Goal: Task Accomplishment & Management: Manage account settings

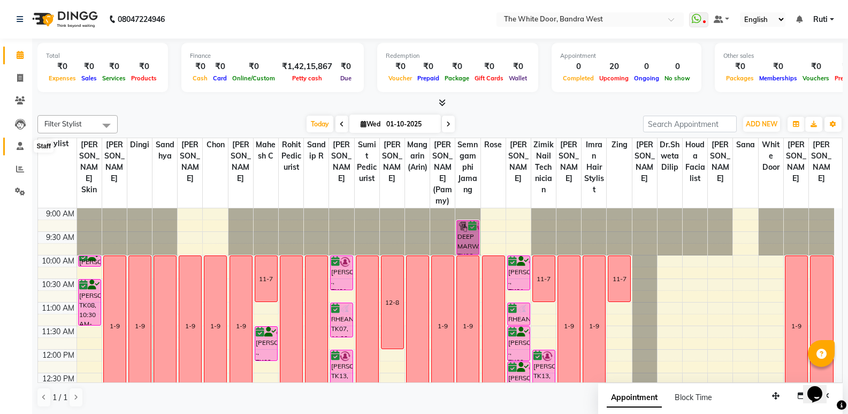
click at [22, 148] on icon at bounding box center [20, 146] width 7 height 8
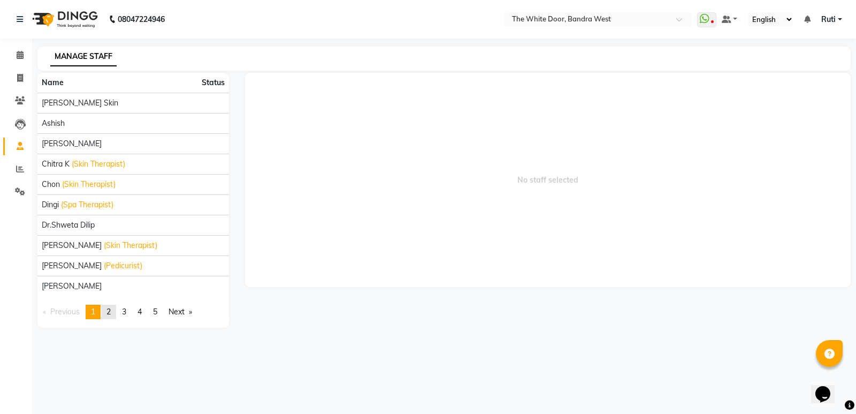
click at [111, 308] on span "2" at bounding box center [108, 312] width 4 height 10
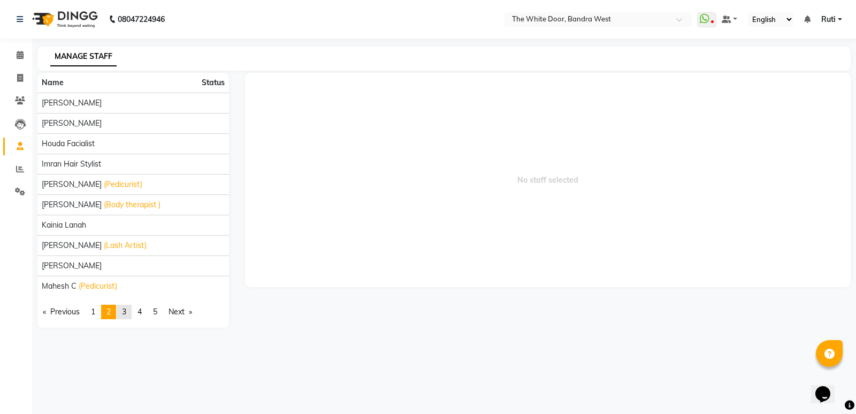
click at [126, 310] on span "3" at bounding box center [124, 312] width 4 height 10
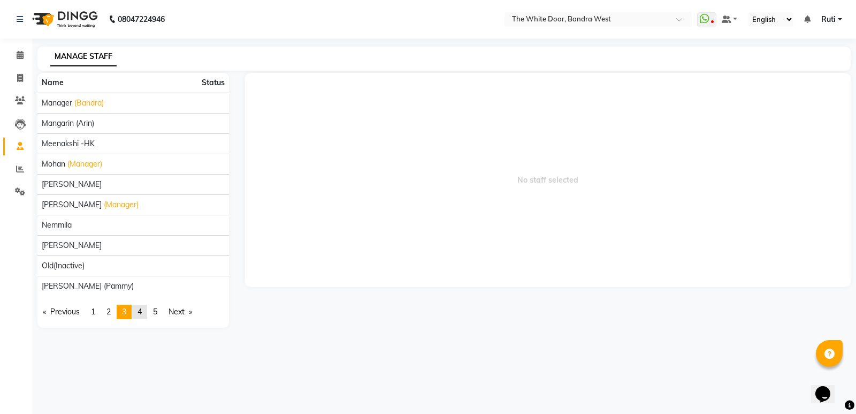
click at [141, 310] on span "4" at bounding box center [140, 312] width 4 height 10
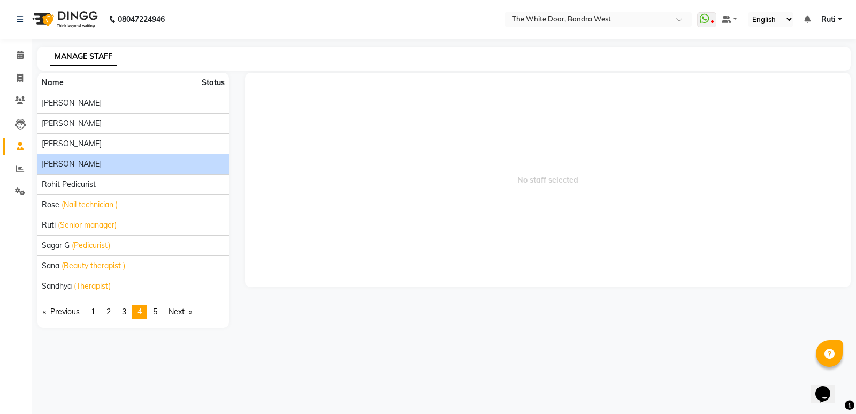
click at [90, 164] on span "[PERSON_NAME]" at bounding box center [72, 163] width 60 height 11
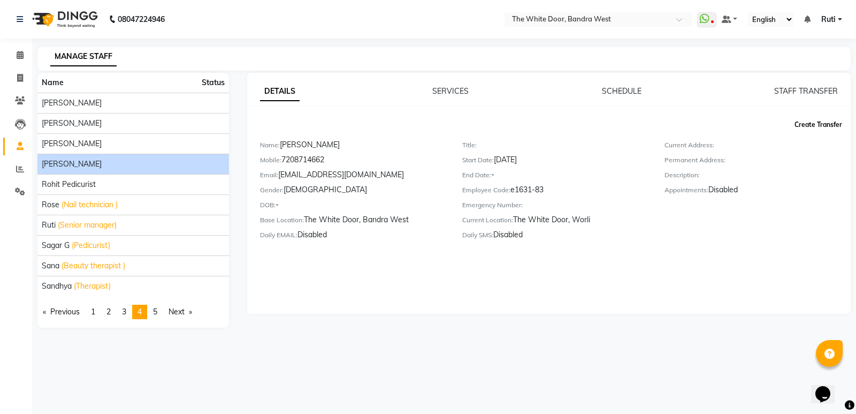
click at [827, 126] on button "Create Transfer" at bounding box center [818, 125] width 56 height 18
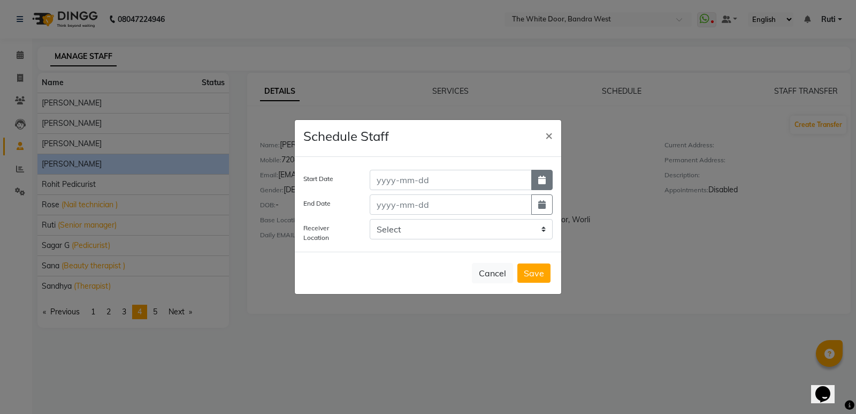
click at [538, 176] on icon "button" at bounding box center [541, 180] width 7 height 9
select select "10"
select select "2025"
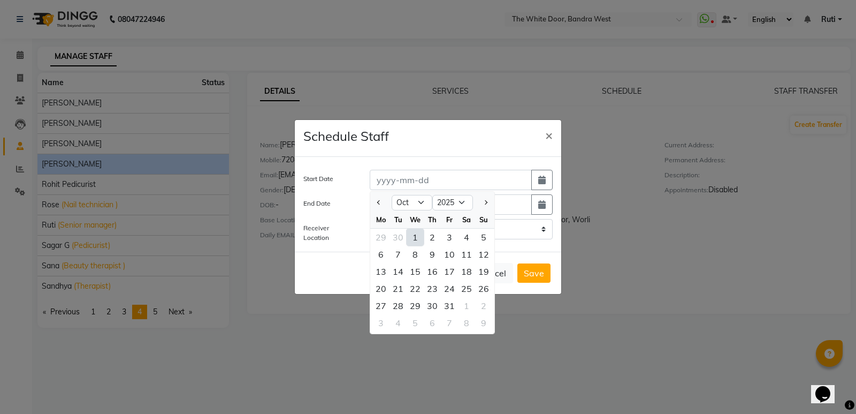
click at [414, 232] on div "1" at bounding box center [415, 237] width 17 height 17
type input "01-10-2025"
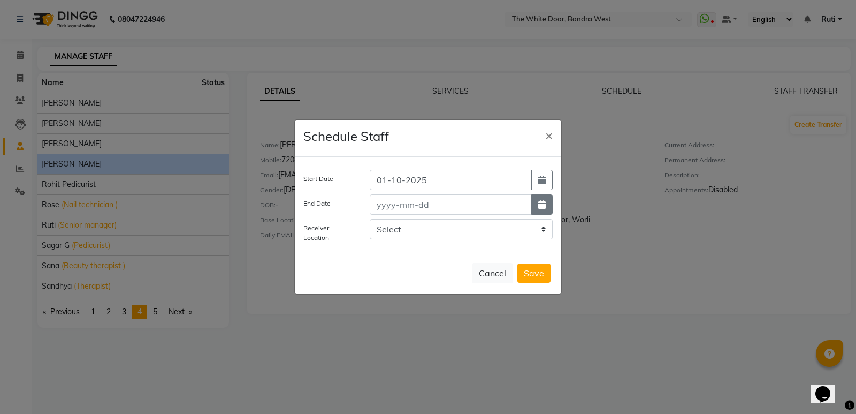
click at [538, 203] on button "button" at bounding box center [541, 204] width 21 height 20
select select "10"
select select "2025"
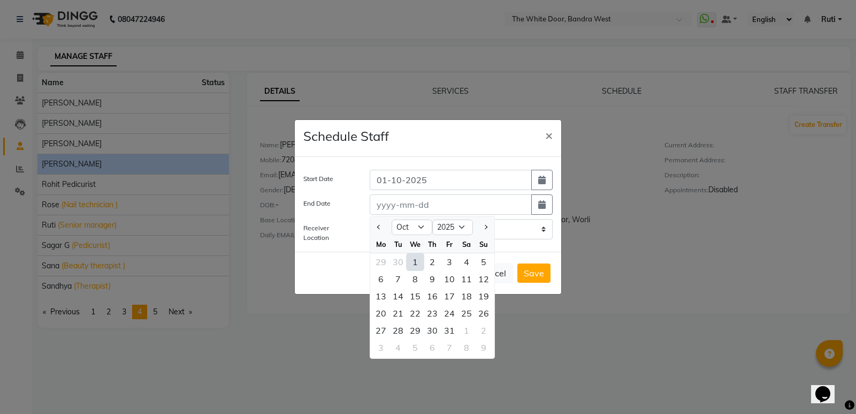
click at [411, 262] on div "1" at bounding box center [415, 261] width 17 height 17
type input "01-10-2025"
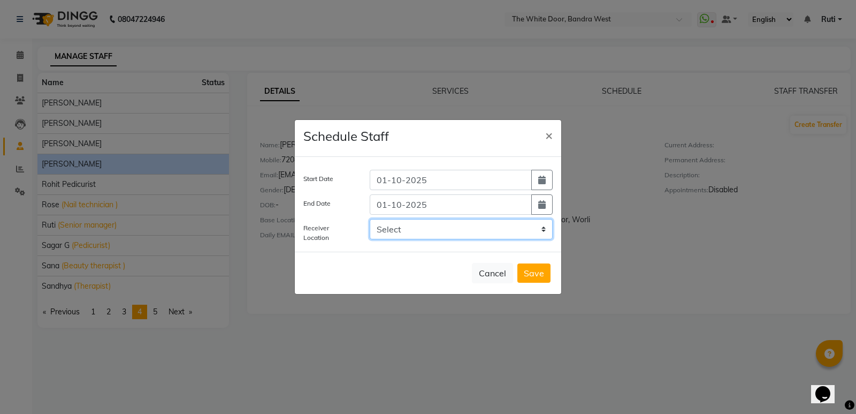
click at [490, 226] on select "Select The White Door, Worli THE WHITE DOOR(HO), Bandra" at bounding box center [461, 229] width 183 height 20
select select "1654"
click at [370, 219] on select "Select The White Door, Worli THE WHITE DOOR(HO), Bandra" at bounding box center [461, 229] width 183 height 20
click at [531, 270] on button "Save" at bounding box center [533, 272] width 33 height 19
click at [537, 271] on button "Save" at bounding box center [533, 272] width 33 height 19
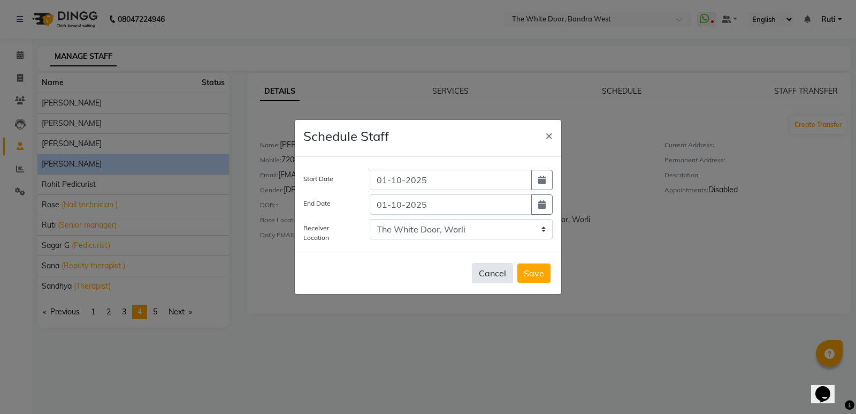
click at [507, 273] on button "Cancel" at bounding box center [492, 273] width 41 height 20
select select
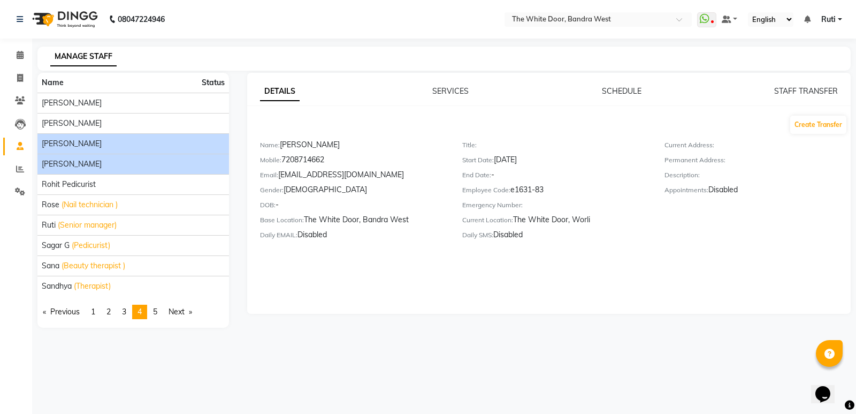
click at [79, 144] on span "[PERSON_NAME]" at bounding box center [72, 143] width 60 height 11
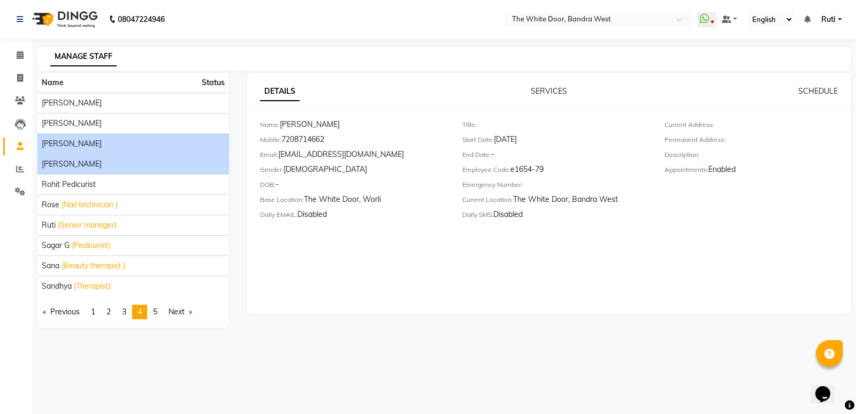
click at [84, 161] on span "[PERSON_NAME]" at bounding box center [72, 163] width 60 height 11
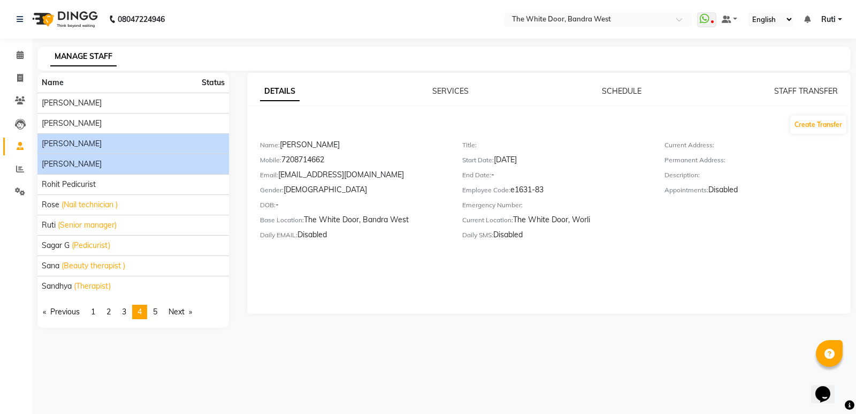
click at [75, 146] on span "[PERSON_NAME]" at bounding box center [72, 143] width 60 height 11
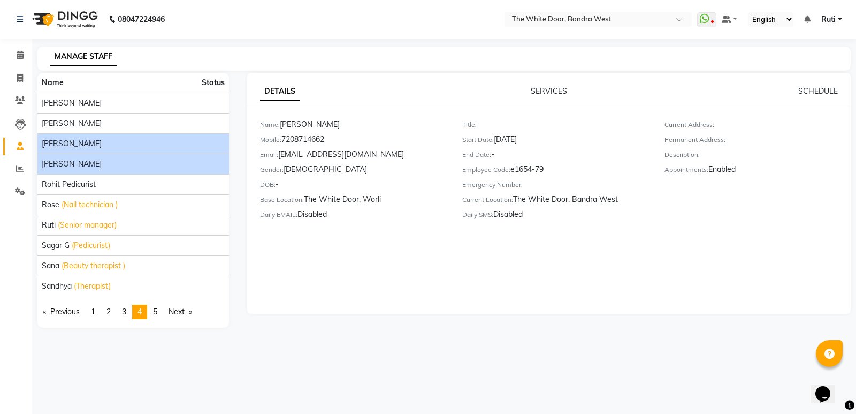
click at [75, 164] on span "[PERSON_NAME]" at bounding box center [72, 163] width 60 height 11
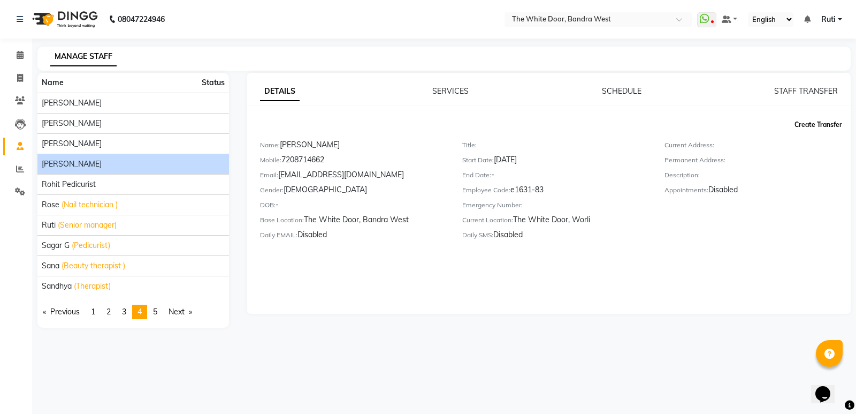
click at [810, 125] on button "Create Transfer" at bounding box center [818, 125] width 56 height 18
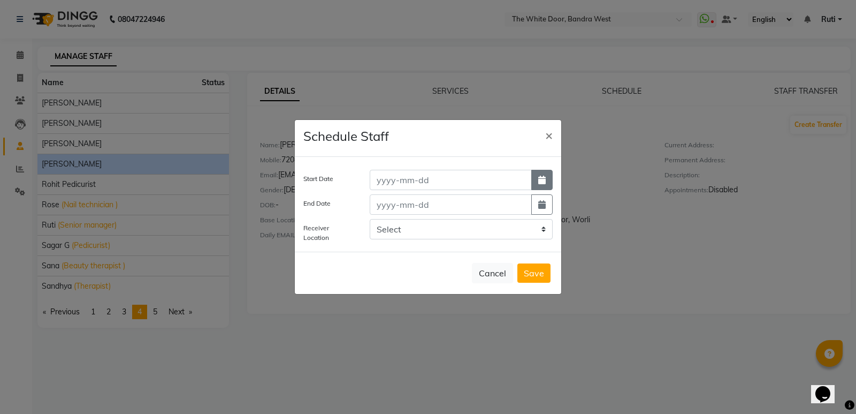
click at [545, 179] on icon "button" at bounding box center [541, 180] width 7 height 9
select select "10"
select select "2025"
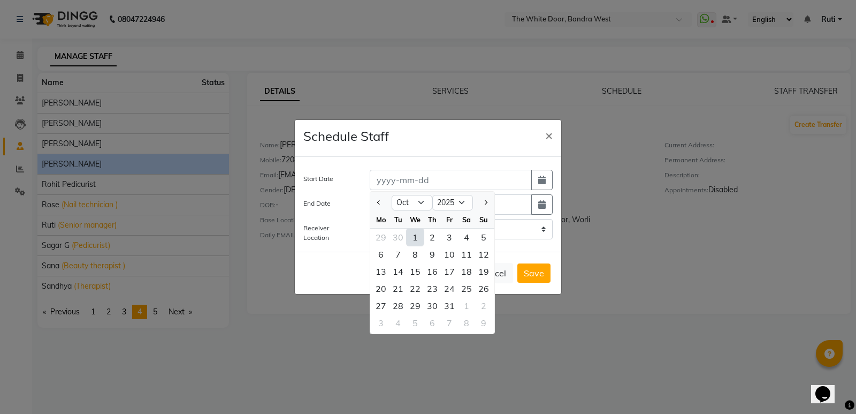
click at [413, 239] on div "1" at bounding box center [415, 237] width 17 height 17
type input "01-10-2025"
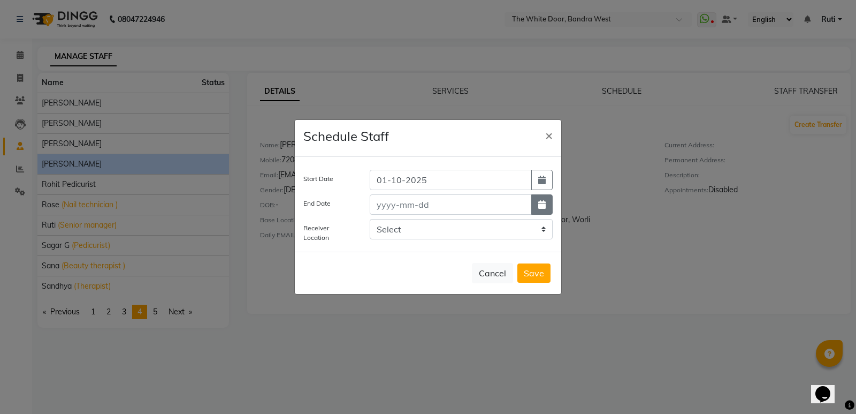
click at [552, 201] on button "button" at bounding box center [541, 204] width 21 height 20
select select "10"
select select "2025"
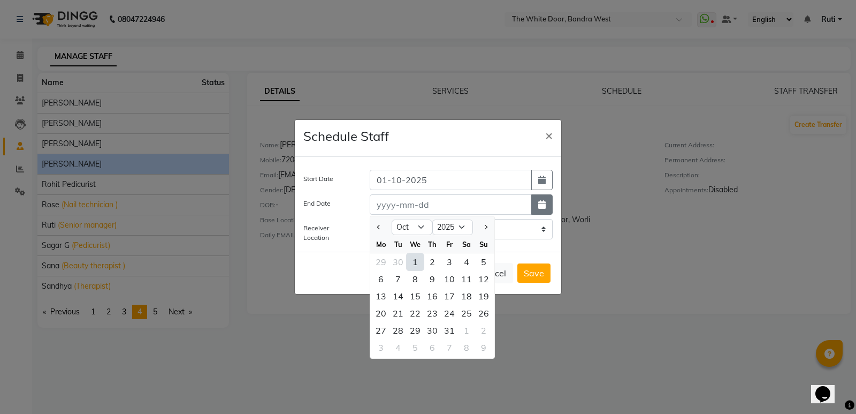
click at [544, 204] on icon "button" at bounding box center [541, 204] width 7 height 9
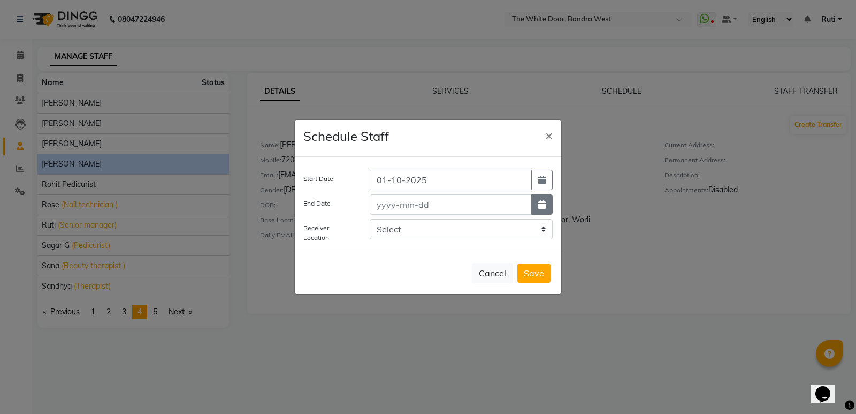
click at [540, 204] on icon "button" at bounding box center [541, 204] width 7 height 9
select select "10"
select select "2025"
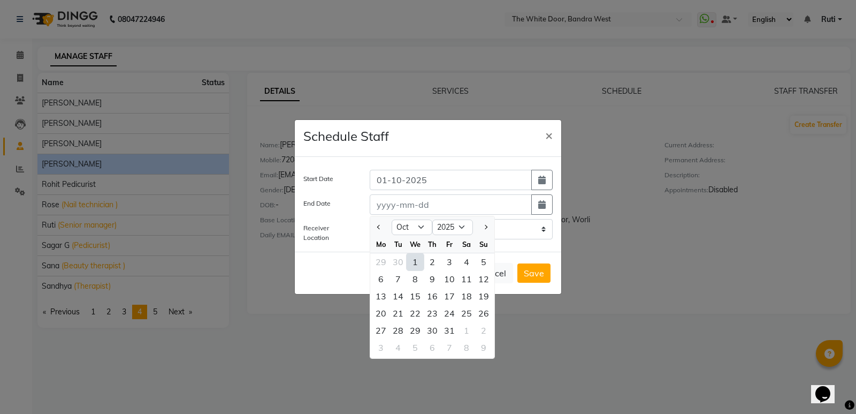
click at [413, 264] on div "1" at bounding box center [415, 261] width 17 height 17
type input "01-10-2025"
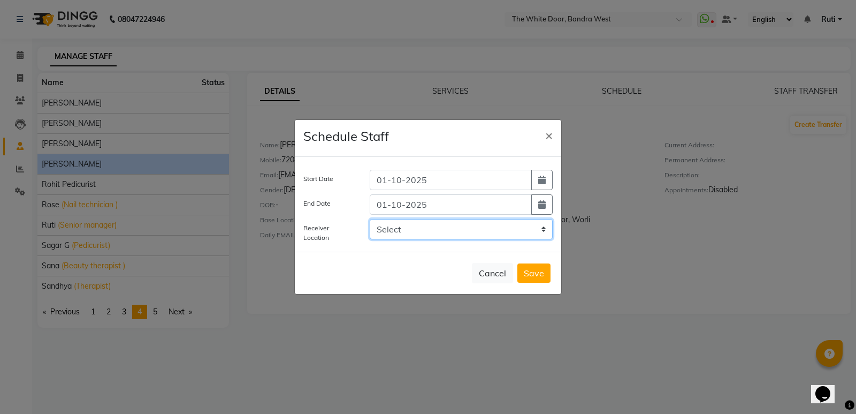
click at [488, 231] on select "Select The White Door, Worli THE WHITE DOOR(HO), Bandra" at bounding box center [461, 229] width 183 height 20
select select "1654"
click at [370, 219] on select "Select The White Door, Worli THE WHITE DOOR(HO), Bandra" at bounding box center [461, 229] width 183 height 20
click at [536, 272] on button "Save" at bounding box center [533, 272] width 33 height 19
click at [548, 136] on span "×" at bounding box center [548, 135] width 7 height 16
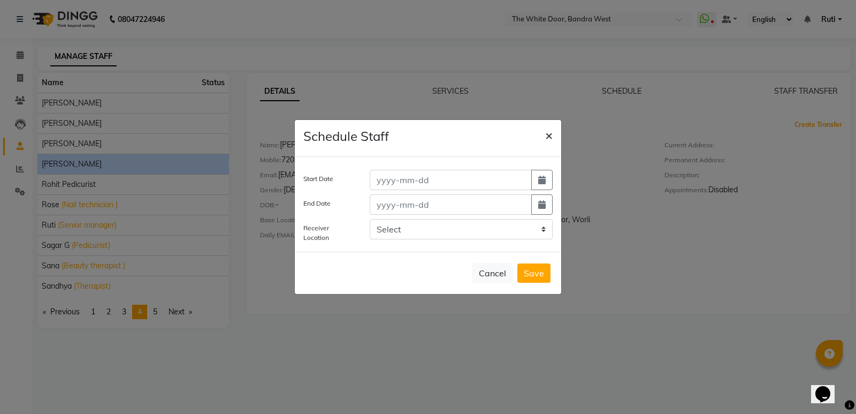
select select
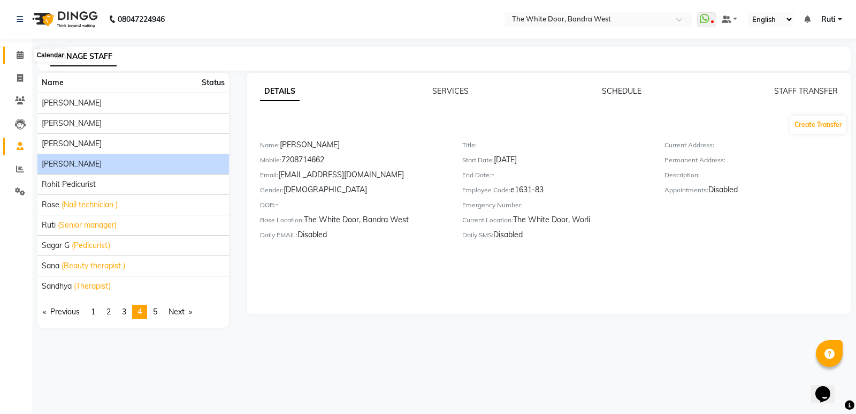
click at [22, 55] on icon at bounding box center [20, 55] width 7 height 8
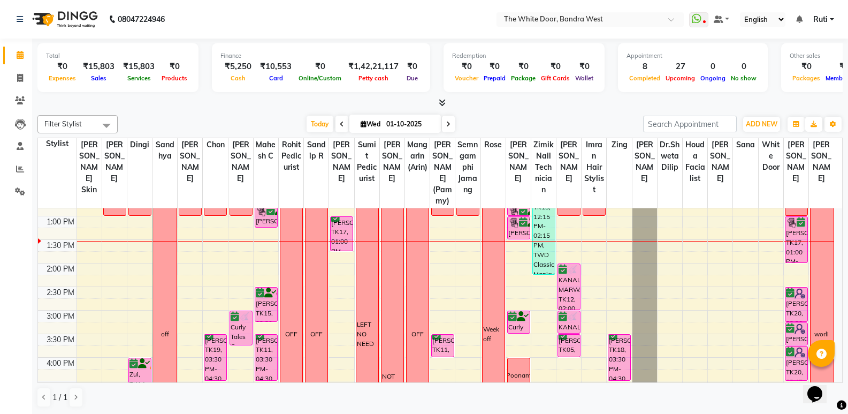
scroll to position [161, 0]
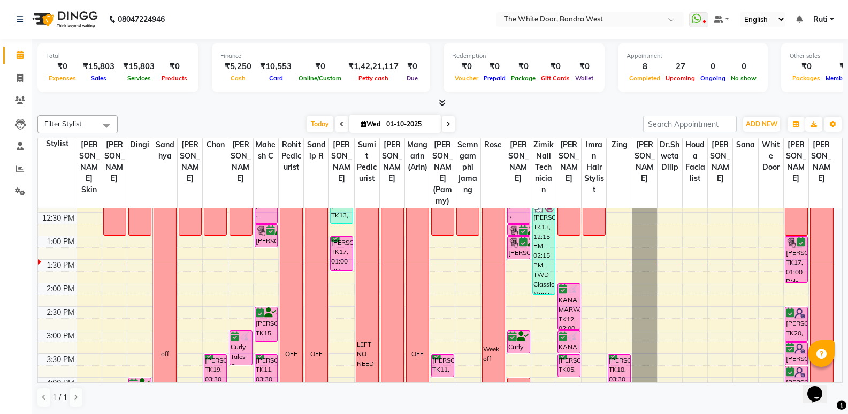
click at [337, 128] on span at bounding box center [342, 124] width 13 height 17
type input "30-09-2025"
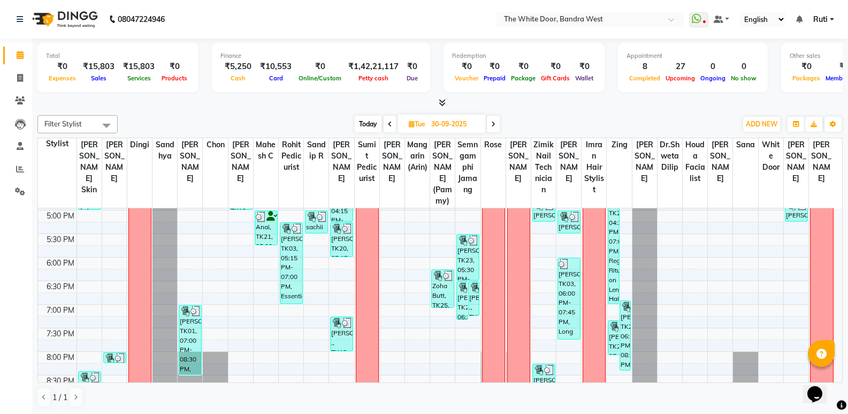
scroll to position [428, 0]
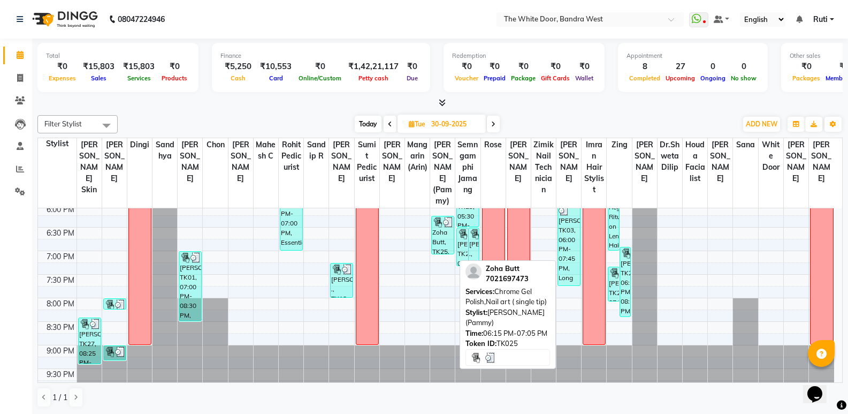
click at [446, 240] on div "Zoha Butt, TK25, 06:15 PM-07:05 PM, Chrome Gel Polish,Nail art ( single tip)" at bounding box center [443, 234] width 22 height 37
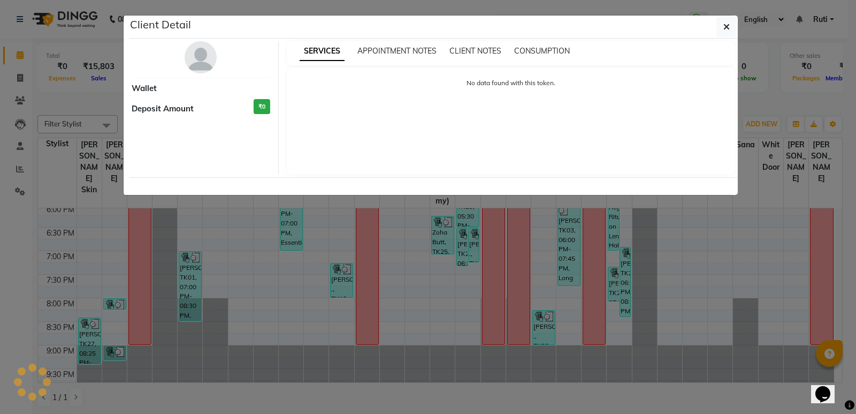
select select "3"
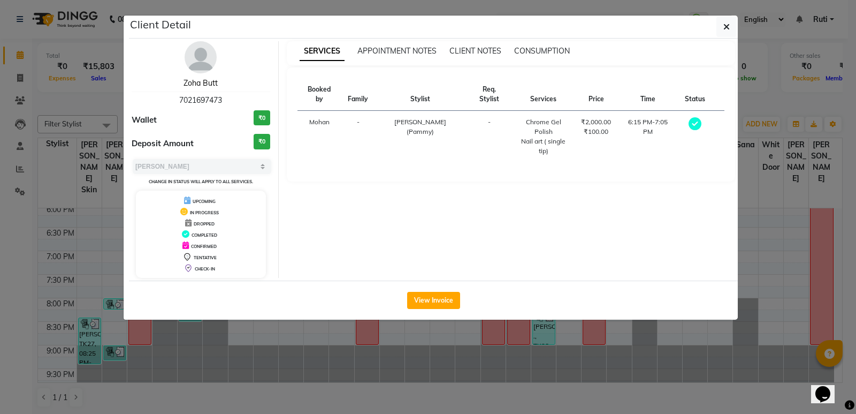
click at [203, 83] on link "Zoha Butt" at bounding box center [201, 83] width 34 height 10
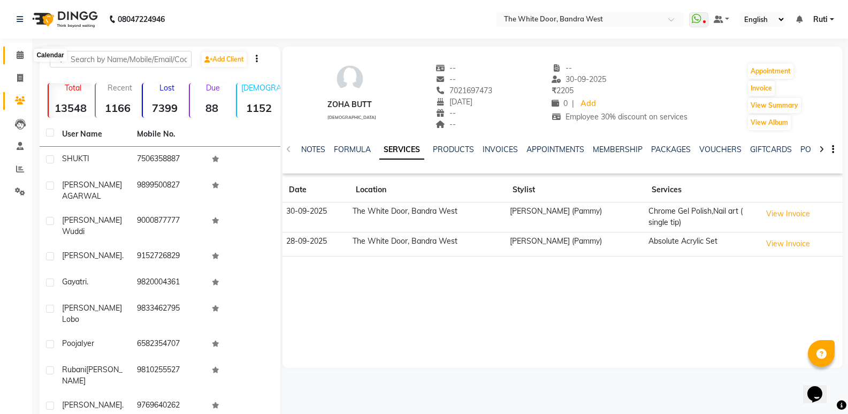
click at [21, 56] on icon at bounding box center [20, 55] width 7 height 8
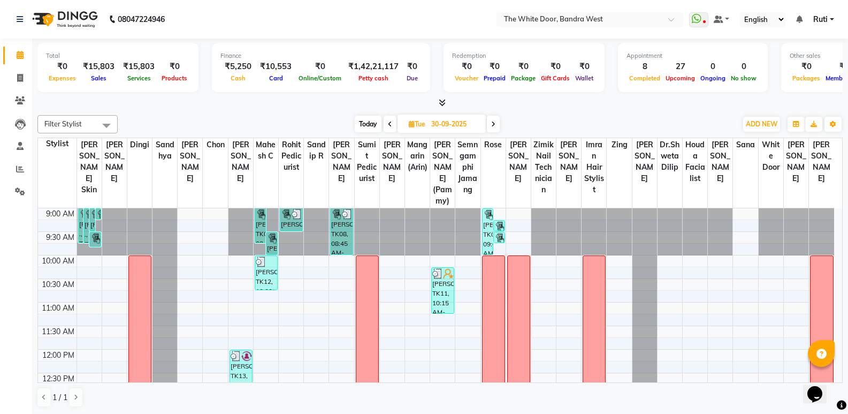
click at [367, 121] on span "Today" at bounding box center [368, 124] width 27 height 17
type input "01-10-2025"
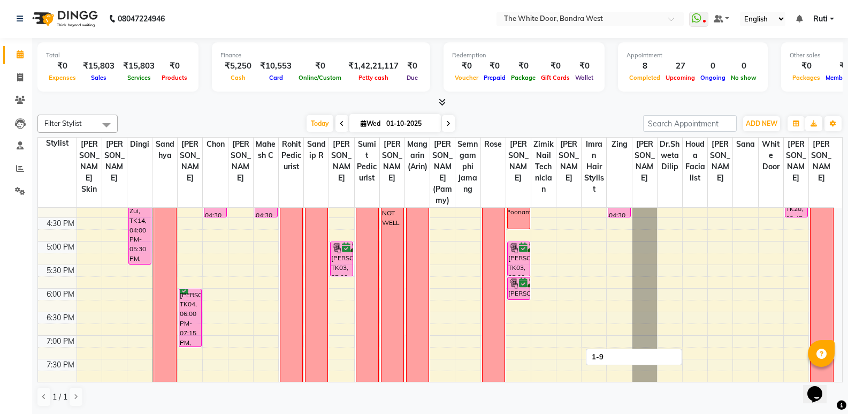
scroll to position [395, 0]
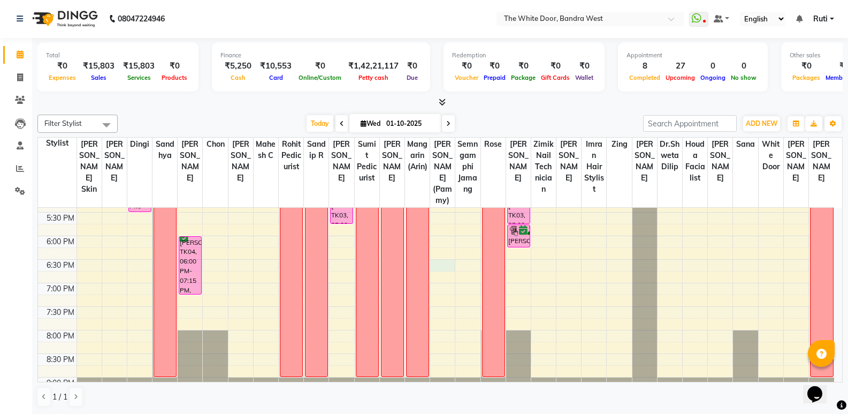
click at [439, 278] on div "9:00 AM 9:30 AM 10:00 AM 10:30 AM 11:00 AM 11:30 AM 12:00 PM 12:30 PM 1:00 PM 1…" at bounding box center [436, 118] width 796 height 612
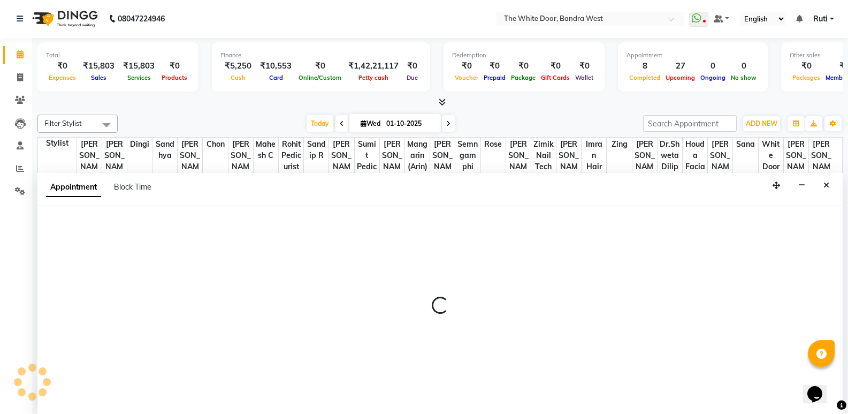
select select "82878"
select select "1110"
select select "tentative"
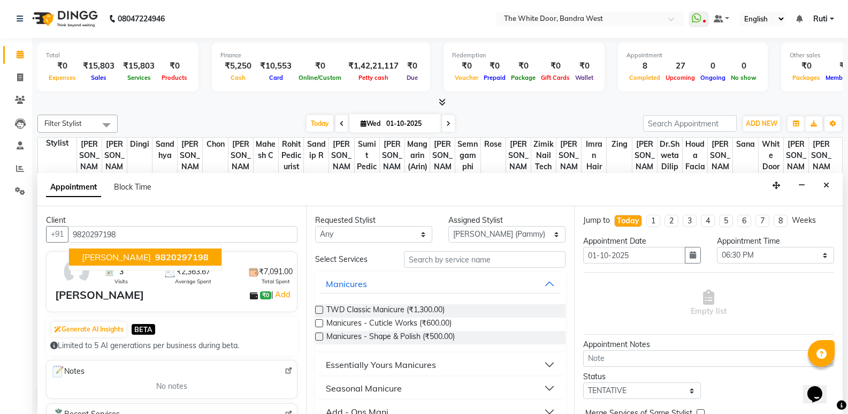
click at [157, 255] on span "9820297198" at bounding box center [182, 257] width 54 height 11
type input "9820297198"
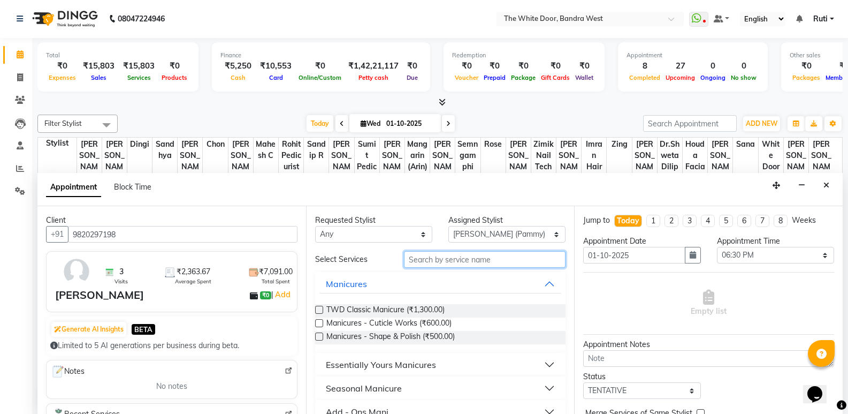
click at [428, 260] on input "text" at bounding box center [485, 259] width 162 height 17
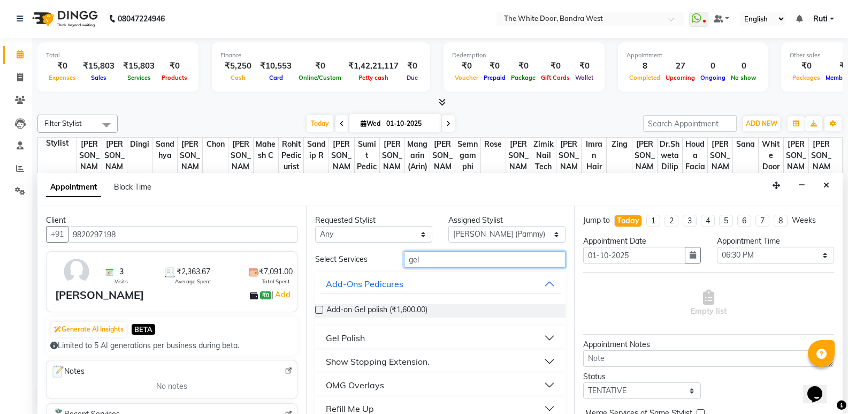
type input "gel"
click at [464, 334] on button "Gel Polish" at bounding box center [440, 337] width 242 height 19
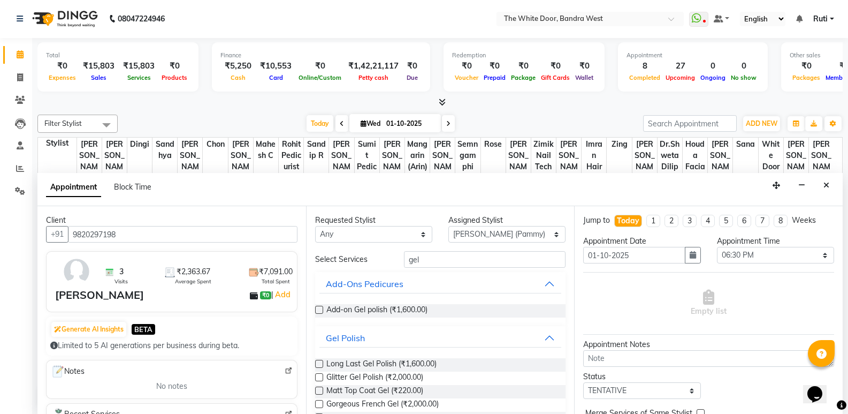
click at [321, 362] on label at bounding box center [319, 364] width 8 height 8
click at [321, 362] on input "checkbox" at bounding box center [318, 364] width 7 height 7
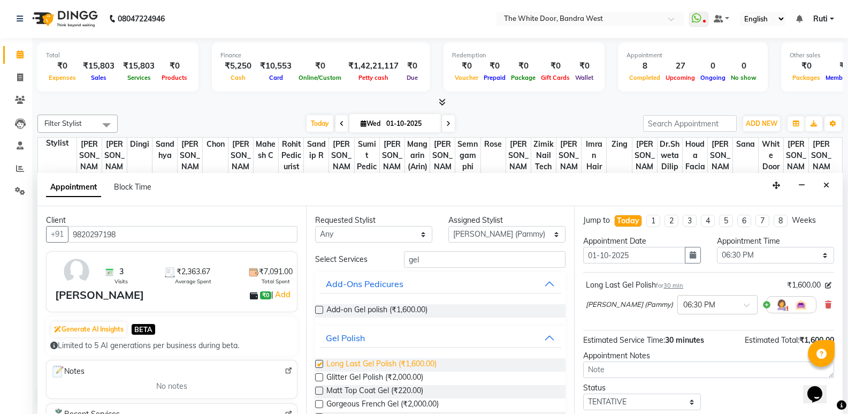
checkbox input "false"
click at [513, 234] on select "Select [PERSON_NAME] Skin [PERSON_NAME] Dingi Dr.Shweta [PERSON_NAME] [PERSON_N…" at bounding box center [506, 234] width 117 height 17
click at [448, 226] on select "Select [PERSON_NAME] Skin [PERSON_NAME] Dingi Dr.Shweta [PERSON_NAME] [PERSON_N…" at bounding box center [506, 234] width 117 height 17
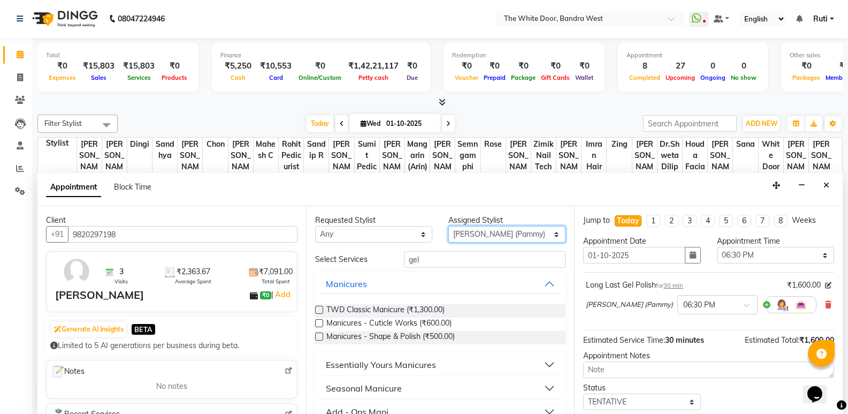
click at [474, 232] on select "Select [PERSON_NAME] Skin [PERSON_NAME] Dingi Dr.Shweta [PERSON_NAME] [PERSON_N…" at bounding box center [506, 234] width 117 height 17
select select "59535"
click at [448, 226] on select "Select [PERSON_NAME] Skin [PERSON_NAME] Dingi Dr.Shweta [PERSON_NAME] [PERSON_N…" at bounding box center [506, 234] width 117 height 17
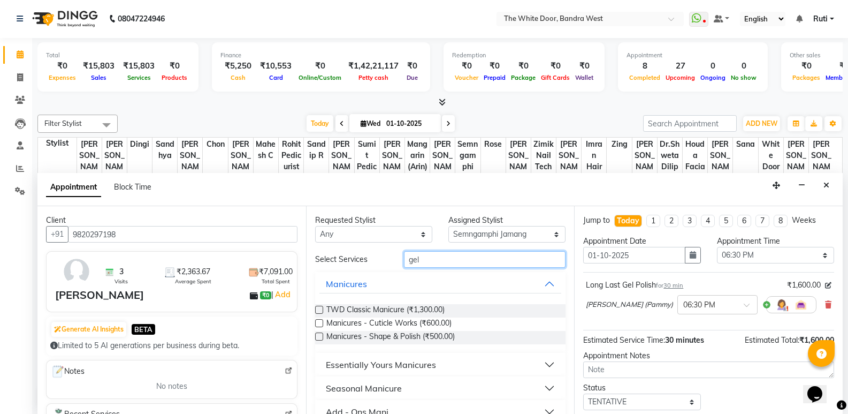
click at [441, 257] on input "gel" at bounding box center [485, 259] width 162 height 17
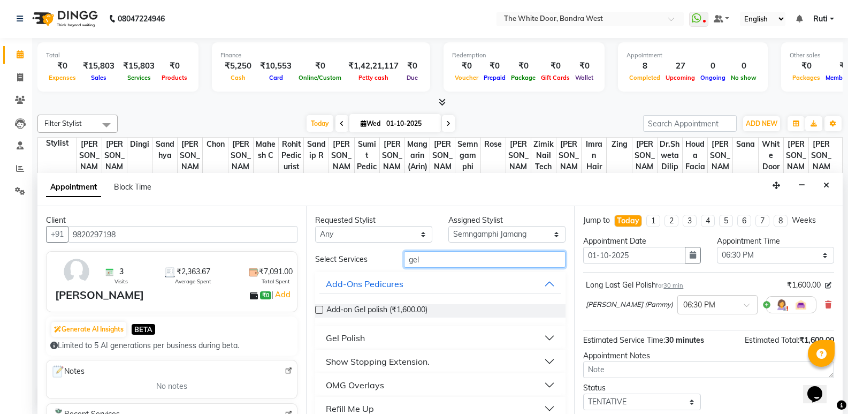
type input "gel"
click at [450, 334] on button "Gel Polish" at bounding box center [440, 337] width 242 height 19
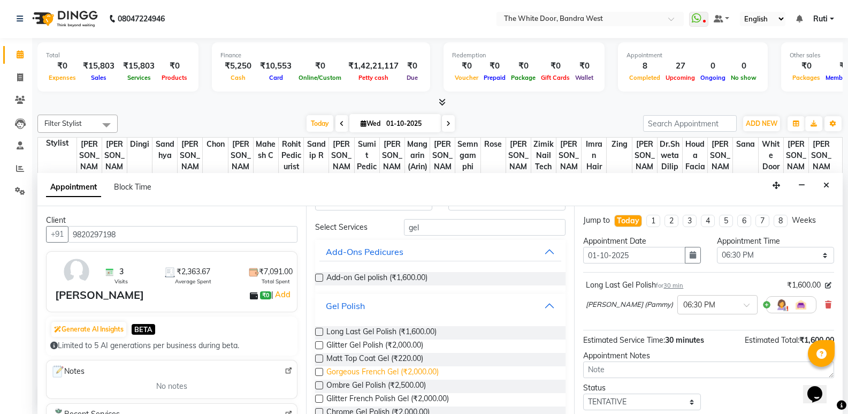
scroll to position [54, 0]
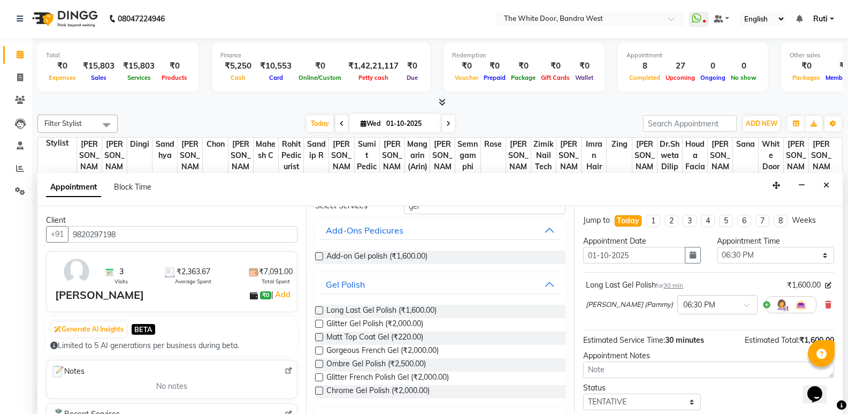
click at [320, 310] on label at bounding box center [319, 310] width 8 height 8
click at [320, 310] on input "checkbox" at bounding box center [318, 311] width 7 height 7
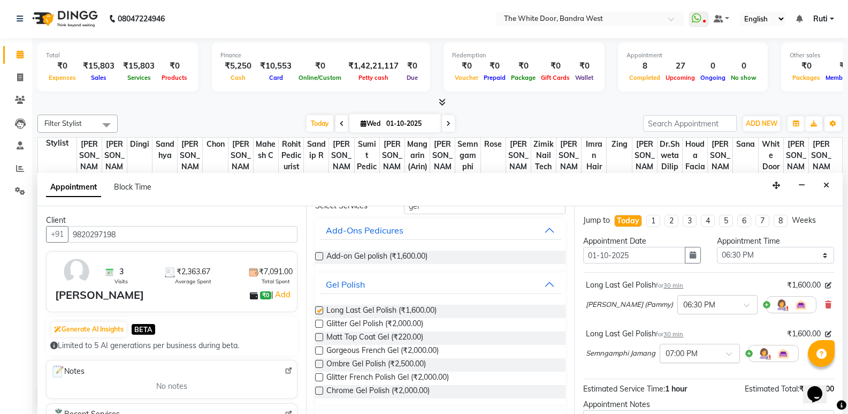
checkbox input "false"
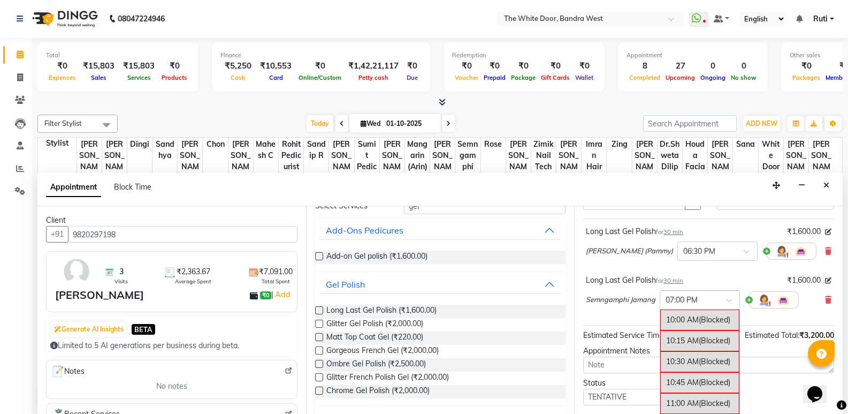
click at [719, 302] on div at bounding box center [699, 298] width 79 height 11
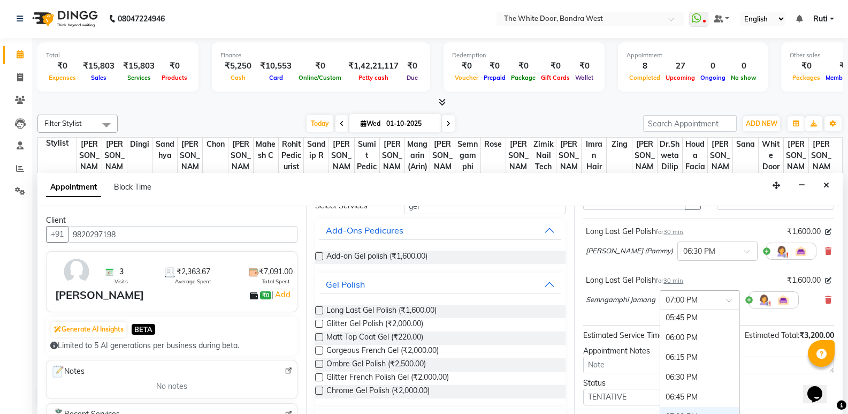
scroll to position [619, 0]
click at [697, 386] on div "06:30 PM" at bounding box center [699, 387] width 79 height 20
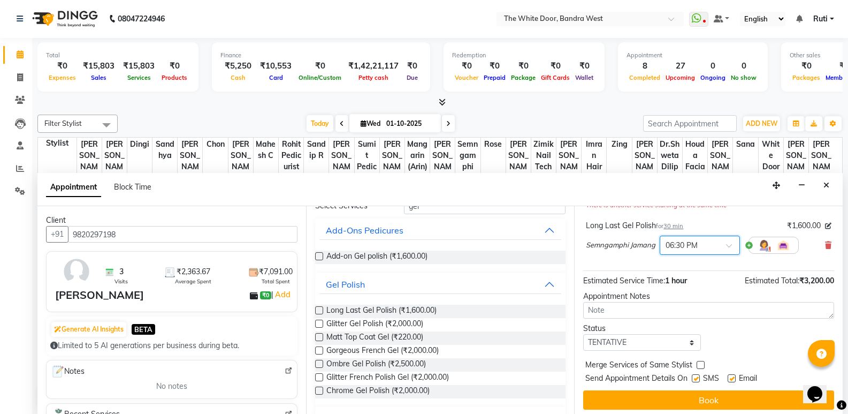
scroll to position [125, 0]
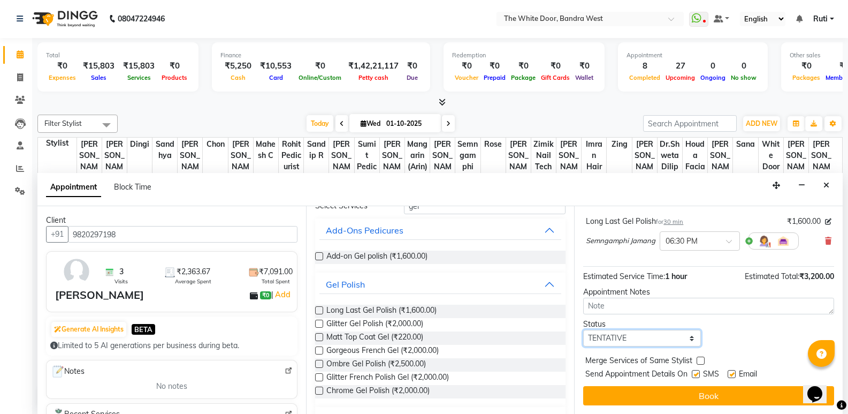
click at [638, 341] on select "Select TENTATIVE CONFIRM CHECK-IN UPCOMING" at bounding box center [641, 338] width 117 height 17
select select "confirm booking"
click at [583, 330] on select "Select TENTATIVE CONFIRM CHECK-IN UPCOMING" at bounding box center [641, 338] width 117 height 17
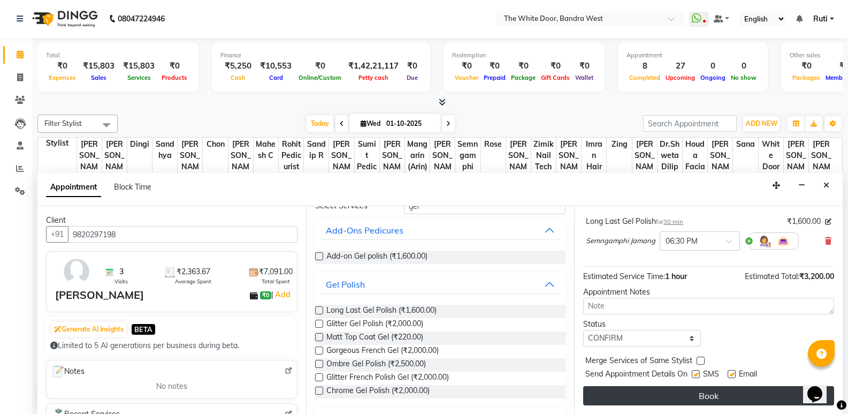
click at [667, 393] on button "Book" at bounding box center [708, 395] width 251 height 19
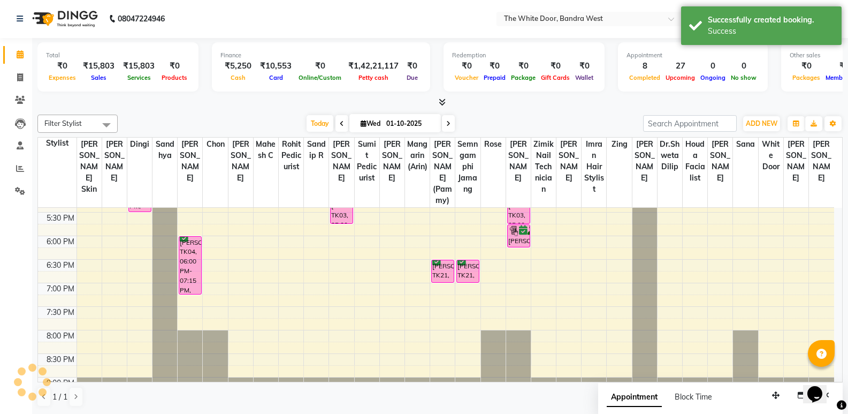
scroll to position [0, 0]
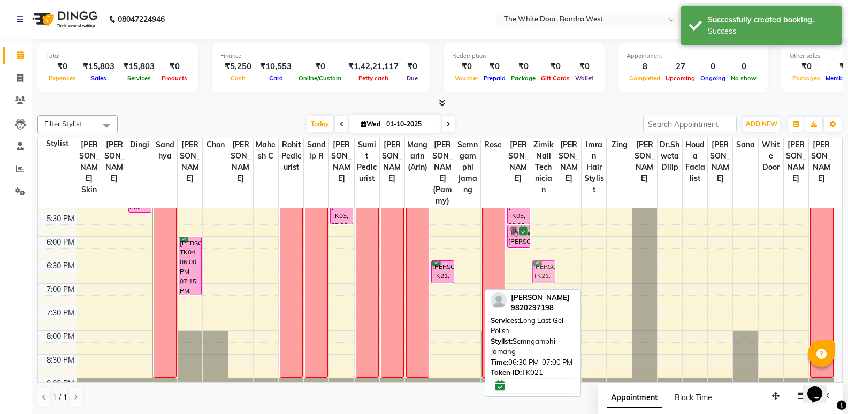
drag, startPoint x: 468, startPoint y: 279, endPoint x: 539, endPoint y: 278, distance: 71.2
click at [539, 278] on tr "Nupur, TK08, 10:30 AM-11:15 AM, Acne Defence Kelsey Lobo, TK13, 12:00 PM-12:15 …" at bounding box center [436, 119] width 796 height 612
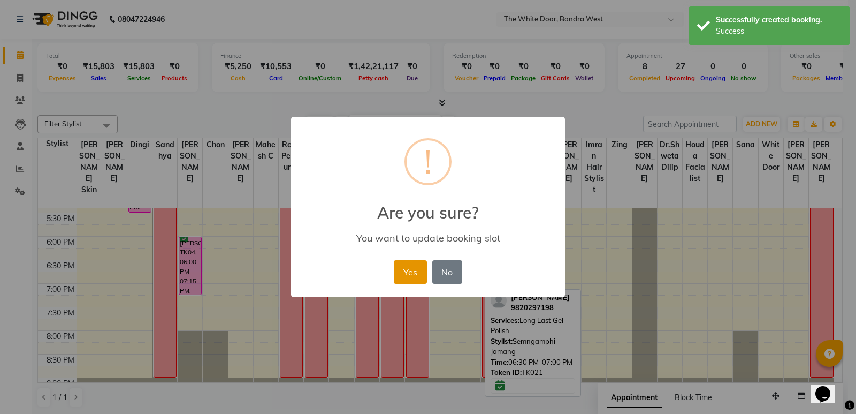
click at [400, 268] on button "Yes" at bounding box center [410, 272] width 33 height 24
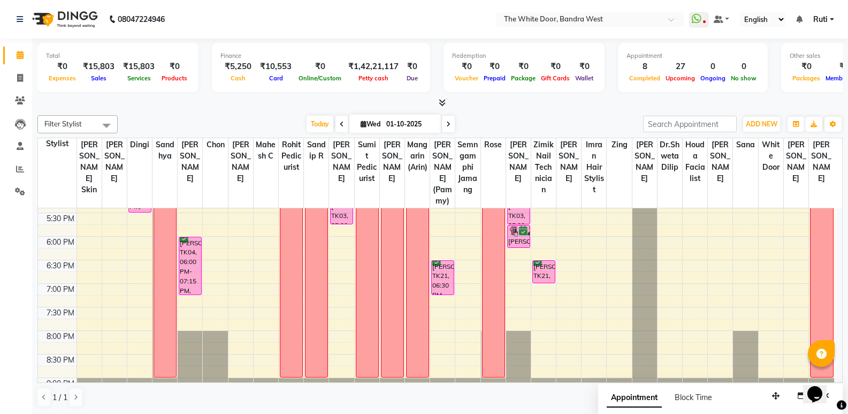
drag, startPoint x: 441, startPoint y: 293, endPoint x: 440, endPoint y: 302, distance: 8.6
click at [440, 302] on div "1-9 preeti singh, TK11, 03:30 PM-04:00 PM, Long Last Gel Polish Kian Khareghat,…" at bounding box center [442, 119] width 25 height 612
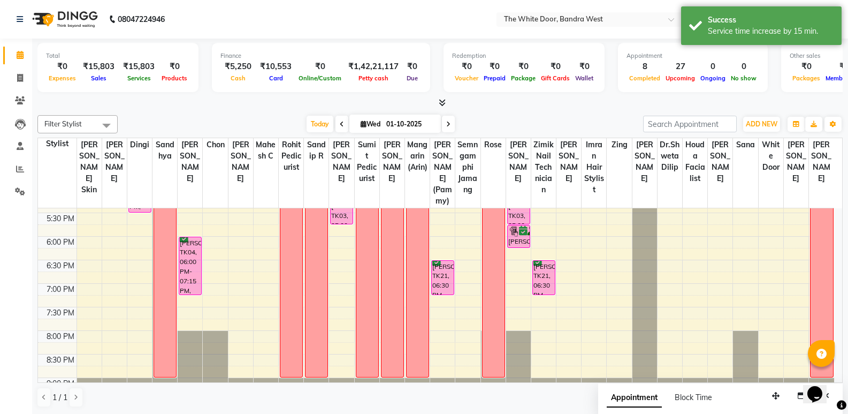
drag, startPoint x: 542, startPoint y: 295, endPoint x: 539, endPoint y: 312, distance: 16.9
click at [539, 312] on div "9:00 AM 9:30 AM 10:00 AM 10:30 AM 11:00 AM 11:30 AM 12:00 PM 12:30 PM 1:00 PM 1…" at bounding box center [436, 119] width 796 height 612
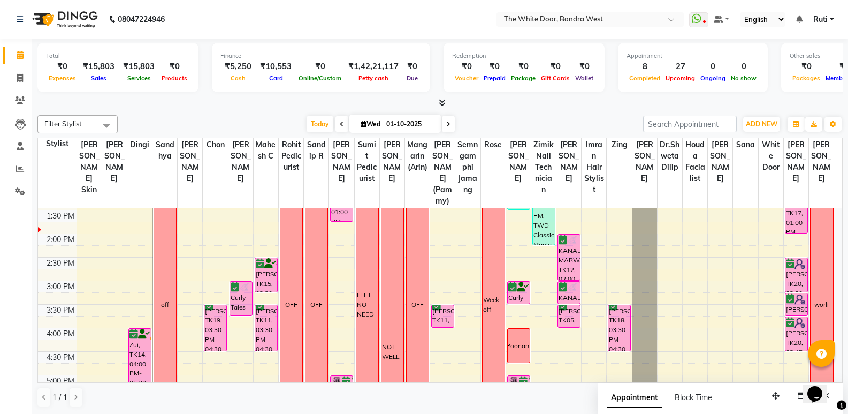
scroll to position [181, 0]
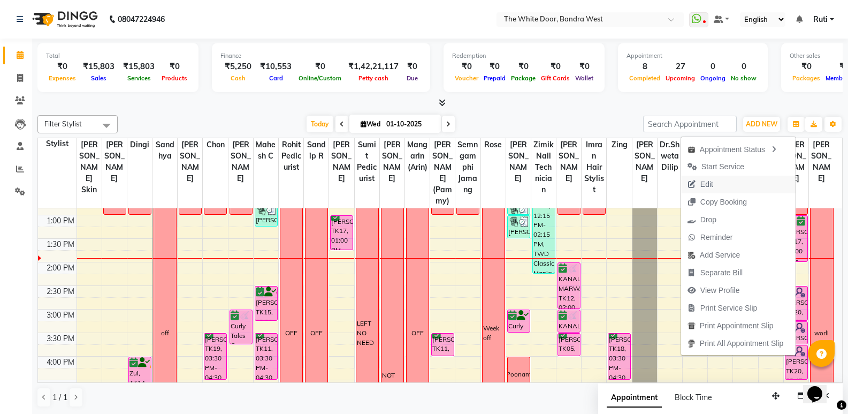
click at [711, 184] on span "Edit" at bounding box center [700, 185] width 39 height 18
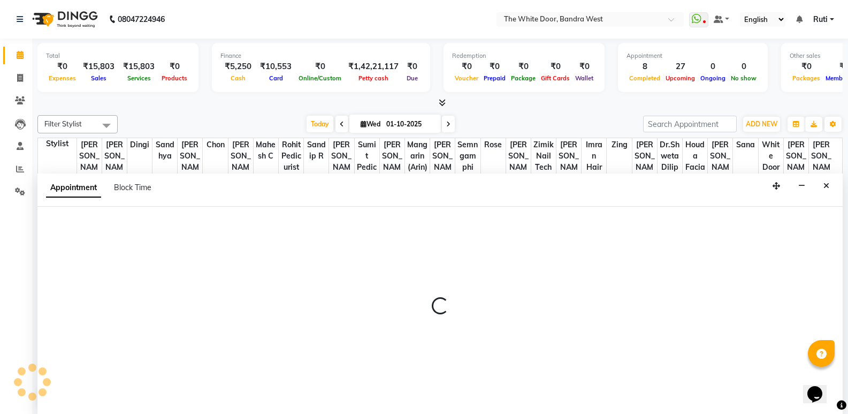
scroll to position [1, 0]
select select "92327"
select select "780"
select select "confirm booking"
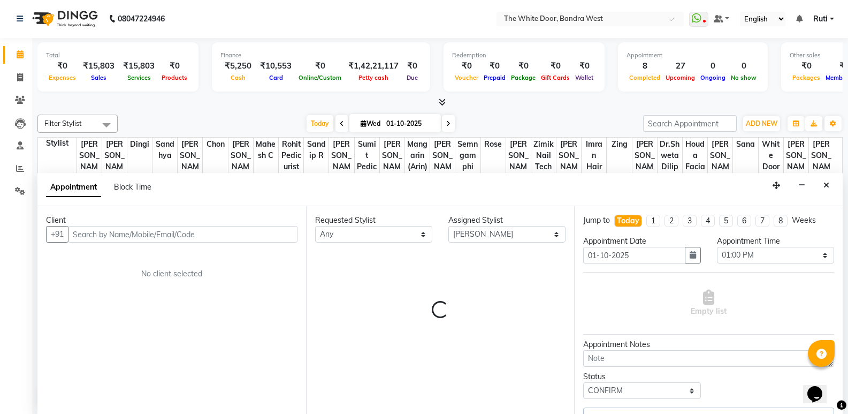
scroll to position [189, 0]
select select "1642"
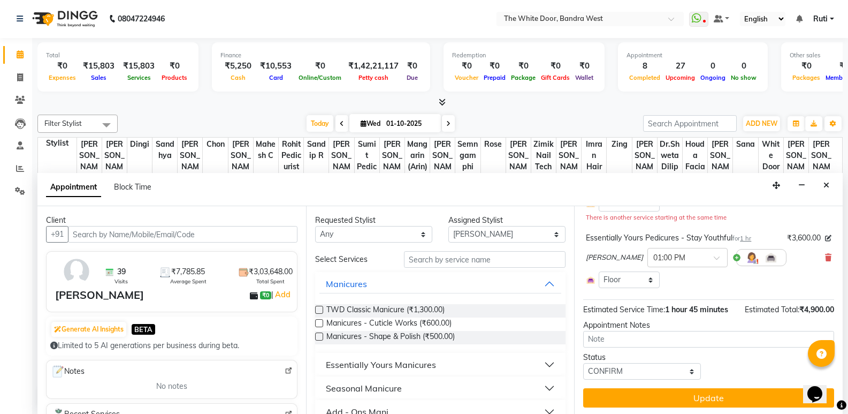
scroll to position [126, 0]
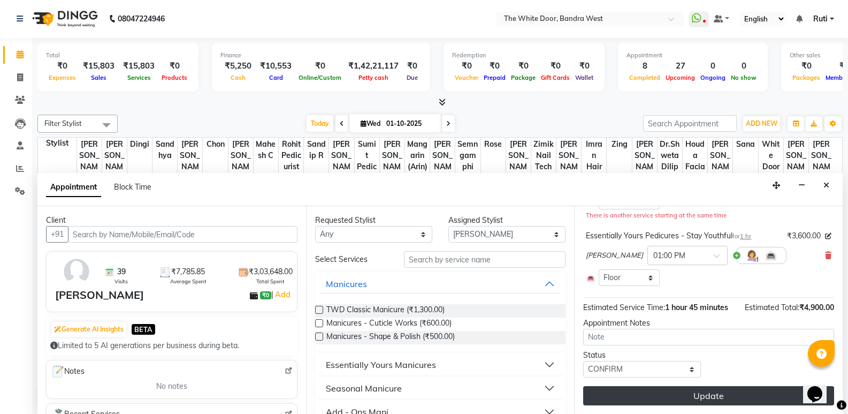
click at [648, 391] on button "Update" at bounding box center [708, 395] width 251 height 19
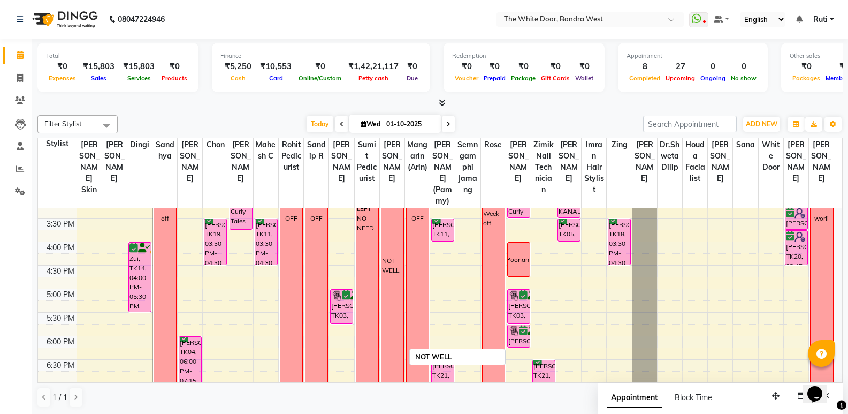
scroll to position [242, 0]
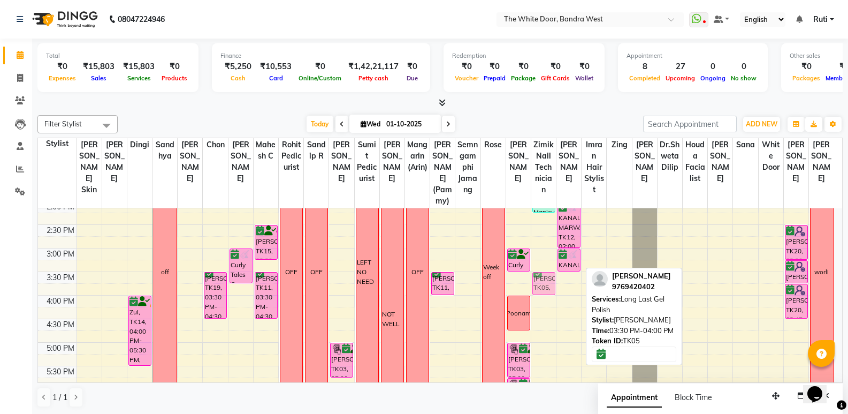
drag, startPoint x: 565, startPoint y: 295, endPoint x: 552, endPoint y: 296, distance: 13.4
click at [551, 295] on tr "Nupur, TK08, 10:30 AM-11:15 AM, Acne Defence Kelsey Lobo, TK13, 12:00 PM-12:15 …" at bounding box center [436, 272] width 796 height 612
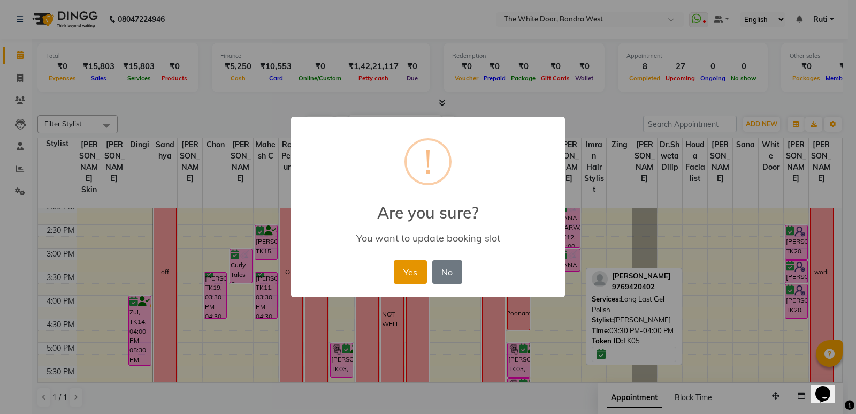
click at [414, 268] on button "Yes" at bounding box center [410, 272] width 33 height 24
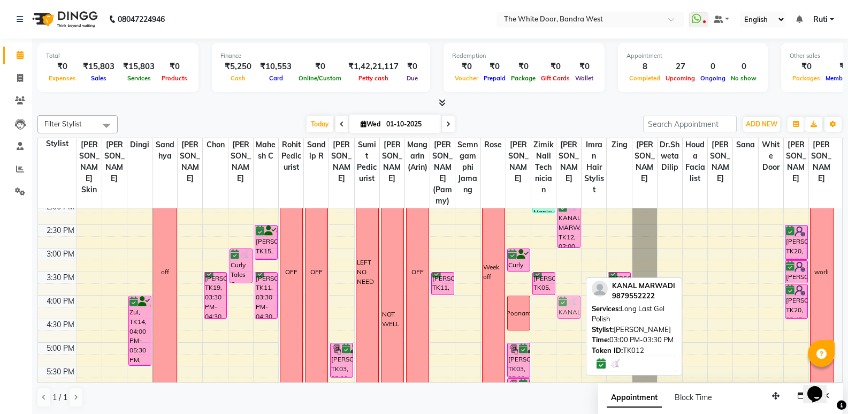
drag, startPoint x: 573, startPoint y: 274, endPoint x: 579, endPoint y: 319, distance: 45.3
click at [579, 319] on div "1-9 KANAL MARWADI, TK12, 02:00 PM-03:00 PM, Absolute Acrylic Set KANAL MARWADI,…" at bounding box center [569, 272] width 25 height 612
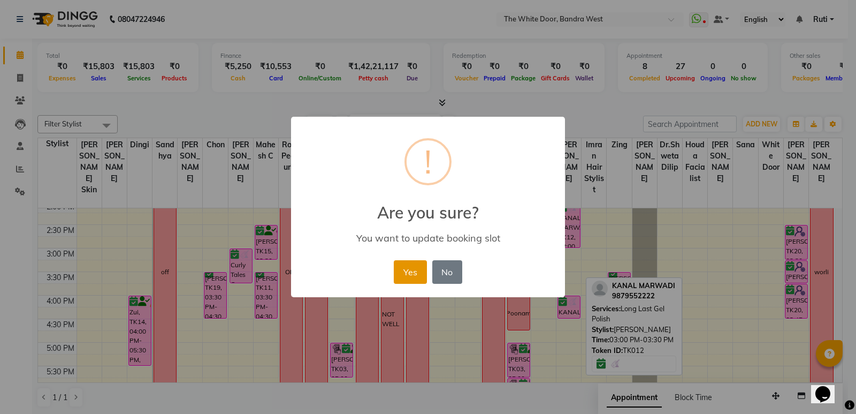
click at [405, 270] on button "Yes" at bounding box center [410, 272] width 33 height 24
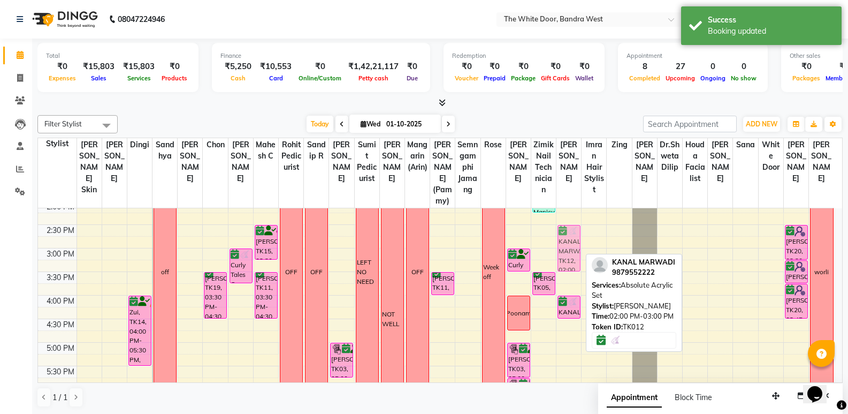
drag, startPoint x: 569, startPoint y: 248, endPoint x: 577, endPoint y: 273, distance: 26.9
click at [577, 273] on div "1-9 KANAL MARWADI, TK12, 02:00 PM-03:00 PM, Absolute Acrylic Set KANAL MARWADI,…" at bounding box center [569, 272] width 25 height 612
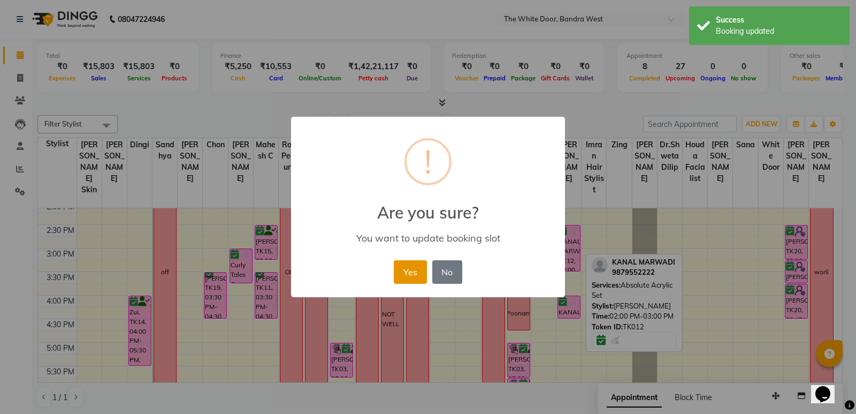
click at [411, 268] on button "Yes" at bounding box center [410, 272] width 33 height 24
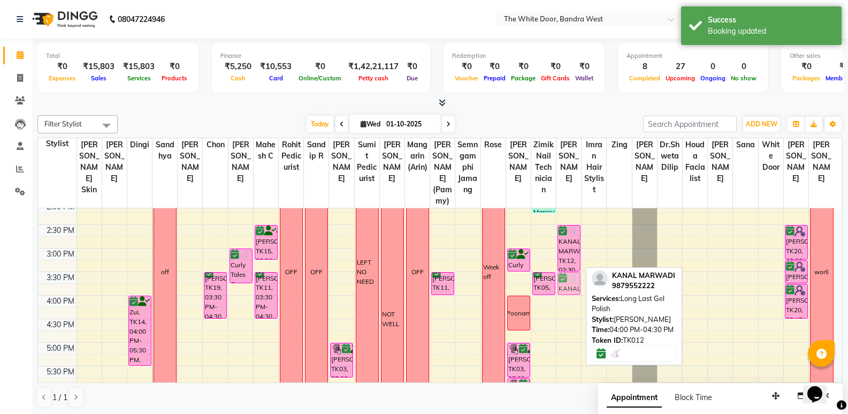
drag, startPoint x: 565, startPoint y: 317, endPoint x: 568, endPoint y: 289, distance: 28.0
click at [568, 289] on div "1-9 KANAL MARWADI, TK12, 02:30 PM-03:30 PM, Absolute Acrylic Set KANAL MARWADI,…" at bounding box center [569, 272] width 25 height 612
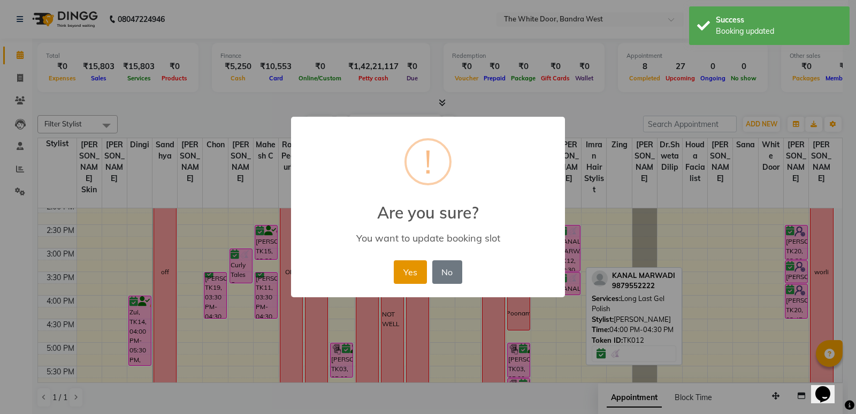
click at [408, 262] on button "Yes" at bounding box center [410, 272] width 33 height 24
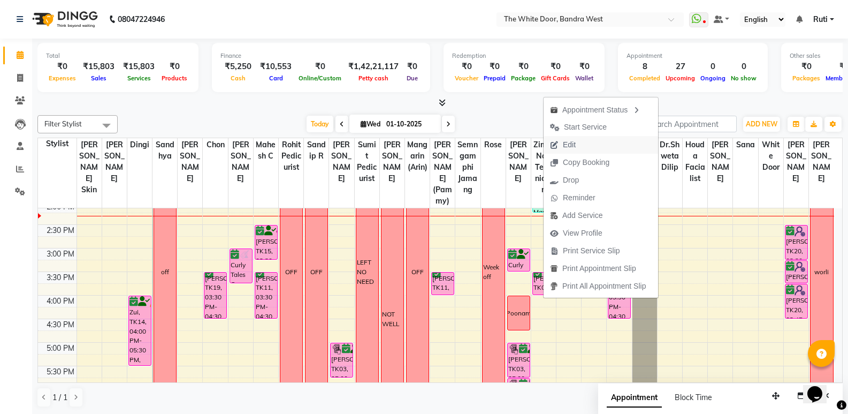
click at [586, 149] on button "Edit" at bounding box center [601, 145] width 115 height 18
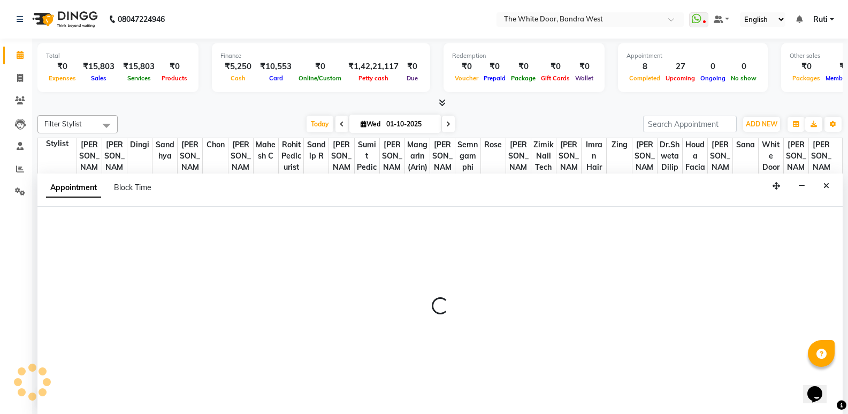
scroll to position [1, 0]
select select "confirm booking"
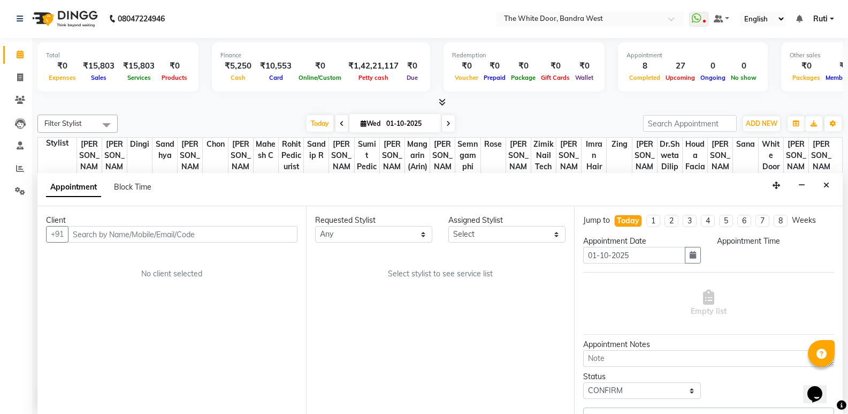
select select "71852"
select select "930"
select select "1642"
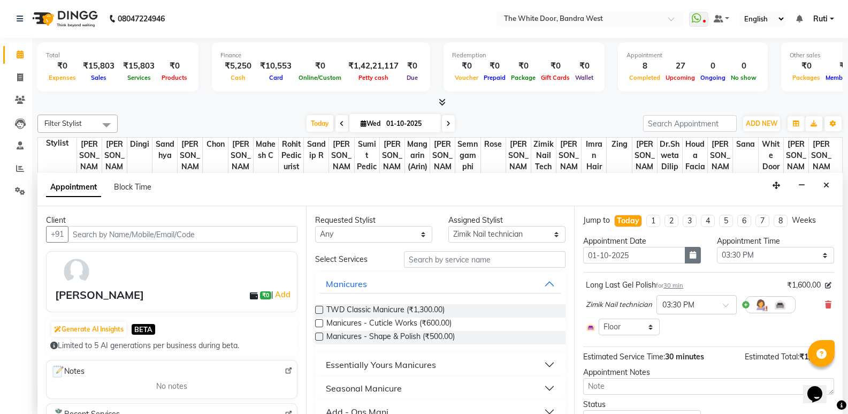
click at [690, 252] on icon "button" at bounding box center [693, 254] width 6 height 7
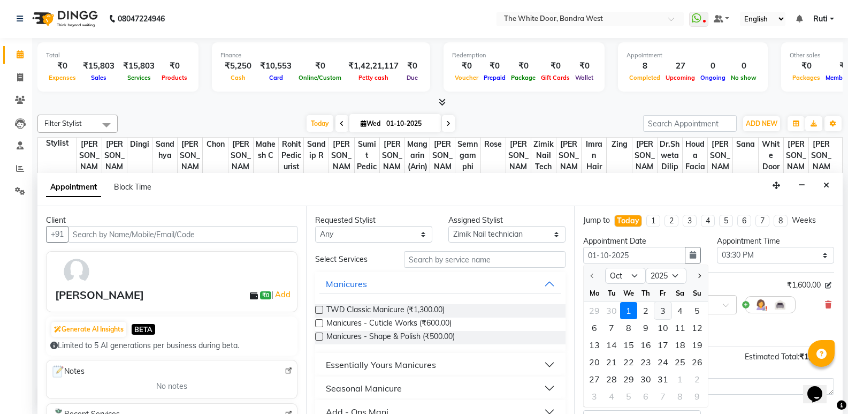
click at [662, 304] on div "3" at bounding box center [662, 310] width 17 height 17
type input "03-10-2025"
select select "930"
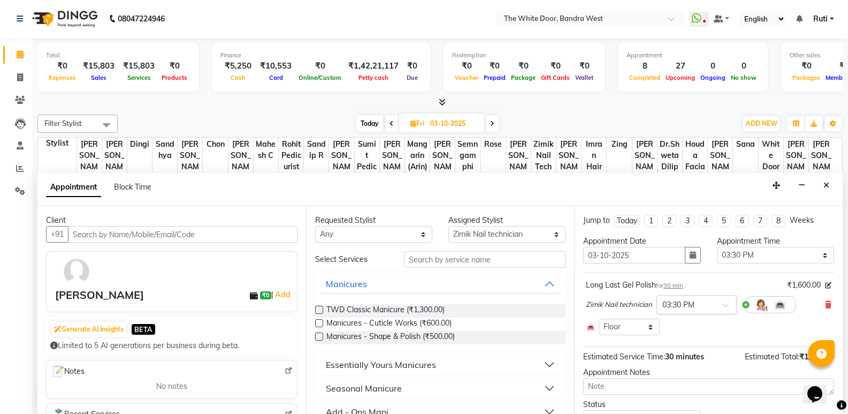
scroll to position [49, 0]
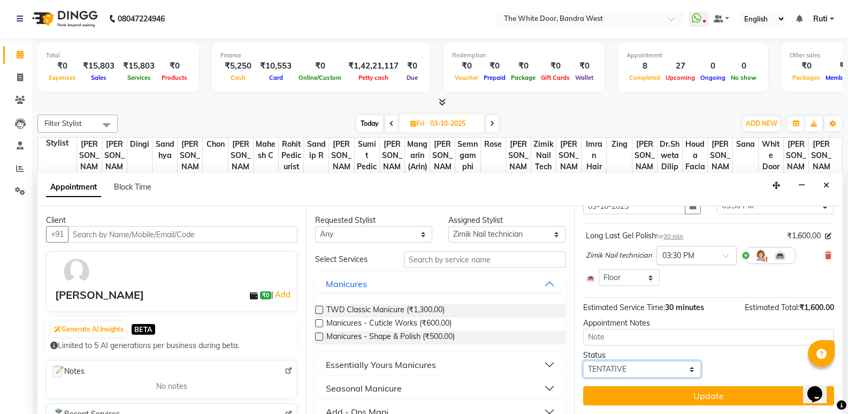
click at [656, 368] on select "Select TENTATIVE CONFIRM UPCOMING" at bounding box center [641, 369] width 117 height 17
select select "confirm booking"
click at [583, 361] on select "Select TENTATIVE CONFIRM UPCOMING" at bounding box center [641, 369] width 117 height 17
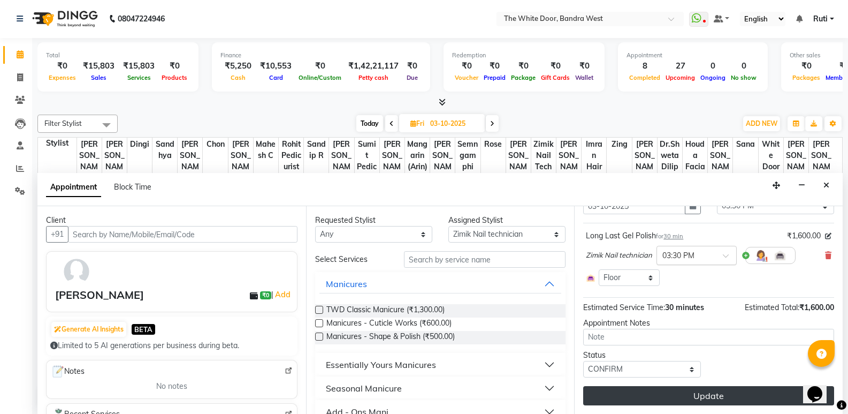
click at [653, 398] on button "Update" at bounding box center [708, 395] width 251 height 19
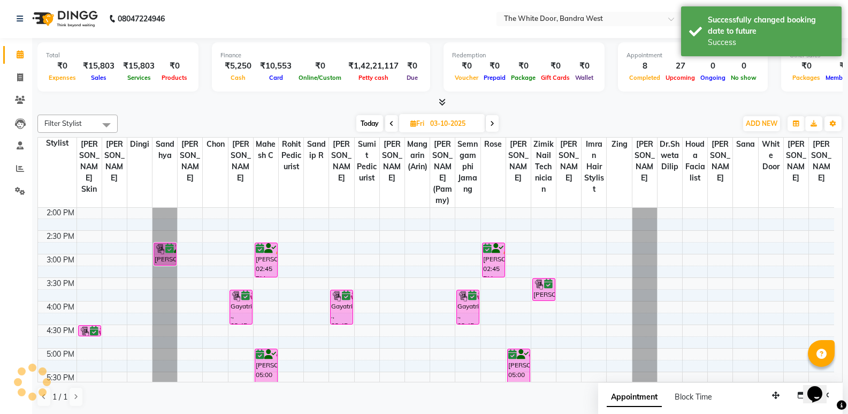
scroll to position [0, 0]
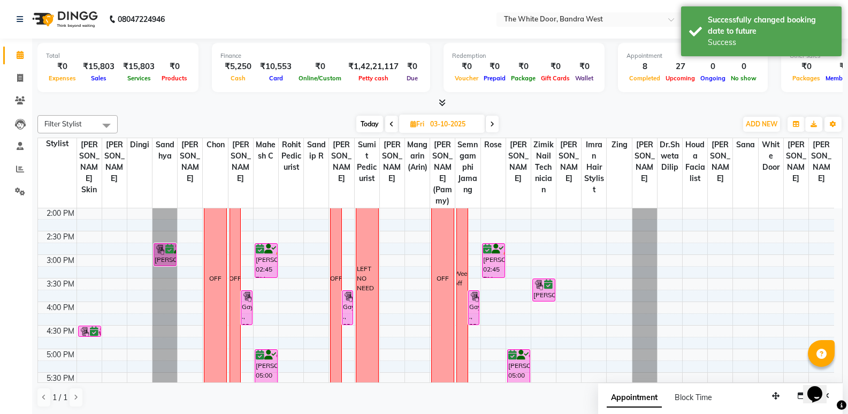
click at [368, 126] on span "Today" at bounding box center [369, 124] width 27 height 17
type input "01-10-2025"
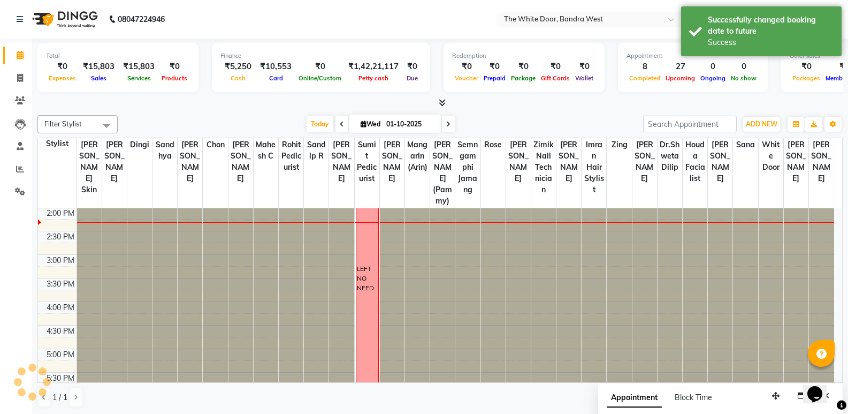
scroll to position [236, 0]
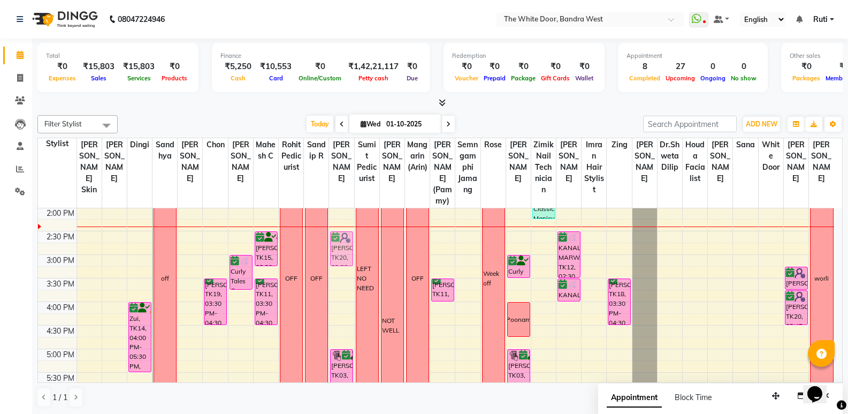
drag, startPoint x: 791, startPoint y: 262, endPoint x: 333, endPoint y: 265, distance: 458.1
click at [333, 265] on tr "Nupur, TK08, 10:30 AM-11:15 AM, Acne Defence Kelsey Lobo, TK13, 12:00 PM-12:15 …" at bounding box center [436, 278] width 796 height 612
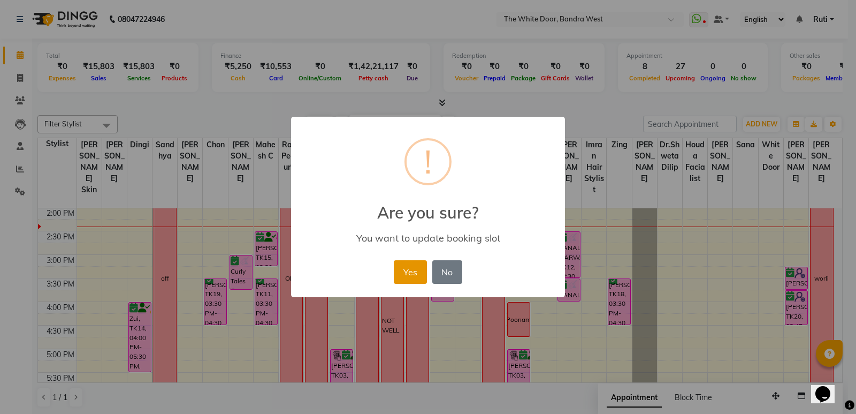
click at [416, 275] on button "Yes" at bounding box center [410, 272] width 33 height 24
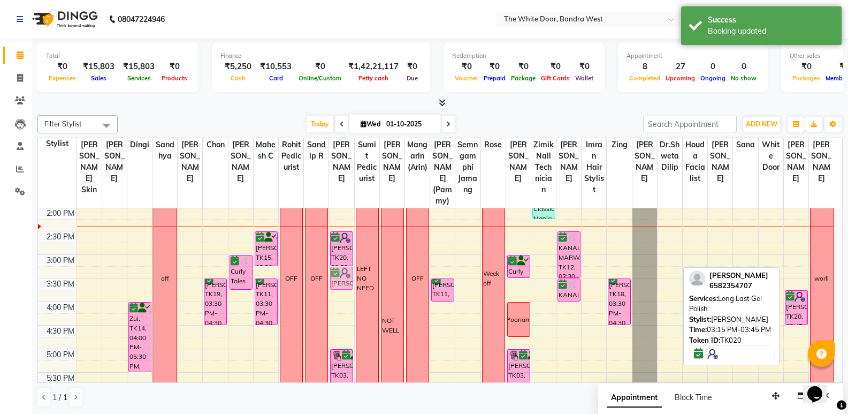
drag, startPoint x: 791, startPoint y: 287, endPoint x: 325, endPoint y: 286, distance: 466.1
click at [325, 286] on tr "Nupur, TK08, 10:30 AM-11:15 AM, Acne Defence Kelsey Lobo, TK13, 12:00 PM-12:15 …" at bounding box center [436, 278] width 796 height 612
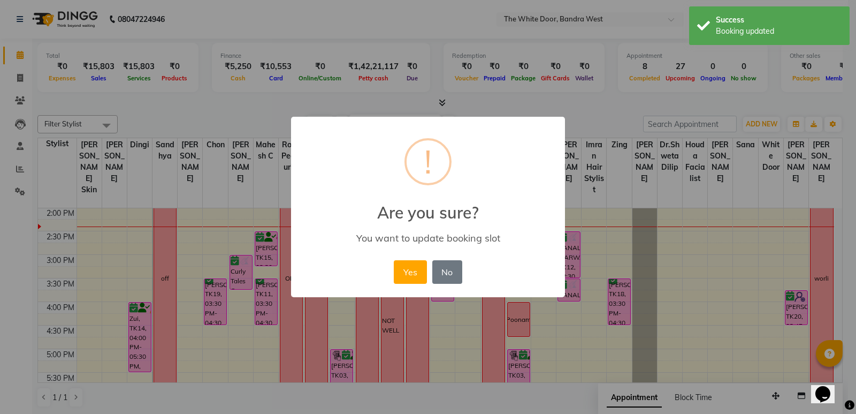
drag, startPoint x: 411, startPoint y: 270, endPoint x: 703, endPoint y: 325, distance: 296.9
click at [410, 269] on button "Yes" at bounding box center [410, 272] width 33 height 24
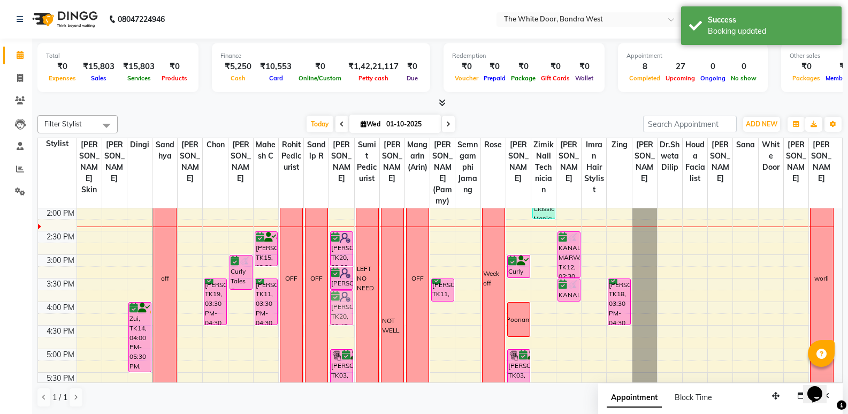
drag, startPoint x: 794, startPoint y: 325, endPoint x: 337, endPoint y: 324, distance: 456.5
click at [337, 324] on tr "Nupur, TK08, 10:30 AM-11:15 AM, Acne Defence Kelsey Lobo, TK13, 12:00 PM-12:15 …" at bounding box center [436, 278] width 796 height 612
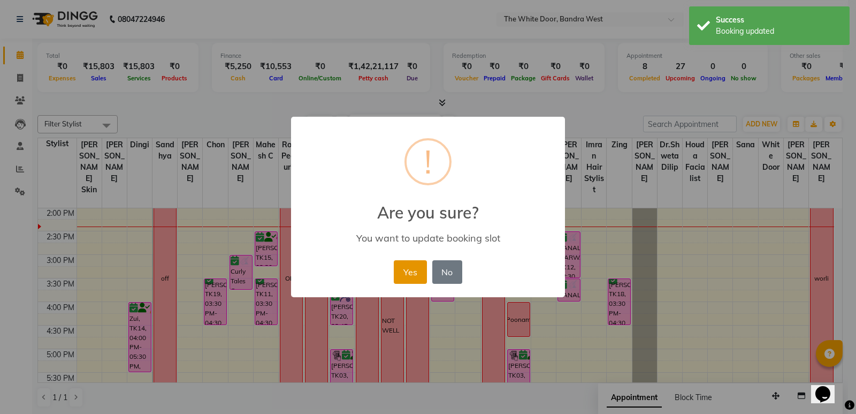
click at [410, 278] on button "Yes" at bounding box center [410, 272] width 33 height 24
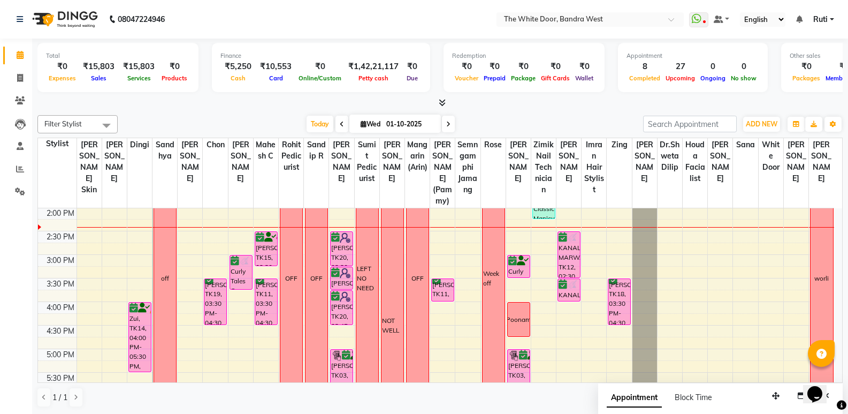
click at [425, 126] on input "01-10-2025" at bounding box center [410, 124] width 54 height 16
select select "10"
select select "2025"
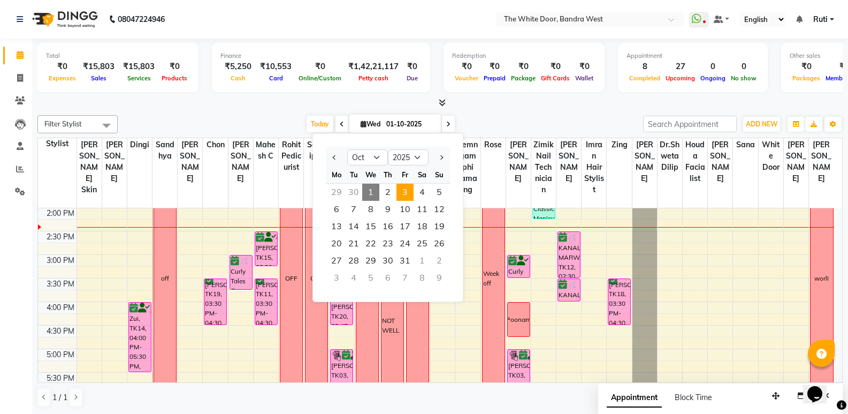
click at [408, 194] on span "3" at bounding box center [405, 192] width 17 height 17
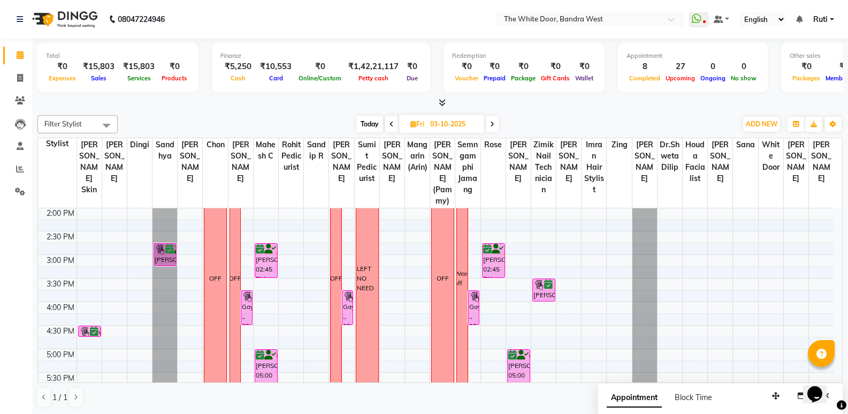
click at [377, 120] on span "Today" at bounding box center [369, 124] width 27 height 17
type input "01-10-2025"
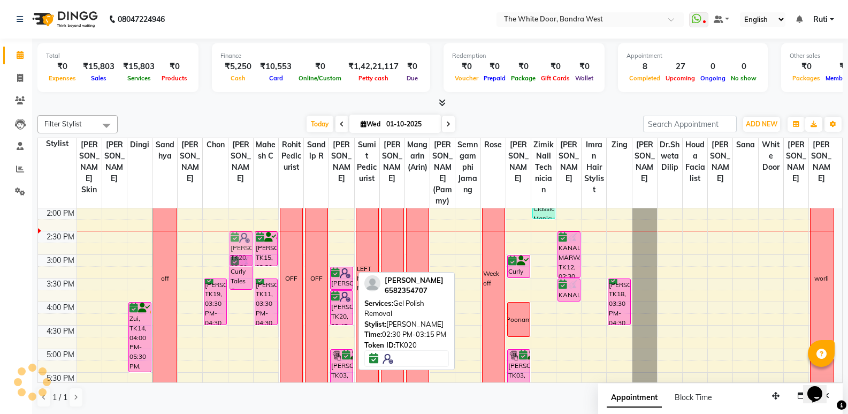
drag, startPoint x: 345, startPoint y: 257, endPoint x: 236, endPoint y: 254, distance: 109.2
click at [236, 254] on tr "Nupur, TK08, 10:30 AM-11:15 AM, Acne Defence Kelsey Lobo, TK13, 12:00 PM-12:15 …" at bounding box center [436, 278] width 796 height 612
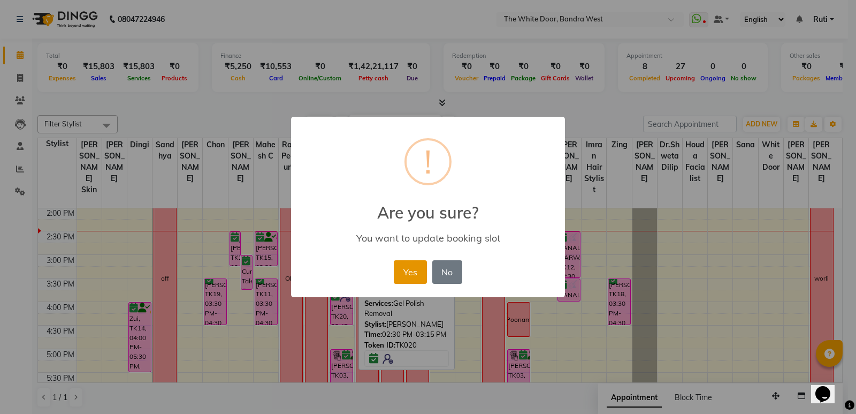
click at [410, 268] on button "Yes" at bounding box center [410, 272] width 33 height 24
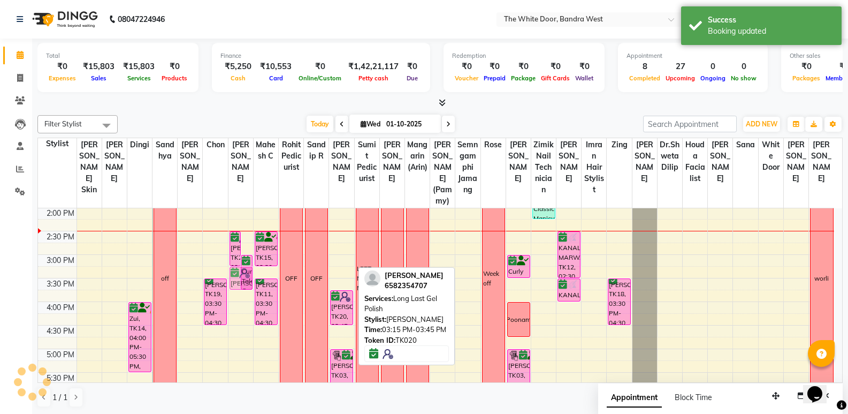
drag, startPoint x: 346, startPoint y: 291, endPoint x: 243, endPoint y: 285, distance: 102.9
click at [243, 285] on tr "Nupur, TK08, 10:30 AM-11:15 AM, Acne Defence Kelsey Lobo, TK13, 12:00 PM-12:15 …" at bounding box center [436, 278] width 796 height 612
drag, startPoint x: 346, startPoint y: 321, endPoint x: 254, endPoint y: 321, distance: 92.0
click at [238, 320] on tr "Nupur, TK08, 10:30 AM-11:15 AM, Acne Defence Kelsey Lobo, TK13, 12:00 PM-12:15 …" at bounding box center [436, 278] width 796 height 612
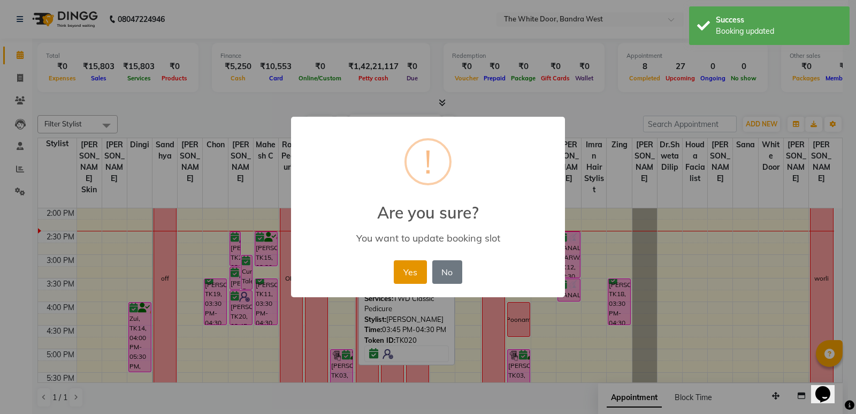
click at [412, 266] on button "Yes" at bounding box center [410, 272] width 33 height 24
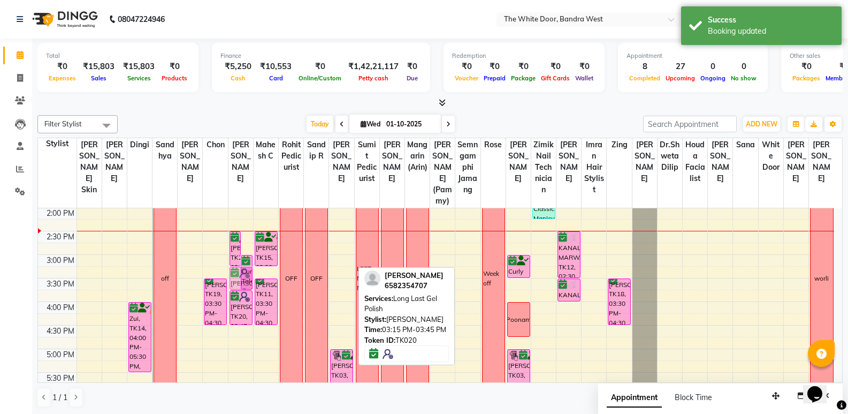
drag, startPoint x: 346, startPoint y: 291, endPoint x: 254, endPoint y: 290, distance: 92.0
click at [243, 288] on tr "Nupur, TK08, 10:30 AM-11:15 AM, Acne Defence Kelsey Lobo, TK13, 12:00 PM-12:15 …" at bounding box center [436, 278] width 796 height 612
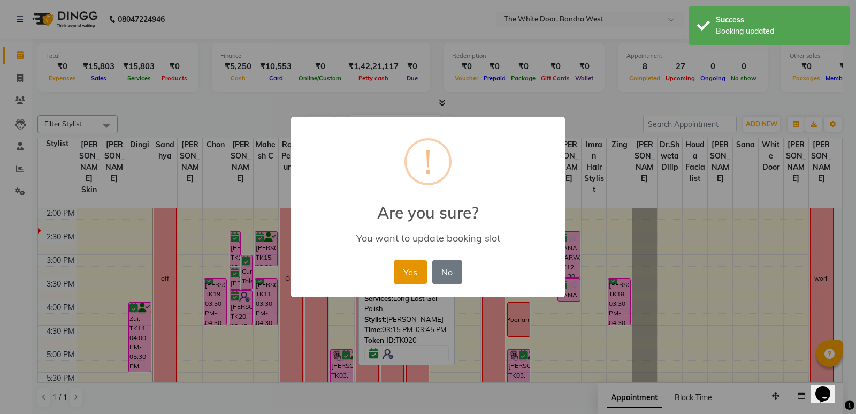
click at [411, 266] on button "Yes" at bounding box center [410, 272] width 33 height 24
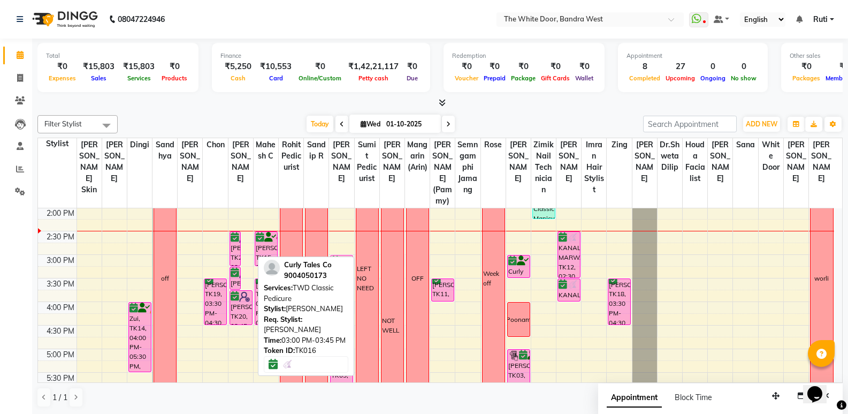
drag, startPoint x: 246, startPoint y: 278, endPoint x: 345, endPoint y: 279, distance: 99.0
click at [345, 279] on div "Filter Stylist Select All Amita Skin Farheen K Dingi Sandhya Josaphine Chon Gan…" at bounding box center [439, 261] width 805 height 301
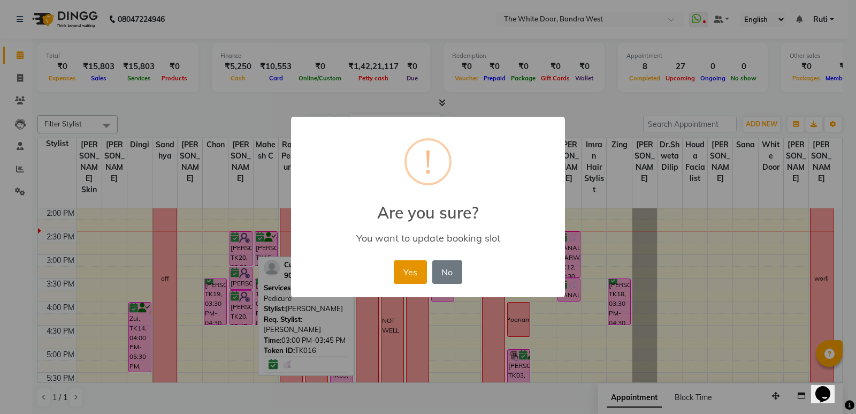
click at [411, 272] on button "Yes" at bounding box center [410, 272] width 33 height 24
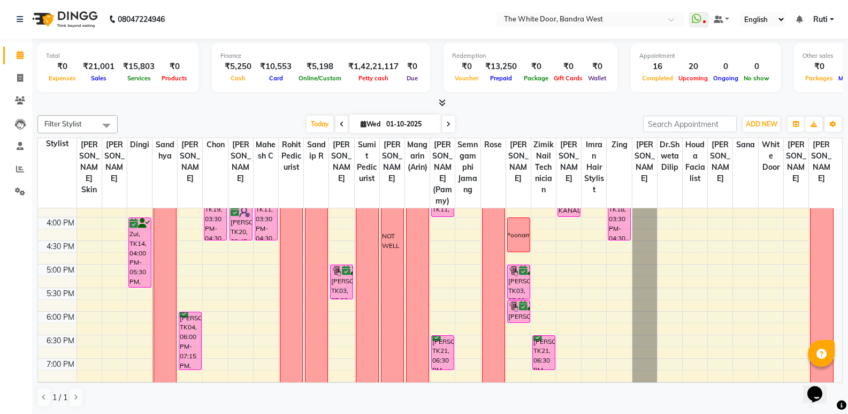
scroll to position [321, 0]
click at [443, 275] on div "9:00 AM 9:30 AM 10:00 AM 10:30 AM 11:00 AM 11:30 AM 12:00 PM 12:30 PM 1:00 PM 1…" at bounding box center [436, 193] width 796 height 612
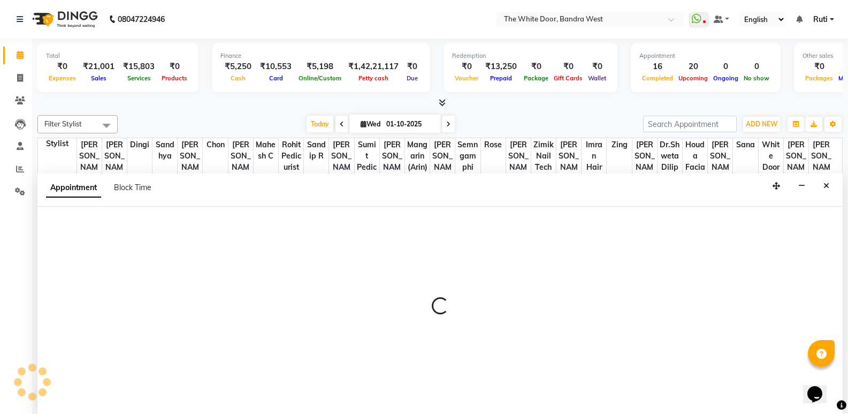
scroll to position [1, 0]
select select "82878"
select select "tentative"
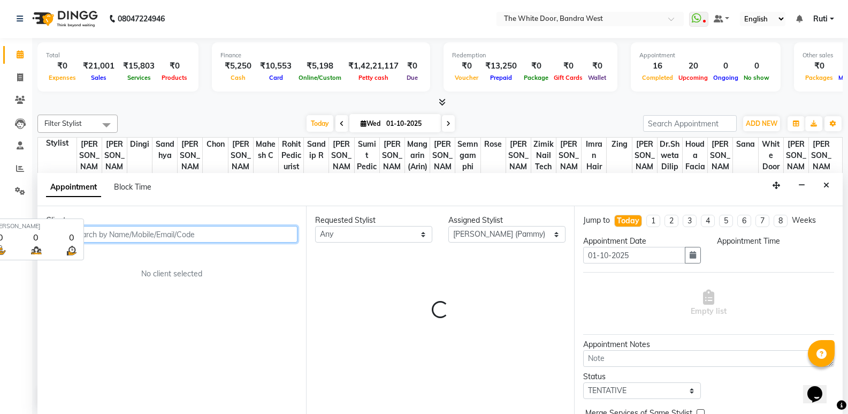
select select "1020"
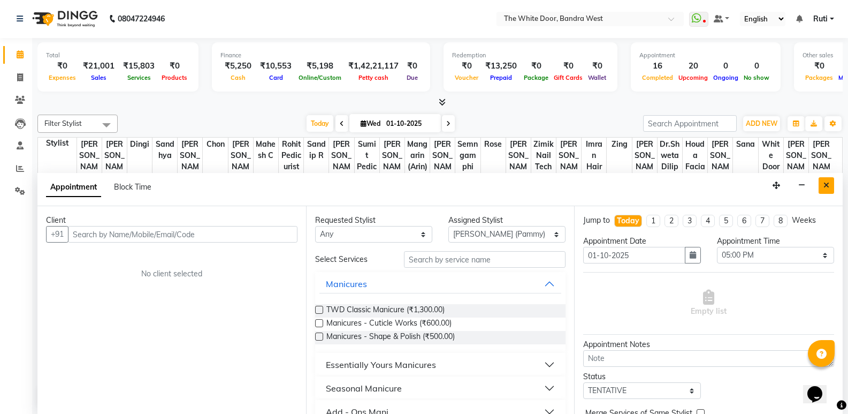
click at [829, 182] on icon "Close" at bounding box center [827, 184] width 6 height 7
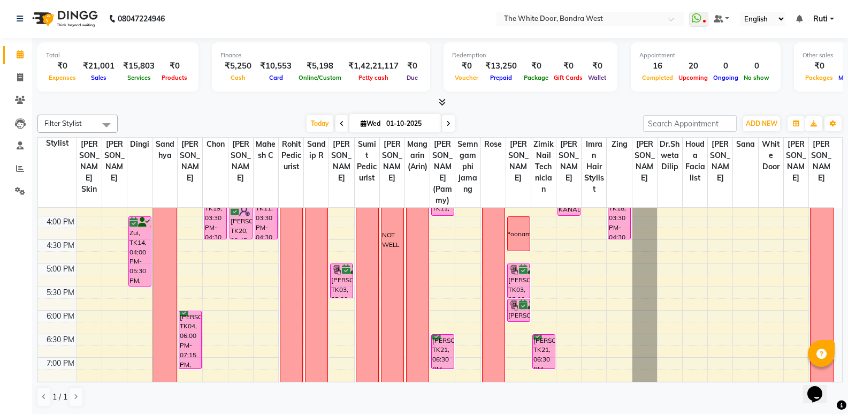
click at [345, 255] on div "9:00 AM 9:30 AM 10:00 AM 10:30 AM 11:00 AM 11:30 AM 12:00 PM 12:30 PM 1:00 PM 1…" at bounding box center [436, 193] width 796 height 612
select select "22332"
select select "tentative"
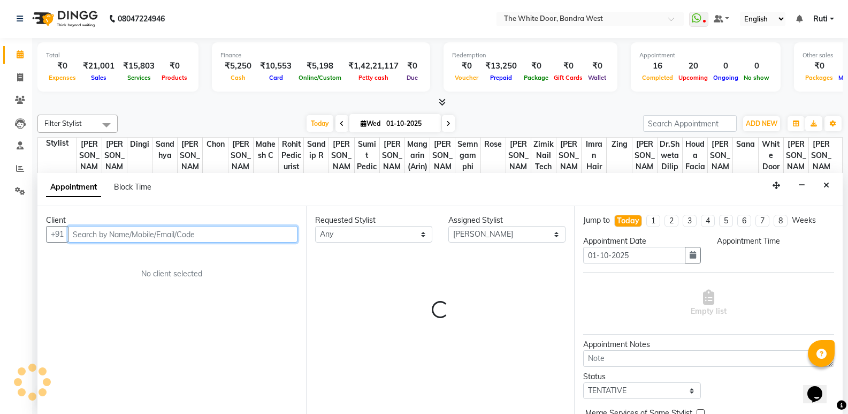
select select "990"
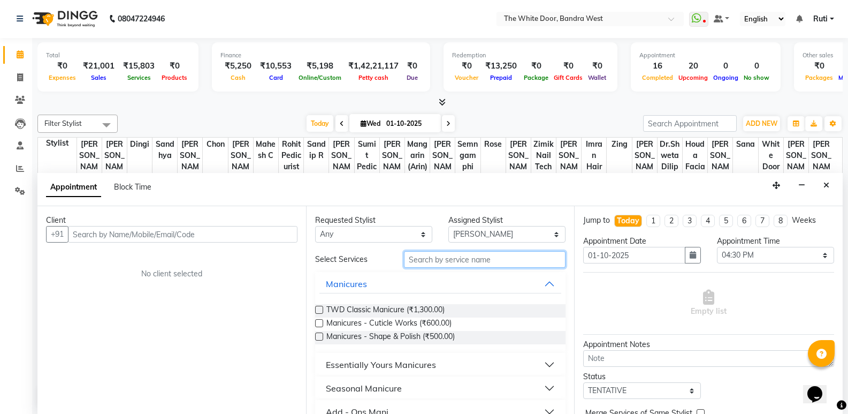
click at [475, 263] on input "text" at bounding box center [485, 259] width 162 height 17
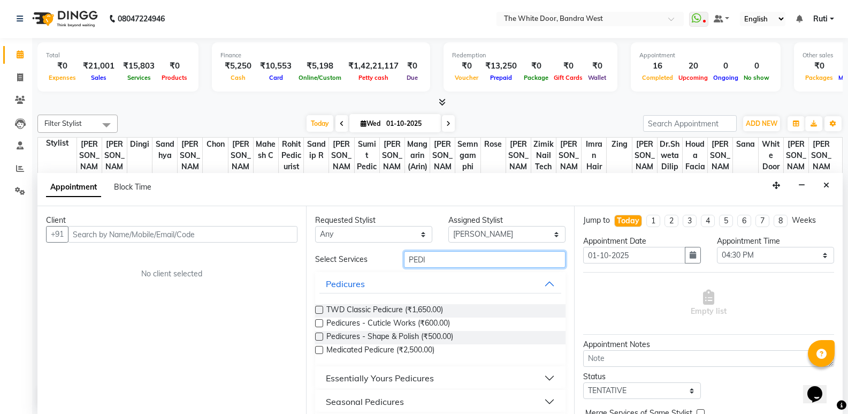
type input "PEDI"
click at [399, 379] on div "Essentially Yours Pedicures" at bounding box center [380, 377] width 108 height 13
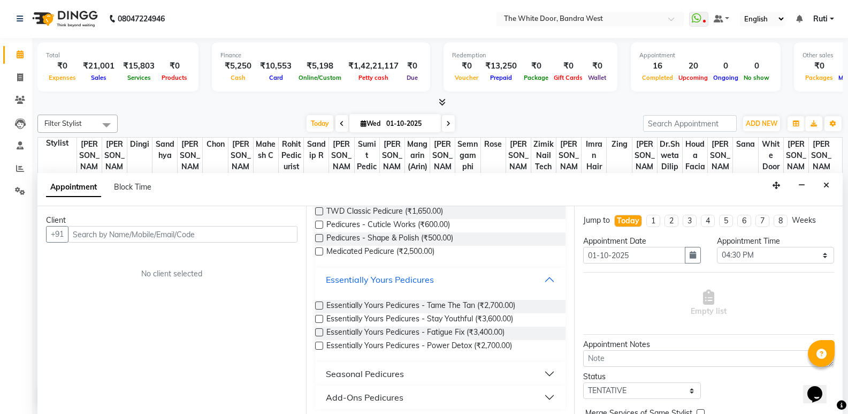
scroll to position [102, 0]
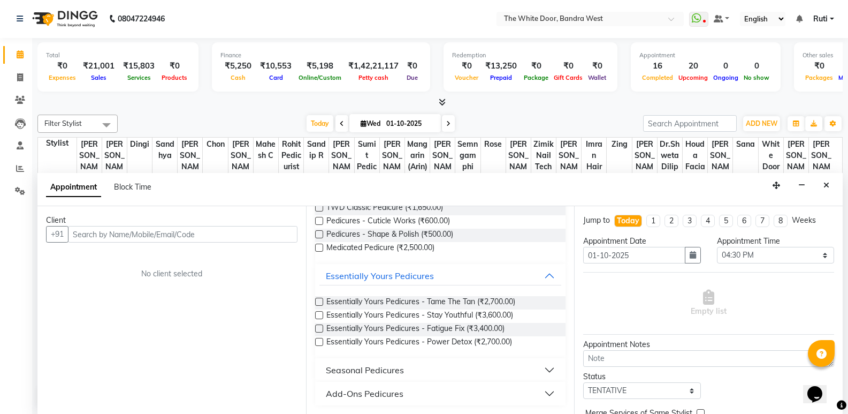
click at [429, 371] on button "Seasonal Pedicures" at bounding box center [440, 369] width 242 height 19
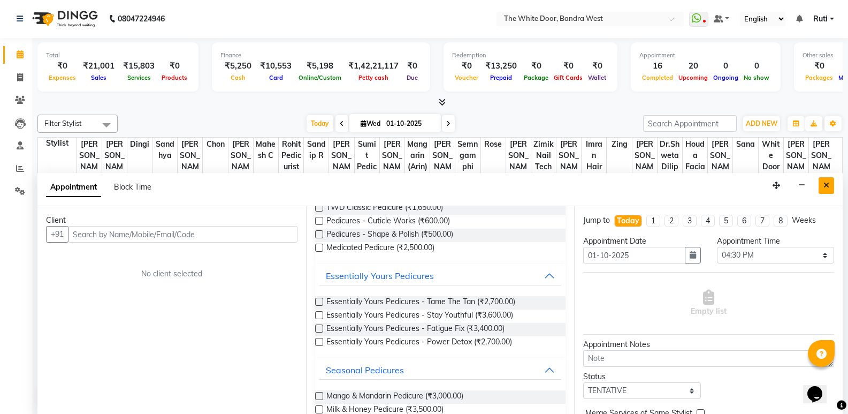
click at [827, 187] on icon "Close" at bounding box center [827, 184] width 6 height 7
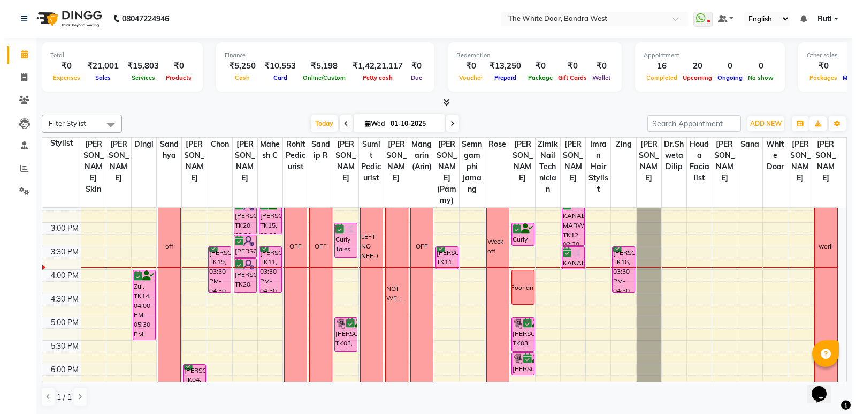
scroll to position [214, 0]
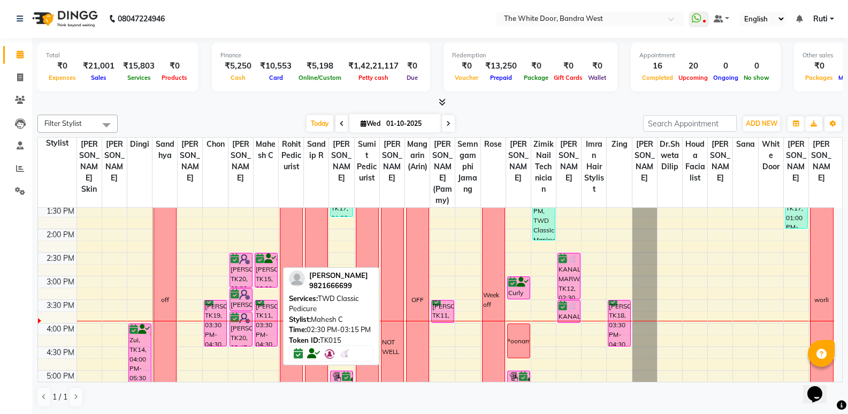
click at [270, 279] on div "[PERSON_NAME], TK15, 02:30 PM-03:15 PM, TWD Classic Pedicure" at bounding box center [266, 270] width 22 height 34
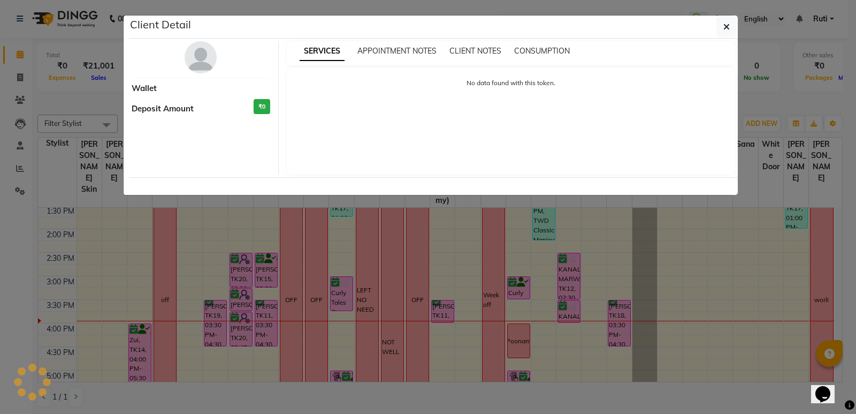
select select "6"
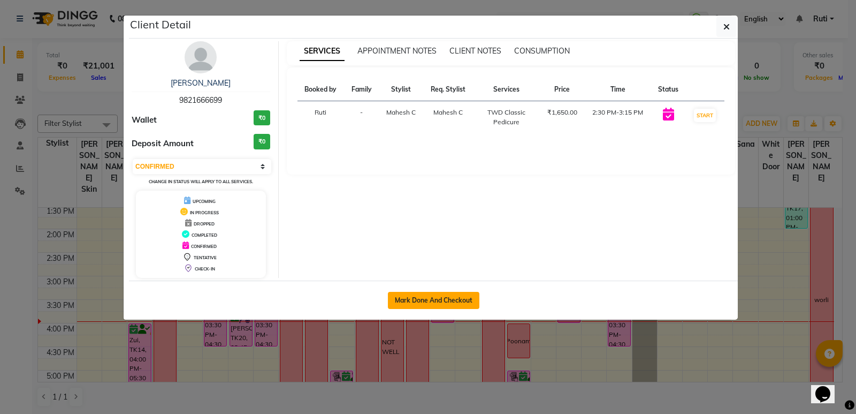
click at [432, 298] on button "Mark Done And Checkout" at bounding box center [434, 300] width 92 height 17
select select "3980"
select select "service"
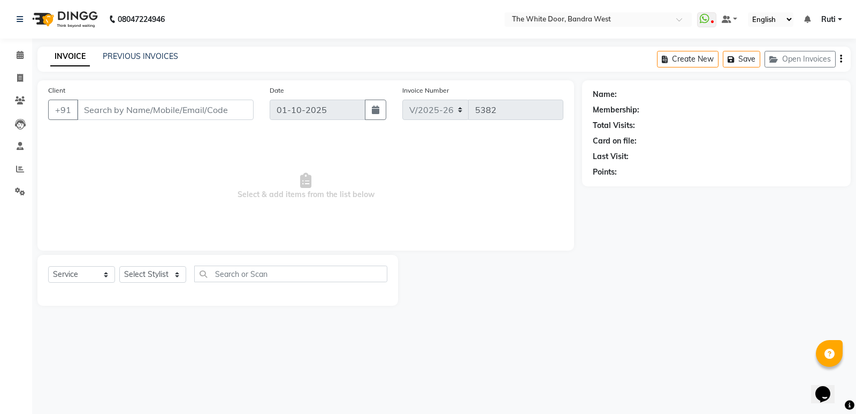
type input "9821666699"
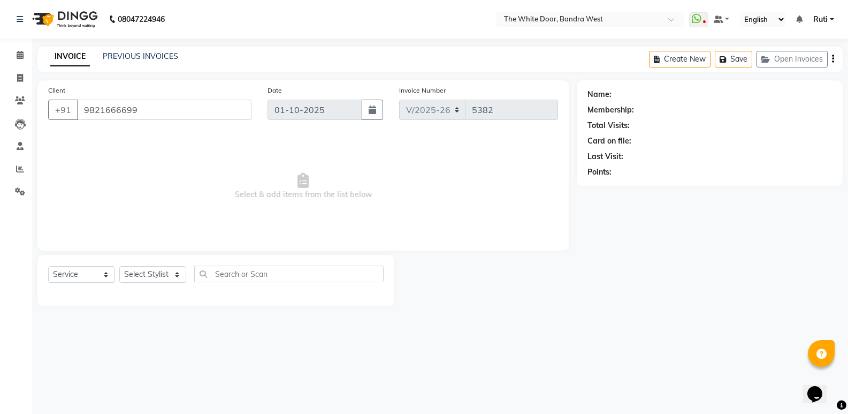
select select "20535"
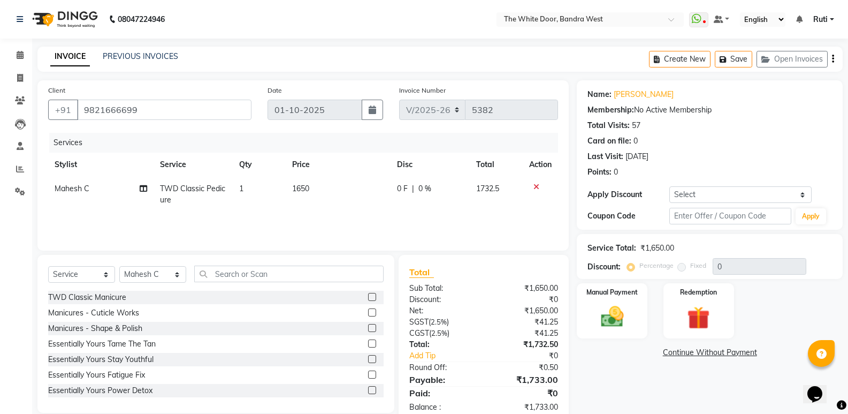
scroll to position [26, 0]
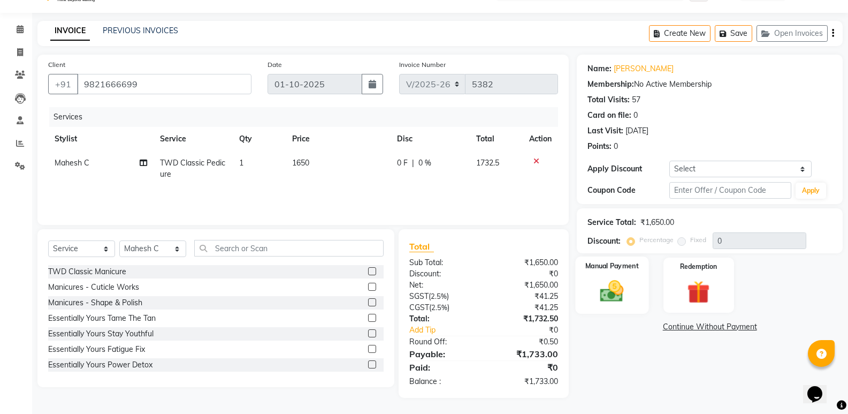
click at [605, 284] on img at bounding box center [612, 290] width 38 height 27
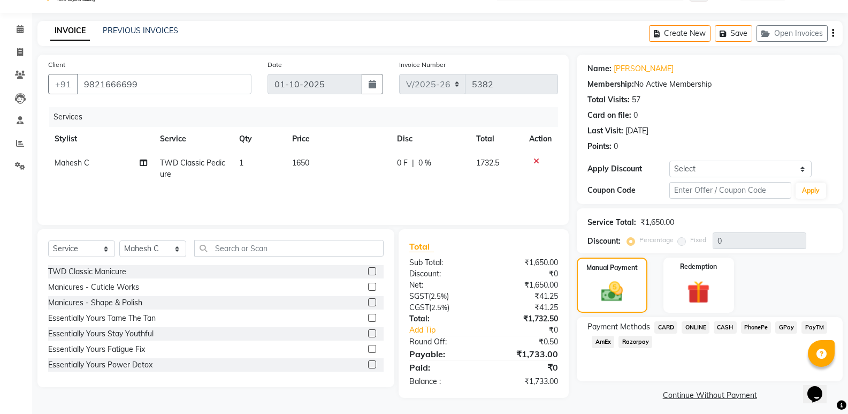
click at [755, 328] on span "PhonePe" at bounding box center [756, 327] width 31 height 12
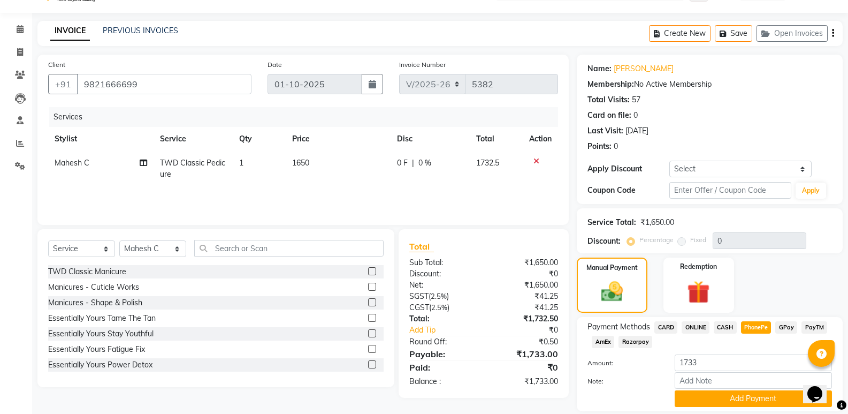
scroll to position [61, 0]
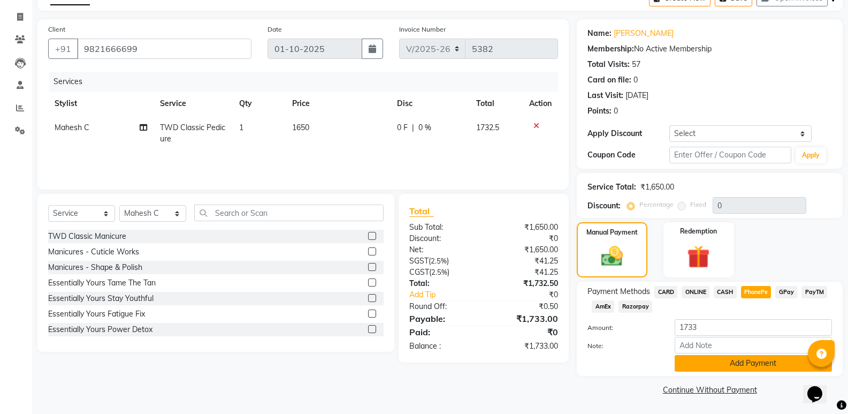
click at [740, 362] on button "Add Payment" at bounding box center [753, 363] width 157 height 17
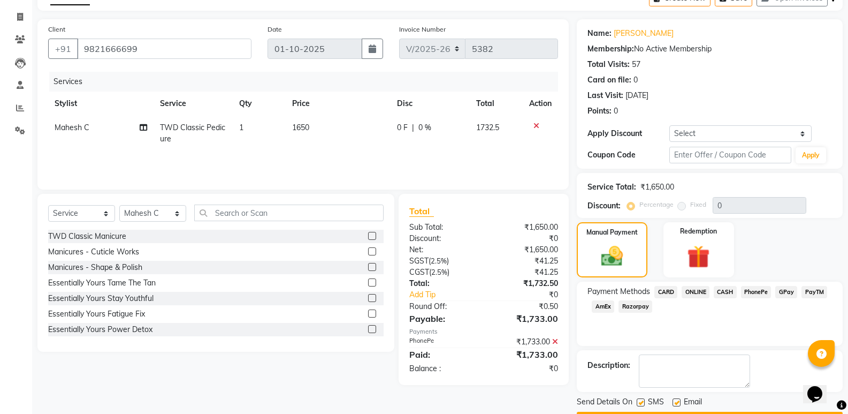
scroll to position [92, 0]
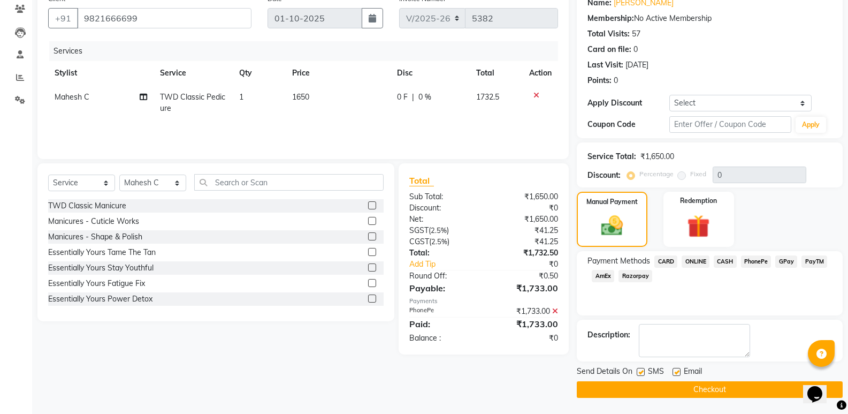
click at [732, 384] on button "Checkout" at bounding box center [710, 389] width 266 height 17
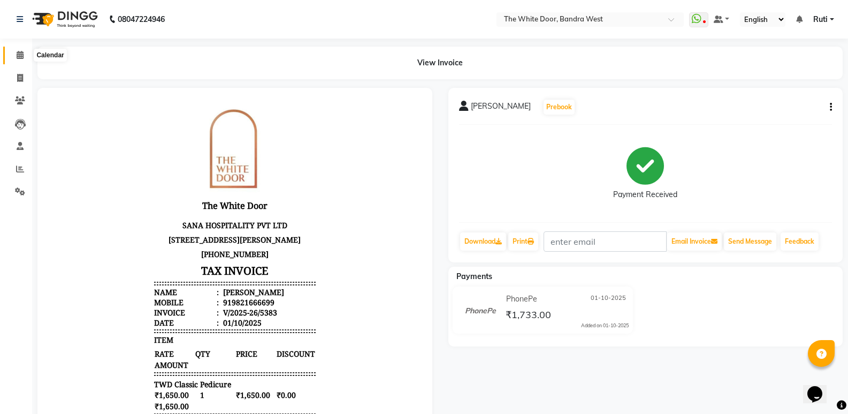
click at [19, 60] on span at bounding box center [20, 55] width 19 height 12
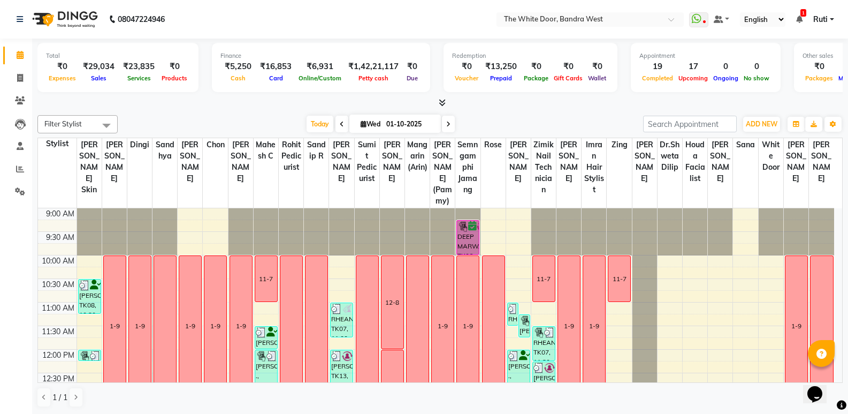
click at [447, 119] on span at bounding box center [448, 124] width 13 height 17
type input "02-10-2025"
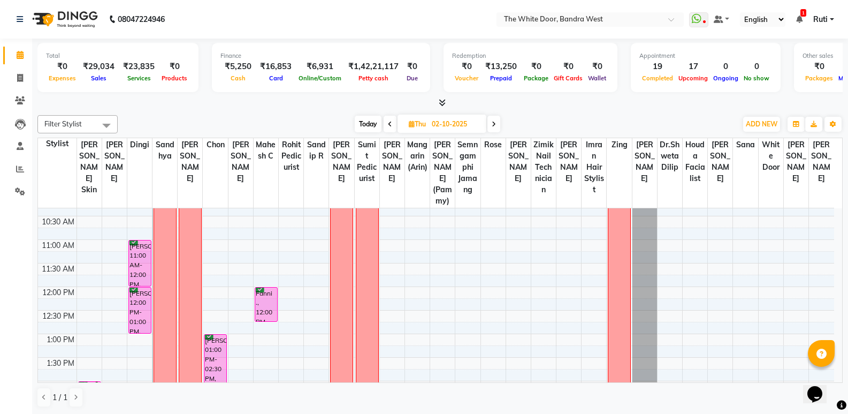
scroll to position [116, 0]
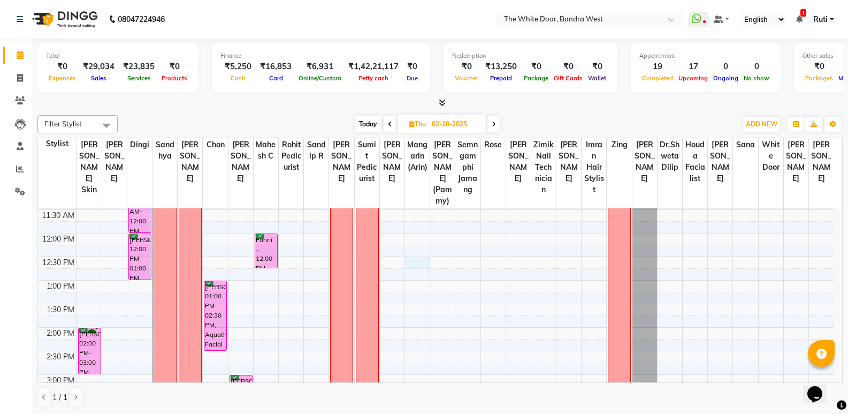
click at [424, 277] on div "9:00 AM 9:30 AM 10:00 AM 10:30 AM 11:00 AM 11:30 AM 12:00 PM 12:30 PM 1:00 PM 1…" at bounding box center [436, 398] width 796 height 612
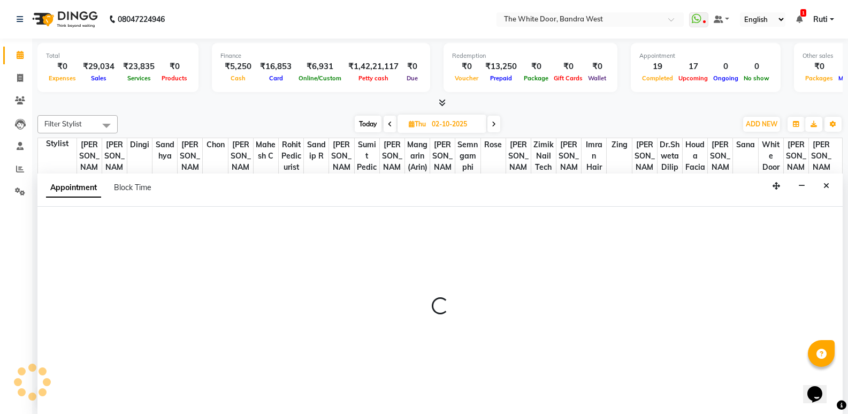
scroll to position [1, 0]
select select "57439"
select select "750"
select select "tentative"
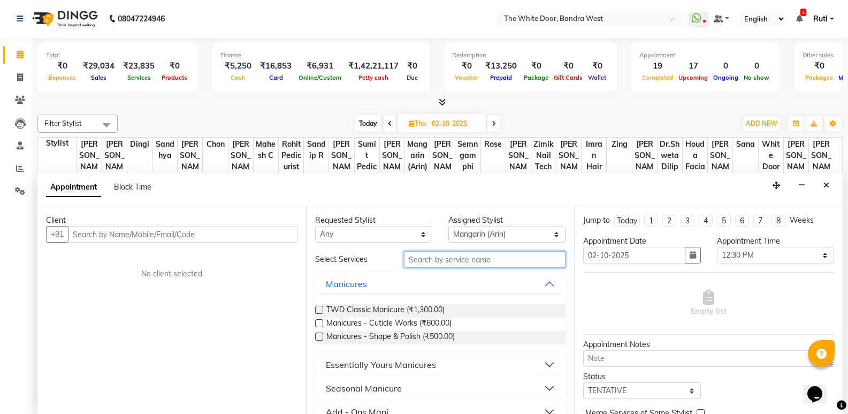
click at [441, 260] on input "text" at bounding box center [485, 259] width 162 height 17
type input "r"
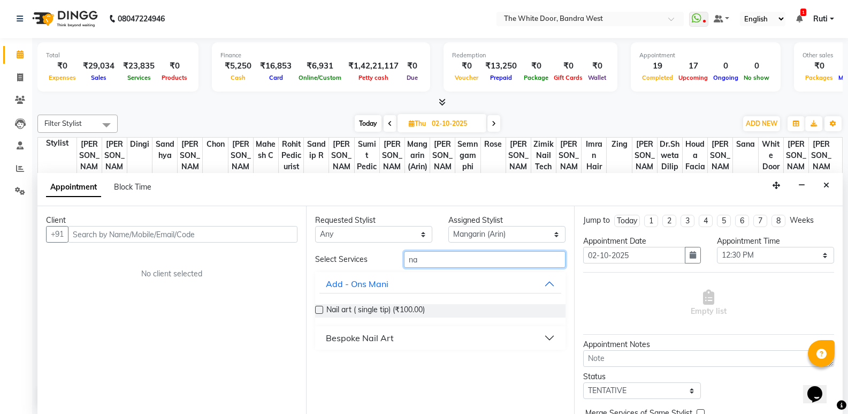
type input "n"
type input "gel"
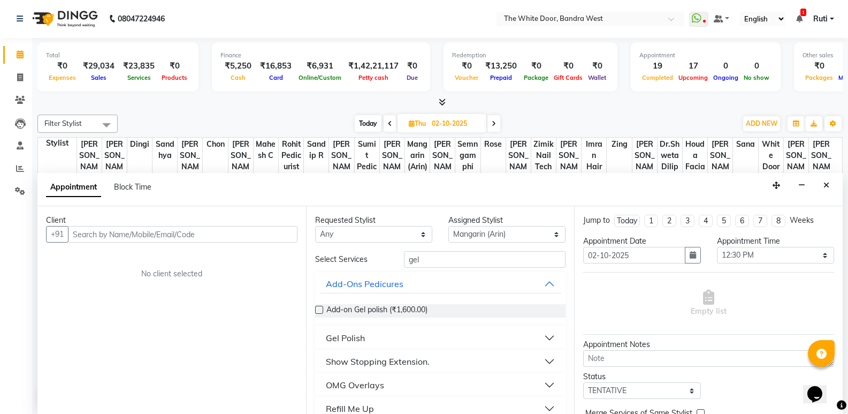
click at [455, 337] on button "Gel Polish" at bounding box center [440, 337] width 242 height 19
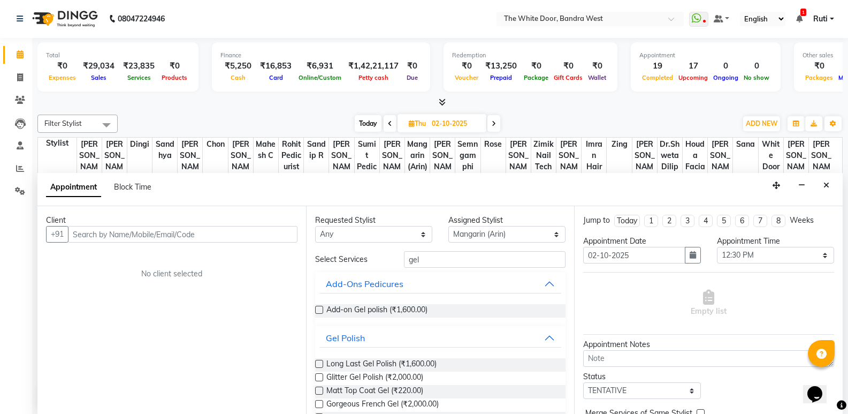
click at [319, 365] on label at bounding box center [319, 364] width 8 height 8
click at [319, 365] on input "checkbox" at bounding box center [318, 364] width 7 height 7
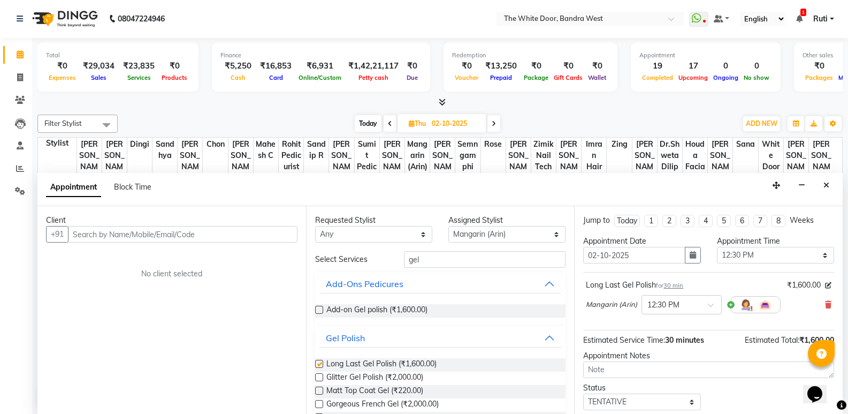
checkbox input "false"
click at [523, 235] on select "Select Amita Skin benjimin Chon Dingi Dr.Shweta Dilip Farheen K Ganesh M Gautam…" at bounding box center [506, 234] width 117 height 17
select select "22332"
click at [448, 226] on select "Select Amita Skin benjimin Chon Dingi Dr.Shweta Dilip Farheen K Ganesh M Gautam…" at bounding box center [506, 234] width 117 height 17
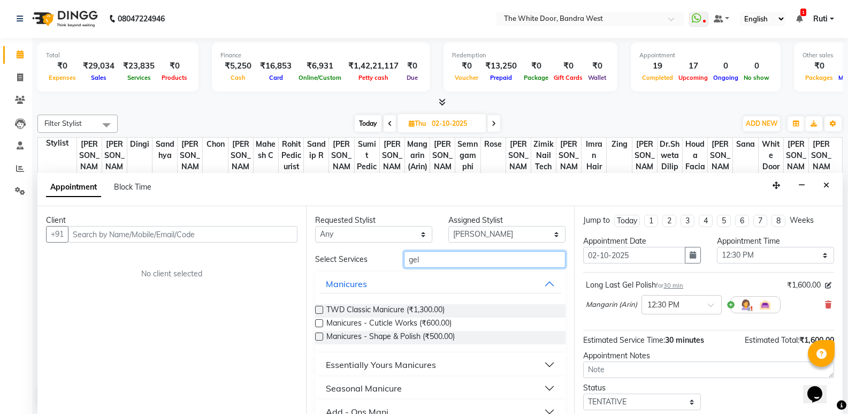
click at [426, 258] on input "gel" at bounding box center [485, 259] width 162 height 17
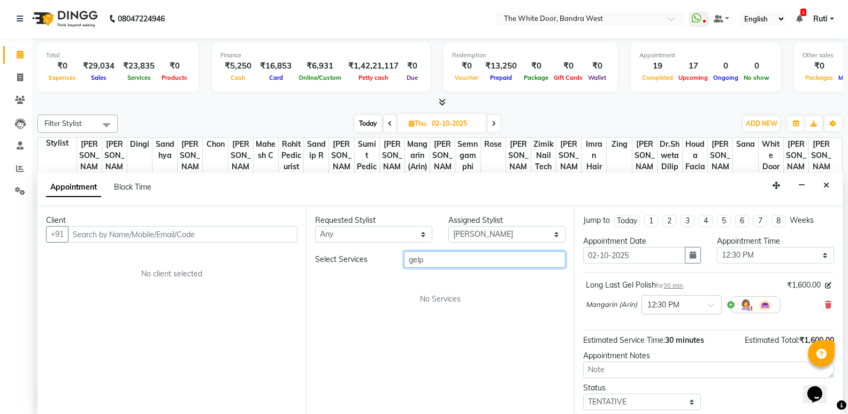
type input "gel"
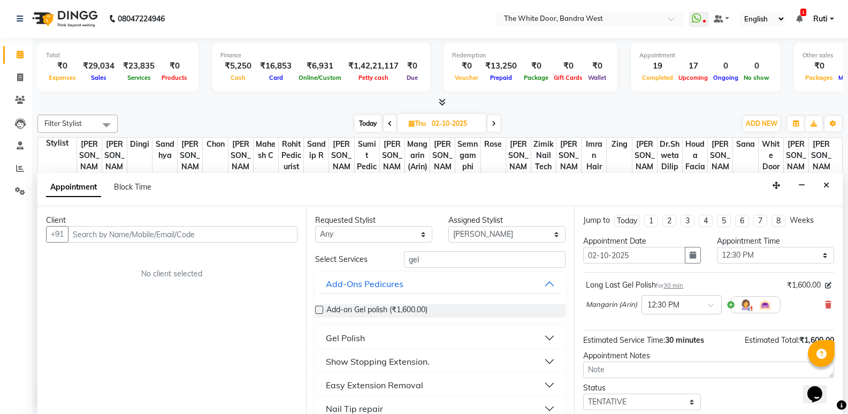
click at [400, 332] on button "Gel Polish" at bounding box center [440, 337] width 242 height 19
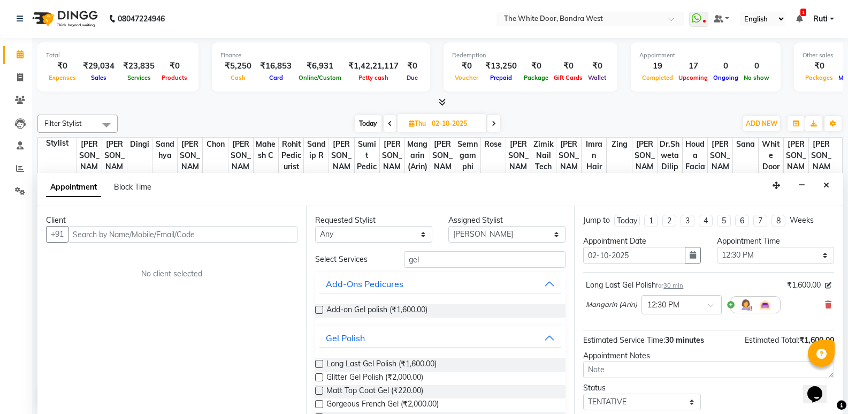
click at [321, 363] on label at bounding box center [319, 364] width 8 height 8
click at [321, 363] on input "checkbox" at bounding box center [318, 364] width 7 height 7
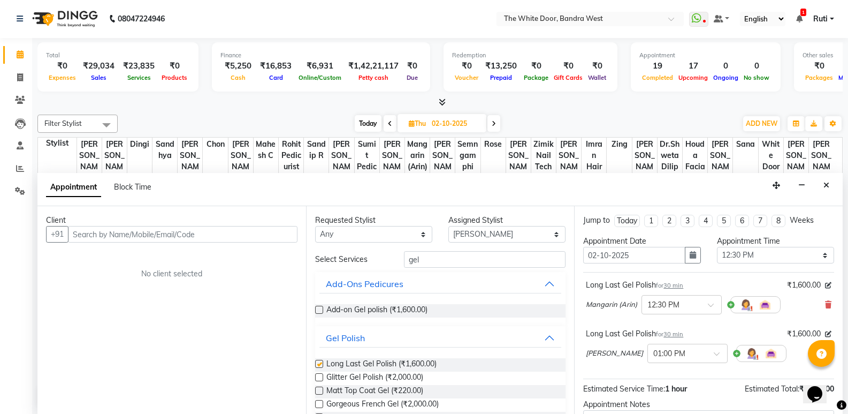
checkbox input "false"
click at [451, 260] on input "gel" at bounding box center [485, 259] width 162 height 17
type input "g"
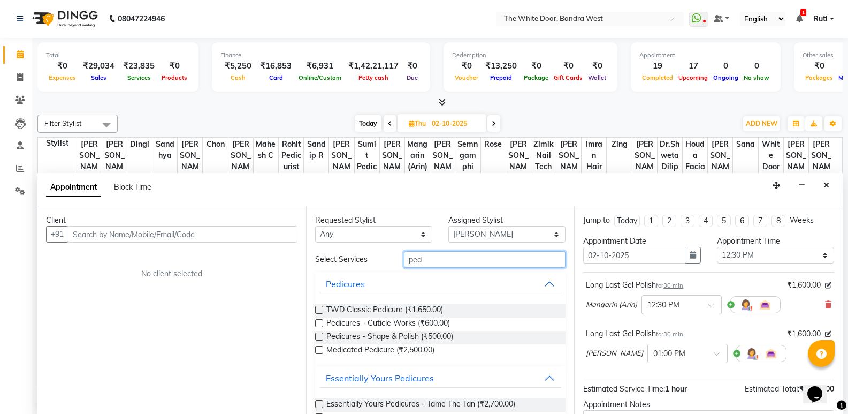
type input "ped"
click at [320, 309] on label at bounding box center [319, 310] width 8 height 8
click at [320, 309] on input "checkbox" at bounding box center [318, 310] width 7 height 7
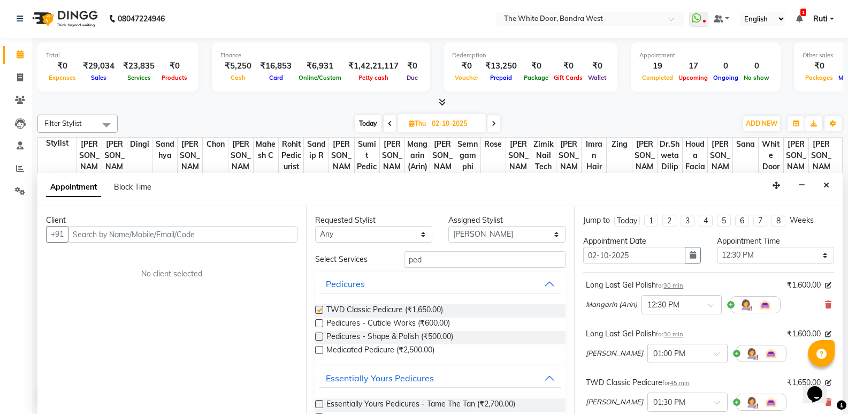
checkbox input "false"
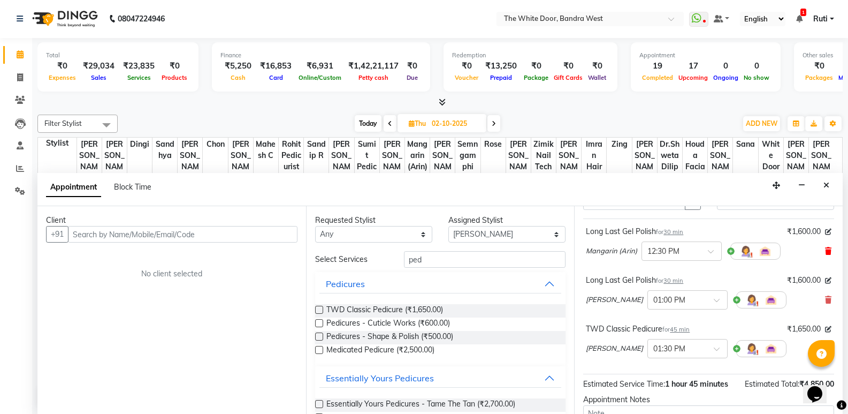
scroll to position [0, 0]
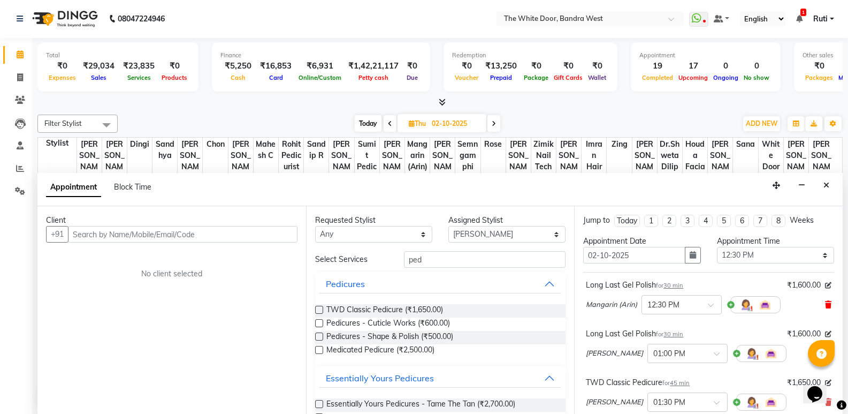
click at [825, 306] on icon at bounding box center [828, 304] width 6 height 7
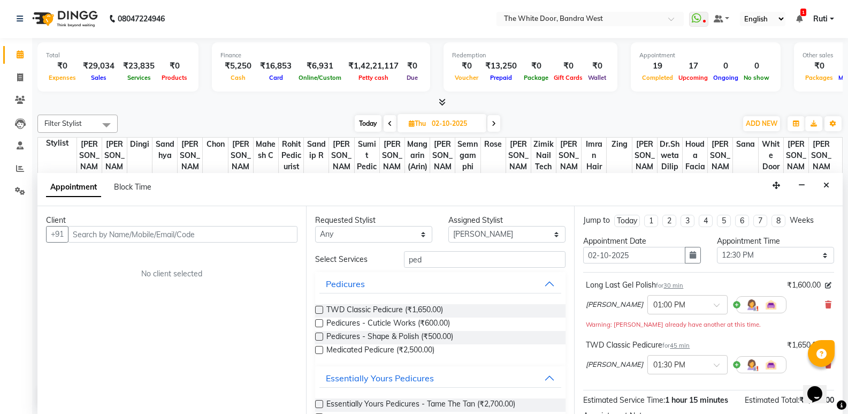
click at [825, 306] on icon at bounding box center [828, 304] width 6 height 7
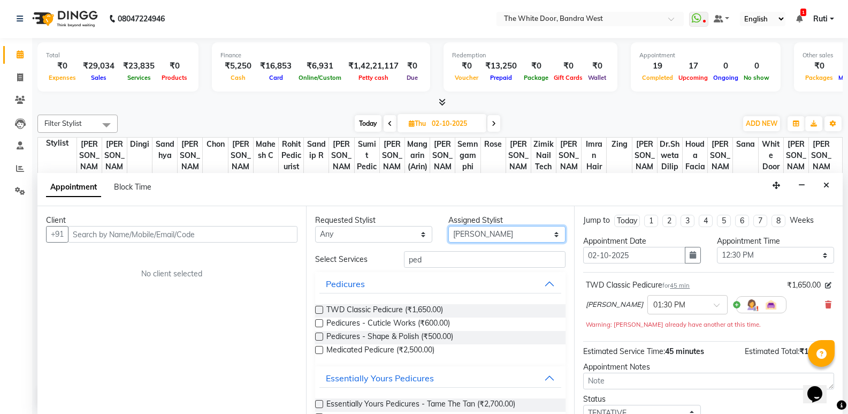
click at [494, 234] on select "Select Amita Skin benjimin Chon Dingi Dr.Shweta Dilip Farheen K Ganesh M Gautam…" at bounding box center [506, 234] width 117 height 17
select select "20403"
click at [448, 226] on select "Select Amita Skin benjimin Chon Dingi Dr.Shweta Dilip Farheen K Ganesh M Gautam…" at bounding box center [506, 234] width 117 height 17
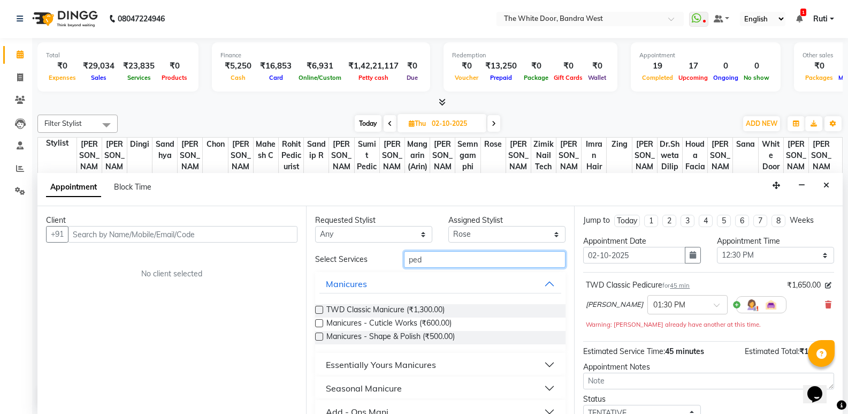
click at [485, 255] on input "ped" at bounding box center [485, 259] width 162 height 17
type input "p"
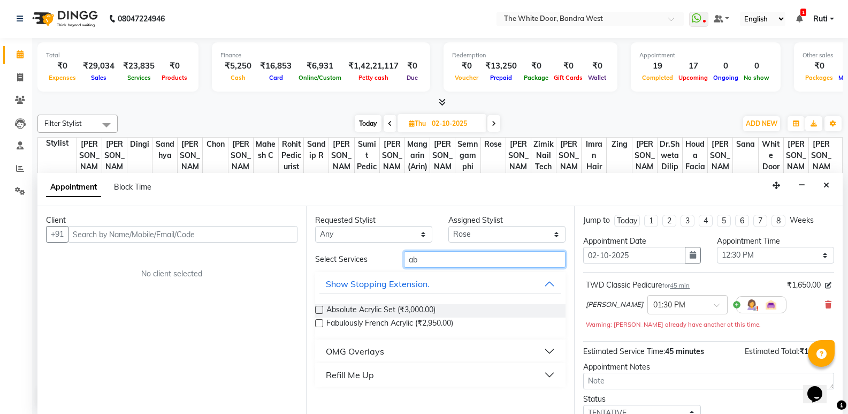
type input "ab"
click at [383, 379] on button "Refill Me Up" at bounding box center [440, 374] width 242 height 19
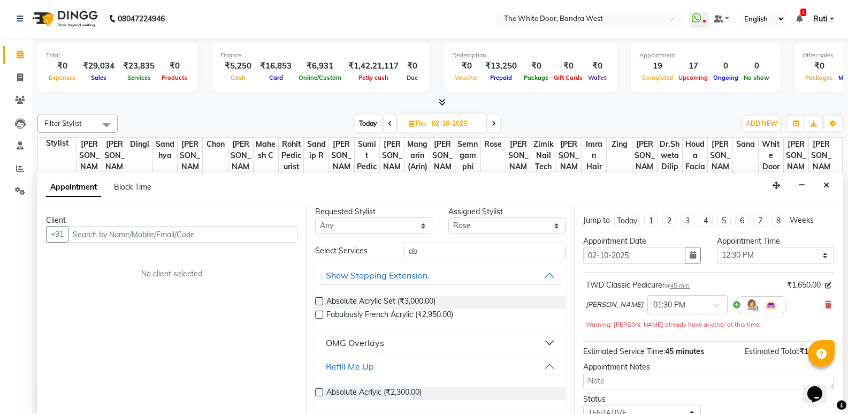
scroll to position [12, 0]
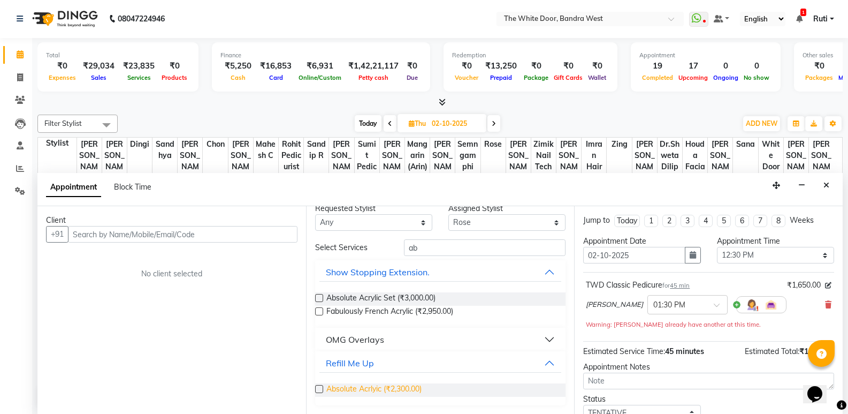
drag, startPoint x: 319, startPoint y: 389, endPoint x: 342, endPoint y: 385, distance: 23.8
click at [320, 389] on label at bounding box center [319, 389] width 8 height 8
click at [320, 389] on input "checkbox" at bounding box center [318, 389] width 7 height 7
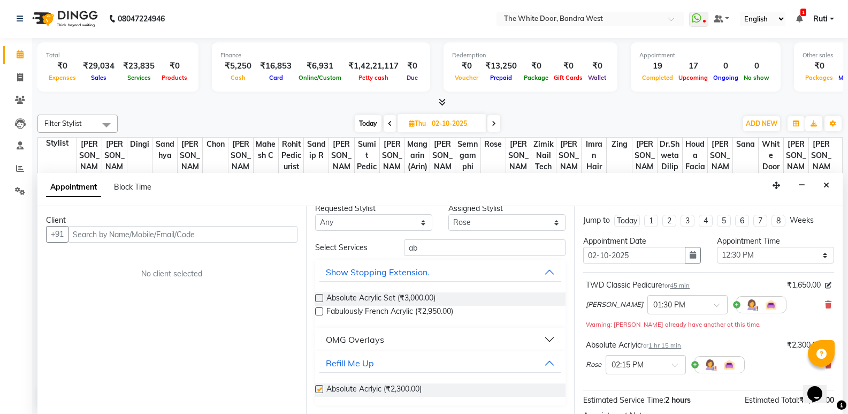
checkbox input "false"
click at [497, 222] on select "Select Amita Skin benjimin Chon Dingi Dr.Shweta Dilip Farheen K Ganesh M Gautam…" at bounding box center [506, 222] width 117 height 17
select select "22332"
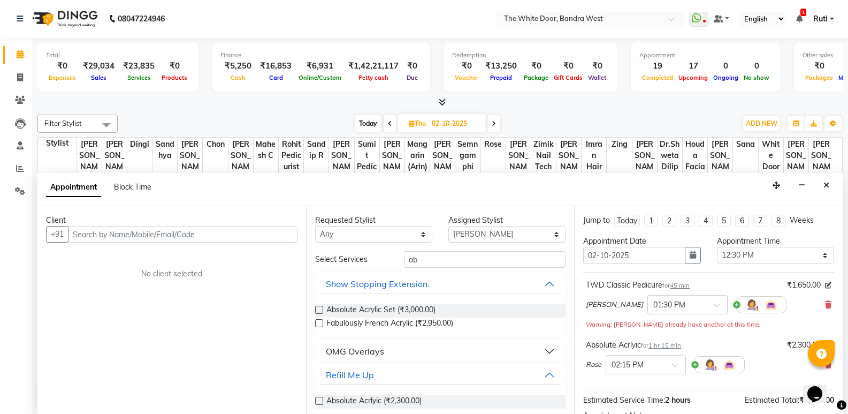
click at [498, 223] on div "Assigned Stylist" at bounding box center [506, 220] width 117 height 11
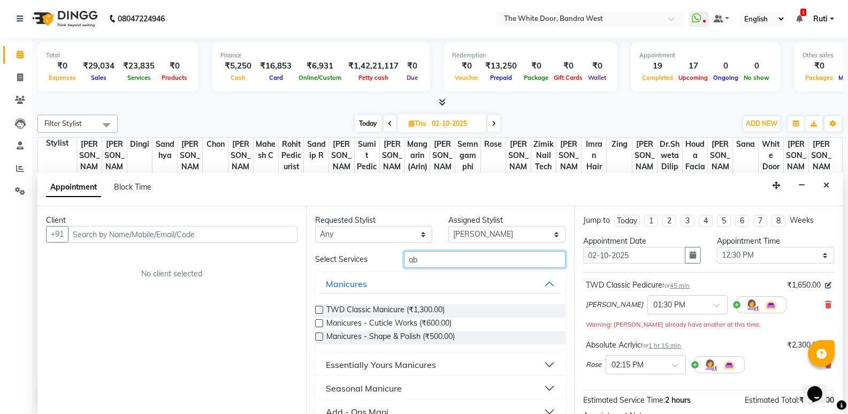
click at [434, 260] on input "ab" at bounding box center [485, 259] width 162 height 17
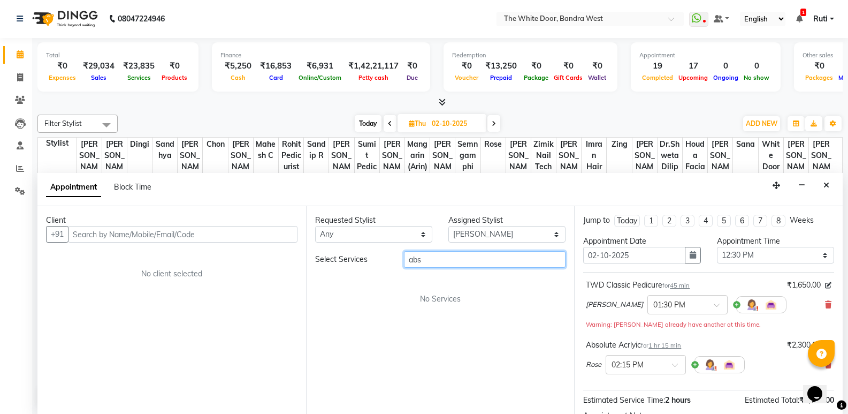
click at [447, 259] on input "abs" at bounding box center [485, 259] width 162 height 17
type input "a"
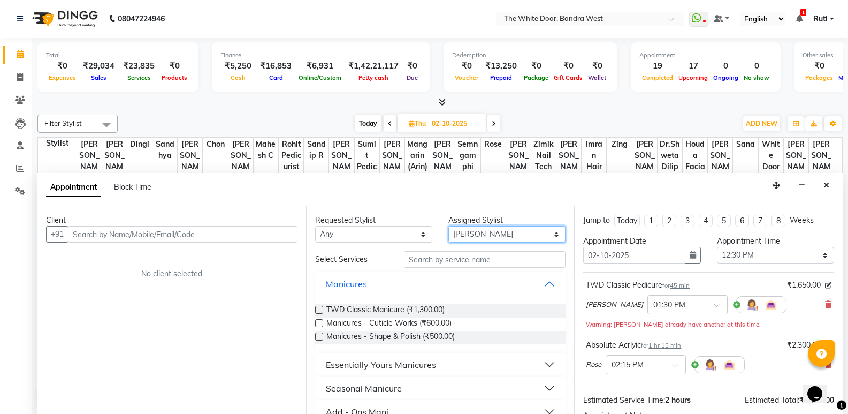
click at [476, 233] on select "Select Amita Skin benjimin Chon Dingi Dr.Shweta Dilip Farheen K Ganesh M Gautam…" at bounding box center [506, 234] width 117 height 17
select select "82878"
click at [448, 226] on select "Select Amita Skin benjimin Chon Dingi Dr.Shweta Dilip Farheen K Ganesh M Gautam…" at bounding box center [506, 234] width 117 height 17
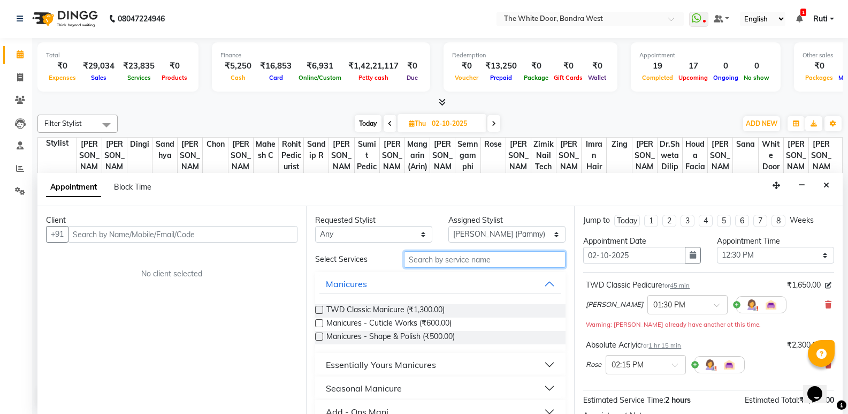
click at [469, 260] on input "text" at bounding box center [485, 259] width 162 height 17
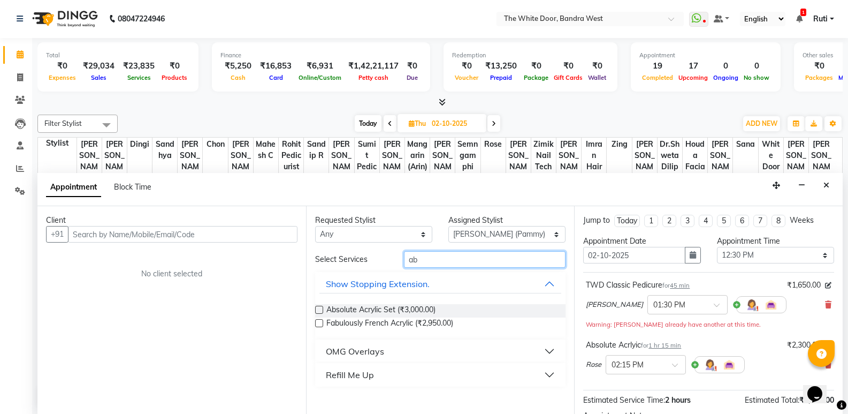
type input "ab"
click at [433, 371] on button "Refill Me Up" at bounding box center [440, 374] width 242 height 19
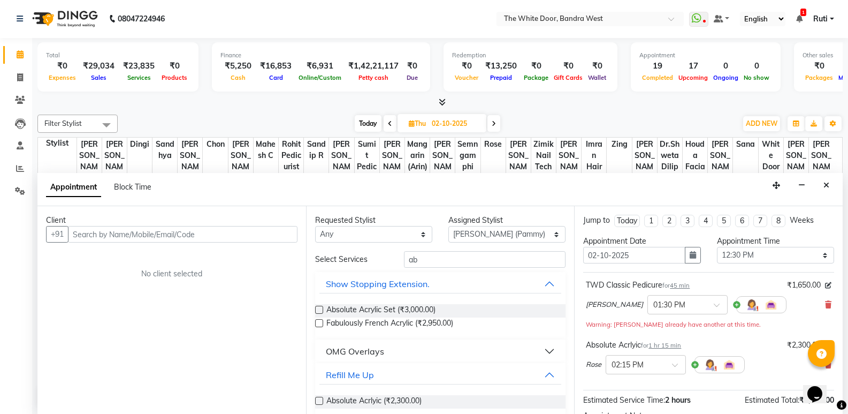
click at [316, 398] on label at bounding box center [319, 401] width 8 height 8
click at [316, 398] on input "checkbox" at bounding box center [318, 401] width 7 height 7
checkbox input "false"
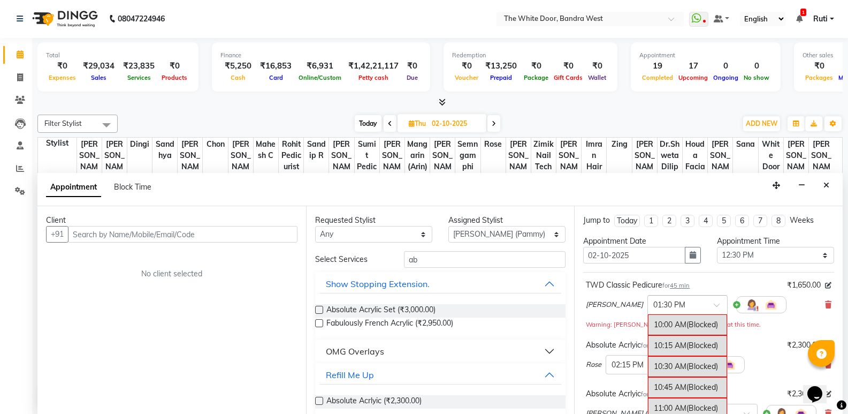
click at [658, 310] on div "× 01:30 PM" at bounding box center [679, 304] width 63 height 11
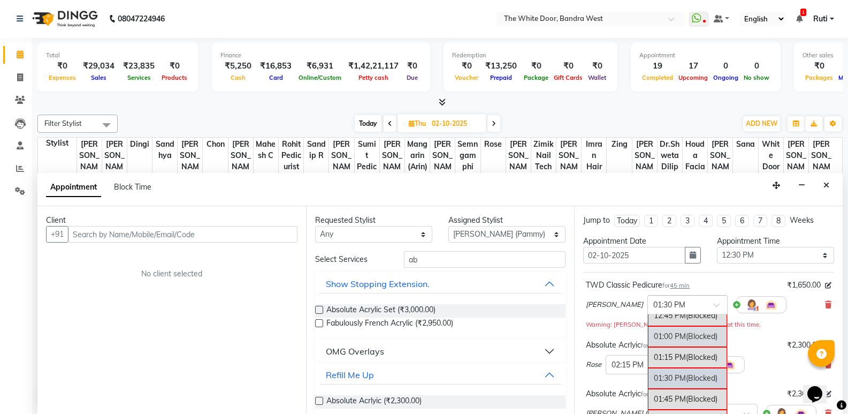
scroll to position [185, 0]
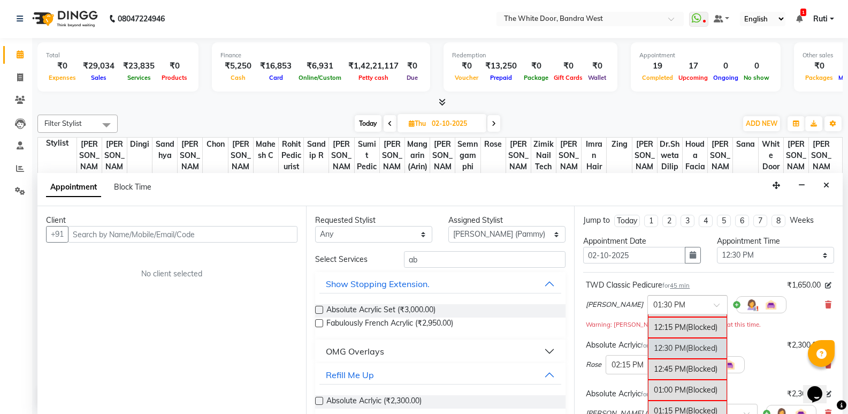
click at [652, 349] on div "12:30 PM (Blocked)" at bounding box center [687, 348] width 79 height 21
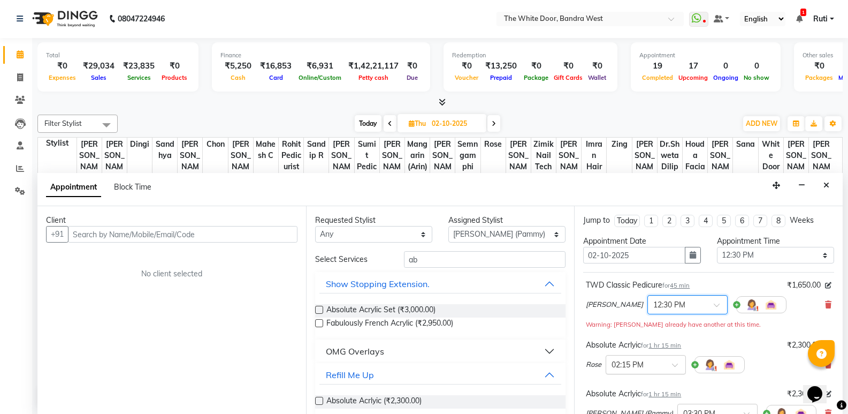
click at [667, 365] on div at bounding box center [645, 363] width 79 height 11
click at [642, 403] on div "12:30 PM" at bounding box center [645, 406] width 79 height 20
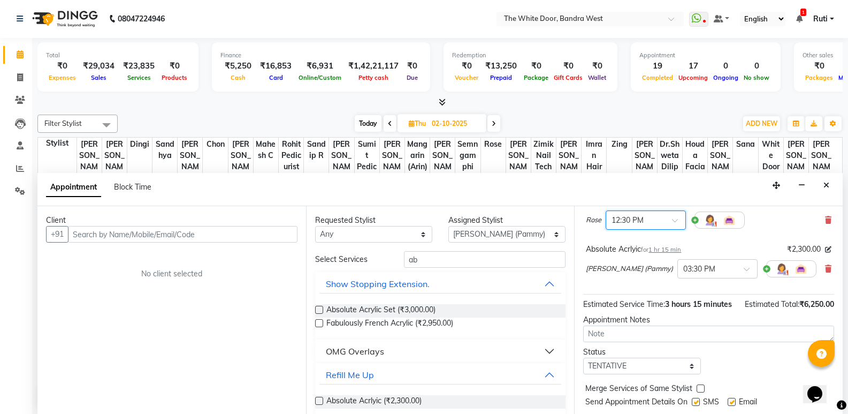
scroll to position [161, 0]
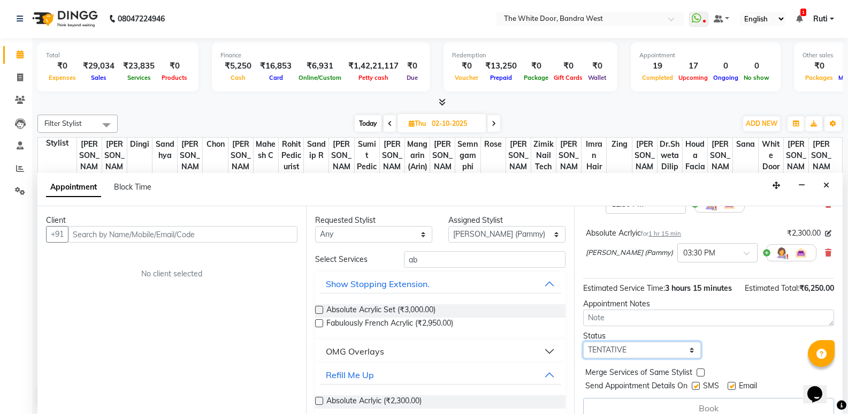
click at [657, 358] on select "Select TENTATIVE CONFIRM UPCOMING" at bounding box center [641, 349] width 117 height 17
click at [634, 265] on div "Pammila Zamshainao (Pammy) × 03:30 PM" at bounding box center [701, 253] width 231 height 28
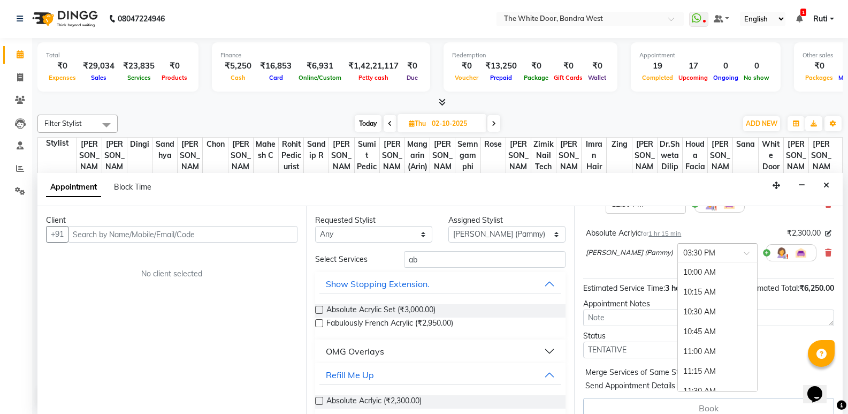
click at [711, 254] on input "text" at bounding box center [706, 251] width 47 height 11
click at [706, 305] on div "12:30 PM" at bounding box center [717, 302] width 79 height 20
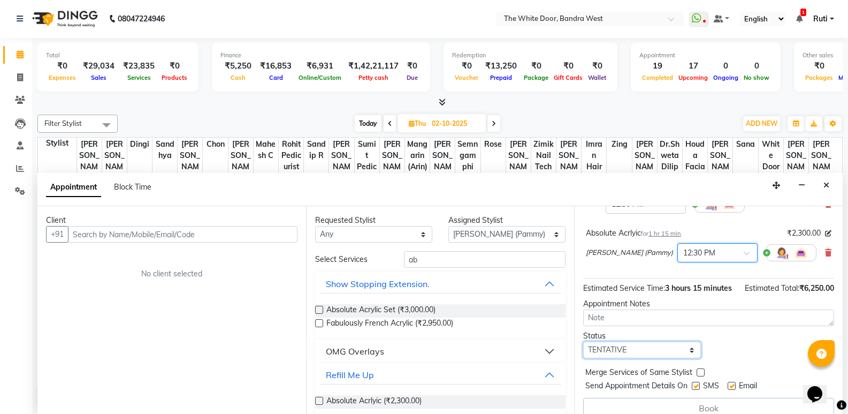
click at [659, 358] on select "Select TENTATIVE CONFIRM UPCOMING" at bounding box center [641, 349] width 117 height 17
select select "confirm booking"
click at [583, 354] on select "Select TENTATIVE CONFIRM UPCOMING" at bounding box center [641, 349] width 117 height 17
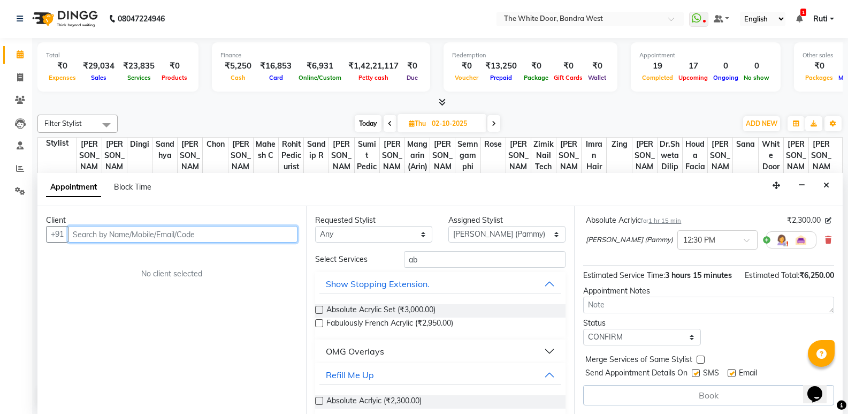
click at [108, 234] on input "text" at bounding box center [183, 234] width 230 height 17
click at [215, 234] on input "text" at bounding box center [183, 234] width 230 height 17
paste input "98842 77743"
click at [98, 234] on input "98842 77743" at bounding box center [160, 234] width 185 height 17
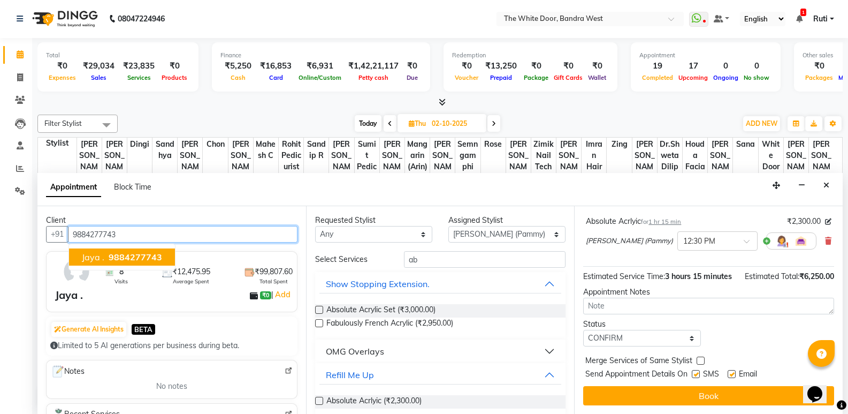
click at [118, 256] on span "9884277743" at bounding box center [136, 257] width 54 height 11
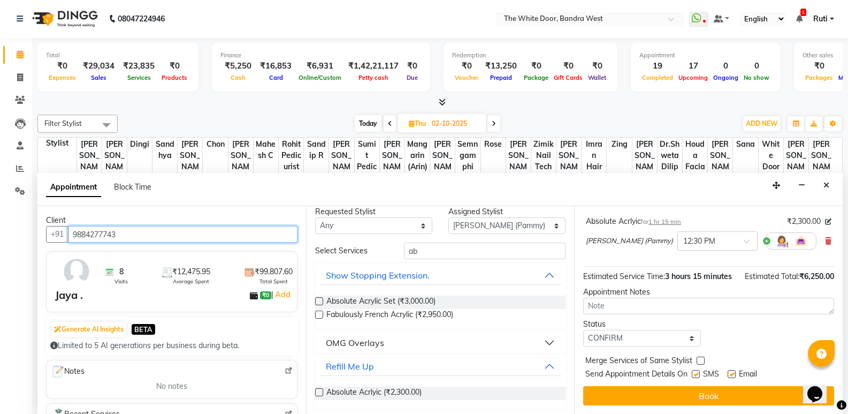
scroll to position [12, 0]
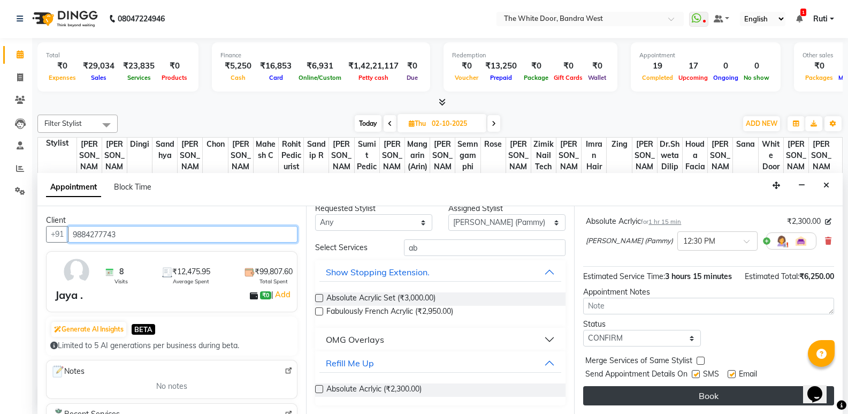
type input "9884277743"
click at [639, 394] on button "Book" at bounding box center [708, 395] width 251 height 19
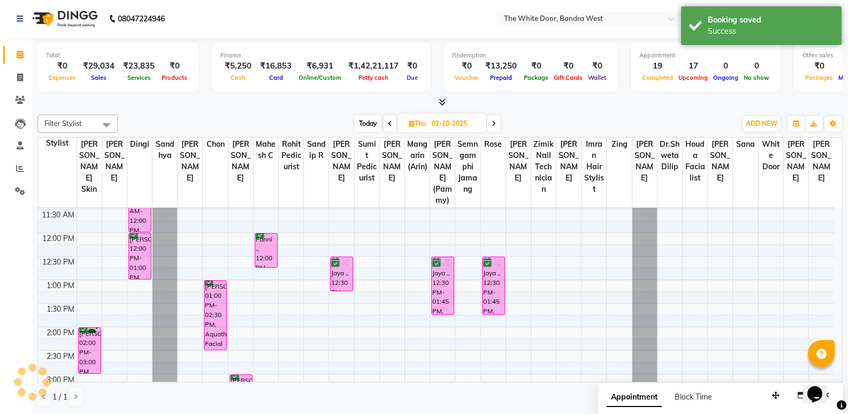
scroll to position [0, 0]
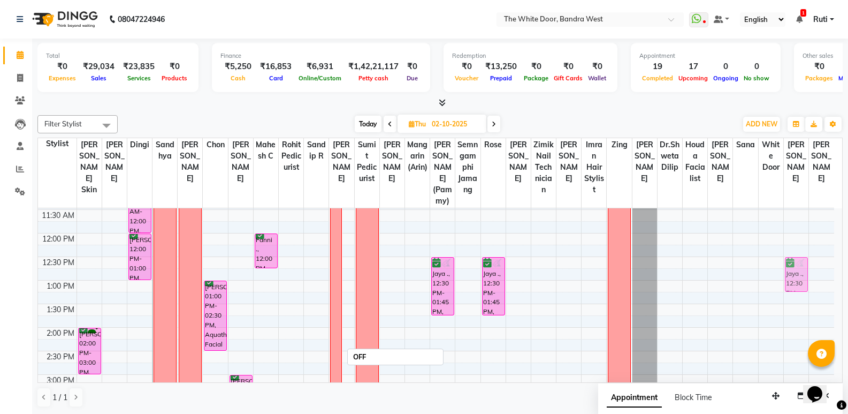
drag, startPoint x: 347, startPoint y: 287, endPoint x: 789, endPoint y: 287, distance: 441.5
click at [789, 287] on tr "Jessie Song, 02:00 PM-03:00 PM, Stress Buster Nidhi Arya, 11:00 AM-12:00 PM, Sa…" at bounding box center [436, 398] width 796 height 612
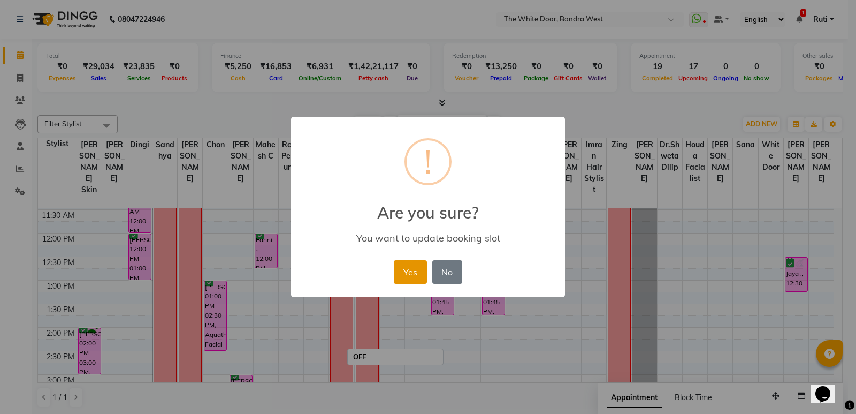
click at [403, 271] on button "Yes" at bounding box center [410, 272] width 33 height 24
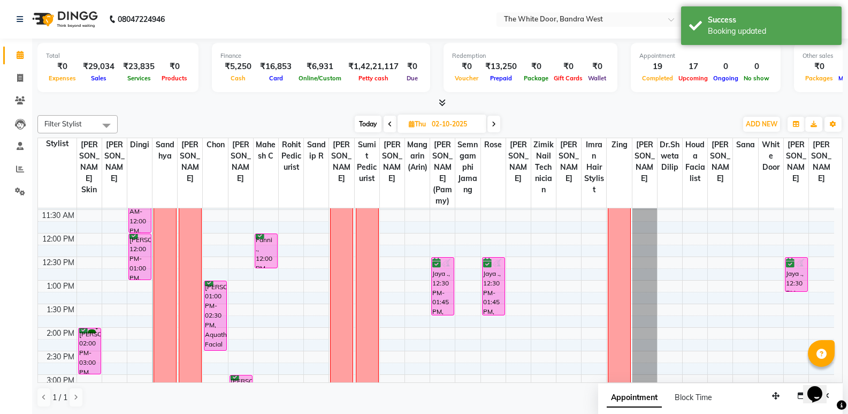
click at [370, 124] on span "Today" at bounding box center [368, 124] width 27 height 17
type input "01-10-2025"
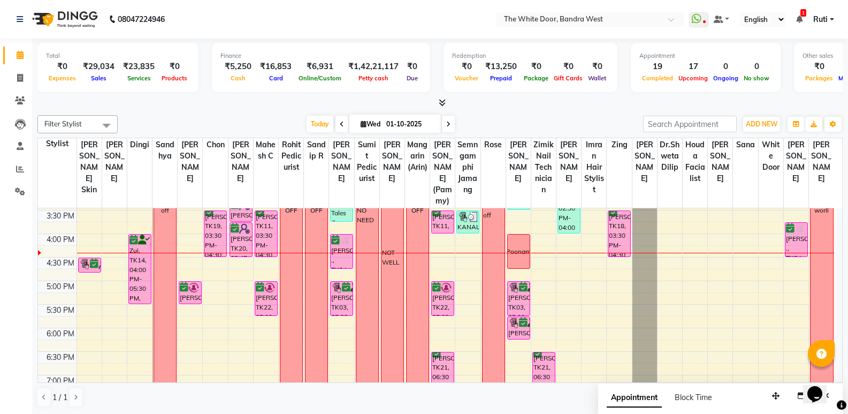
scroll to position [330, 0]
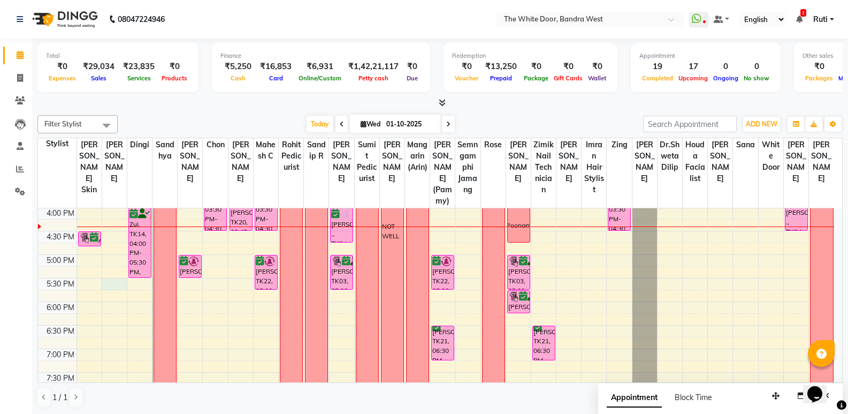
click at [109, 295] on div "9:00 AM 9:30 AM 10:00 AM 10:30 AM 11:00 AM 11:30 AM 12:00 PM 12:30 PM 1:00 PM 1…" at bounding box center [436, 184] width 796 height 612
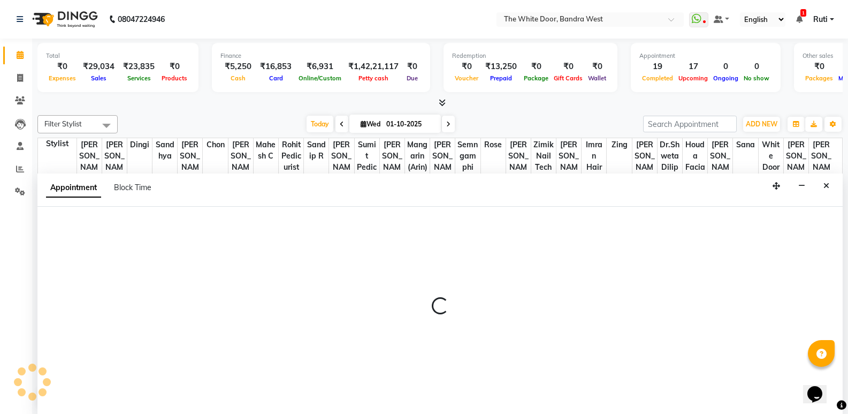
scroll to position [1, 0]
select select "28788"
select select "tentative"
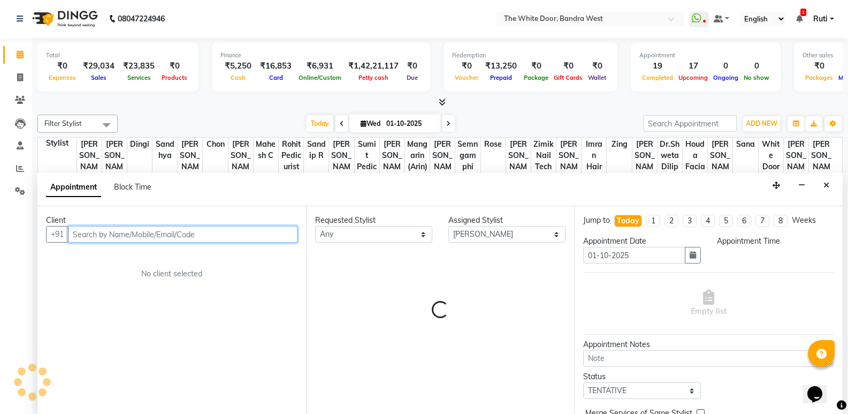
select select "1050"
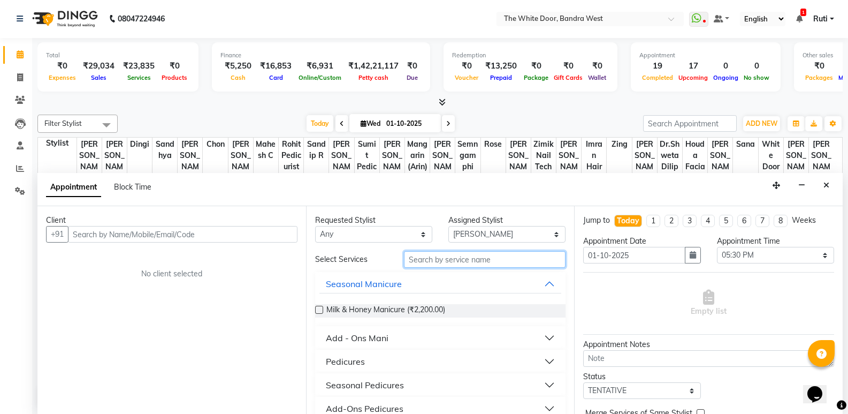
click at [436, 263] on input "text" at bounding box center [485, 259] width 162 height 17
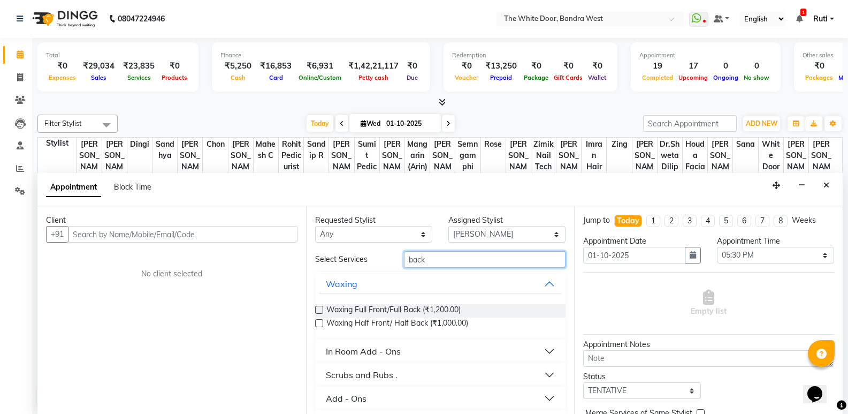
type input "back"
click at [319, 321] on label at bounding box center [319, 323] width 8 height 8
click at [319, 321] on input "checkbox" at bounding box center [318, 324] width 7 height 7
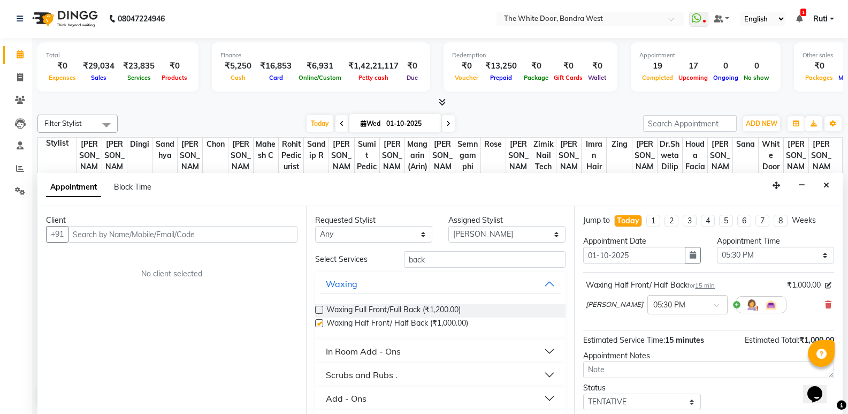
checkbox input "false"
click at [197, 236] on input "text" at bounding box center [183, 234] width 230 height 17
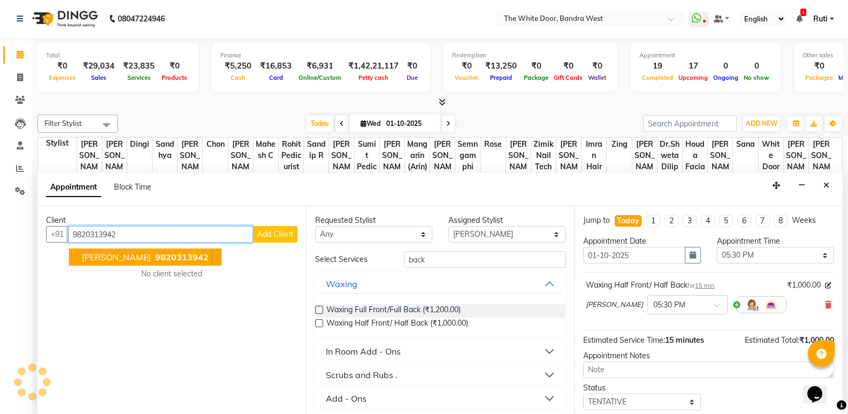
click at [167, 256] on span "9820313942" at bounding box center [182, 257] width 54 height 11
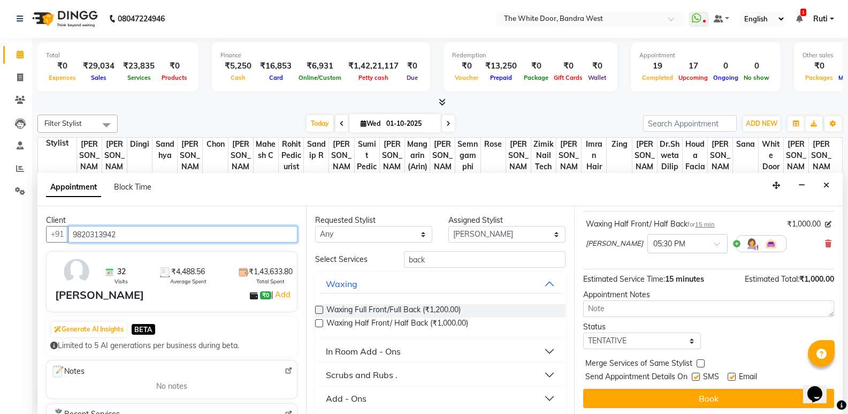
scroll to position [64, 0]
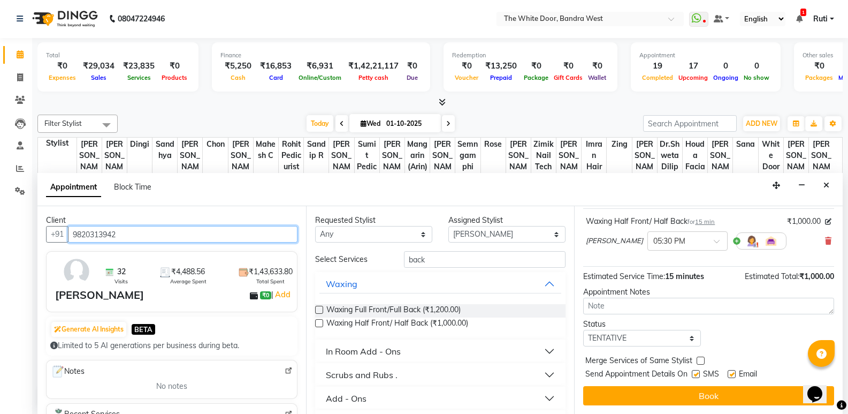
type input "9820313942"
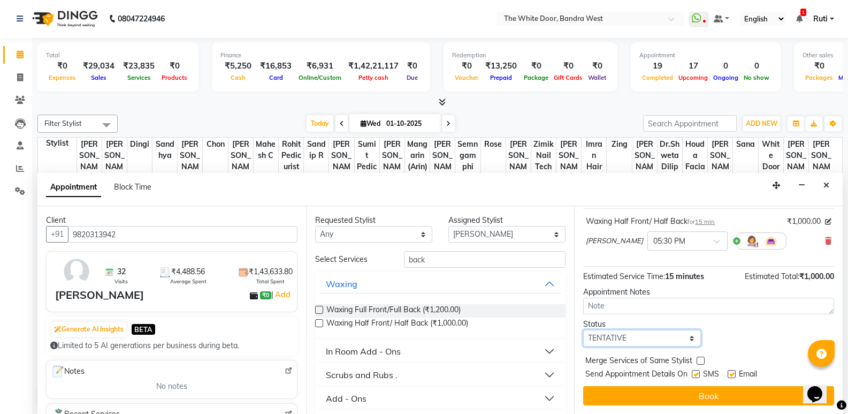
click at [645, 334] on select "Select TENTATIVE CONFIRM CHECK-IN UPCOMING" at bounding box center [641, 338] width 117 height 17
select select "confirm booking"
click at [583, 330] on select "Select TENTATIVE CONFIRM CHECK-IN UPCOMING" at bounding box center [641, 338] width 117 height 17
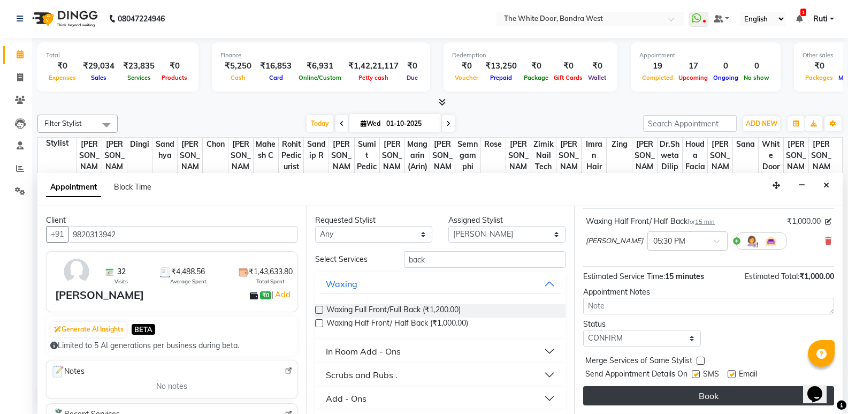
click at [641, 396] on button "Book" at bounding box center [708, 395] width 251 height 19
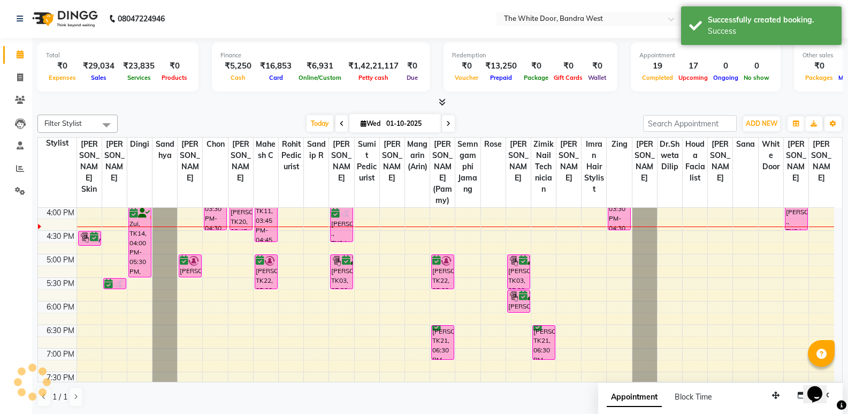
scroll to position [0, 0]
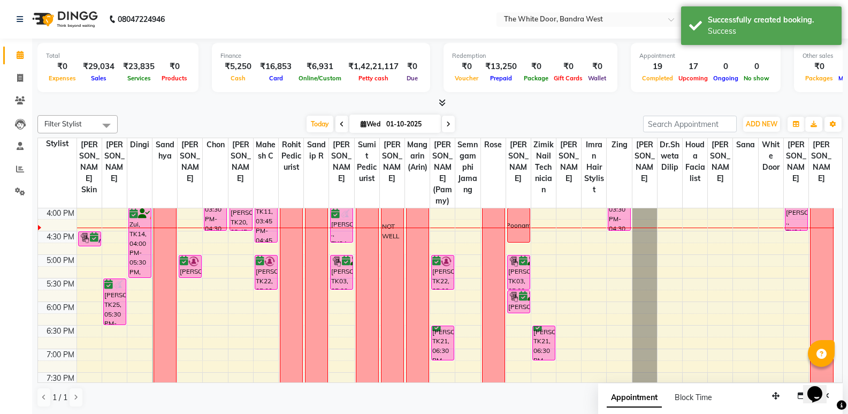
drag, startPoint x: 109, startPoint y: 299, endPoint x: 111, endPoint y: 326, distance: 26.8
click at [111, 326] on div "1-9 radhika gagar, TK25, 05:30 PM-05:45 PM, Waxing Half Front/ Half Back radhik…" at bounding box center [114, 184] width 25 height 612
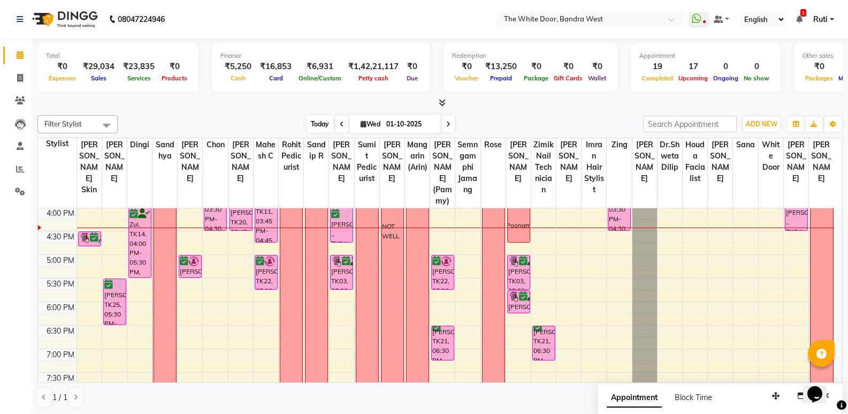
click at [322, 122] on span "Today" at bounding box center [320, 124] width 27 height 17
click at [377, 121] on span "Wed" at bounding box center [370, 124] width 25 height 8
select select "10"
select select "2025"
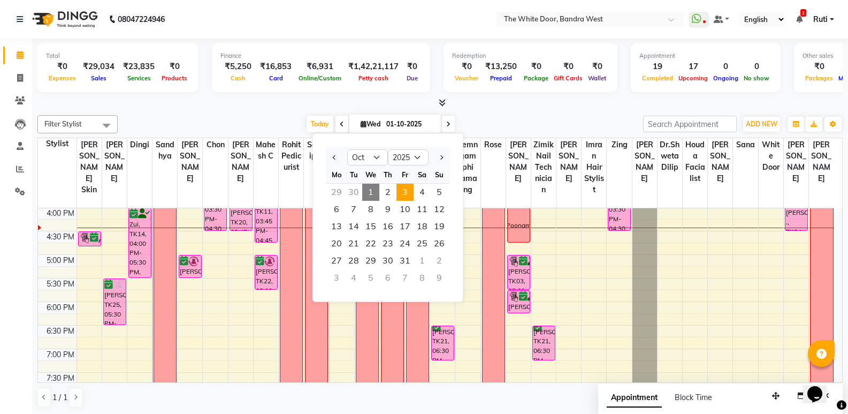
click at [412, 194] on span "3" at bounding box center [405, 192] width 17 height 17
type input "03-10-2025"
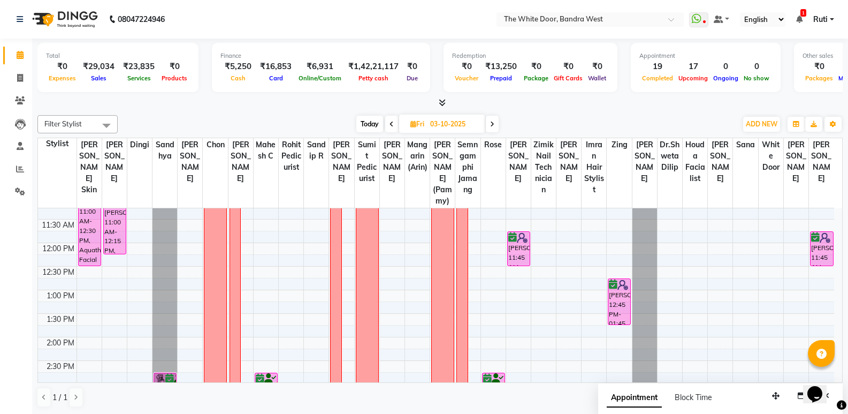
scroll to position [107, 0]
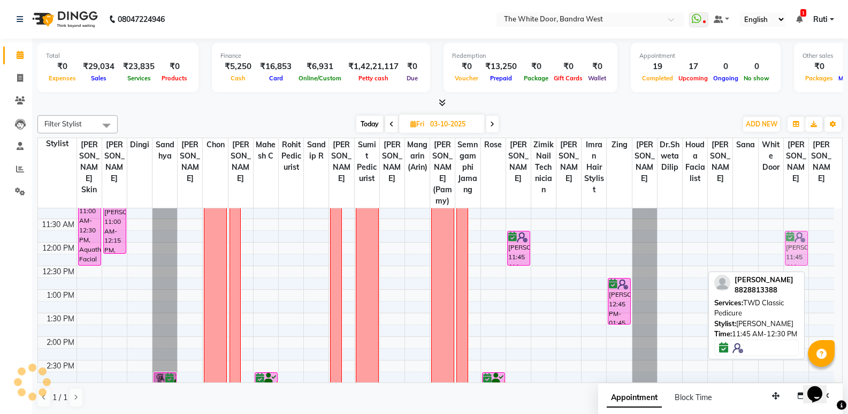
drag, startPoint x: 821, startPoint y: 266, endPoint x: 801, endPoint y: 266, distance: 20.9
click at [799, 266] on tr "Nidhi Arya, 11:00 AM-12:30 PM, Aquatherm Facial Gayatri ., 04:30 PM-04:45 PM, T…" at bounding box center [436, 407] width 796 height 612
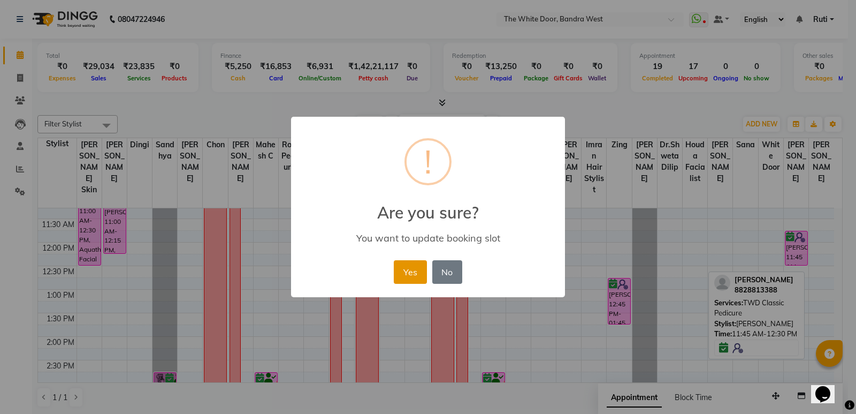
click at [410, 271] on button "Yes" at bounding box center [410, 272] width 33 height 24
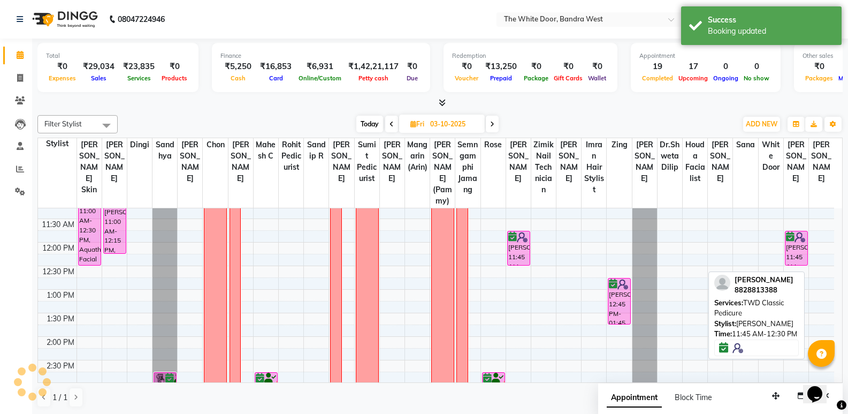
scroll to position [0, 0]
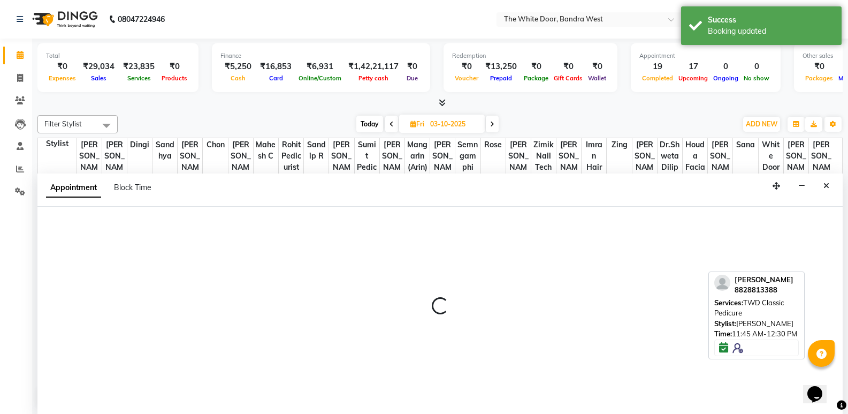
select select "83679"
select select "600"
select select "tentative"
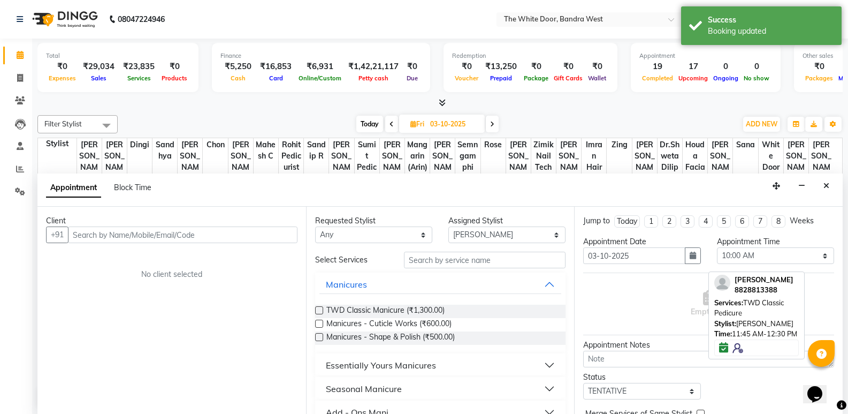
scroll to position [1, 0]
click at [131, 189] on span "Block Time" at bounding box center [132, 187] width 37 height 10
select select "83679"
select select "600"
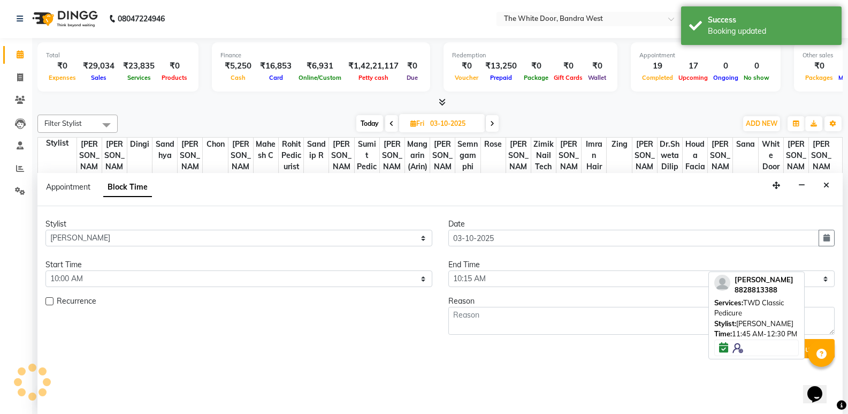
scroll to position [330, 0]
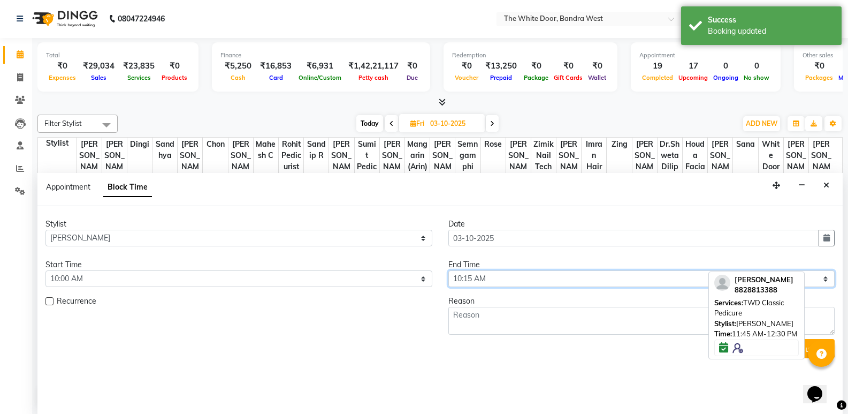
click at [482, 274] on select "Select 10:00 AM 10:15 AM 10:30 AM 10:45 AM 11:00 AM 11:15 AM 11:30 AM 11:45 AM …" at bounding box center [641, 278] width 387 height 17
select select "1260"
click at [448, 270] on select "Select 10:00 AM 10:15 AM 10:30 AM 10:45 AM 11:00 AM 11:15 AM 11:30 AM 11:45 AM …" at bounding box center [641, 278] width 387 height 17
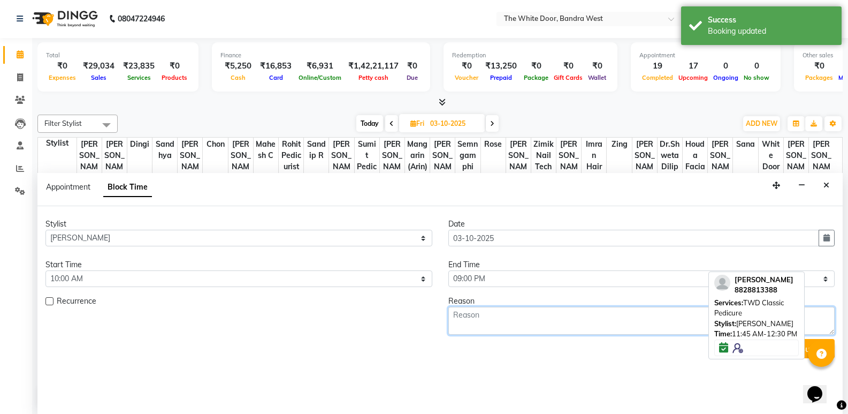
click at [476, 315] on textarea at bounding box center [641, 321] width 387 height 28
type textarea "OFF"
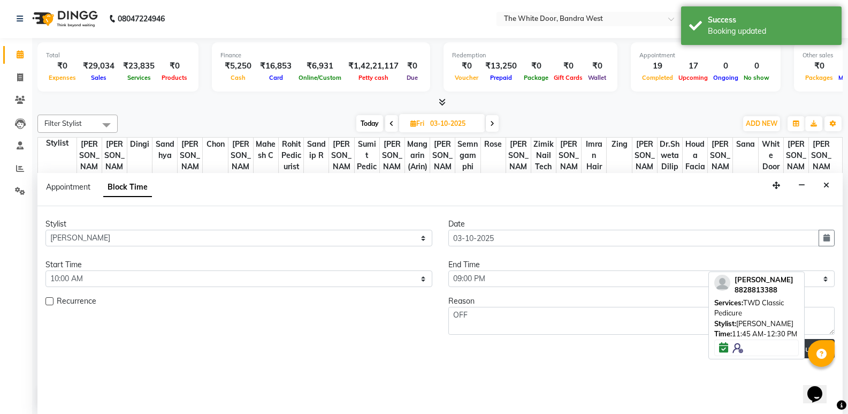
click at [805, 352] on button "Submit" at bounding box center [814, 348] width 41 height 19
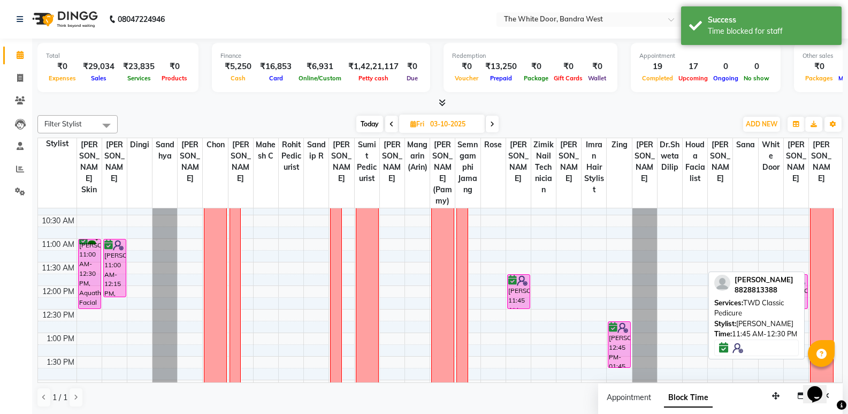
scroll to position [63, 0]
click at [356, 130] on span "Today" at bounding box center [369, 124] width 27 height 17
type input "01-10-2025"
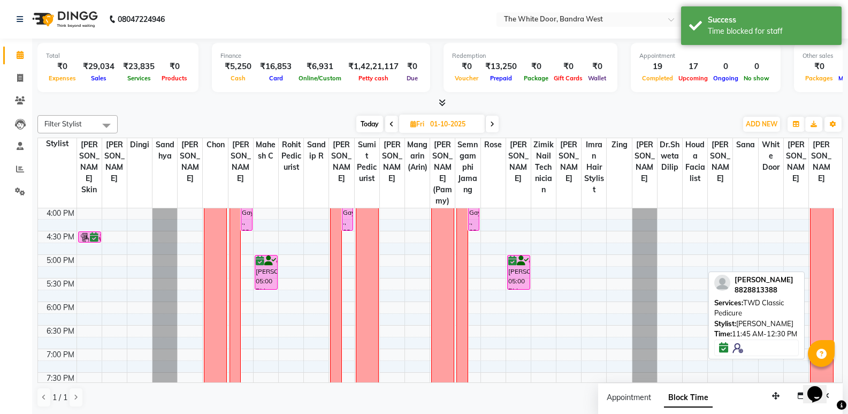
click at [410, 126] on icon at bounding box center [413, 123] width 6 height 7
select select "10"
select select "2025"
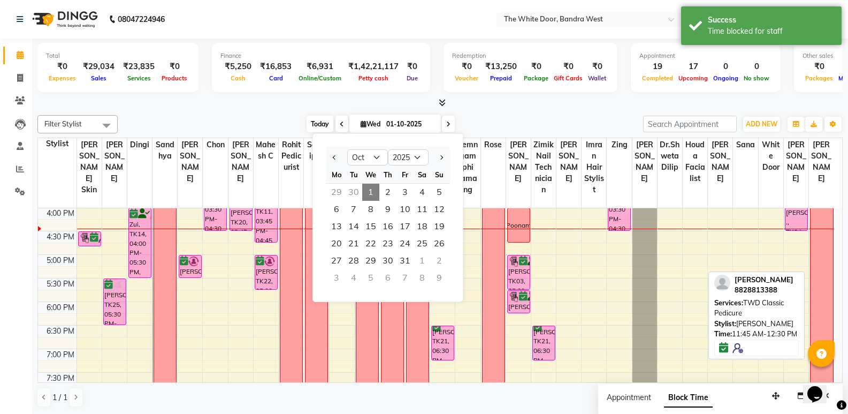
click at [314, 125] on span "Today" at bounding box center [320, 124] width 27 height 17
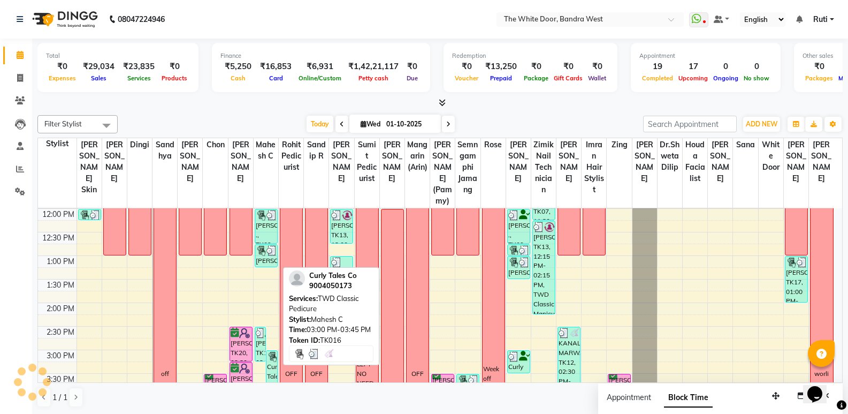
scroll to position [54, 0]
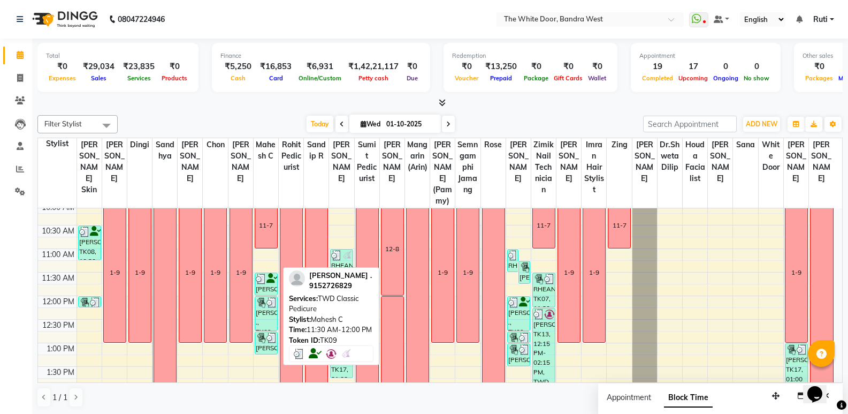
click at [270, 295] on div "[PERSON_NAME] ., TK09, 11:30 AM-12:00 PM, TWD Classic Pedicure" at bounding box center [266, 284] width 22 height 22
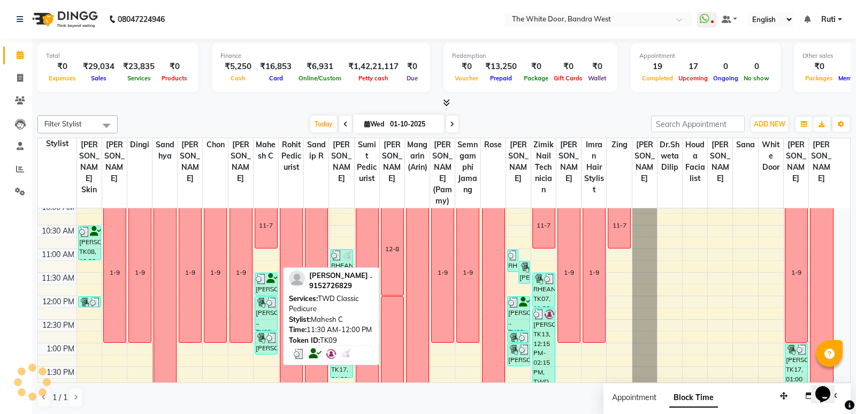
select select "3"
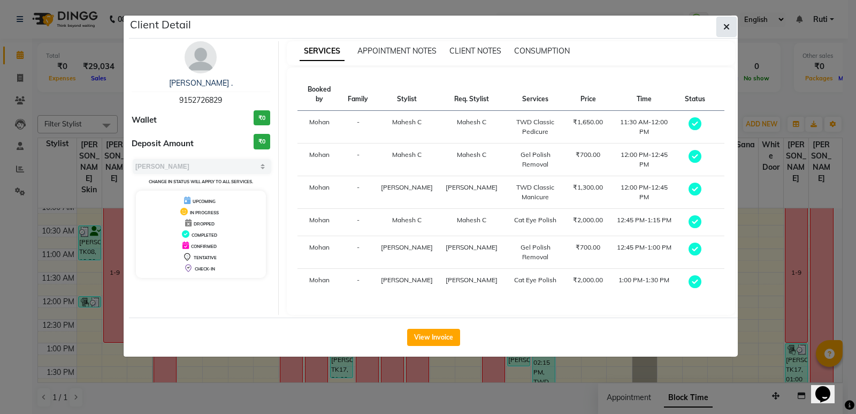
click at [729, 34] on button "button" at bounding box center [727, 27] width 20 height 20
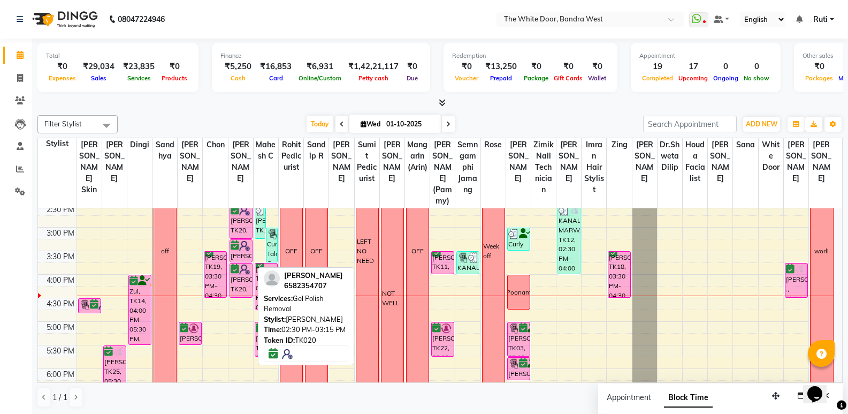
scroll to position [268, 0]
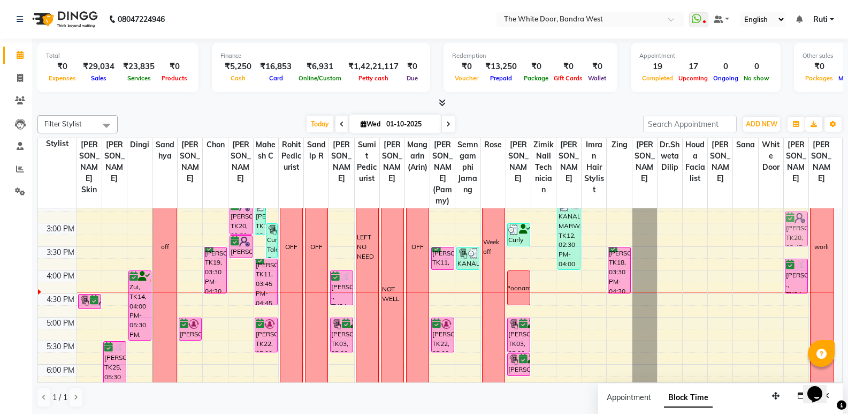
drag, startPoint x: 243, startPoint y: 291, endPoint x: 793, endPoint y: 247, distance: 551.9
click at [793, 247] on tr "Nupur, TK08, 10:30 AM-11:15 AM, Acne Defence Kelsey Lobo, TK13, 12:00 PM-12:15 …" at bounding box center [436, 247] width 796 height 612
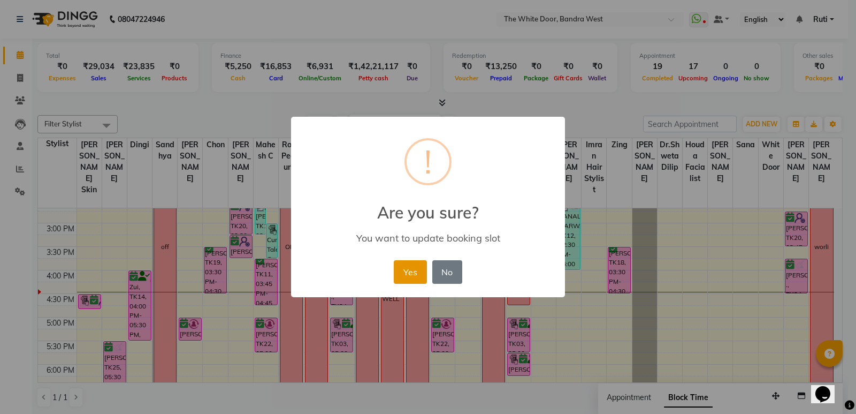
click at [424, 276] on button "Yes" at bounding box center [410, 272] width 33 height 24
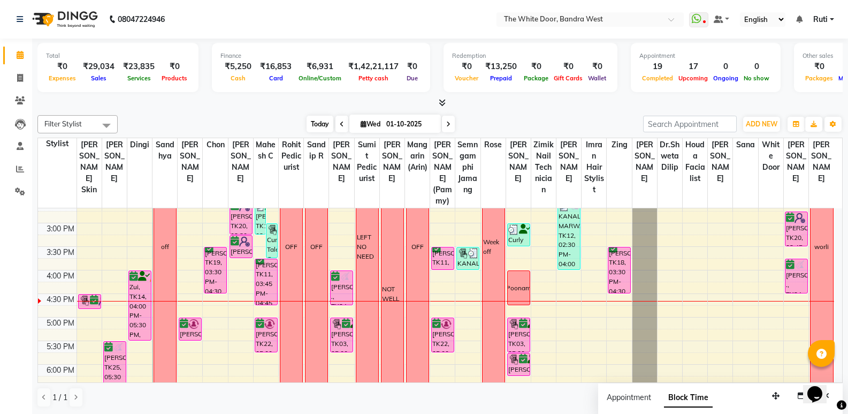
click at [315, 123] on span "Today" at bounding box center [320, 124] width 27 height 17
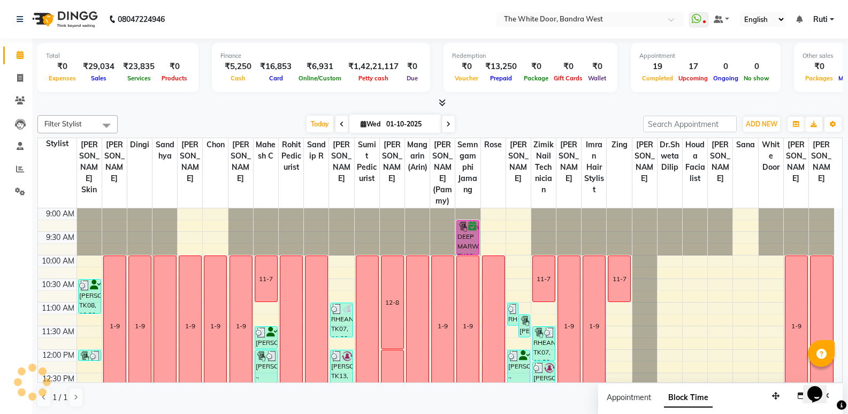
scroll to position [330, 0]
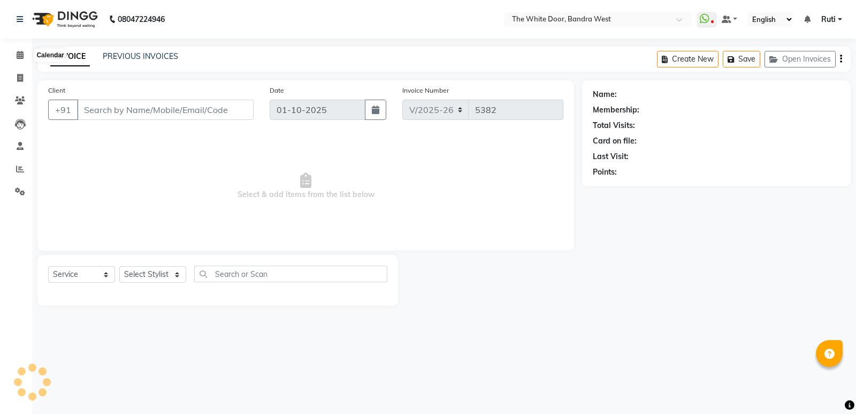
select select "3980"
select select "service"
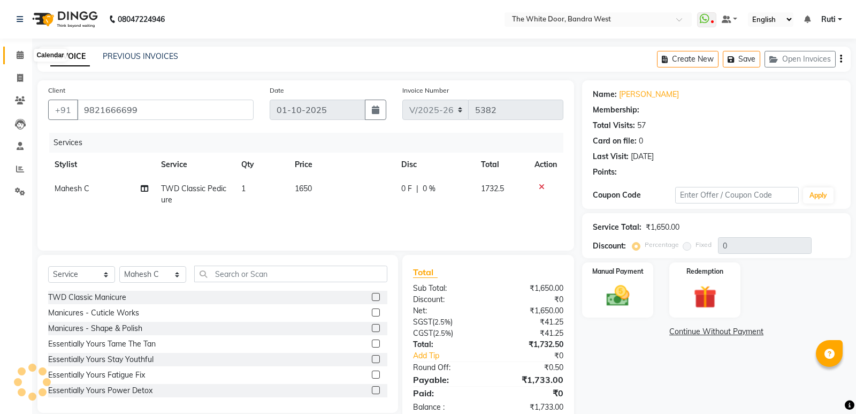
click at [17, 55] on icon at bounding box center [20, 55] width 7 height 8
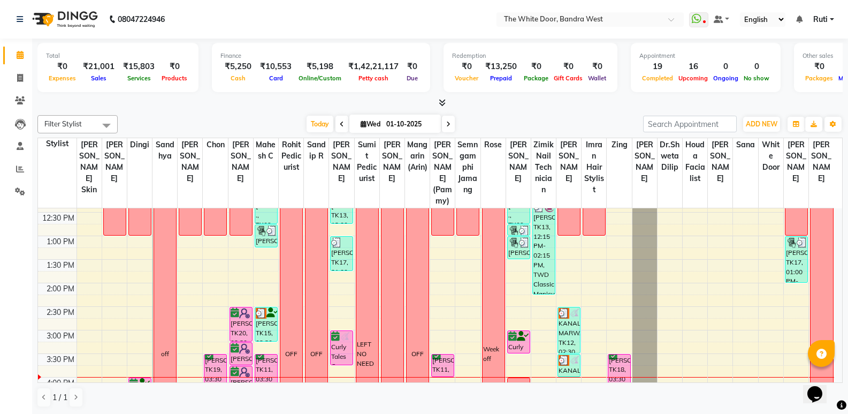
scroll to position [214, 0]
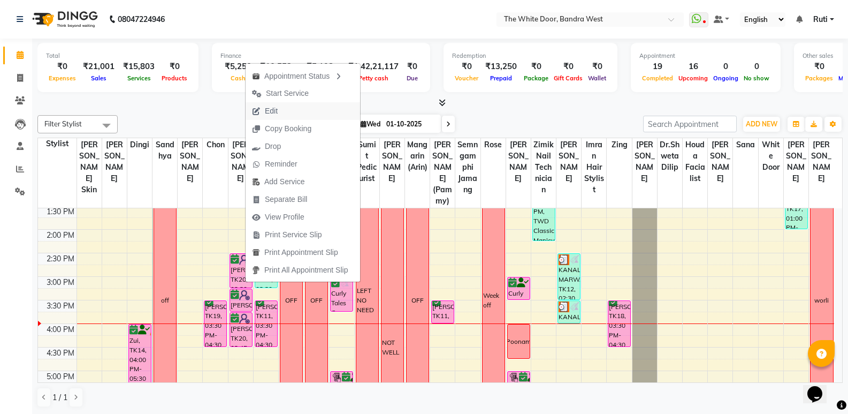
click at [298, 106] on button "Edit" at bounding box center [303, 111] width 115 height 18
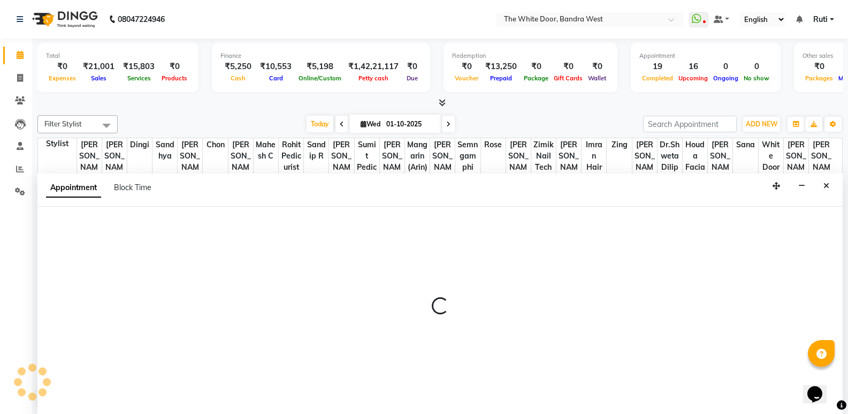
scroll to position [1, 0]
select select "tentative"
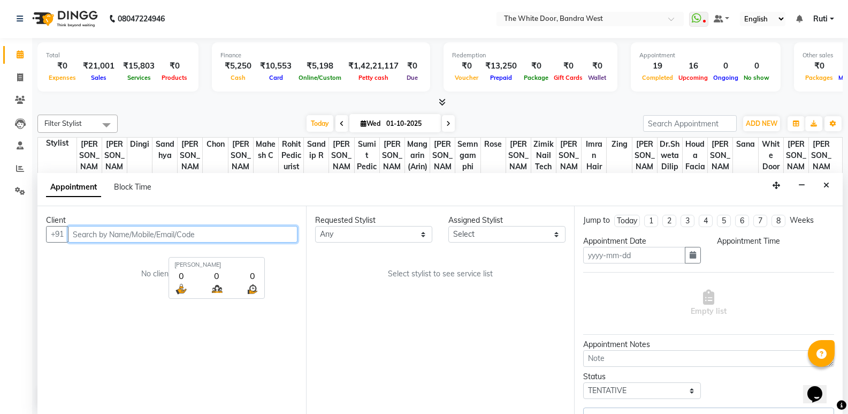
type input "01-10-2025"
select select "confirm booking"
select select "870"
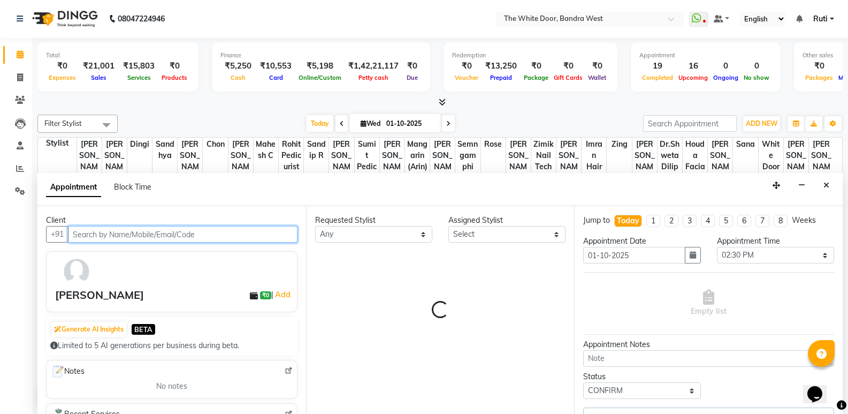
select select "20533"
select select "1642"
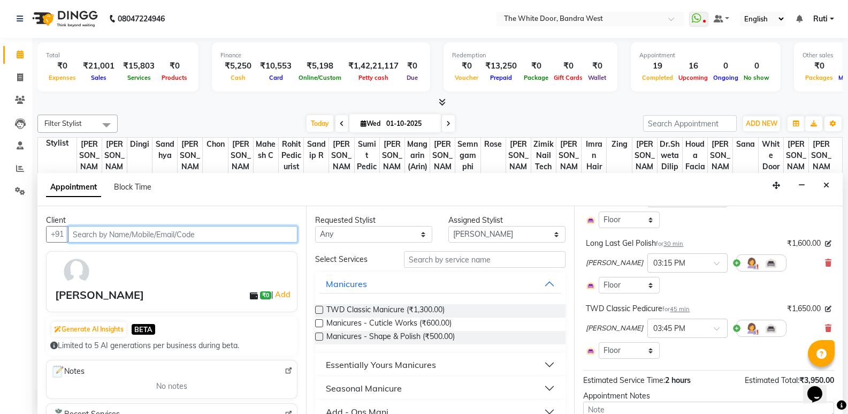
scroll to position [54, 0]
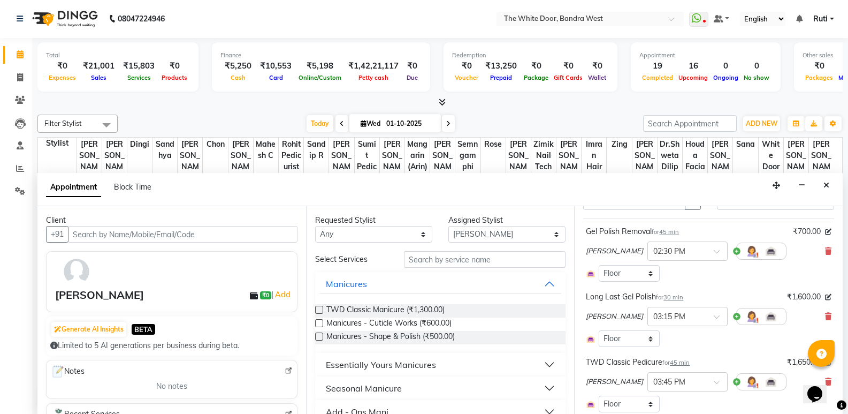
click at [505, 225] on div "Assigned Stylist" at bounding box center [506, 220] width 117 height 11
click at [504, 230] on select "Select Amita Skin benjimin Chon Dingi Dr.Shweta Dilip Farheen K Ganesh M Gautam…" at bounding box center [506, 234] width 117 height 17
select select "87476"
click at [504, 230] on select "Select Amita Skin benjimin Chon Dingi Dr.Shweta Dilip Farheen K Ganesh M Gautam…" at bounding box center [506, 234] width 117 height 17
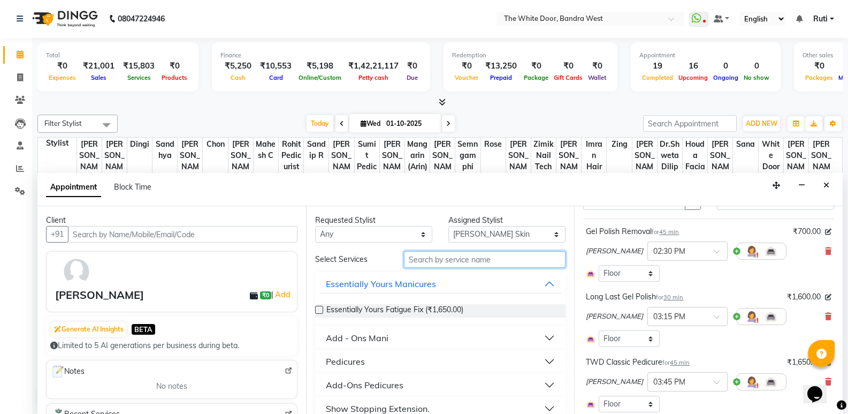
click at [500, 261] on input "text" at bounding box center [485, 259] width 162 height 17
type input "eye"
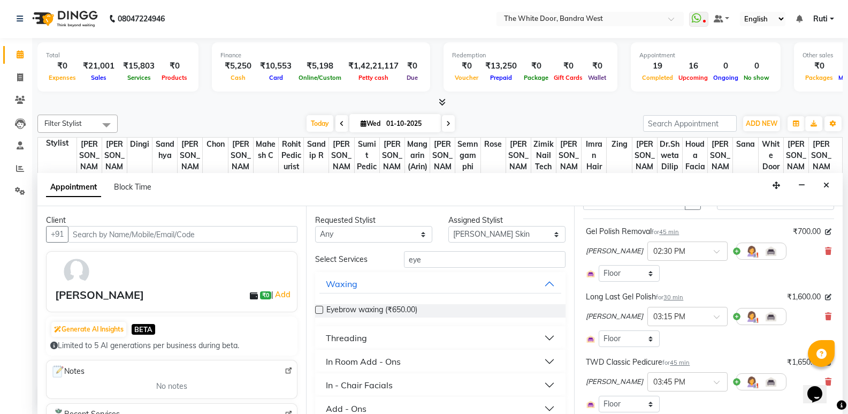
click at [318, 306] on label at bounding box center [319, 310] width 8 height 8
click at [318, 307] on input "checkbox" at bounding box center [318, 310] width 7 height 7
checkbox input "false"
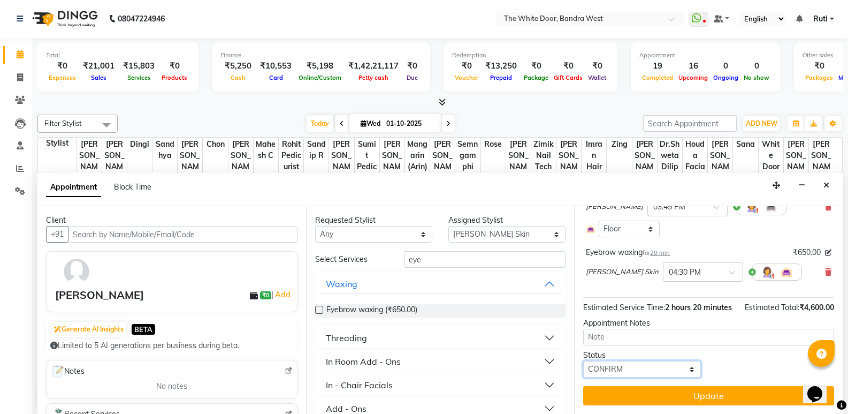
click at [668, 367] on select "Select TENTATIVE CONFIRM CHECK-IN UPCOMING" at bounding box center [641, 369] width 117 height 17
click at [583, 361] on select "Select TENTATIVE CONFIRM CHECK-IN UPCOMING" at bounding box center [641, 369] width 117 height 17
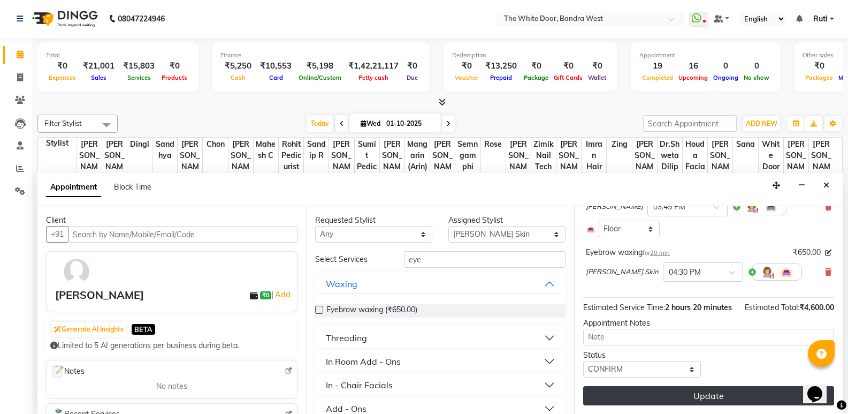
click at [677, 396] on button "Update" at bounding box center [708, 395] width 251 height 19
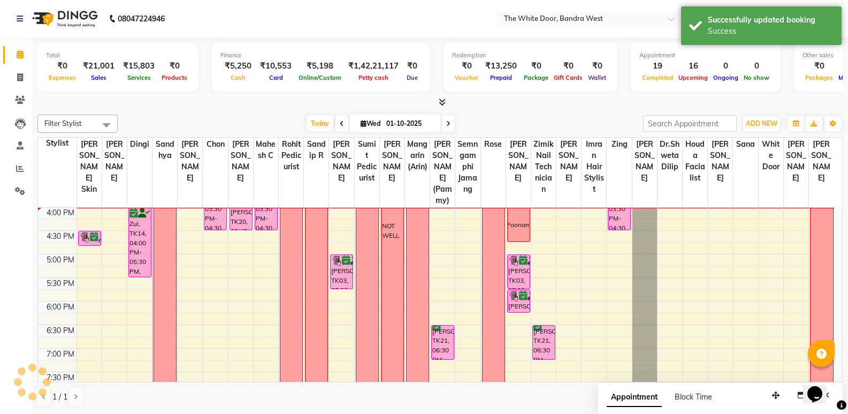
scroll to position [0, 0]
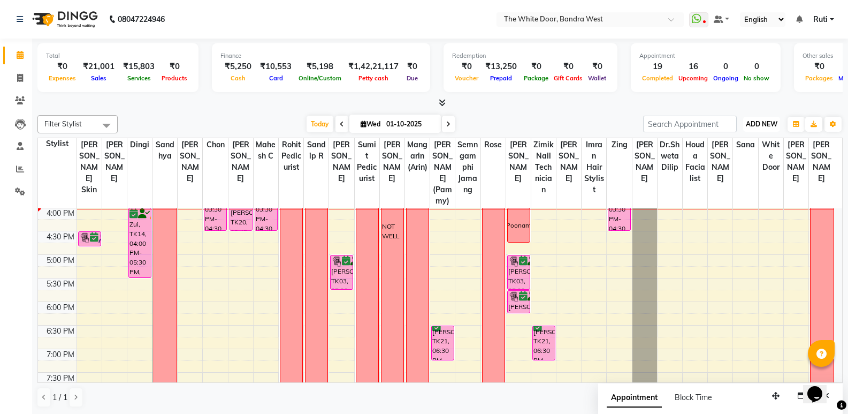
click at [756, 126] on span "ADD NEW" at bounding box center [762, 124] width 32 height 8
click at [744, 156] on link "Add Invoice" at bounding box center [737, 158] width 85 height 14
select select "service"
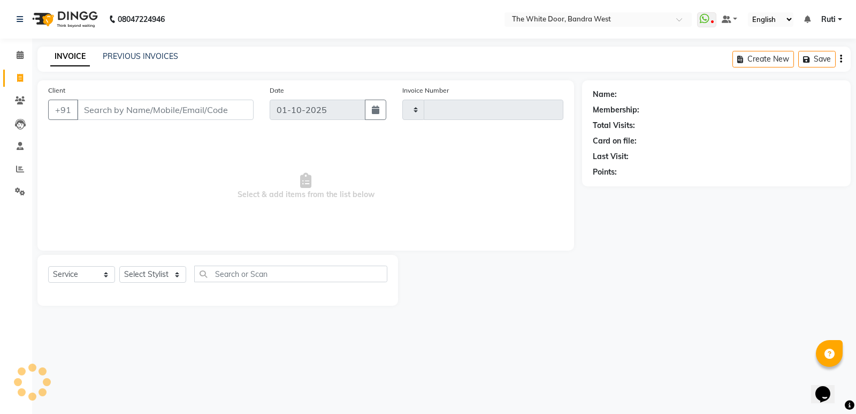
type input "5383"
select select "3980"
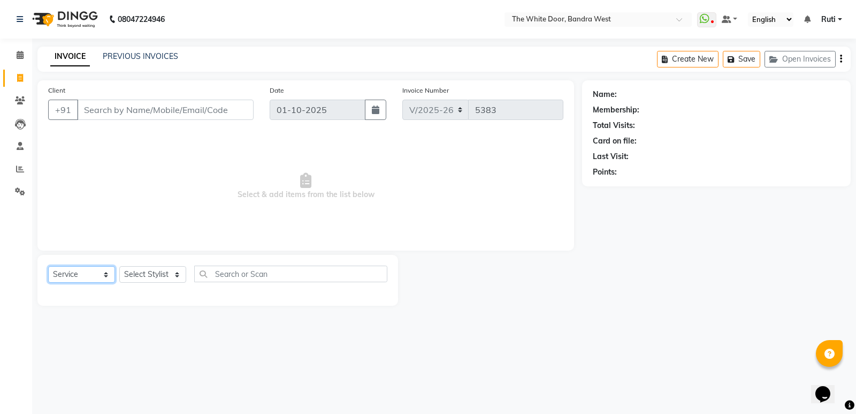
click at [96, 278] on select "Select Service Product Membership Package Voucher Prepaid Gift Card" at bounding box center [81, 274] width 67 height 17
select select "G"
click at [48, 266] on select "Select Service Product Membership Package Voucher Prepaid Gift Card" at bounding box center [81, 274] width 67 height 17
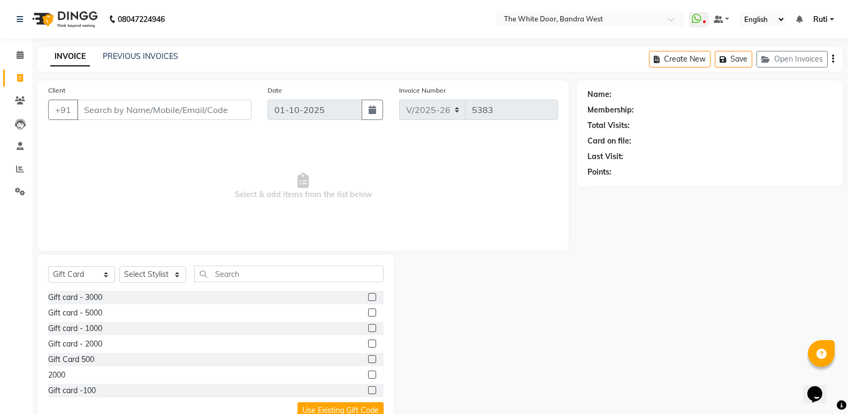
click at [368, 343] on label at bounding box center [372, 343] width 8 height 8
click at [368, 343] on input "checkbox" at bounding box center [371, 343] width 7 height 7
checkbox input "false"
click at [141, 276] on select "Select Stylist Amita Skin benjimin Chitra K Chon Dingi Dr.Shweta Dilip Farheen …" at bounding box center [152, 274] width 67 height 17
click at [174, 271] on select "Select Stylist Amita Skin benjimin Chitra K Chon Dingi Dr.Shweta Dilip Farheen …" at bounding box center [152, 274] width 67 height 17
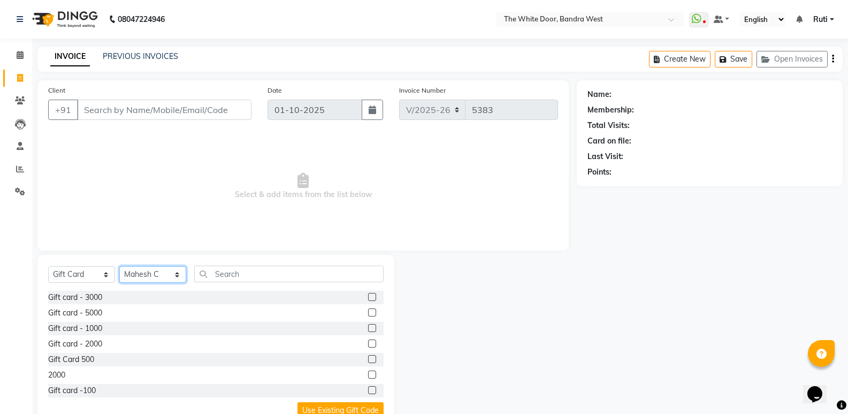
click at [174, 271] on select "Select Stylist Amita Skin benjimin Chitra K Chon Dingi Dr.Shweta Dilip Farheen …" at bounding box center [152, 274] width 67 height 17
select select "71102"
click at [119, 266] on select "Select Stylist Amita Skin benjimin Chitra K Chon Dingi Dr.Shweta Dilip Farheen …" at bounding box center [152, 274] width 67 height 17
click at [368, 343] on label at bounding box center [372, 343] width 8 height 8
click at [368, 343] on input "checkbox" at bounding box center [371, 343] width 7 height 7
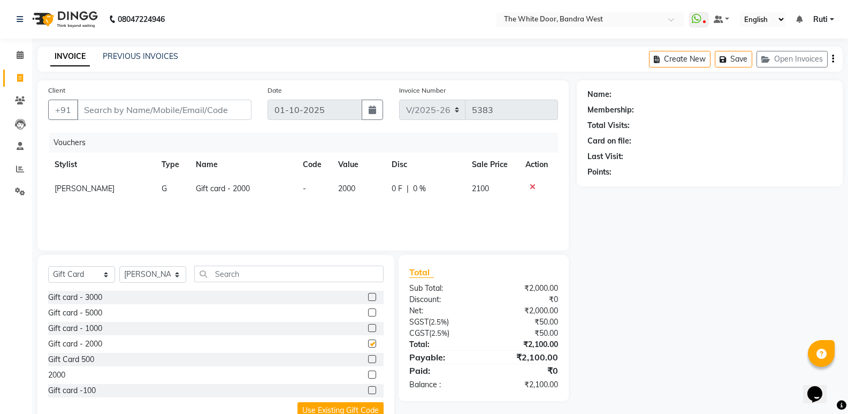
checkbox input "false"
click at [352, 189] on span "2000" at bounding box center [346, 189] width 17 height 10
select select "71102"
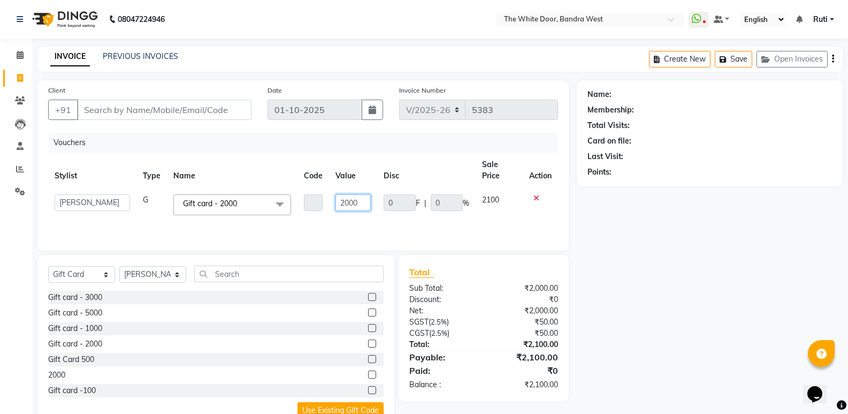
click at [360, 201] on input "2000" at bounding box center [353, 202] width 35 height 17
type input "2"
click at [360, 201] on input "1500" at bounding box center [353, 202] width 35 height 17
type input "1460"
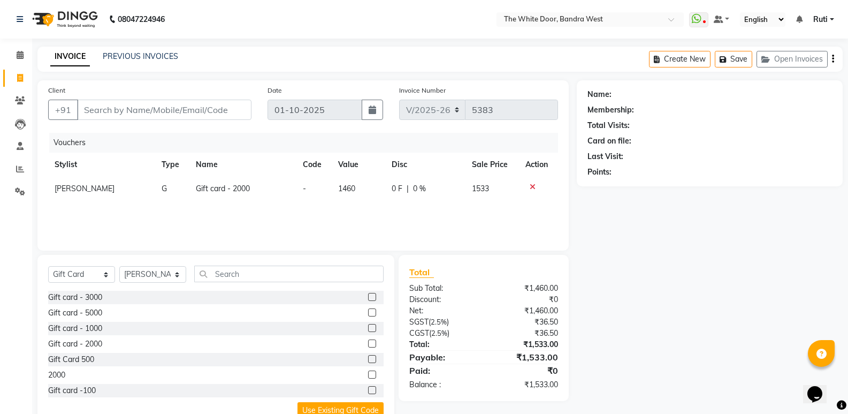
drag, startPoint x: 319, startPoint y: 218, endPoint x: 286, endPoint y: 213, distance: 33.0
click at [286, 213] on div "Vouchers Stylist Type Name Code Value Disc Sale Price Action Mohan Thakur G Gif…" at bounding box center [303, 186] width 510 height 107
click at [355, 182] on td "1460" at bounding box center [359, 189] width 54 height 24
select select "71102"
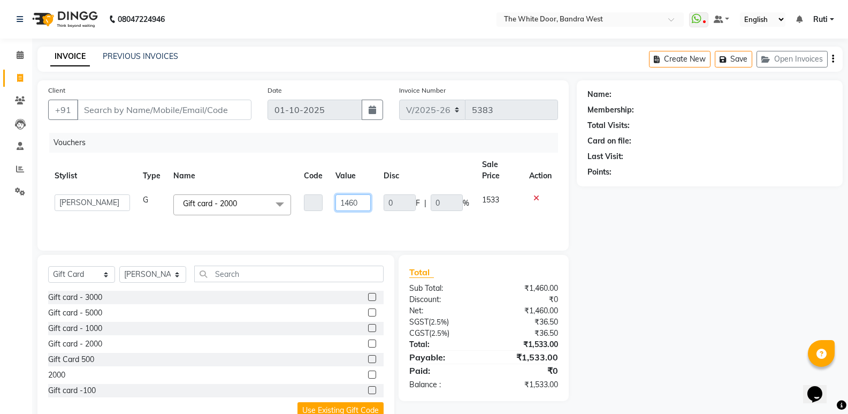
click at [362, 203] on input "1460" at bounding box center [353, 202] width 35 height 17
type input "1430"
click at [410, 218] on div "Vouchers Stylist Type Name Code Value Disc Sale Price Action Amita Skin benjimi…" at bounding box center [303, 186] width 510 height 107
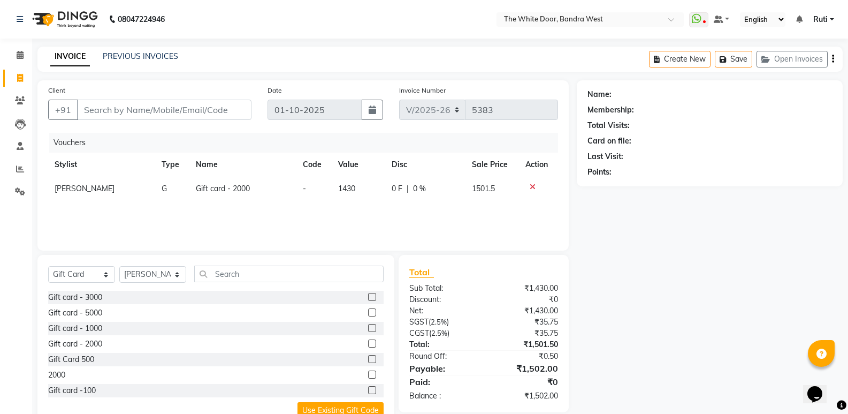
click at [355, 187] on span "1430" at bounding box center [346, 189] width 17 height 10
select select "71102"
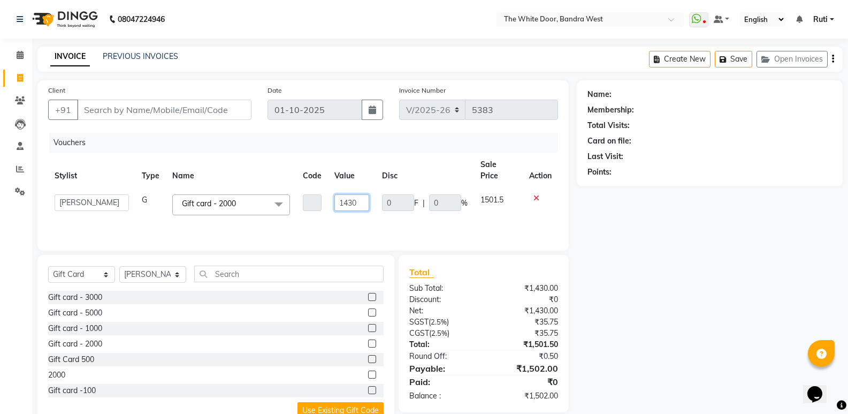
click at [361, 194] on input "1430" at bounding box center [351, 202] width 35 height 17
type input "1428"
click at [414, 217] on div "Vouchers Stylist Type Name Code Value Disc Sale Price Action Amita Skin benjimi…" at bounding box center [303, 186] width 510 height 107
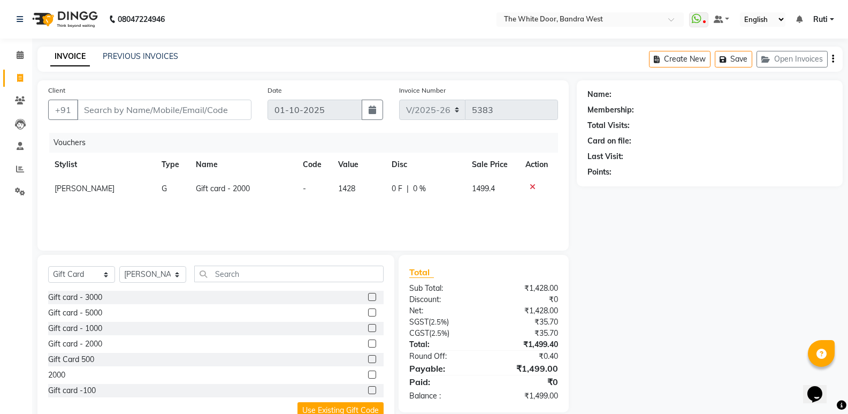
click at [356, 184] on td "1428" at bounding box center [359, 189] width 54 height 24
select select "71102"
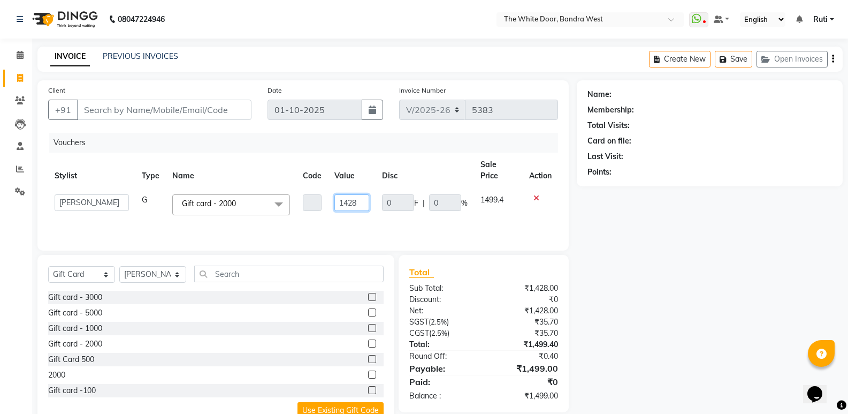
click at [360, 194] on input "1428" at bounding box center [351, 202] width 35 height 17
type input "1429"
click at [389, 209] on div "Vouchers Stylist Type Name Code Value Disc Sale Price Action Amita Skin benjimi…" at bounding box center [303, 186] width 510 height 107
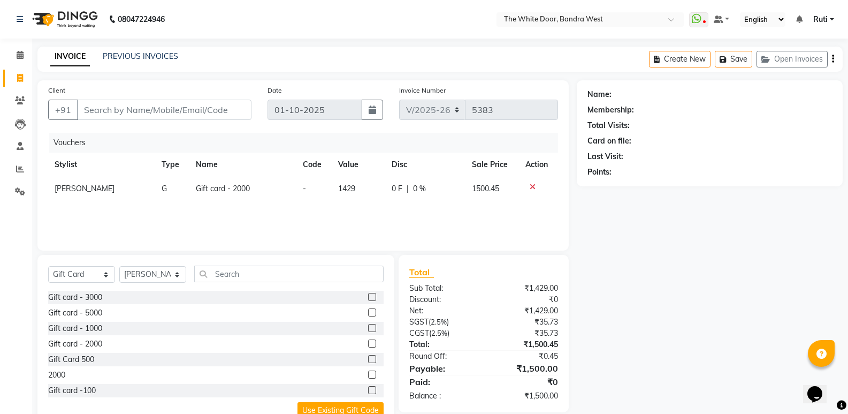
click at [368, 342] on label at bounding box center [372, 343] width 8 height 8
click at [368, 342] on input "checkbox" at bounding box center [371, 343] width 7 height 7
checkbox input "false"
click at [344, 211] on span "2000" at bounding box center [346, 213] width 17 height 10
select select "71102"
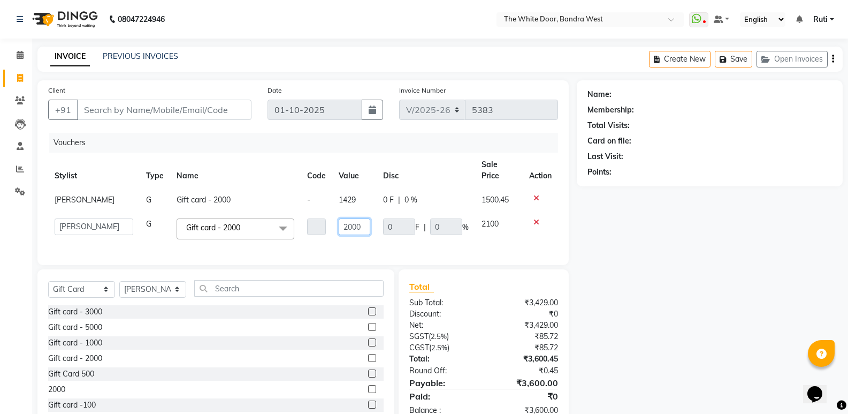
click at [341, 218] on input "2000" at bounding box center [355, 226] width 32 height 17
click at [361, 218] on input "2000" at bounding box center [355, 226] width 32 height 17
type input "2"
type input "1429"
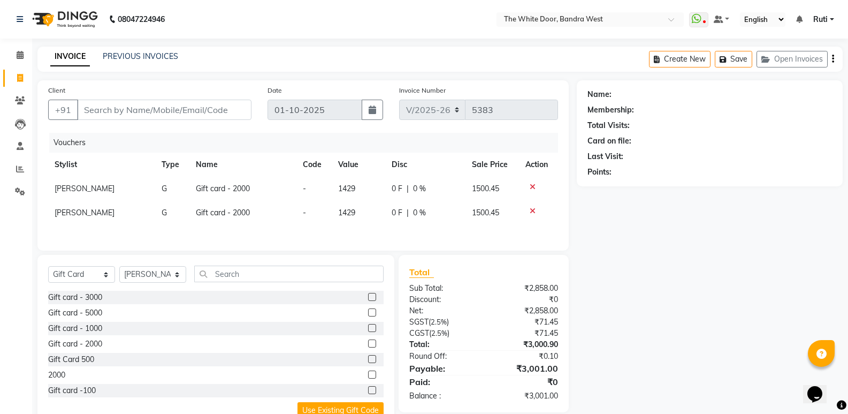
click at [377, 227] on div "Vouchers Stylist Type Name Code Value Disc Sale Price Action Mohan Thakur G Gif…" at bounding box center [303, 186] width 510 height 107
click at [357, 211] on td "1429" at bounding box center [359, 213] width 54 height 24
select select "71102"
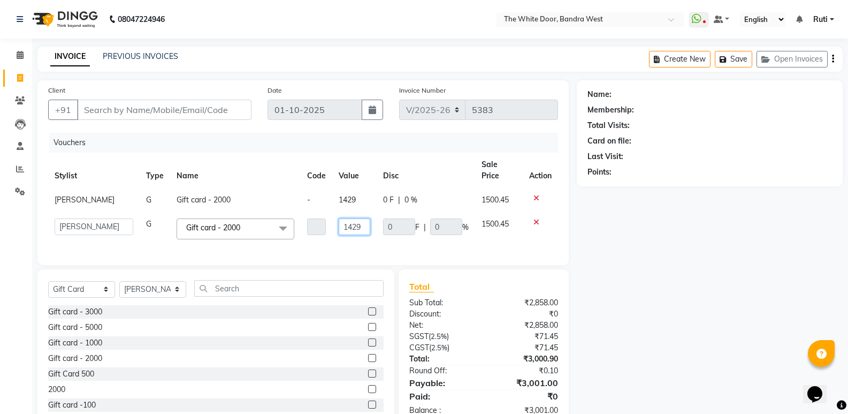
click at [356, 218] on input "1429" at bounding box center [355, 226] width 32 height 17
type input "1428"
click at [385, 234] on div "Vouchers Stylist Type Name Code Value Disc Sale Price Action Mohan Thakur G Gif…" at bounding box center [303, 193] width 510 height 121
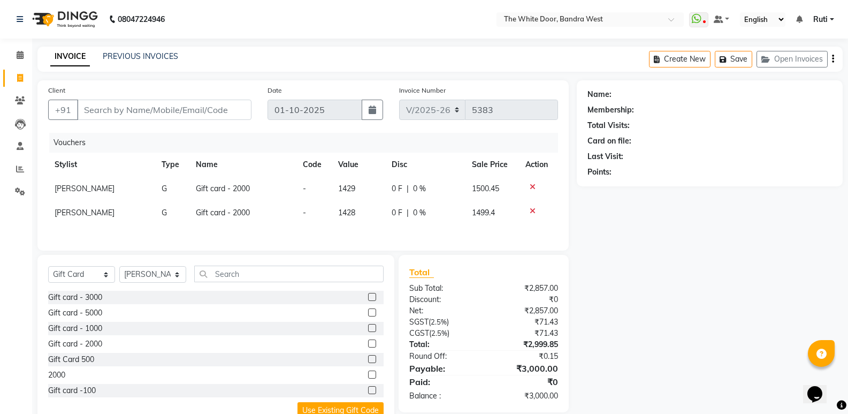
scroll to position [33, 0]
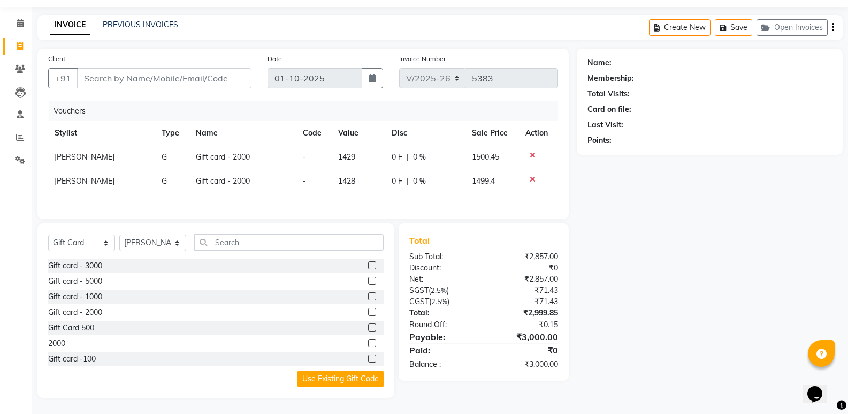
click at [531, 177] on icon at bounding box center [533, 179] width 6 height 7
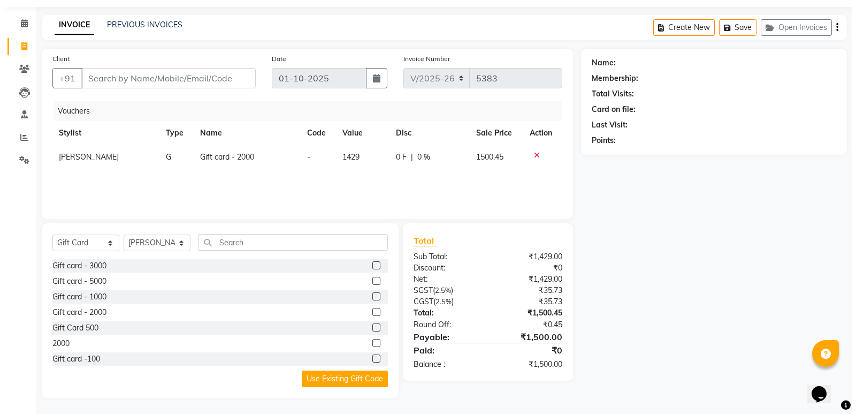
scroll to position [32, 0]
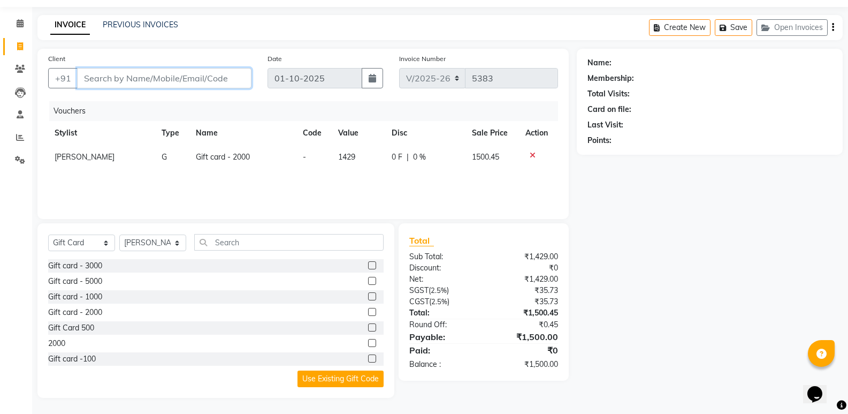
click at [181, 75] on input "Client" at bounding box center [164, 78] width 174 height 20
paste input "+919820857880"
type input "+919820857880"
click at [235, 77] on span "Add Client" at bounding box center [224, 78] width 42 height 11
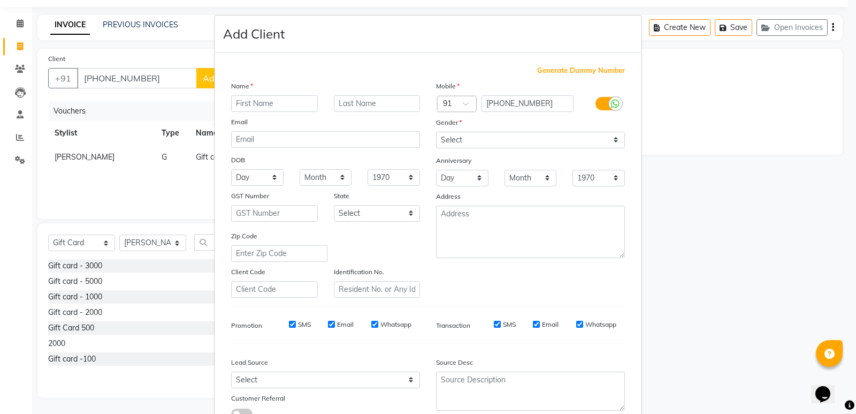
click at [284, 106] on input "text" at bounding box center [274, 103] width 87 height 17
type input "Madhuri"
click at [376, 103] on input "text" at bounding box center [377, 103] width 87 height 17
type input "Motwani"
click at [569, 145] on select "Select Male Female Other Prefer Not To Say" at bounding box center [530, 140] width 189 height 17
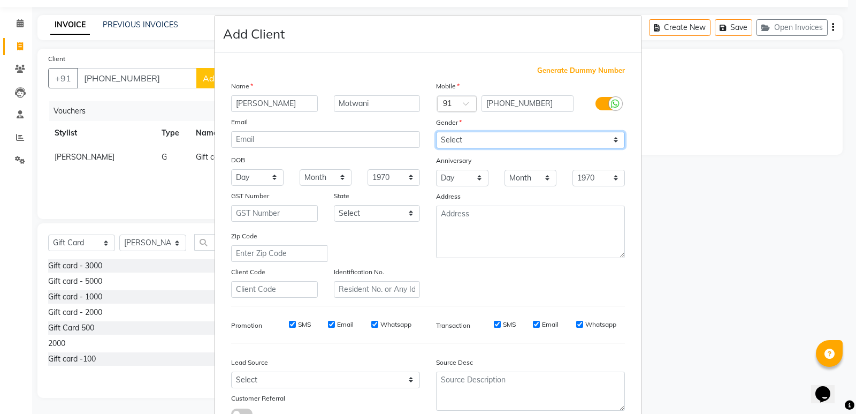
select select "female"
click at [436, 132] on select "Select Male Female Other Prefer Not To Say" at bounding box center [530, 140] width 189 height 17
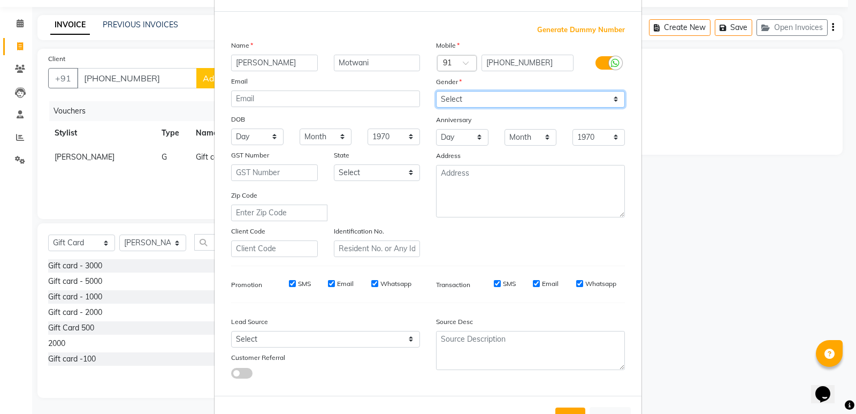
scroll to position [80, 0]
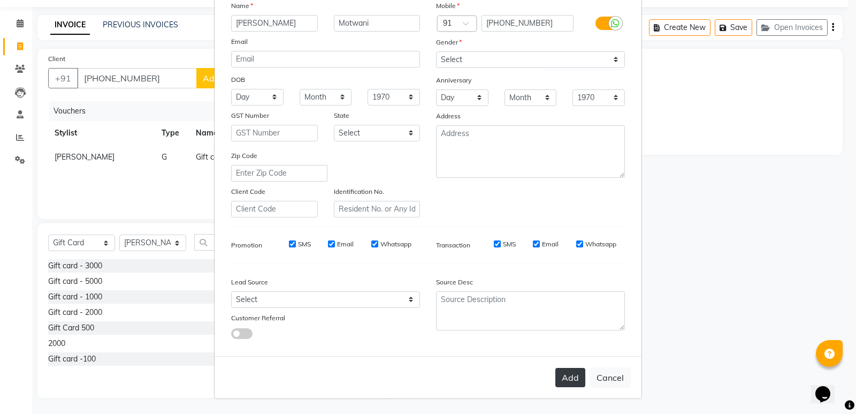
click at [568, 377] on button "Add" at bounding box center [570, 377] width 30 height 19
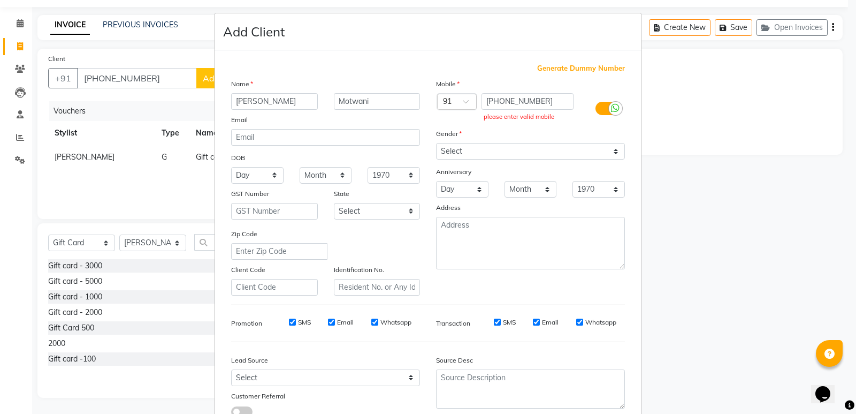
scroll to position [0, 0]
click at [494, 101] on input "+919820857880" at bounding box center [528, 103] width 93 height 17
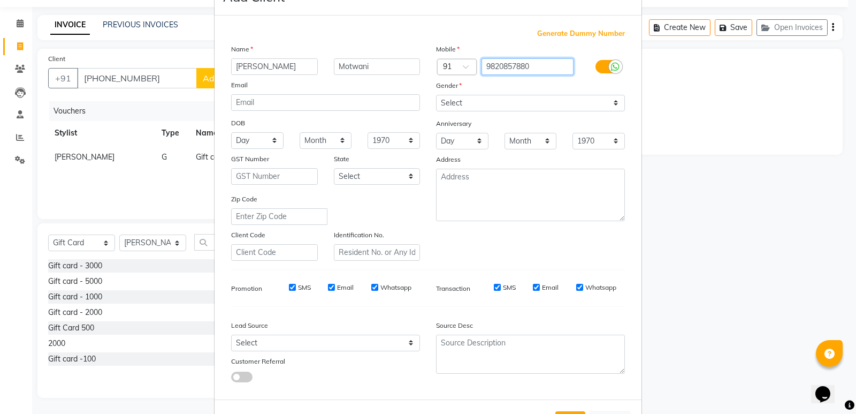
scroll to position [80, 0]
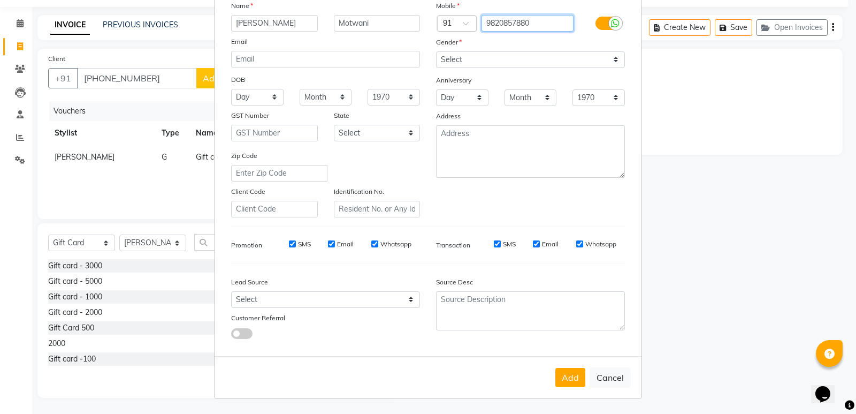
type input "9820857880"
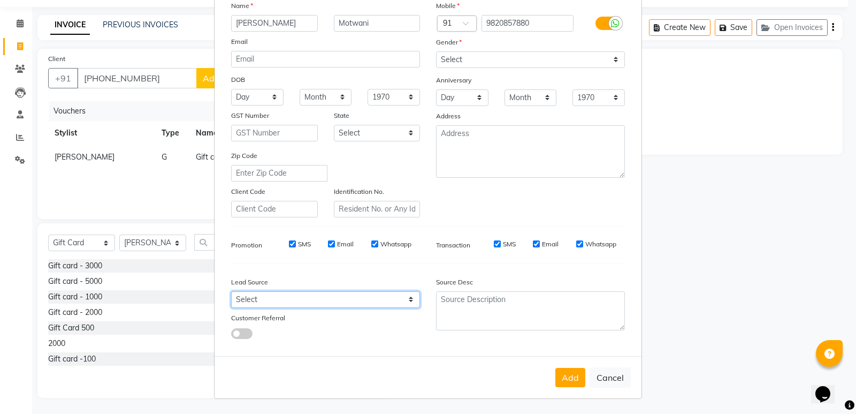
click at [261, 297] on select "Select Walk-in Referral Internet Friend Word of Mouth Advertisement Facebook Ju…" at bounding box center [325, 299] width 189 height 17
click at [292, 301] on select "Select Walk-in Referral Internet Friend Word of Mouth Advertisement Facebook Ju…" at bounding box center [325, 299] width 189 height 17
click at [329, 301] on select "Select Walk-in Referral Internet Friend Word of Mouth Advertisement Facebook Ju…" at bounding box center [325, 299] width 189 height 17
select select "28306"
click at [231, 291] on select "Select Walk-in Referral Internet Friend Word of Mouth Advertisement Facebook Ju…" at bounding box center [325, 299] width 189 height 17
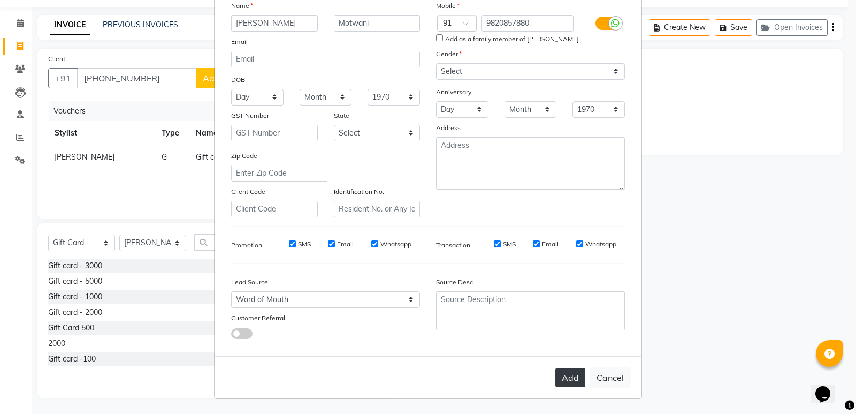
click at [566, 378] on button "Add" at bounding box center [570, 377] width 30 height 19
click at [560, 382] on button "Add" at bounding box center [570, 377] width 30 height 19
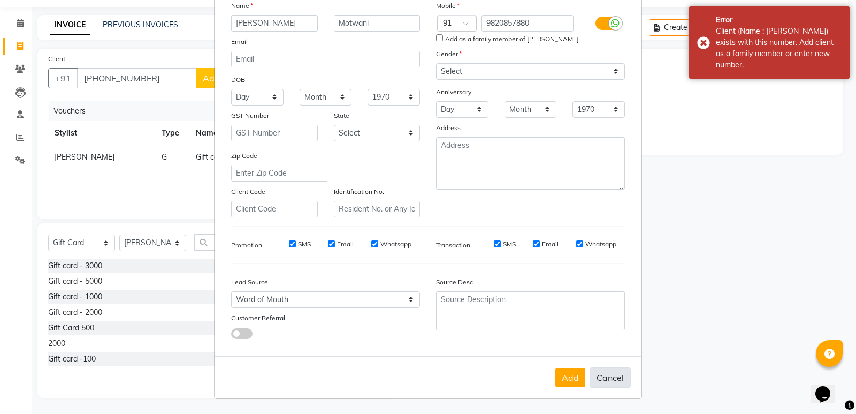
click at [612, 378] on button "Cancel" at bounding box center [610, 377] width 41 height 20
select select
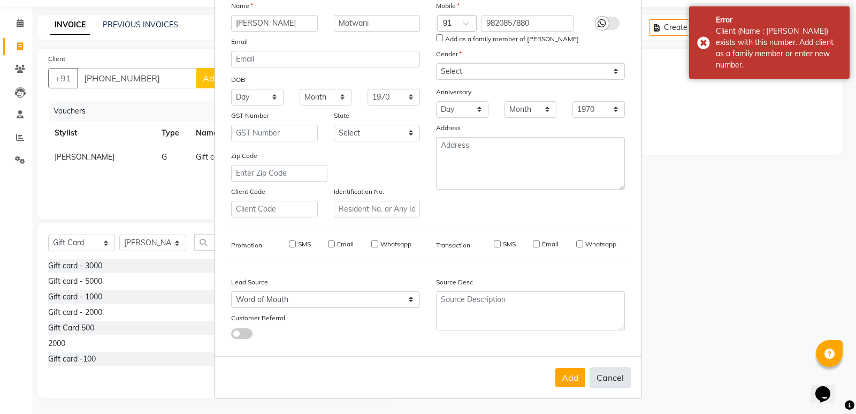
select select
checkbox input "false"
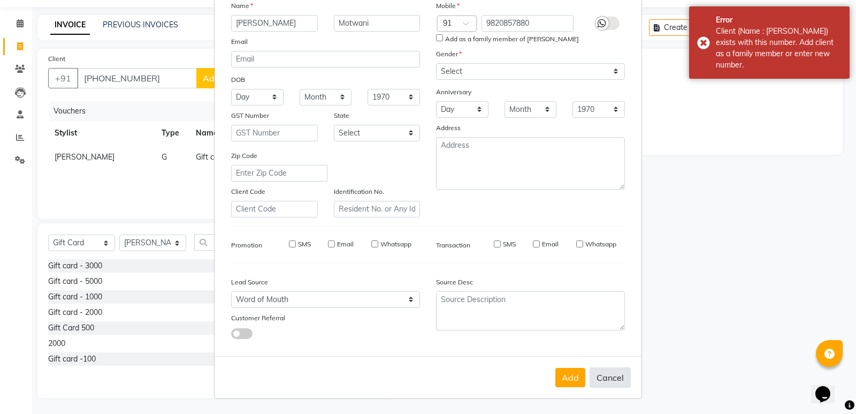
checkbox input "false"
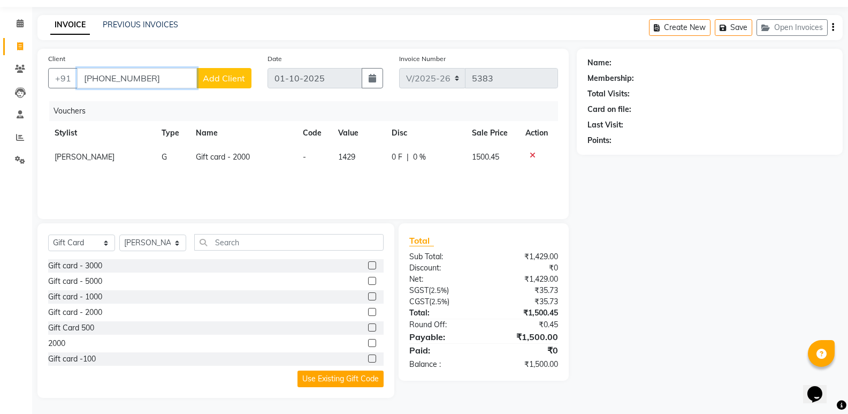
click at [169, 79] on input "+919820857880" at bounding box center [137, 78] width 120 height 20
type input "+"
paste input "+919819827972"
click at [97, 78] on input "+919819827972" at bounding box center [137, 78] width 120 height 20
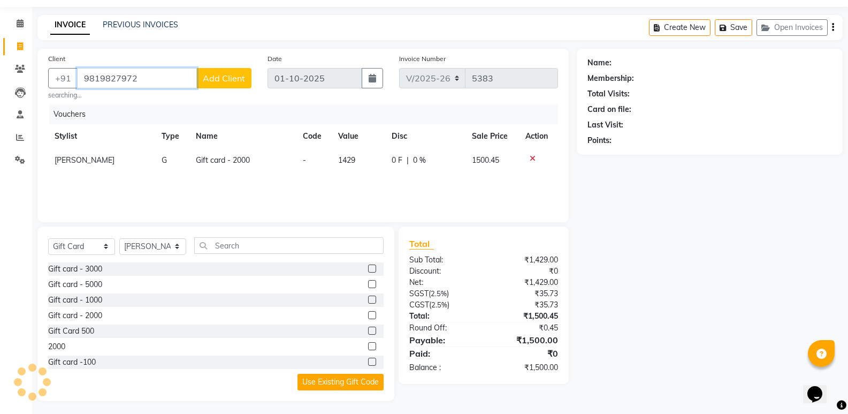
type input "9819827972"
click at [222, 81] on span "Add Client" at bounding box center [224, 78] width 42 height 11
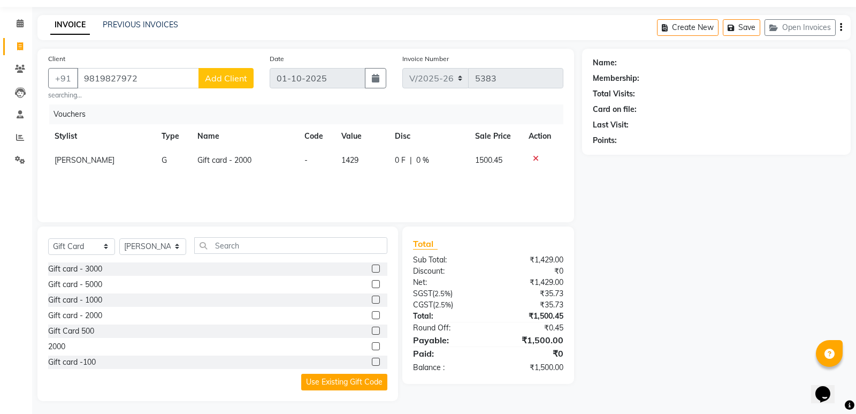
select select "28306"
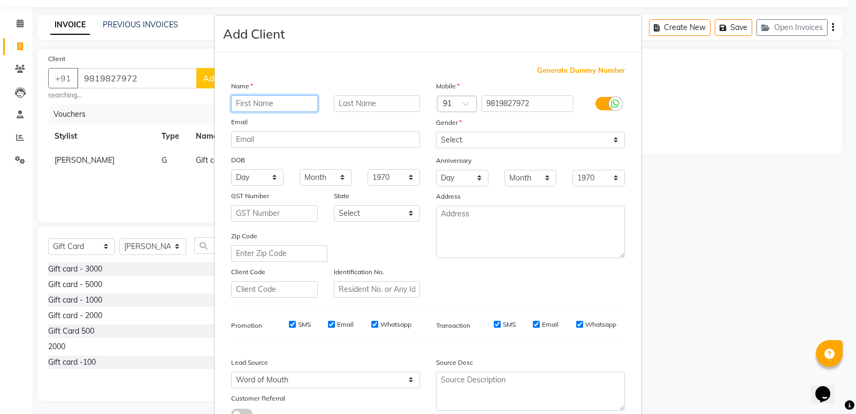
click at [269, 107] on input "text" at bounding box center [274, 103] width 87 height 17
type input "Archana"
click at [376, 105] on input "text" at bounding box center [377, 103] width 87 height 17
type input "Dhabiowala"
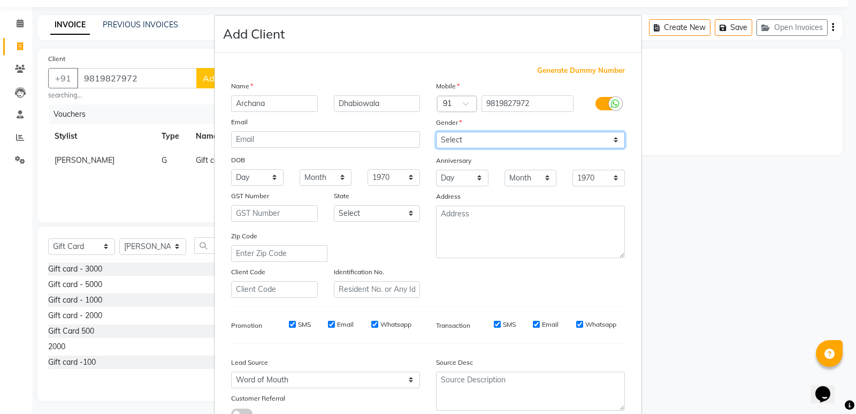
click at [473, 144] on select "Select Male Female Other Prefer Not To Say" at bounding box center [530, 140] width 189 height 17
select select "female"
click at [436, 132] on select "Select Male Female Other Prefer Not To Say" at bounding box center [530, 140] width 189 height 17
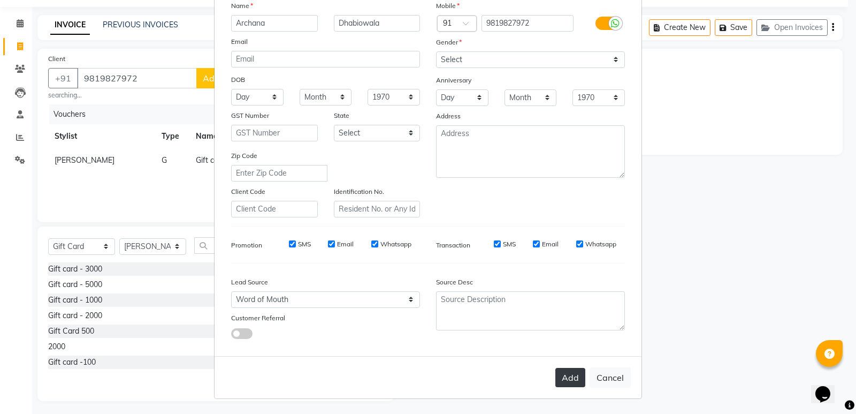
click at [567, 375] on button "Add" at bounding box center [570, 377] width 30 height 19
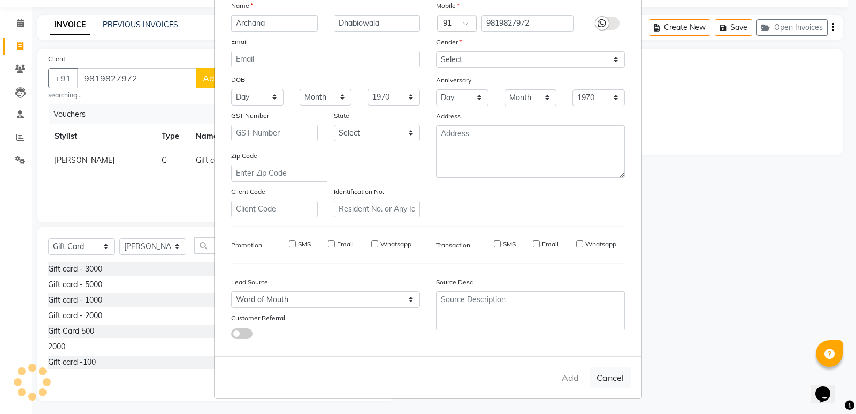
select select
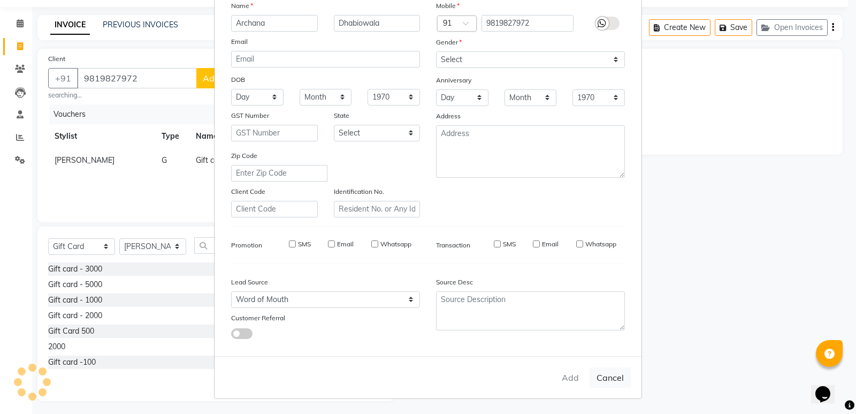
select select
checkbox input "false"
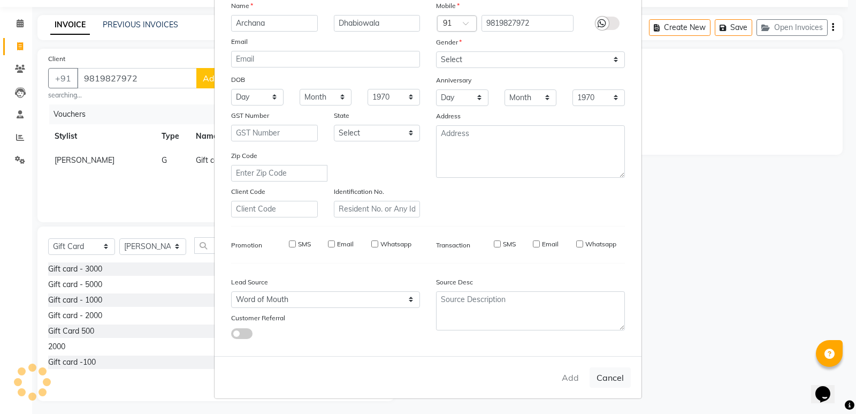
checkbox input "false"
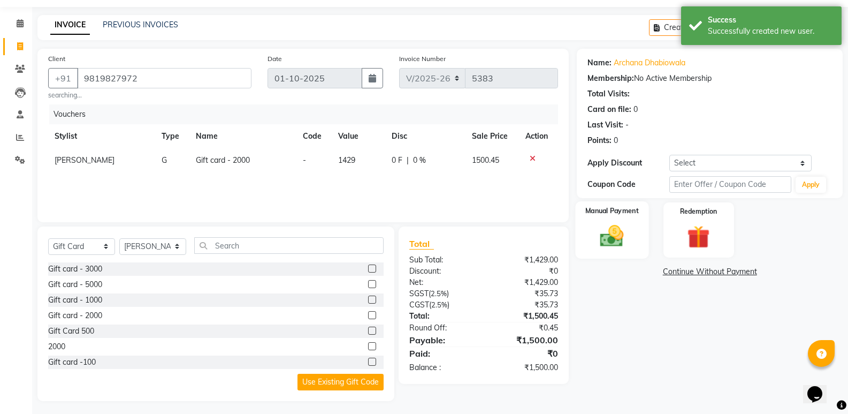
click at [622, 241] on img at bounding box center [612, 235] width 38 height 27
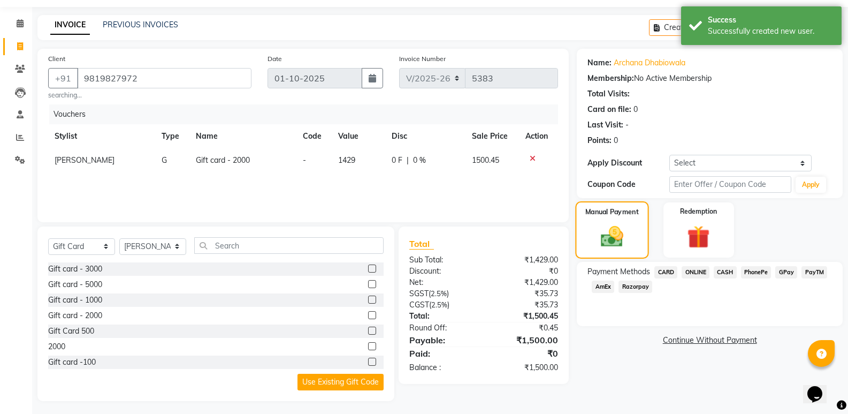
scroll to position [35, 0]
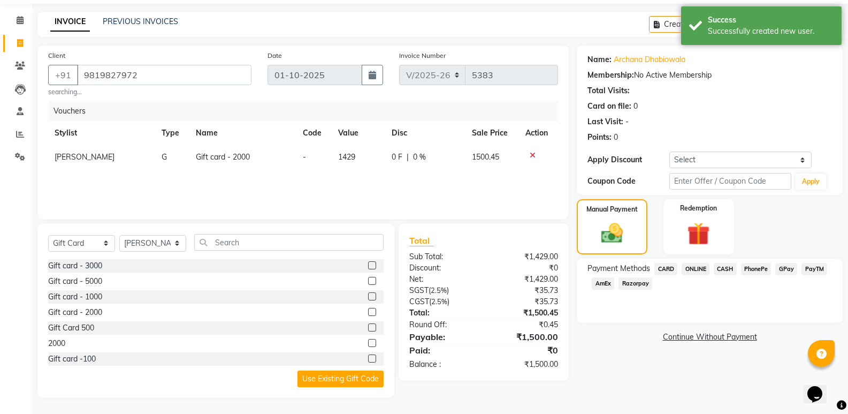
click at [729, 268] on span "CASH" at bounding box center [725, 269] width 23 height 12
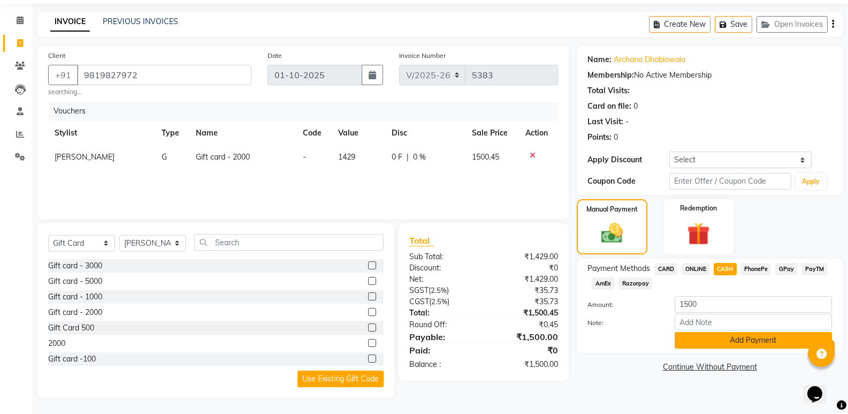
click at [708, 341] on button "Add Payment" at bounding box center [753, 340] width 157 height 17
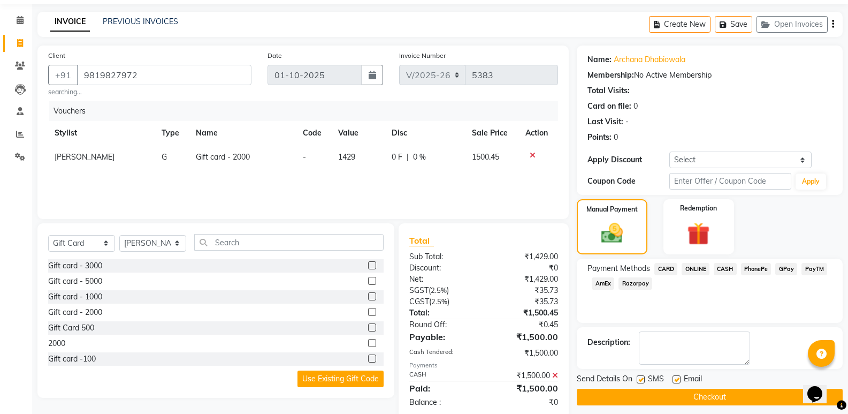
click at [639, 379] on label at bounding box center [641, 379] width 8 height 8
click at [639, 379] on input "checkbox" at bounding box center [640, 379] width 7 height 7
checkbox input "false"
click at [677, 377] on label at bounding box center [677, 379] width 8 height 8
click at [677, 377] on input "checkbox" at bounding box center [676, 379] width 7 height 7
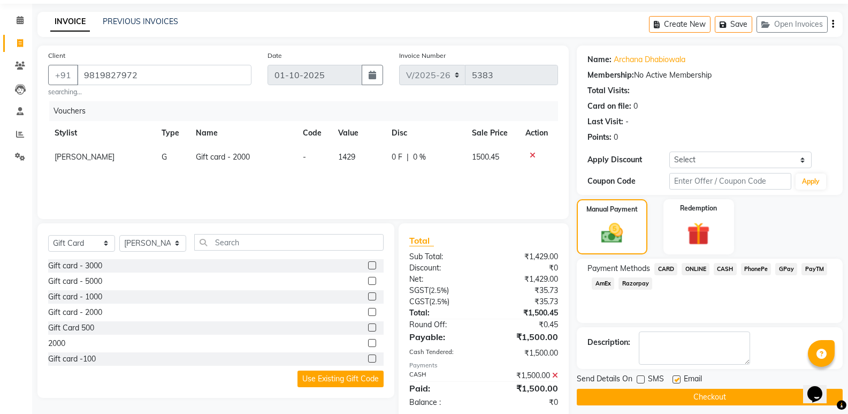
checkbox input "false"
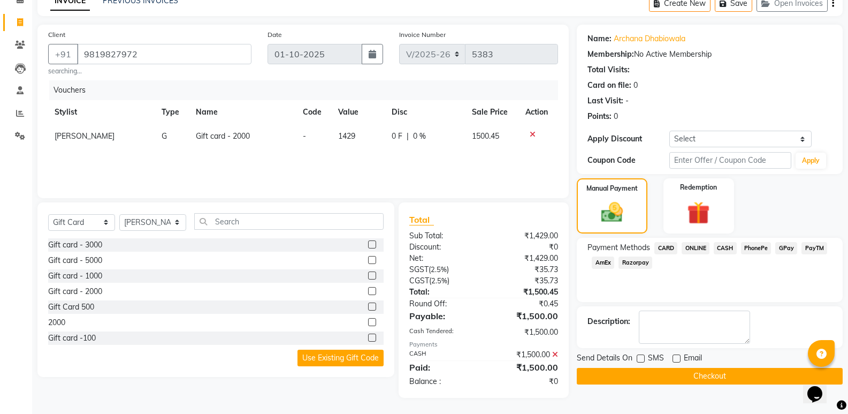
click at [707, 377] on button "Checkout" at bounding box center [710, 376] width 266 height 17
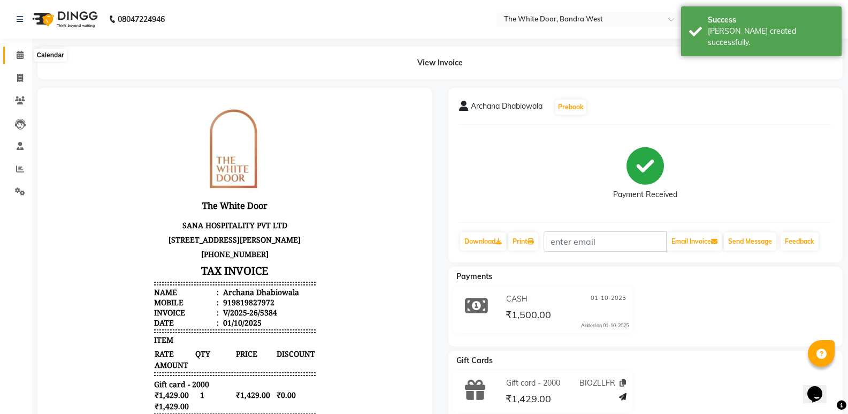
click at [22, 52] on icon at bounding box center [20, 55] width 7 height 8
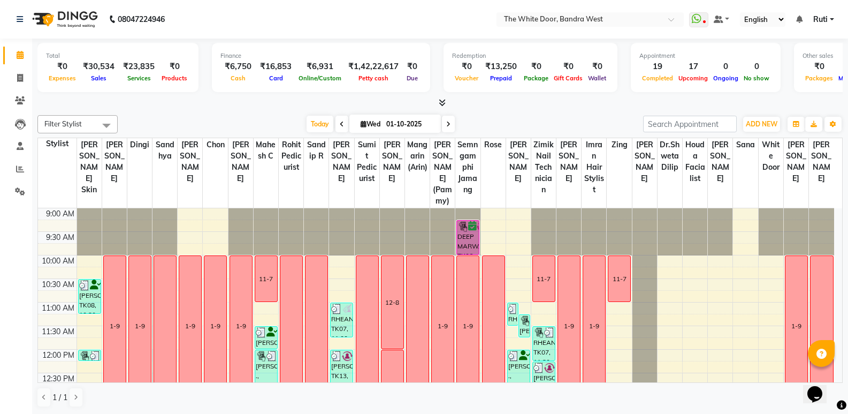
click at [763, 113] on div "Filter Stylist Select All Amita Skin Farheen K Dingi Sandhya Josaphine Chon Gan…" at bounding box center [439, 261] width 805 height 301
click at [766, 121] on span "ADD NEW" at bounding box center [762, 124] width 32 height 8
click at [733, 159] on link "Add Invoice" at bounding box center [737, 158] width 85 height 14
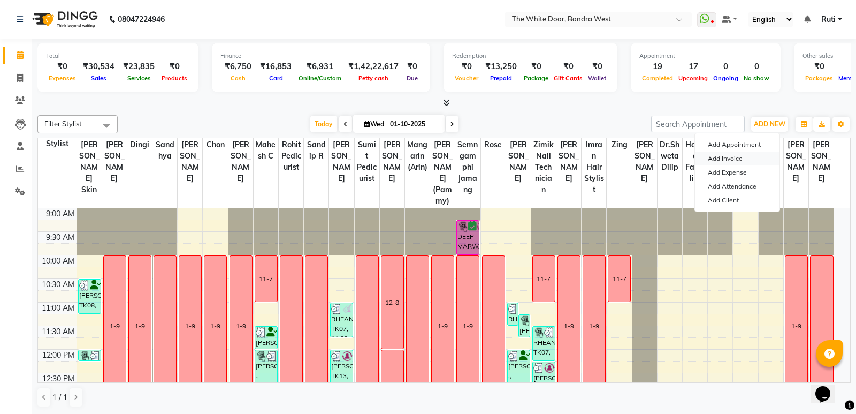
select select "3980"
select select "service"
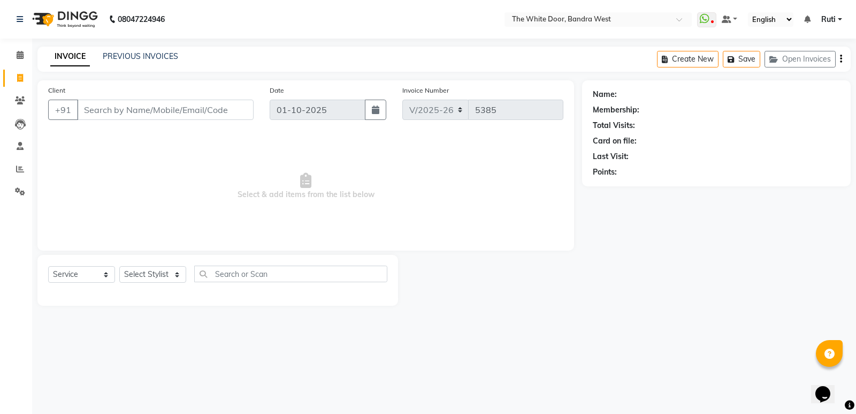
click at [163, 109] on input "Client" at bounding box center [165, 110] width 177 height 20
type input "d"
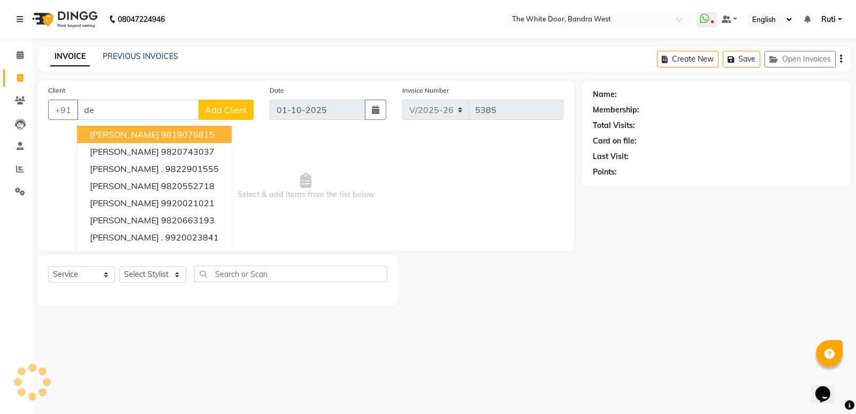
type input "d"
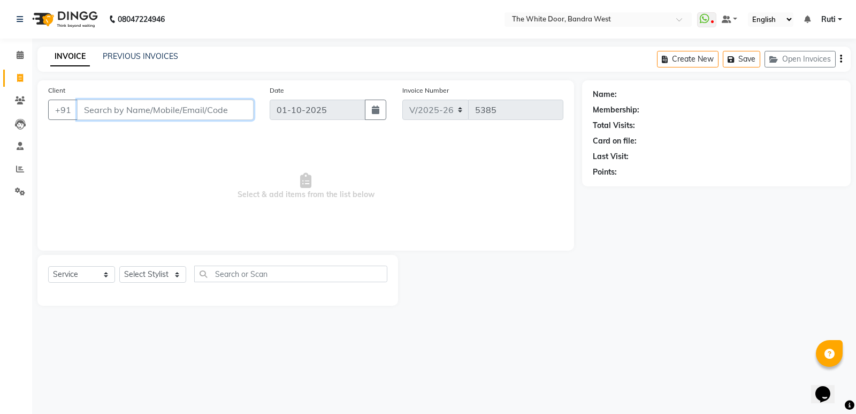
drag, startPoint x: 214, startPoint y: 108, endPoint x: 220, endPoint y: 128, distance: 21.2
click at [214, 111] on input "Client" at bounding box center [165, 110] width 177 height 20
paste input "+919820857880"
click at [98, 110] on input "+919820857880" at bounding box center [138, 110] width 122 height 20
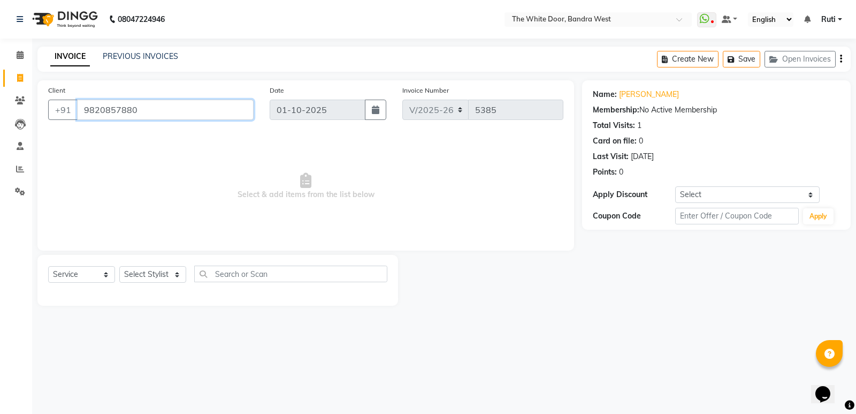
click at [138, 110] on input "9820857880" at bounding box center [165, 110] width 177 height 20
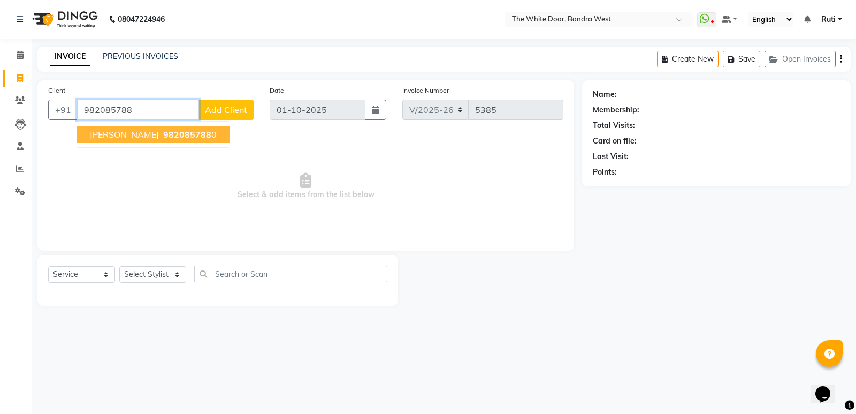
click at [111, 139] on span "deepti naresh" at bounding box center [124, 134] width 69 height 11
type input "9820857880"
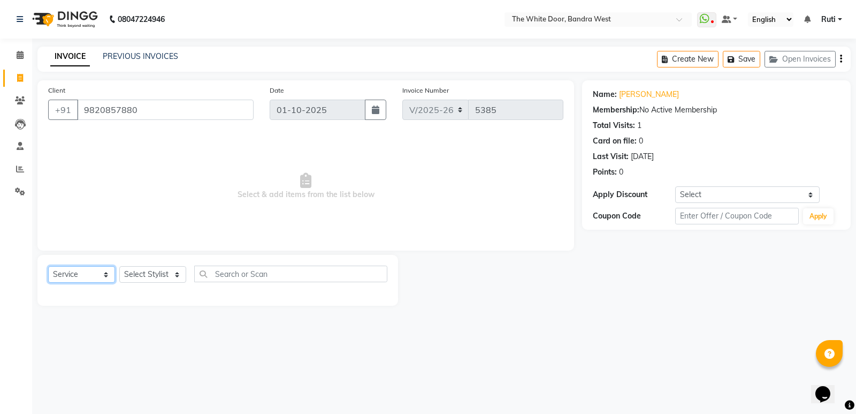
click at [95, 275] on select "Select Service Product Membership Package Voucher Prepaid Gift Card" at bounding box center [81, 274] width 67 height 17
select select "G"
click at [48, 266] on select "Select Service Product Membership Package Voucher Prepaid Gift Card" at bounding box center [81, 274] width 67 height 17
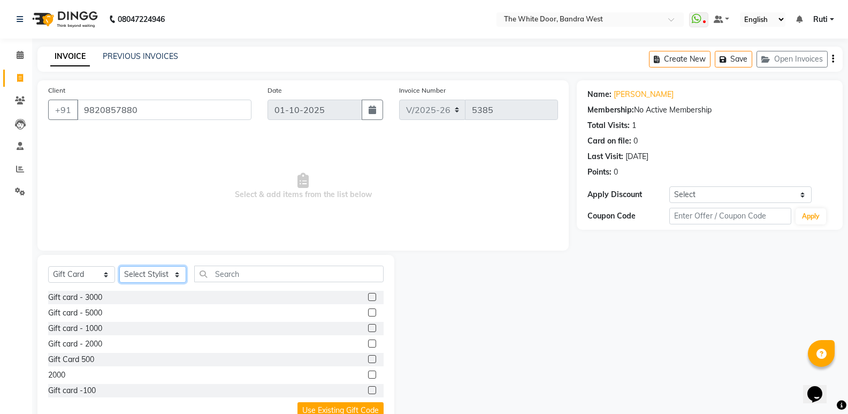
click at [146, 272] on select "Select Stylist [PERSON_NAME] Skin [PERSON_NAME] [PERSON_NAME] Dingi Dr.Shweta […" at bounding box center [152, 274] width 67 height 17
select select "71102"
click at [119, 266] on select "Select Stylist [PERSON_NAME] Skin [PERSON_NAME] [PERSON_NAME] Dingi Dr.Shweta […" at bounding box center [152, 274] width 67 height 17
click at [368, 344] on label at bounding box center [372, 343] width 8 height 8
click at [368, 344] on input "checkbox" at bounding box center [371, 343] width 7 height 7
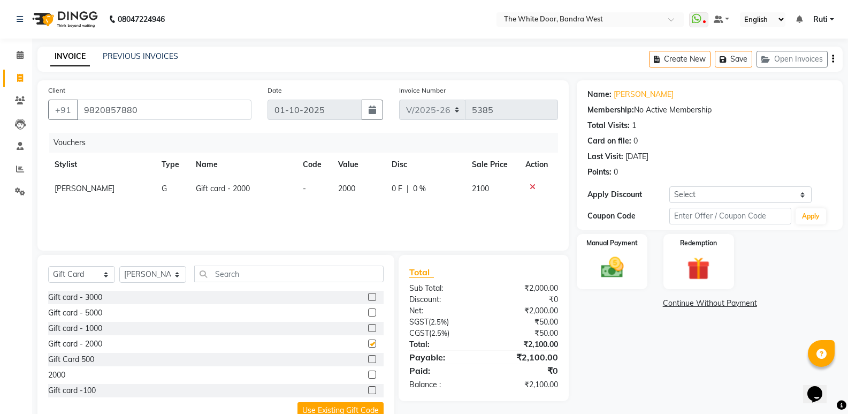
checkbox input "false"
drag, startPoint x: 352, startPoint y: 184, endPoint x: 348, endPoint y: 194, distance: 10.3
click at [351, 188] on span "2000" at bounding box center [346, 189] width 17 height 10
select select "71102"
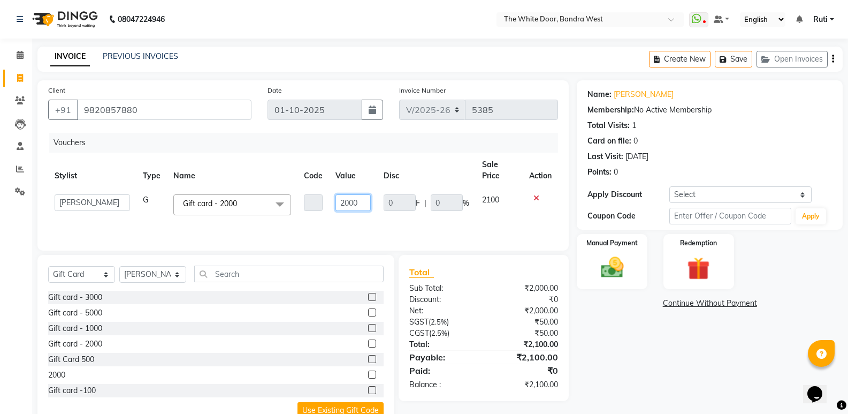
click at [360, 200] on input "2000" at bounding box center [353, 202] width 35 height 17
type input "2"
type input "1428"
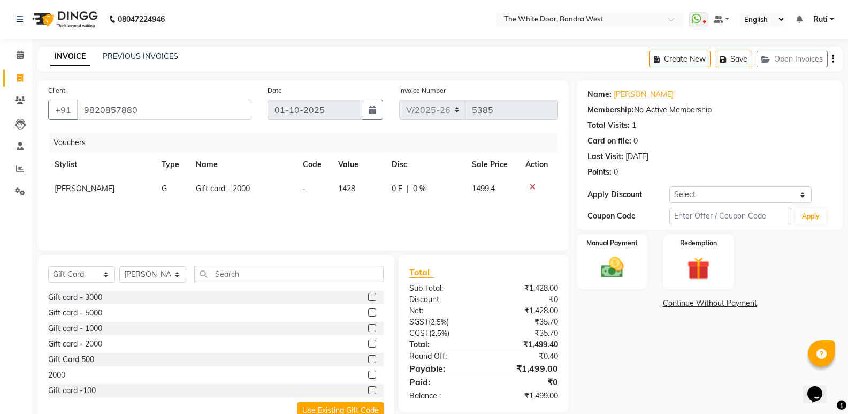
click at [398, 223] on div "Vouchers Stylist Type Name Code Value Disc Sale Price Action Mohan Thakur G Gif…" at bounding box center [303, 186] width 510 height 107
click at [360, 189] on td "1428" at bounding box center [359, 189] width 54 height 24
select select "71102"
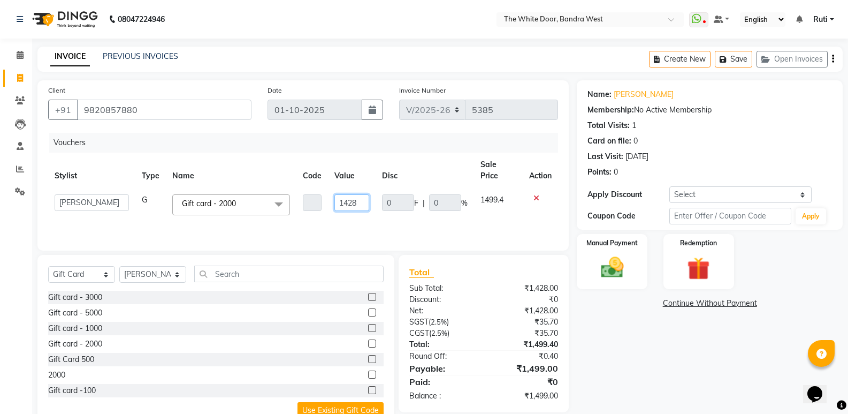
click at [360, 194] on input "1428" at bounding box center [351, 202] width 35 height 17
type input "1429"
click at [429, 217] on div "Vouchers Stylist Type Name Code Value Disc Sale Price Action Amita Skin benjimi…" at bounding box center [303, 186] width 510 height 107
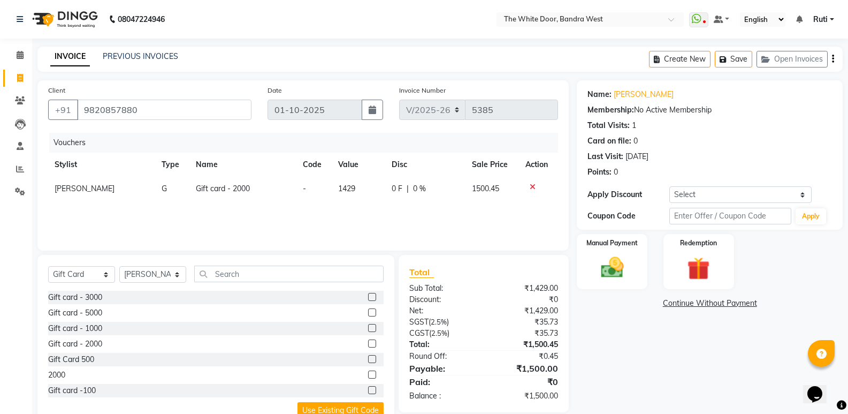
scroll to position [32, 0]
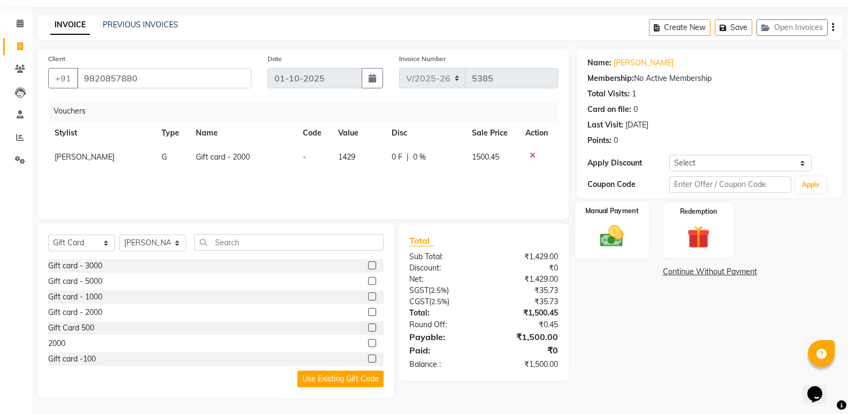
click at [598, 239] on img at bounding box center [612, 235] width 38 height 27
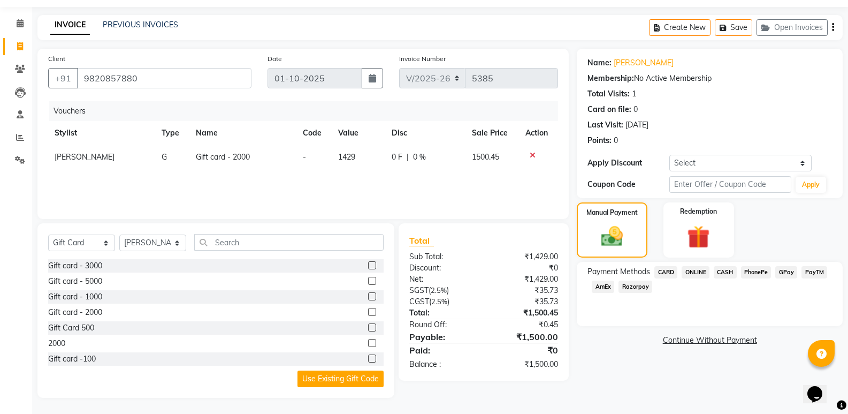
click at [733, 270] on span "CASH" at bounding box center [725, 272] width 23 height 12
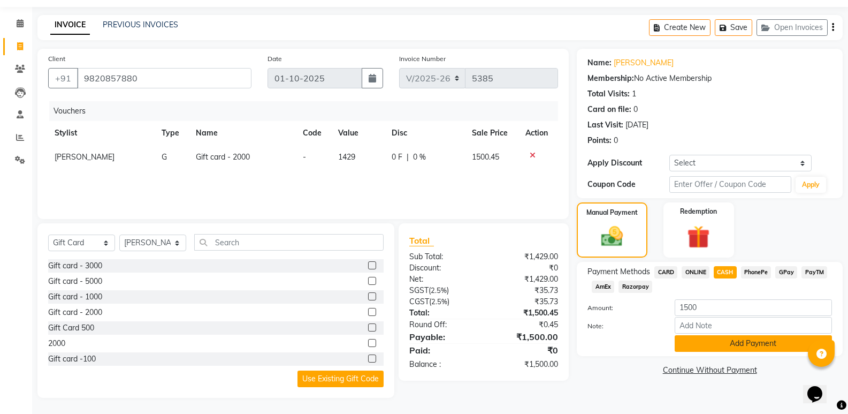
click at [730, 341] on button "Add Payment" at bounding box center [753, 343] width 157 height 17
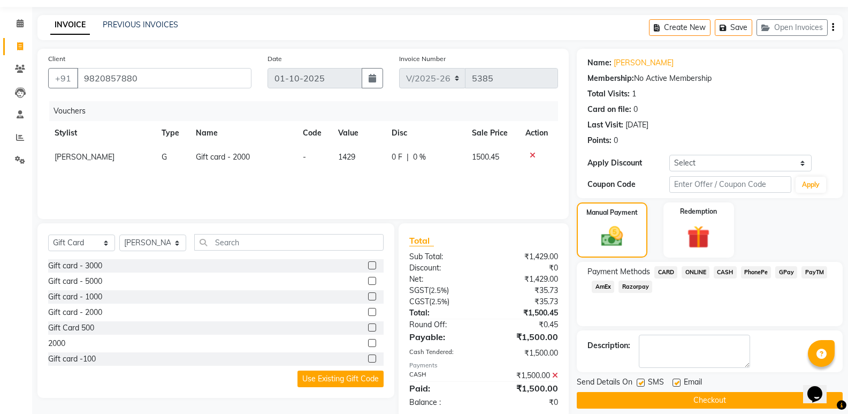
click at [642, 382] on label at bounding box center [641, 382] width 8 height 8
click at [642, 382] on input "checkbox" at bounding box center [640, 382] width 7 height 7
checkbox input "false"
click at [680, 382] on label at bounding box center [677, 382] width 8 height 8
click at [680, 382] on input "checkbox" at bounding box center [676, 382] width 7 height 7
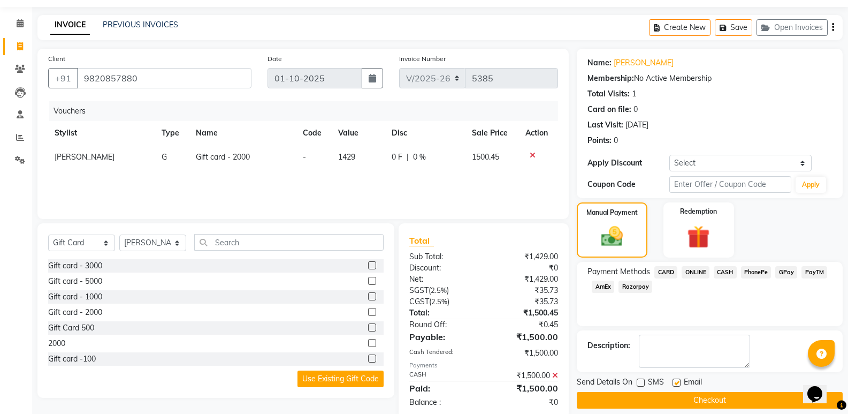
checkbox input "false"
click at [681, 398] on button "Checkout" at bounding box center [710, 400] width 266 height 17
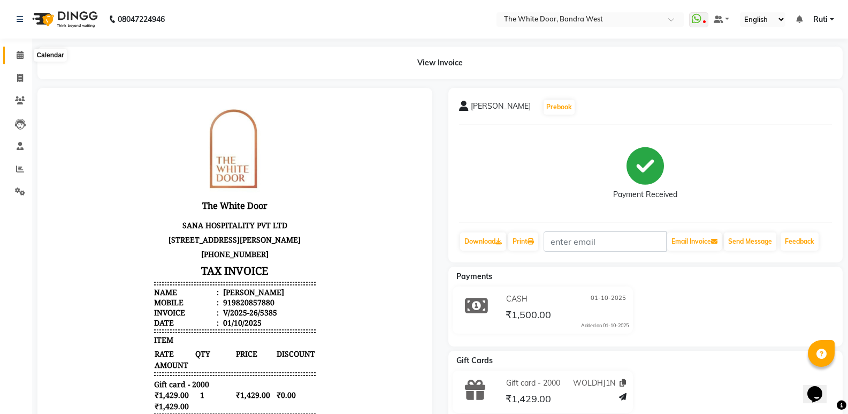
click at [20, 54] on icon at bounding box center [20, 55] width 7 height 8
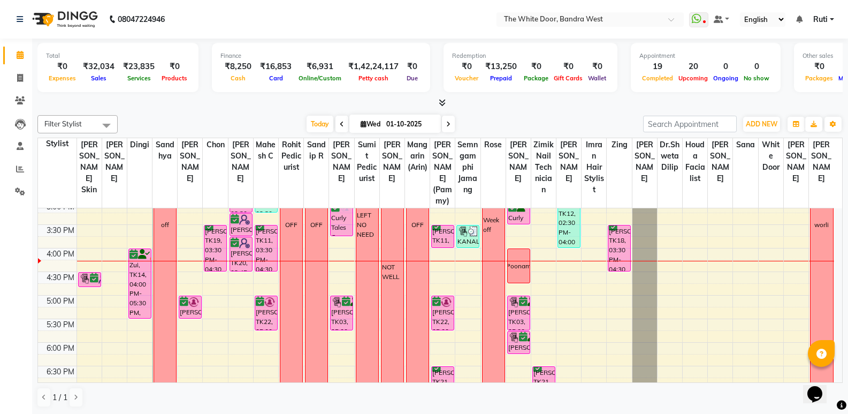
scroll to position [268, 0]
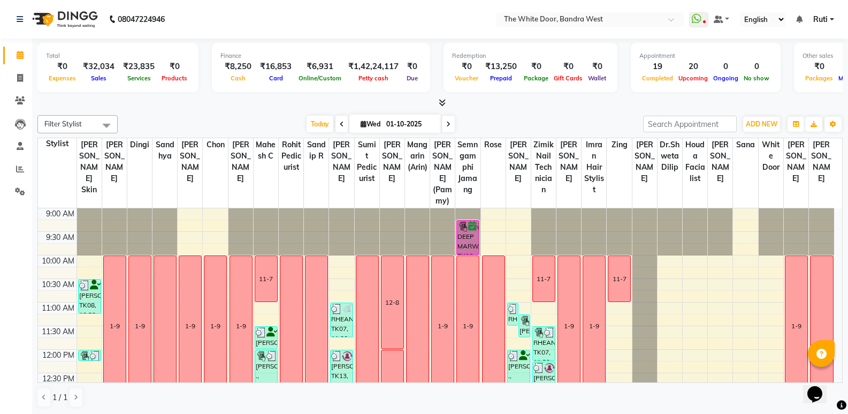
scroll to position [268, 0]
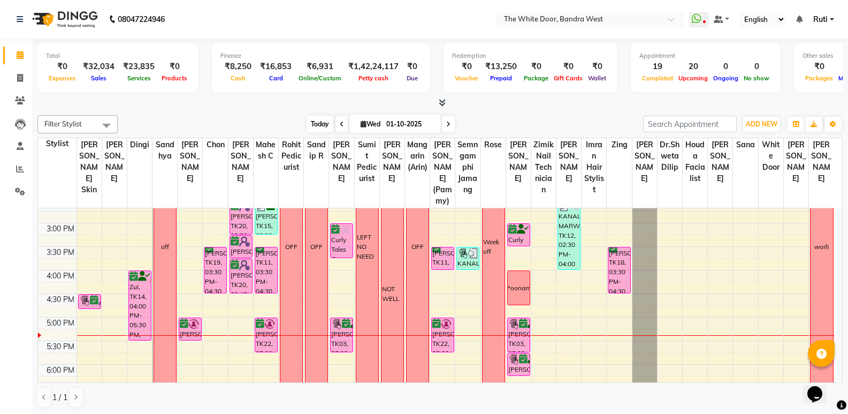
click at [327, 125] on span "Today" at bounding box center [320, 124] width 27 height 17
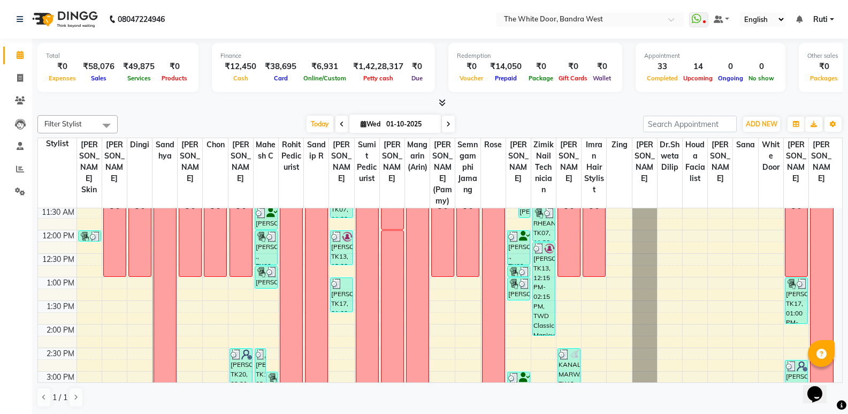
scroll to position [268, 0]
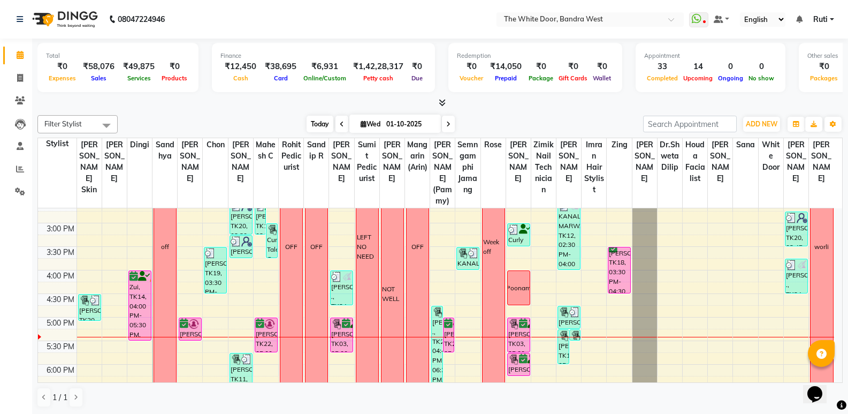
click at [324, 130] on span "Today" at bounding box center [320, 124] width 27 height 17
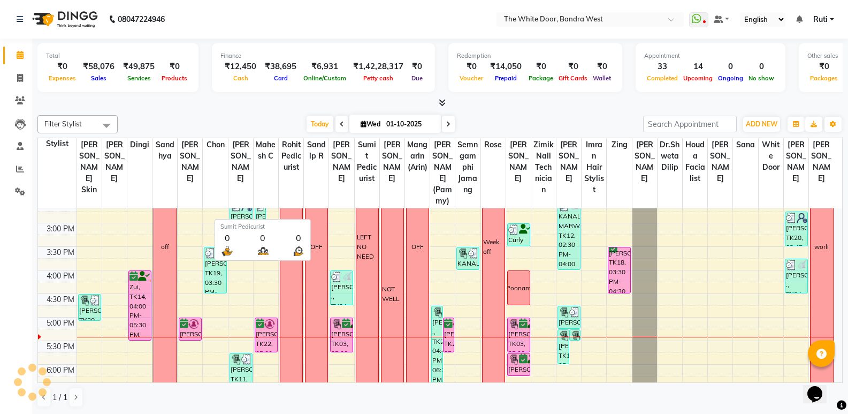
scroll to position [377, 0]
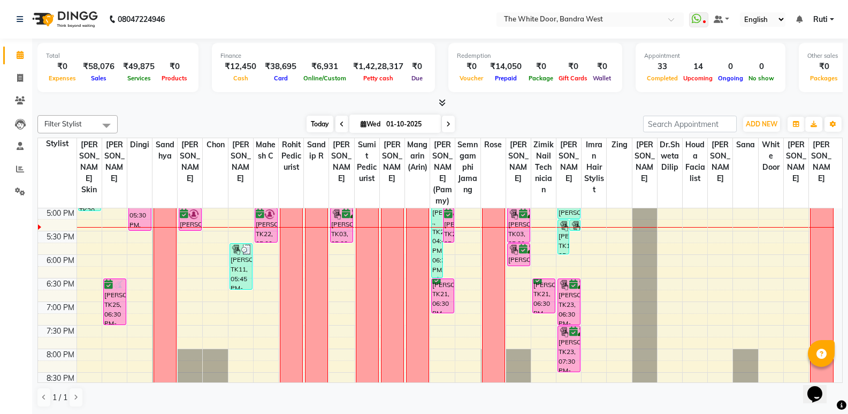
click at [326, 122] on span "Today" at bounding box center [320, 124] width 27 height 17
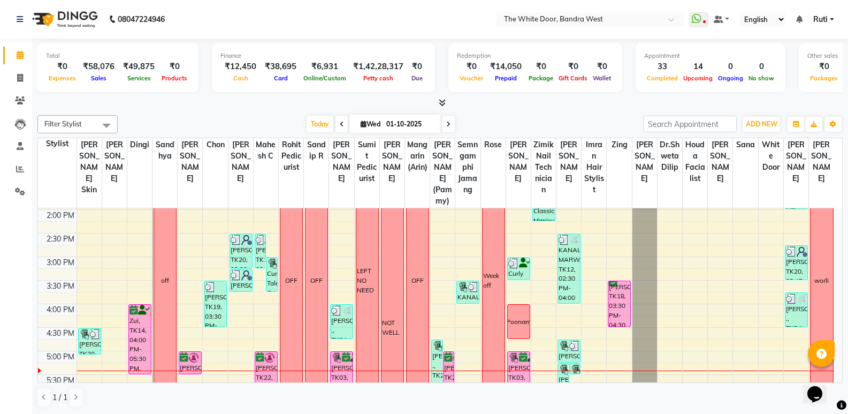
scroll to position [217, 0]
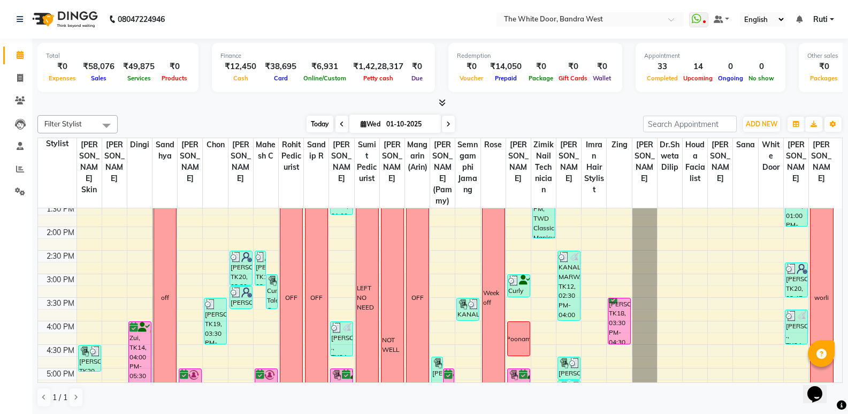
click at [314, 130] on span "Today" at bounding box center [320, 124] width 27 height 17
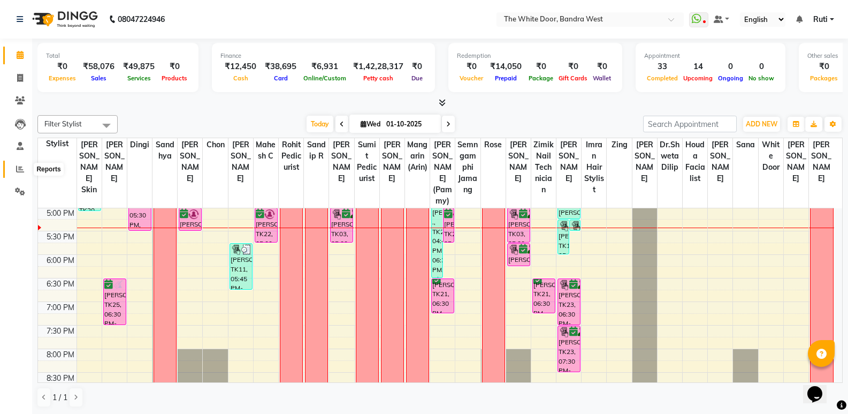
click at [19, 165] on icon at bounding box center [20, 169] width 8 height 8
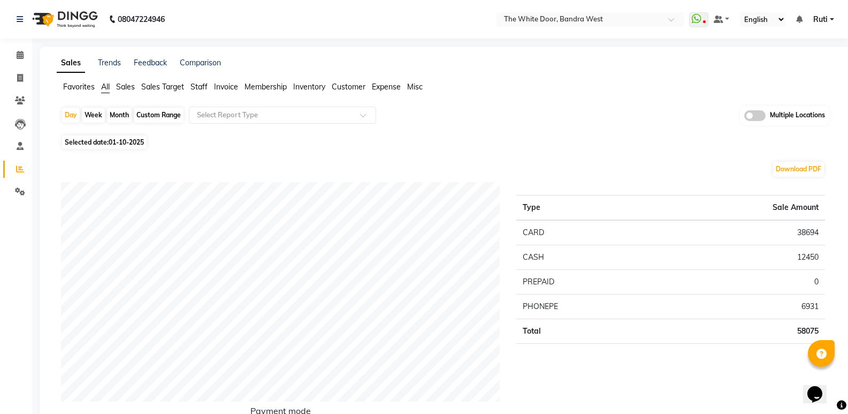
click at [117, 110] on div "Month" at bounding box center [119, 115] width 25 height 15
select select "10"
select select "2025"
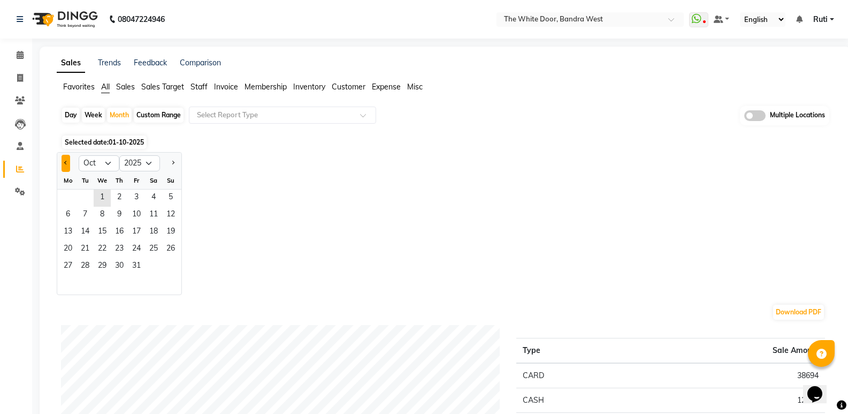
click at [62, 163] on button "Previous month" at bounding box center [66, 163] width 9 height 17
select select "9"
click at [58, 196] on div "1 2 3 4 5 6 7" at bounding box center [119, 197] width 124 height 17
click at [76, 194] on span "1" at bounding box center [67, 197] width 17 height 17
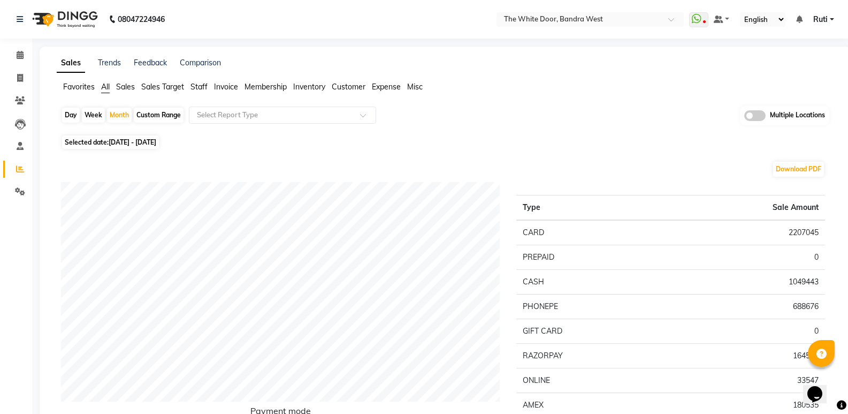
click at [127, 89] on span "Sales" at bounding box center [125, 87] width 19 height 10
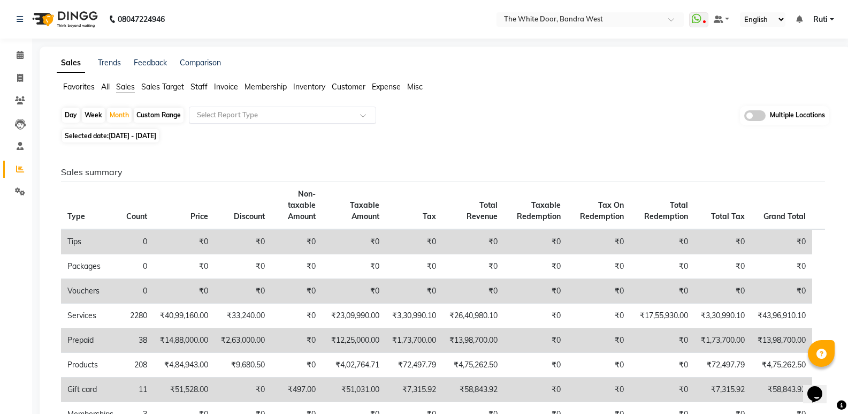
click at [218, 121] on div "Select Report Type" at bounding box center [282, 114] width 187 height 17
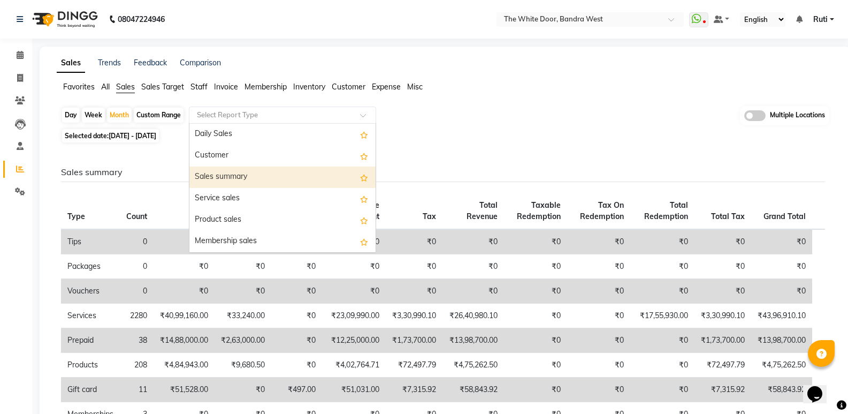
click at [229, 174] on div "Sales summary" at bounding box center [282, 176] width 186 height 21
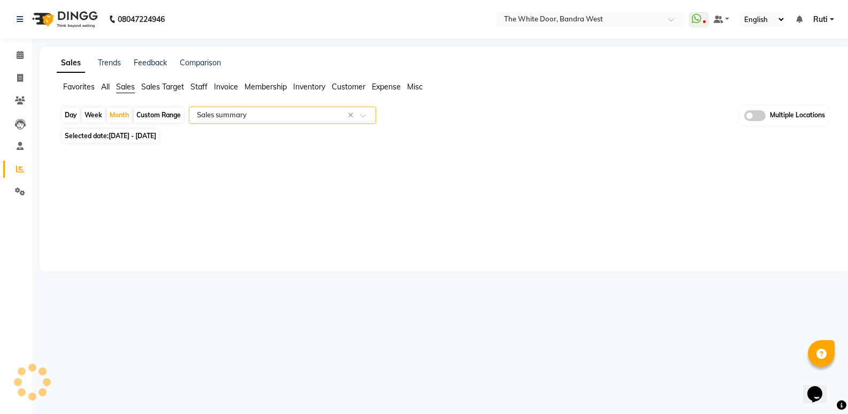
select select "full_report"
select select "csv"
click at [21, 59] on span at bounding box center [20, 55] width 19 height 12
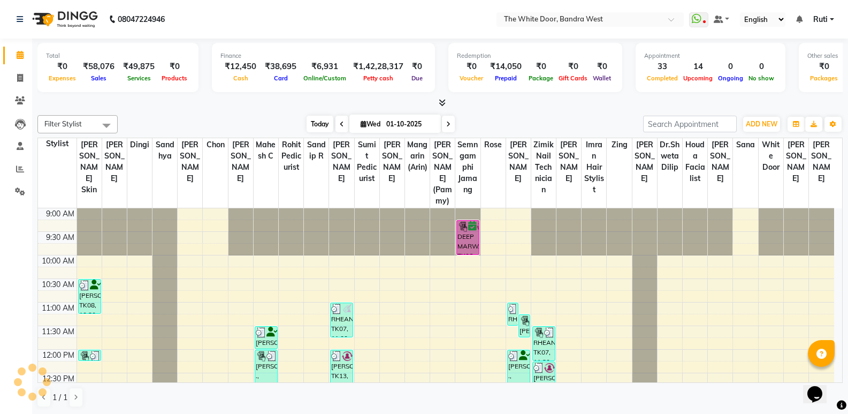
click at [322, 122] on span "Today" at bounding box center [320, 124] width 27 height 17
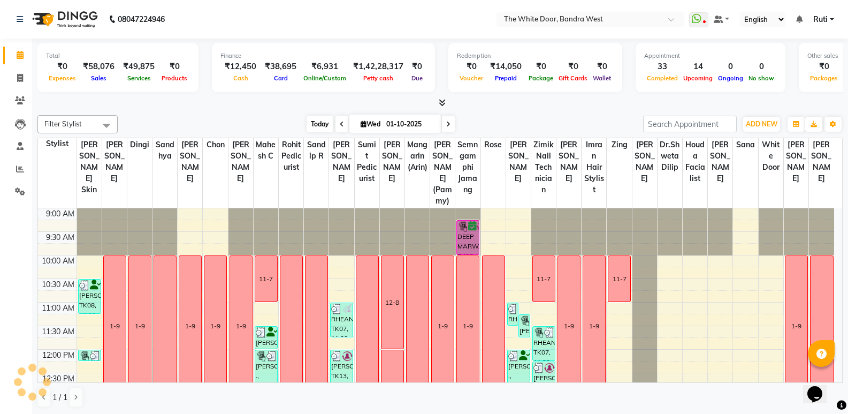
scroll to position [377, 0]
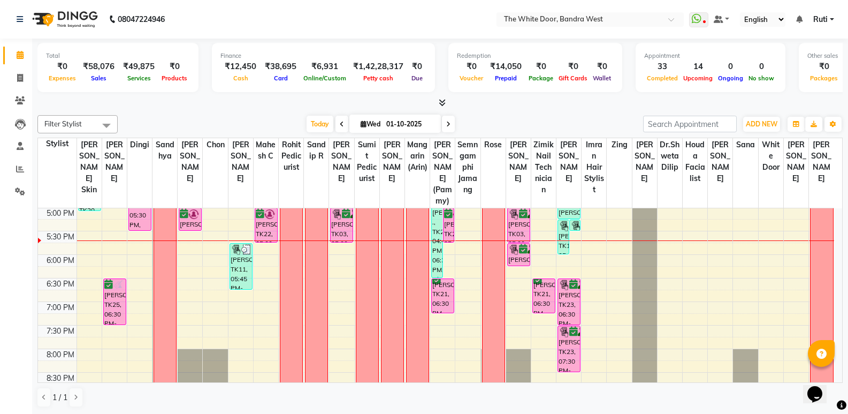
click at [438, 124] on span "[DATE]" at bounding box center [395, 124] width 92 height 18
click at [456, 127] on div "[DATE] [DATE]" at bounding box center [380, 124] width 515 height 16
click at [448, 130] on span at bounding box center [448, 124] width 13 height 17
type input "02-10-2025"
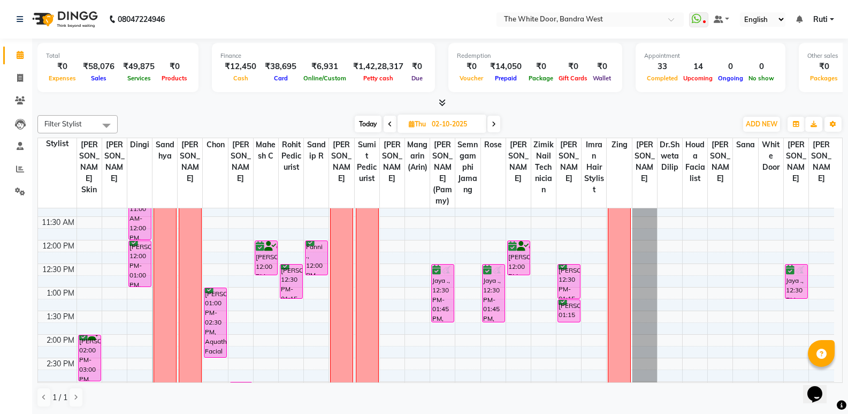
scroll to position [110, 0]
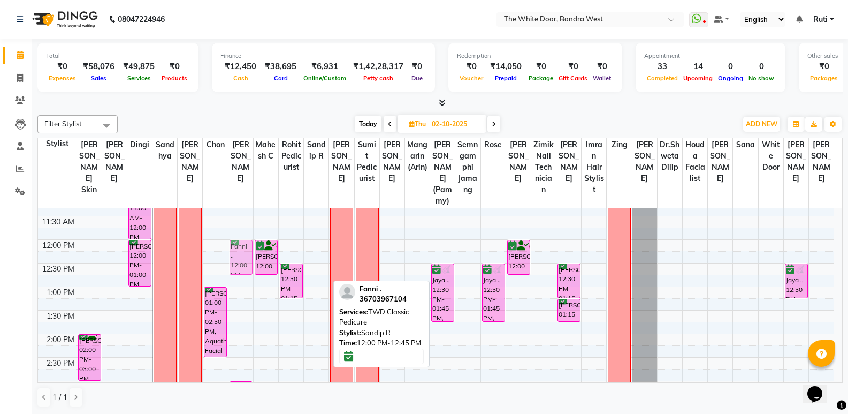
drag, startPoint x: 316, startPoint y: 273, endPoint x: 252, endPoint y: 273, distance: 64.2
click at [250, 273] on tr "[PERSON_NAME], 02:00 PM-03:00 PM, Stress Buster [PERSON_NAME], 11:00 AM-12:00 P…" at bounding box center [436, 404] width 796 height 612
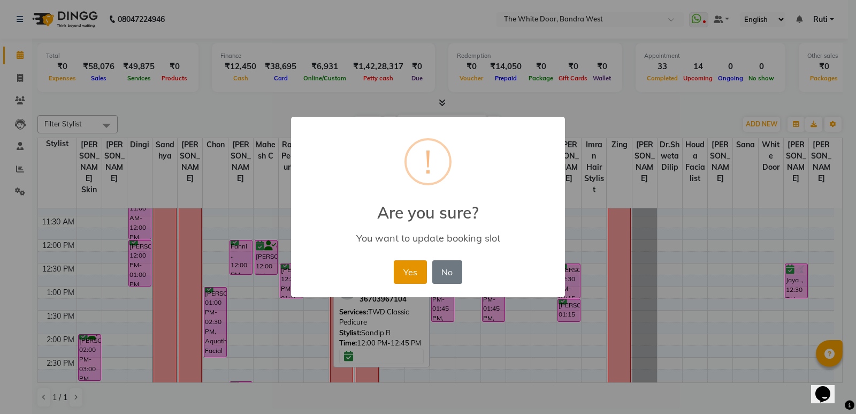
click at [409, 273] on button "Yes" at bounding box center [410, 272] width 33 height 24
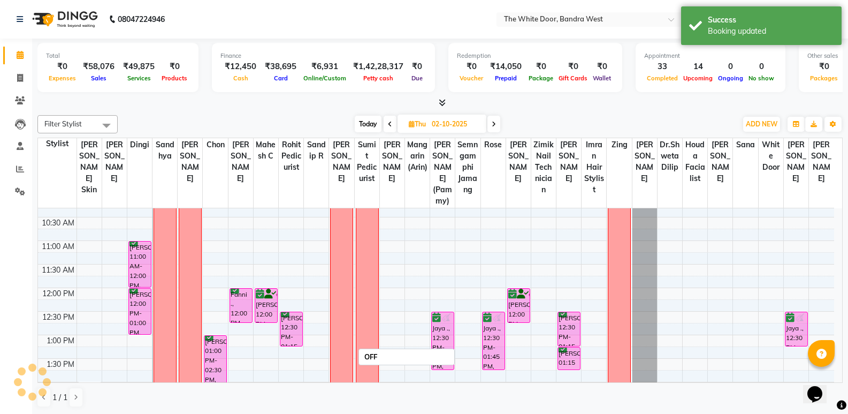
scroll to position [0, 0]
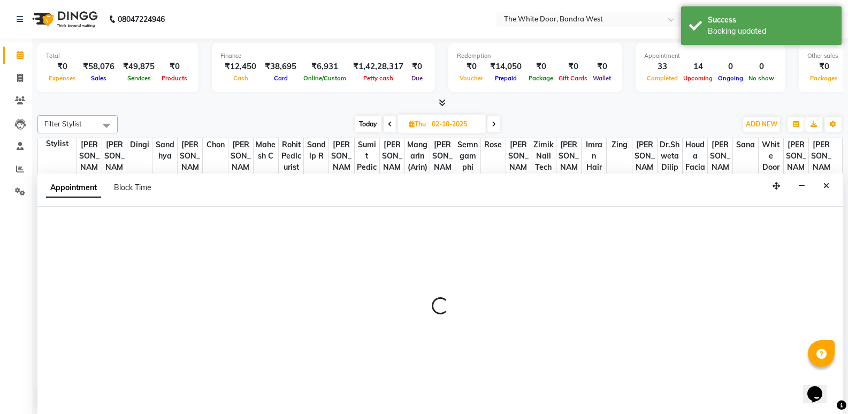
scroll to position [1, 0]
select select "22422"
select select "600"
select select "tentative"
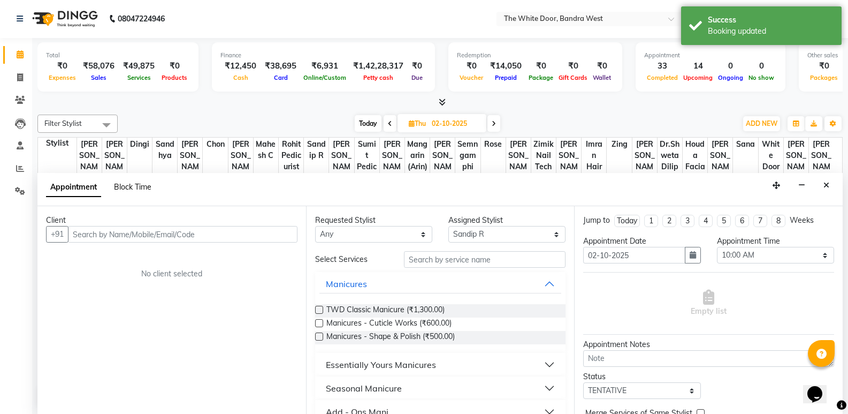
click at [145, 191] on span "Block Time" at bounding box center [132, 187] width 37 height 10
select select "22422"
select select "600"
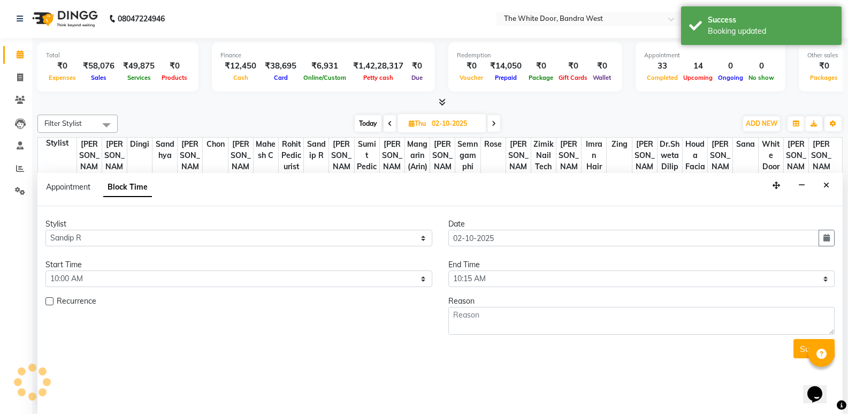
scroll to position [377, 0]
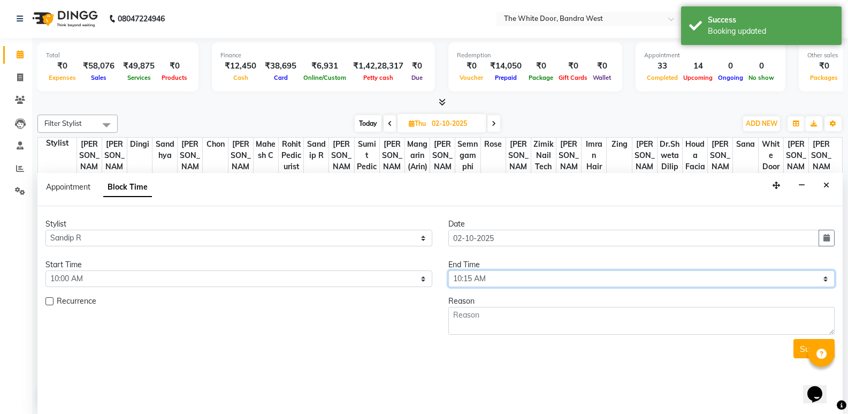
click at [490, 274] on select "Select 10:00 AM 10:15 AM 10:30 AM 10:45 AM 11:00 AM 11:15 AM 11:30 AM 11:45 AM …" at bounding box center [641, 278] width 387 height 17
select select "1260"
click at [448, 270] on select "Select 10:00 AM 10:15 AM 10:30 AM 10:45 AM 11:00 AM 11:15 AM 11:30 AM 11:45 AM …" at bounding box center [641, 278] width 387 height 17
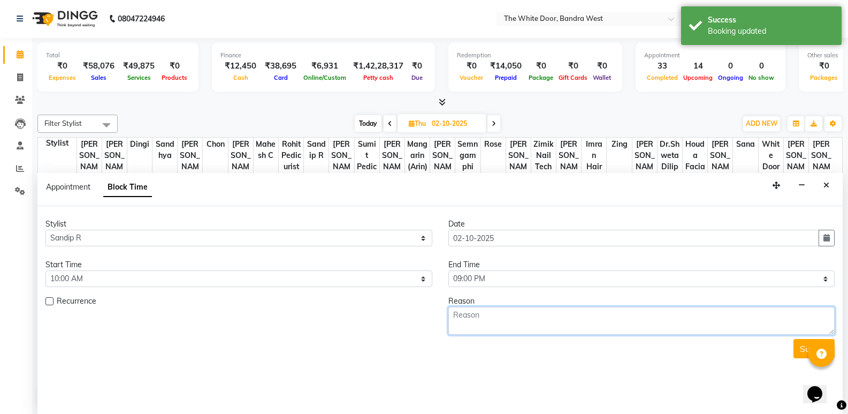
click at [480, 308] on textarea at bounding box center [641, 321] width 387 height 28
type textarea "off"
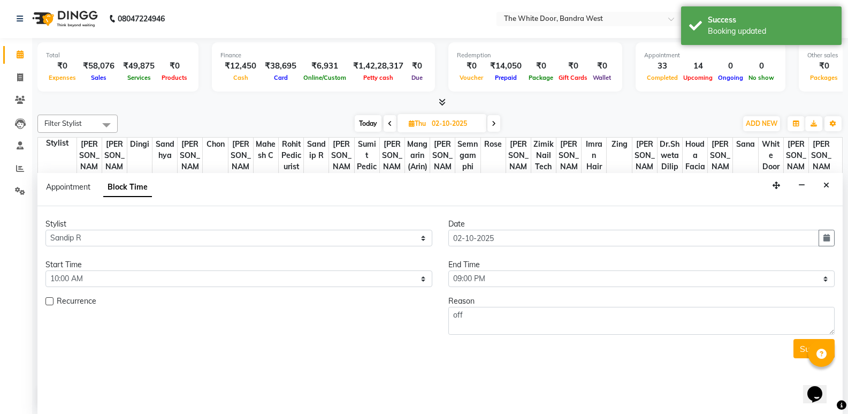
click at [799, 352] on button "Submit" at bounding box center [814, 348] width 41 height 19
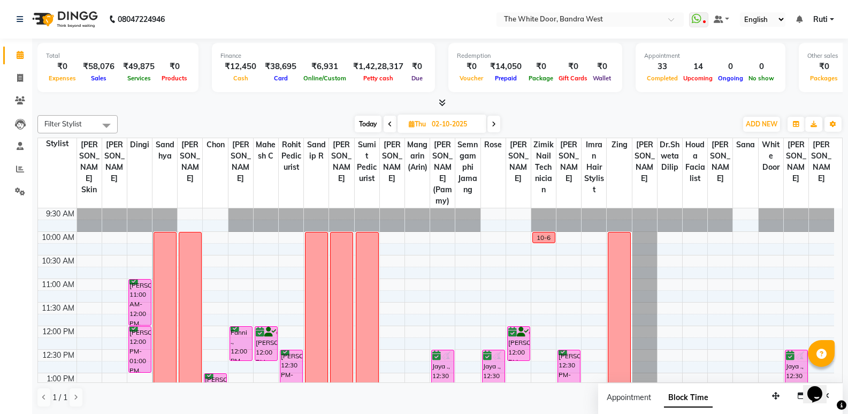
scroll to position [0, 0]
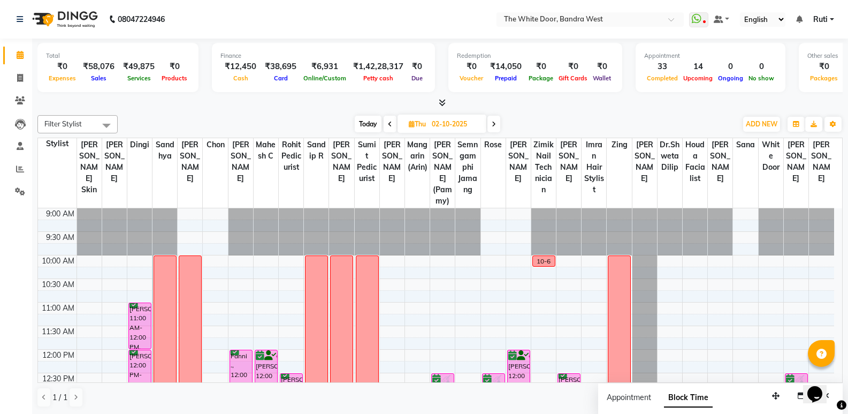
click at [372, 132] on span "Today" at bounding box center [368, 124] width 27 height 17
type input "01-10-2025"
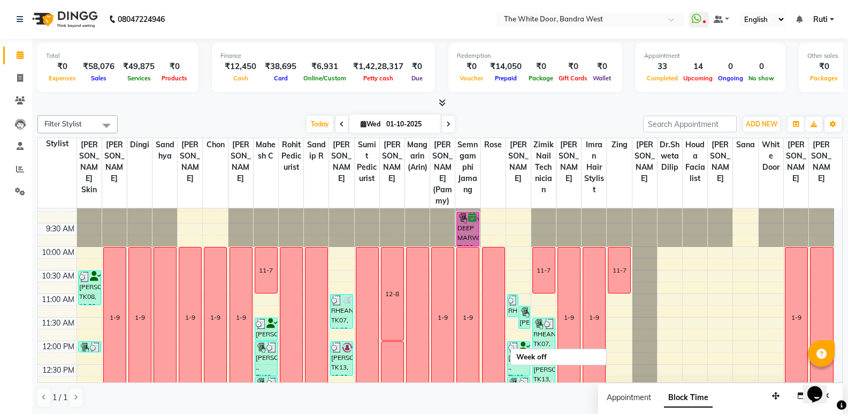
scroll to position [3, 0]
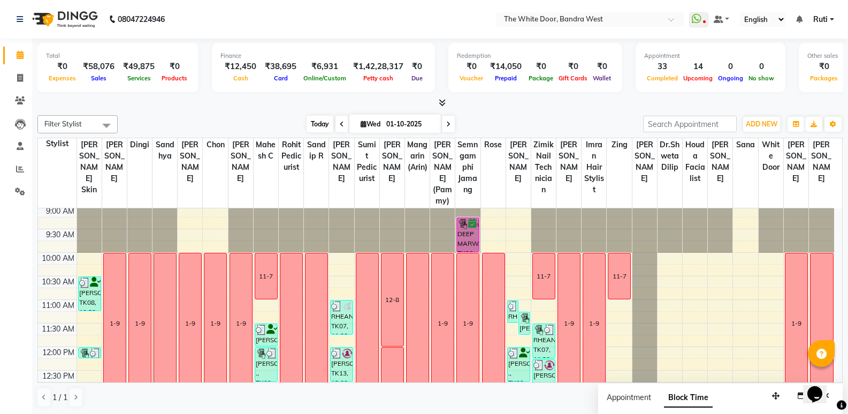
click at [326, 119] on span "Today" at bounding box center [320, 124] width 27 height 17
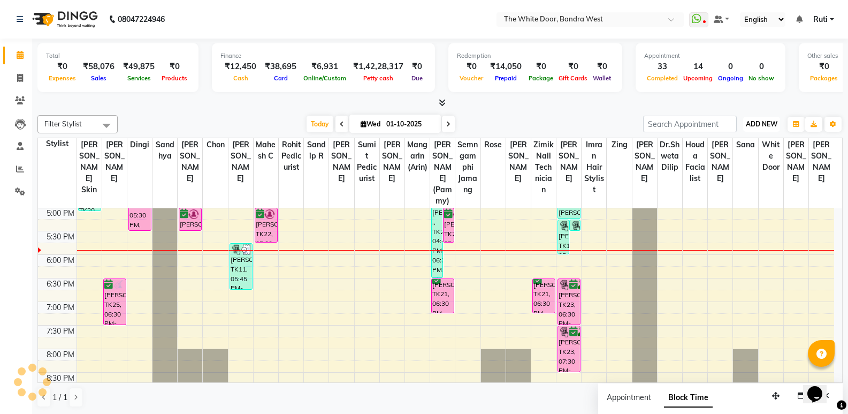
click at [766, 123] on span "ADD NEW" at bounding box center [762, 124] width 32 height 8
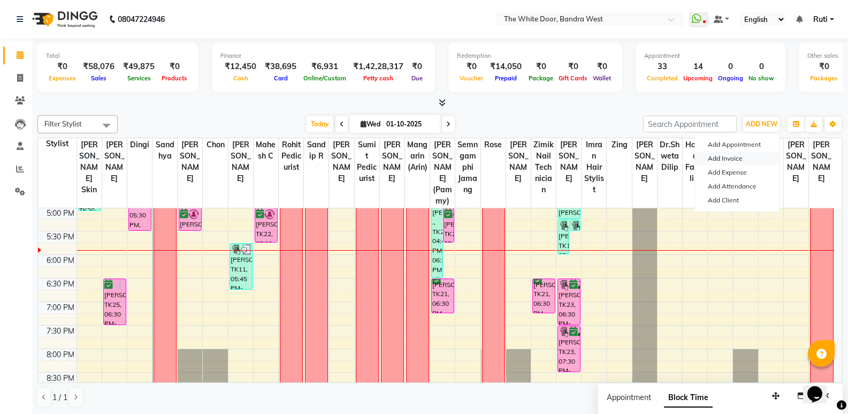
click at [749, 155] on link "Add Invoice" at bounding box center [737, 158] width 85 height 14
select select "service"
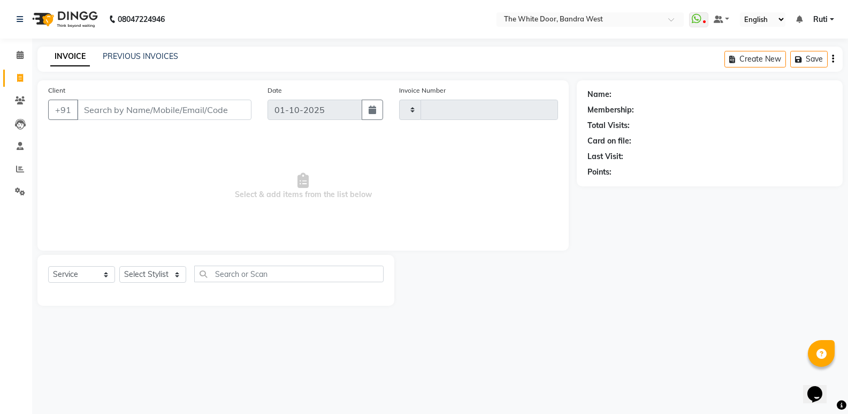
type input "5391"
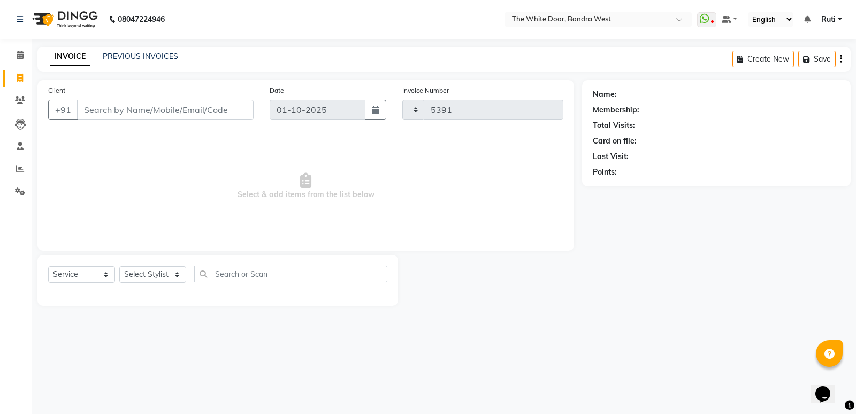
select select "3980"
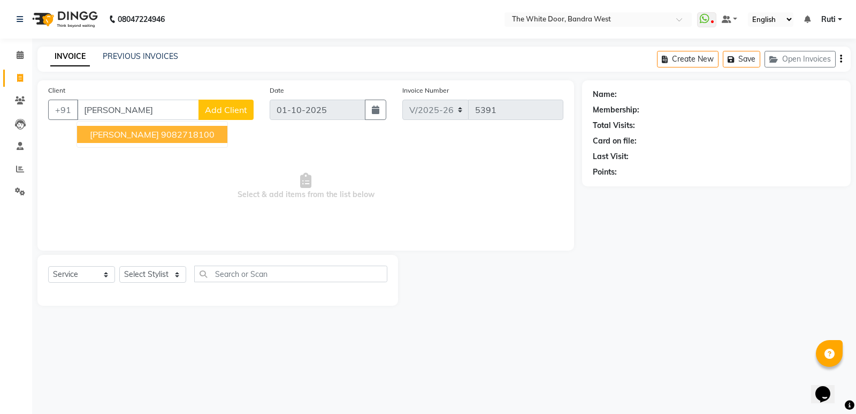
click at [93, 138] on span "[PERSON_NAME]" at bounding box center [124, 134] width 69 height 11
type input "9082718100"
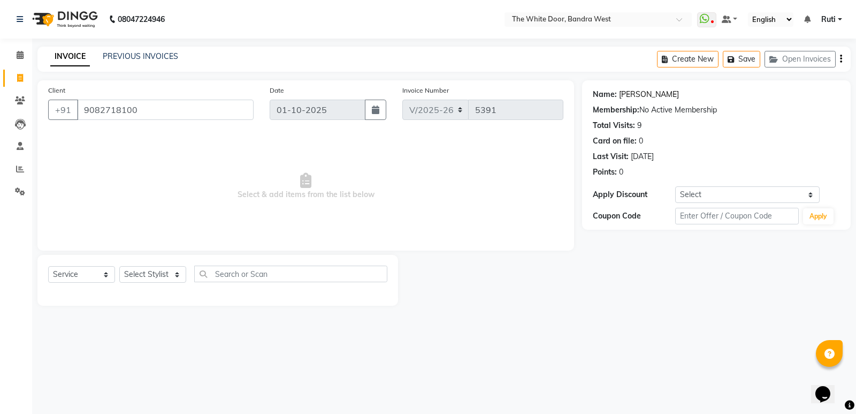
click at [659, 96] on link "Monica Garware" at bounding box center [649, 94] width 60 height 11
click at [142, 120] on div "Client +91 9082718100" at bounding box center [151, 107] width 222 height 44
click at [141, 110] on input "9082718100" at bounding box center [165, 110] width 177 height 20
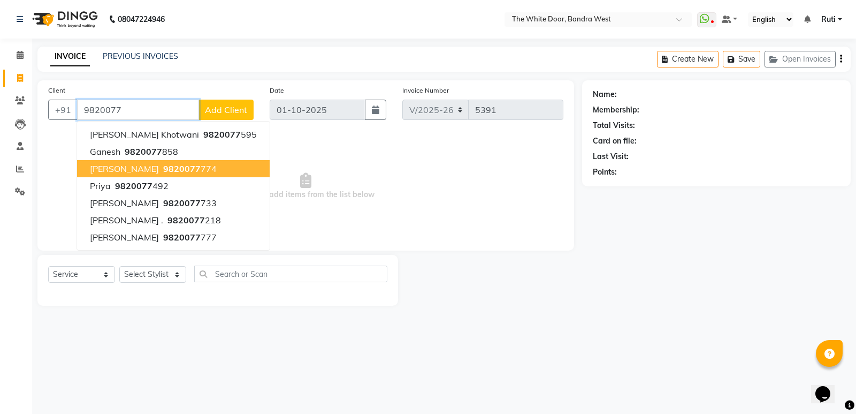
click at [152, 173] on span "monika garware" at bounding box center [124, 168] width 69 height 11
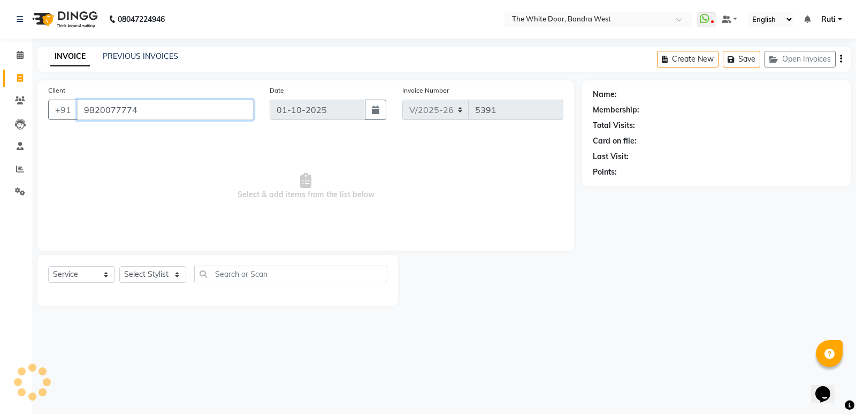
type input "9820077774"
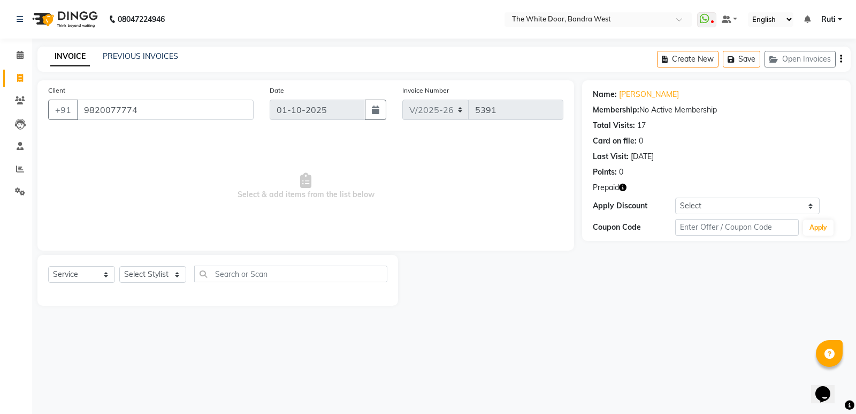
click at [625, 190] on icon "button" at bounding box center [622, 187] width 7 height 7
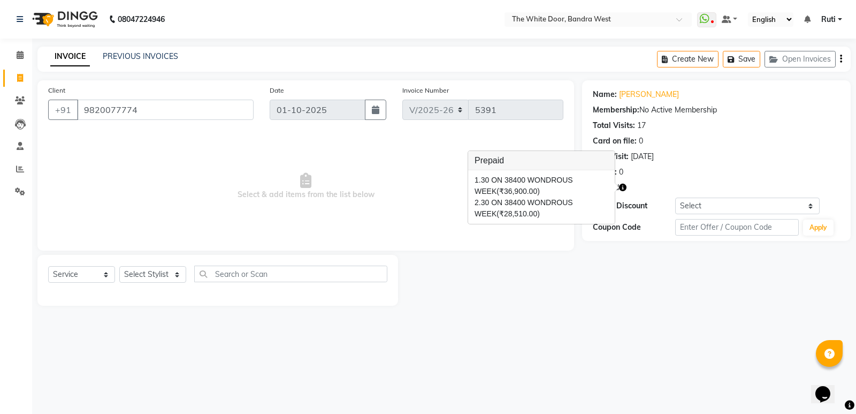
click at [625, 190] on icon "button" at bounding box center [622, 187] width 7 height 7
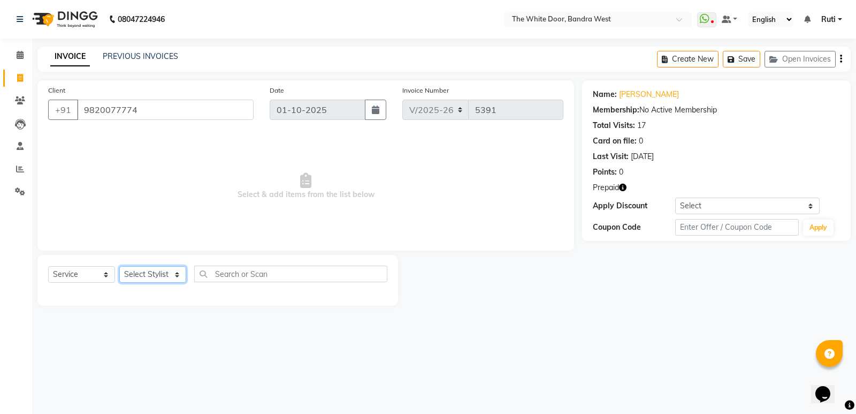
click at [162, 279] on select "Select Stylist Amita Skin benjimin Chitra K Chon Dingi Dr.Shweta Dilip Farheen …" at bounding box center [152, 274] width 67 height 17
select select "44413"
click at [166, 279] on select "Select Stylist Amita Skin benjimin Chitra K Chon Dingi Dr.Shweta Dilip Farheen …" at bounding box center [152, 274] width 67 height 17
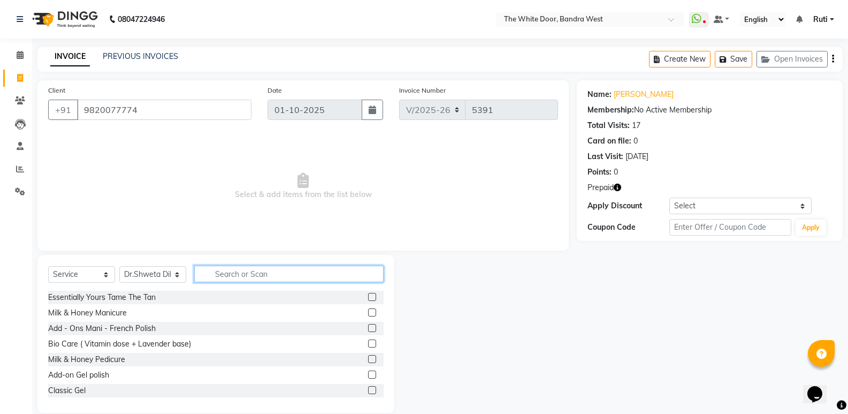
click at [260, 273] on input "text" at bounding box center [288, 273] width 189 height 17
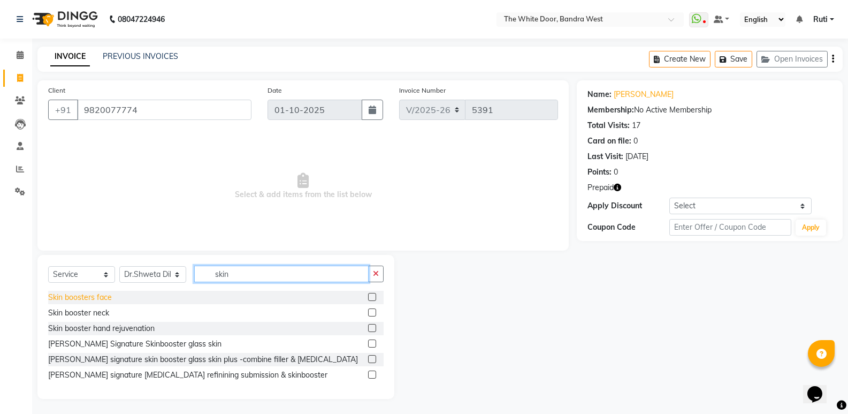
type input "skin"
click at [91, 301] on div "Skin boosters face" at bounding box center [80, 297] width 64 height 11
checkbox input "false"
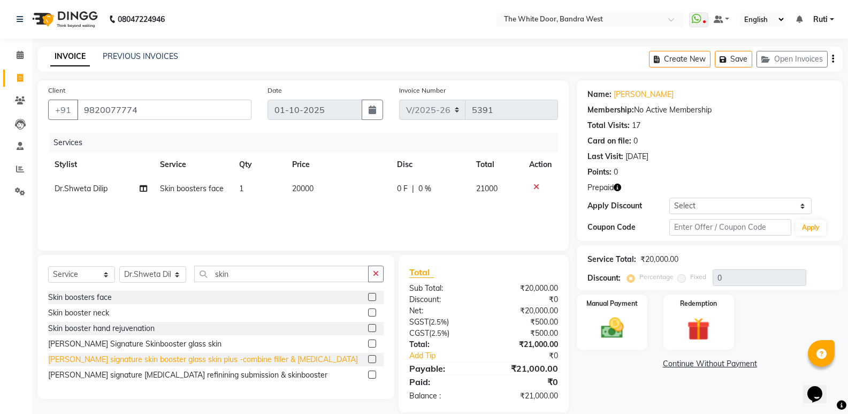
click at [112, 360] on div "Swetha signature skin booster glass skin plus -combine filler & botox" at bounding box center [203, 359] width 310 height 11
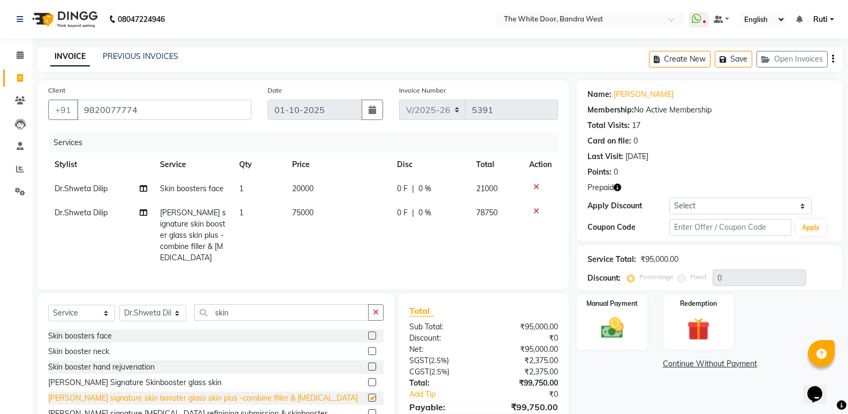
checkbox input "false"
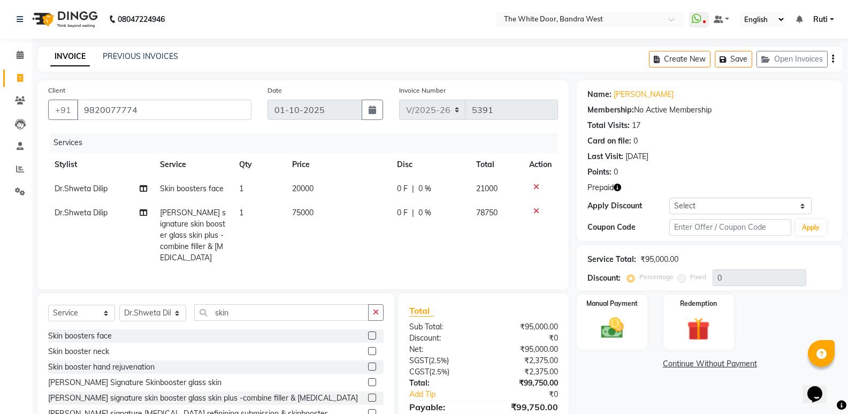
scroll to position [50, 0]
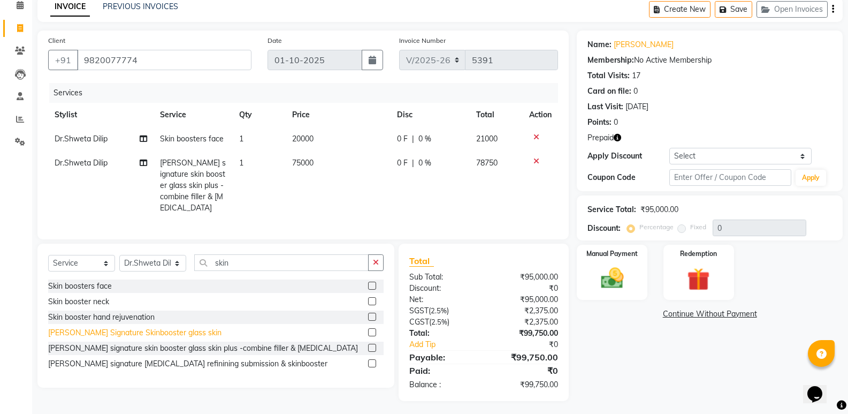
click at [156, 331] on div "Swetha Signature Skinbooster glass skin" at bounding box center [134, 332] width 173 height 11
checkbox input "false"
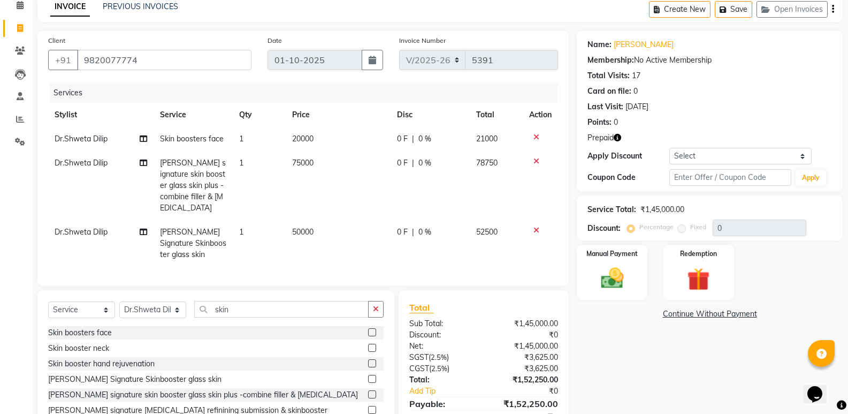
click at [534, 161] on icon at bounding box center [537, 160] width 6 height 7
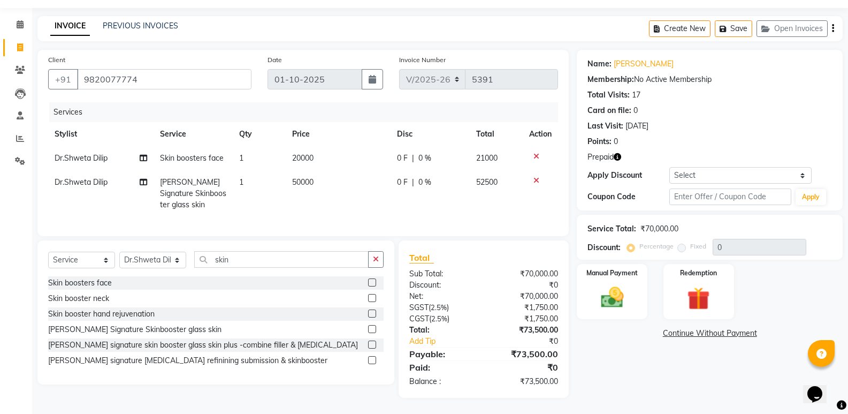
scroll to position [39, 0]
click at [537, 153] on icon at bounding box center [537, 156] width 6 height 7
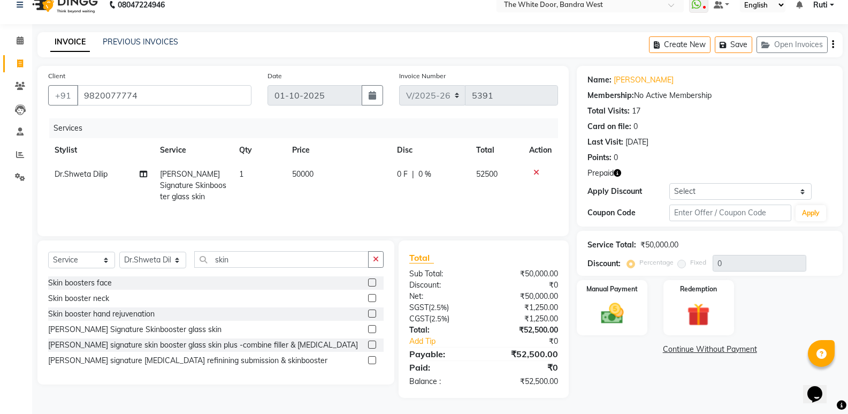
scroll to position [14, 0]
click at [261, 184] on td "1" at bounding box center [259, 185] width 53 height 47
select select "44413"
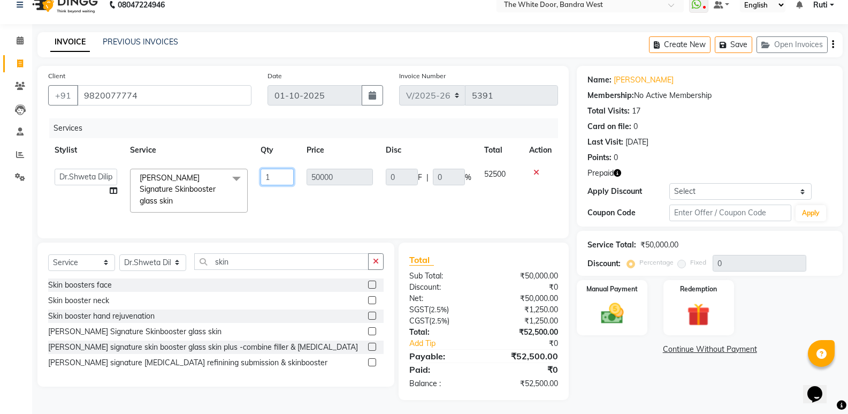
click at [262, 182] on input "1" at bounding box center [277, 177] width 33 height 17
click at [276, 178] on input "1" at bounding box center [277, 177] width 33 height 17
type input "4"
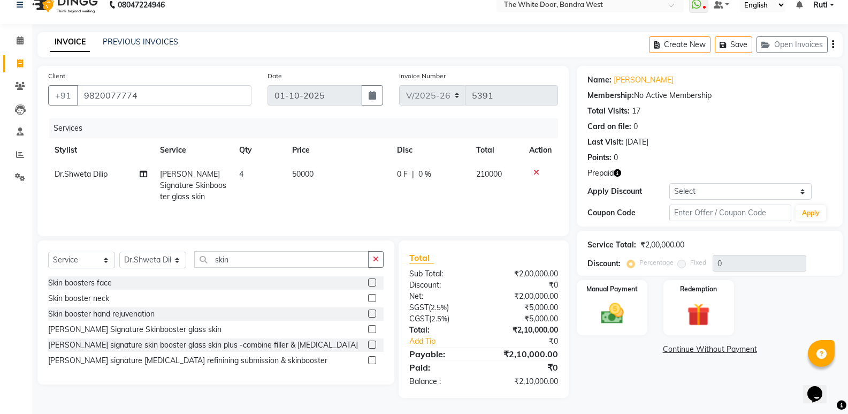
click at [375, 137] on div "Services" at bounding box center [307, 128] width 517 height 20
click at [165, 256] on select "Select Stylist Amita Skin benjimin Chitra K Chon Dingi Dr.Shweta Dilip Farheen …" at bounding box center [152, 260] width 67 height 17
click at [103, 311] on div "Skin booster hand rejuvenation" at bounding box center [101, 313] width 106 height 11
checkbox input "false"
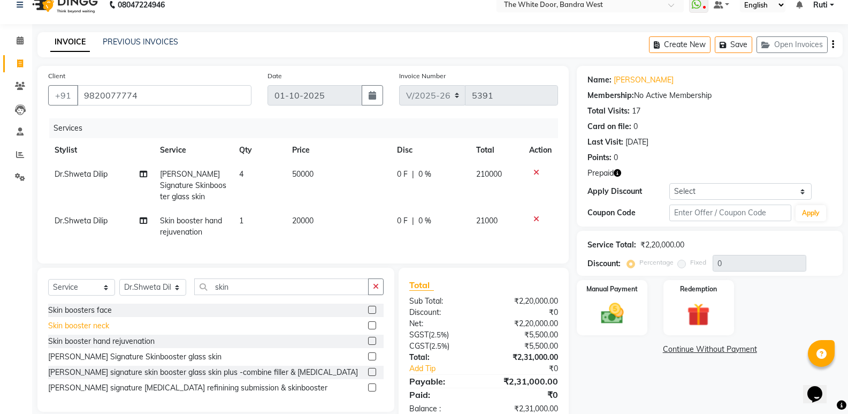
click at [97, 331] on div "Skin booster neck" at bounding box center [78, 325] width 61 height 11
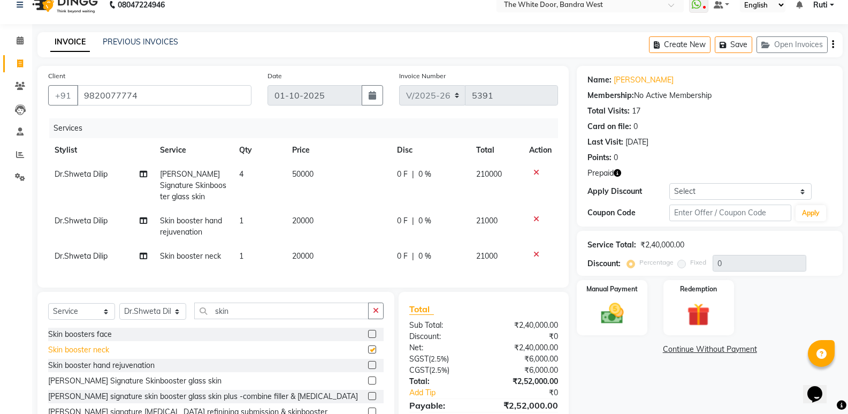
checkbox input "false"
click at [97, 340] on div "Skin boosters face" at bounding box center [80, 334] width 64 height 11
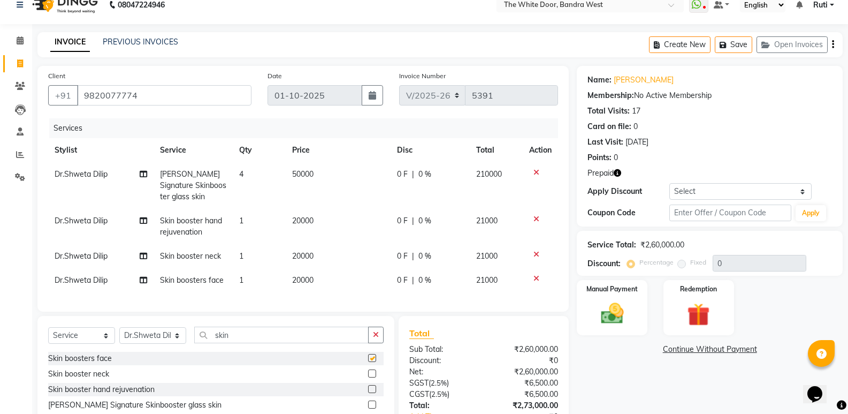
checkbox input "false"
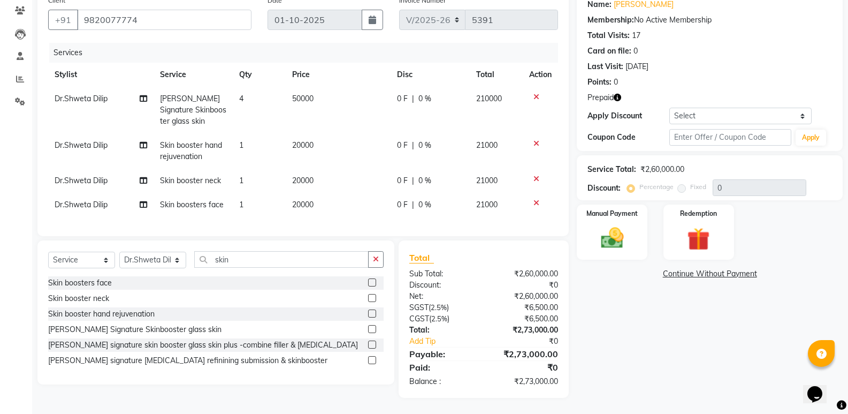
scroll to position [0, 0]
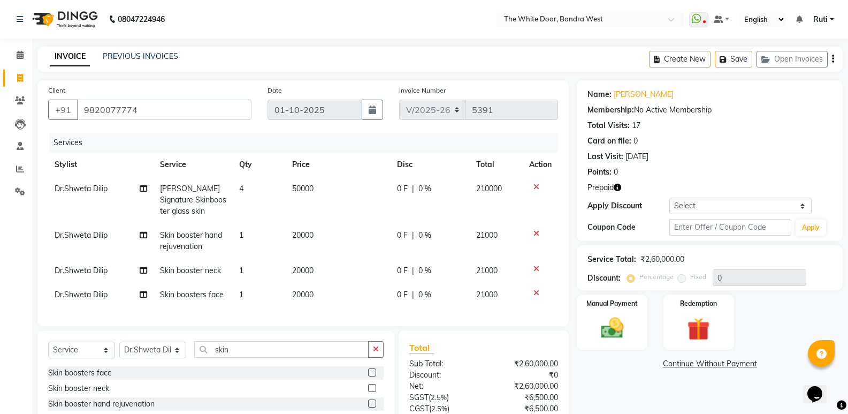
click at [538, 295] on icon at bounding box center [537, 292] width 6 height 7
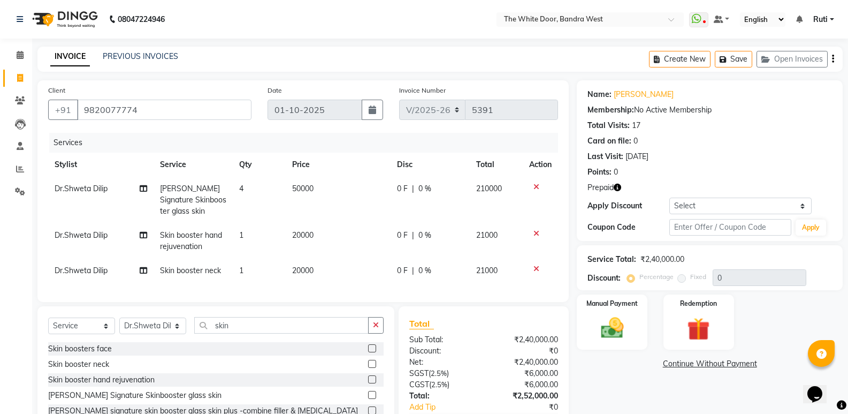
click at [534, 268] on icon at bounding box center [537, 268] width 6 height 7
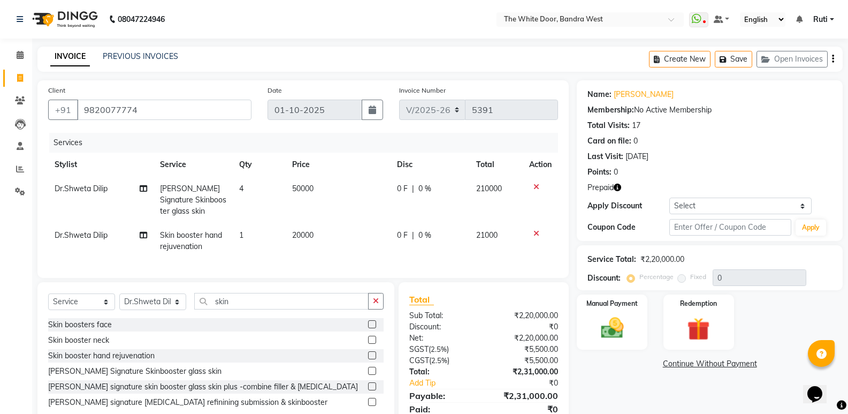
click at [538, 231] on icon at bounding box center [537, 233] width 6 height 7
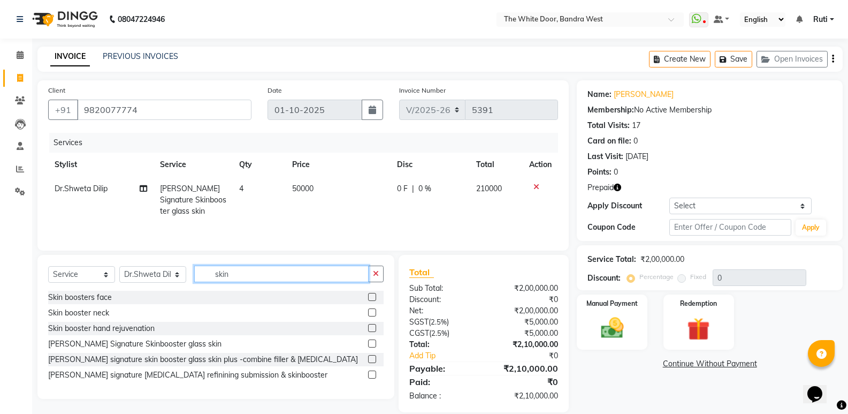
click at [274, 275] on input "skin" at bounding box center [281, 273] width 174 height 17
type input "s"
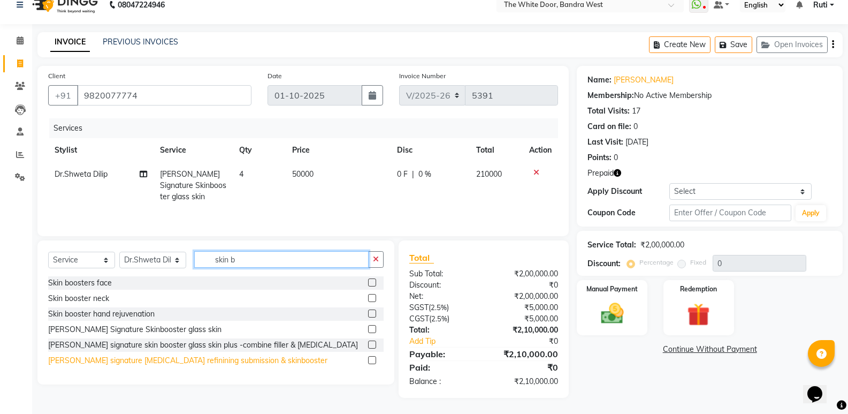
type input "skin b"
click at [161, 359] on div "Swetha signature acne scar refinining submission & skinbooster" at bounding box center [187, 360] width 279 height 11
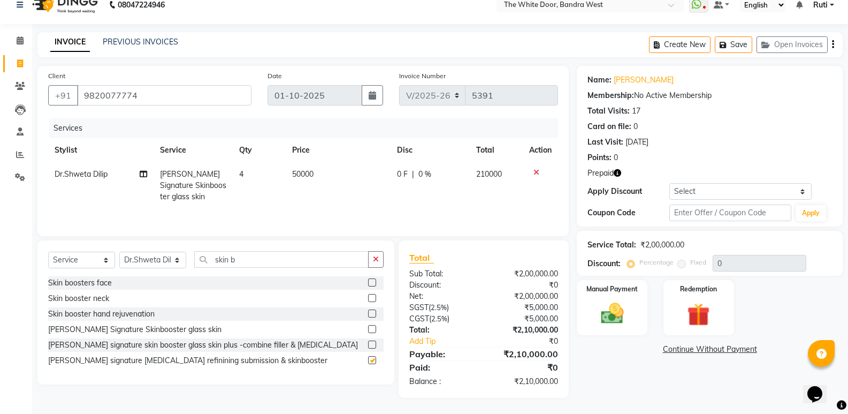
checkbox input "false"
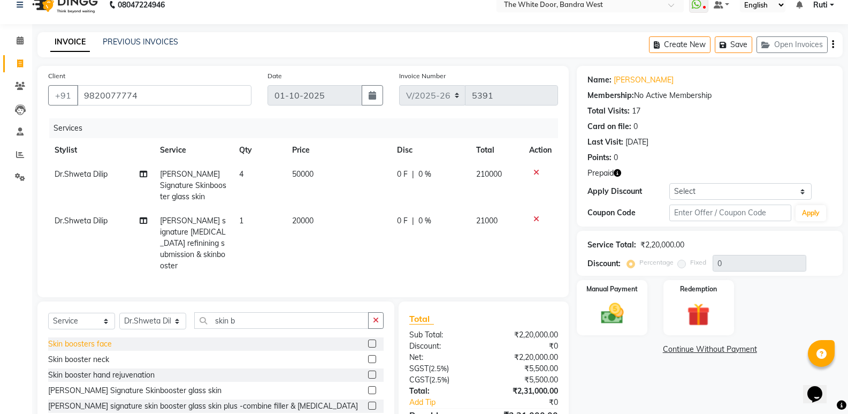
click at [94, 338] on div "Skin boosters face" at bounding box center [80, 343] width 64 height 11
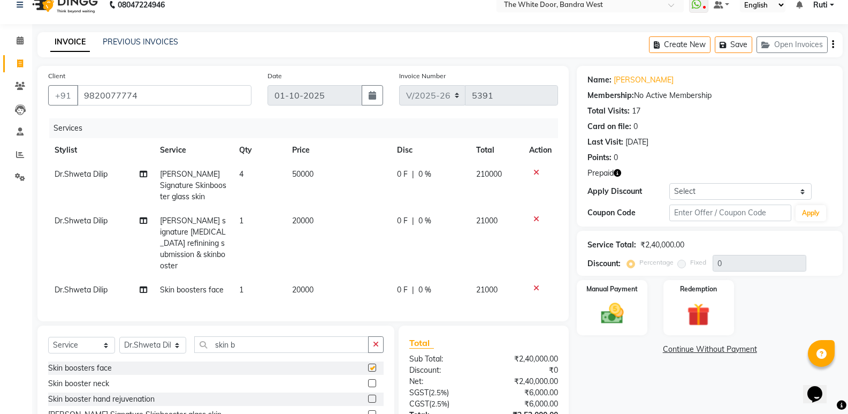
checkbox input "false"
click at [532, 218] on div at bounding box center [540, 218] width 22 height 7
click at [535, 219] on icon at bounding box center [537, 218] width 6 height 7
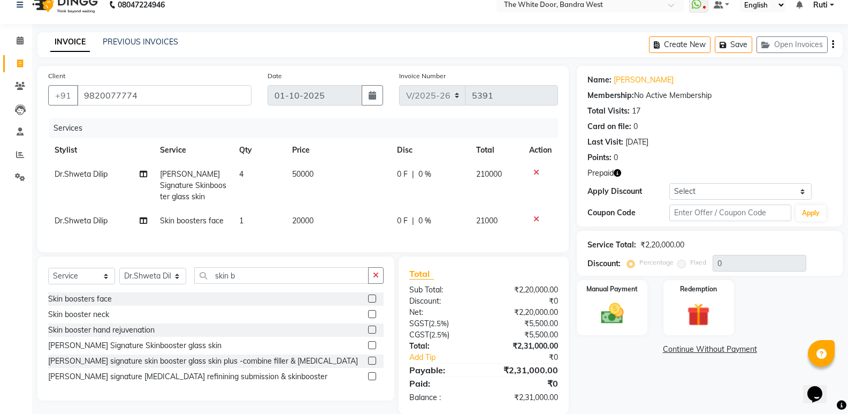
drag, startPoint x: 537, startPoint y: 218, endPoint x: 496, endPoint y: 237, distance: 45.7
click at [537, 219] on icon at bounding box center [537, 218] width 6 height 7
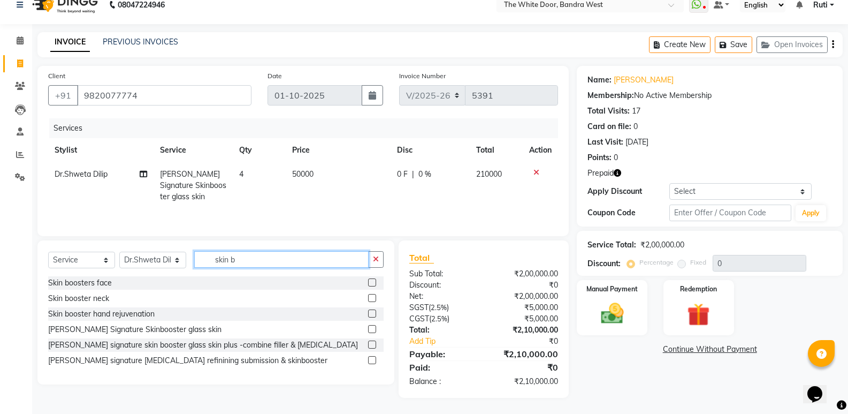
click at [280, 262] on input "skin b" at bounding box center [281, 259] width 174 height 17
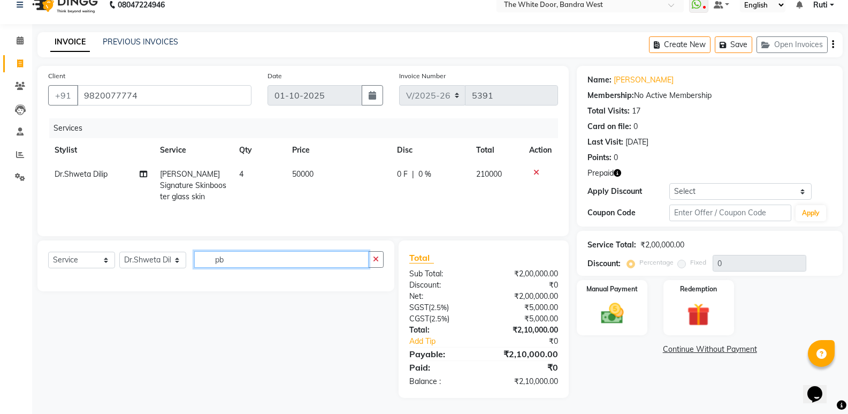
type input "p"
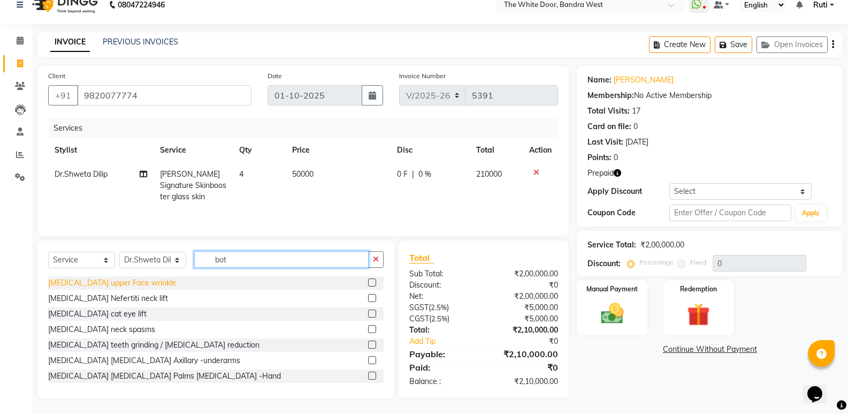
type input "bot"
click at [134, 286] on div "Botox upper Face wrinkle" at bounding box center [112, 282] width 128 height 11
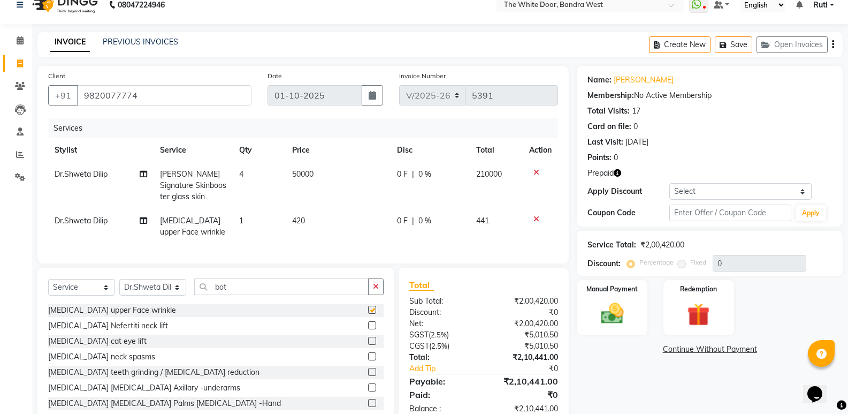
checkbox input "false"
click at [271, 223] on td "1" at bounding box center [259, 226] width 53 height 35
select select "44413"
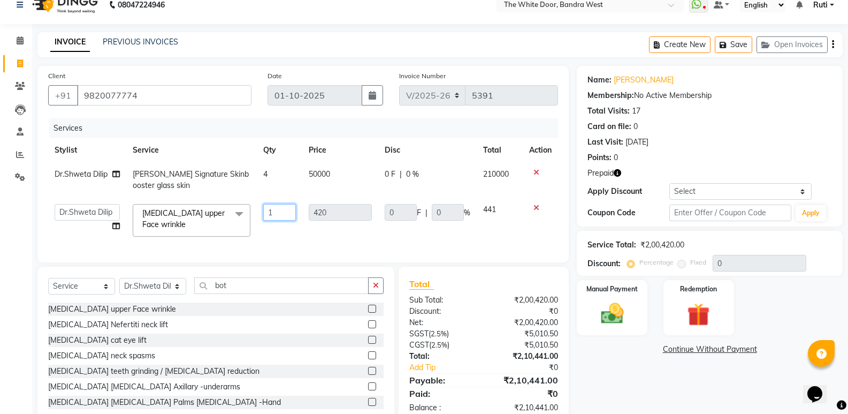
click at [295, 210] on input "1" at bounding box center [279, 212] width 33 height 17
type input "200"
click at [321, 220] on td "420" at bounding box center [340, 219] width 76 height 45
select select "44413"
click at [302, 244] on div "Services Stylist Service Qty Price Disc Total Action Dr.Shweta Dilip Swetha Sig…" at bounding box center [303, 184] width 510 height 133
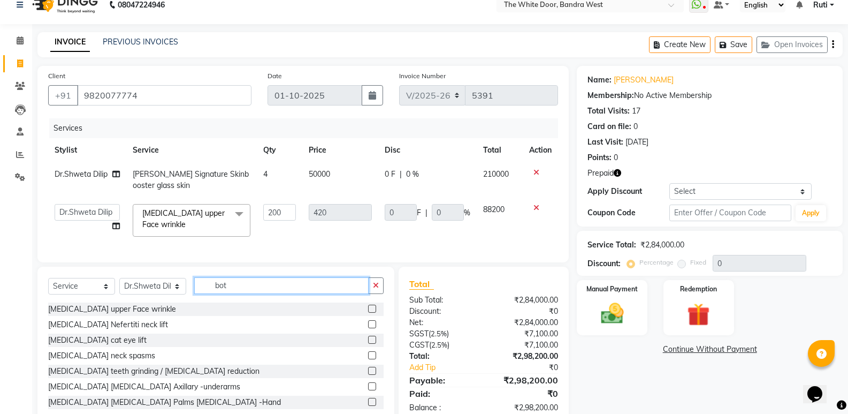
click at [219, 294] on input "bot" at bounding box center [281, 285] width 174 height 17
click at [242, 292] on input "bot" at bounding box center [281, 285] width 174 height 17
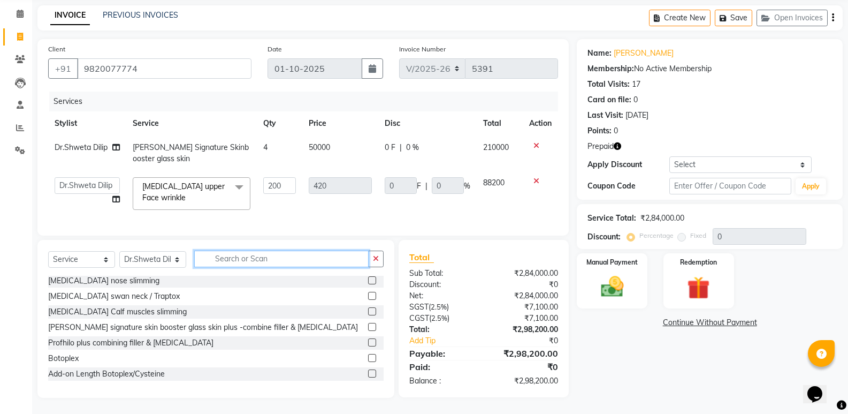
scroll to position [529, 0]
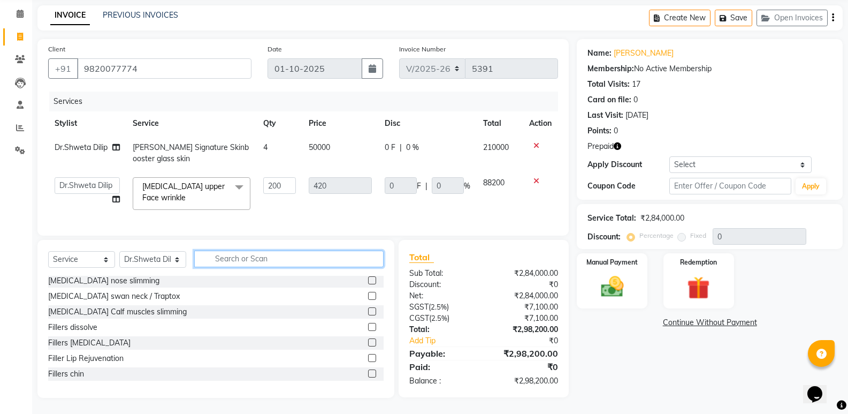
paste input "Lip Rejuvenation"
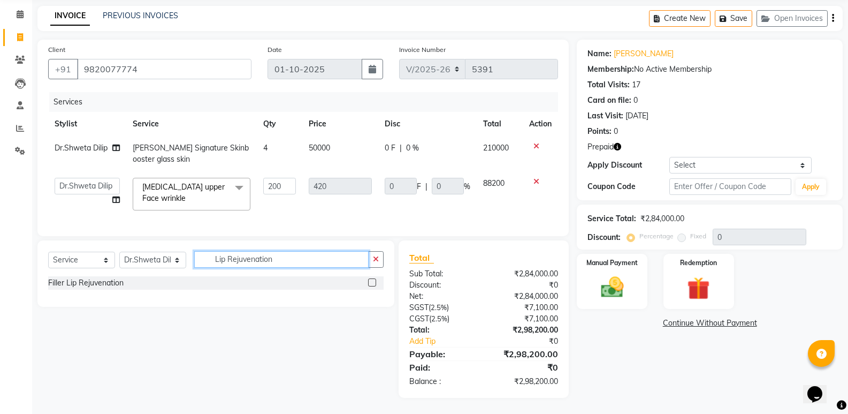
scroll to position [0, 0]
type input "Lip Rejuvenation"
click at [106, 284] on div "Filler Lip Rejuvenation" at bounding box center [85, 282] width 75 height 11
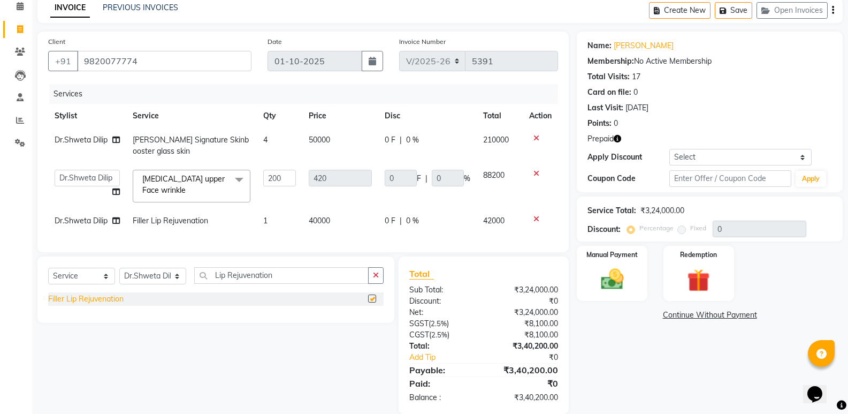
checkbox input "false"
click at [537, 220] on icon at bounding box center [537, 218] width 6 height 7
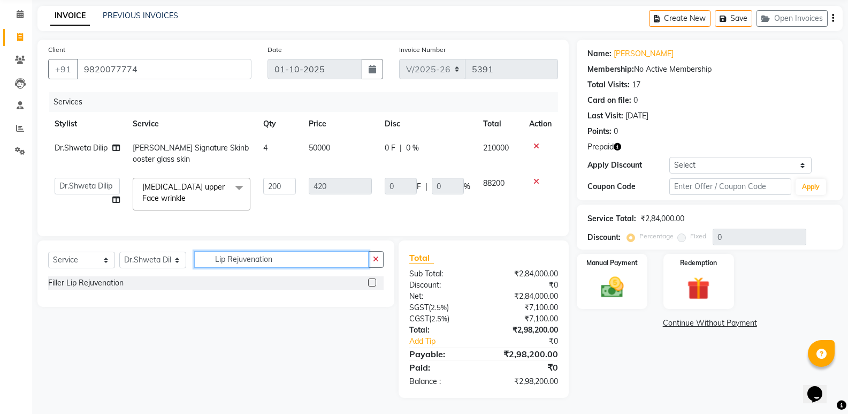
click at [285, 264] on input "Lip Rejuvenation" at bounding box center [281, 259] width 174 height 17
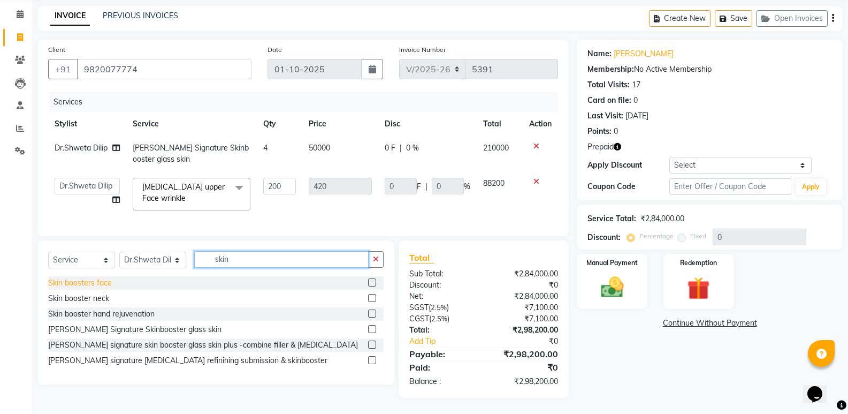
type input "skin"
click at [97, 287] on div "Skin boosters face" at bounding box center [80, 282] width 64 height 11
checkbox input "false"
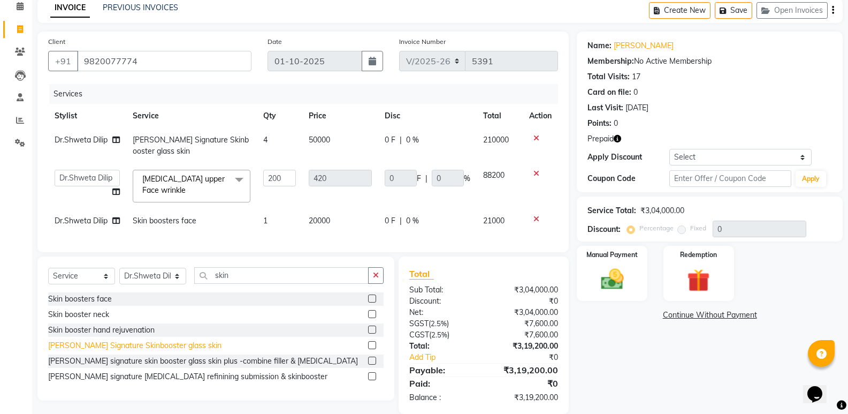
scroll to position [73, 0]
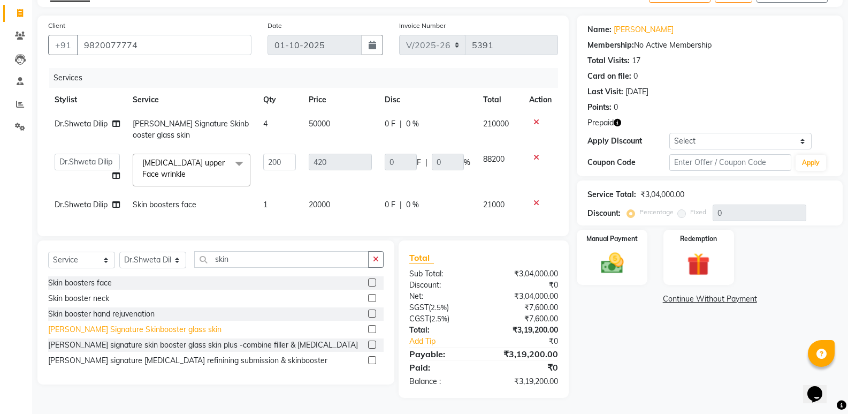
click at [110, 327] on div "Swetha Signature Skinbooster glass skin" at bounding box center [134, 329] width 173 height 11
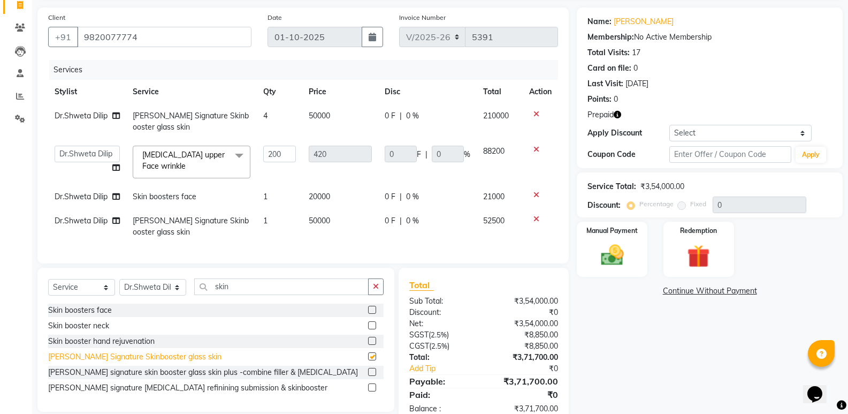
checkbox input "false"
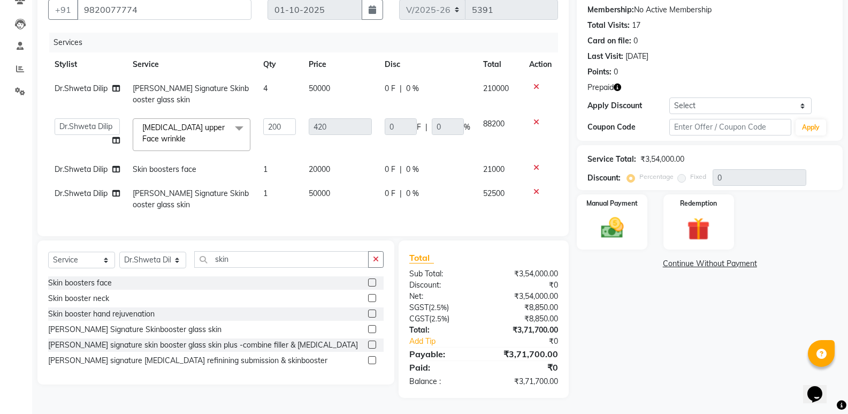
click at [285, 82] on td "4" at bounding box center [279, 94] width 45 height 35
select select "44413"
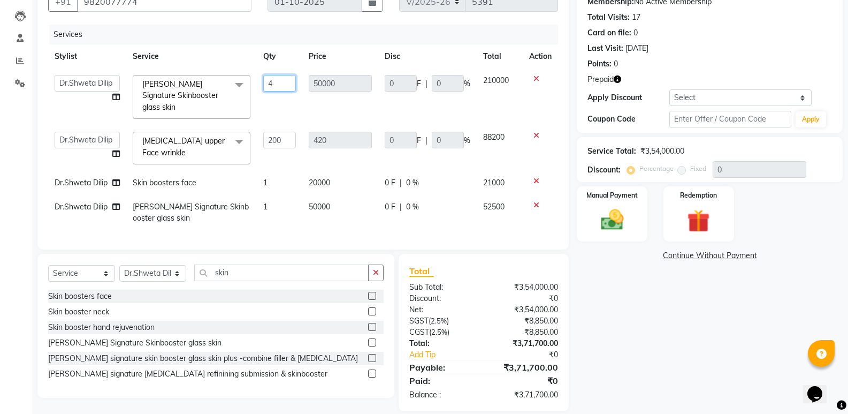
click at [285, 82] on input "4" at bounding box center [279, 83] width 33 height 17
type input "6"
click at [283, 171] on td "1" at bounding box center [279, 183] width 45 height 24
select select "44413"
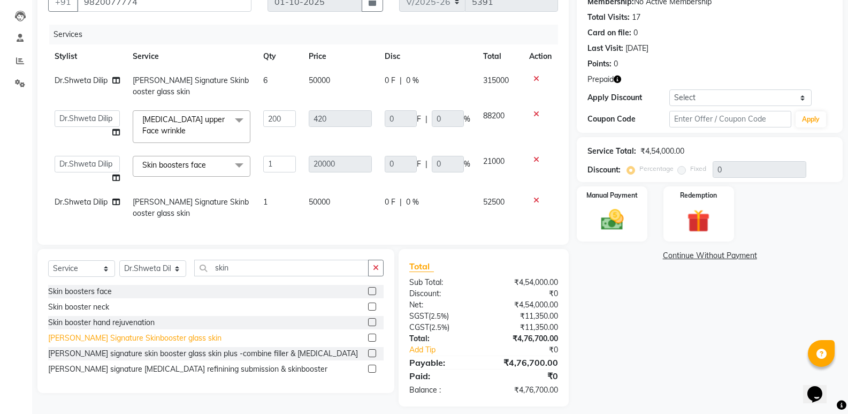
click at [154, 344] on div "Swetha Signature Skinbooster glass skin" at bounding box center [134, 337] width 173 height 11
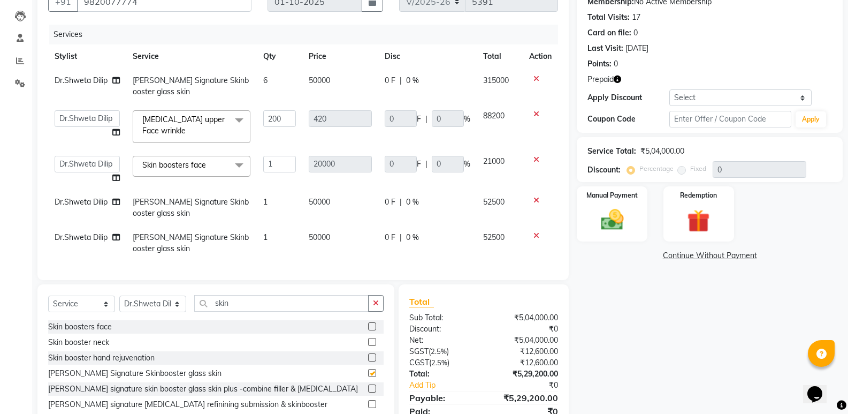
checkbox input "false"
click at [109, 363] on div "Skin booster hand rejuvenation" at bounding box center [101, 357] width 106 height 11
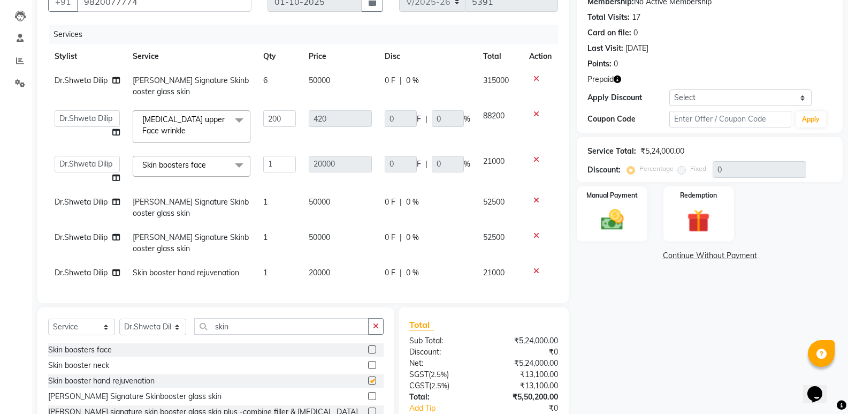
checkbox input "false"
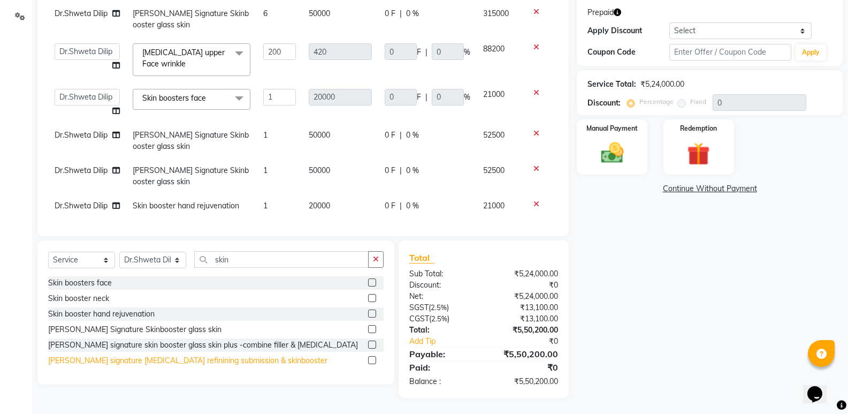
click at [185, 361] on div "Swetha signature acne scar refinining submission & skinbooster" at bounding box center [187, 360] width 279 height 11
checkbox input "false"
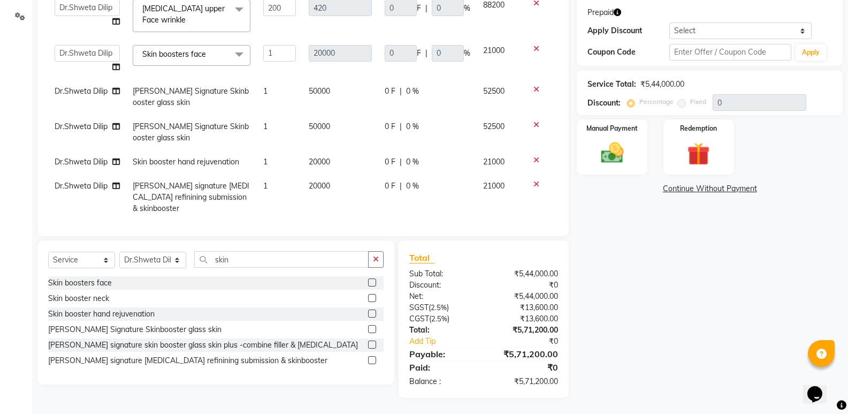
scroll to position [44, 0]
click at [528, 187] on td at bounding box center [540, 196] width 35 height 47
click at [534, 182] on icon at bounding box center [537, 183] width 6 height 7
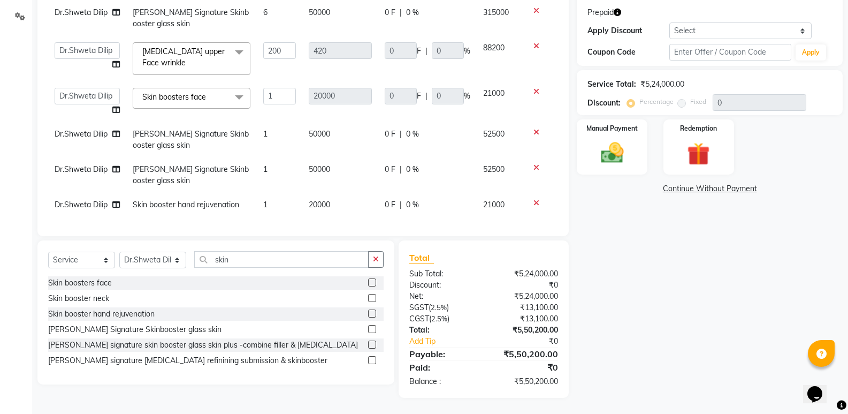
click at [527, 193] on td at bounding box center [540, 205] width 35 height 24
click at [534, 199] on icon at bounding box center [537, 202] width 6 height 7
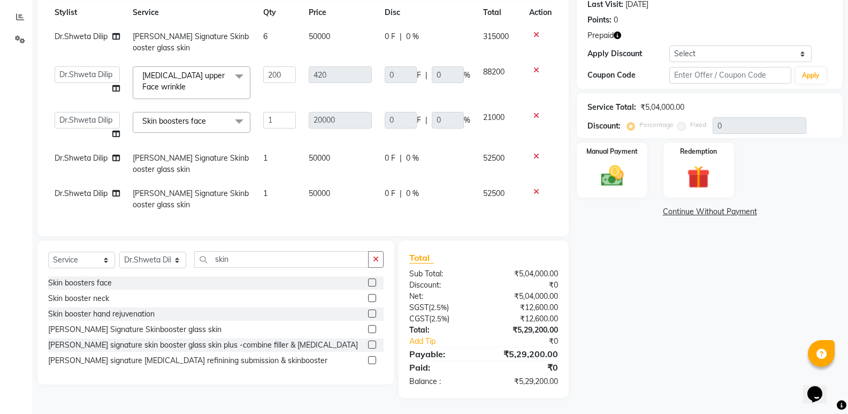
scroll to position [152, 0]
click at [536, 192] on icon at bounding box center [537, 191] width 6 height 7
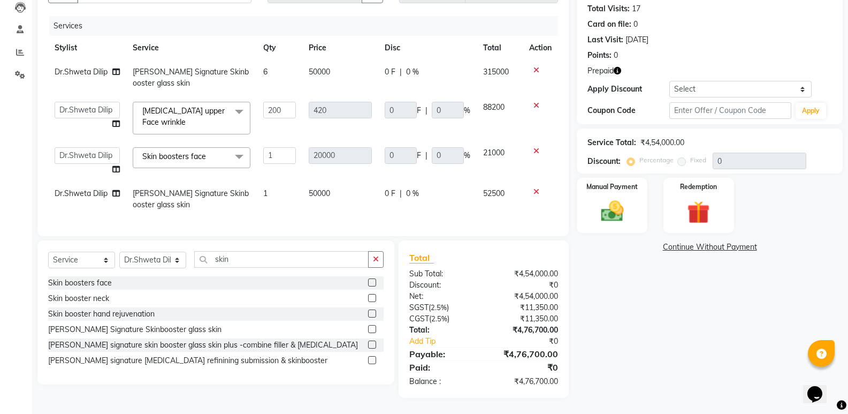
scroll to position [125, 0]
click at [535, 188] on icon at bounding box center [537, 191] width 6 height 7
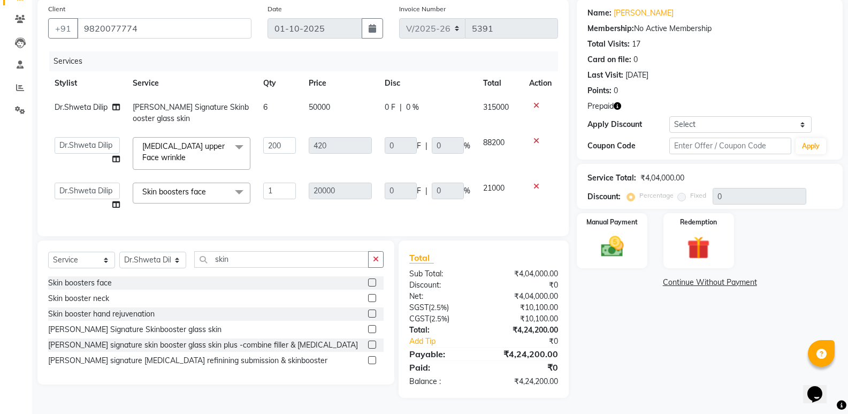
scroll to position [89, 0]
click at [287, 184] on input "1" at bounding box center [279, 190] width 33 height 17
type input "4"
click at [299, 196] on td "4" at bounding box center [279, 196] width 45 height 41
select select "44413"
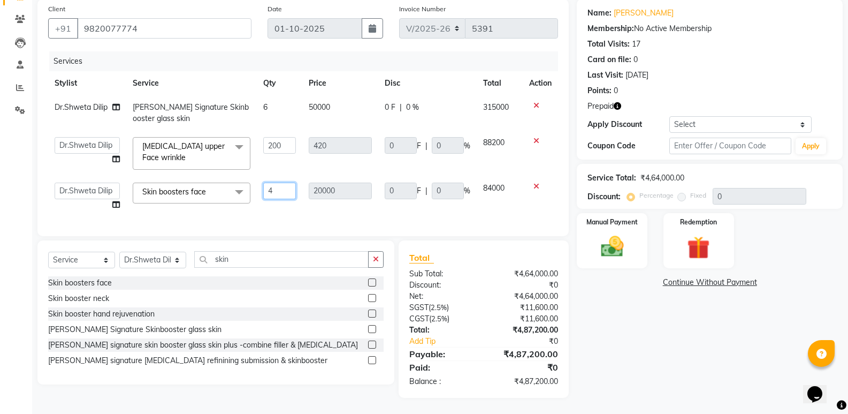
click at [283, 185] on input "4" at bounding box center [279, 190] width 33 height 17
type input "8"
click at [307, 207] on td "20000" at bounding box center [340, 196] width 76 height 41
select select "44413"
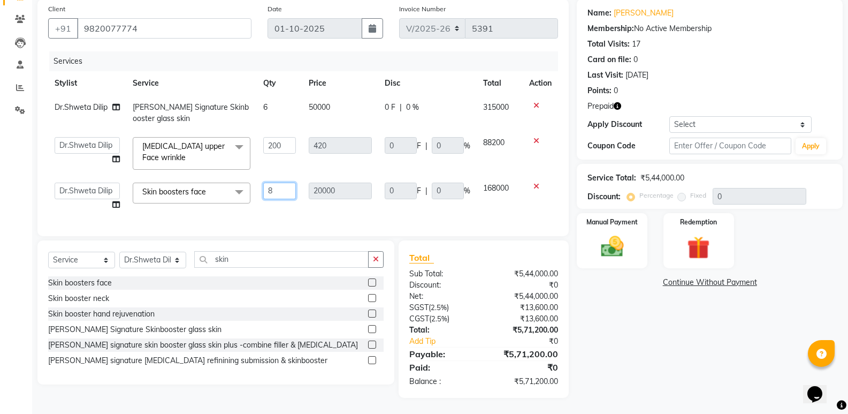
click at [281, 185] on input "8" at bounding box center [279, 190] width 33 height 17
type input "9"
click at [376, 203] on td "20000" at bounding box center [340, 196] width 76 height 41
select select "44413"
click at [290, 182] on input "9" at bounding box center [279, 190] width 33 height 17
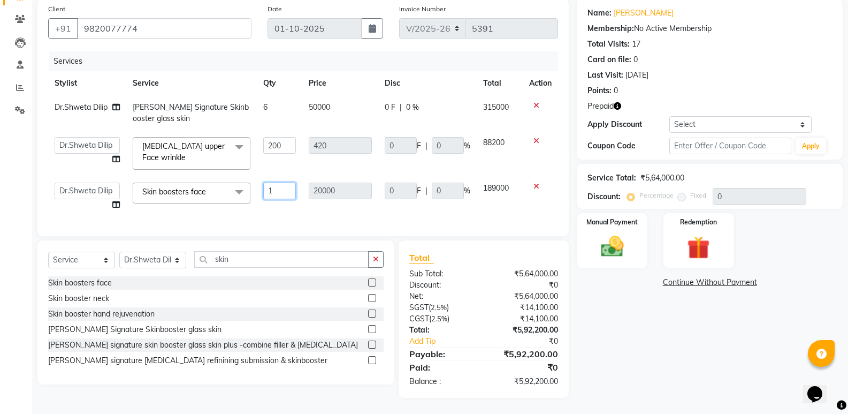
type input "12"
click at [305, 200] on td "20000" at bounding box center [340, 196] width 76 height 41
select select "44413"
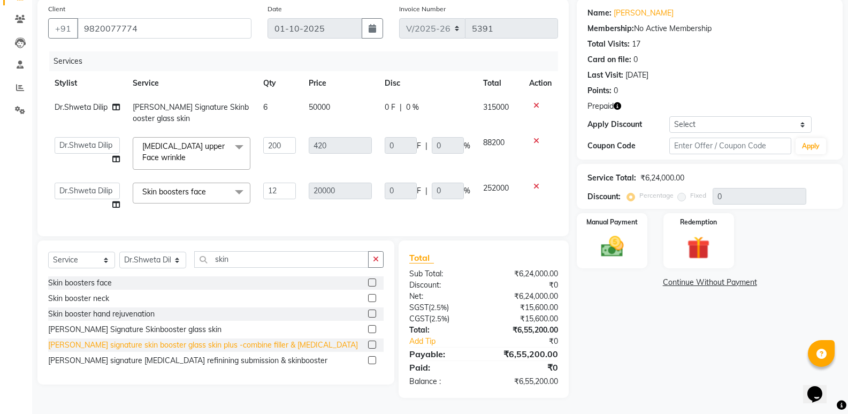
click at [176, 343] on div "Swetha signature skin booster glass skin plus -combine filler & botox" at bounding box center [203, 344] width 310 height 11
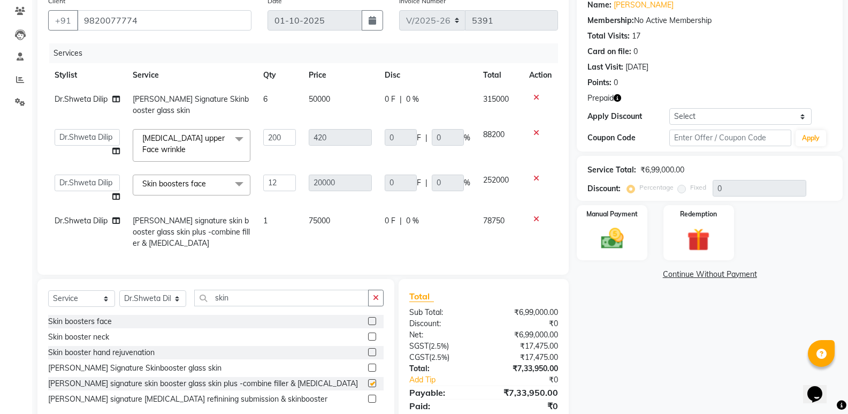
checkbox input "false"
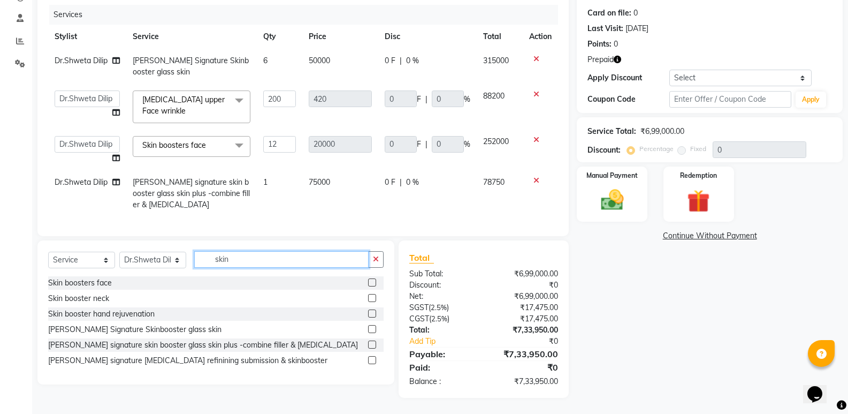
click at [239, 265] on input "skin" at bounding box center [281, 259] width 174 height 17
click at [293, 55] on td "6" at bounding box center [279, 66] width 45 height 35
select select "44413"
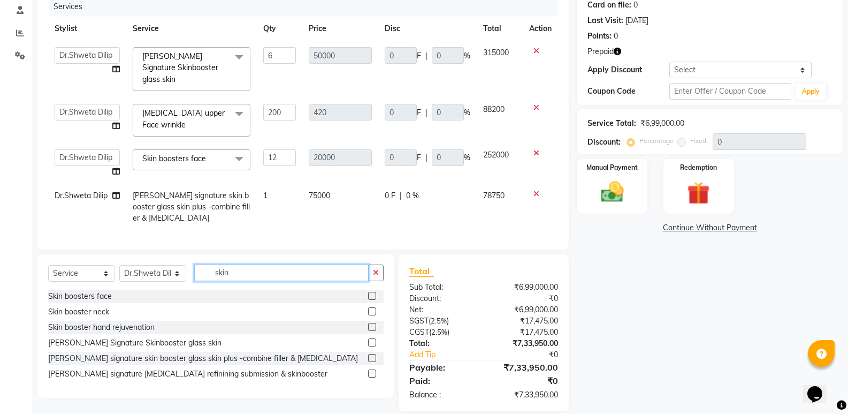
click at [252, 276] on input "skin" at bounding box center [281, 272] width 174 height 17
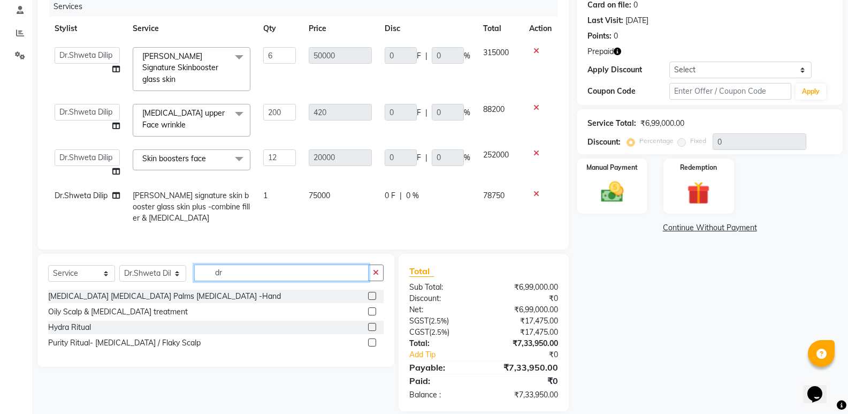
type input "dr"
click at [534, 149] on icon at bounding box center [537, 152] width 6 height 7
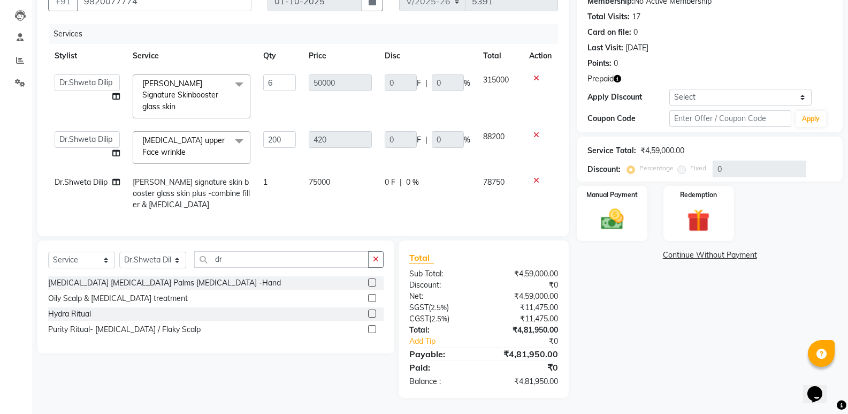
scroll to position [105, 0]
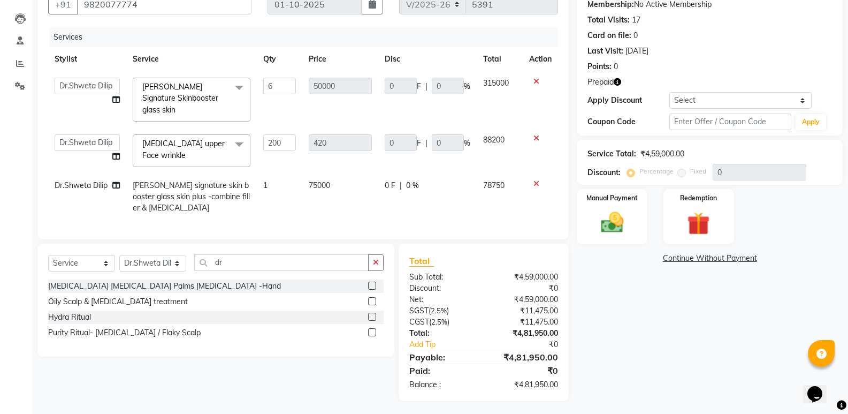
click at [538, 177] on td at bounding box center [540, 196] width 35 height 47
click at [535, 180] on icon at bounding box center [537, 183] width 6 height 7
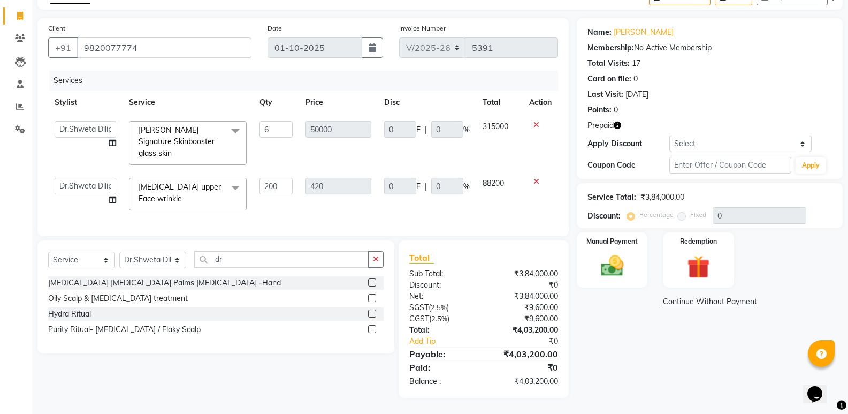
scroll to position [59, 0]
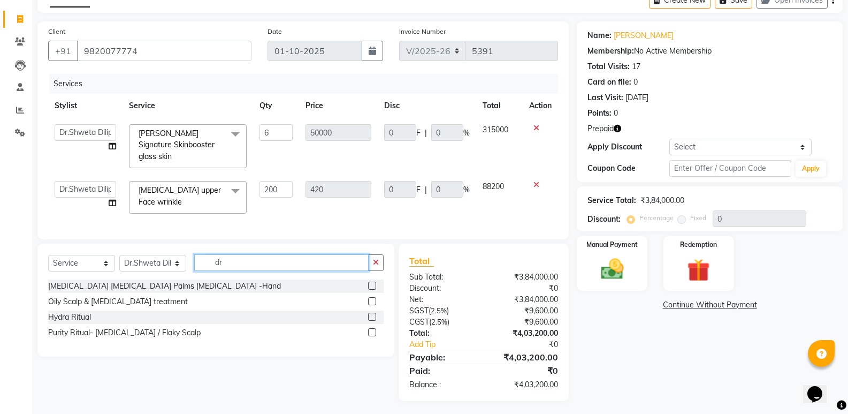
click at [295, 254] on input "dr" at bounding box center [281, 262] width 174 height 17
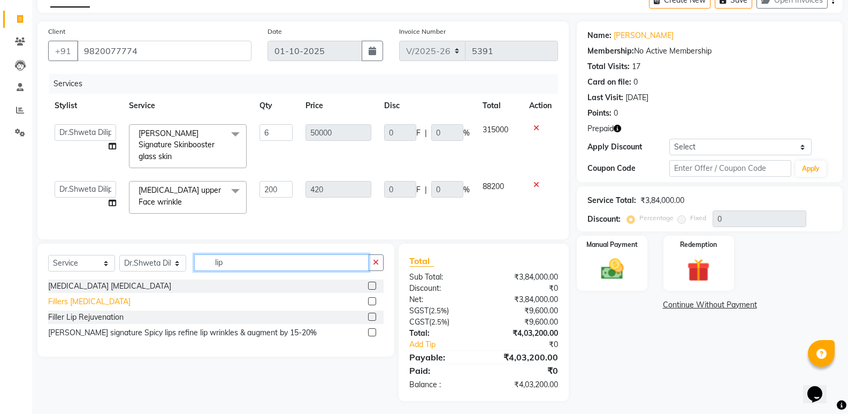
type input "lip"
click at [131, 298] on div "Fillers Lip Augmentation" at bounding box center [89, 301] width 82 height 11
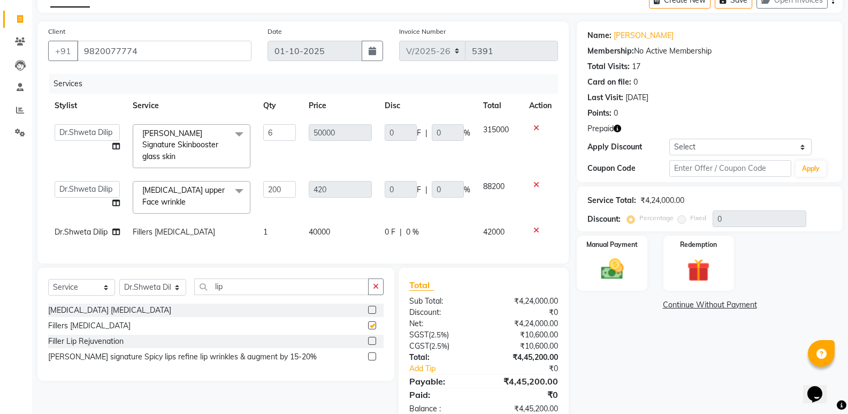
checkbox input "false"
click at [296, 222] on td "1" at bounding box center [279, 232] width 45 height 24
select select "44413"
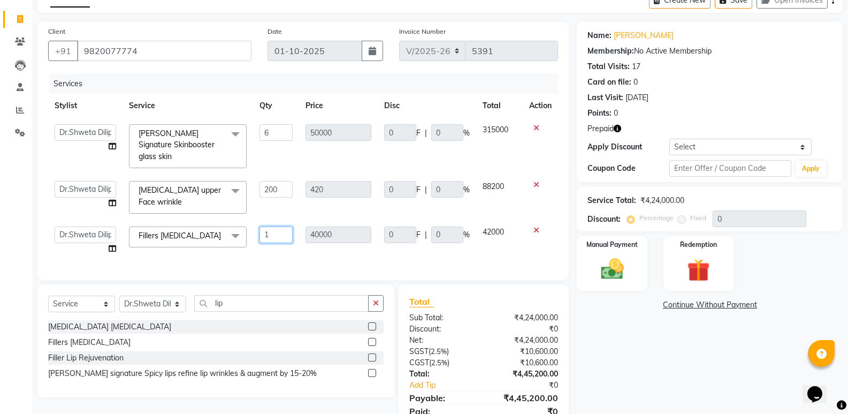
click at [268, 226] on input "1" at bounding box center [276, 234] width 33 height 17
type input "5"
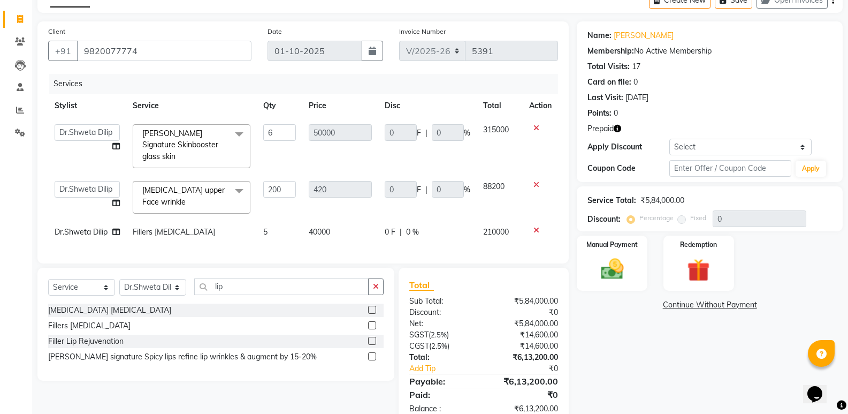
click at [354, 201] on td "420" at bounding box center [340, 196] width 76 height 45
click at [263, 220] on td "5" at bounding box center [279, 232] width 45 height 24
select select "44413"
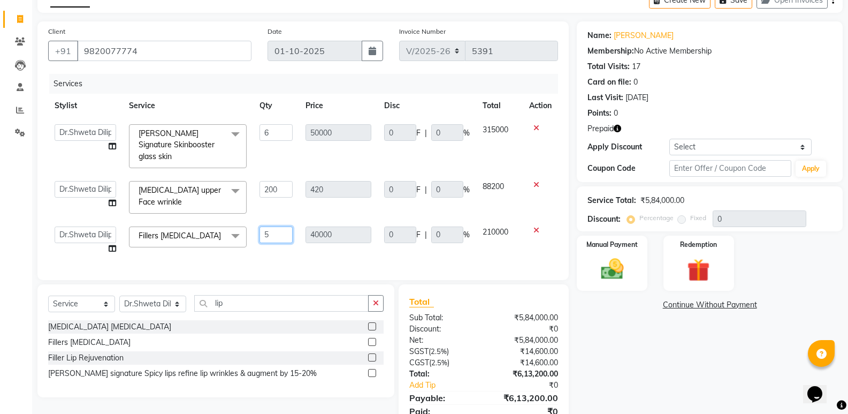
click at [290, 226] on input "5" at bounding box center [276, 234] width 33 height 17
type input "7"
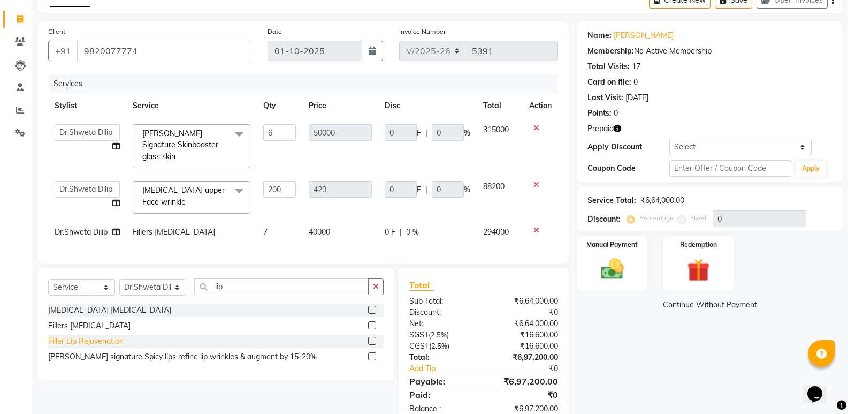
click at [104, 342] on div "Filler Lip Rejuvenation" at bounding box center [85, 341] width 75 height 11
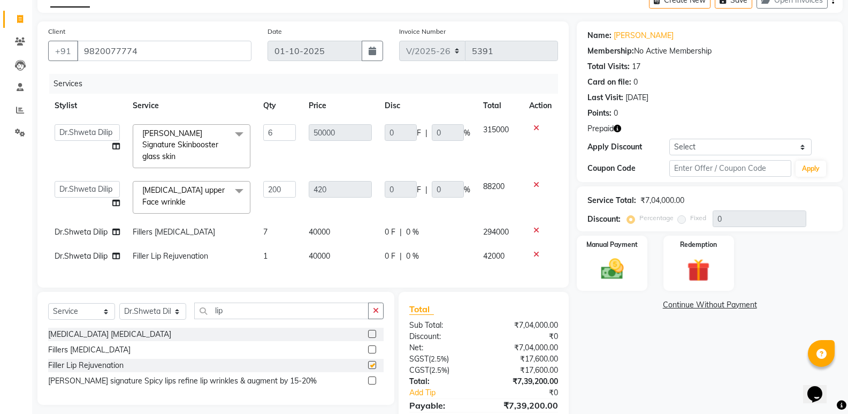
checkbox input "false"
click at [276, 244] on td "1" at bounding box center [279, 256] width 45 height 24
select select "44413"
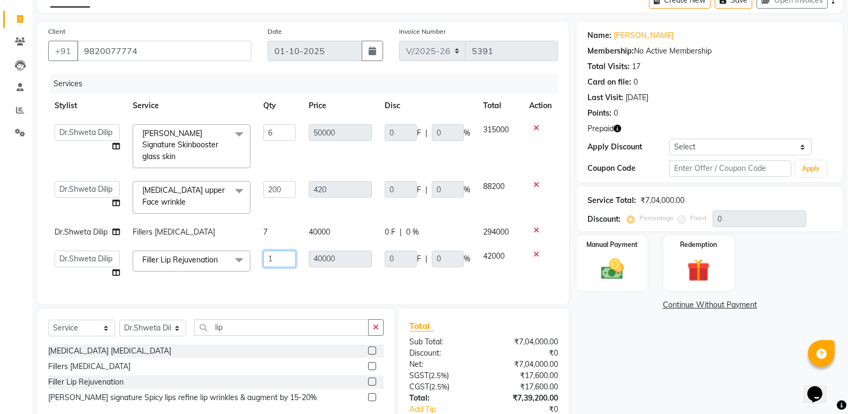
click at [276, 250] on input "1" at bounding box center [279, 258] width 33 height 17
type input "2"
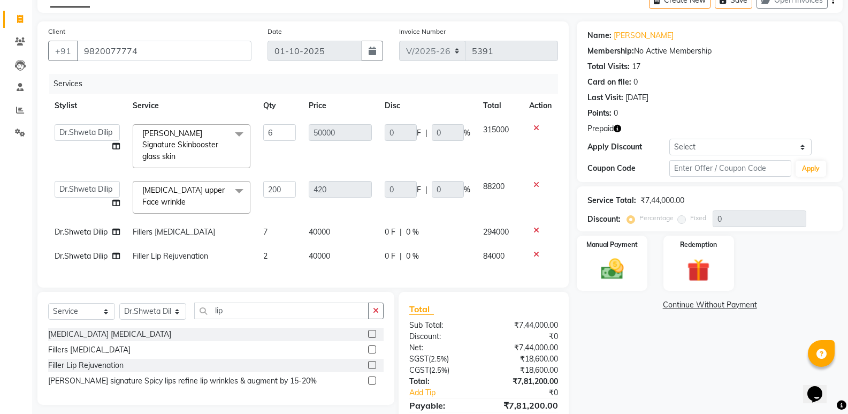
click at [416, 226] on span "0 %" at bounding box center [412, 231] width 13 height 11
select select "44413"
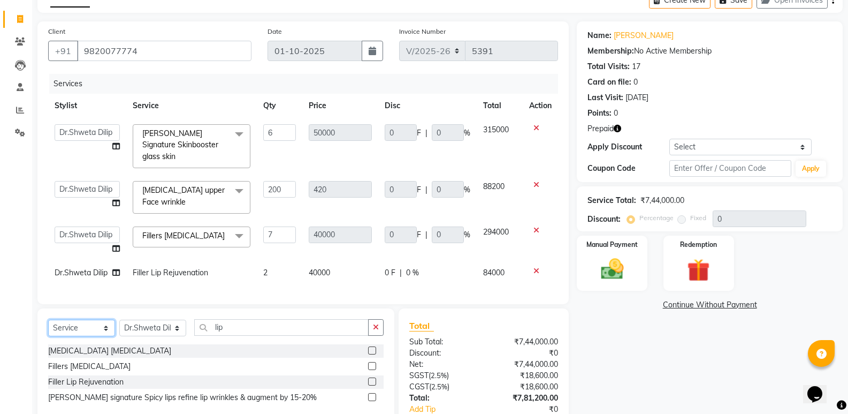
click at [65, 336] on select "Select Service Product Membership Package Voucher Prepaid Gift Card" at bounding box center [81, 327] width 67 height 17
select select "product"
click at [48, 321] on select "Select Service Product Membership Package Voucher Prepaid Gift Card" at bounding box center [81, 327] width 67 height 17
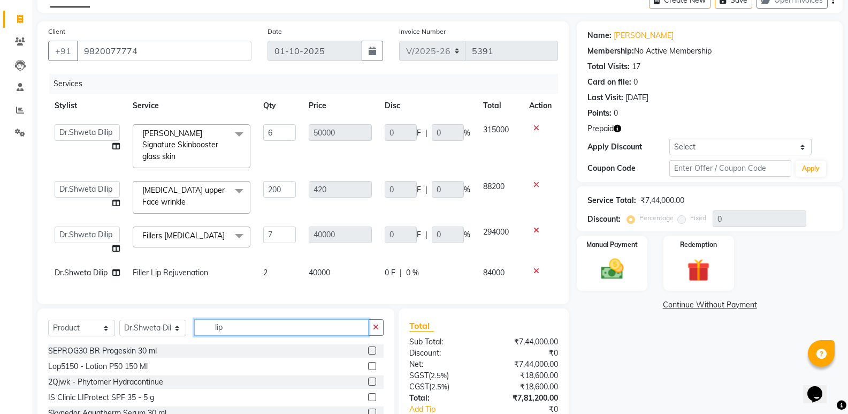
click at [224, 330] on input "lip" at bounding box center [281, 327] width 174 height 17
type input "pigm"
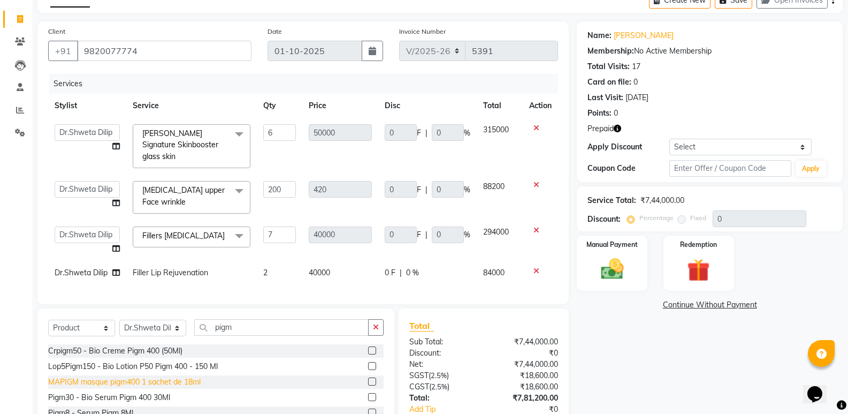
click at [180, 377] on div "MAPIGM masque pigm400 1 sachet de 18ml" at bounding box center [124, 381] width 153 height 11
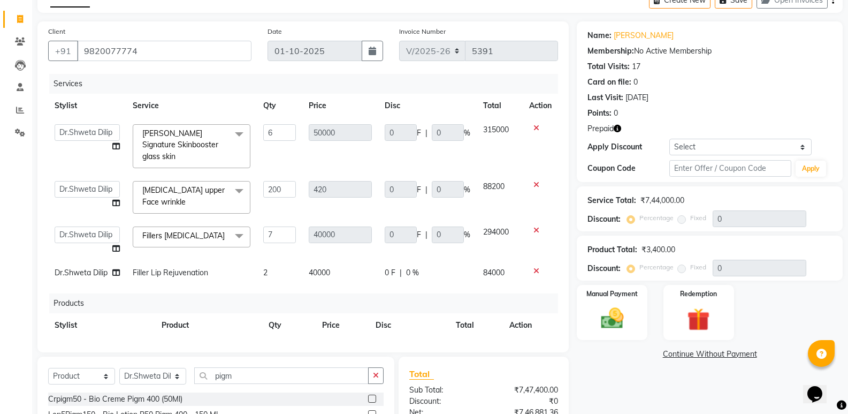
checkbox input "false"
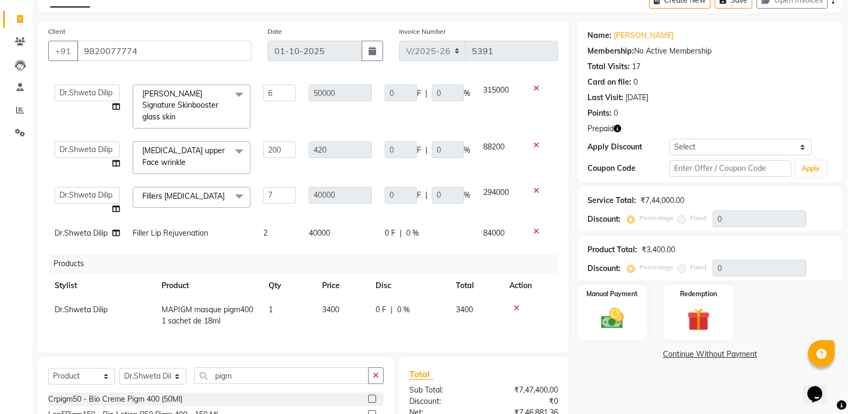
click at [299, 306] on td "1" at bounding box center [289, 315] width 54 height 35
select select "44413"
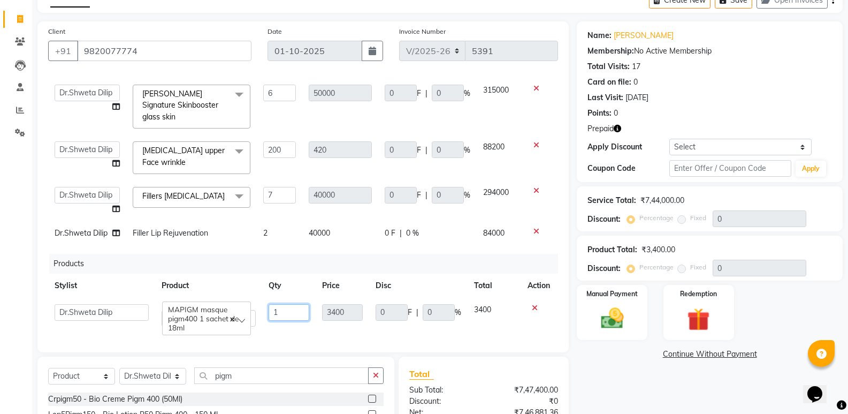
click at [299, 306] on input "1" at bounding box center [289, 312] width 41 height 17
type input "2"
click at [415, 254] on div "Products" at bounding box center [307, 264] width 517 height 20
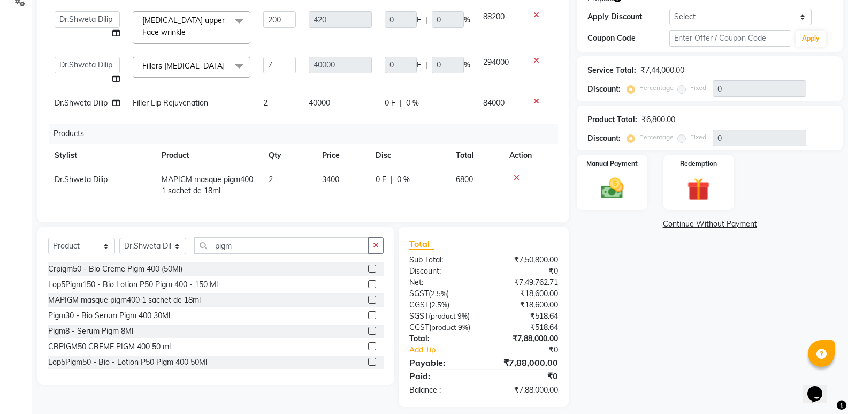
scroll to position [197, 0]
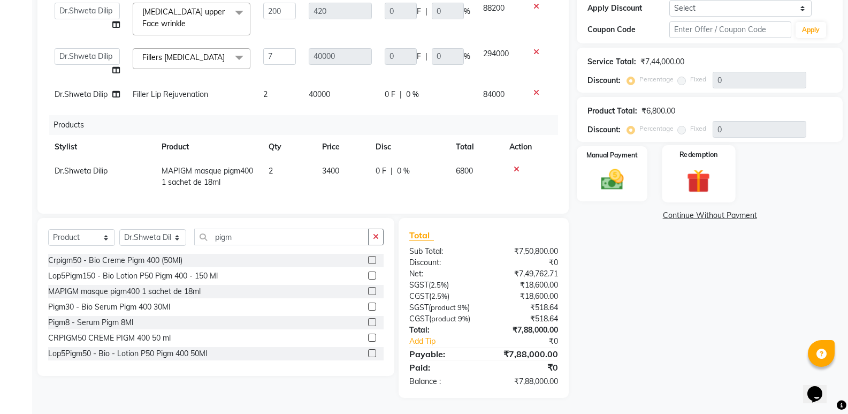
click at [689, 185] on img at bounding box center [699, 180] width 38 height 29
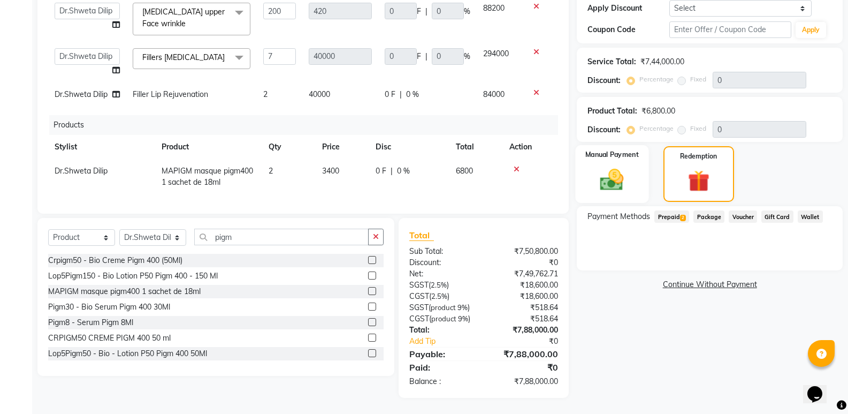
click at [622, 198] on div "Manual Payment" at bounding box center [612, 174] width 73 height 58
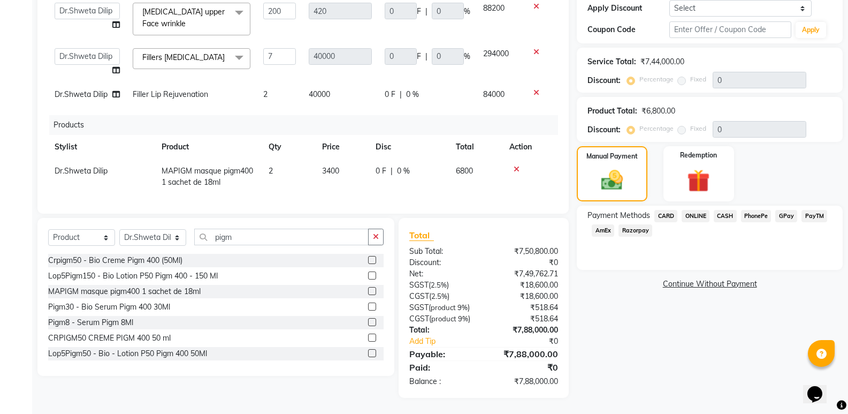
click at [665, 214] on span "CARD" at bounding box center [665, 216] width 23 height 12
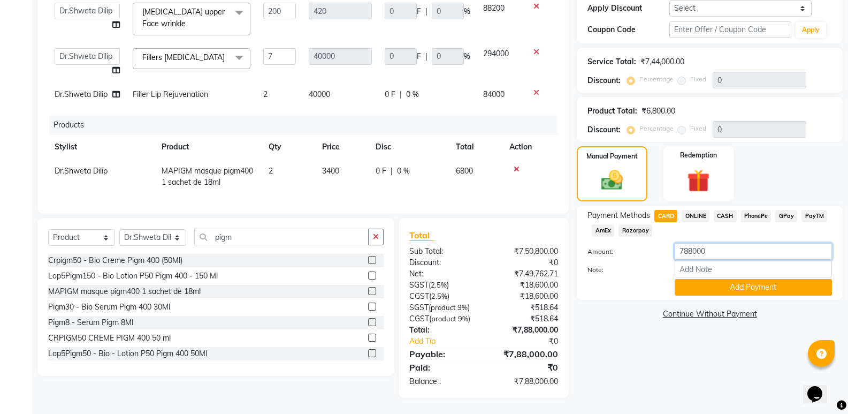
click at [683, 254] on input "788000" at bounding box center [753, 251] width 157 height 17
type input "5"
type input "735000"
click at [519, 165] on icon at bounding box center [517, 168] width 6 height 7
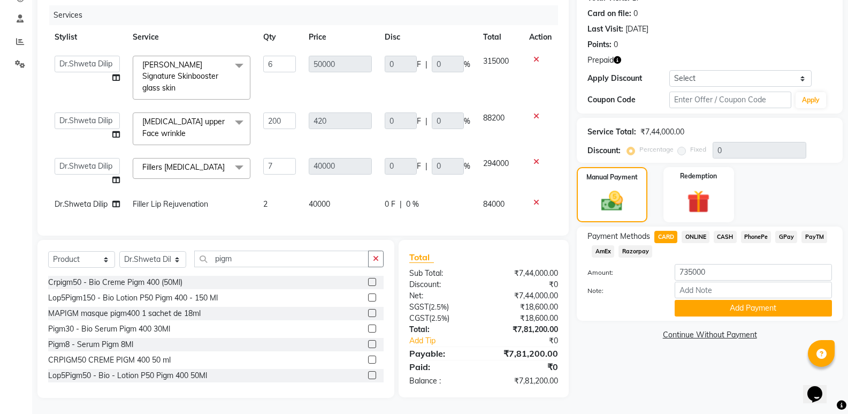
scroll to position [120, 0]
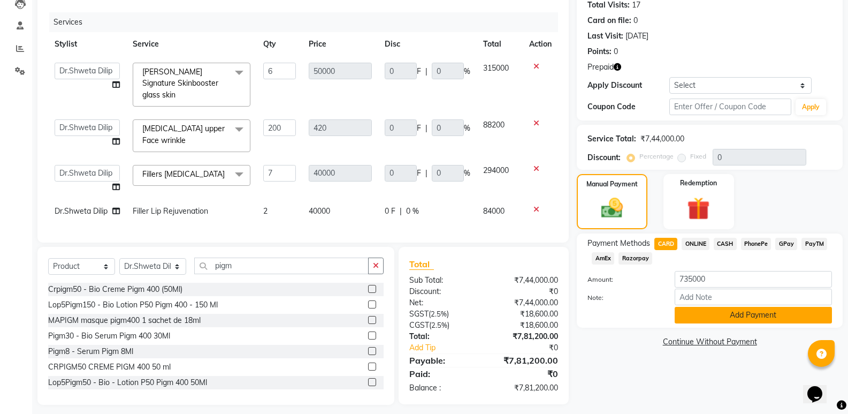
click at [706, 313] on button "Add Payment" at bounding box center [753, 315] width 157 height 17
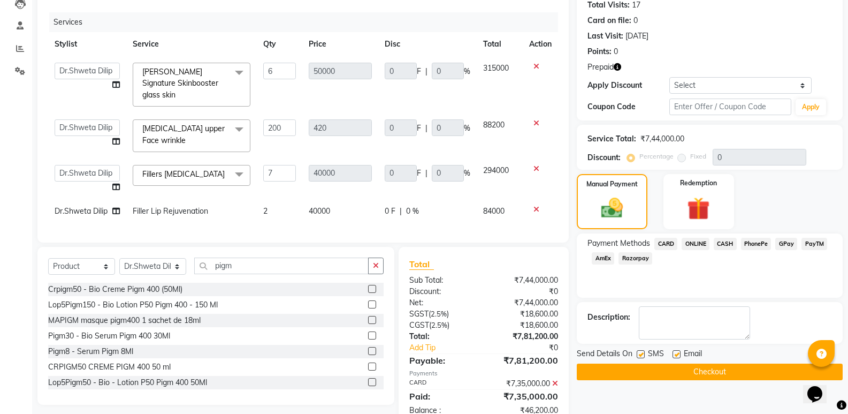
click at [724, 247] on span "CASH" at bounding box center [725, 244] width 23 height 12
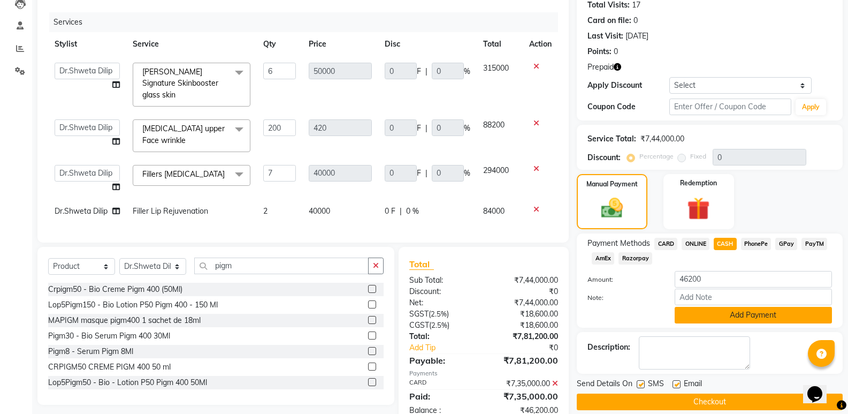
click at [712, 314] on button "Add Payment" at bounding box center [753, 315] width 157 height 17
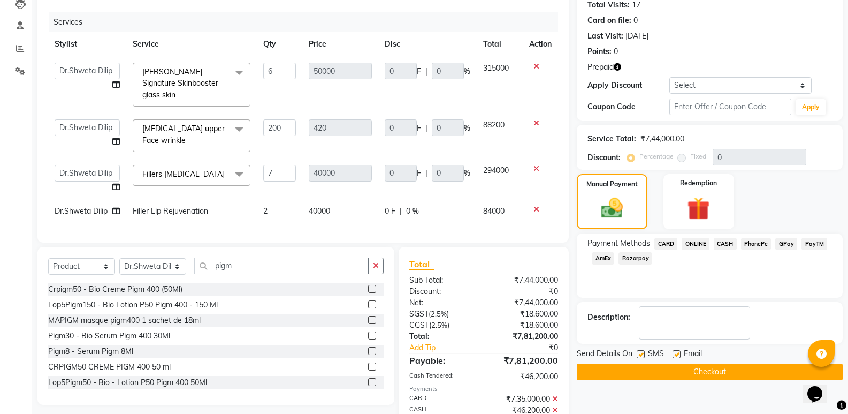
click at [642, 353] on label at bounding box center [641, 354] width 8 height 8
click at [642, 353] on input "checkbox" at bounding box center [640, 354] width 7 height 7
checkbox input "false"
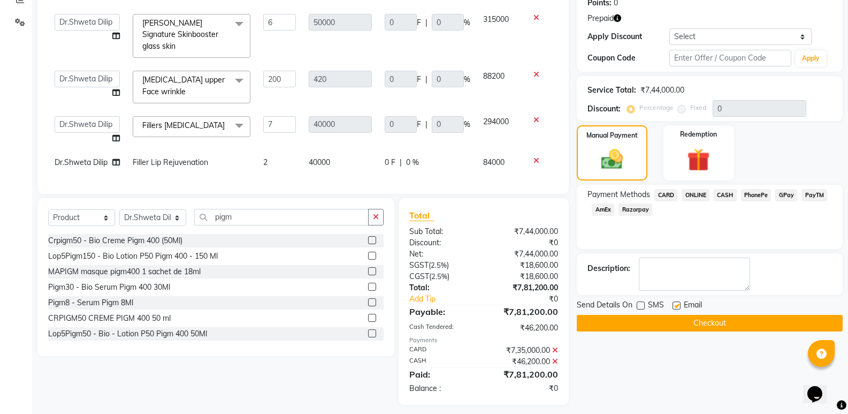
click at [678, 305] on label at bounding box center [677, 305] width 8 height 8
click at [678, 305] on input "checkbox" at bounding box center [676, 305] width 7 height 7
checkbox input "false"
click at [663, 323] on button "Checkout" at bounding box center [710, 323] width 266 height 17
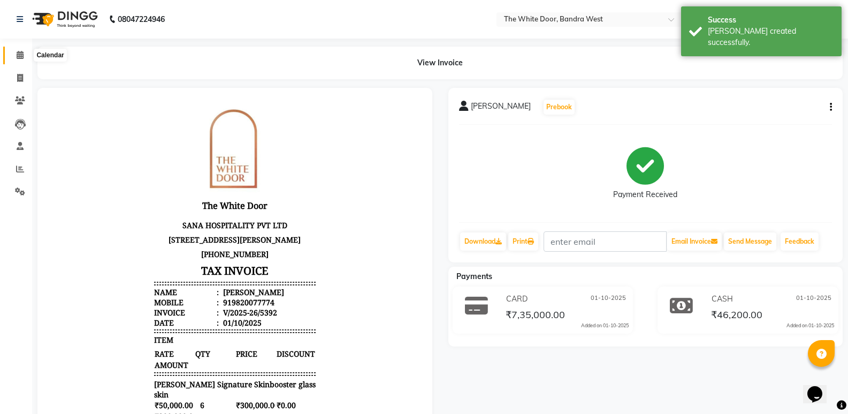
click at [18, 58] on icon at bounding box center [20, 55] width 7 height 8
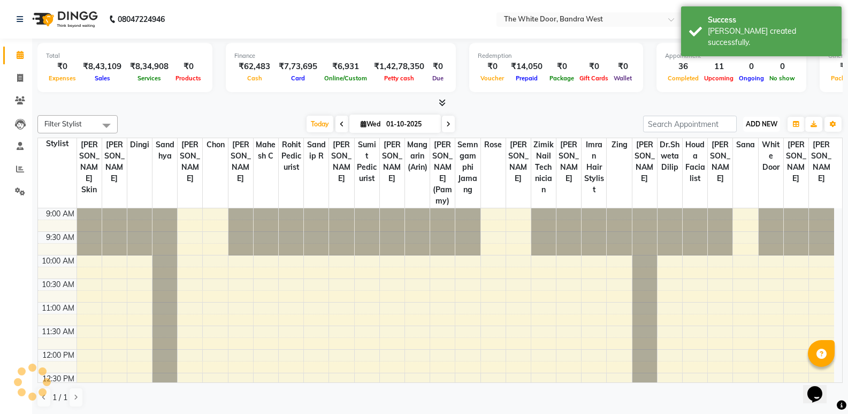
click at [750, 127] on span "ADD NEW" at bounding box center [762, 124] width 32 height 8
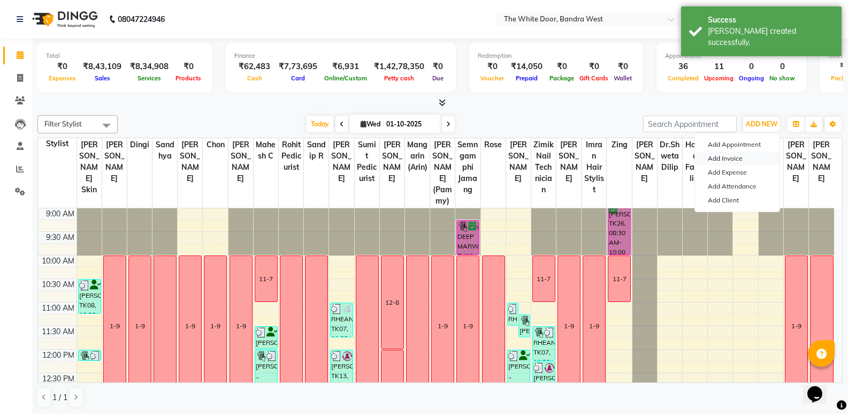
click at [744, 157] on link "Add Invoice" at bounding box center [737, 158] width 85 height 14
select select "service"
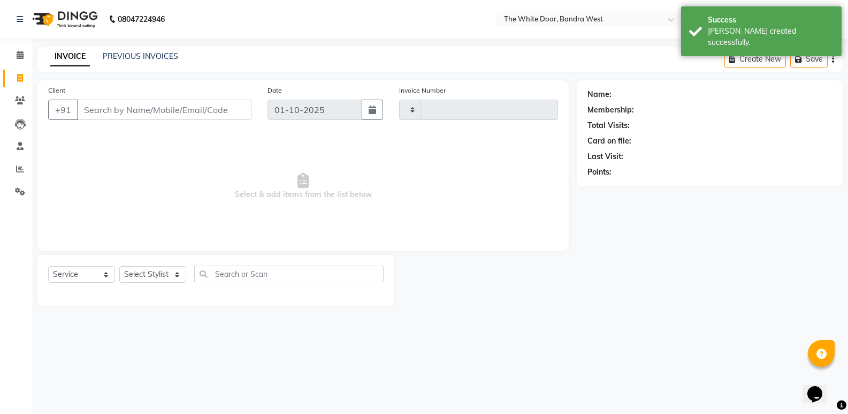
type input "5393"
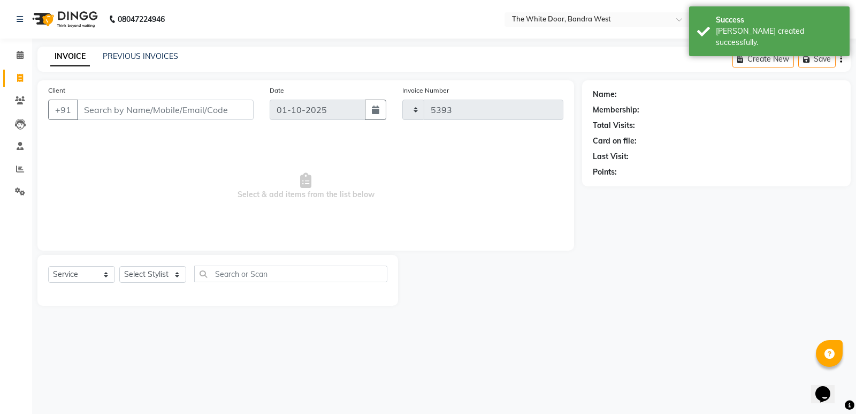
select select "3980"
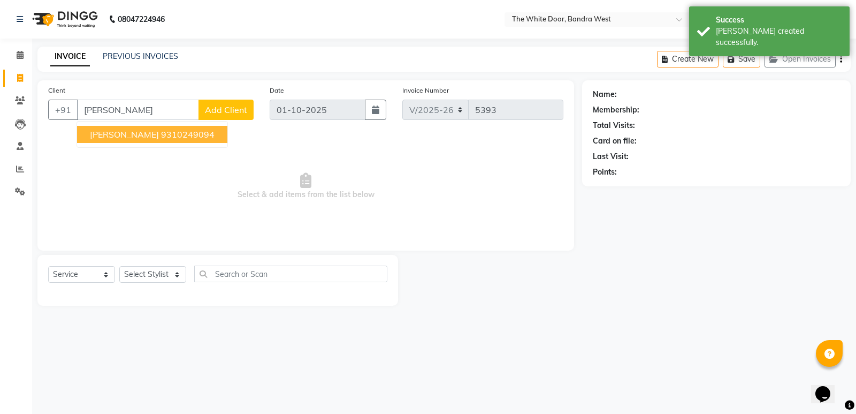
click at [171, 136] on ngb-highlight "9310249094" at bounding box center [188, 134] width 54 height 11
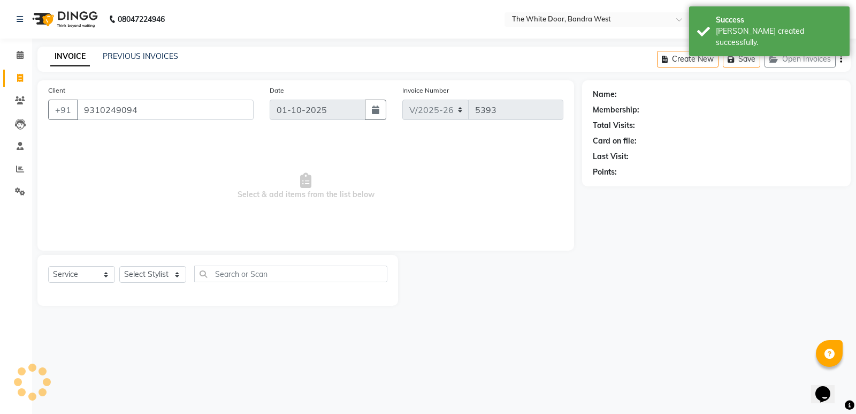
type input "9310249094"
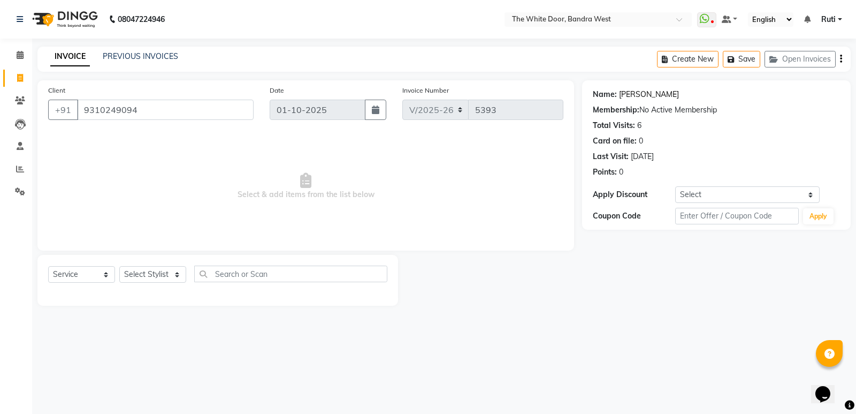
click at [635, 89] on link "[PERSON_NAME]" at bounding box center [649, 94] width 60 height 11
click at [164, 266] on select "Select Stylist Amita Skin benjimin Chitra K Chon Dingi Dr.Shweta Dilip Farheen …" at bounding box center [152, 274] width 67 height 17
select select "44413"
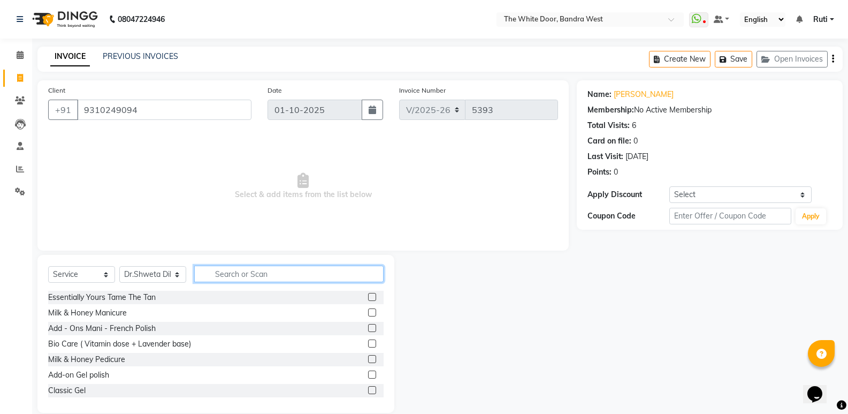
click at [250, 270] on input "text" at bounding box center [288, 273] width 189 height 17
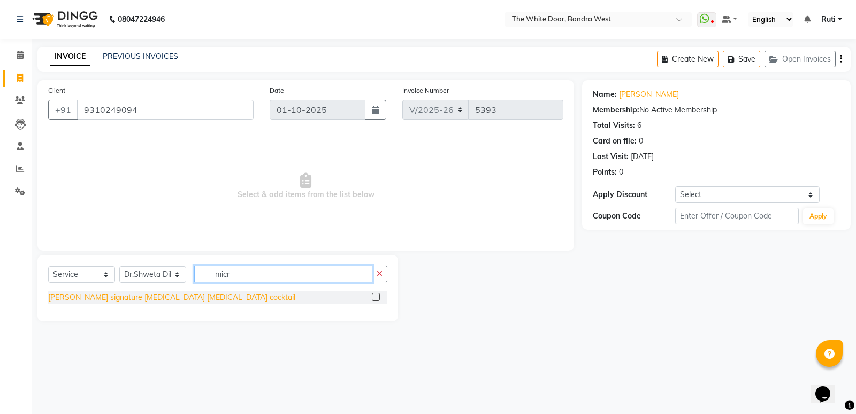
type input "micr"
click at [109, 296] on div "Swetha signature micro needling mesotherapy cocktail" at bounding box center [171, 297] width 247 height 11
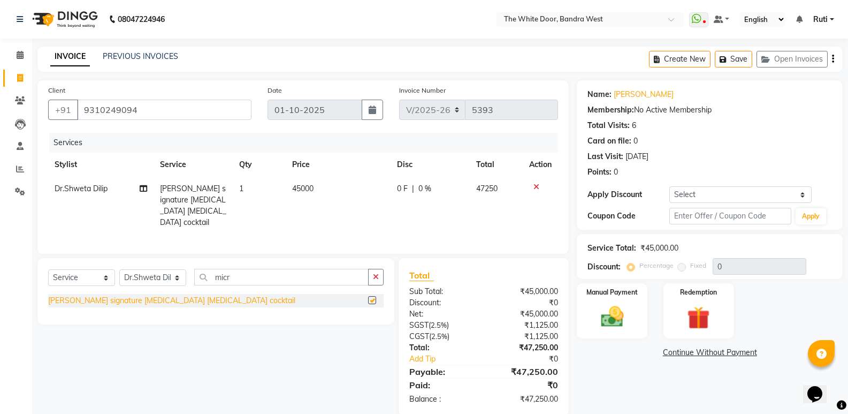
checkbox input "false"
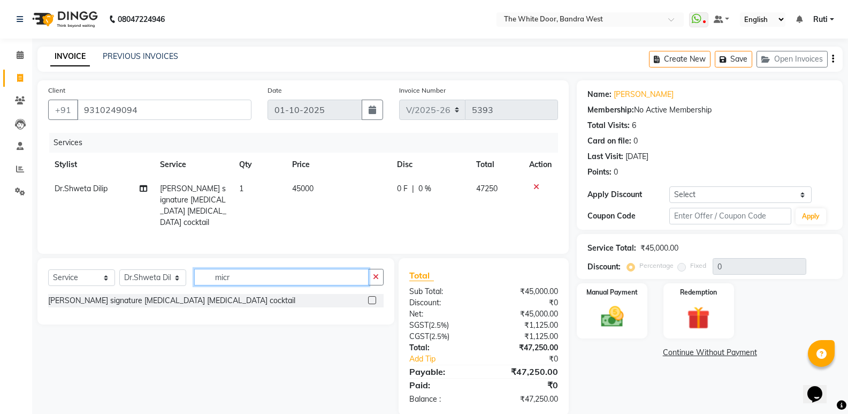
click at [329, 279] on input "micr" at bounding box center [281, 277] width 174 height 17
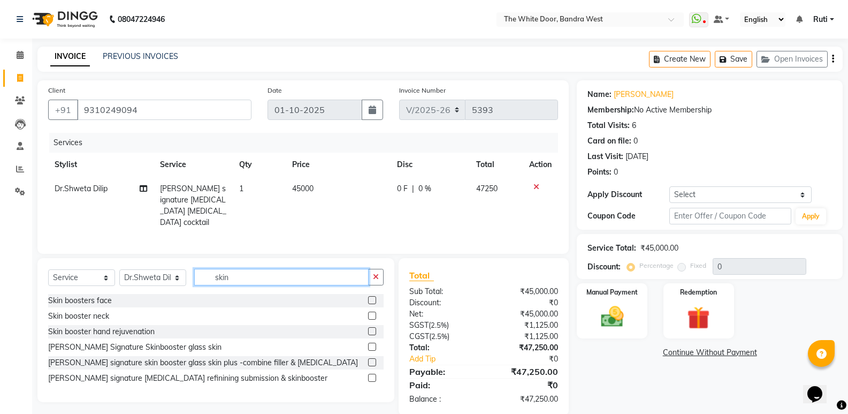
type input "skin"
click at [248, 356] on div "Swetha signature skin booster glass skin plus -combine filler & botox" at bounding box center [216, 362] width 336 height 13
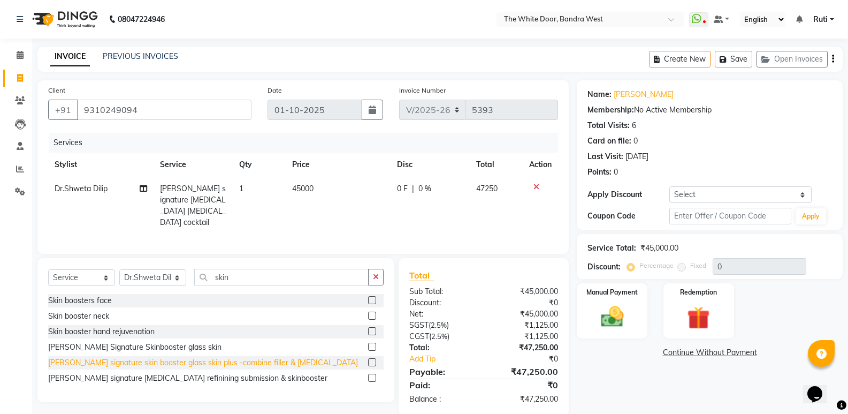
click at [248, 359] on div "Swetha signature skin booster glass skin plus -combine filler & botox" at bounding box center [203, 362] width 310 height 11
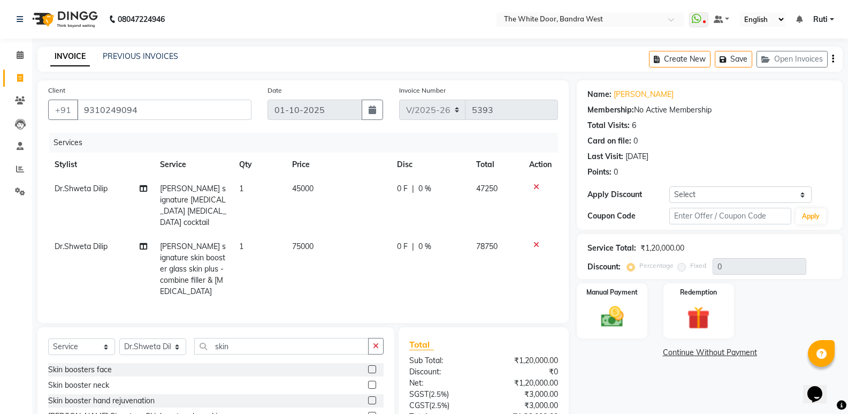
checkbox input "false"
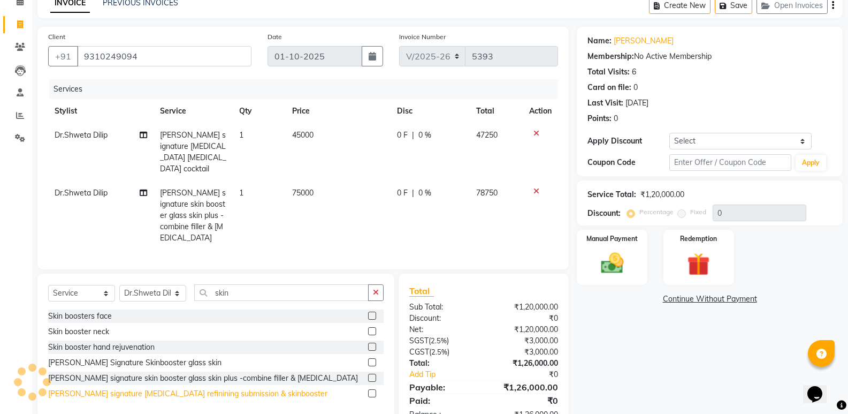
click at [240, 388] on div "Swetha signature acne scar refinining submission & skinbooster" at bounding box center [187, 393] width 279 height 11
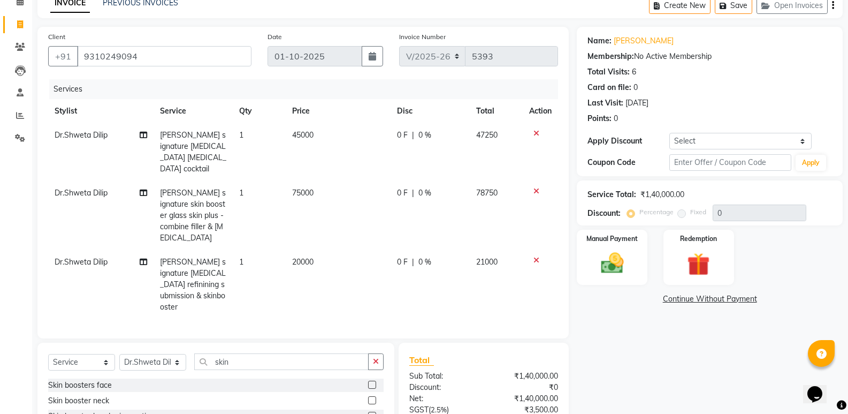
checkbox input "false"
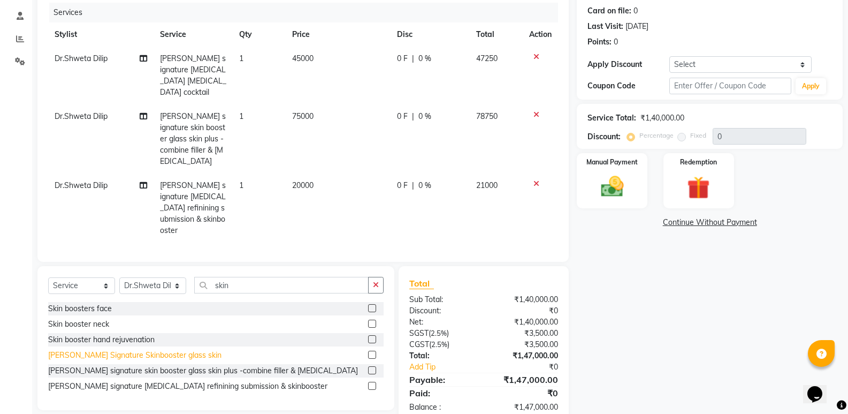
click at [162, 349] on div "Swetha Signature Skinbooster glass skin" at bounding box center [134, 354] width 173 height 11
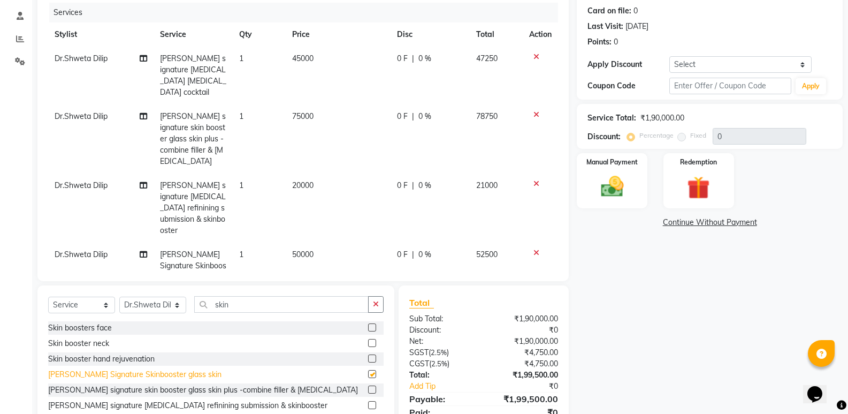
checkbox input "false"
click at [146, 354] on div "Skin booster hand rejuvenation" at bounding box center [101, 358] width 106 height 11
checkbox input "false"
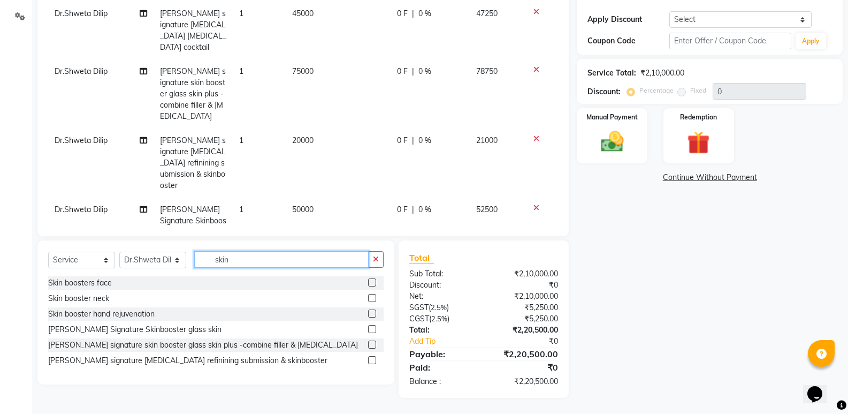
click at [240, 256] on input "skin" at bounding box center [281, 259] width 174 height 17
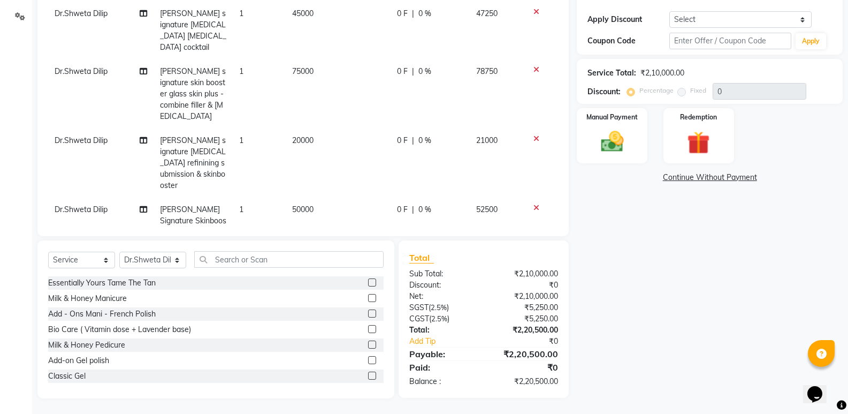
click at [534, 135] on icon at bounding box center [537, 138] width 6 height 7
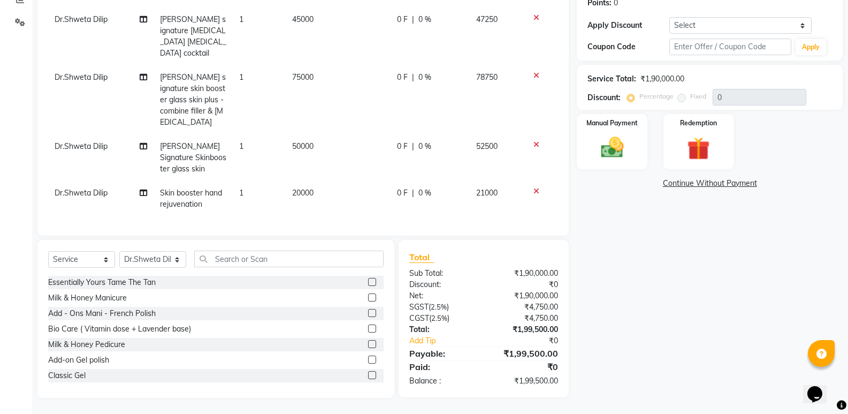
scroll to position [147, 0]
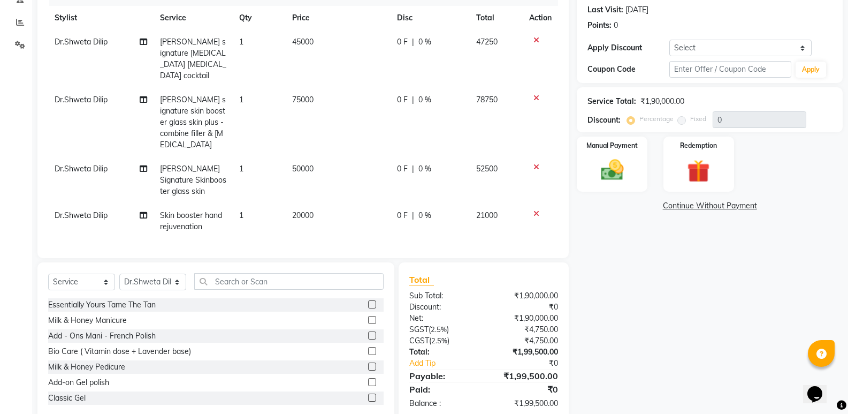
click at [536, 163] on icon at bounding box center [537, 166] width 6 height 7
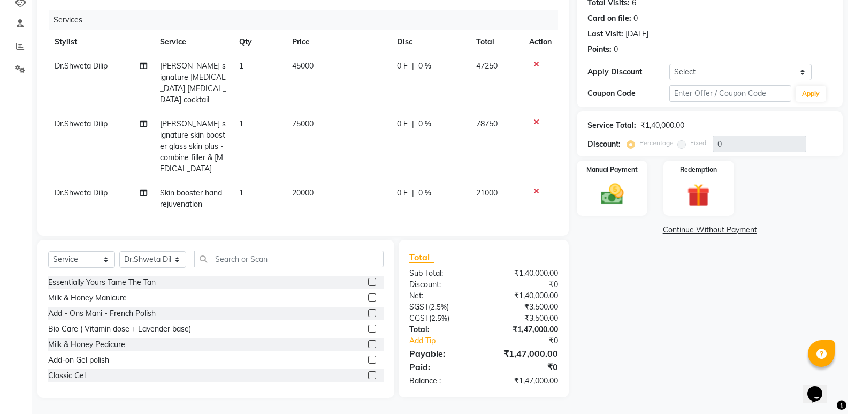
scroll to position [108, 0]
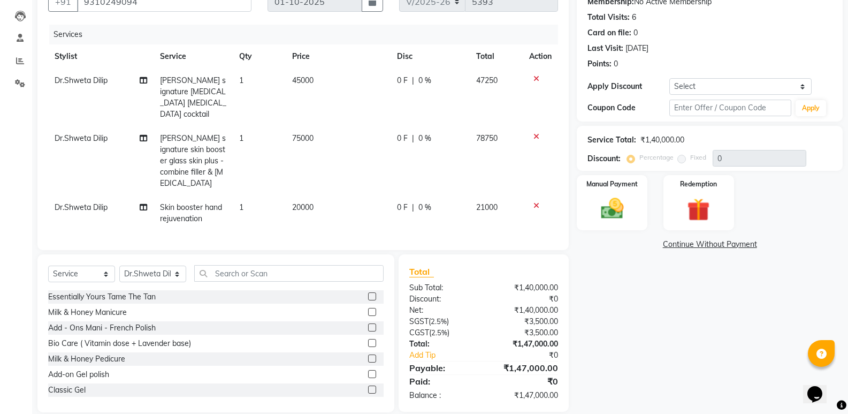
click at [534, 133] on icon at bounding box center [537, 136] width 6 height 7
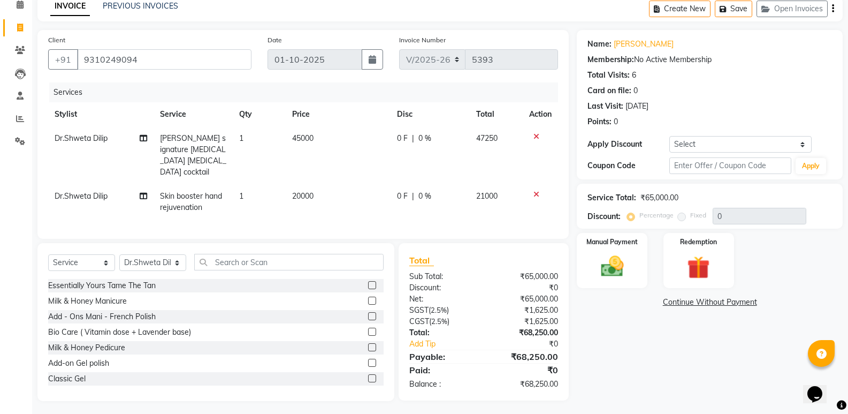
click at [186, 165] on td "Swetha signature micro needling mesotherapy cocktail" at bounding box center [193, 155] width 79 height 58
select select "44413"
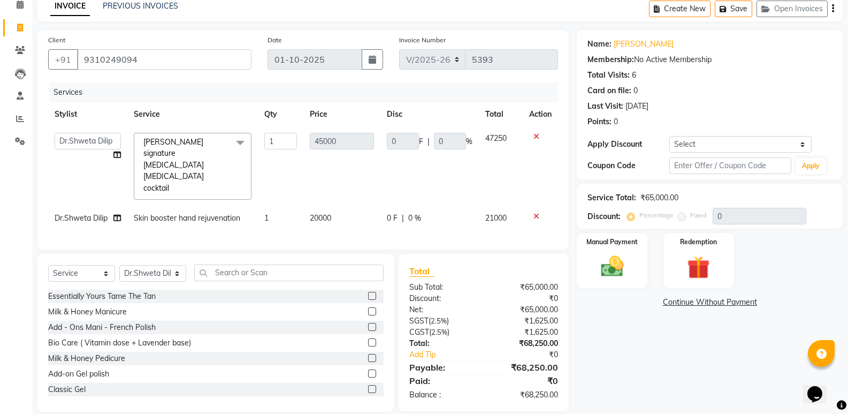
scroll to position [49, 0]
click at [191, 157] on span "Swetha signature micro needling mesotherapy cocktail" at bounding box center [173, 166] width 60 height 56
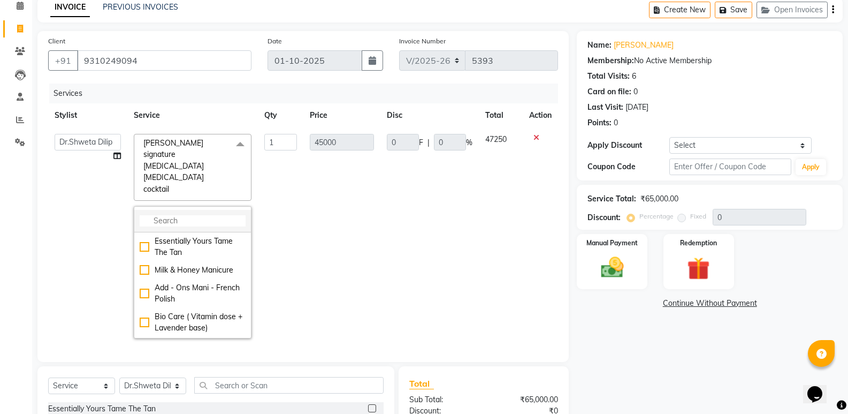
click at [188, 215] on input "multiselect-search" at bounding box center [193, 220] width 106 height 11
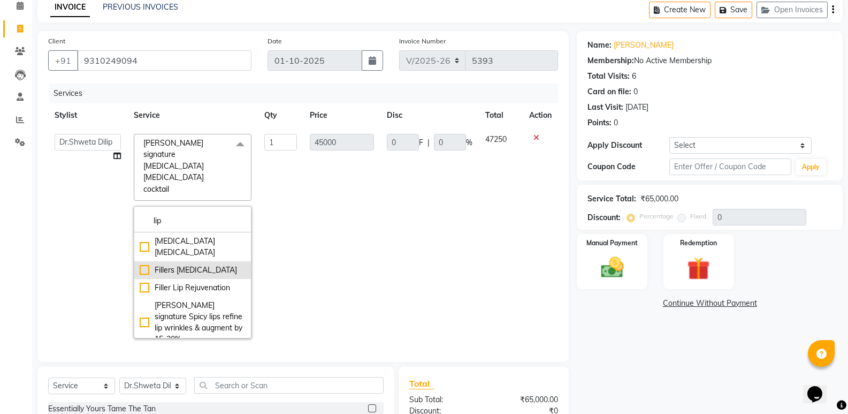
type input "lip"
click at [203, 264] on div "Fillers [MEDICAL_DATA]" at bounding box center [193, 269] width 106 height 11
checkbox input "true"
type input "40000"
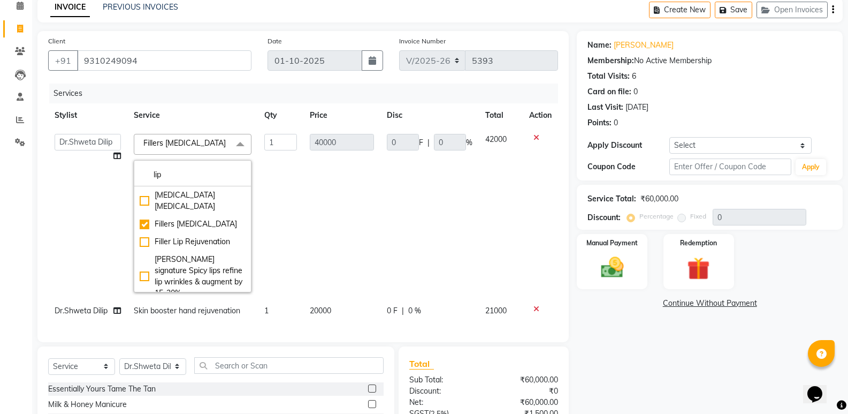
click at [342, 218] on td "40000" at bounding box center [341, 212] width 77 height 171
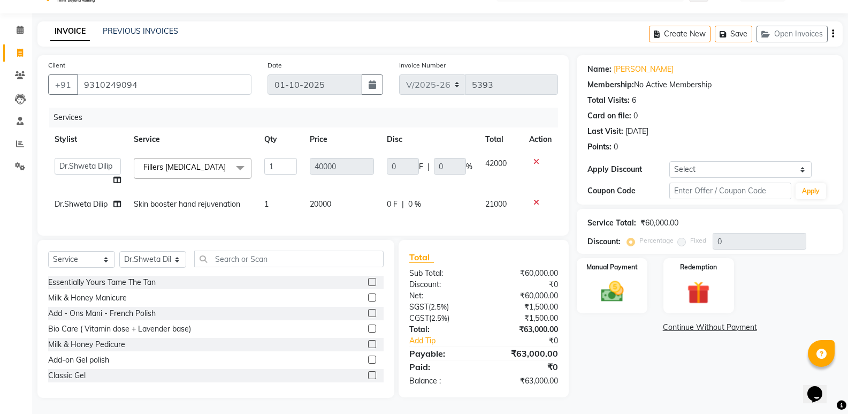
scroll to position [38, 0]
click at [257, 263] on input "text" at bounding box center [288, 258] width 189 height 17
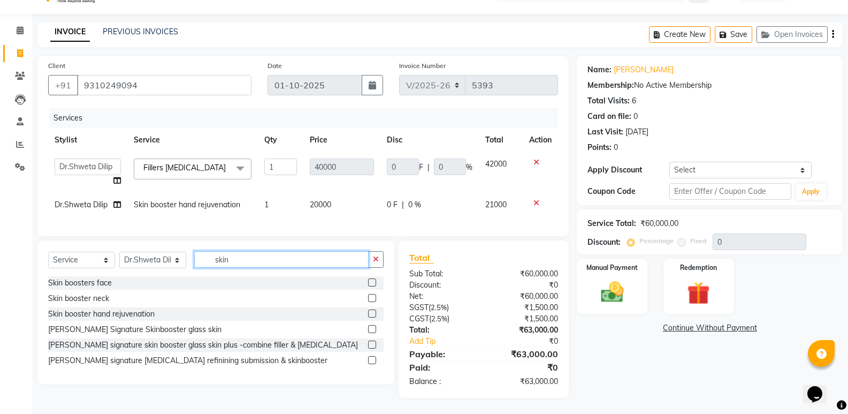
scroll to position [37, 0]
type input "skin"
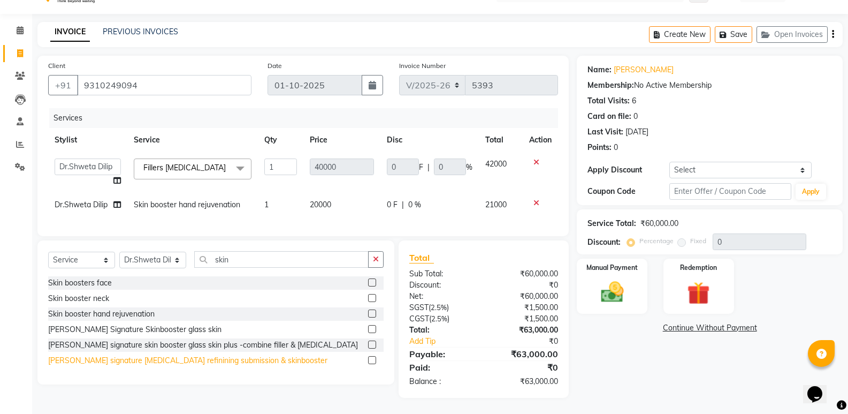
click at [261, 362] on div "Swetha signature acne scar refinining submission & skinbooster" at bounding box center [187, 360] width 279 height 11
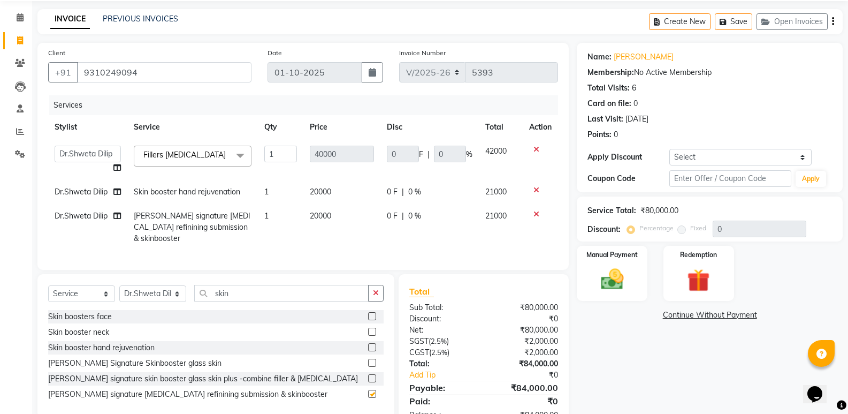
checkbox input "false"
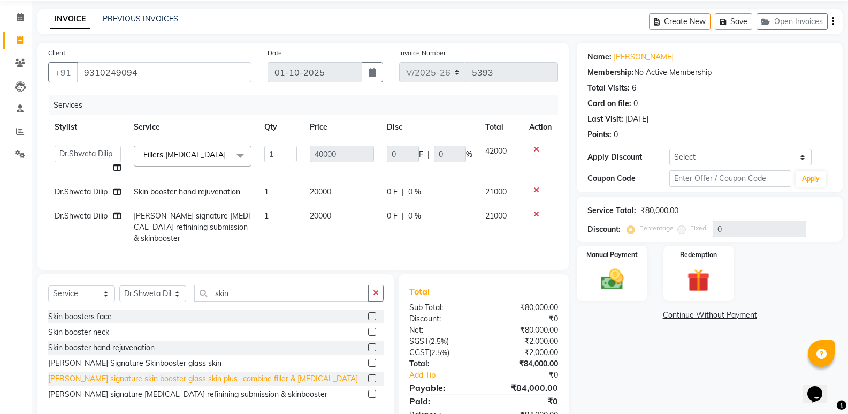
click at [261, 376] on div "Swetha signature skin booster glass skin plus -combine filler & botox" at bounding box center [203, 378] width 310 height 11
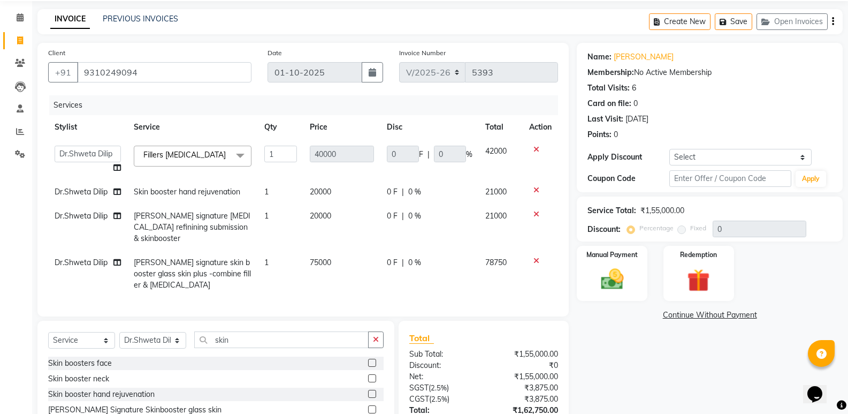
checkbox input "false"
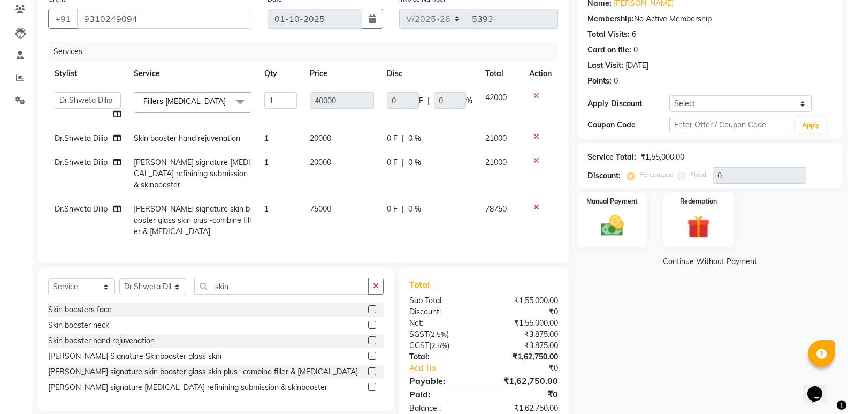
click at [134, 346] on div "Skin booster hand rejuvenation" at bounding box center [101, 340] width 106 height 11
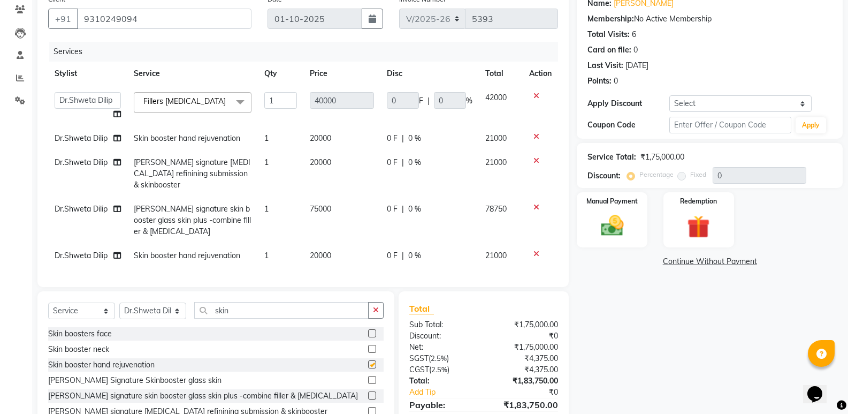
checkbox input "false"
click at [142, 384] on div "[PERSON_NAME] Signature Skinbooster glass skin" at bounding box center [134, 380] width 173 height 11
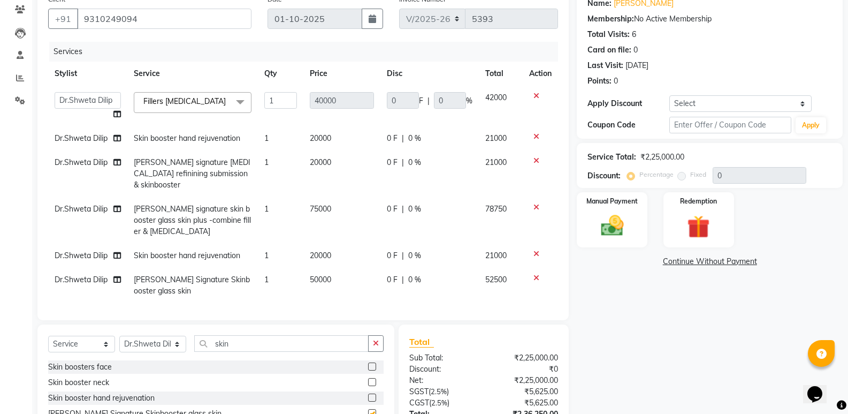
checkbox input "false"
click at [534, 250] on icon at bounding box center [537, 253] width 6 height 7
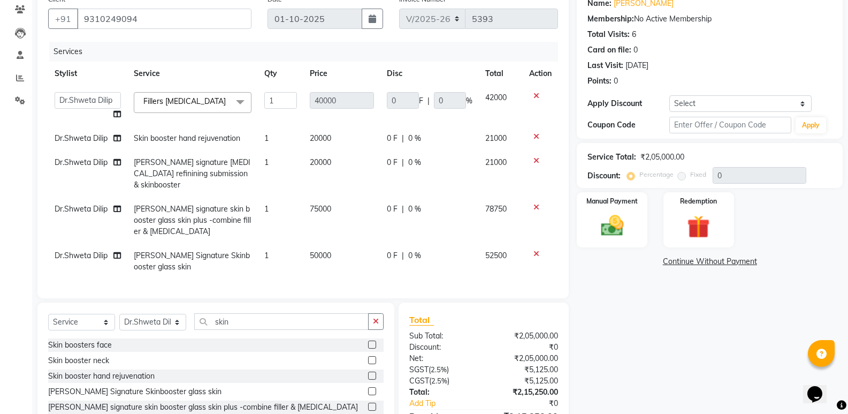
click at [534, 203] on icon at bounding box center [537, 206] width 6 height 7
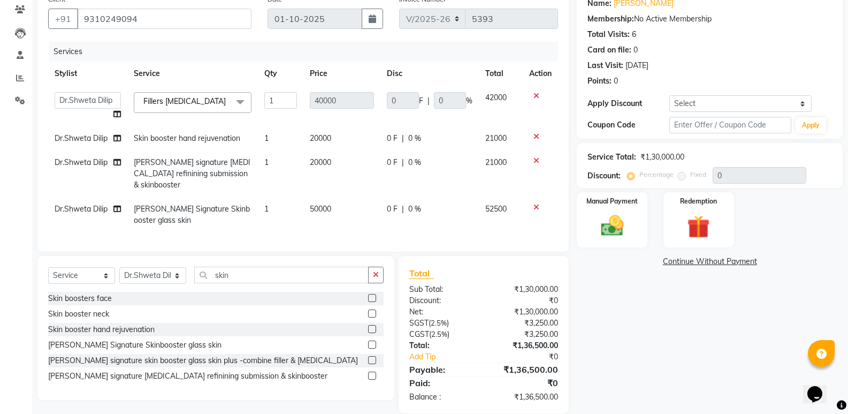
click at [537, 164] on icon at bounding box center [537, 160] width 6 height 7
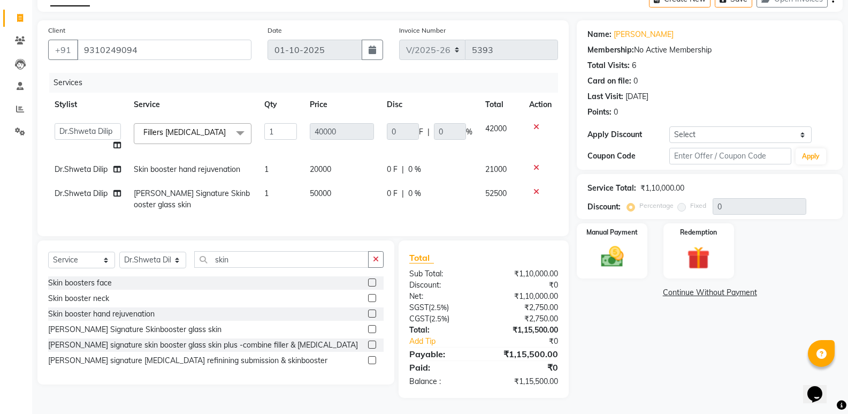
scroll to position [73, 0]
click at [537, 164] on icon at bounding box center [537, 167] width 6 height 7
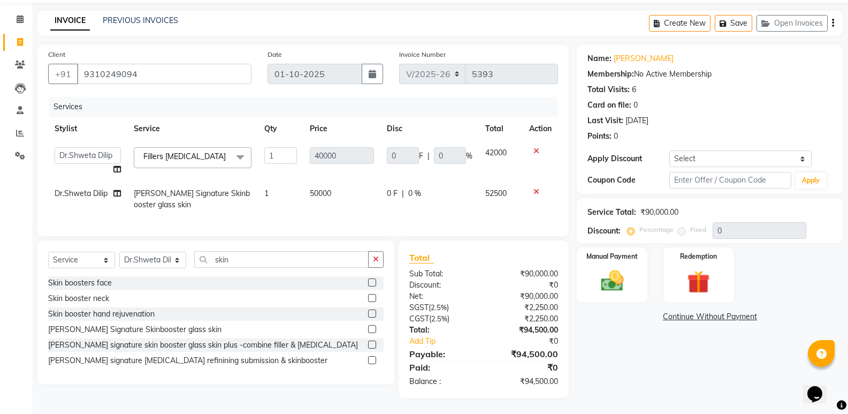
scroll to position [49, 0]
click at [631, 263] on div "Manual Payment" at bounding box center [612, 274] width 73 height 57
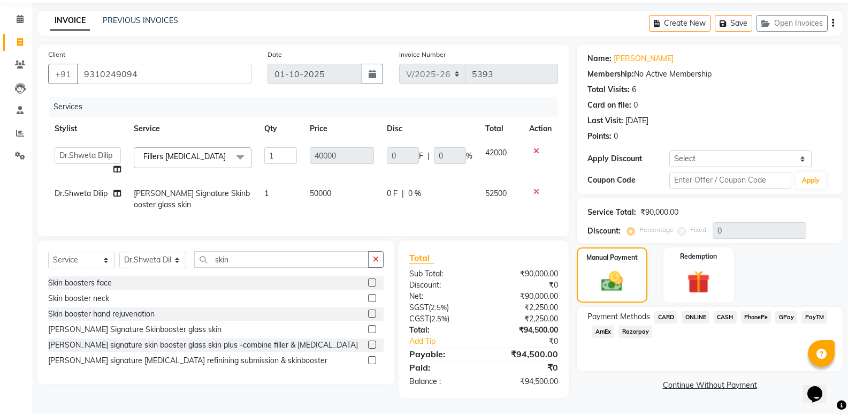
click at [742, 311] on span "PhonePe" at bounding box center [756, 317] width 31 height 12
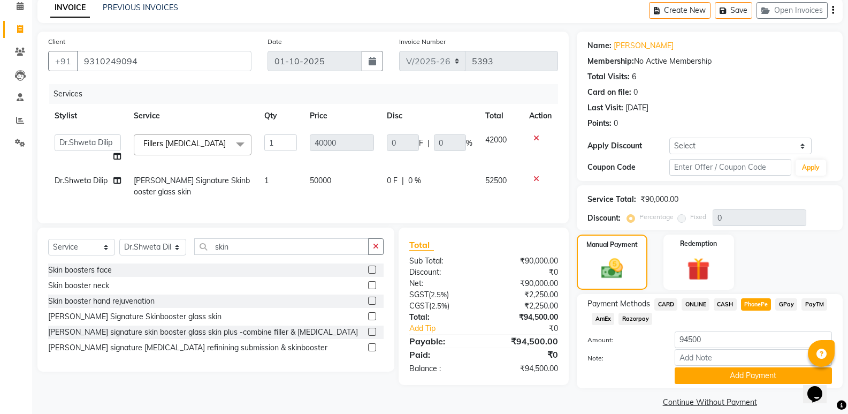
scroll to position [61, 0]
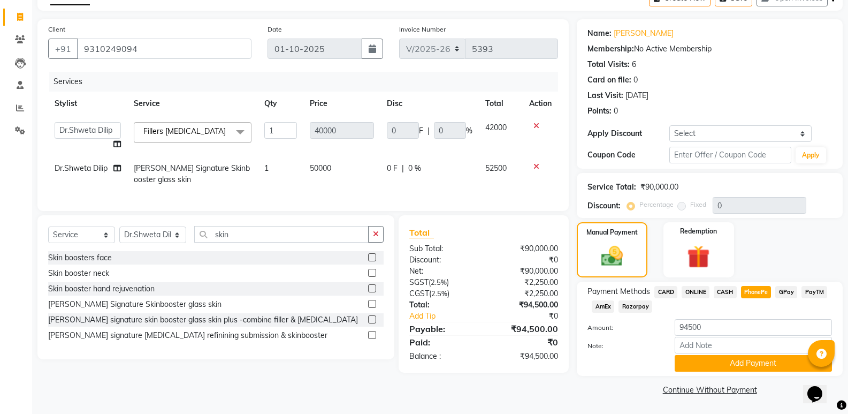
click at [719, 336] on div "Amount: 94500" at bounding box center [710, 328] width 261 height 18
click at [719, 328] on input "94500" at bounding box center [753, 327] width 157 height 17
type input "49000"
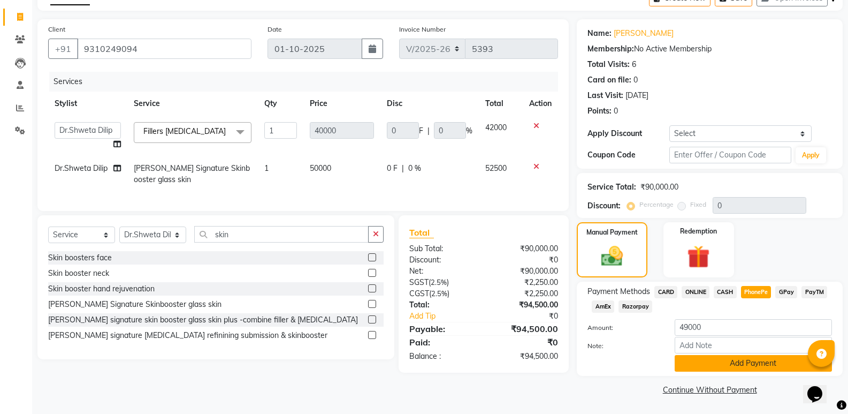
click at [720, 364] on button "Add Payment" at bounding box center [753, 363] width 157 height 17
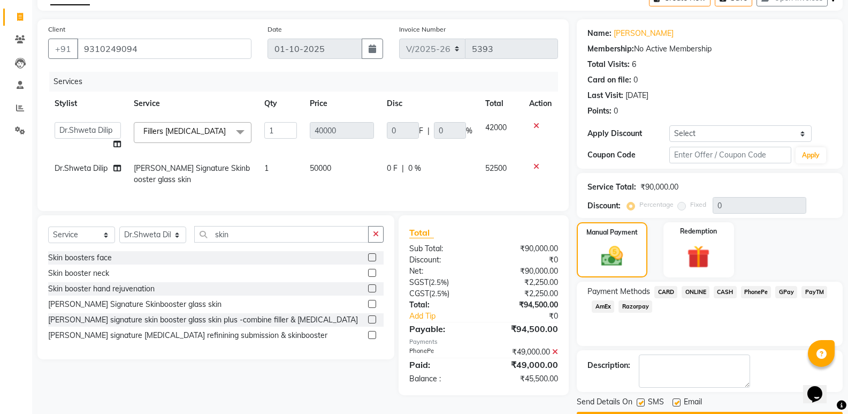
scroll to position [92, 0]
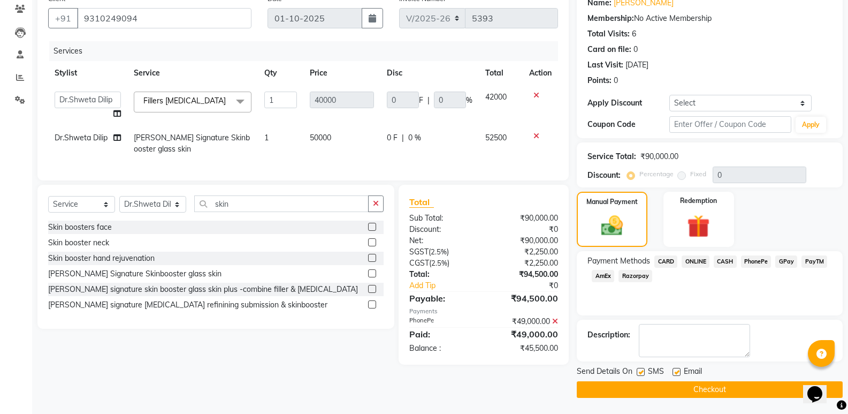
click at [736, 265] on span "CASH" at bounding box center [725, 261] width 23 height 12
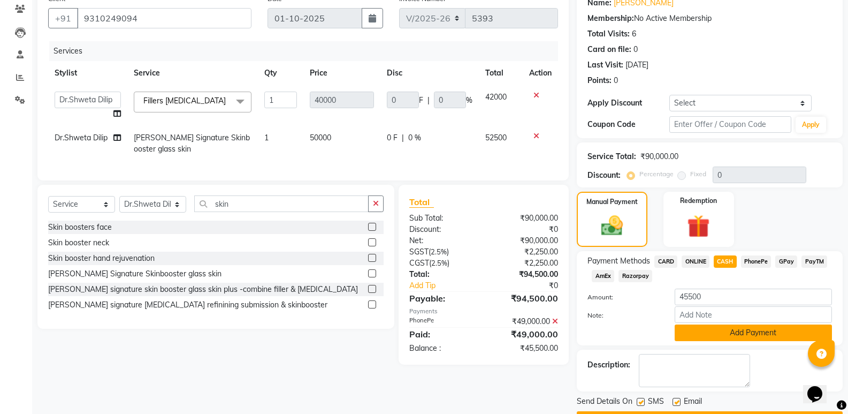
click at [731, 329] on button "Add Payment" at bounding box center [753, 332] width 157 height 17
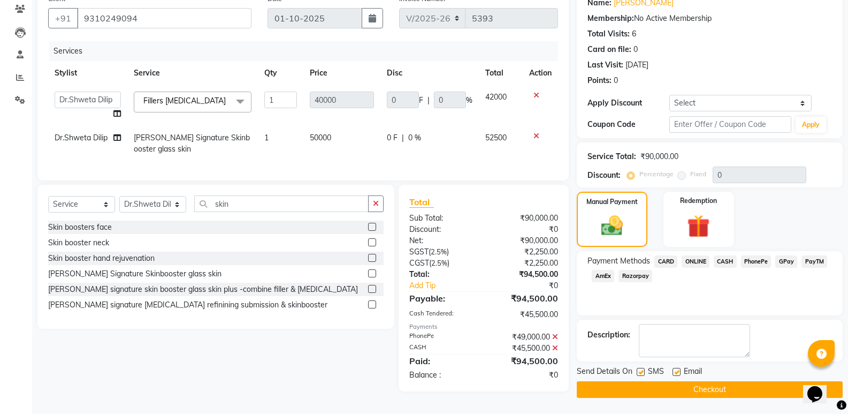
click at [714, 392] on button "Checkout" at bounding box center [710, 389] width 266 height 17
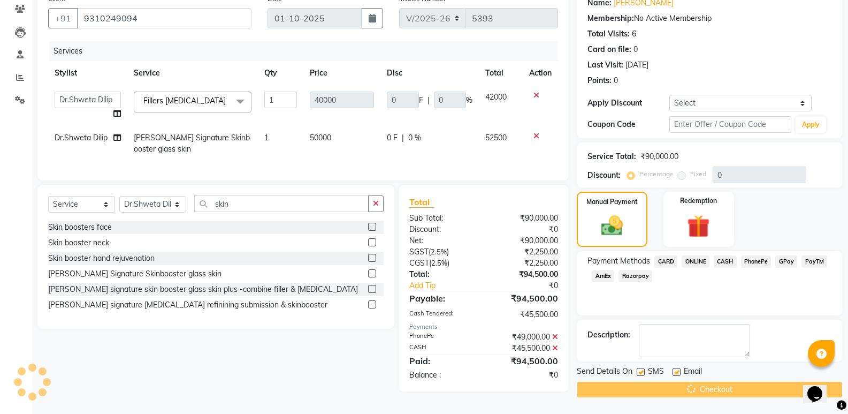
click at [635, 370] on div "Send Details On SMS Email" at bounding box center [710, 371] width 266 height 13
click at [639, 378] on div at bounding box center [640, 373] width 7 height 11
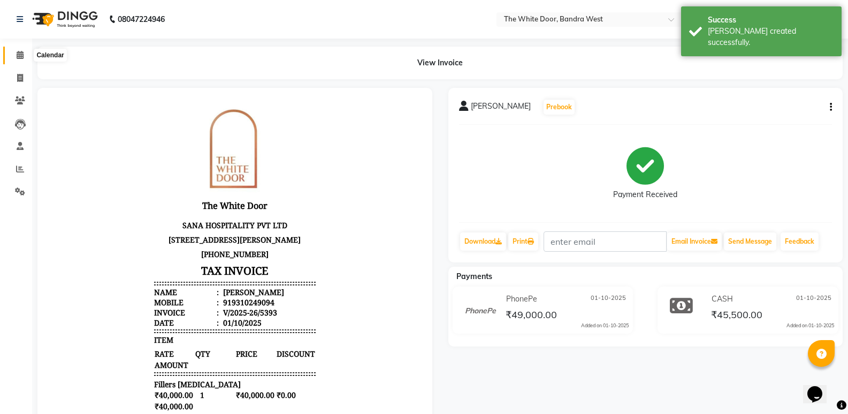
click at [19, 56] on icon at bounding box center [20, 55] width 7 height 8
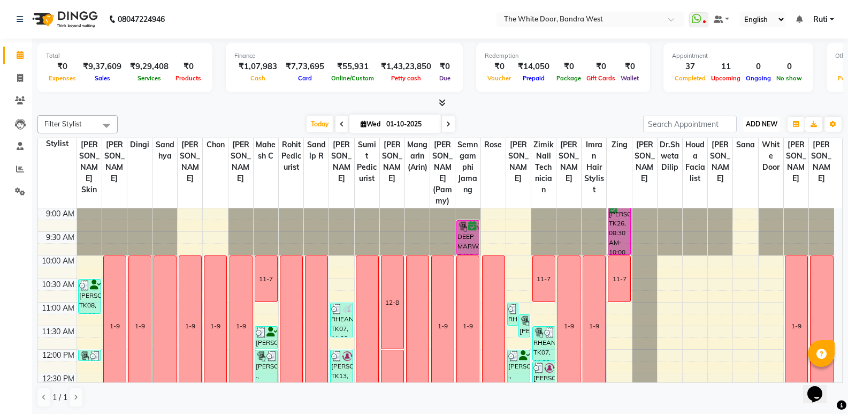
click at [746, 122] on span "ADD NEW" at bounding box center [762, 124] width 32 height 8
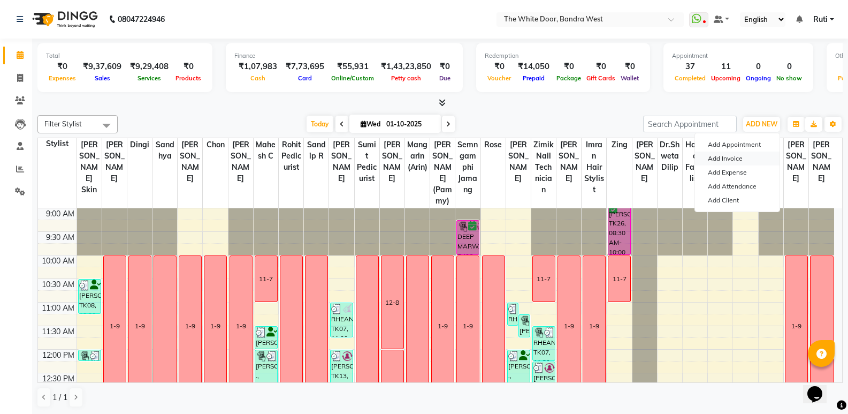
click at [751, 152] on link "Add Invoice" at bounding box center [737, 158] width 85 height 14
select select "service"
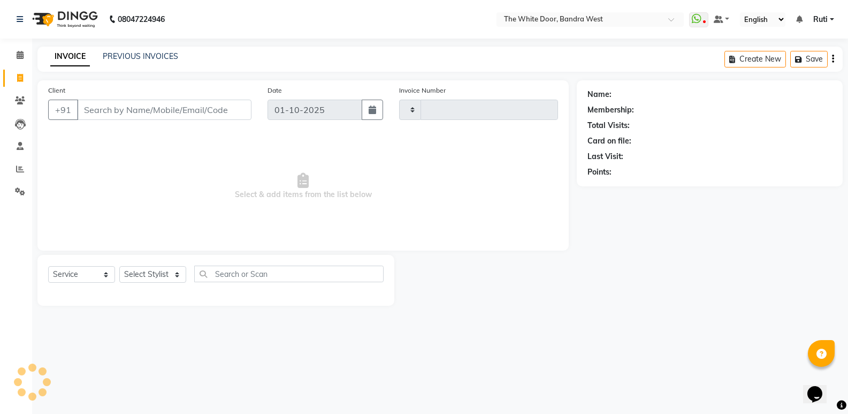
type input "5394"
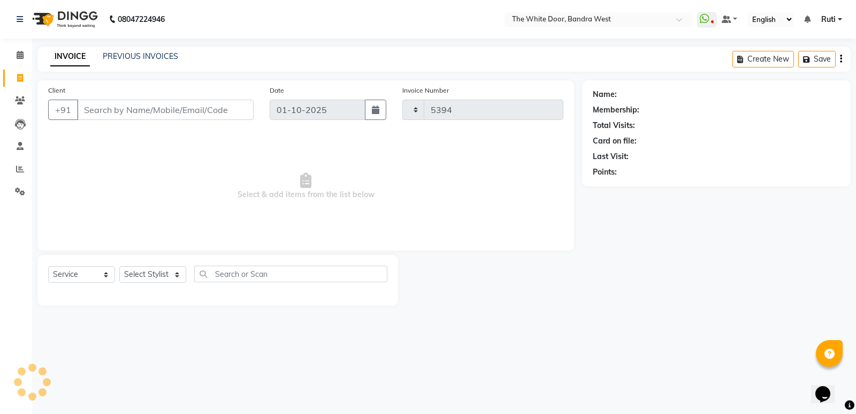
select select "3980"
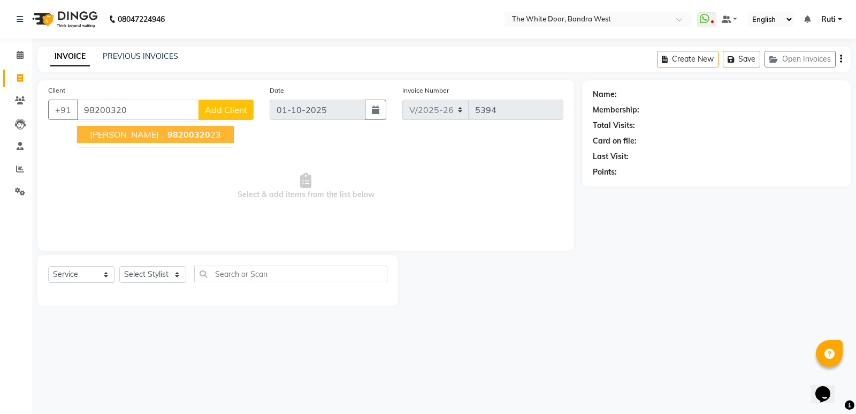
click at [167, 136] on span "98200320" at bounding box center [188, 134] width 43 height 11
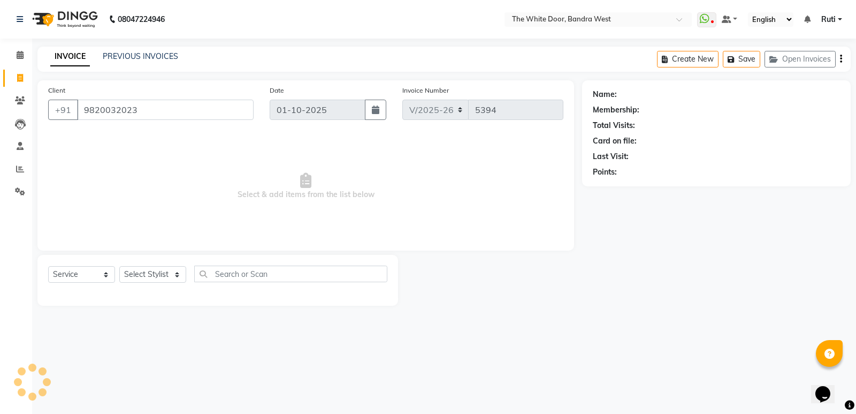
type input "9820032023"
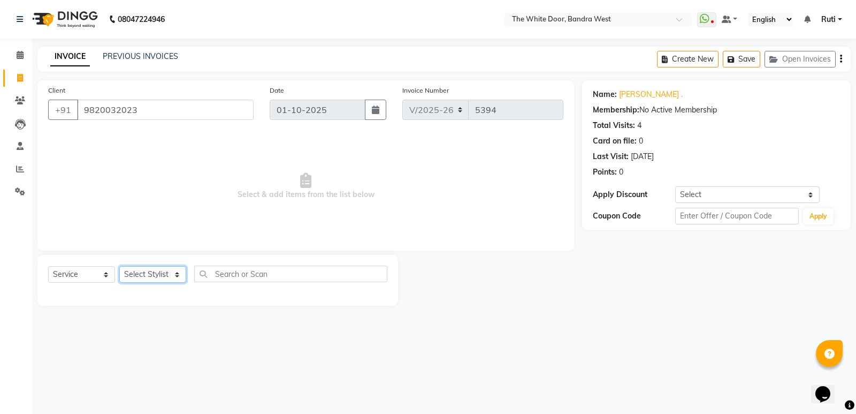
click at [186, 275] on select "Select Stylist Amita Skin benjimin Chitra K Chon Dingi Dr.Shweta Dilip Farheen …" at bounding box center [152, 274] width 67 height 17
select select "44413"
click at [186, 275] on select "Select Stylist Amita Skin benjimin Chitra K Chon Dingi Dr.Shweta Dilip Farheen …" at bounding box center [152, 274] width 67 height 17
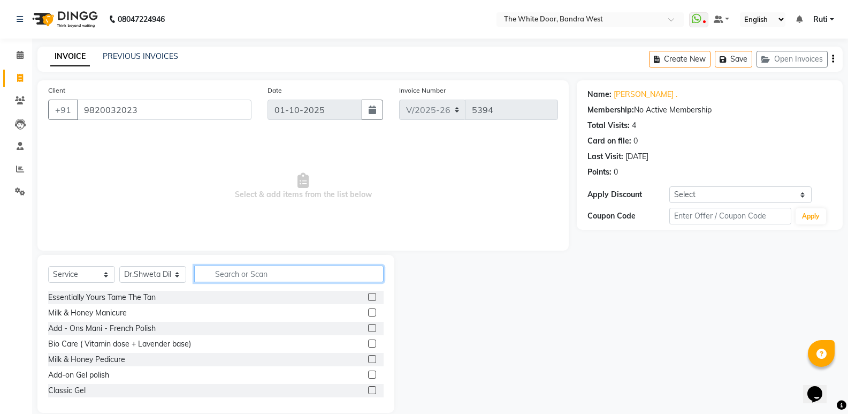
click at [284, 266] on input "text" at bounding box center [288, 273] width 189 height 17
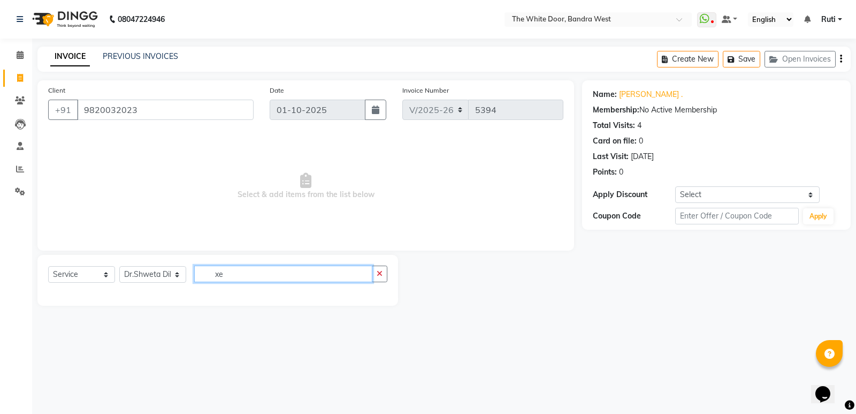
type input "x"
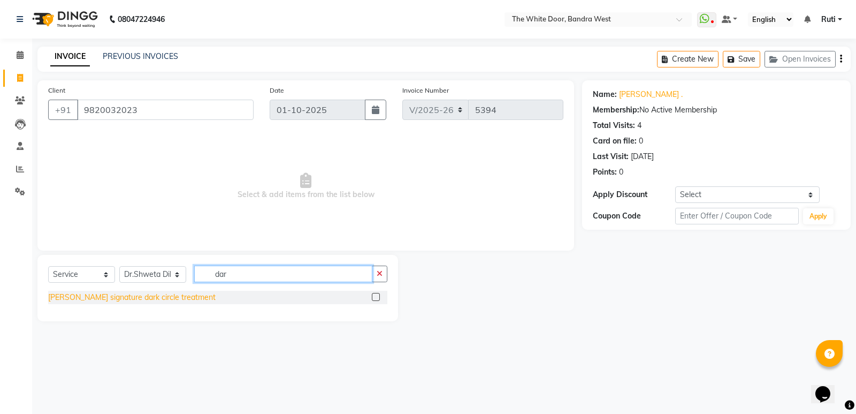
type input "dar"
click at [96, 302] on div "Swetha signature dark circle treatment" at bounding box center [131, 297] width 167 height 11
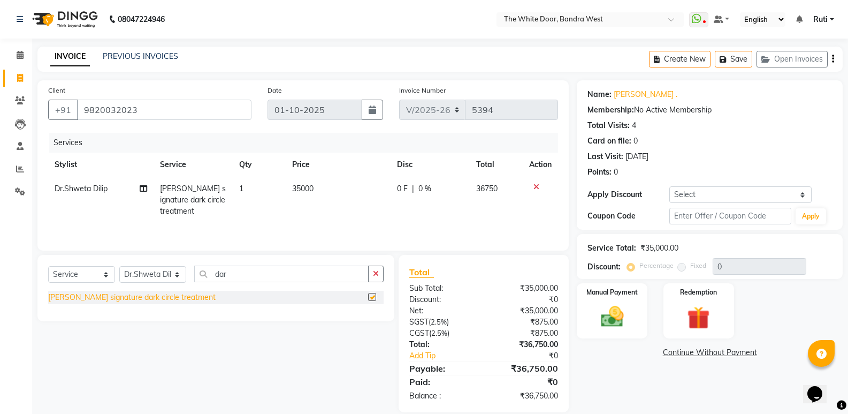
checkbox input "false"
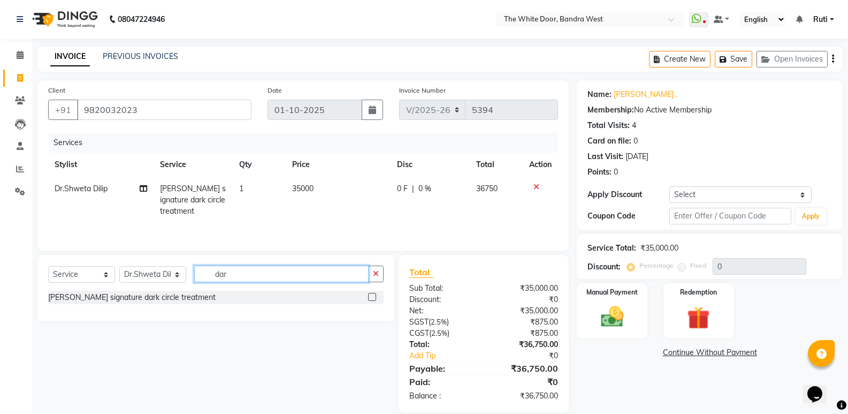
click at [256, 268] on input "dar" at bounding box center [281, 273] width 174 height 17
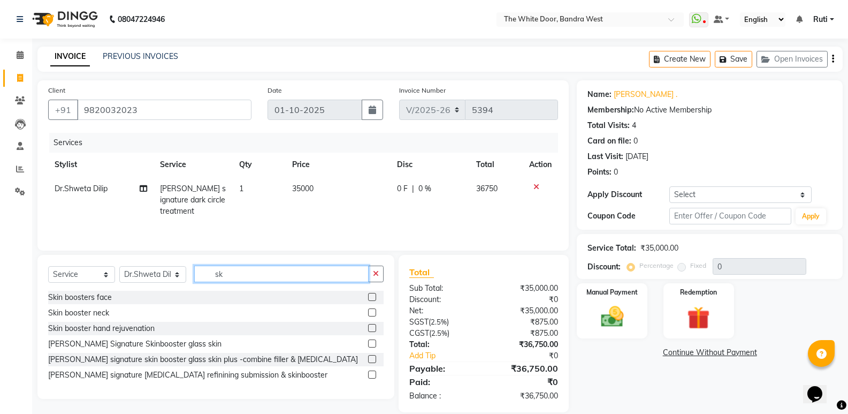
type input "s"
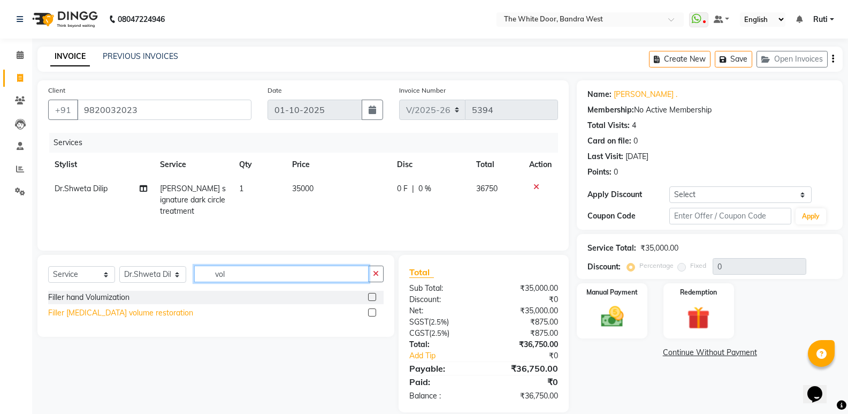
type input "vol"
click at [109, 313] on div "Filler earlobe volume restoration" at bounding box center [120, 312] width 145 height 11
checkbox input "false"
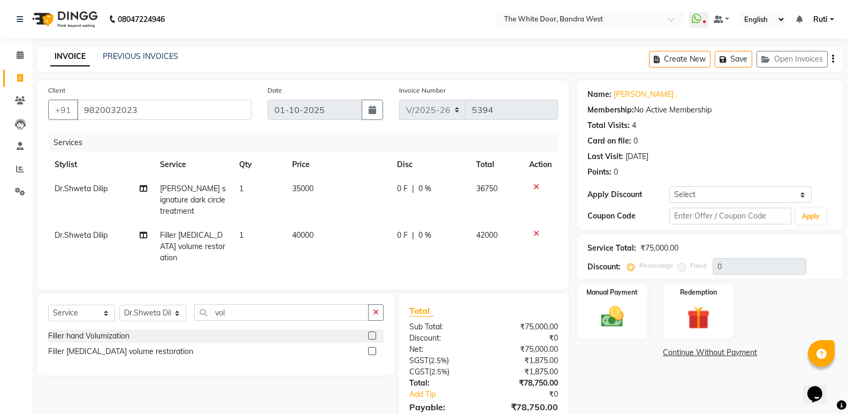
scroll to position [50, 0]
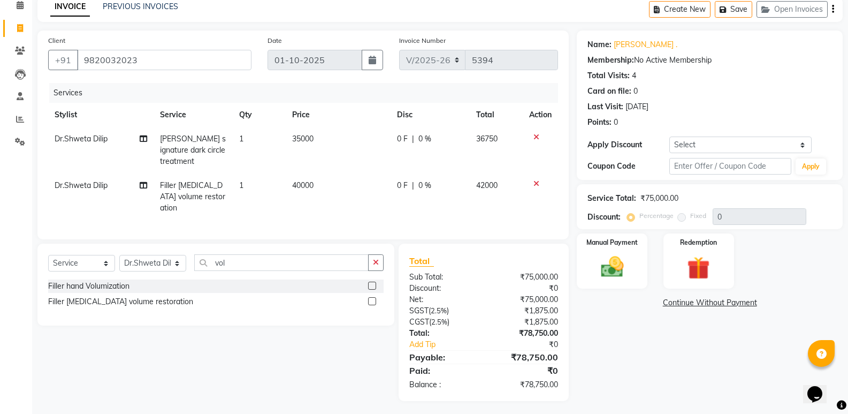
click at [615, 256] on img at bounding box center [612, 267] width 37 height 26
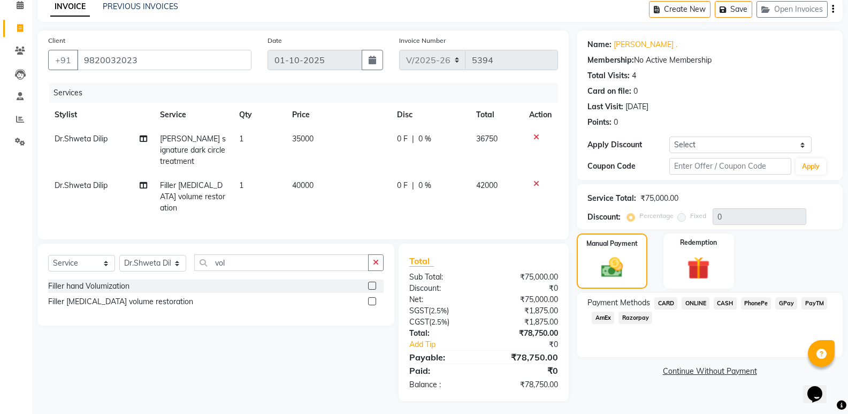
click at [719, 306] on span "CASH" at bounding box center [725, 303] width 23 height 12
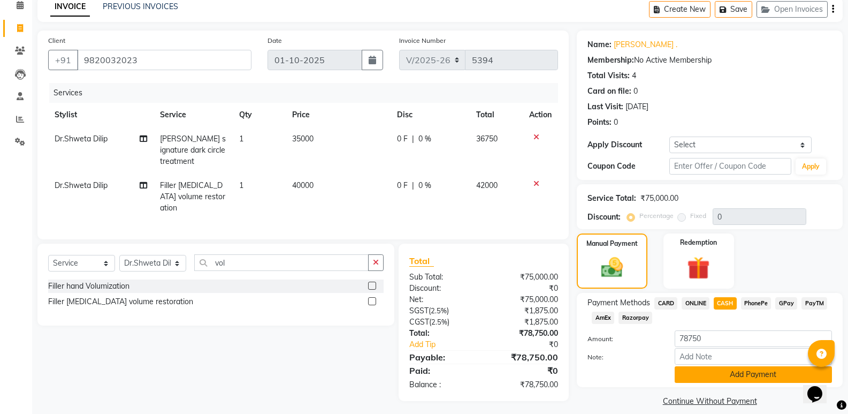
click at [715, 369] on button "Add Payment" at bounding box center [753, 374] width 157 height 17
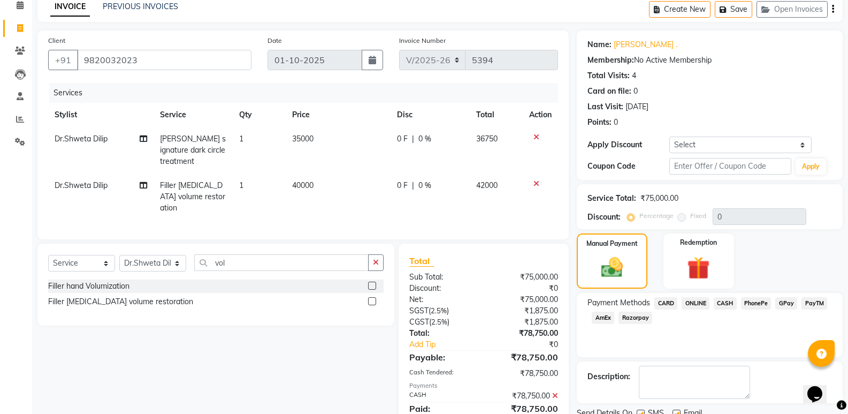
scroll to position [92, 0]
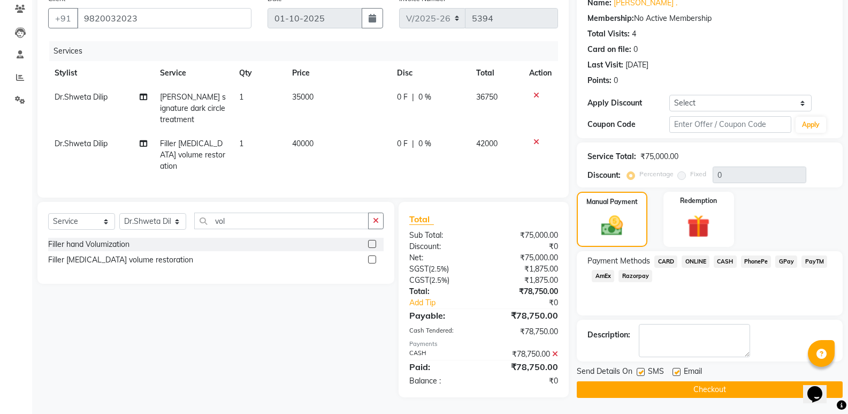
click at [696, 392] on button "Checkout" at bounding box center [710, 389] width 266 height 17
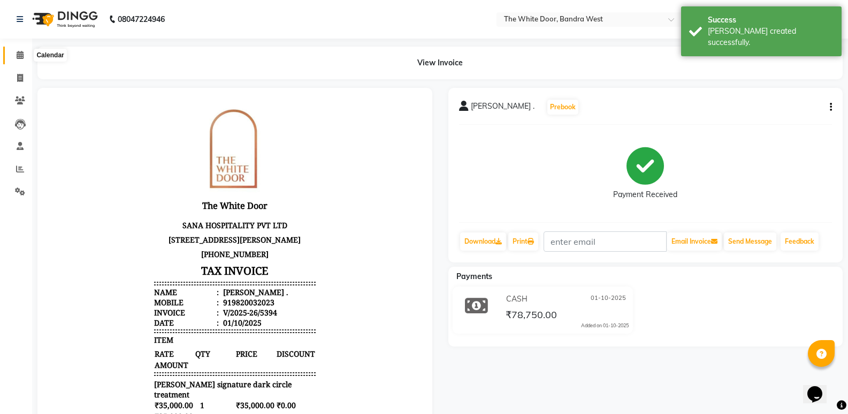
click at [18, 57] on icon at bounding box center [20, 55] width 7 height 8
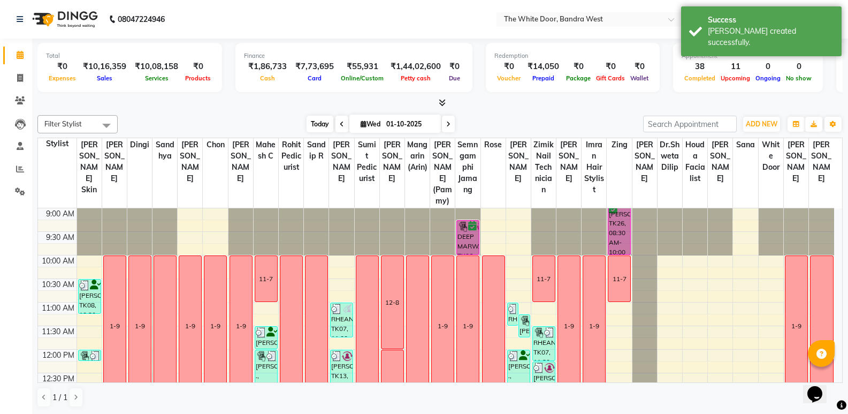
click at [316, 129] on span "Today" at bounding box center [320, 124] width 27 height 17
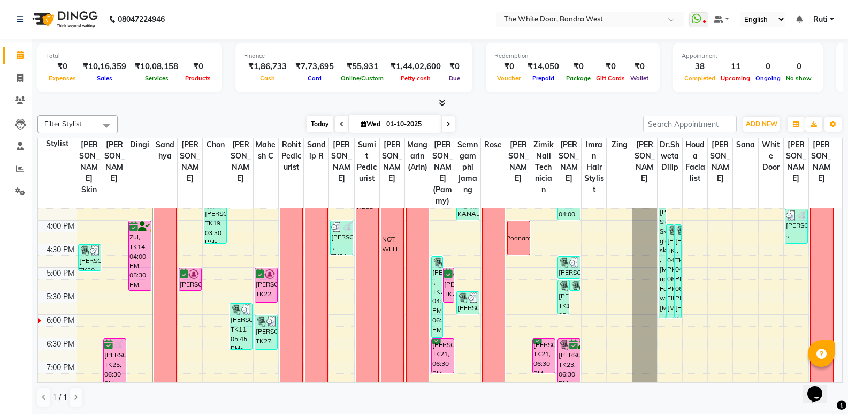
click at [330, 126] on span "Today" at bounding box center [320, 124] width 27 height 17
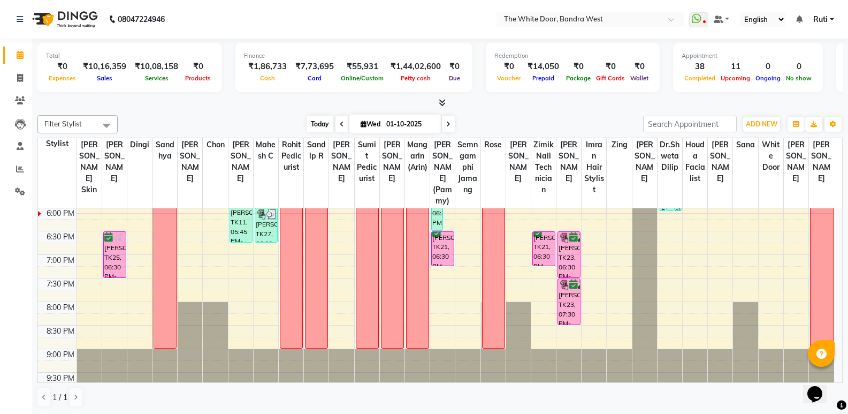
click at [315, 126] on span "Today" at bounding box center [320, 124] width 27 height 17
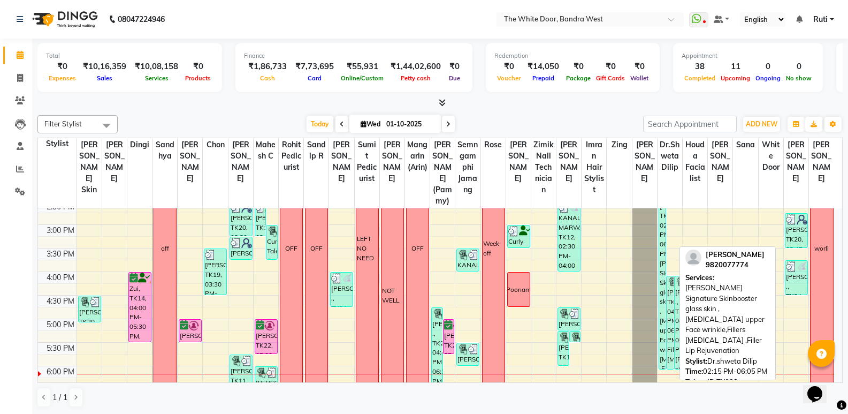
scroll to position [264, 0]
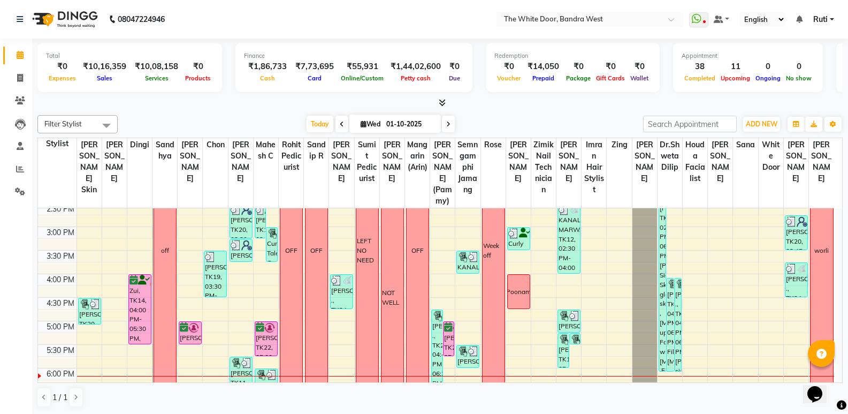
click at [448, 128] on span at bounding box center [448, 124] width 13 height 17
type input "02-10-2025"
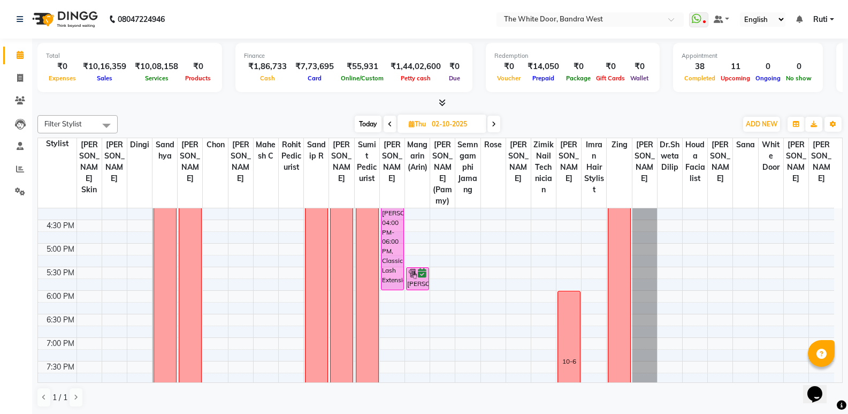
scroll to position [371, 0]
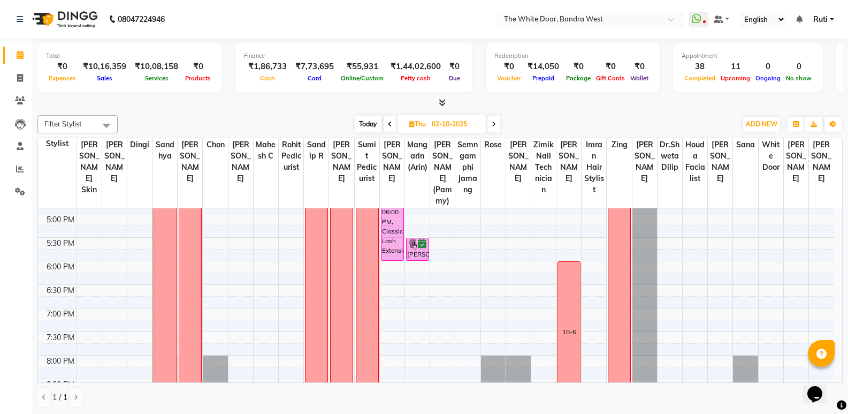
click at [438, 329] on div "9:00 AM 9:30 AM 10:00 AM 10:30 AM 11:00 AM 11:30 AM 12:00 PM 12:30 PM 1:00 PM 1…" at bounding box center [436, 143] width 796 height 612
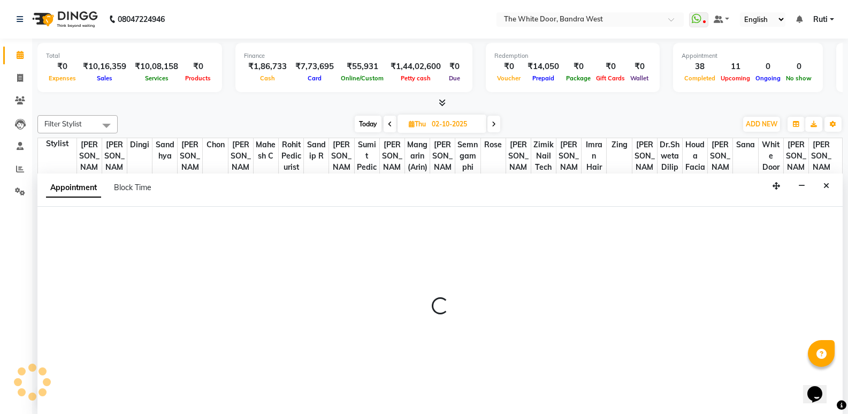
scroll to position [1, 0]
select select "82878"
select select "1140"
select select "tentative"
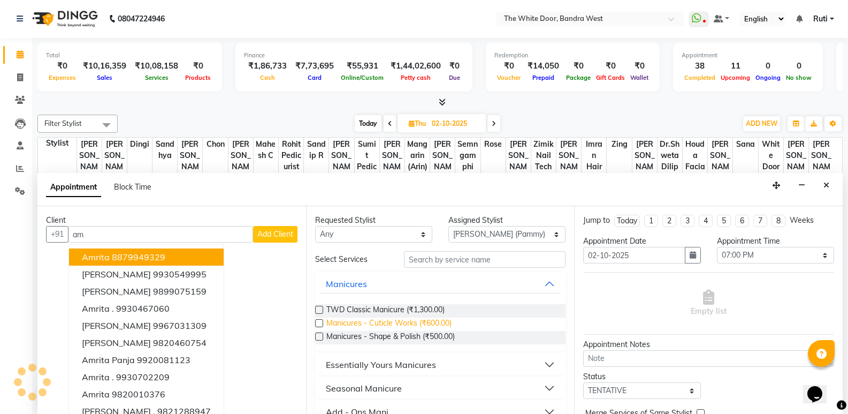
type input "a"
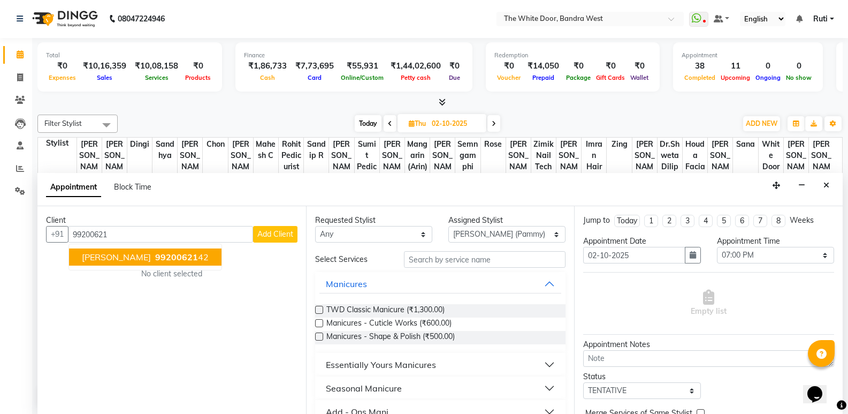
click at [202, 256] on button "Amreen Qureshi 99200621 42" at bounding box center [145, 256] width 153 height 17
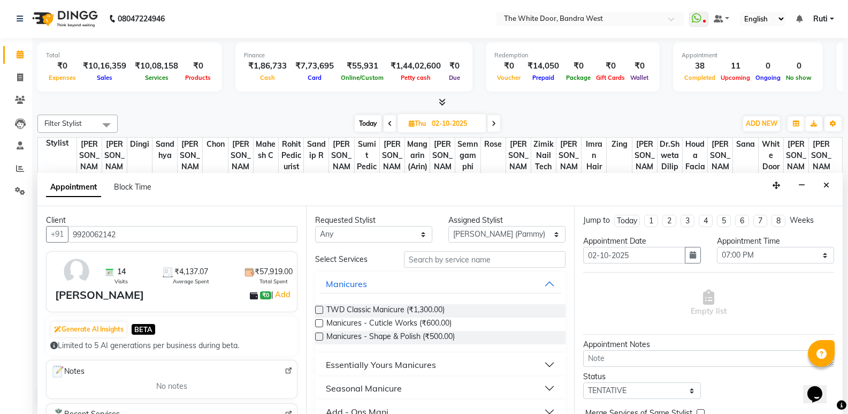
type input "9920062142"
click at [537, 233] on select "Select Amita Skin benjimin Chon Dingi Dr.Shweta Dilip Farheen K Ganesh M Gautam…" at bounding box center [506, 234] width 117 height 17
select select "22332"
click at [448, 226] on select "Select Amita Skin benjimin Chon Dingi Dr.Shweta Dilip Farheen K Ganesh M Gautam…" at bounding box center [506, 234] width 117 height 17
click at [505, 260] on input "text" at bounding box center [485, 259] width 162 height 17
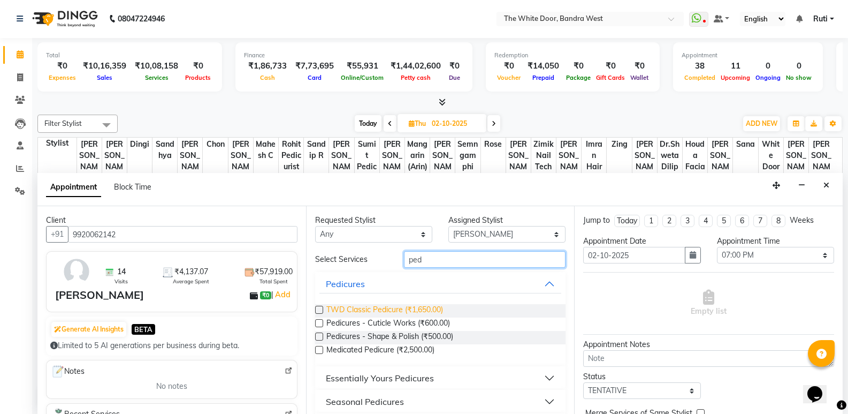
type input "ped"
click at [422, 312] on span "TWD Classic Pedicure (₹1,650.00)" at bounding box center [384, 310] width 117 height 13
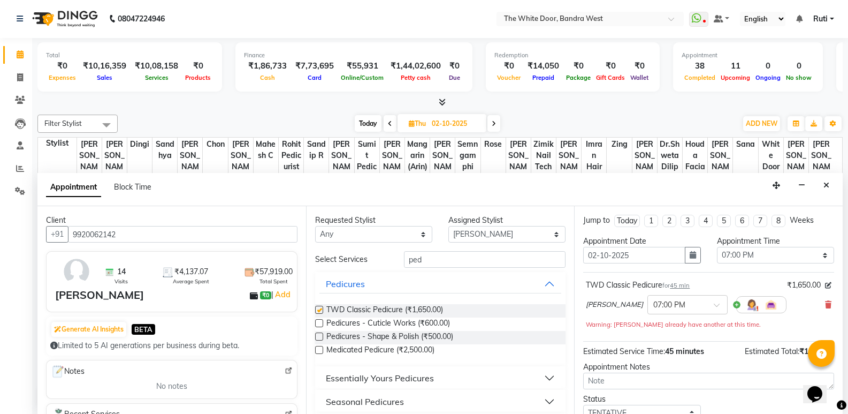
checkbox input "false"
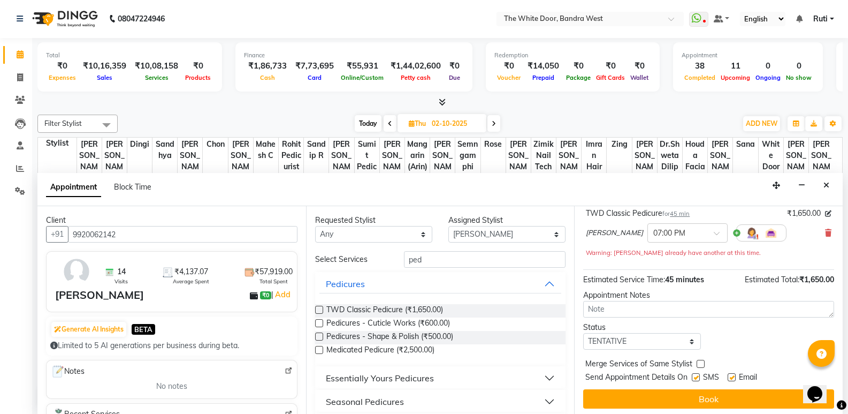
scroll to position [75, 0]
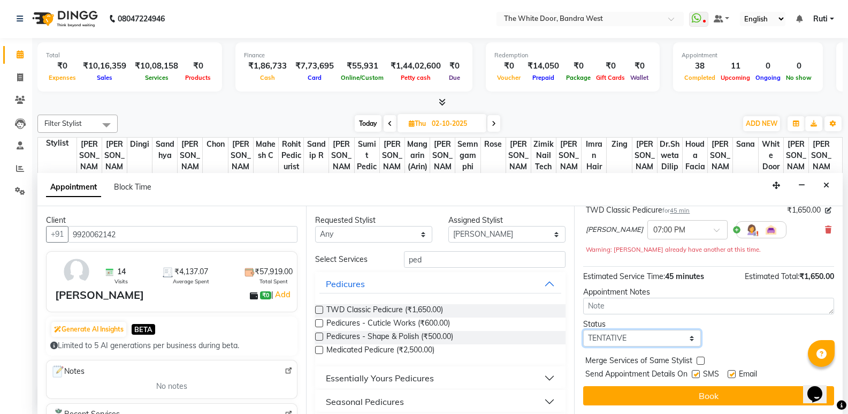
click at [643, 344] on select "Select TENTATIVE CONFIRM UPCOMING" at bounding box center [641, 338] width 117 height 17
select select "confirm booking"
click at [583, 330] on select "Select TENTATIVE CONFIRM UPCOMING" at bounding box center [641, 338] width 117 height 17
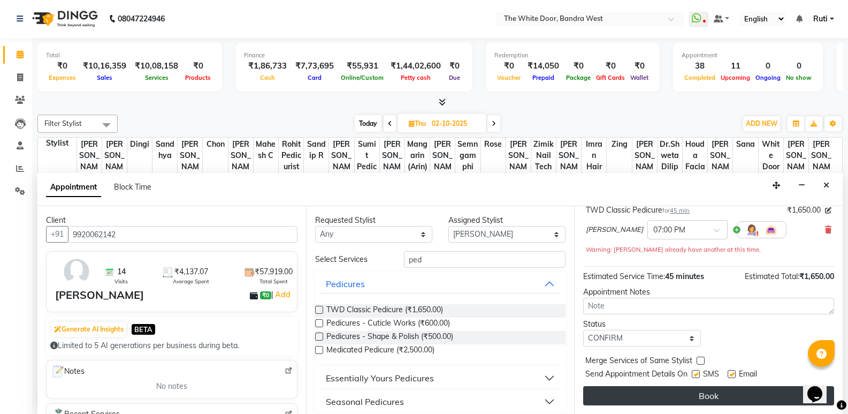
click at [632, 394] on button "Book" at bounding box center [708, 395] width 251 height 19
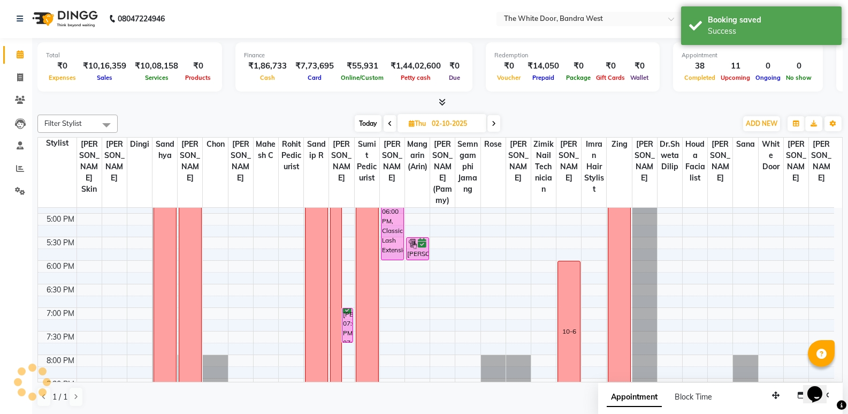
scroll to position [0, 0]
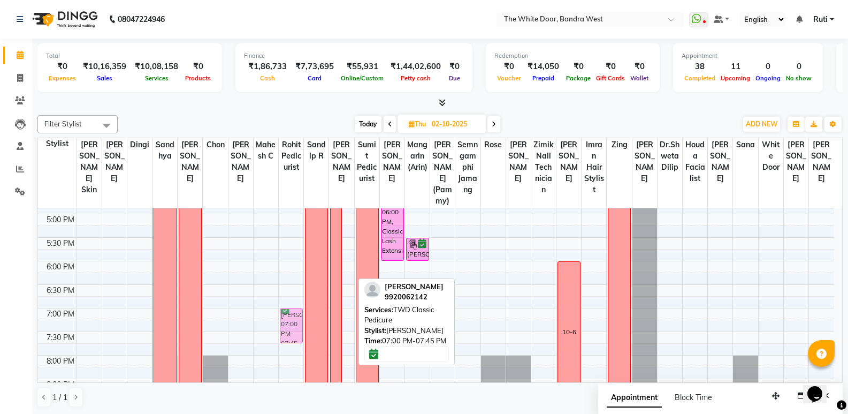
drag, startPoint x: 349, startPoint y: 340, endPoint x: 303, endPoint y: 335, distance: 46.9
click at [299, 334] on tr "Emma Palmer, 12:00 PM-12:30 PM, Waxing Full Arms Emma Palmer, 12:30 PM-01:05 PM…" at bounding box center [436, 143] width 796 height 612
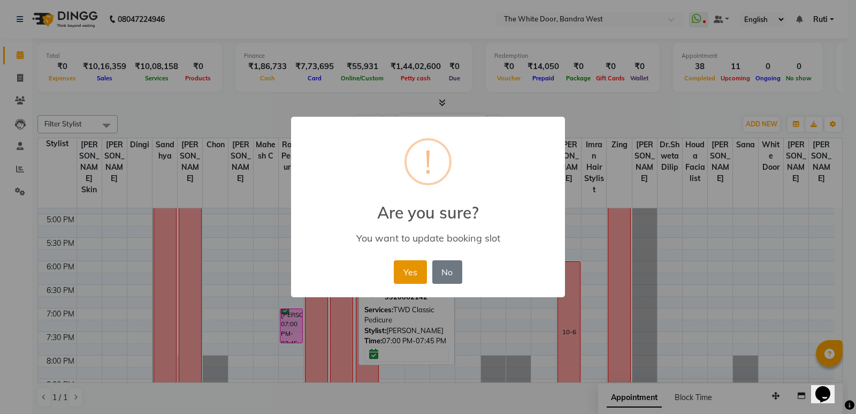
click at [409, 279] on button "Yes" at bounding box center [410, 272] width 33 height 24
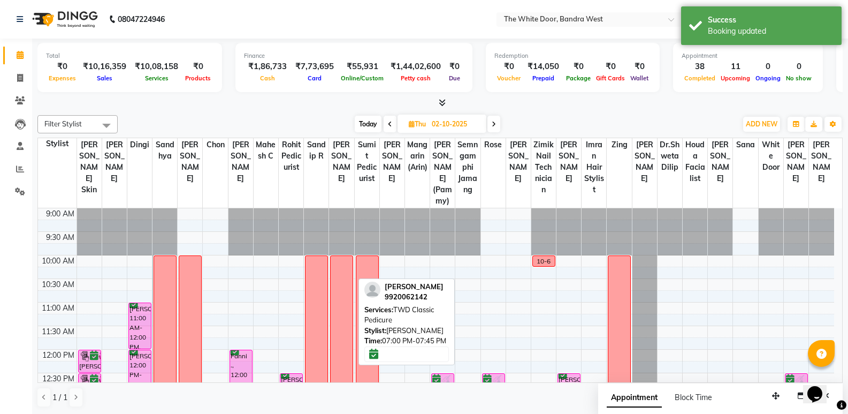
click at [371, 127] on span "Today" at bounding box center [368, 124] width 27 height 17
type input "01-10-2025"
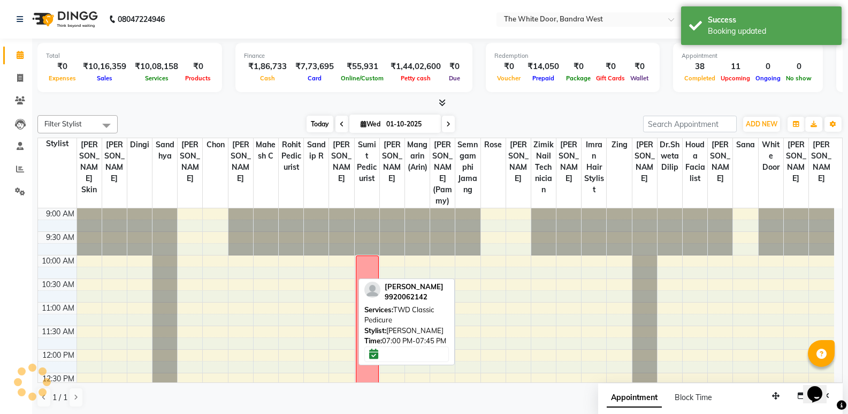
scroll to position [424, 0]
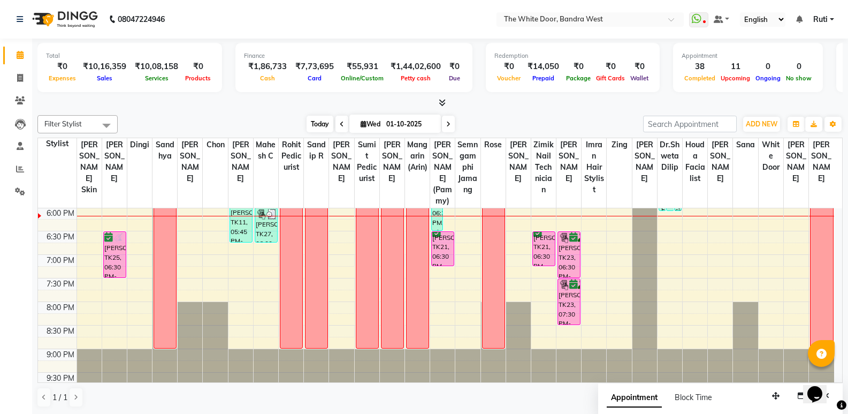
click at [322, 121] on span "Today" at bounding box center [320, 124] width 27 height 17
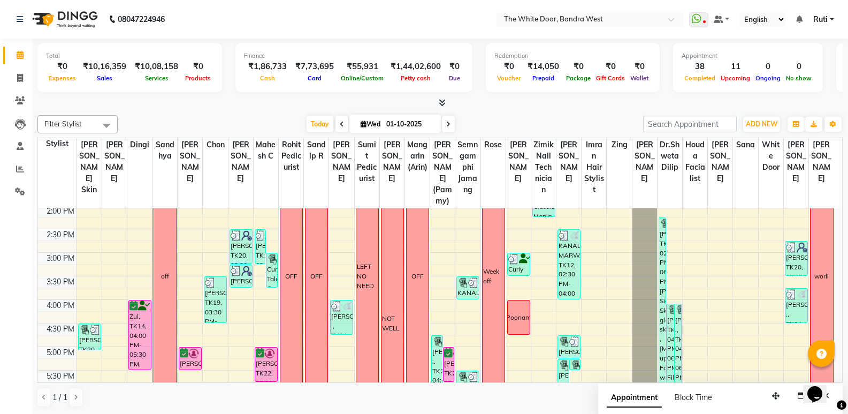
scroll to position [210, 0]
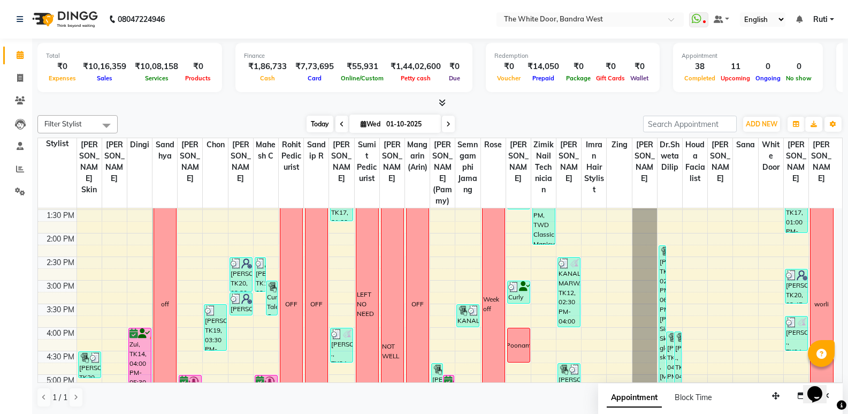
click at [310, 117] on span "Today" at bounding box center [320, 124] width 27 height 17
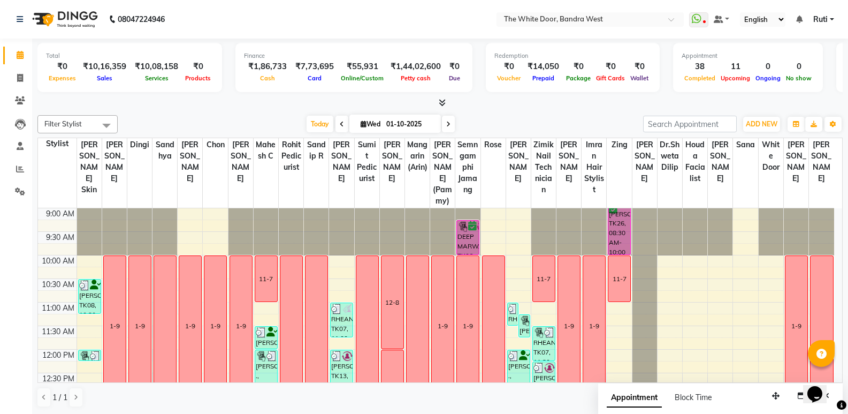
scroll to position [424, 0]
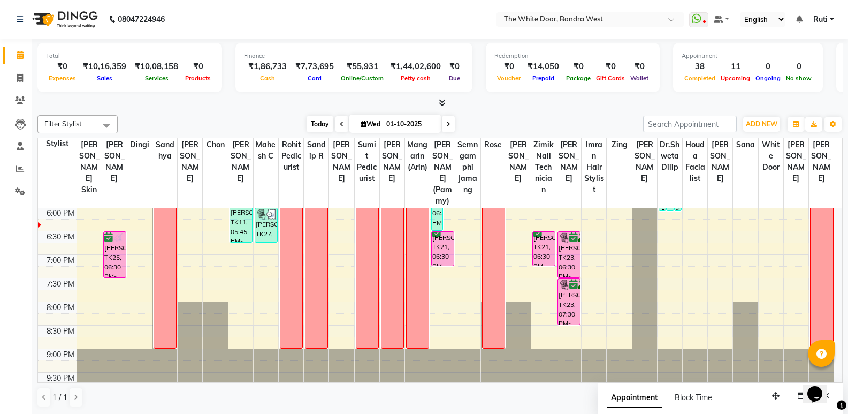
click at [318, 125] on span "Today" at bounding box center [320, 124] width 27 height 17
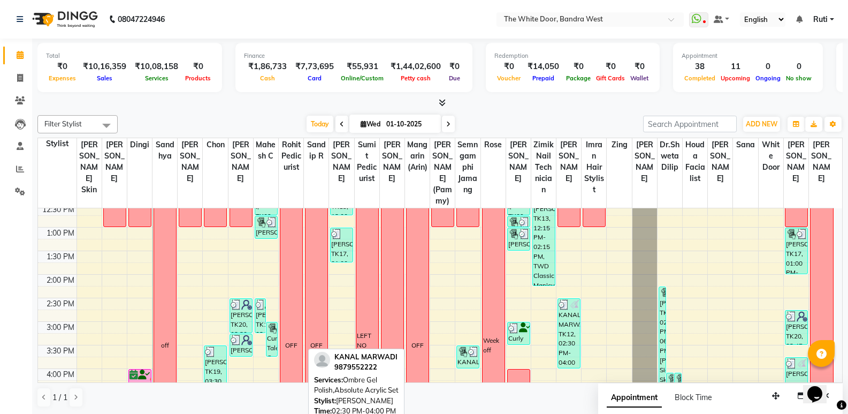
scroll to position [157, 0]
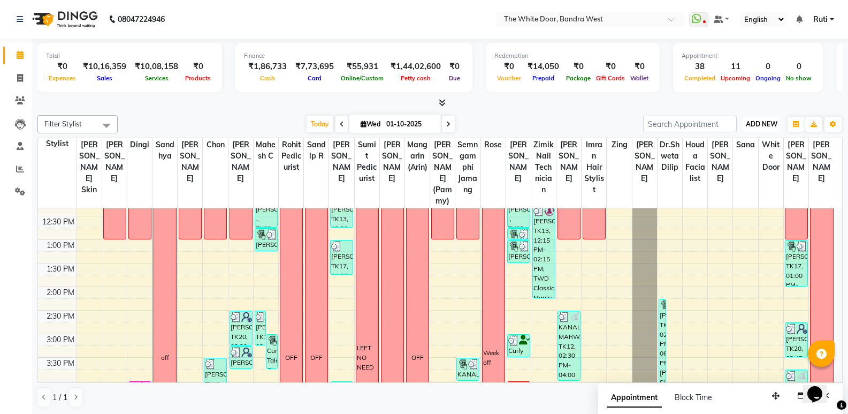
click at [770, 117] on button "ADD NEW Toggle Dropdown" at bounding box center [761, 124] width 37 height 15
click at [737, 155] on link "Add Invoice" at bounding box center [737, 158] width 85 height 14
select select "service"
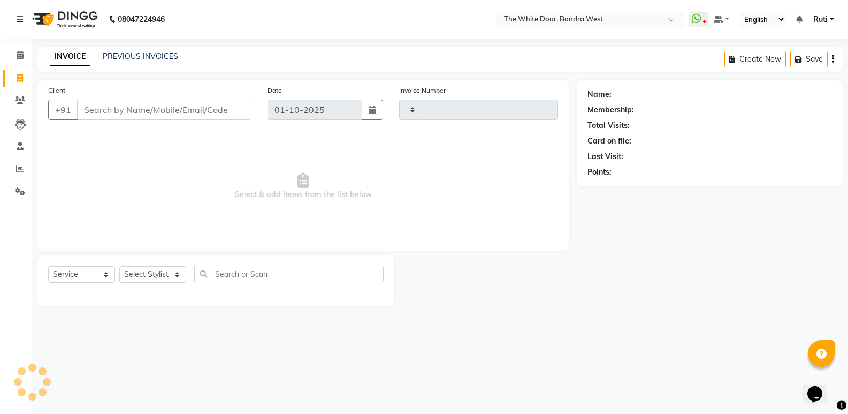
type input "5395"
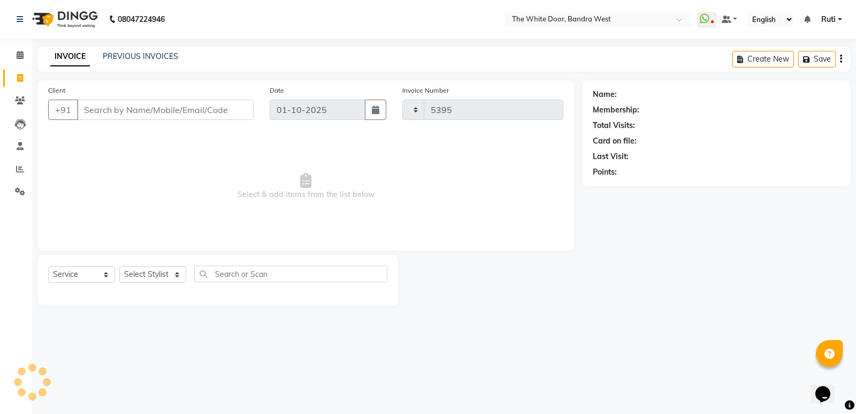
select select "3980"
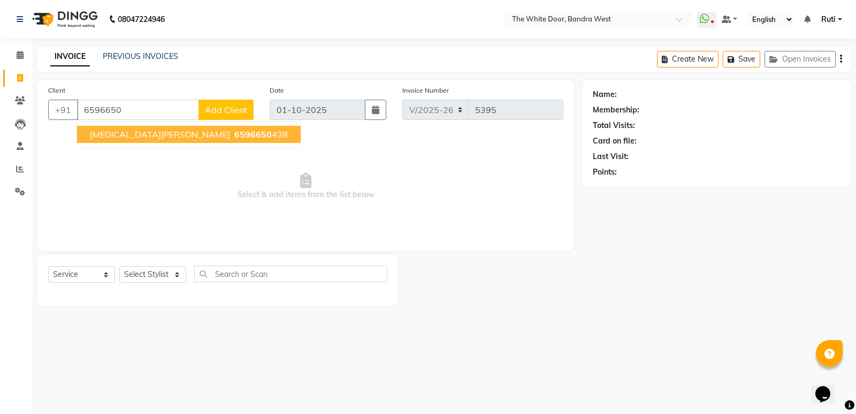
click at [234, 139] on span "6596650" at bounding box center [252, 134] width 37 height 11
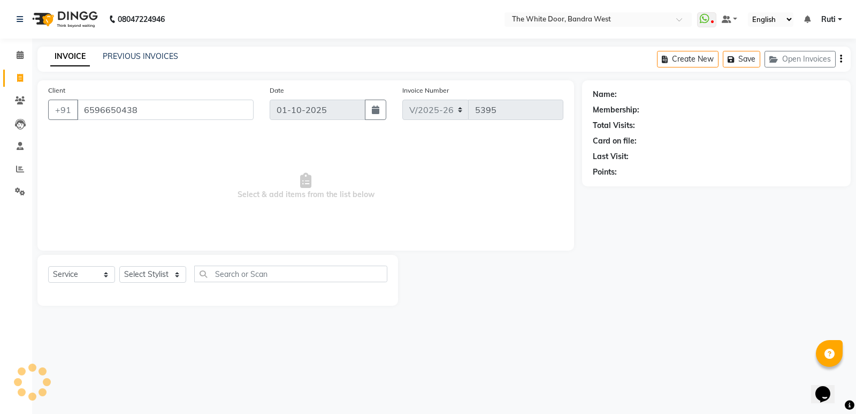
type input "6596650438"
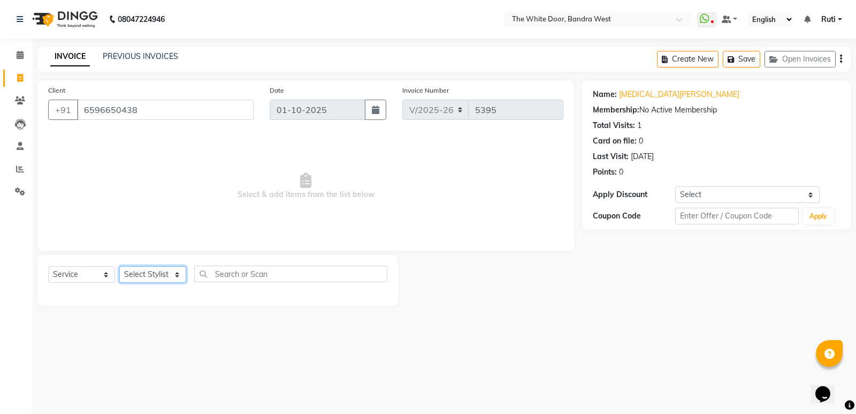
click at [174, 282] on select "Select Stylist [PERSON_NAME] Skin [PERSON_NAME] [PERSON_NAME] Dingi Dr.Shweta […" at bounding box center [152, 274] width 67 height 17
select select "87476"
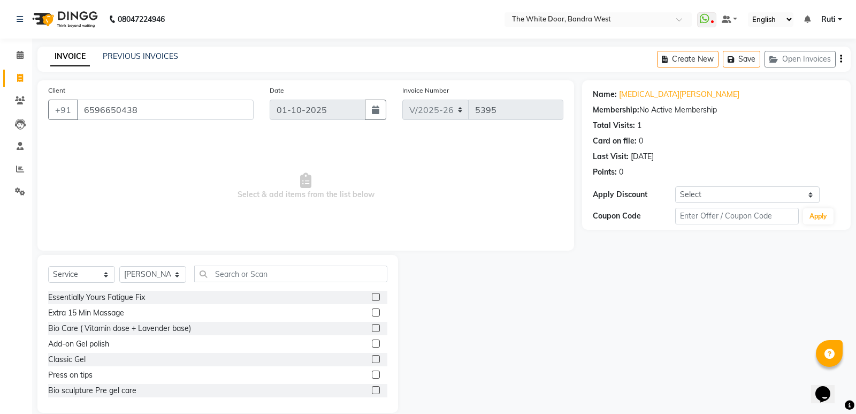
click at [306, 260] on div "Select Service Product Membership Package Voucher Prepaid Gift Card Select Styl…" at bounding box center [217, 334] width 361 height 158
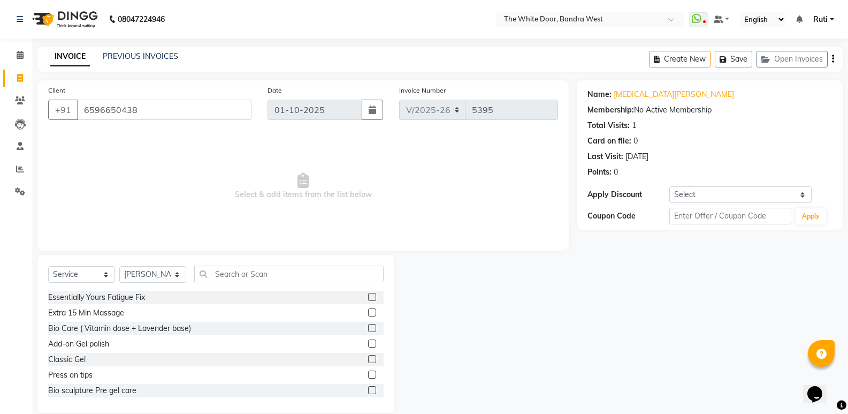
click at [291, 262] on div "Select Service Product Membership Package Voucher Prepaid Gift Card Select Styl…" at bounding box center [215, 334] width 357 height 158
click at [279, 269] on input "text" at bounding box center [288, 273] width 189 height 17
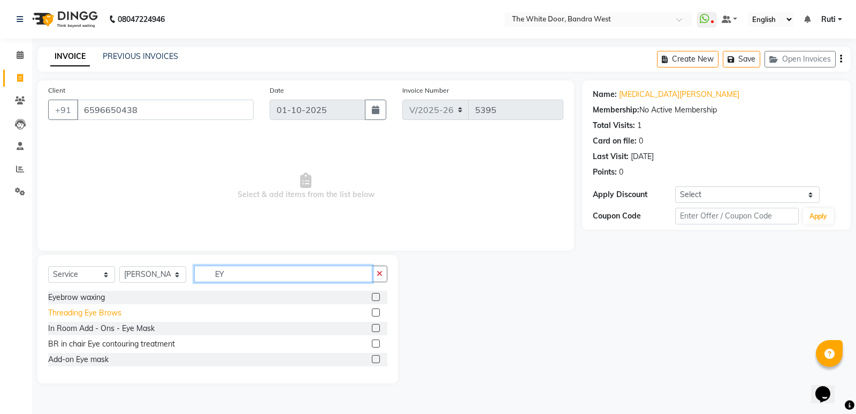
type input "EY"
click at [115, 314] on div "Threading Eye Brows" at bounding box center [84, 312] width 73 height 11
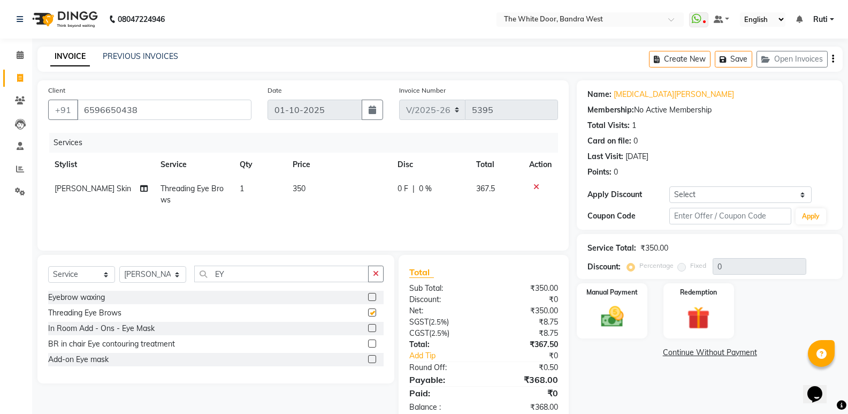
checkbox input "false"
click at [605, 322] on img at bounding box center [612, 316] width 38 height 27
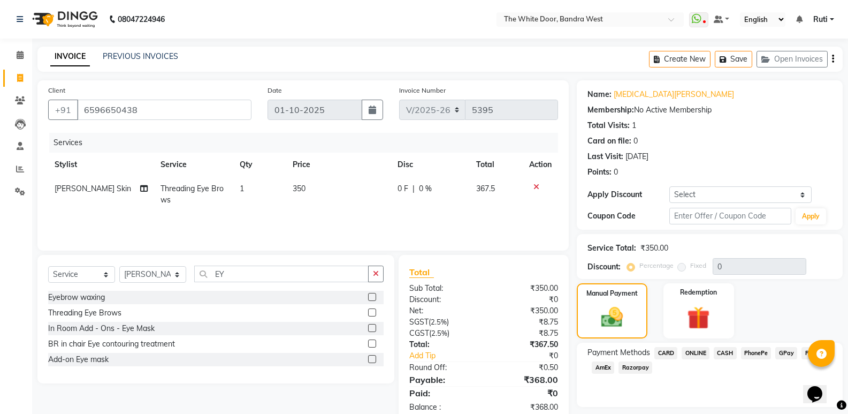
click at [721, 352] on span "CASH" at bounding box center [725, 353] width 23 height 12
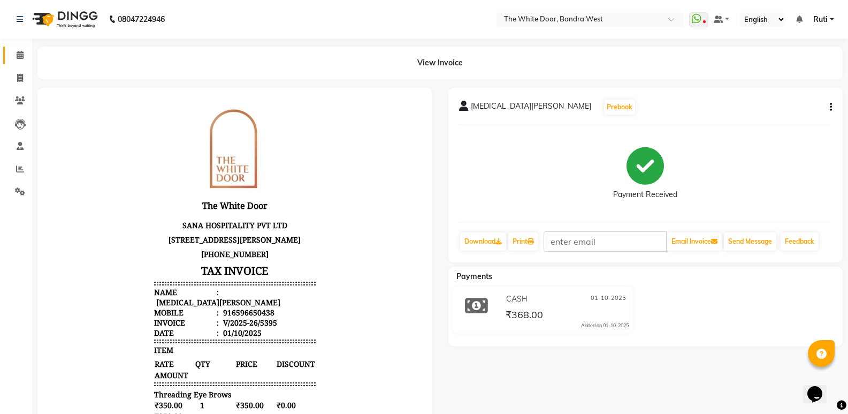
click at [8, 50] on link "Calendar" at bounding box center [16, 56] width 26 height 18
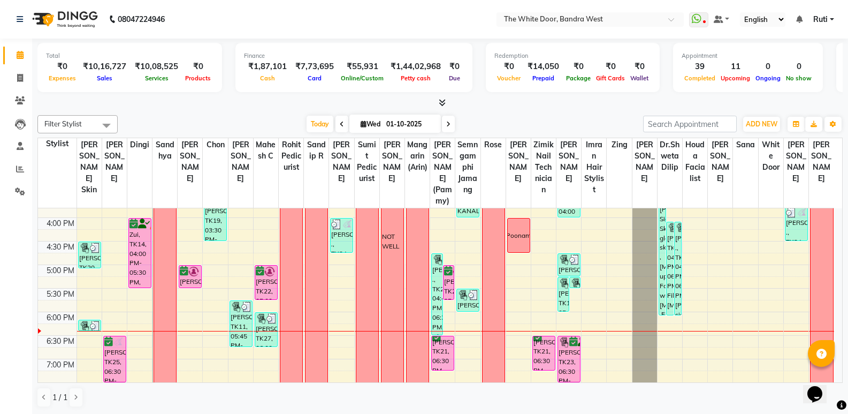
scroll to position [321, 0]
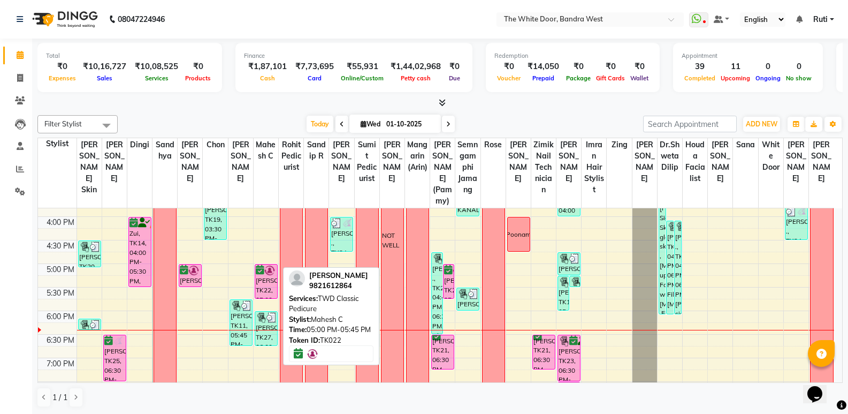
click at [268, 298] on div "Sangeeta Gole, TK22, 05:00 PM-05:45 PM, TWD Classic Pedicure" at bounding box center [266, 281] width 22 height 34
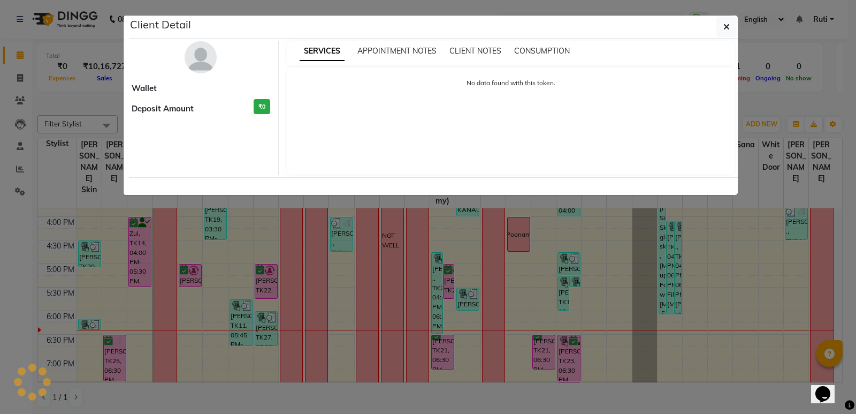
select select "6"
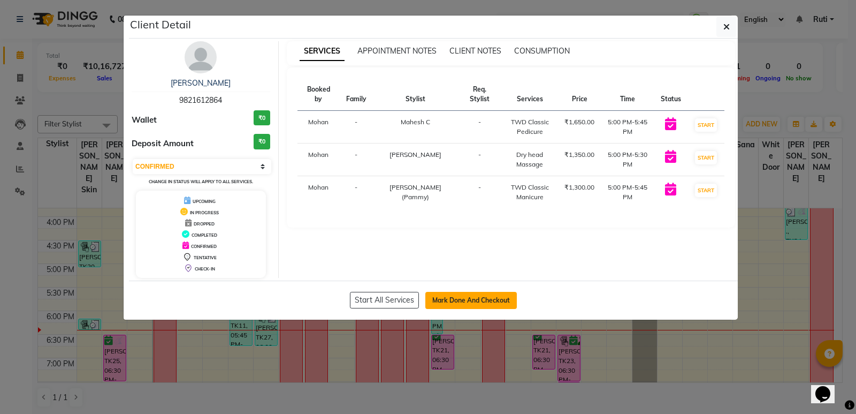
click at [503, 298] on button "Mark Done And Checkout" at bounding box center [471, 300] width 92 height 17
select select "service"
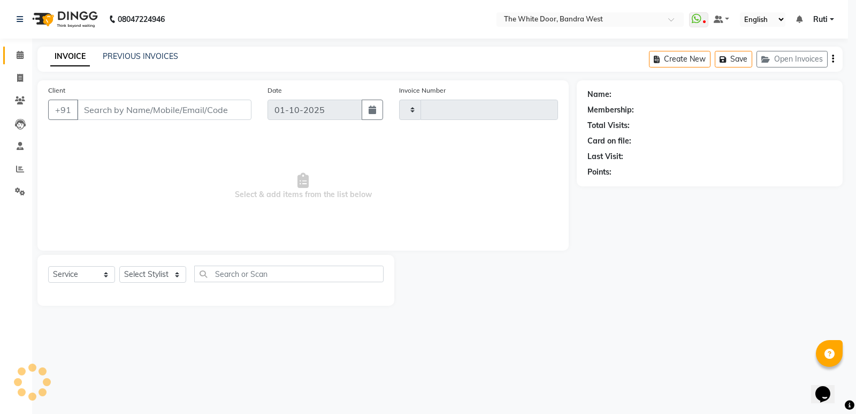
type input "5396"
select select "3980"
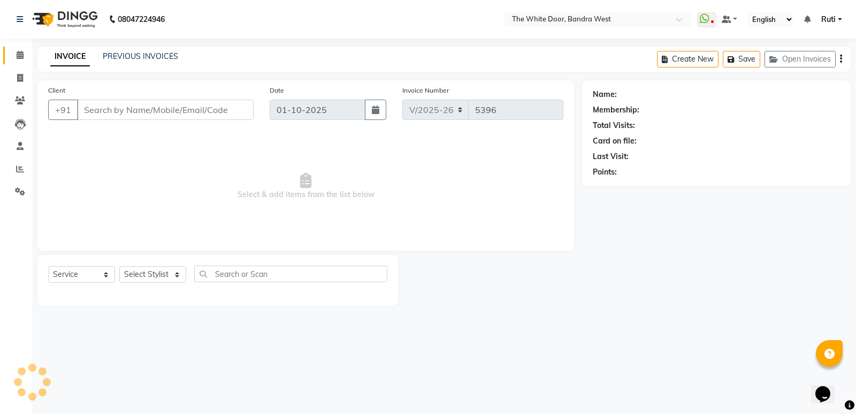
type input "9821612864"
select select "20535"
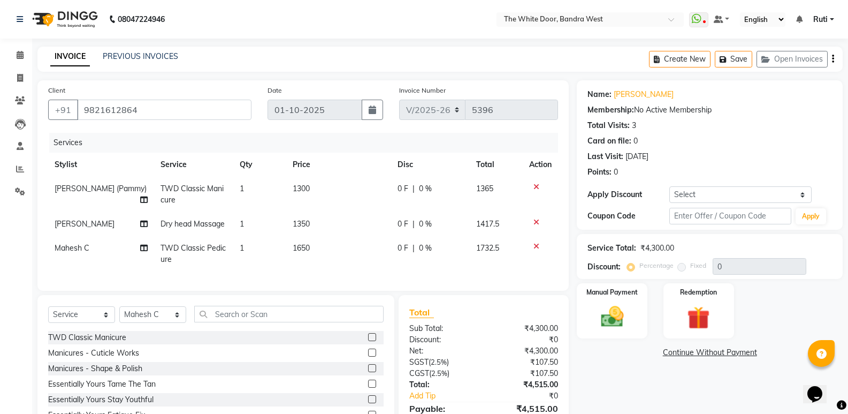
click at [82, 247] on span "Mahesh C" at bounding box center [72, 248] width 35 height 10
select select "20535"
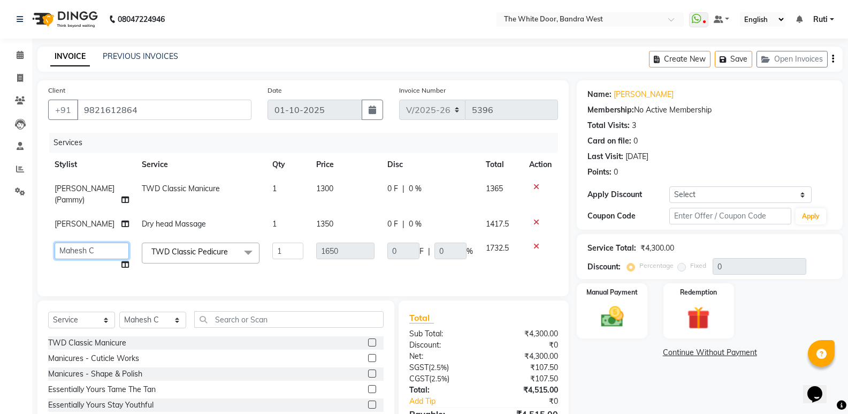
click at [87, 259] on select "Amita Skin benjimin Chitra K Chon Dingi Dr.Shweta Dilip Farheen K Ganesh M Gaut…" at bounding box center [92, 250] width 74 height 17
select select "20533"
click at [87, 259] on select "Amita Skin benjimin Chitra K Chon Dingi Dr.Shweta Dilip Farheen K Ganesh M Gaut…" at bounding box center [92, 250] width 74 height 17
click at [98, 242] on select "Amita Skin benjimin Chitra K Chon Dingi Dr.Shweta Dilip Farheen K Ganesh M Gaut…" at bounding box center [92, 250] width 74 height 17
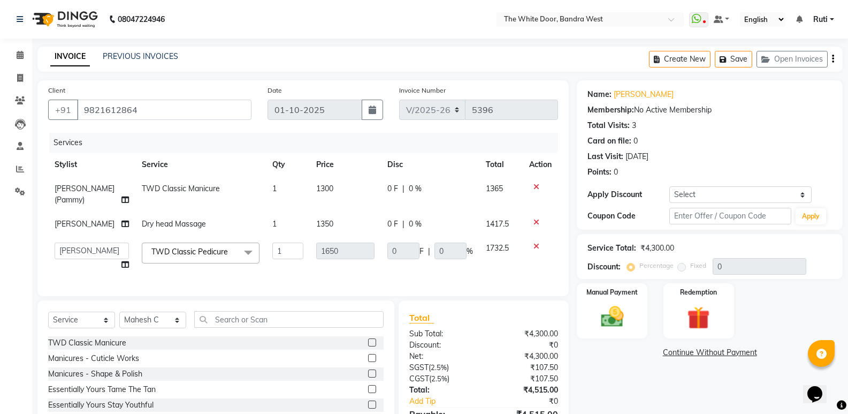
scroll to position [54, 0]
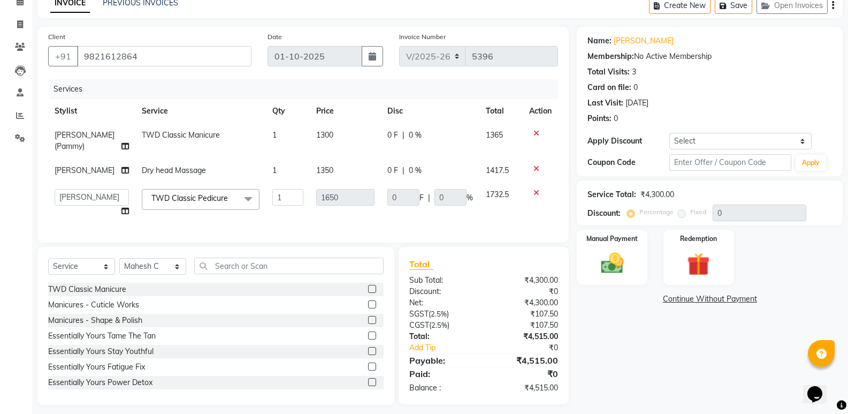
select select "92327"
click at [89, 158] on td "[PERSON_NAME] (Pammy)" at bounding box center [91, 140] width 87 height 35
select select "82878"
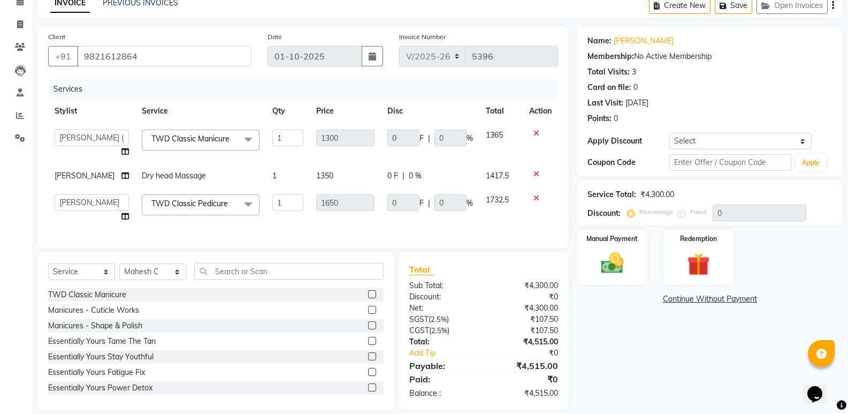
click at [94, 184] on td "[PERSON_NAME]" at bounding box center [91, 176] width 87 height 24
select select "20413"
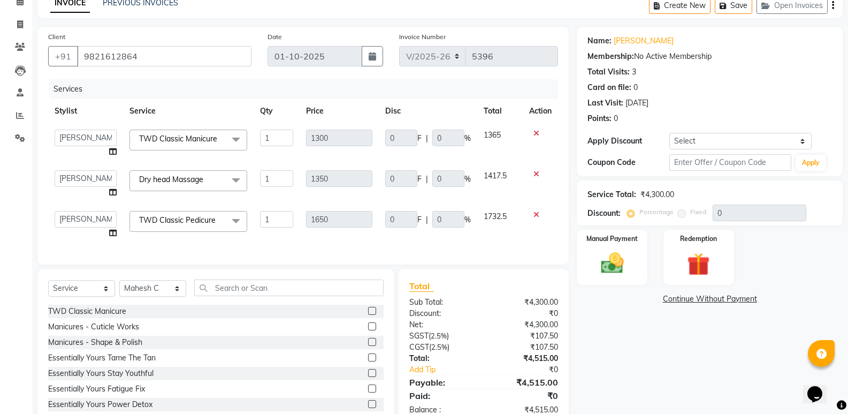
click at [200, 179] on span "Dry head Massage" at bounding box center [171, 179] width 64 height 10
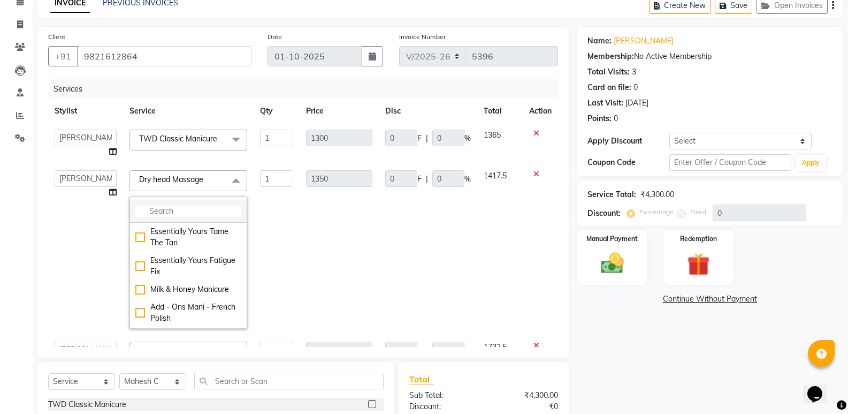
click at [198, 209] on input "multiselect-search" at bounding box center [188, 210] width 106 height 11
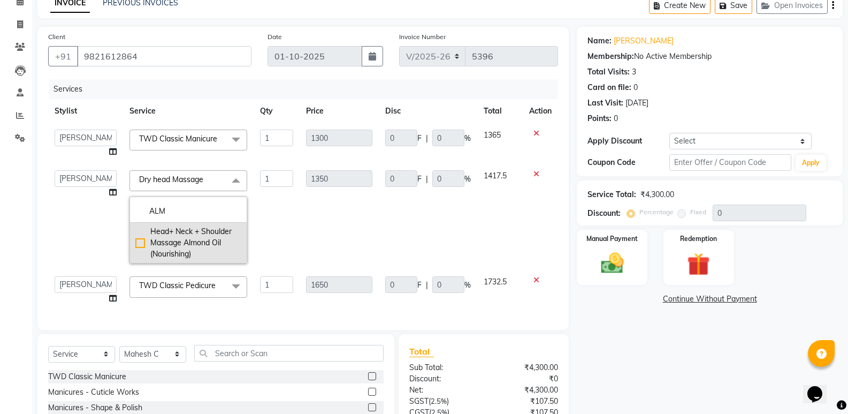
type input "ALM"
drag, startPoint x: 195, startPoint y: 235, endPoint x: 226, endPoint y: 233, distance: 31.1
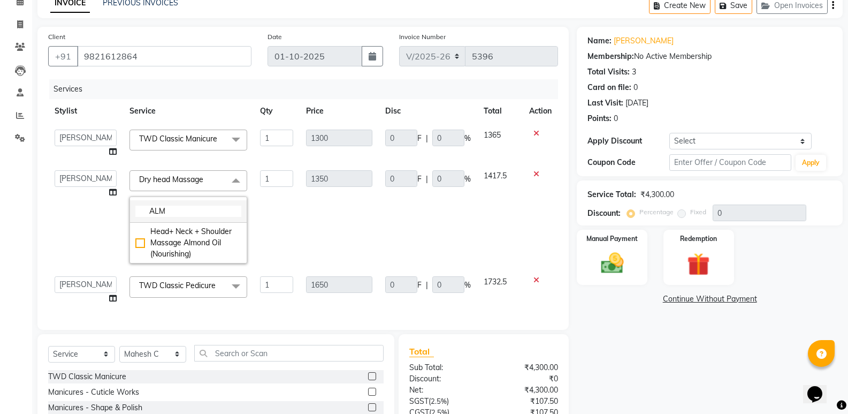
click at [197, 235] on div "Head+ Neck + Shoulder Massage Almond Oil (Nourishing)" at bounding box center [188, 243] width 106 height 34
checkbox input "true"
type input "1500"
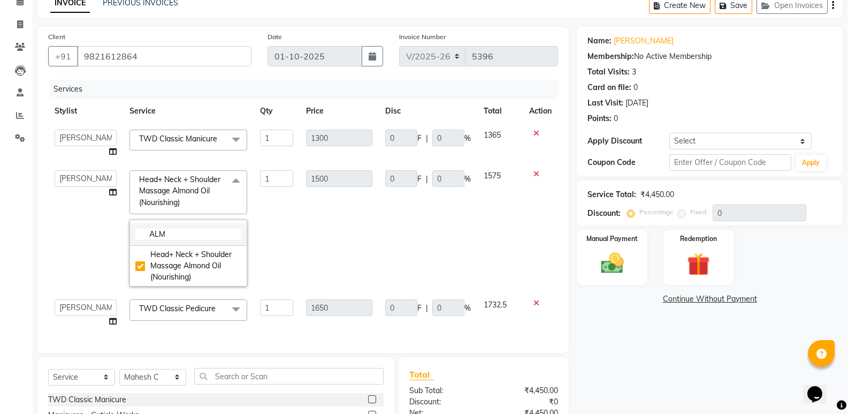
click at [227, 233] on input "ALM" at bounding box center [188, 234] width 106 height 11
click at [340, 208] on td "1500" at bounding box center [339, 228] width 79 height 129
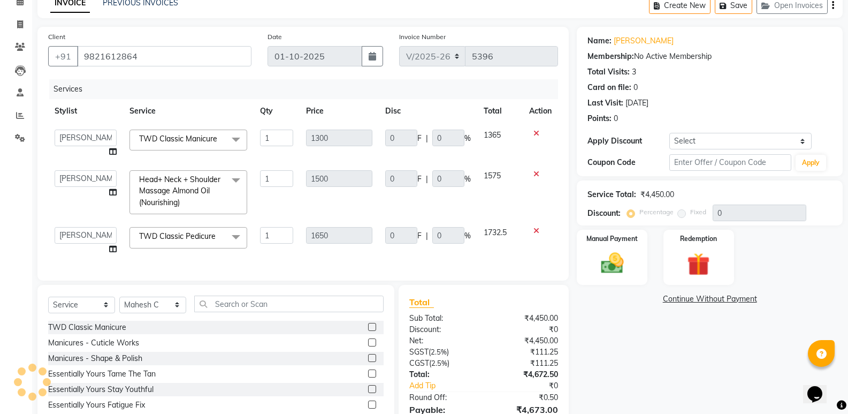
scroll to position [117, 0]
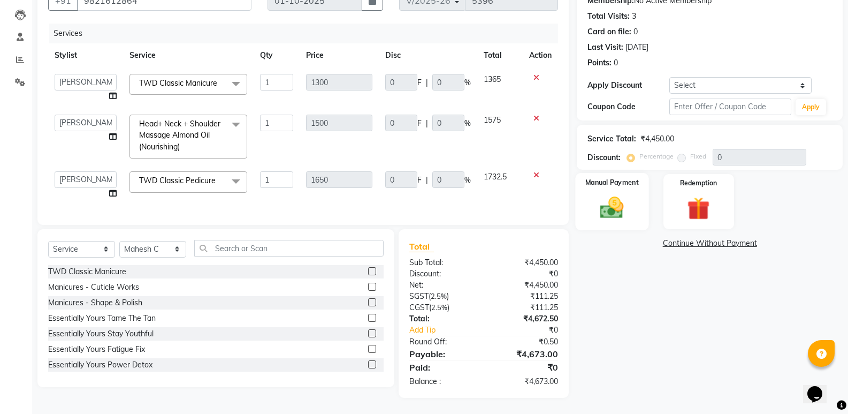
click at [577, 184] on div "Manual Payment" at bounding box center [612, 201] width 73 height 57
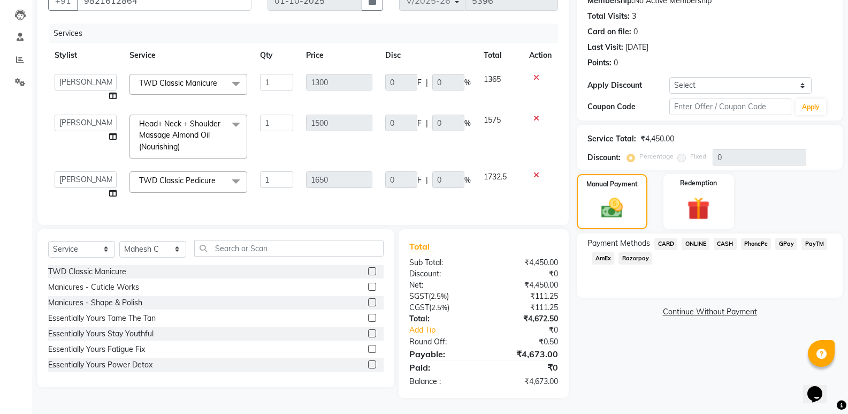
click at [723, 238] on span "CASH" at bounding box center [725, 244] width 23 height 12
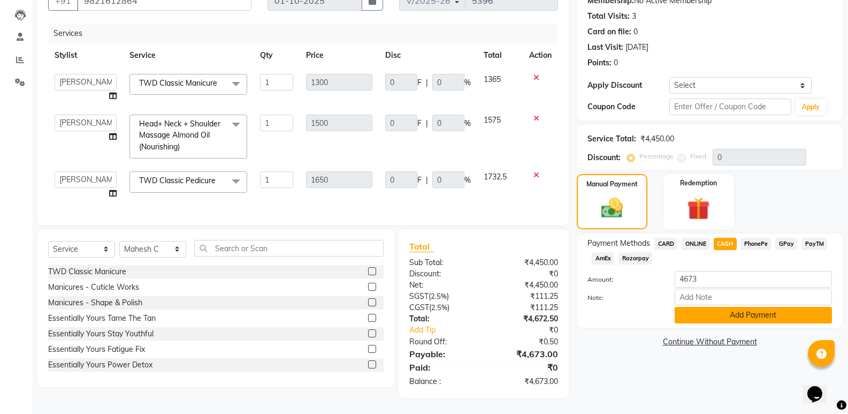
click at [718, 307] on button "Add Payment" at bounding box center [753, 315] width 157 height 17
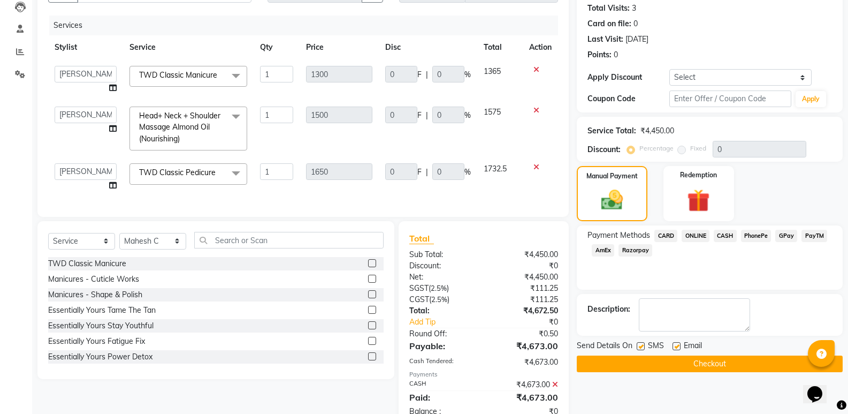
click at [692, 361] on button "Checkout" at bounding box center [710, 363] width 266 height 17
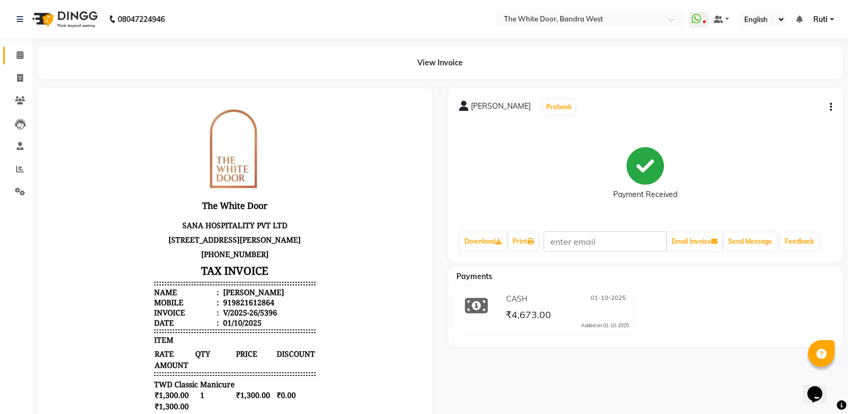
click at [24, 53] on icon at bounding box center [20, 55] width 7 height 8
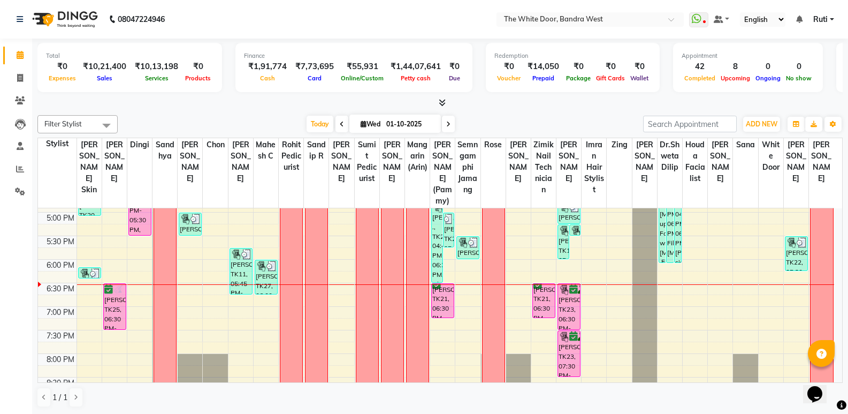
scroll to position [375, 0]
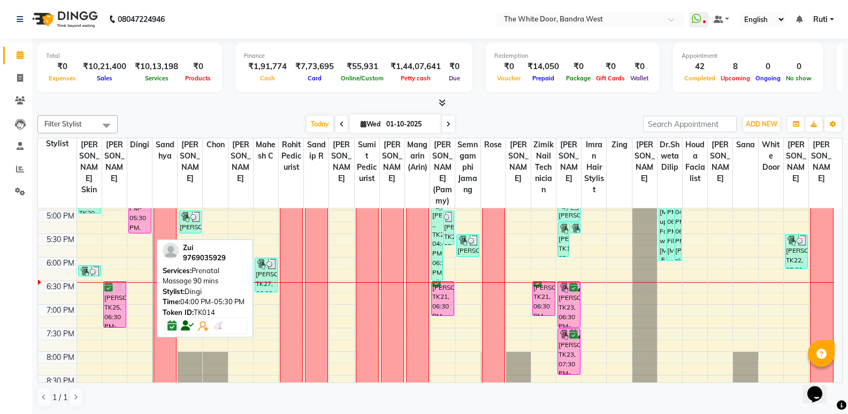
click at [139, 233] on div "Zui, TK14, 04:00 PM-05:30 PM, Prenatal Massage 90 mins" at bounding box center [140, 198] width 22 height 69
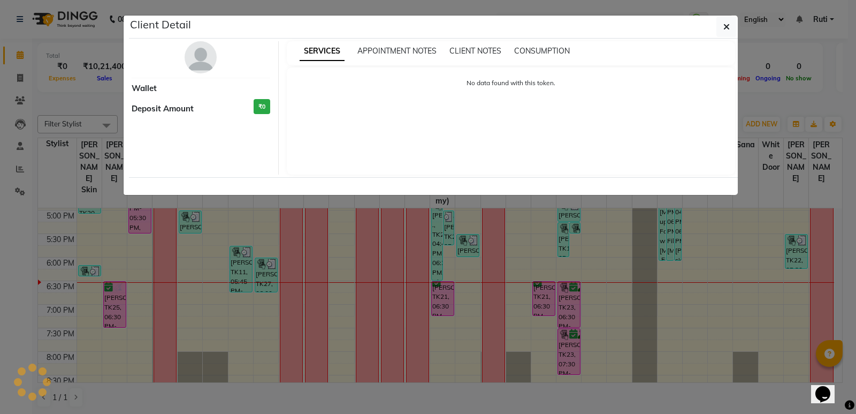
select select "6"
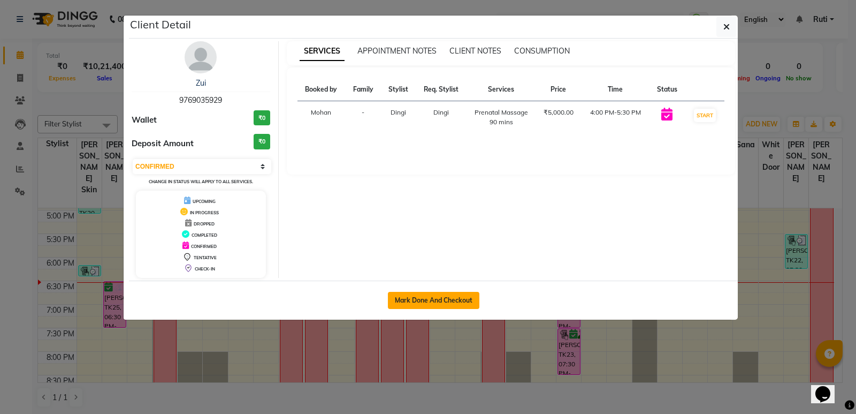
click at [440, 306] on button "Mark Done And Checkout" at bounding box center [434, 300] width 92 height 17
select select "3980"
select select "service"
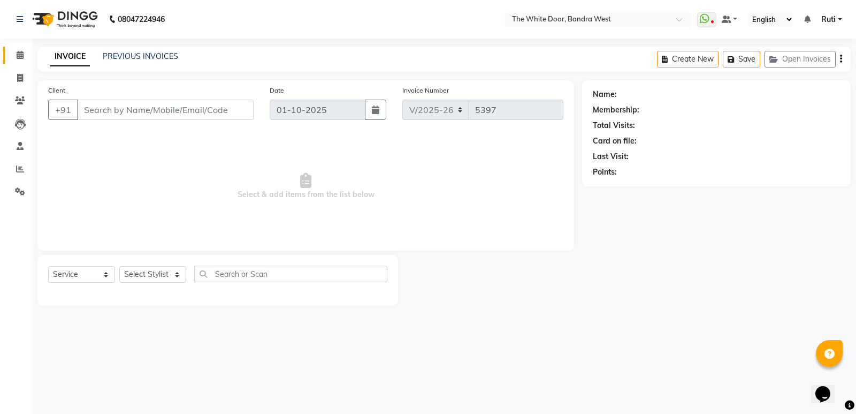
type input "9769035929"
select select "31478"
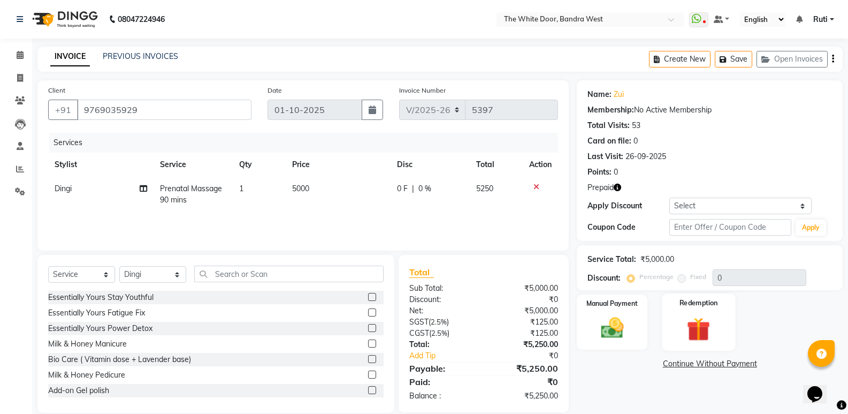
click at [679, 308] on div "Redemption" at bounding box center [698, 321] width 73 height 57
click at [663, 367] on span "Prepaid 1" at bounding box center [671, 365] width 35 height 12
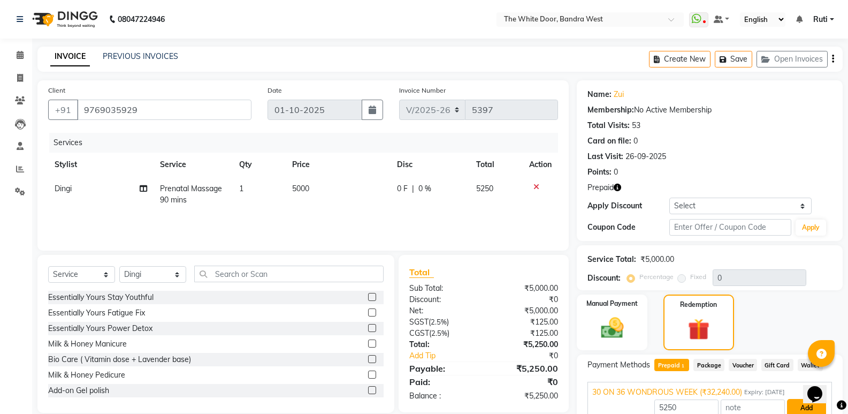
click at [795, 399] on button "Add" at bounding box center [806, 408] width 39 height 18
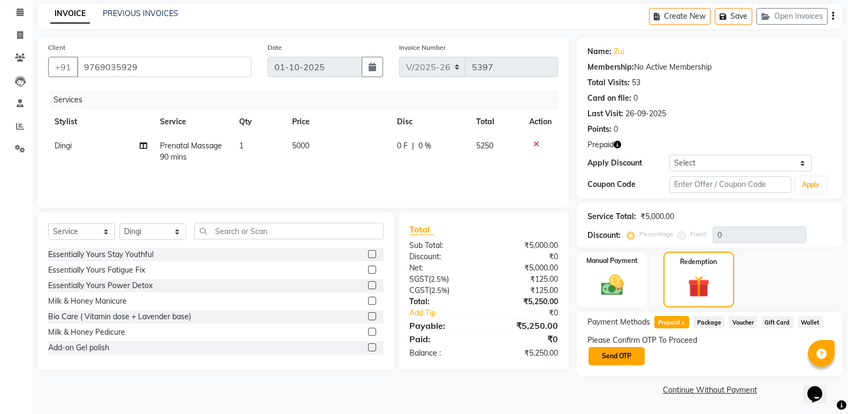
click at [633, 354] on button "Send OTP" at bounding box center [617, 356] width 56 height 18
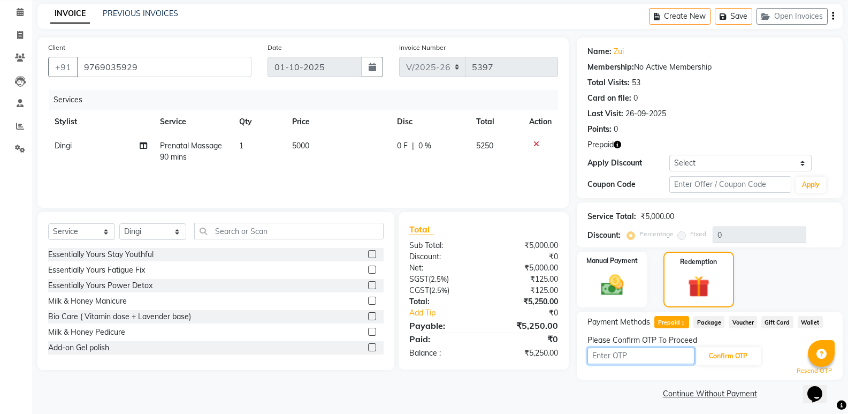
click at [621, 361] on input "text" at bounding box center [641, 355] width 107 height 17
type input "2291"
click at [706, 347] on button "Confirm OTP" at bounding box center [728, 356] width 65 height 18
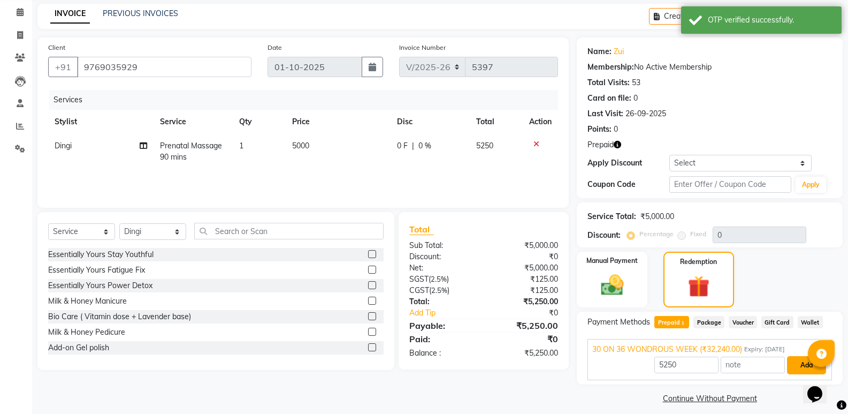
drag, startPoint x: 795, startPoint y: 362, endPoint x: 783, endPoint y: 363, distance: 12.4
click at [796, 362] on button "Add" at bounding box center [806, 365] width 39 height 18
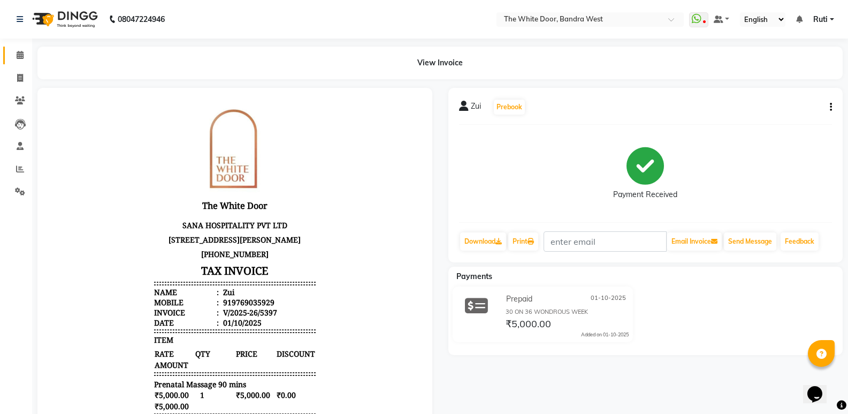
click at [17, 48] on link "Calendar" at bounding box center [16, 56] width 26 height 18
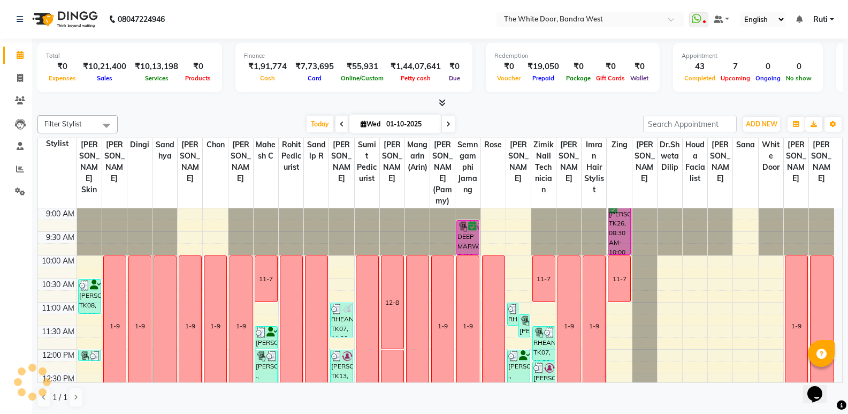
click at [427, 132] on input "01-10-2025" at bounding box center [410, 124] width 54 height 16
select select "10"
select select "2025"
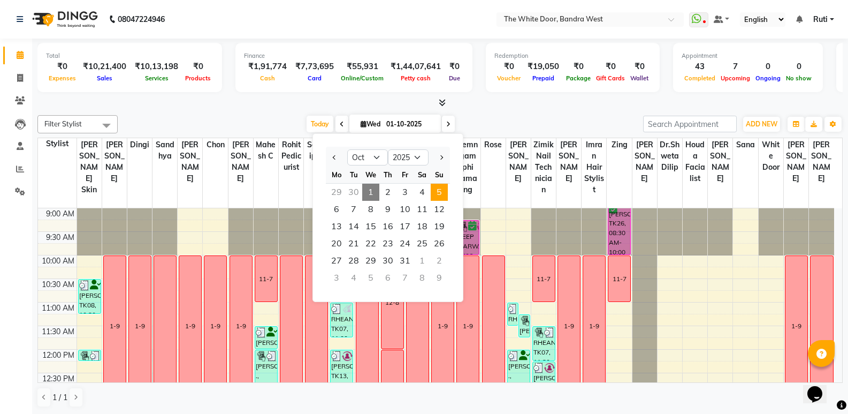
click at [431, 187] on span "5" at bounding box center [439, 192] width 17 height 17
type input "05-10-2025"
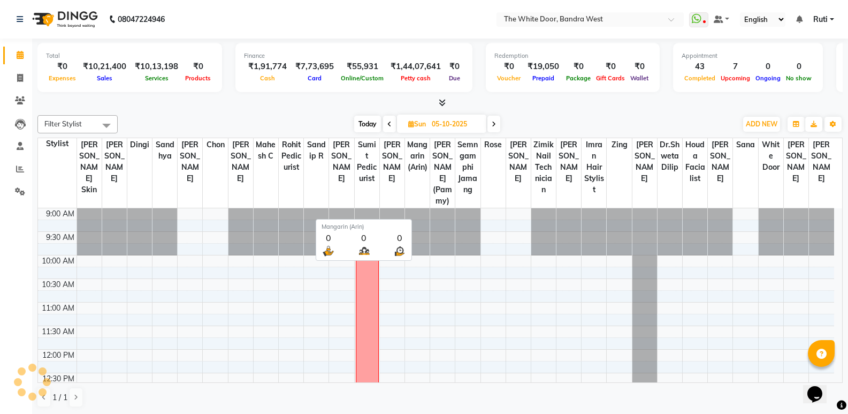
scroll to position [424, 0]
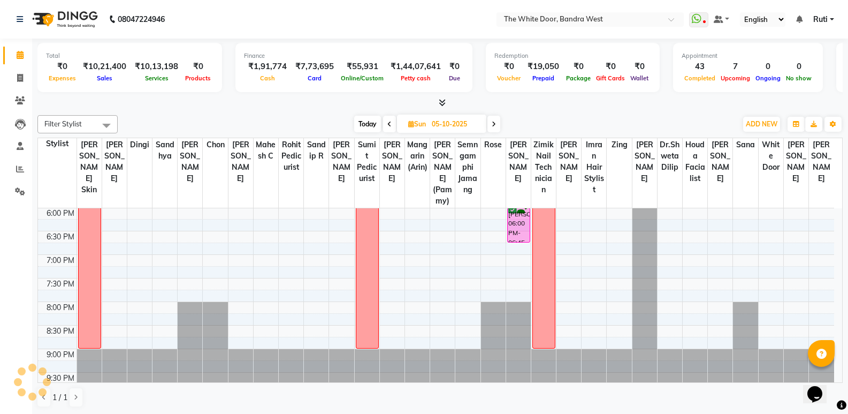
click at [457, 119] on input "05-10-2025" at bounding box center [456, 124] width 54 height 16
select select "10"
select select "2025"
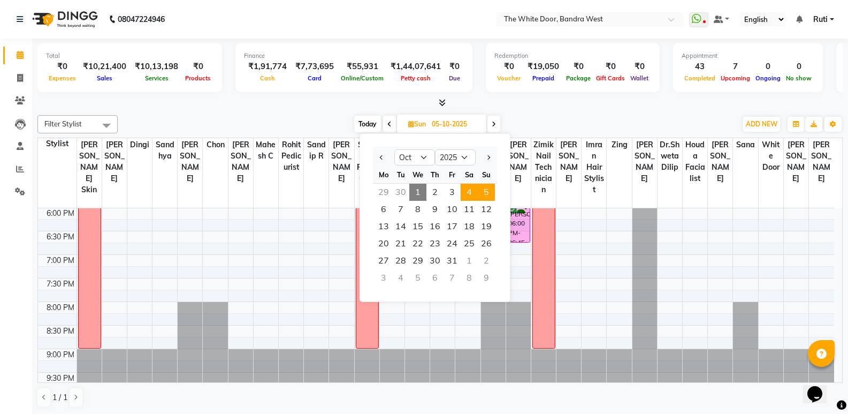
click at [462, 196] on span "4" at bounding box center [469, 192] width 17 height 17
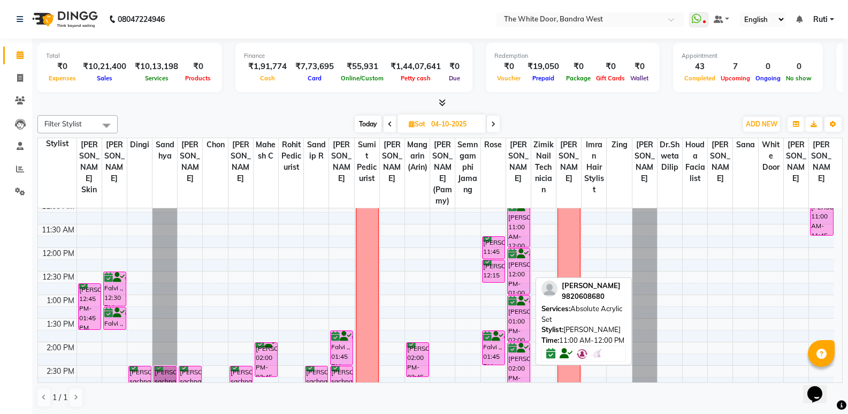
scroll to position [103, 0]
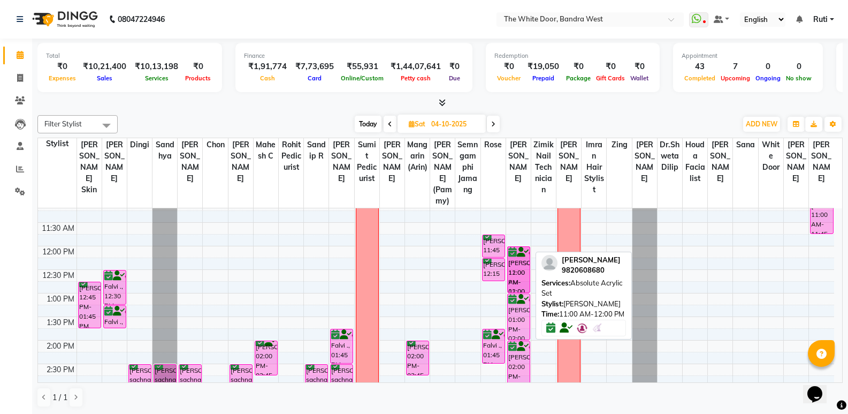
drag, startPoint x: 523, startPoint y: 238, endPoint x: 520, endPoint y: 283, distance: 45.6
click at [520, 283] on div "POOJA RAO, 11:00 AM-12:00 PM, Absolute Acrylic Set POOJA RAO, 12:00 PM-01:00 PM…" at bounding box center [518, 411] width 25 height 612
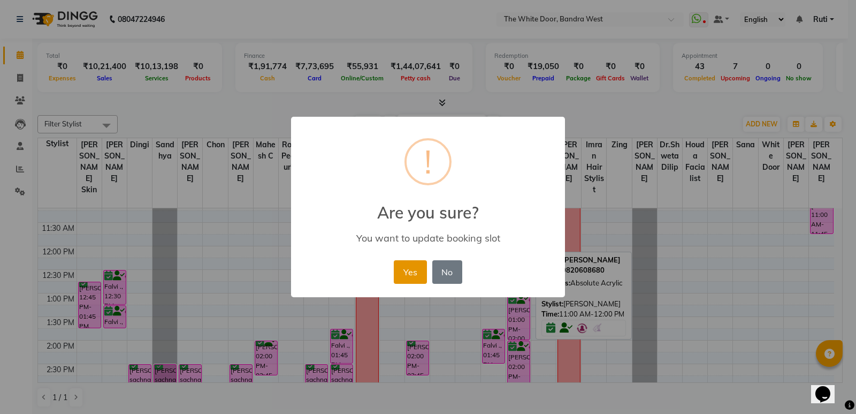
click at [418, 273] on button "Yes" at bounding box center [410, 272] width 33 height 24
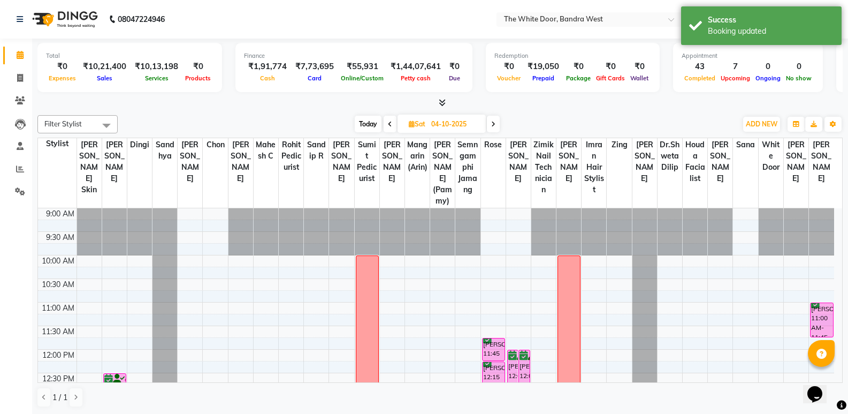
scroll to position [54, 0]
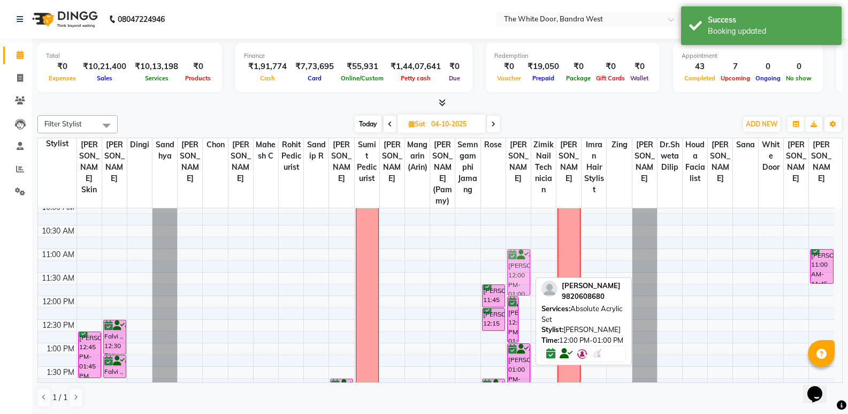
drag, startPoint x: 527, startPoint y: 327, endPoint x: 521, endPoint y: 285, distance: 42.7
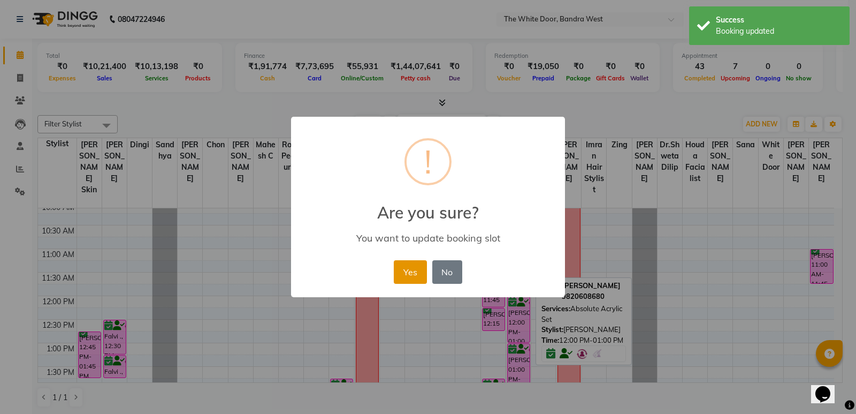
click at [407, 276] on button "Yes" at bounding box center [410, 272] width 33 height 24
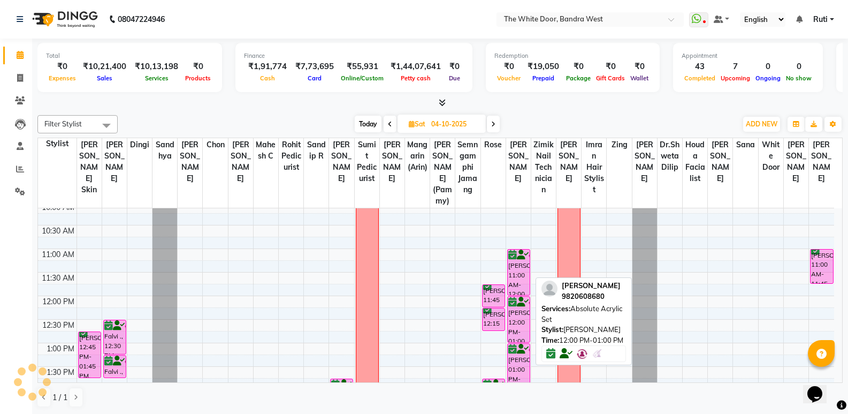
click at [493, 119] on span at bounding box center [493, 124] width 13 height 17
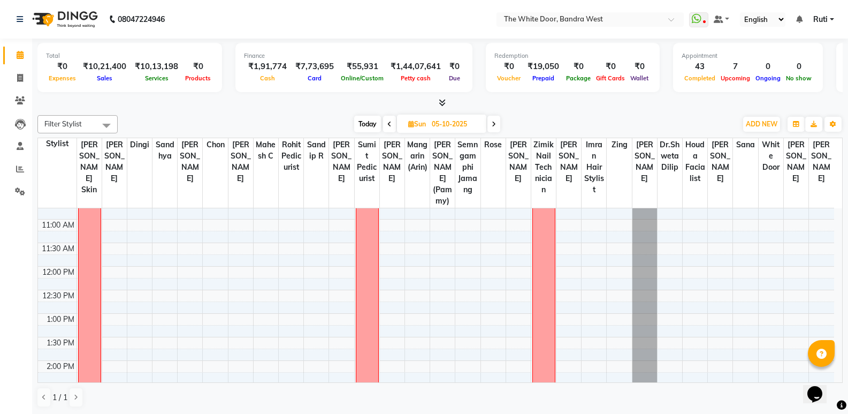
scroll to position [50, 0]
click at [389, 122] on icon at bounding box center [389, 124] width 4 height 6
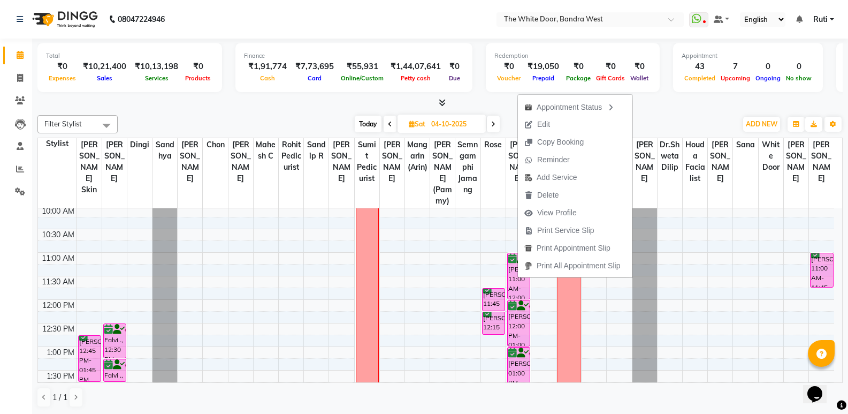
click at [490, 125] on span at bounding box center [493, 124] width 13 height 17
type input "05-10-2025"
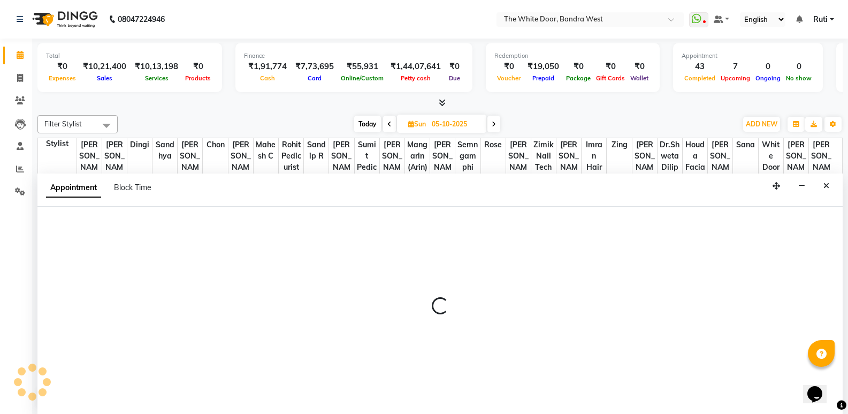
scroll to position [1, 0]
select select "20404"
select select "tentative"
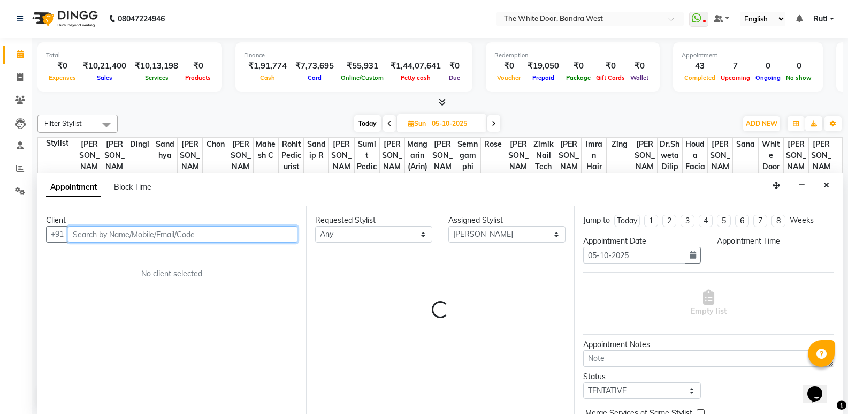
select select "675"
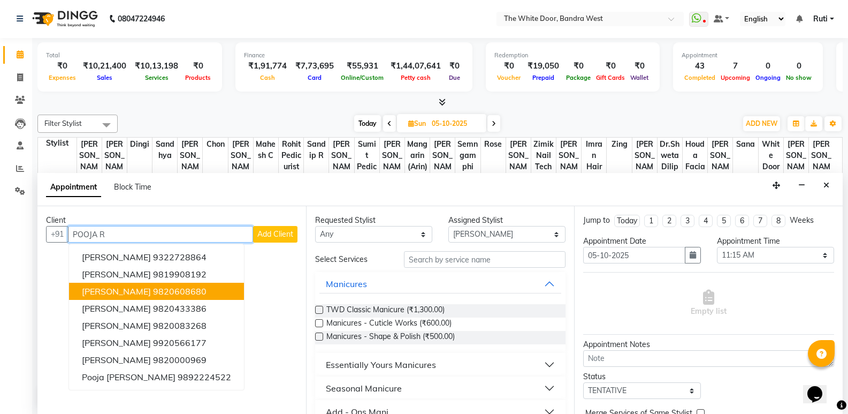
click at [136, 285] on button "POOJA RAO 9820608680" at bounding box center [156, 291] width 175 height 17
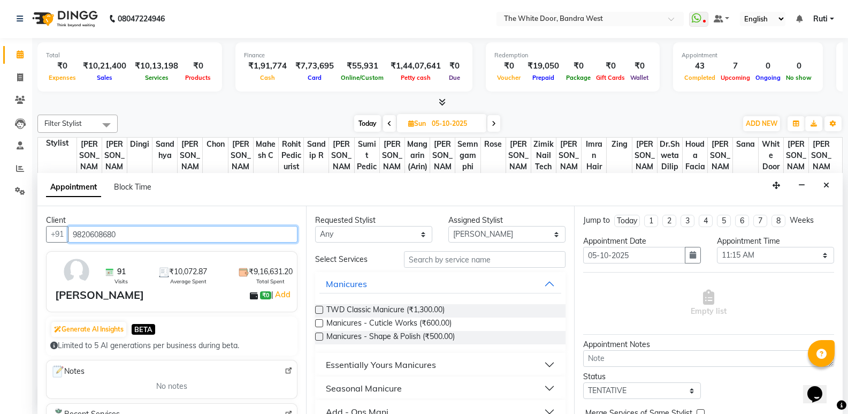
type input "9820608680"
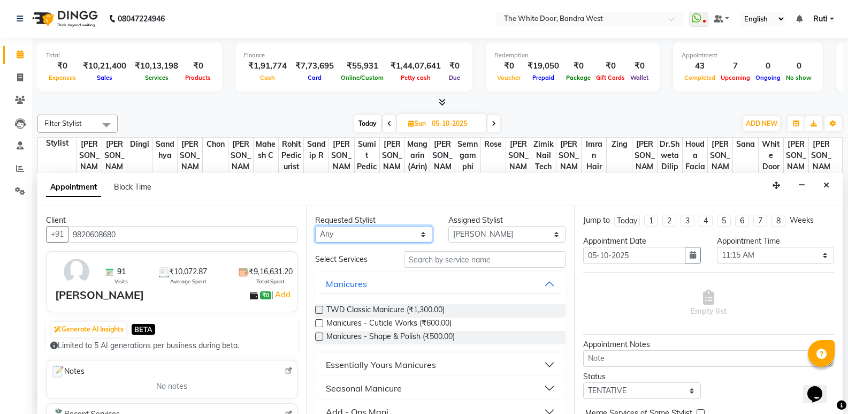
click at [375, 237] on select "Any [PERSON_NAME] Skin [PERSON_NAME] Dingi Dr.Shweta [PERSON_NAME] [PERSON_NAME…" at bounding box center [373, 234] width 117 height 17
select select "20404"
click at [375, 237] on select "Any [PERSON_NAME] Skin [PERSON_NAME] Dingi Dr.Shweta [PERSON_NAME] [PERSON_NAME…" at bounding box center [373, 234] width 117 height 17
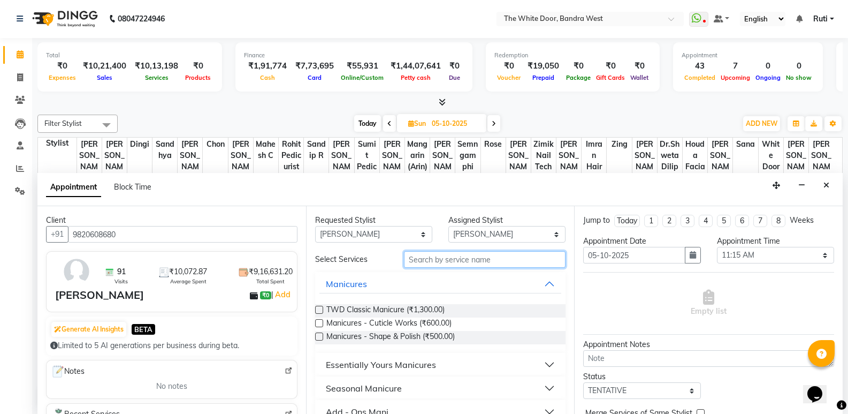
click at [448, 257] on input "text" at bounding box center [485, 259] width 162 height 17
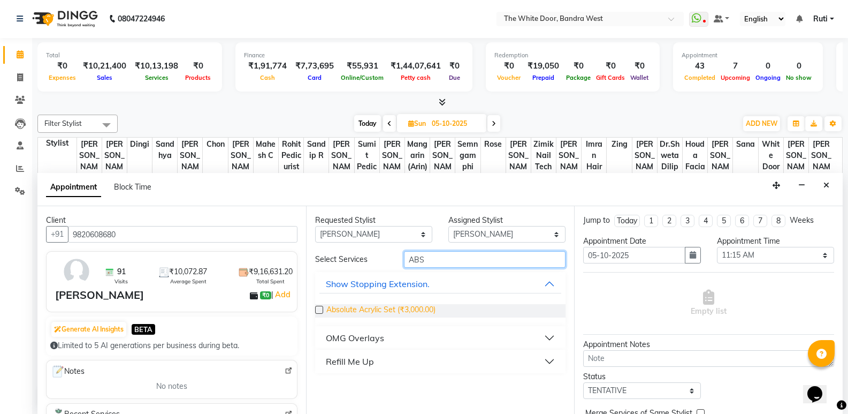
type input "ABS"
click at [362, 310] on span "Absolute Acrylic Set (₹3,000.00)" at bounding box center [380, 310] width 109 height 13
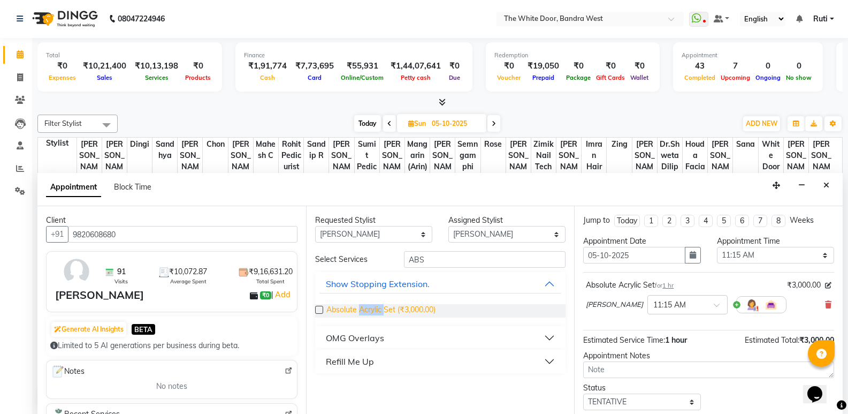
click at [362, 310] on span "Absolute Acrylic Set (₹3,000.00)" at bounding box center [380, 310] width 109 height 13
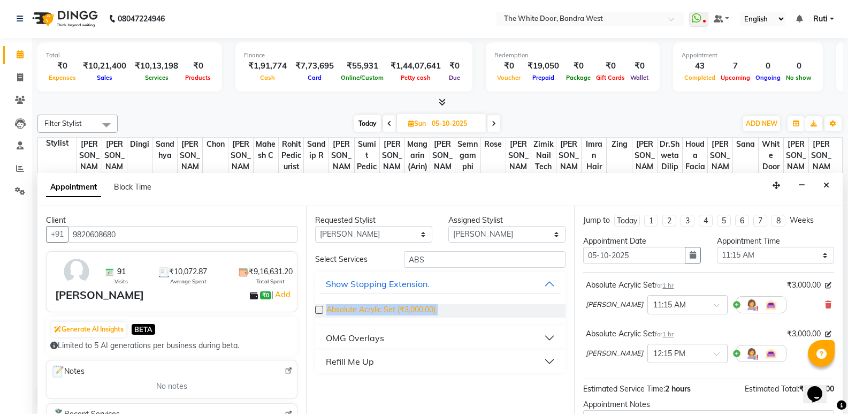
click at [362, 310] on span "Absolute Acrylic Set (₹3,000.00)" at bounding box center [380, 310] width 109 height 13
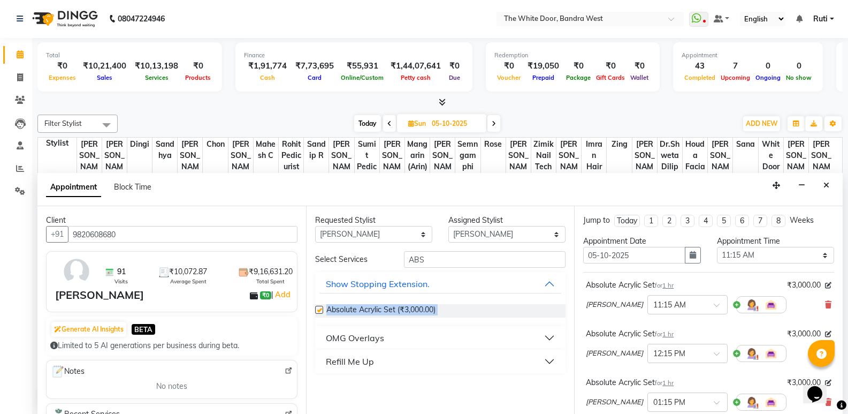
checkbox input "false"
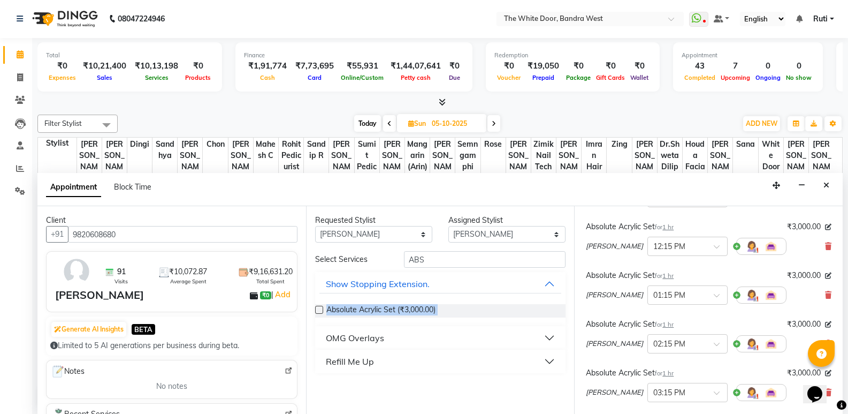
scroll to position [214, 0]
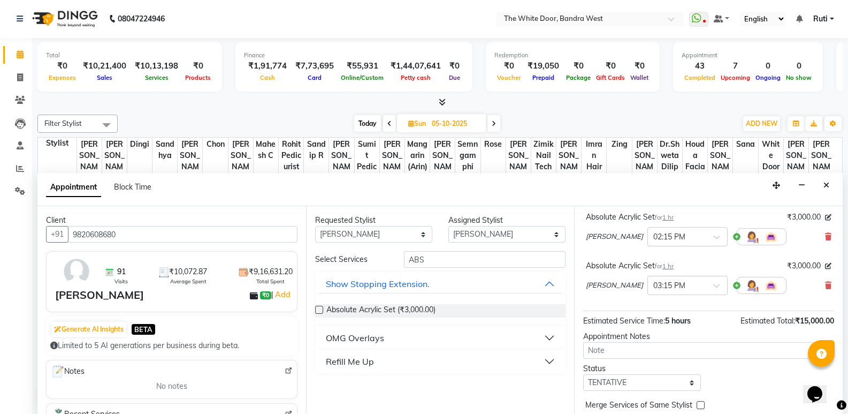
drag, startPoint x: 824, startPoint y: 285, endPoint x: 785, endPoint y: 295, distance: 39.8
click at [821, 287] on div "Absolute Acrylic Set for 1 hr ₹3,000.00 Yaimi × 03:15 PM" at bounding box center [708, 279] width 251 height 44
click at [825, 286] on icon at bounding box center [828, 284] width 6 height 7
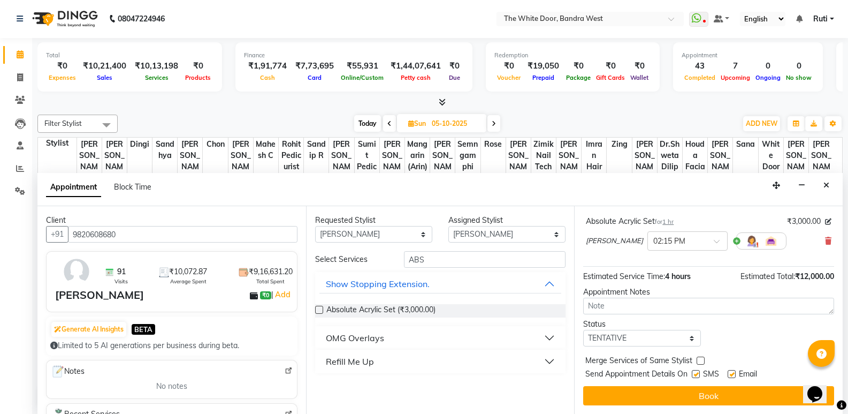
scroll to position [210, 0]
click at [622, 339] on select "Select TENTATIVE CONFIRM UPCOMING" at bounding box center [641, 338] width 117 height 17
select select "confirm booking"
click at [583, 330] on select "Select TENTATIVE CONFIRM UPCOMING" at bounding box center [641, 338] width 117 height 17
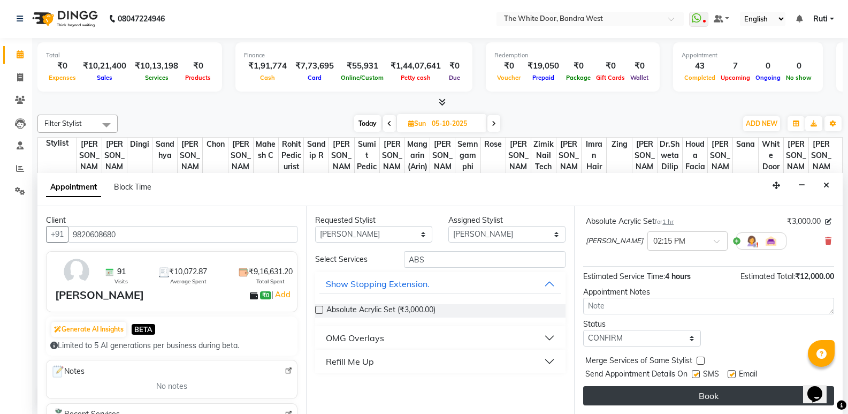
click at [606, 392] on button "Book" at bounding box center [708, 395] width 251 height 19
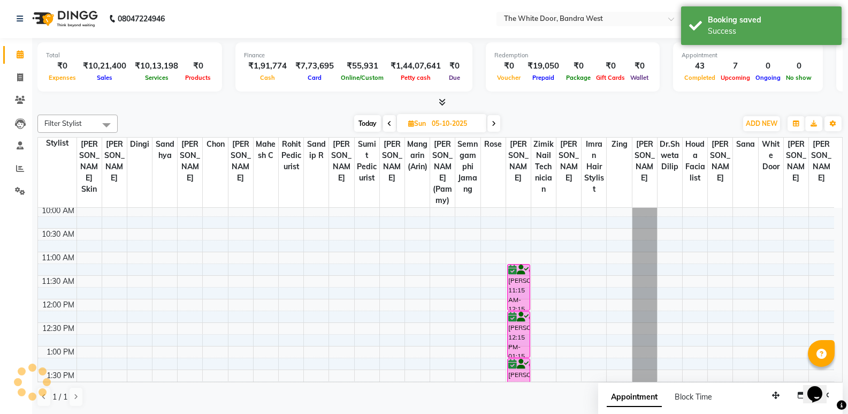
scroll to position [0, 0]
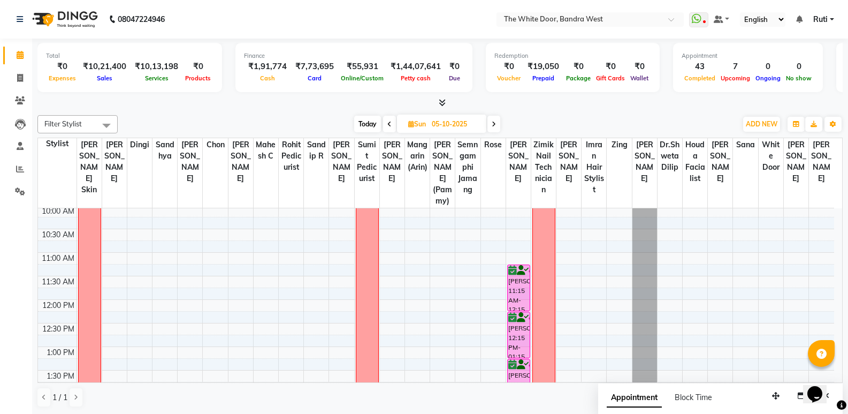
click at [458, 118] on input "05-10-2025" at bounding box center [456, 124] width 54 height 16
select select "10"
select select "2025"
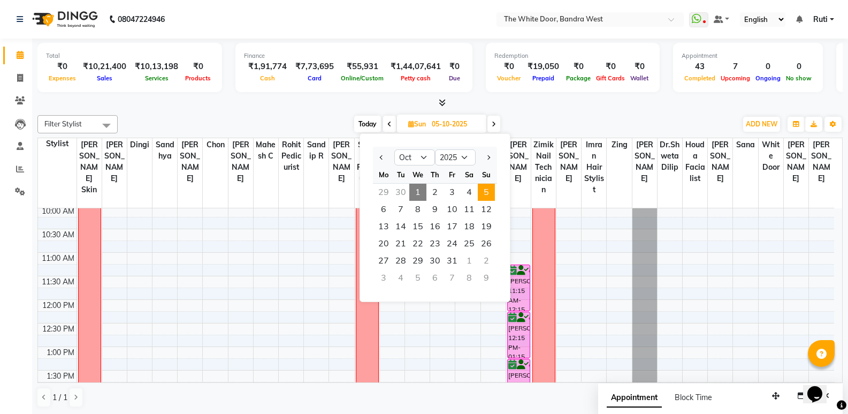
click at [401, 191] on div "30" at bounding box center [400, 192] width 17 height 17
type input "30-09-2025"
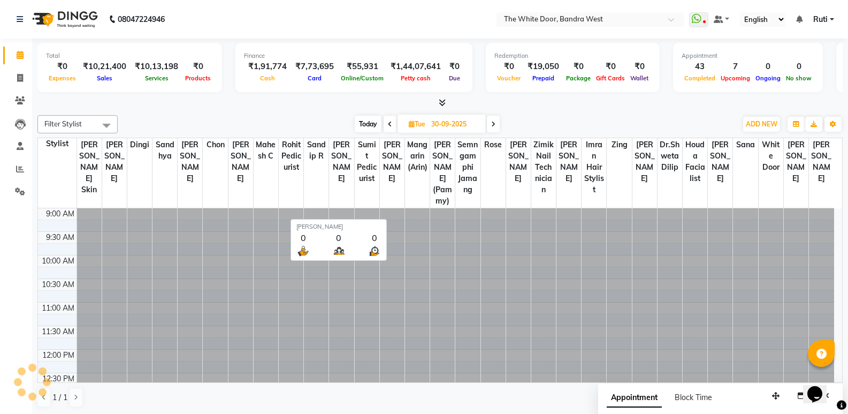
scroll to position [424, 0]
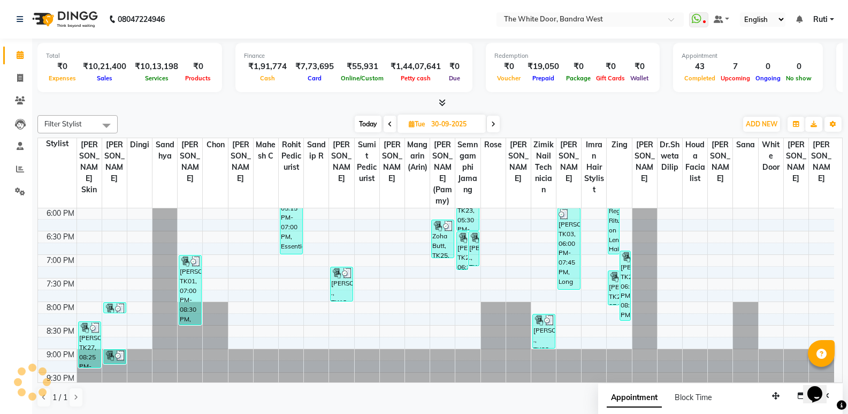
click at [425, 129] on span "Tue 30-09-2025" at bounding box center [442, 124] width 88 height 18
click at [435, 125] on input "30-09-2025" at bounding box center [455, 124] width 54 height 16
select select "9"
select select "2025"
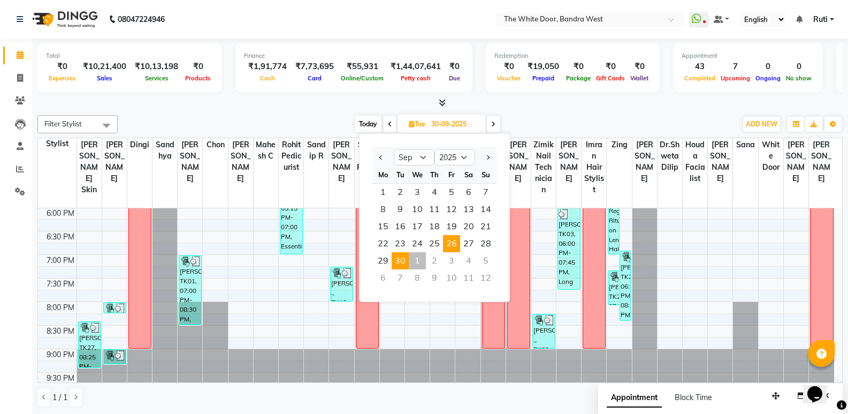
click at [450, 243] on span "26" at bounding box center [451, 243] width 17 height 17
type input "26-09-2025"
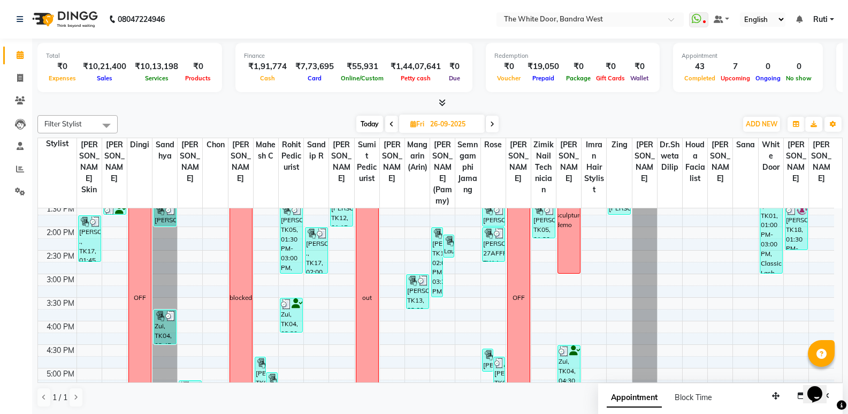
scroll to position [103, 0]
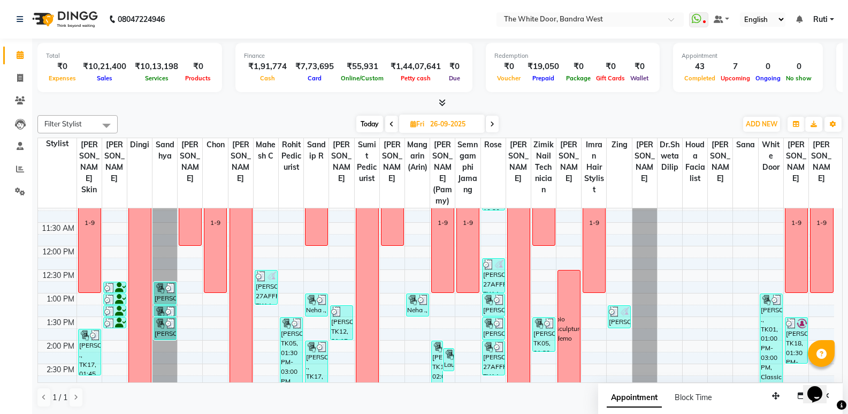
click at [445, 123] on input "26-09-2025" at bounding box center [454, 124] width 54 height 16
select select "9"
select select "2025"
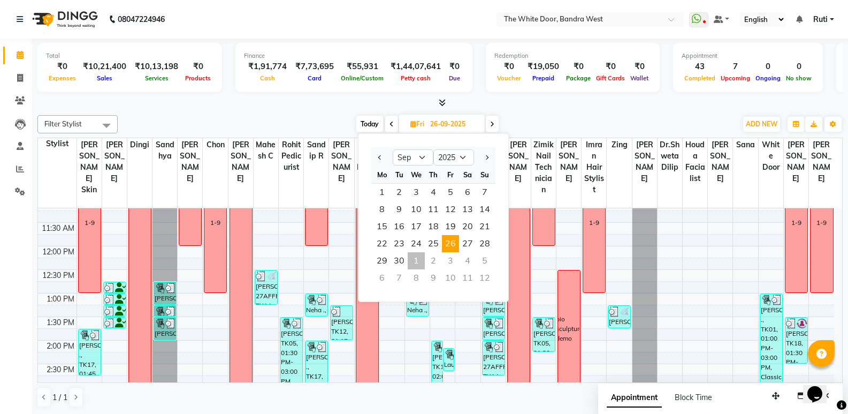
click at [369, 126] on span "Today" at bounding box center [369, 124] width 27 height 17
type input "01-10-2025"
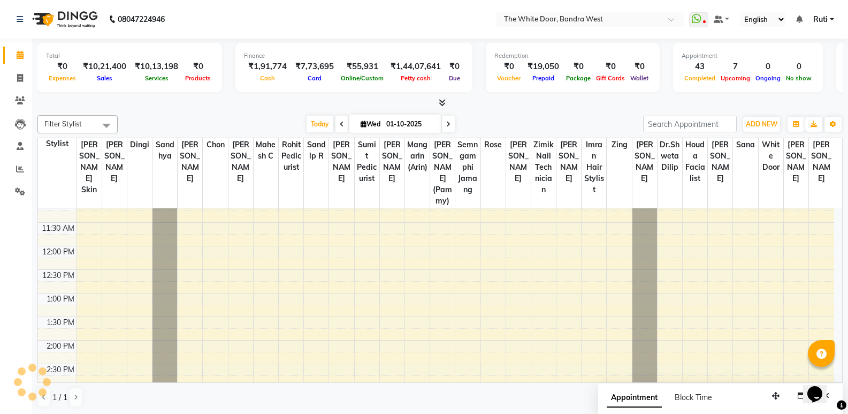
scroll to position [449, 0]
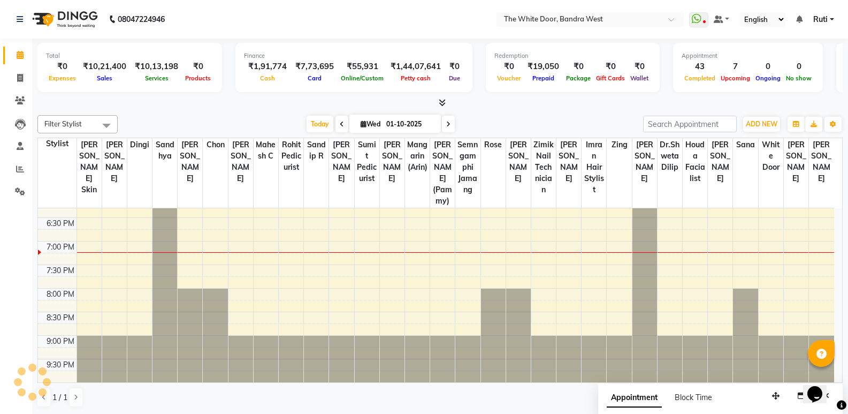
click at [398, 126] on input "01-10-2025" at bounding box center [410, 124] width 54 height 16
select select "10"
select select "2025"
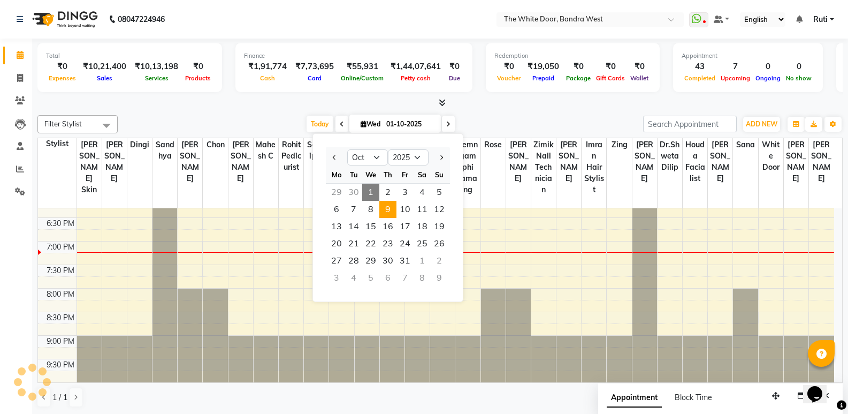
click at [382, 216] on span "9" at bounding box center [387, 209] width 17 height 17
type input "09-10-2025"
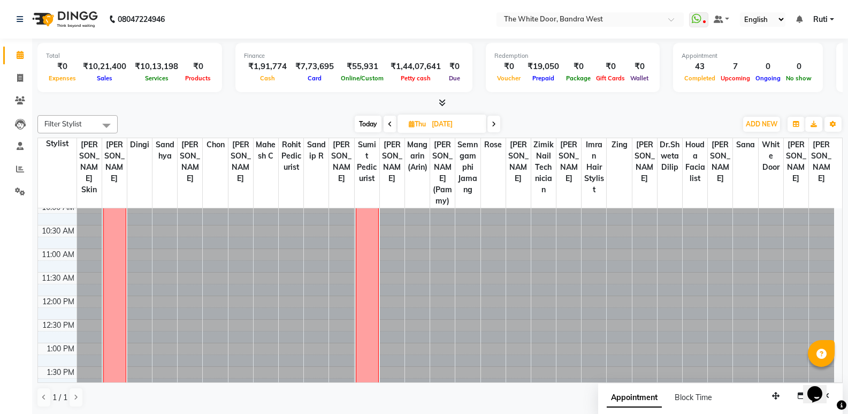
scroll to position [0, 0]
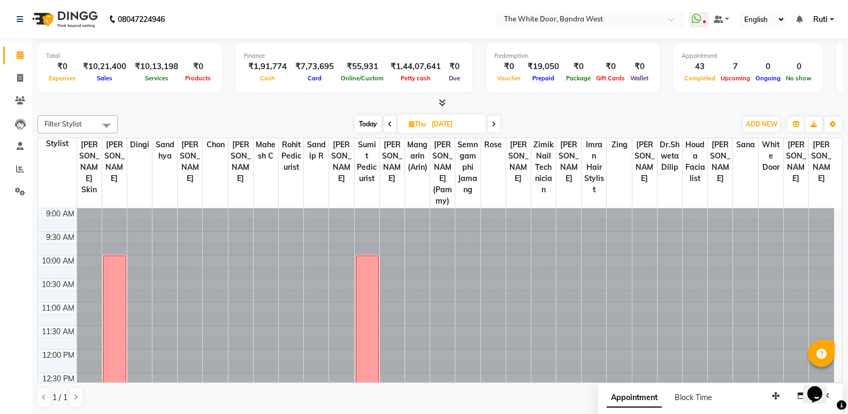
click at [594, 208] on div at bounding box center [594, 208] width 25 height 0
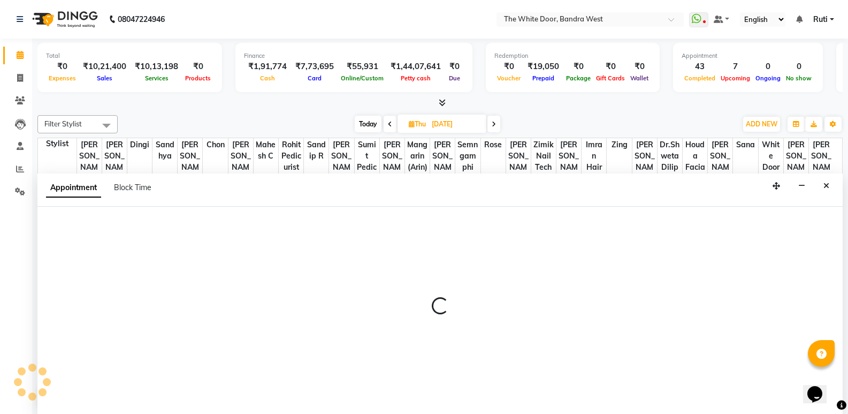
scroll to position [1, 0]
select select "64906"
select select "615"
select select "tentative"
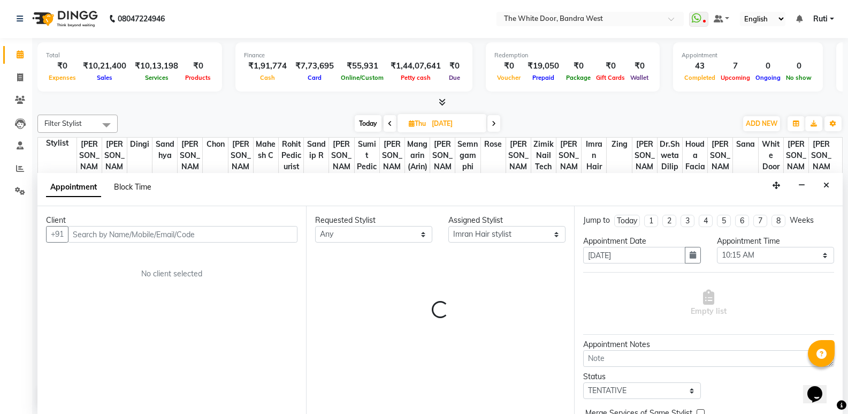
click at [141, 184] on span "Block Time" at bounding box center [132, 187] width 37 height 10
select select "64906"
select select "615"
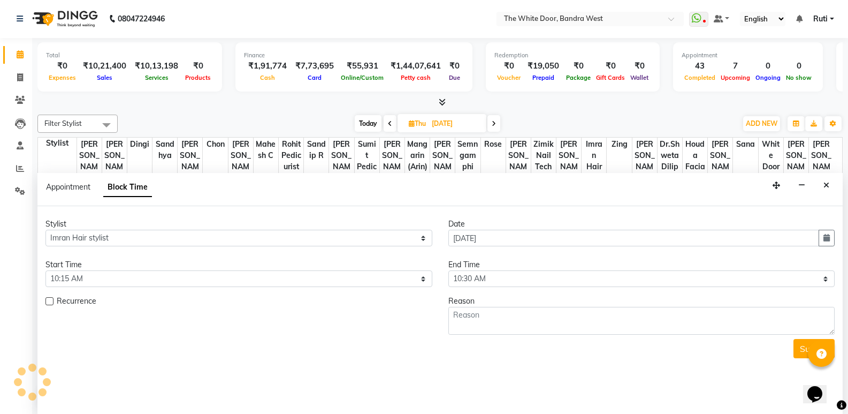
scroll to position [449, 0]
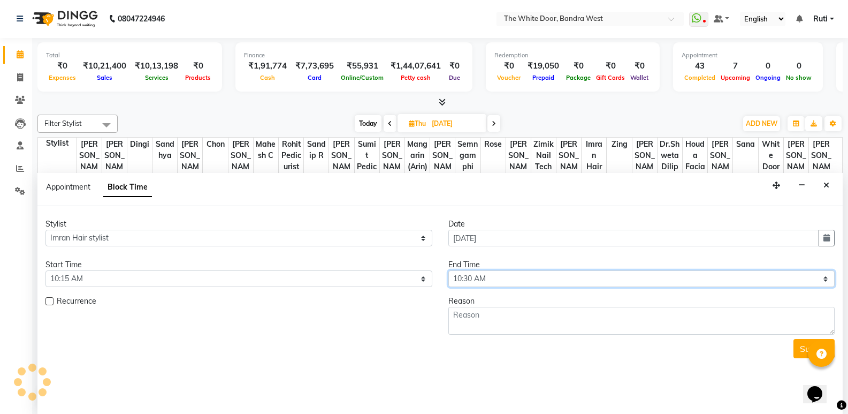
click at [476, 279] on select "Select 10:00 AM 10:15 AM 10:30 AM 10:45 AM 11:00 AM 11:15 AM 11:30 AM 11:45 AM …" at bounding box center [641, 278] width 387 height 17
select select "1260"
click at [448, 270] on select "Select 10:00 AM 10:15 AM 10:30 AM 10:45 AM 11:00 AM 11:15 AM 11:30 AM 11:45 AM …" at bounding box center [641, 278] width 387 height 17
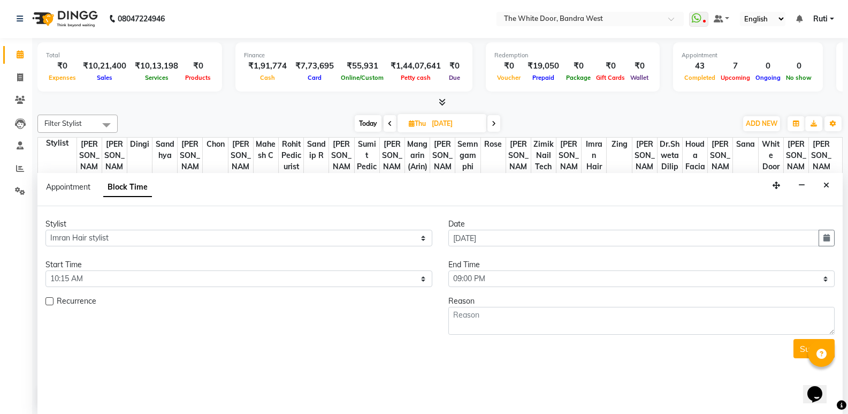
click at [51, 300] on label at bounding box center [49, 301] width 8 height 8
click at [51, 300] on input "checkbox" at bounding box center [48, 302] width 7 height 7
checkbox input "true"
click at [425, 339] on form "Stylist Select Amita Skin benjimin Chon Dingi Dr.Shweta Dilip Farheen K Ganesh …" at bounding box center [439, 290] width 789 height 144
click at [424, 336] on button "button" at bounding box center [424, 330] width 16 height 17
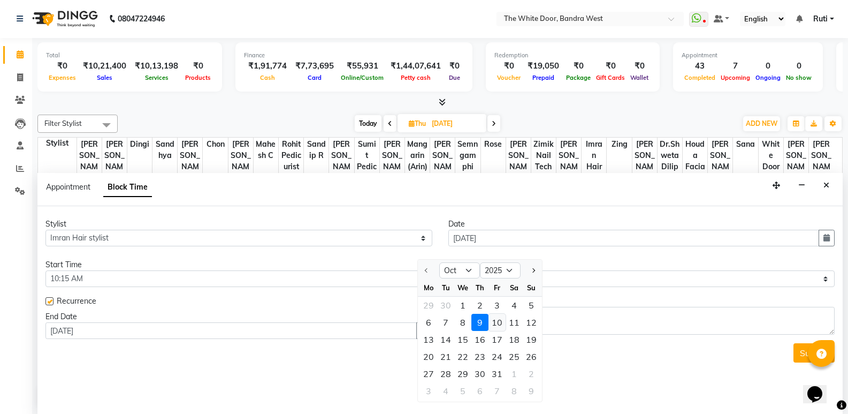
click at [494, 326] on div "10" at bounding box center [497, 322] width 17 height 17
type input "10-10-2025"
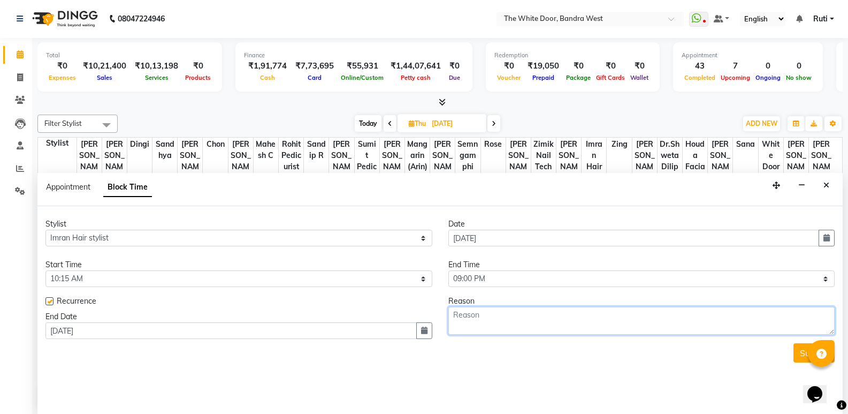
click at [506, 313] on textarea at bounding box center [641, 321] width 387 height 28
type textarea "OFF"
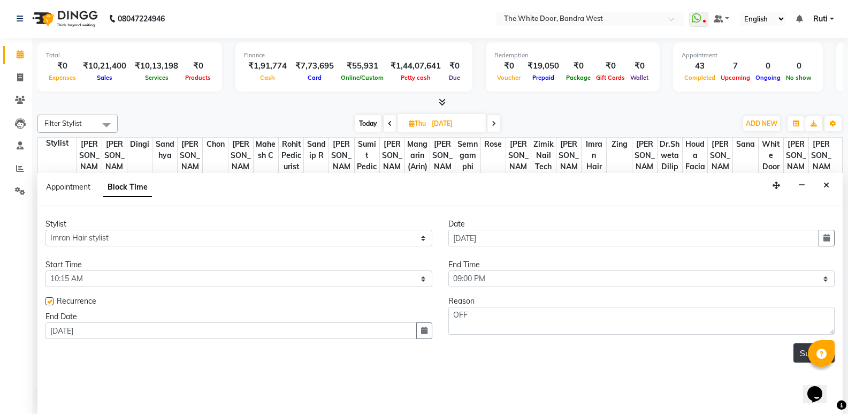
drag, startPoint x: 798, startPoint y: 354, endPoint x: 605, endPoint y: 228, distance: 230.5
click at [793, 352] on div "Submit" at bounding box center [439, 352] width 789 height 19
drag, startPoint x: 802, startPoint y: 353, endPoint x: 445, endPoint y: 149, distance: 411.8
click at [801, 354] on button "Submit" at bounding box center [814, 352] width 41 height 19
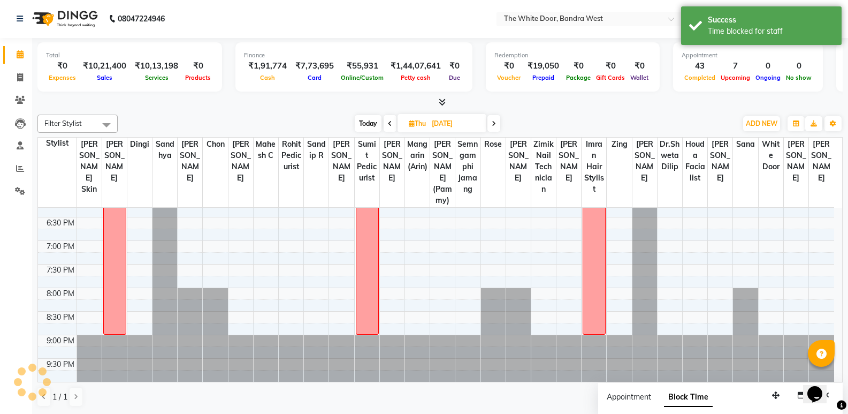
click at [378, 119] on span "Today" at bounding box center [368, 123] width 27 height 17
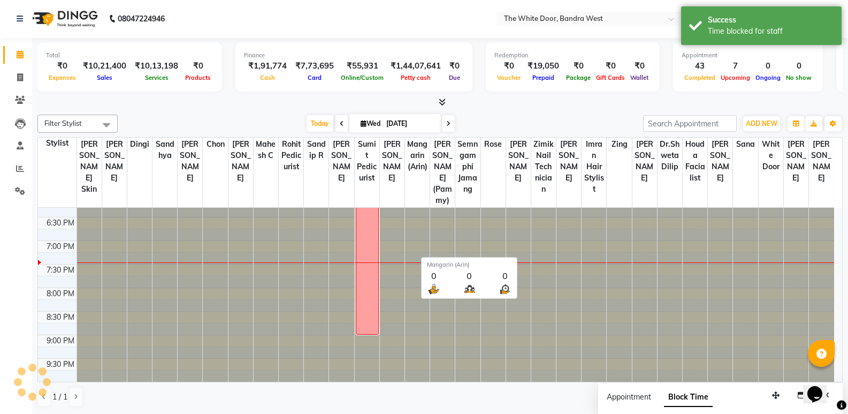
type input "01-10-2025"
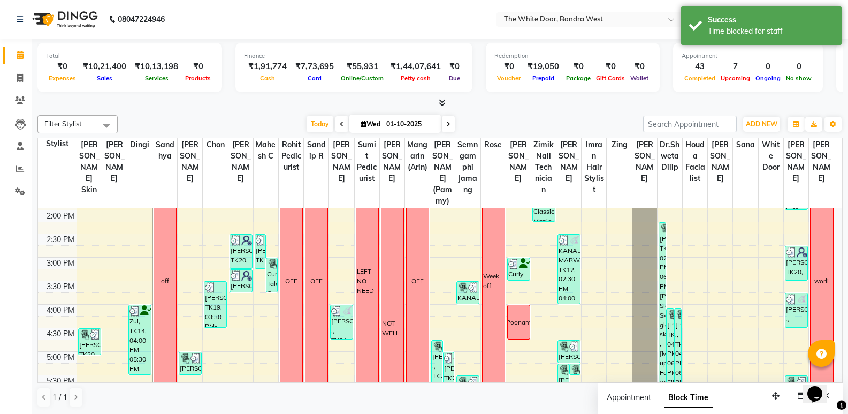
scroll to position [181, 0]
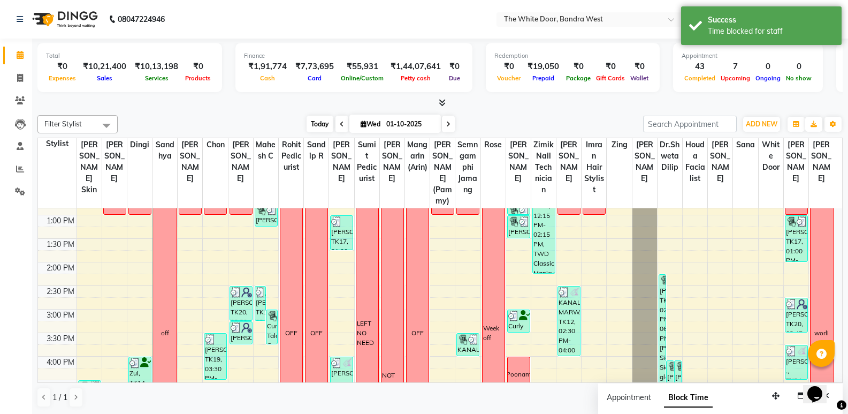
click at [318, 124] on span "Today" at bounding box center [320, 124] width 27 height 17
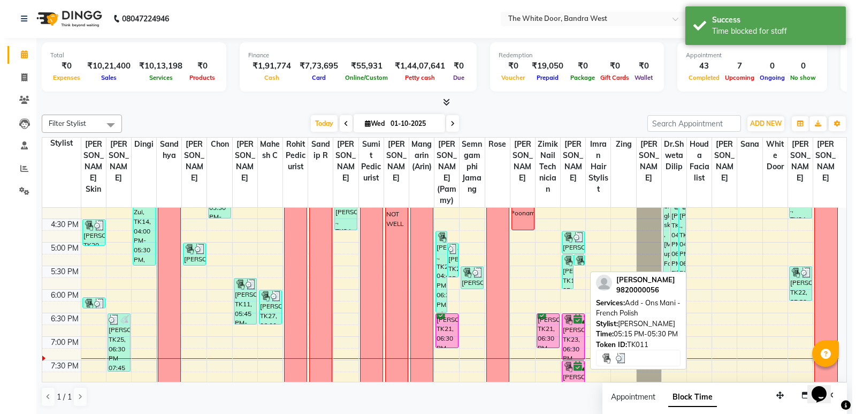
scroll to position [395, 0]
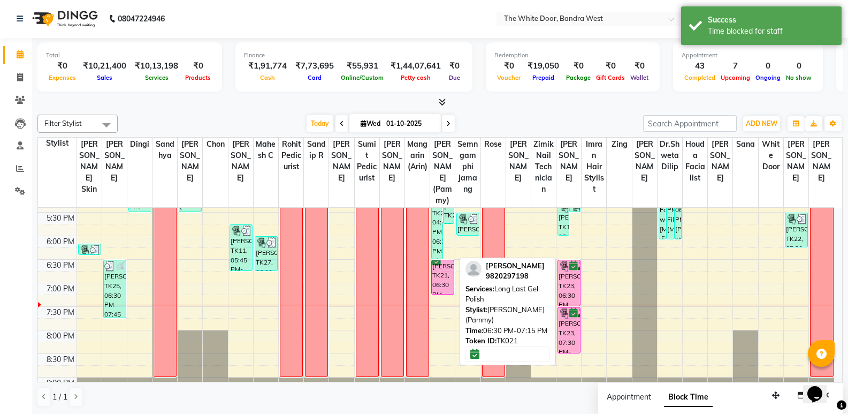
click at [447, 284] on div "Kian Khareghat, TK21, 06:30 PM-07:15 PM, Long Last Gel Polish" at bounding box center [443, 277] width 22 height 34
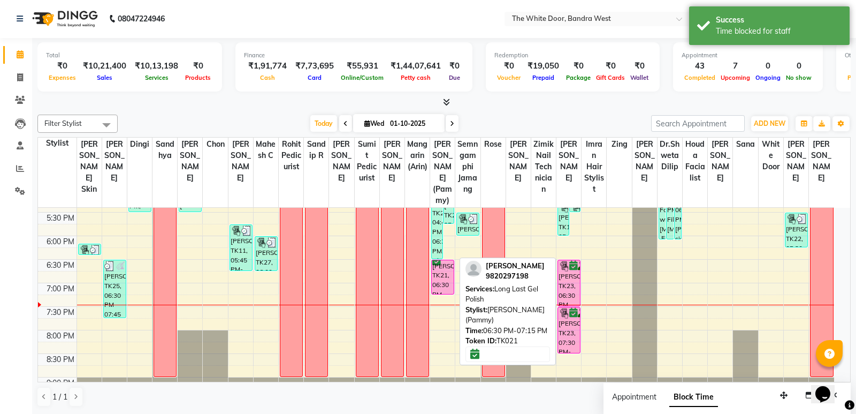
select select "6"
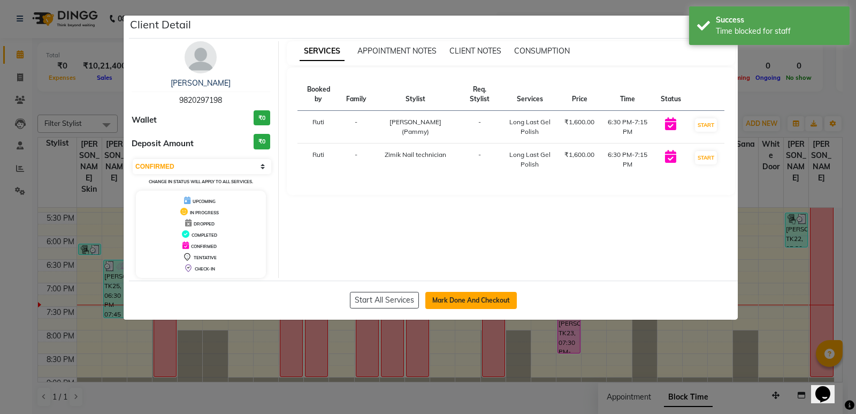
click at [448, 303] on button "Mark Done And Checkout" at bounding box center [471, 300] width 92 height 17
select select "3980"
select select "service"
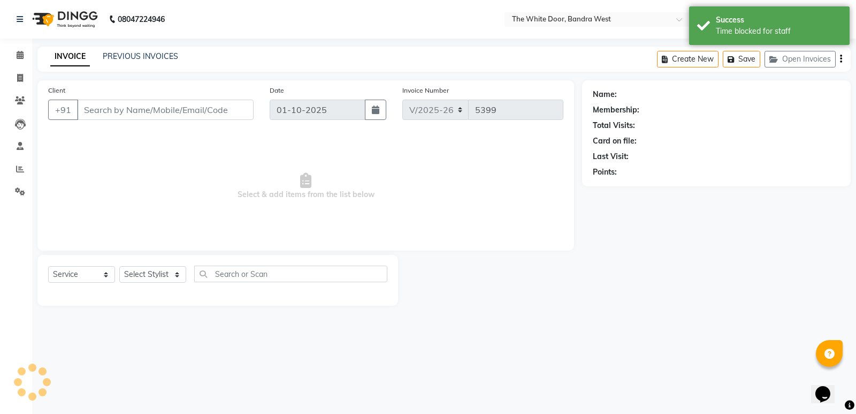
type input "9820297198"
select select "82878"
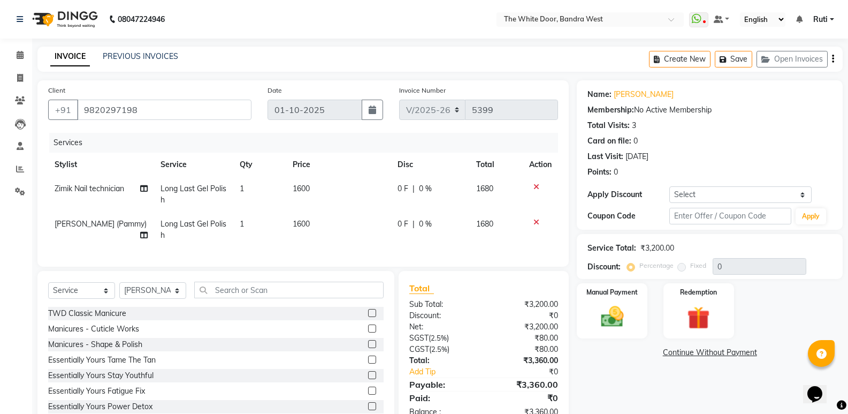
click at [98, 231] on td "[PERSON_NAME] (Pammy)" at bounding box center [101, 229] width 106 height 35
select select "82878"
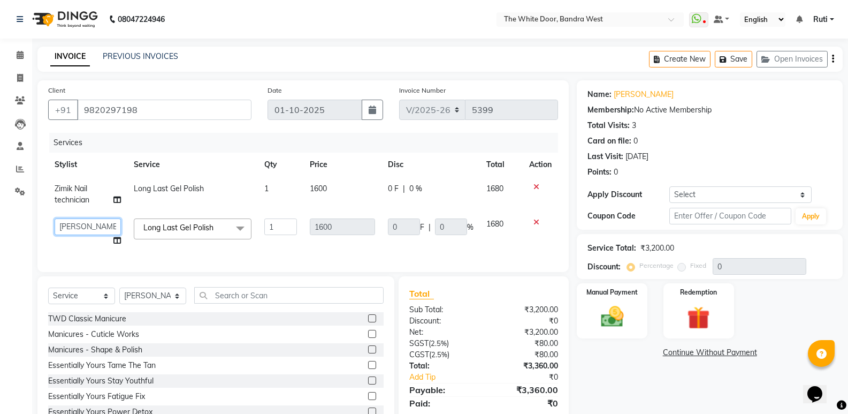
click at [98, 228] on select "Amita Skin benjimin Chitra K Chon Dingi Dr.Shweta Dilip Farheen K Ganesh M Gaut…" at bounding box center [88, 226] width 66 height 17
select select "59535"
click at [231, 201] on td "Long Last Gel Polish" at bounding box center [192, 194] width 131 height 35
select select "71852"
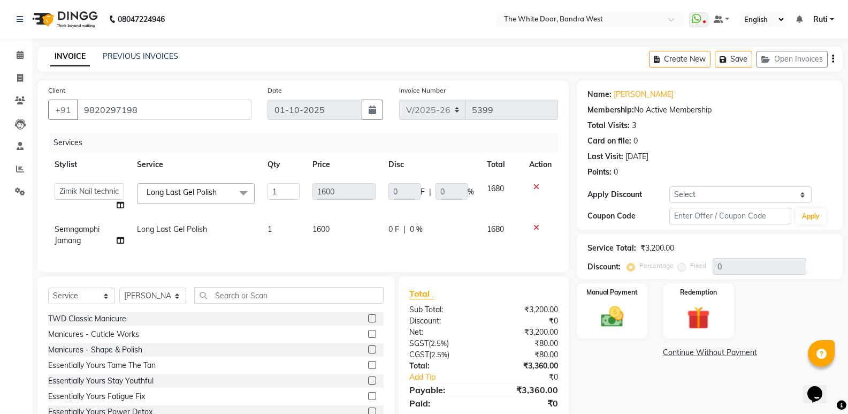
click at [193, 203] on span "Long Last Gel Polish x" at bounding box center [196, 193] width 118 height 21
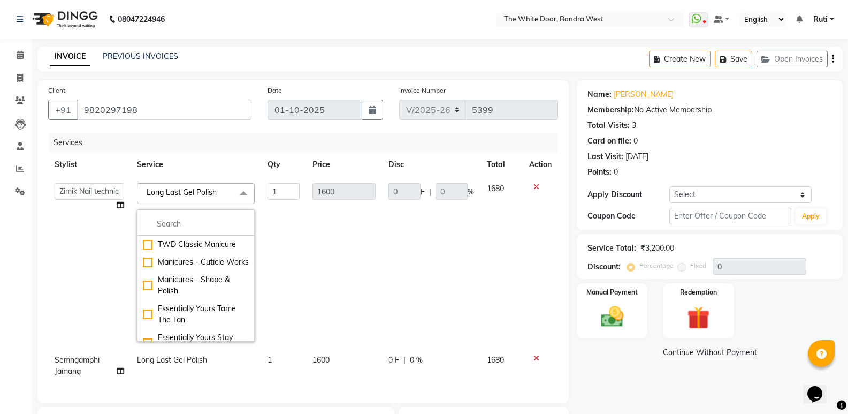
click at [84, 229] on td "Amita Skin benjimin Chitra K Chon Dingi Dr.Shweta Dilip Farheen K Ganesh M Gaut…" at bounding box center [89, 262] width 82 height 171
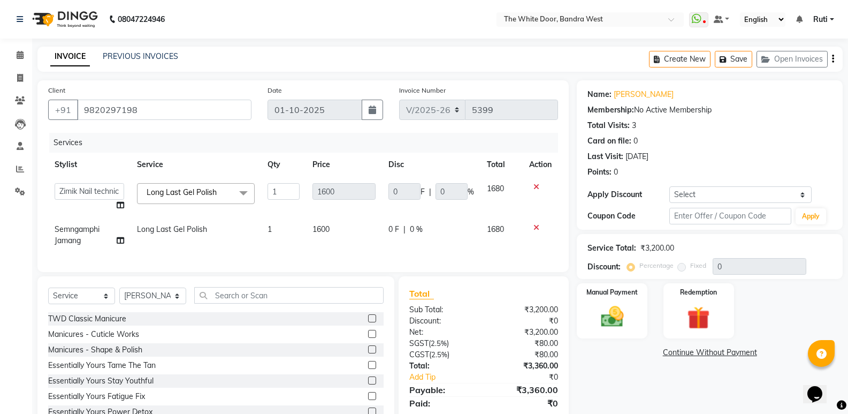
click at [165, 203] on span "Long Last Gel Polish x" at bounding box center [196, 193] width 118 height 21
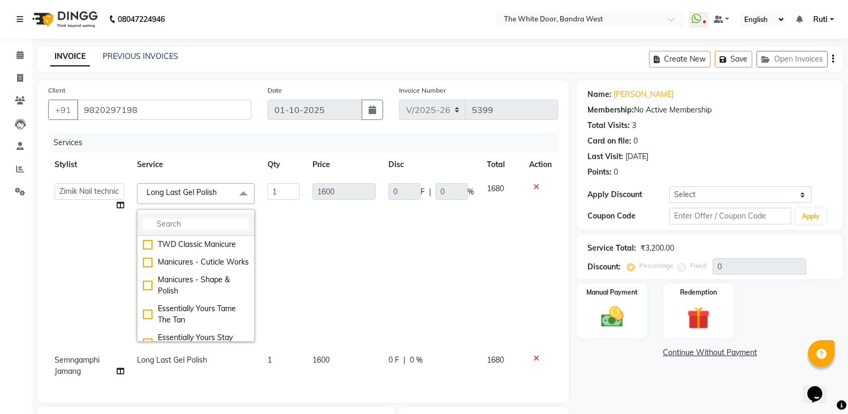
click at [161, 230] on li at bounding box center [196, 224] width 117 height 22
click at [164, 224] on input "multiselect-search" at bounding box center [196, 223] width 106 height 11
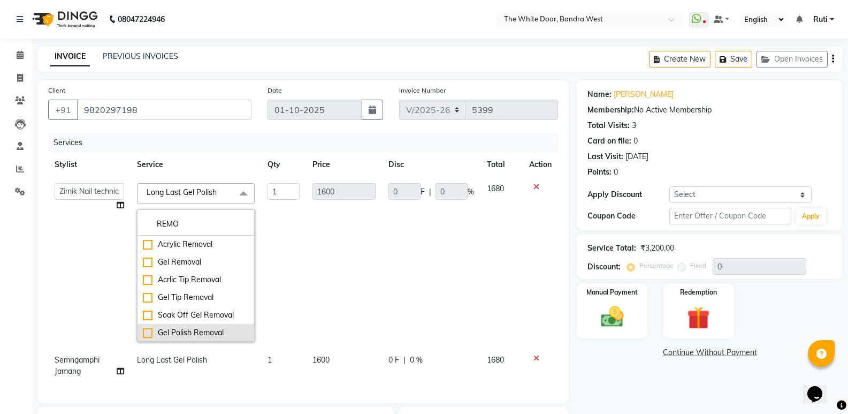
type input "REMO"
click at [176, 324] on li "Gel Polish Removal" at bounding box center [196, 333] width 117 height 18
checkbox input "true"
type input "700"
click at [350, 286] on td "700" at bounding box center [344, 262] width 76 height 171
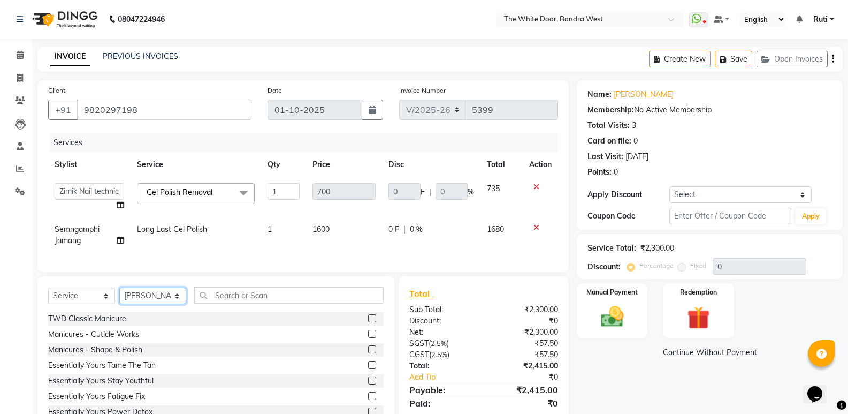
click at [133, 304] on select "Select Stylist [PERSON_NAME] Skin [PERSON_NAME] [PERSON_NAME] Dingi Dr.Shweta […" at bounding box center [152, 295] width 67 height 17
select select "71852"
click at [254, 312] on div "Select Service Product Membership Package Voucher Prepaid Gift Card Select Styl…" at bounding box center [216, 299] width 336 height 25
click at [254, 303] on input "text" at bounding box center [288, 295] width 189 height 17
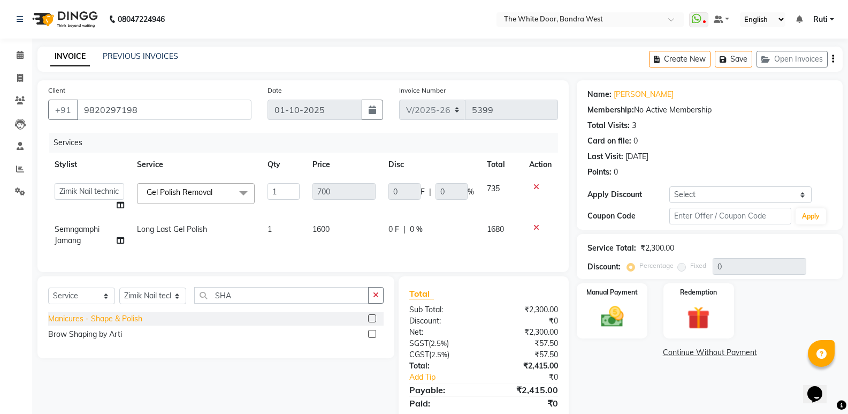
click at [115, 324] on div "Manicures - Shape & Polish" at bounding box center [95, 318] width 94 height 11
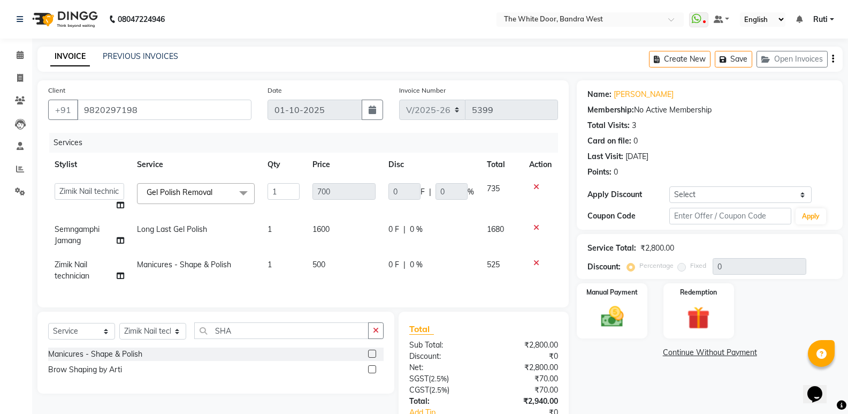
click at [199, 247] on td "Long Last Gel Polish" at bounding box center [196, 234] width 131 height 35
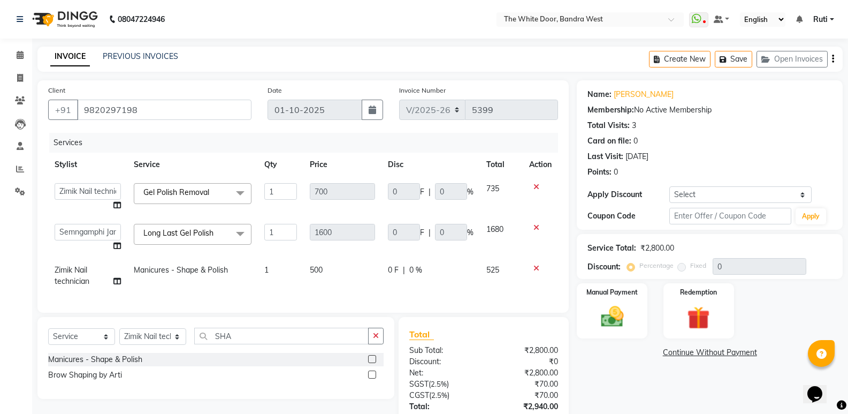
click at [207, 242] on span "Long Last Gel Polish x" at bounding box center [193, 234] width 118 height 21
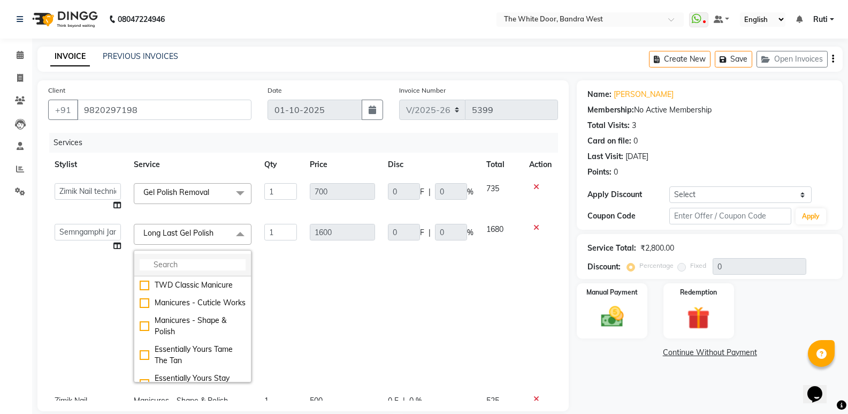
click at [199, 264] on input "multiselect-search" at bounding box center [193, 264] width 106 height 11
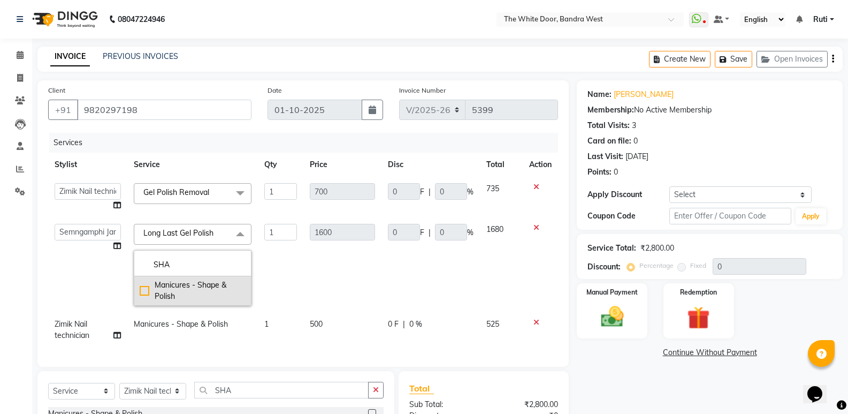
click at [194, 285] on div "Manicures - Shape & Polish" at bounding box center [193, 290] width 106 height 22
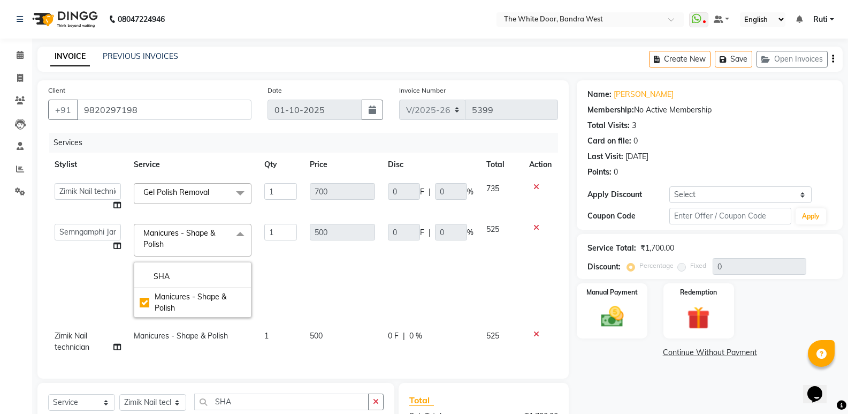
click at [315, 270] on td "500" at bounding box center [342, 270] width 78 height 106
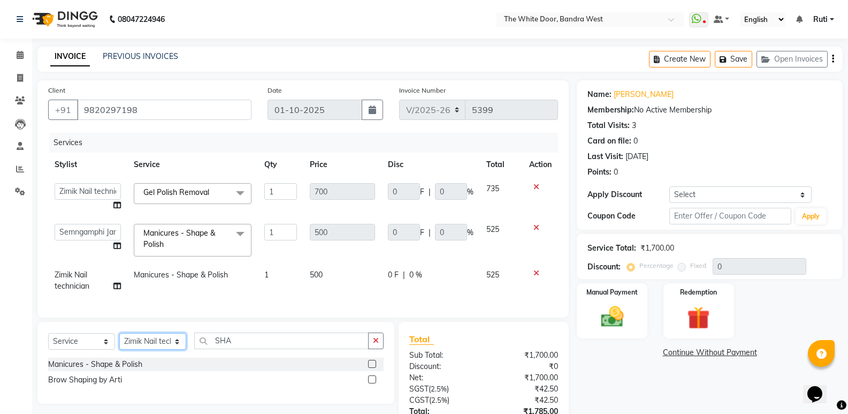
click at [143, 347] on select "Select Stylist [PERSON_NAME] Skin [PERSON_NAME] [PERSON_NAME] Dingi Dr.Shweta […" at bounding box center [152, 341] width 67 height 17
click at [242, 357] on div "Select Service Product Membership Package Voucher Prepaid Gift Card Select Styl…" at bounding box center [216, 344] width 336 height 25
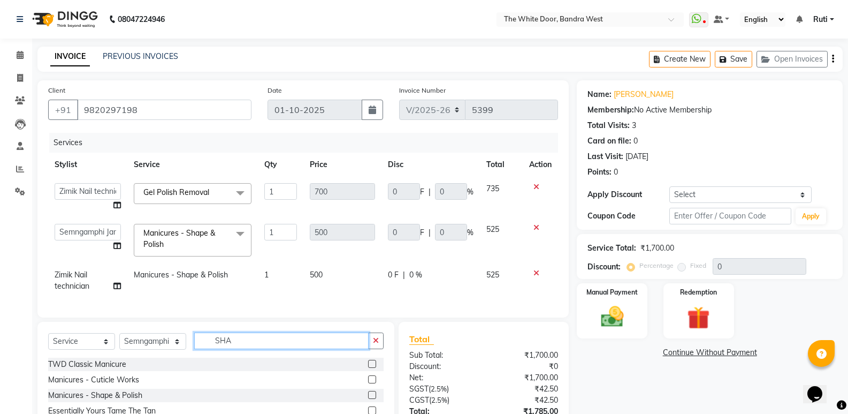
click at [231, 348] on input "SHA" at bounding box center [281, 340] width 174 height 17
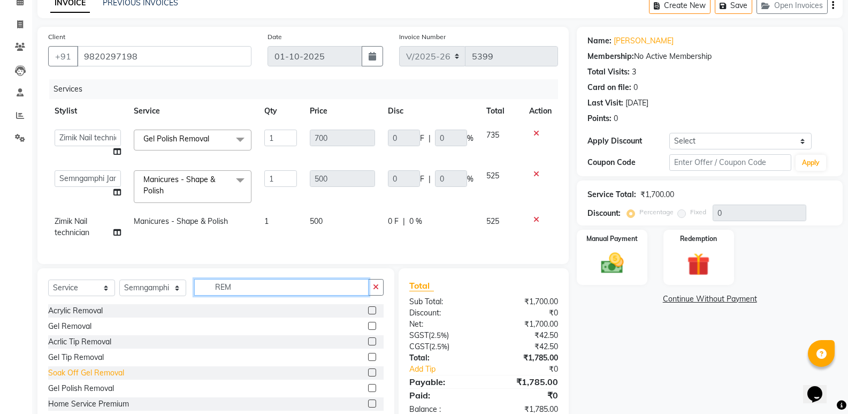
scroll to position [33, 0]
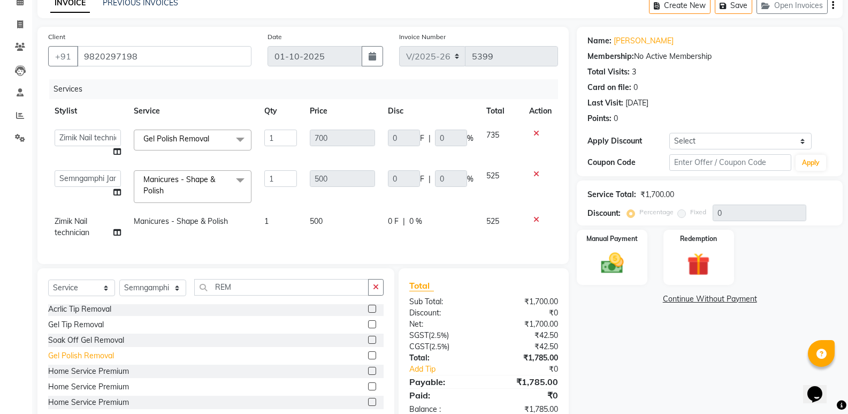
click at [105, 361] on div "Gel Polish Removal" at bounding box center [81, 355] width 66 height 11
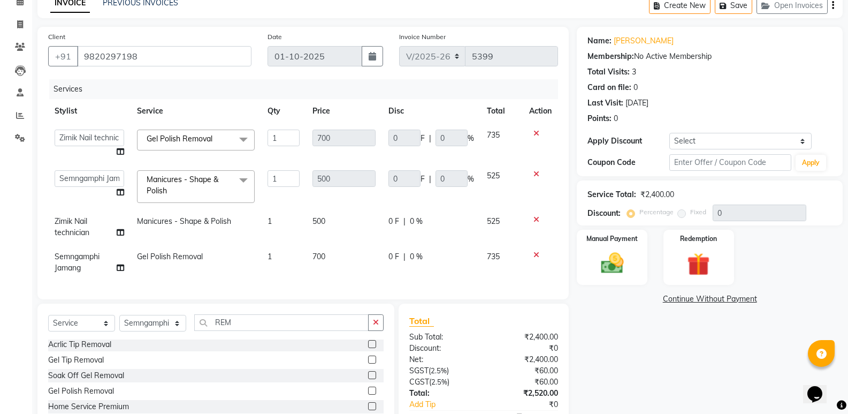
scroll to position [125, 0]
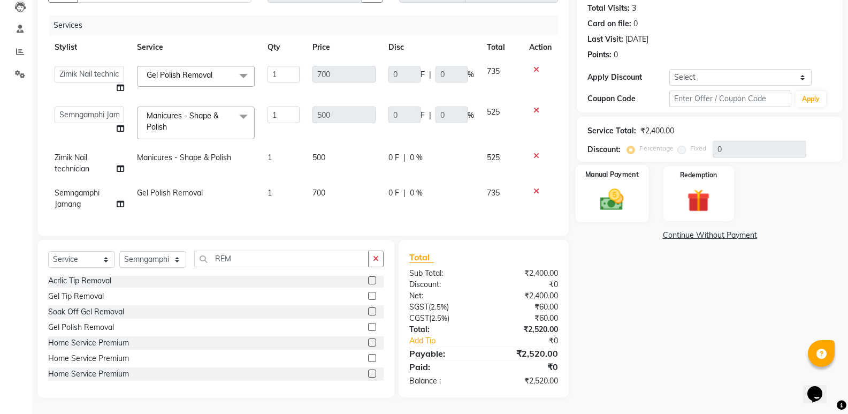
drag, startPoint x: 624, startPoint y: 172, endPoint x: 626, endPoint y: 209, distance: 37.5
click at [624, 173] on div "Manual Payment" at bounding box center [612, 193] width 73 height 57
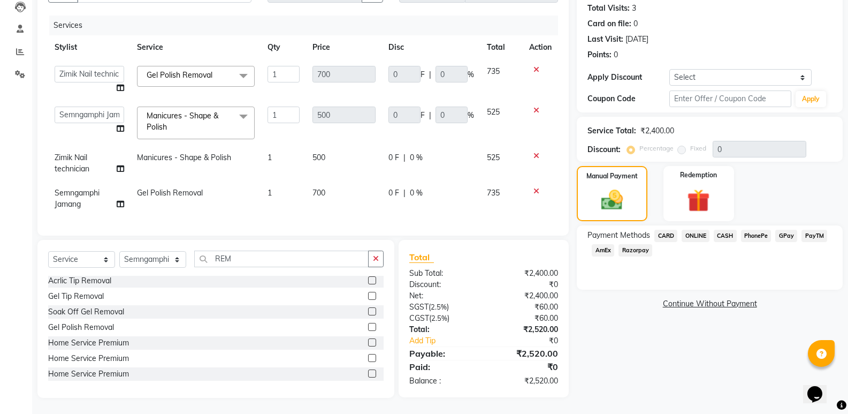
drag, startPoint x: 725, startPoint y: 227, endPoint x: 714, endPoint y: 250, distance: 25.9
click at [725, 231] on span "CASH" at bounding box center [725, 236] width 23 height 12
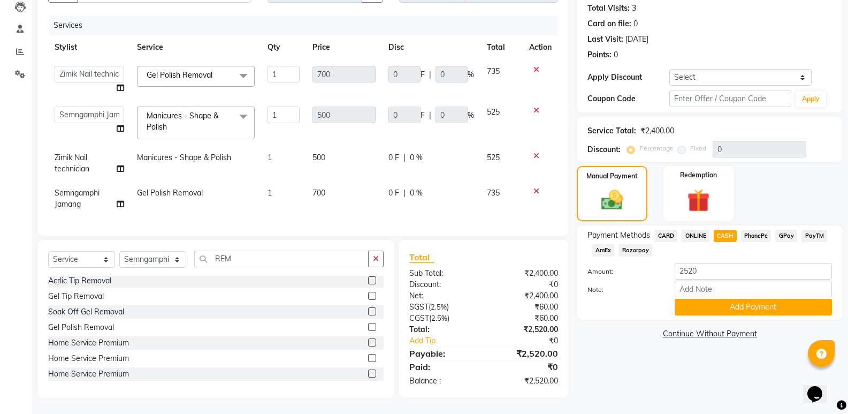
drag, startPoint x: 687, startPoint y: 303, endPoint x: 667, endPoint y: 342, distance: 44.5
click at [683, 310] on div "Payment Methods CARD ONLINE CASH PhonePe GPay PayTM AmEx Razorpay Amount: 2520 …" at bounding box center [710, 272] width 266 height 94
click at [695, 306] on button "Add Payment" at bounding box center [753, 307] width 157 height 17
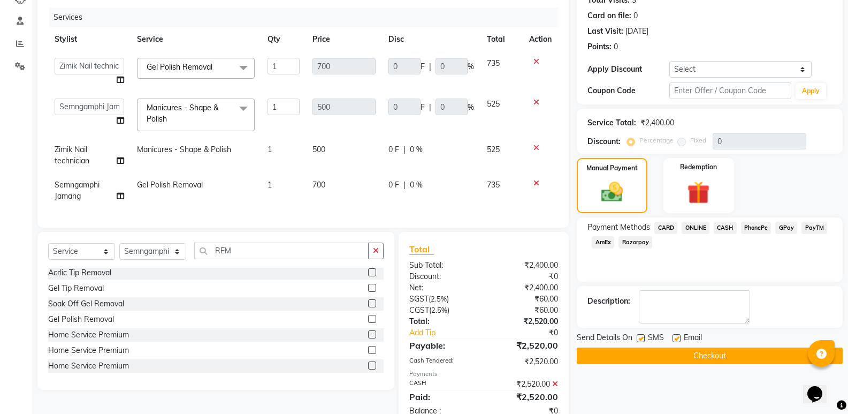
drag, startPoint x: 652, startPoint y: 359, endPoint x: 596, endPoint y: 336, distance: 60.4
click at [651, 359] on button "Checkout" at bounding box center [710, 355] width 266 height 17
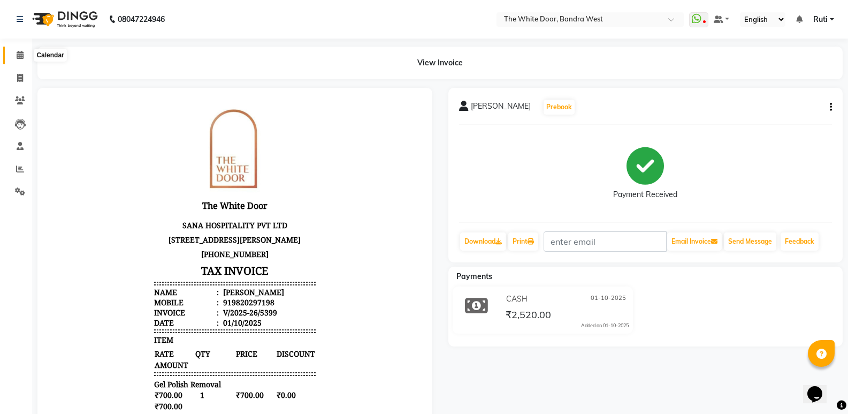
click at [26, 54] on span at bounding box center [20, 55] width 19 height 12
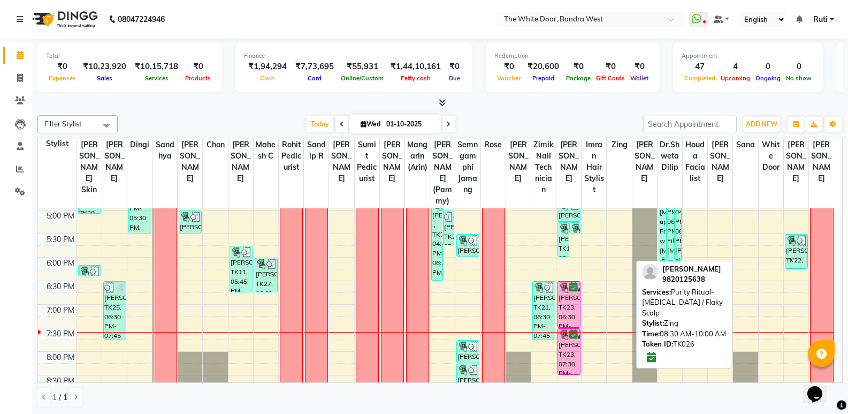
scroll to position [449, 0]
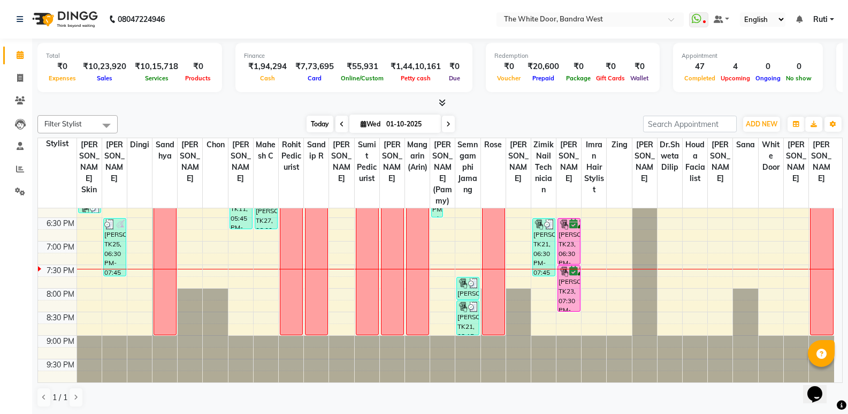
click at [325, 125] on span "Today" at bounding box center [320, 124] width 27 height 17
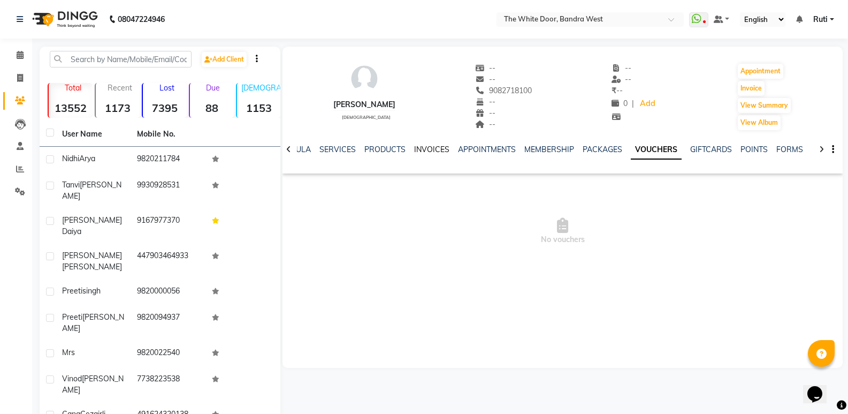
click at [436, 150] on link "INVOICES" at bounding box center [431, 149] width 35 height 10
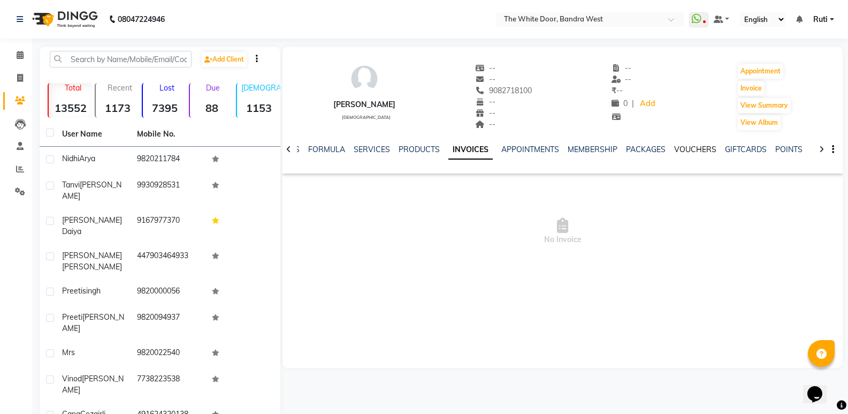
click at [687, 149] on link "VOUCHERS" at bounding box center [695, 149] width 42 height 10
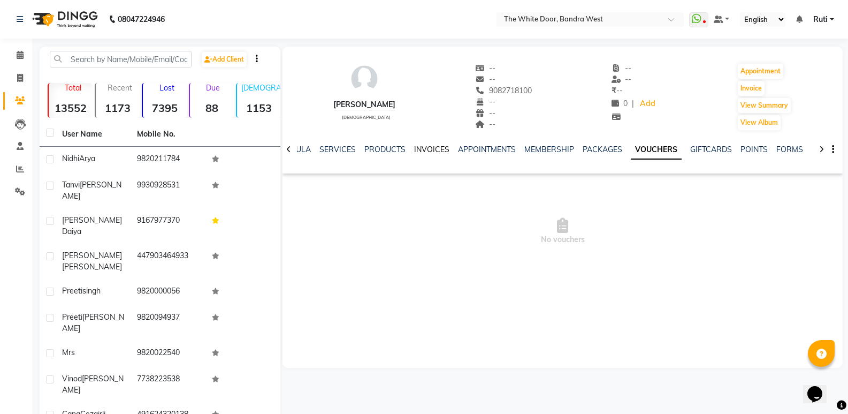
click at [428, 148] on link "INVOICES" at bounding box center [431, 149] width 35 height 10
click at [390, 148] on ul "NOTES FORMULA SERVICES PRODUCTS INVOICES APPOINTMENTS MEMBERSHIP PACKAGES VOUCH…" at bounding box center [615, 149] width 679 height 11
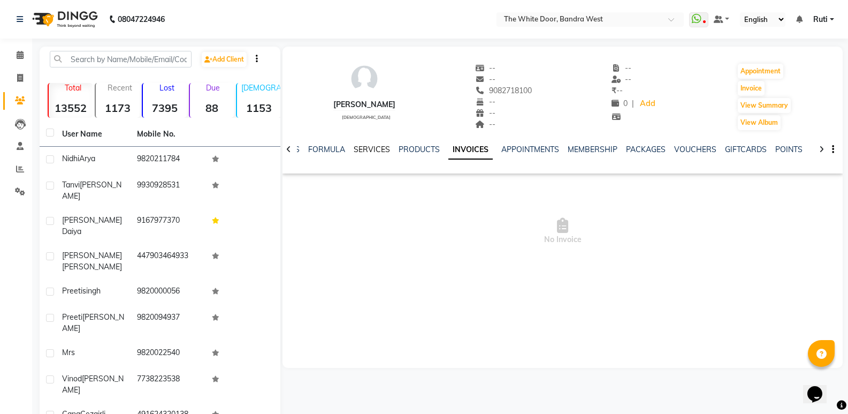
click at [387, 150] on link "SERVICES" at bounding box center [372, 149] width 36 height 10
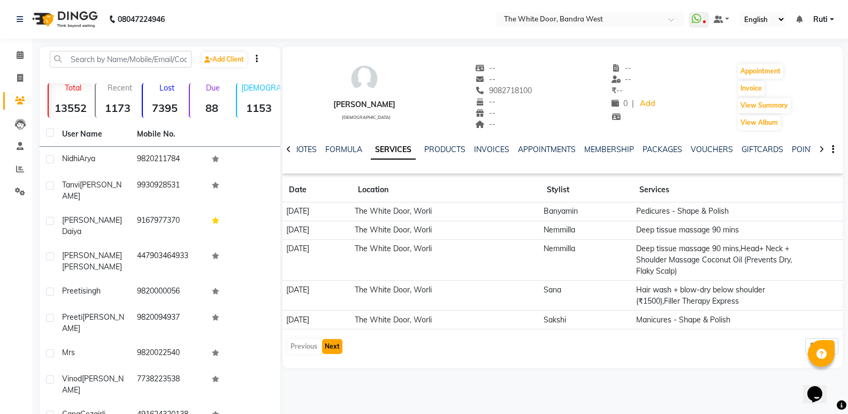
click at [322, 353] on button "Next" at bounding box center [332, 346] width 20 height 15
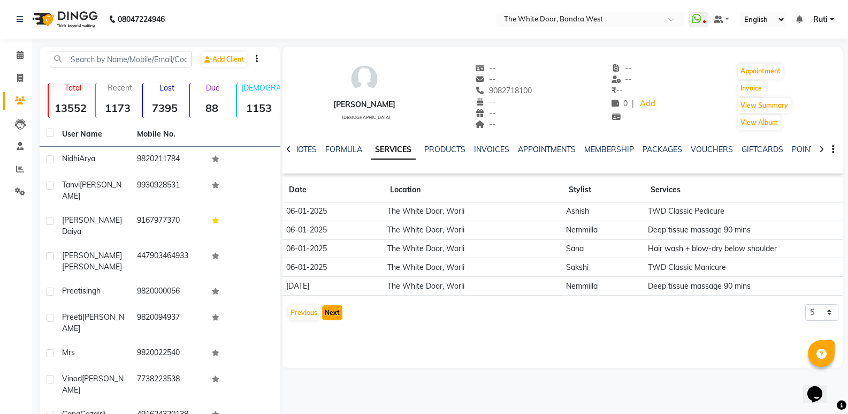
click at [337, 313] on button "Next" at bounding box center [332, 312] width 20 height 15
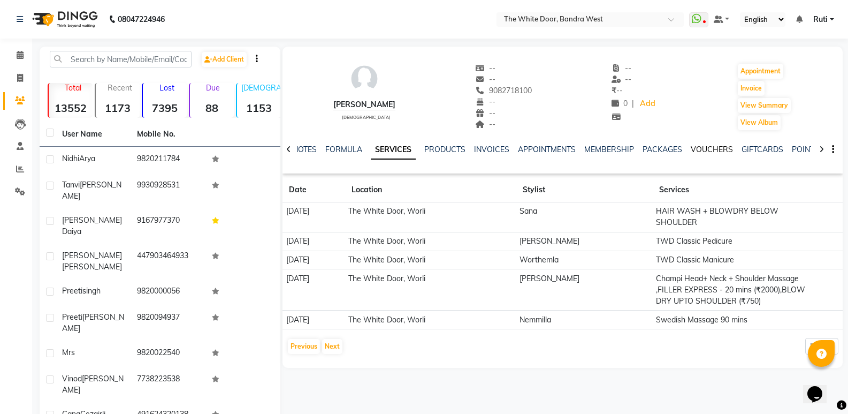
click at [703, 149] on link "VOUCHERS" at bounding box center [712, 149] width 42 height 10
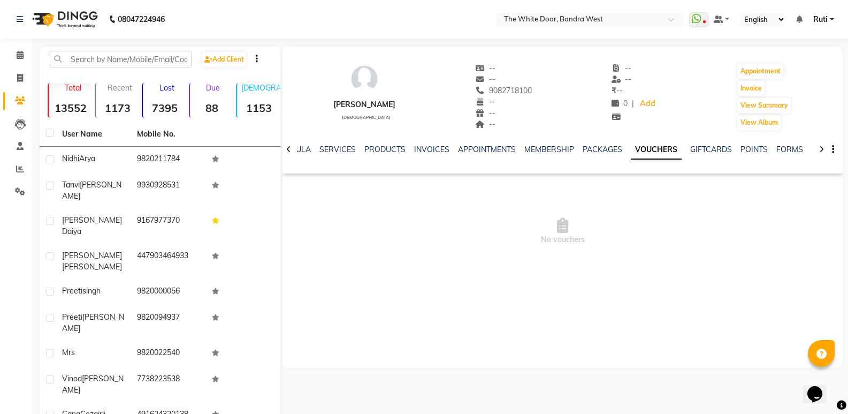
click at [448, 143] on div "NOTES FORMULA SERVICES PRODUCTS INVOICES APPOINTMENTS MEMBERSHIP PACKAGES VOUCH…" at bounding box center [563, 149] width 560 height 37
click at [436, 148] on link "INVOICES" at bounding box center [431, 149] width 35 height 10
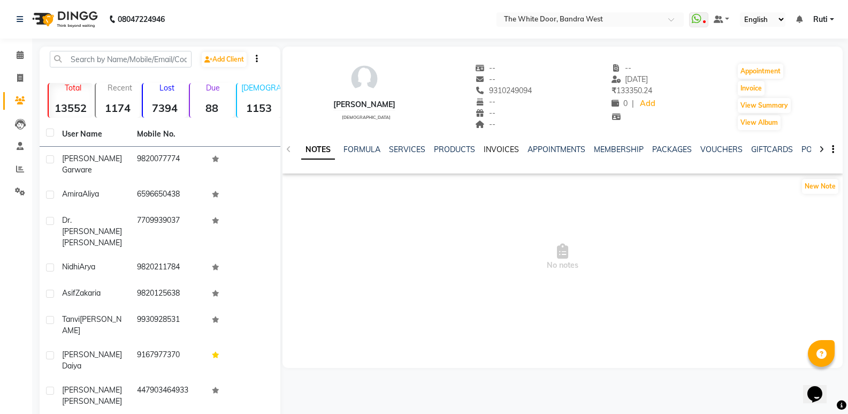
click at [491, 153] on link "INVOICES" at bounding box center [501, 149] width 35 height 10
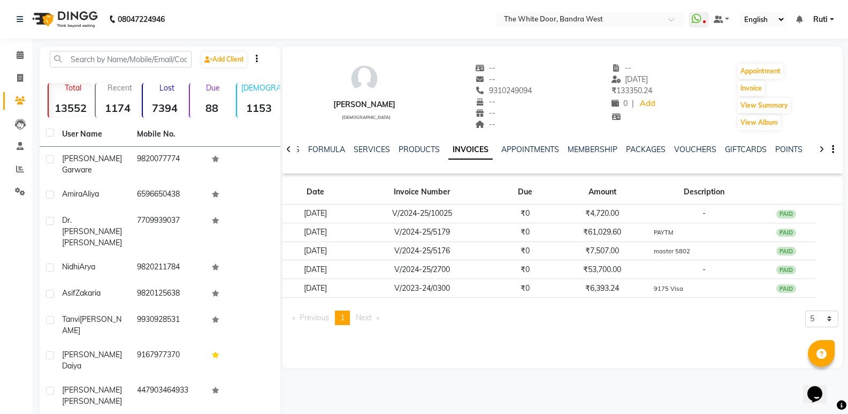
click at [377, 144] on div "SERVICES" at bounding box center [372, 149] width 36 height 11
click at [378, 146] on link "SERVICES" at bounding box center [372, 149] width 36 height 10
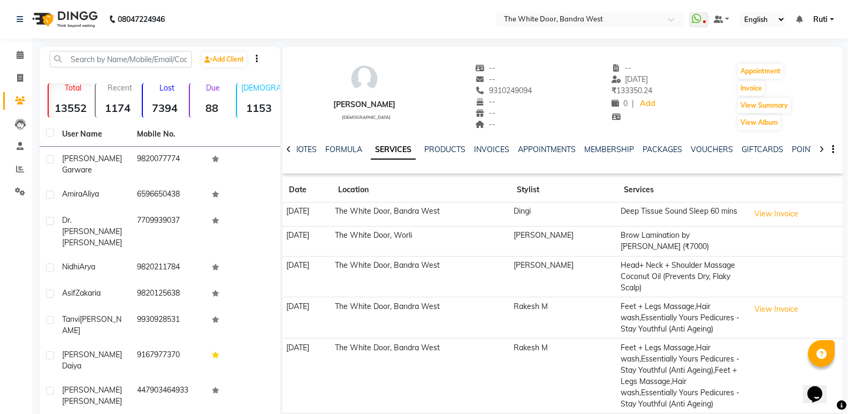
scroll to position [41, 0]
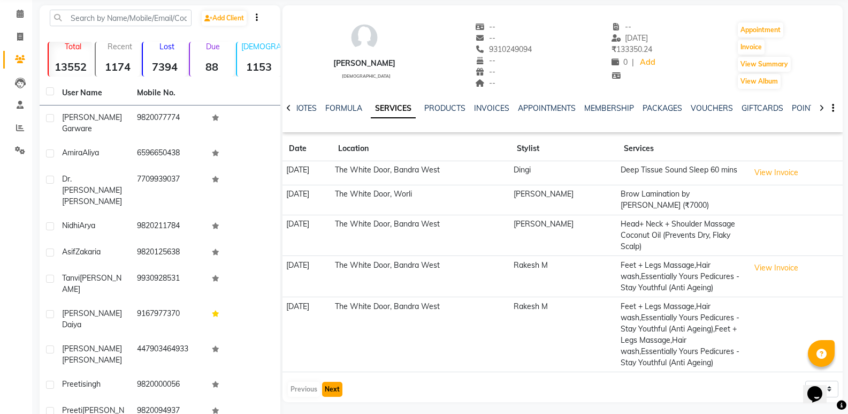
click at [338, 382] on button "Next" at bounding box center [332, 389] width 20 height 15
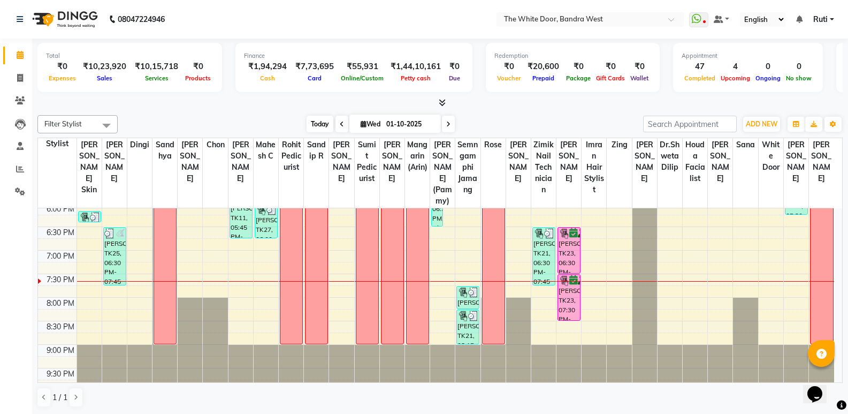
click at [313, 126] on span "Today" at bounding box center [320, 124] width 27 height 17
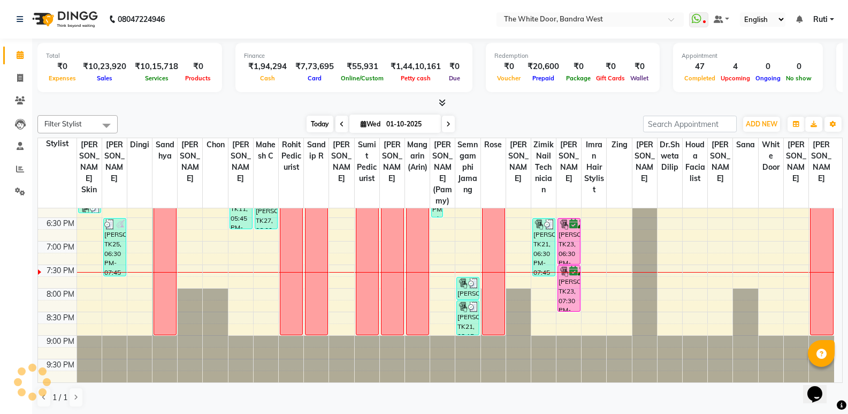
click at [313, 126] on span "Today" at bounding box center [320, 124] width 27 height 17
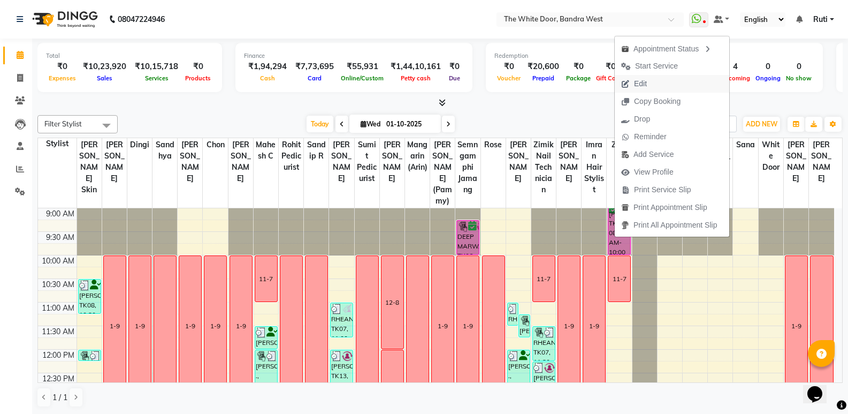
click at [656, 88] on button "Edit" at bounding box center [672, 84] width 115 height 18
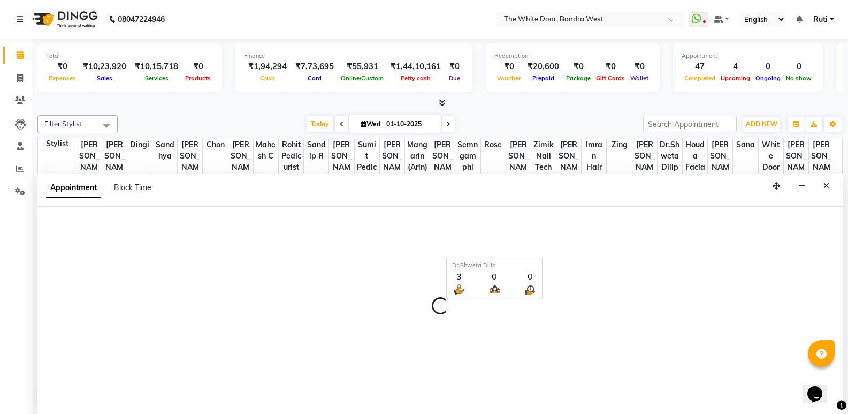
scroll to position [1, 0]
select select "confirm booking"
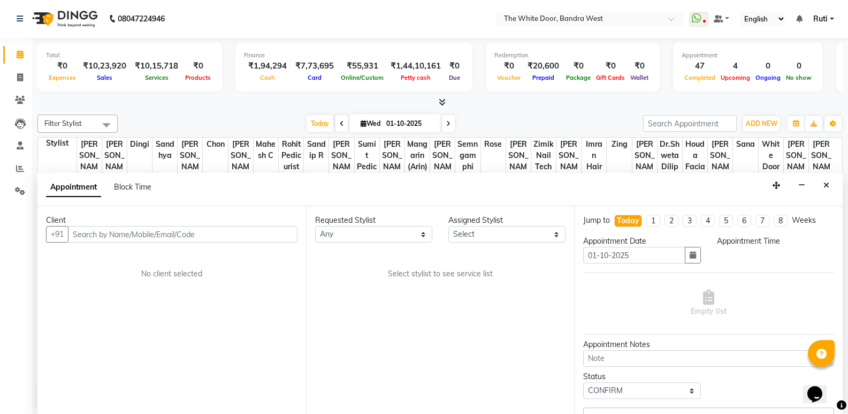
select select "50532"
select select "1642"
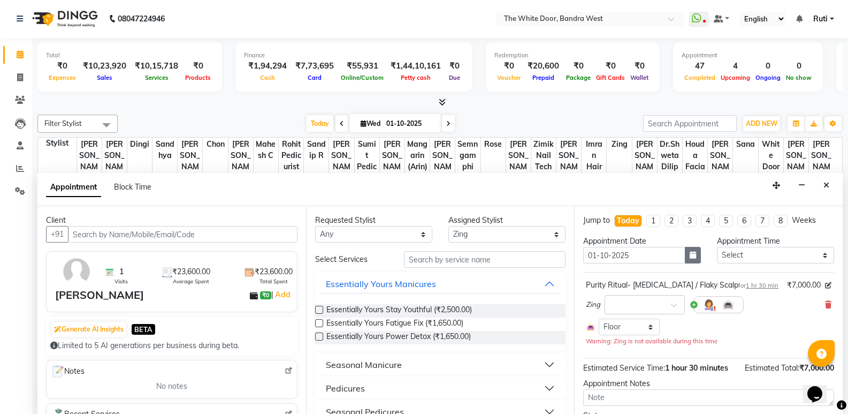
scroll to position [449, 0]
click at [694, 255] on button "button" at bounding box center [693, 255] width 16 height 17
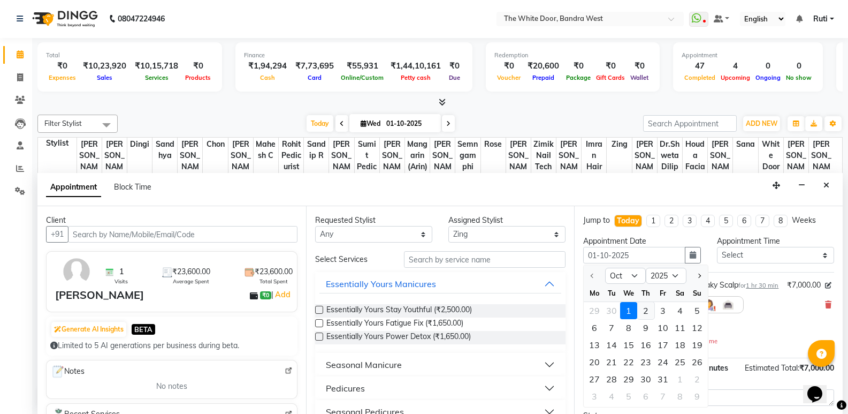
click at [646, 314] on div "2" at bounding box center [645, 310] width 17 height 17
type input "02-10-2025"
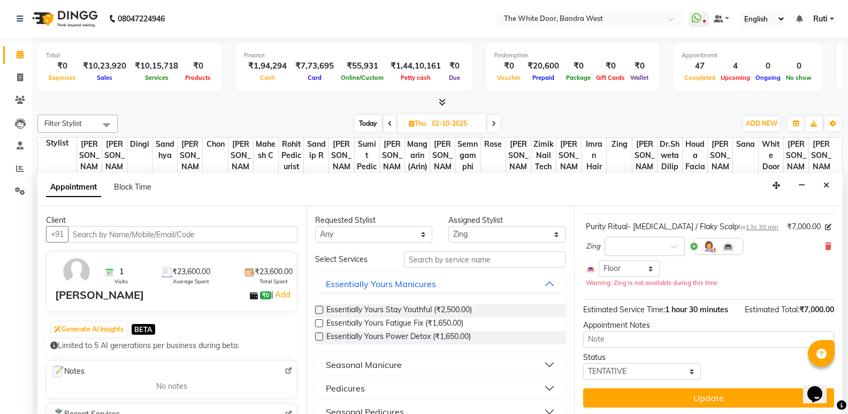
scroll to position [60, 0]
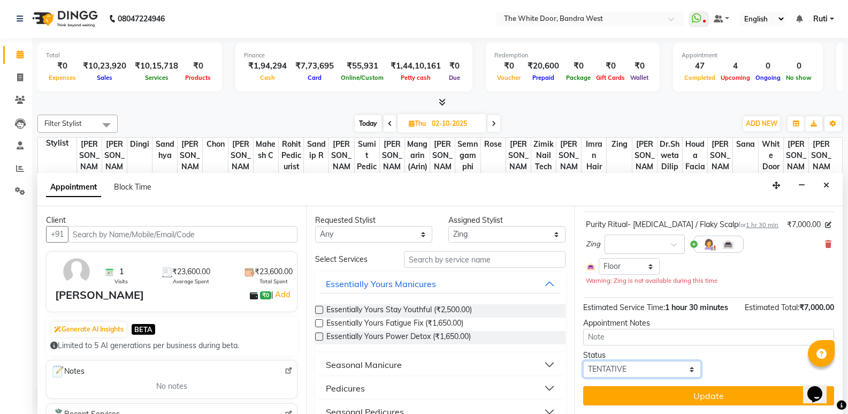
click at [612, 374] on select "Select TENTATIVE CONFIRM UPCOMING" at bounding box center [641, 369] width 117 height 17
select select "confirm booking"
click at [583, 361] on select "Select TENTATIVE CONFIRM UPCOMING" at bounding box center [641, 369] width 117 height 17
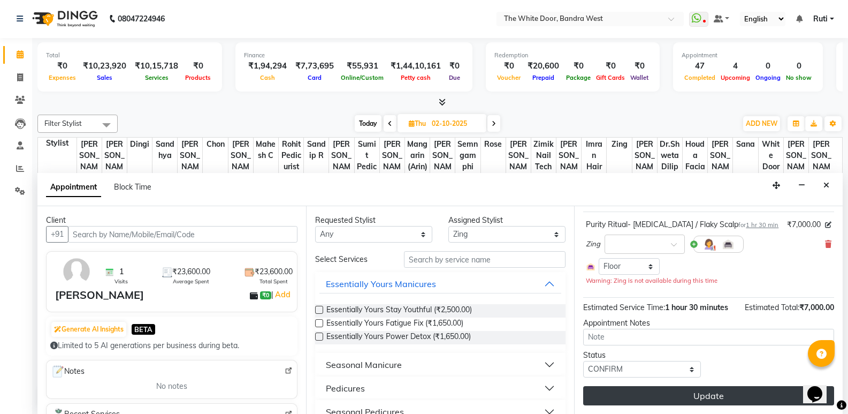
click at [624, 389] on button "Update" at bounding box center [708, 395] width 251 height 19
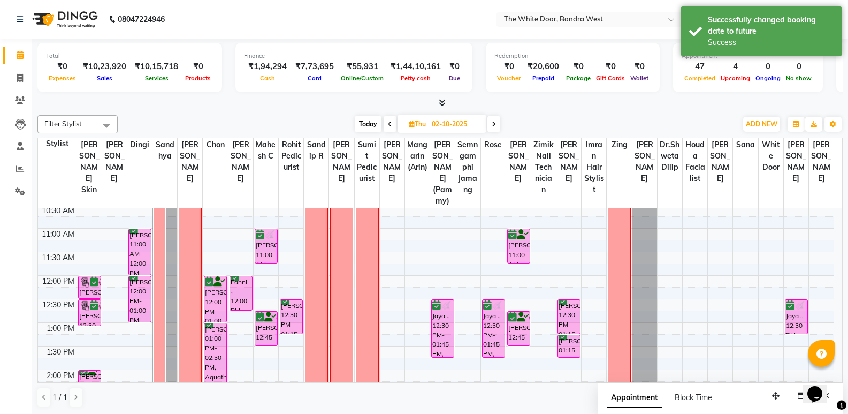
scroll to position [0, 0]
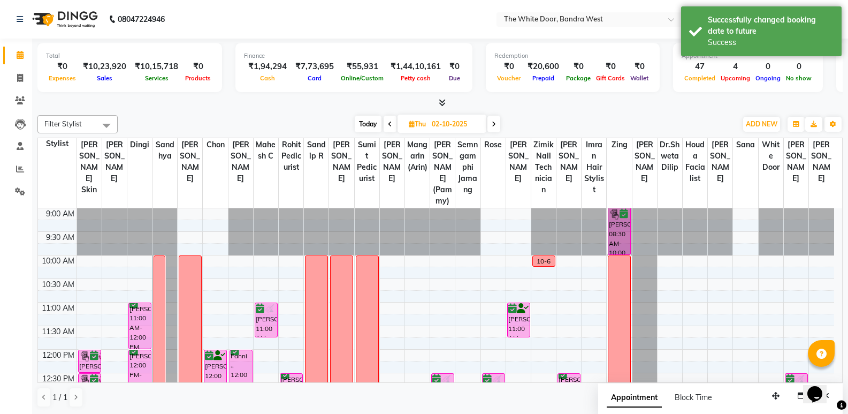
click at [377, 124] on span "Today" at bounding box center [368, 124] width 27 height 17
type input "01-10-2025"
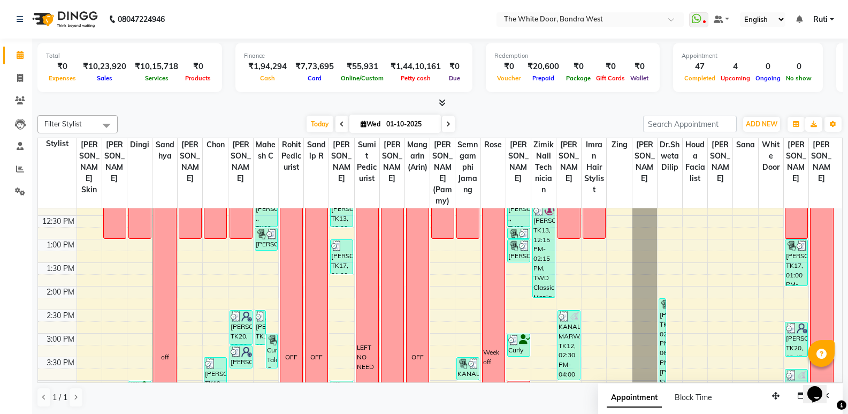
scroll to position [21, 0]
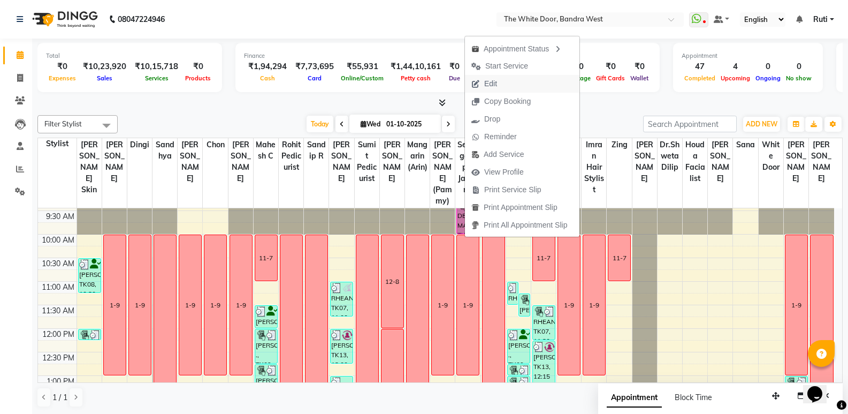
click at [506, 88] on button "Edit" at bounding box center [522, 84] width 115 height 18
select select "confirm booking"
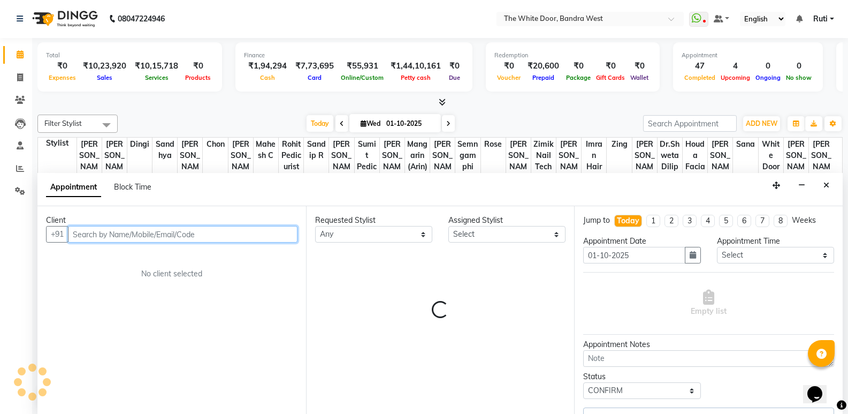
scroll to position [449, 0]
select select "59535"
select select "1642"
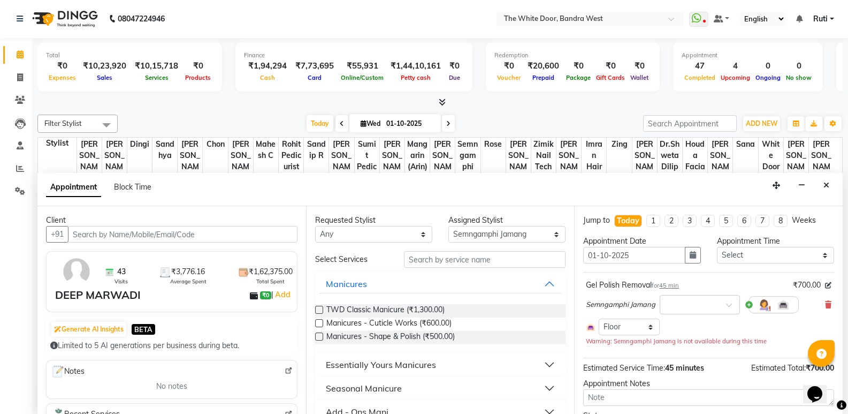
click at [683, 264] on div "Appointment Date 01-10-2025" at bounding box center [641, 253] width 133 height 36
click at [691, 258] on icon "button" at bounding box center [693, 254] width 6 height 7
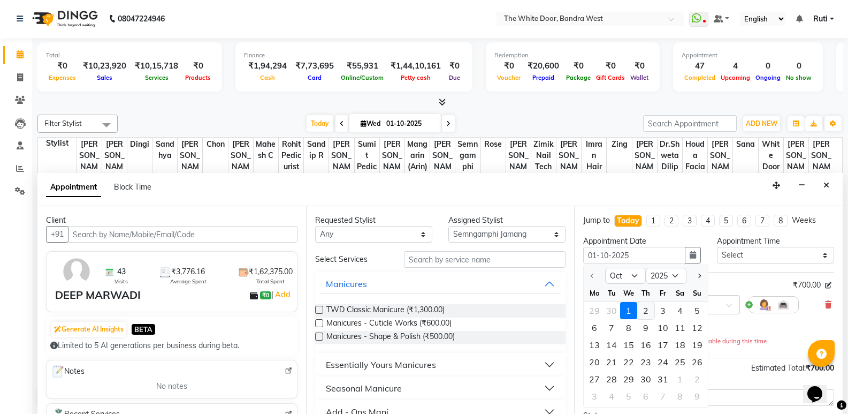
click at [648, 316] on div "2" at bounding box center [645, 310] width 17 height 17
type input "02-10-2025"
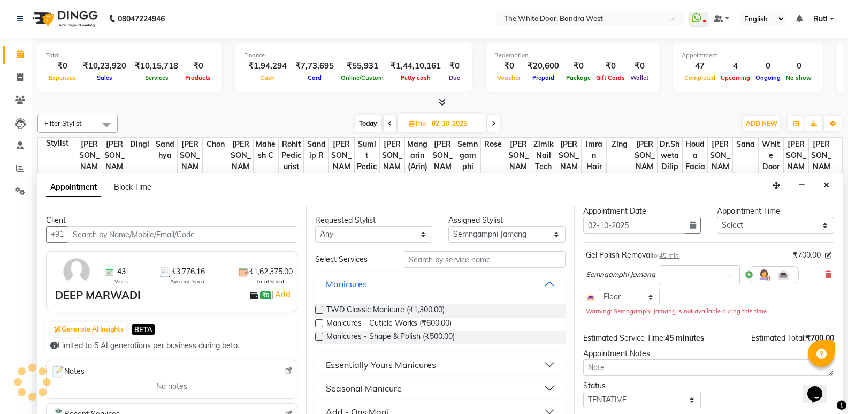
scroll to position [60, 0]
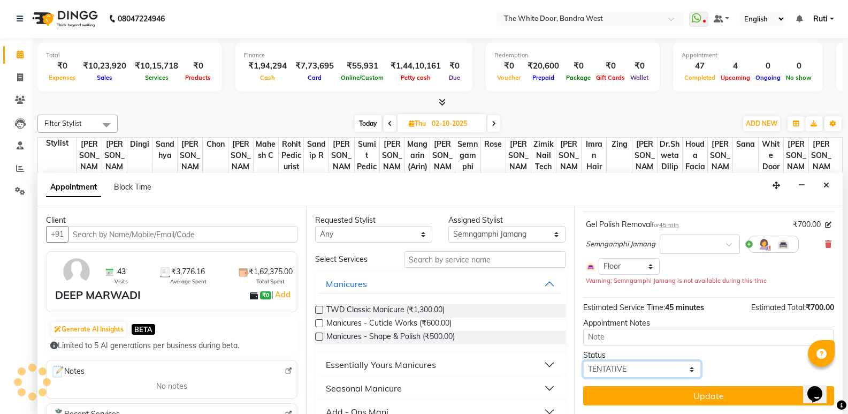
drag, startPoint x: 639, startPoint y: 371, endPoint x: 631, endPoint y: 355, distance: 17.2
click at [639, 371] on select "Select TENTATIVE CONFIRM UPCOMING" at bounding box center [641, 369] width 117 height 17
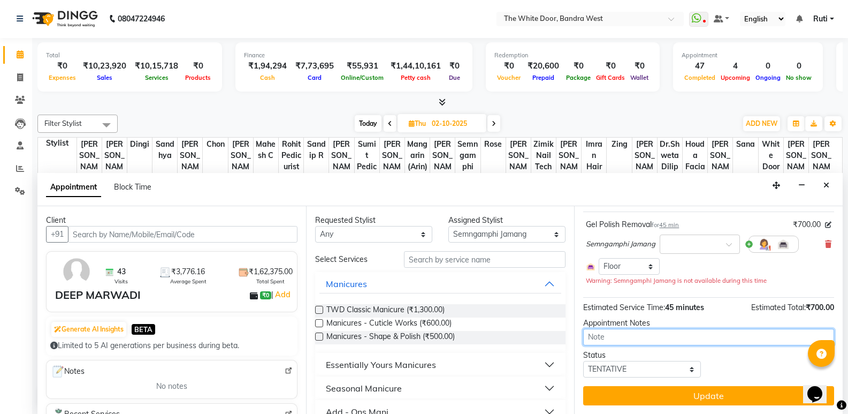
click at [629, 336] on textarea at bounding box center [708, 337] width 251 height 17
click at [624, 365] on select "Select TENTATIVE CONFIRM UPCOMING" at bounding box center [641, 369] width 117 height 17
select select "confirm booking"
click at [583, 361] on select "Select TENTATIVE CONFIRM UPCOMING" at bounding box center [641, 369] width 117 height 17
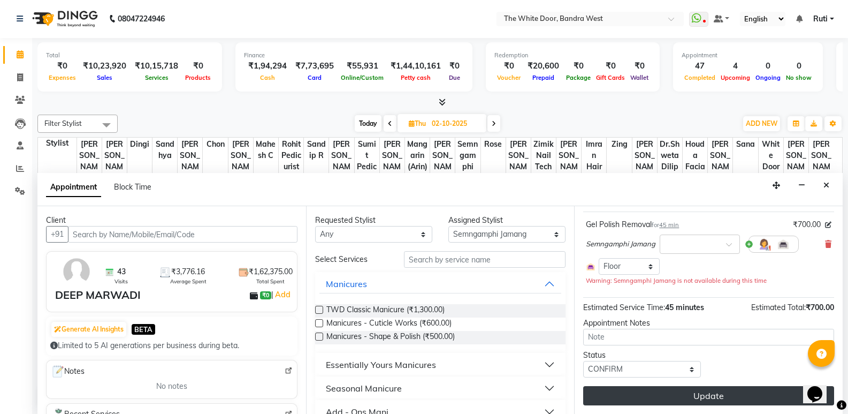
click at [629, 395] on button "Update" at bounding box center [708, 395] width 251 height 19
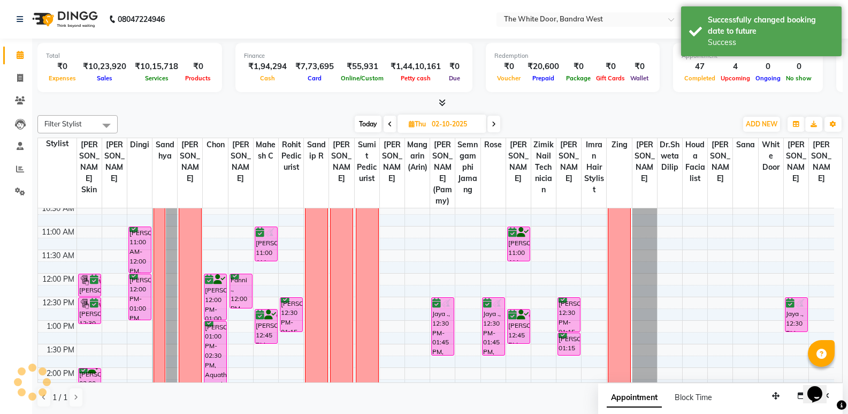
scroll to position [0, 0]
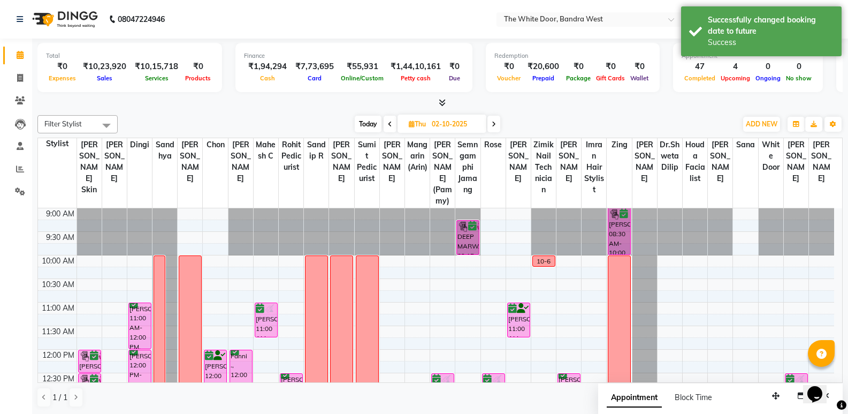
click at [368, 119] on span "Today" at bounding box center [368, 124] width 27 height 17
type input "01-10-2025"
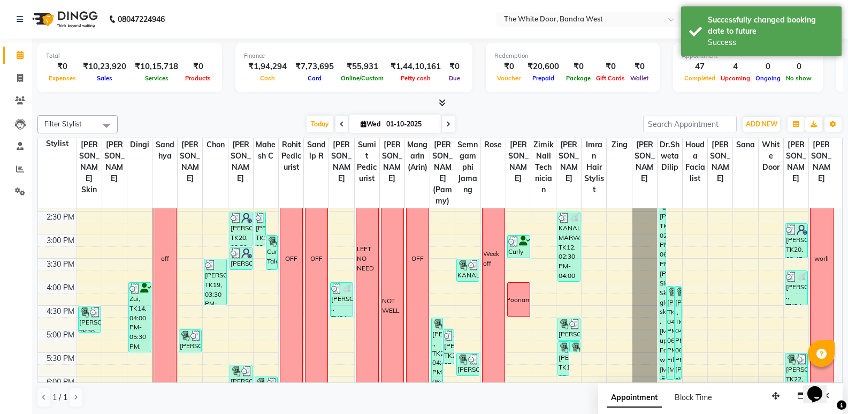
scroll to position [235, 0]
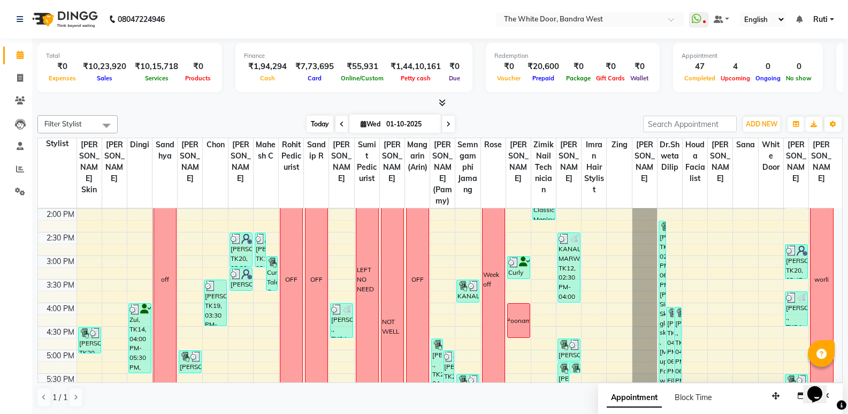
click at [309, 127] on span "Today" at bounding box center [320, 124] width 27 height 17
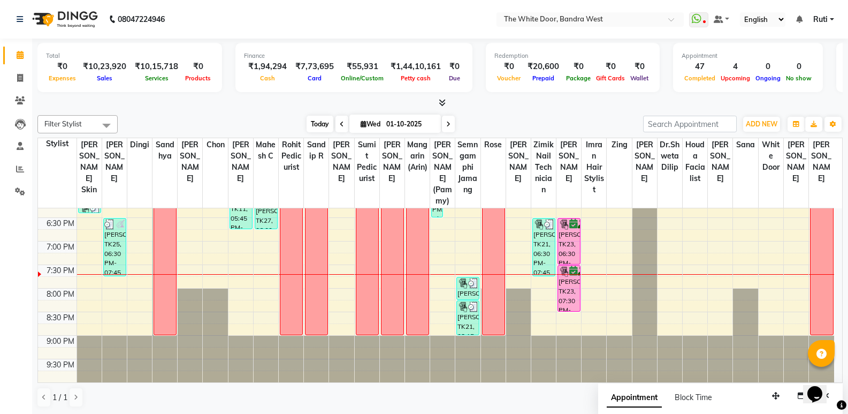
click at [325, 124] on span "Today" at bounding box center [320, 124] width 27 height 17
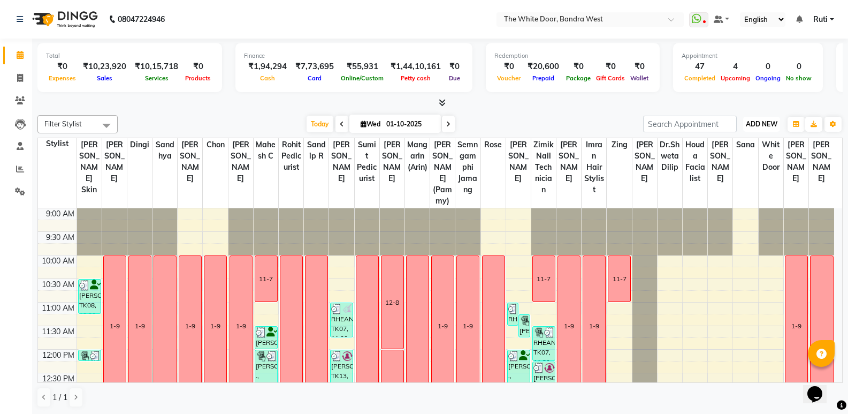
click at [765, 117] on button "ADD NEW Toggle Dropdown" at bounding box center [761, 124] width 37 height 15
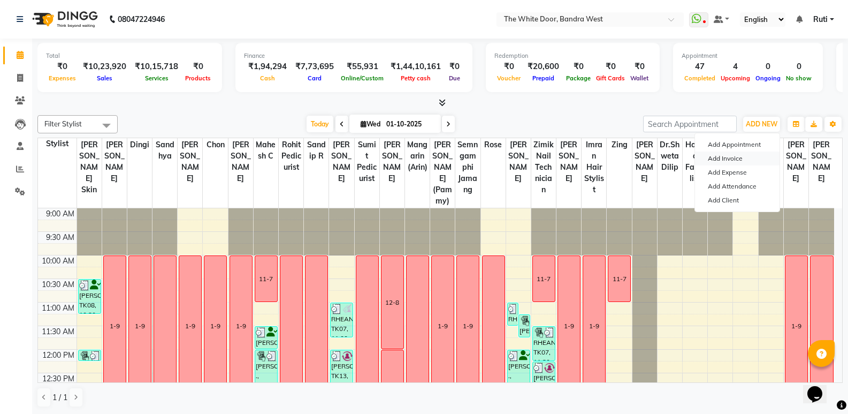
click at [739, 154] on link "Add Invoice" at bounding box center [737, 158] width 85 height 14
select select "3980"
select select "service"
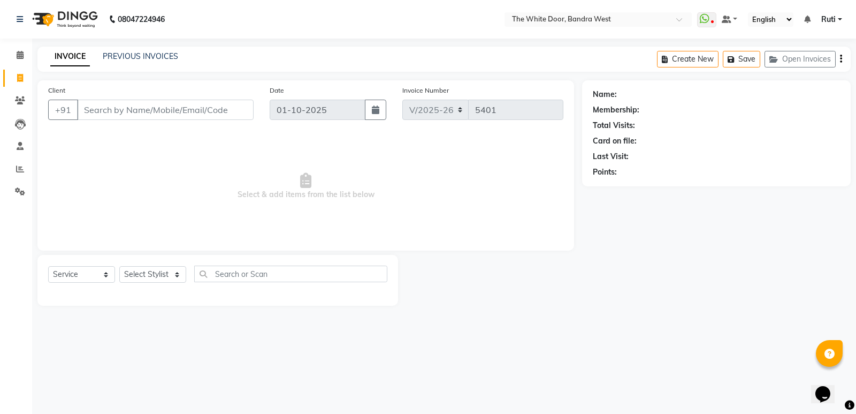
click at [181, 96] on div "Client +91" at bounding box center [151, 107] width 222 height 44
click at [181, 110] on input "Client" at bounding box center [165, 110] width 177 height 20
type input "M"
click at [25, 54] on span at bounding box center [20, 55] width 19 height 12
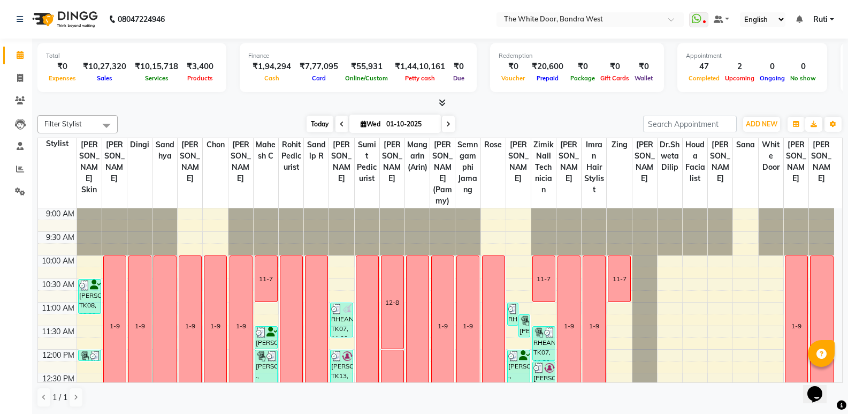
click at [325, 124] on span "Today" at bounding box center [320, 124] width 27 height 17
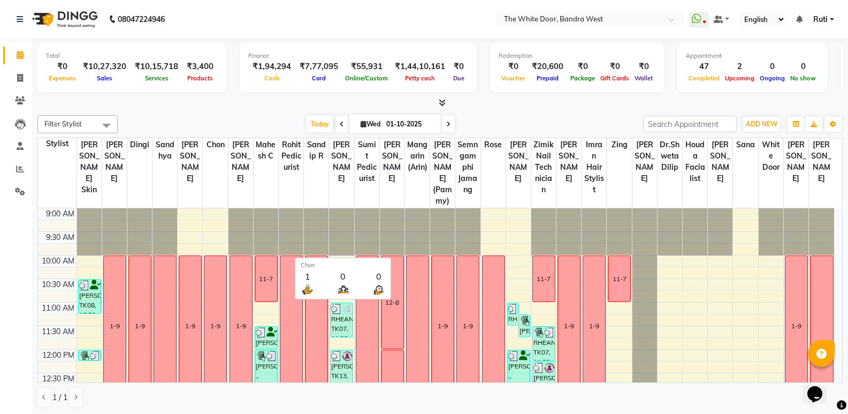
scroll to position [449, 0]
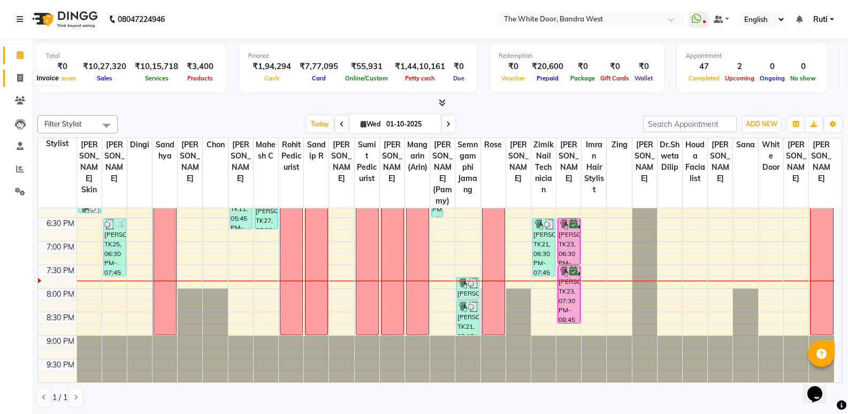
click at [17, 80] on icon at bounding box center [20, 78] width 6 height 8
select select "service"
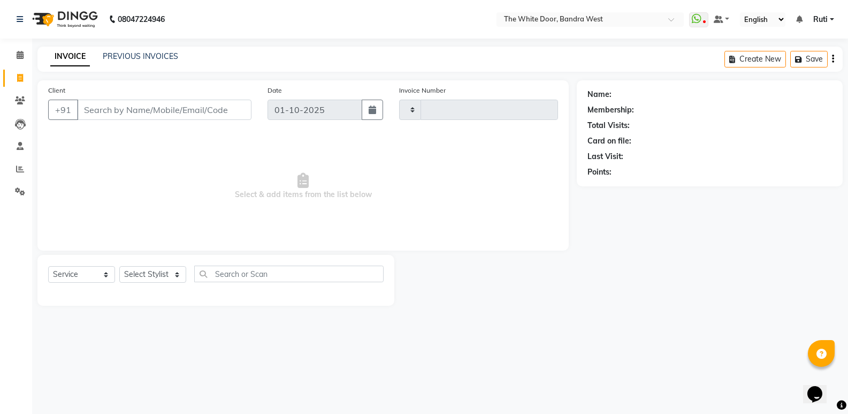
type input "5401"
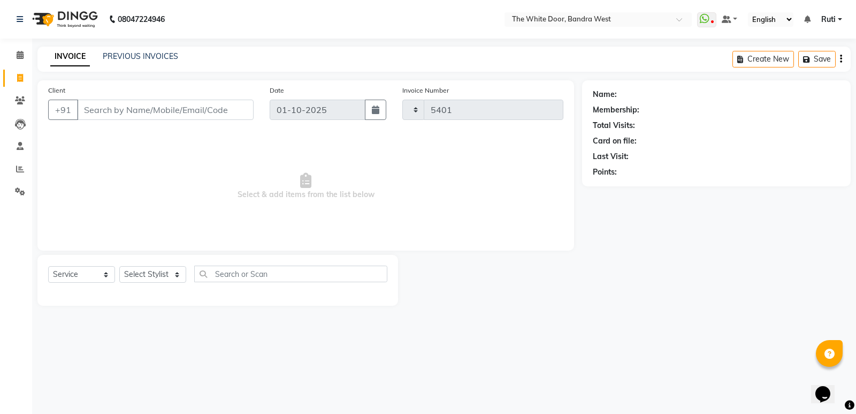
select select "3980"
click at [154, 49] on div "INVOICE PREVIOUS INVOICES Create New Save Open Invoices" at bounding box center [443, 59] width 813 height 25
click at [161, 62] on div "INVOICE PREVIOUS INVOICES" at bounding box center [114, 57] width 154 height 12
click at [163, 54] on link "PREVIOUS INVOICES" at bounding box center [140, 56] width 75 height 10
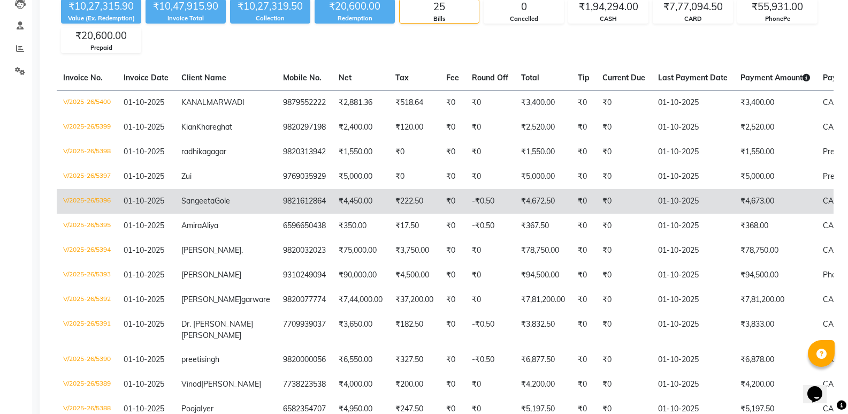
scroll to position [107, 0]
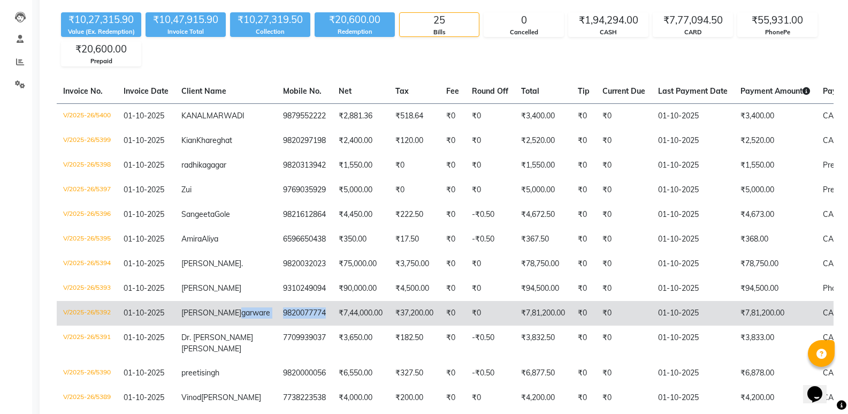
drag, startPoint x: 231, startPoint y: 359, endPoint x: 286, endPoint y: 355, distance: 55.3
click at [286, 325] on tr "V/2025-26/5392 [DATE] [PERSON_NAME] 9820077774 ₹7,44,000.00 ₹37,200.00 ₹0 ₹0 ₹7…" at bounding box center [530, 313] width 947 height 25
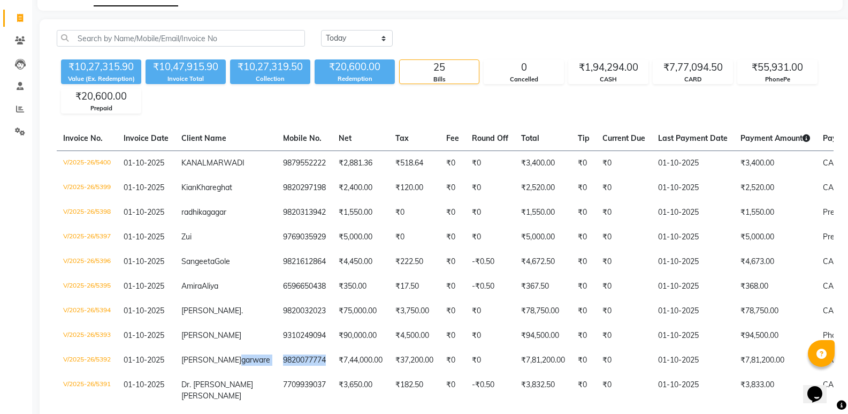
scroll to position [0, 0]
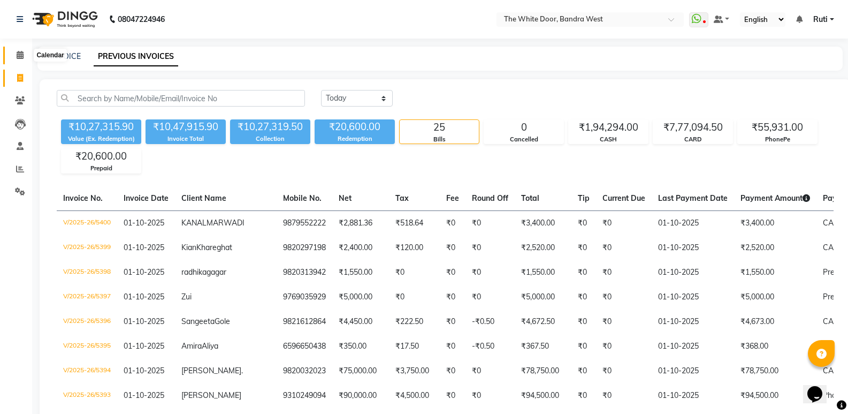
click at [21, 51] on icon at bounding box center [20, 55] width 7 height 8
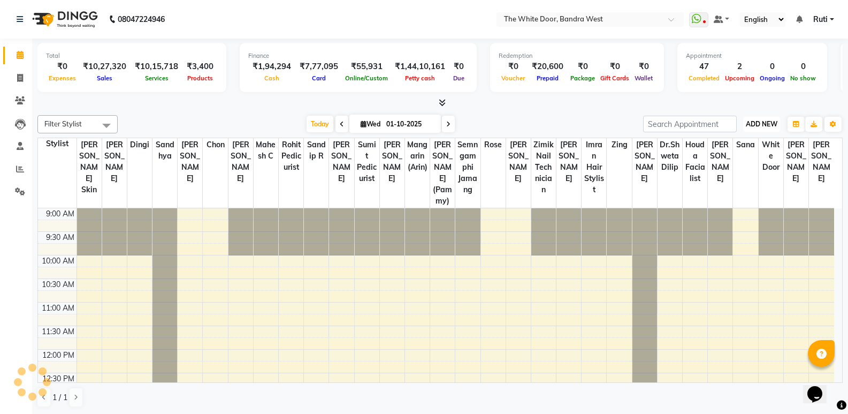
click at [761, 125] on span "ADD NEW" at bounding box center [762, 124] width 32 height 8
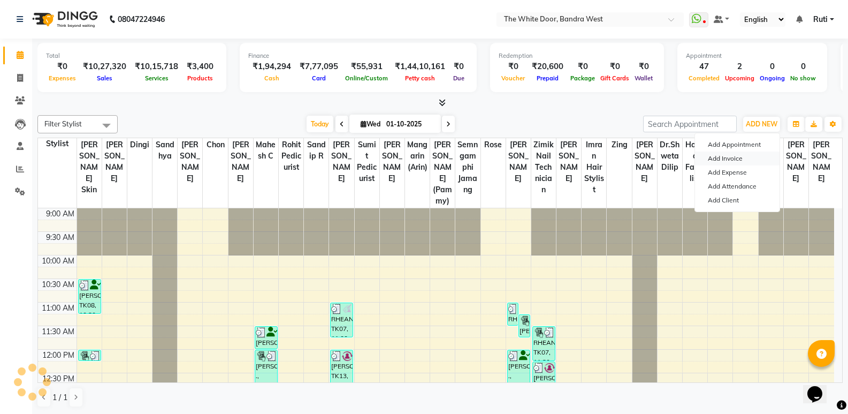
click at [738, 155] on link "Add Invoice" at bounding box center [737, 158] width 85 height 14
select select "service"
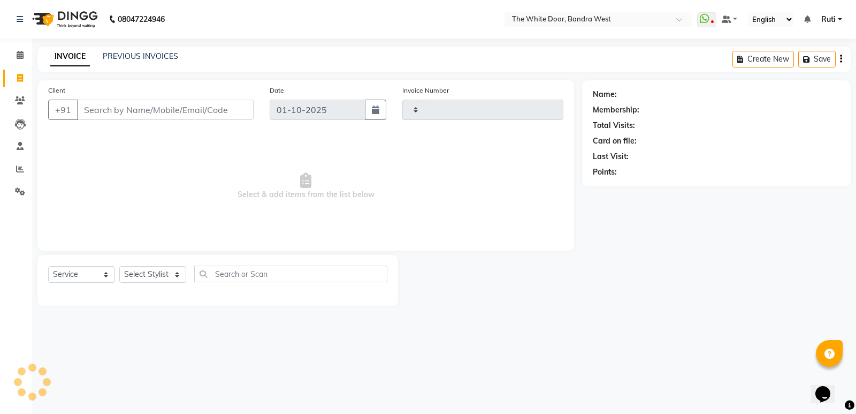
type input "5401"
select select "3980"
type input "SHSHP116"
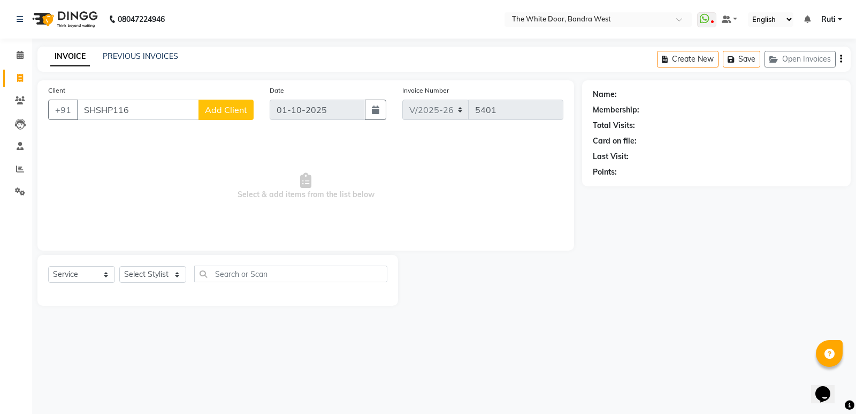
click at [122, 106] on input "SHSHP116" at bounding box center [138, 110] width 122 height 20
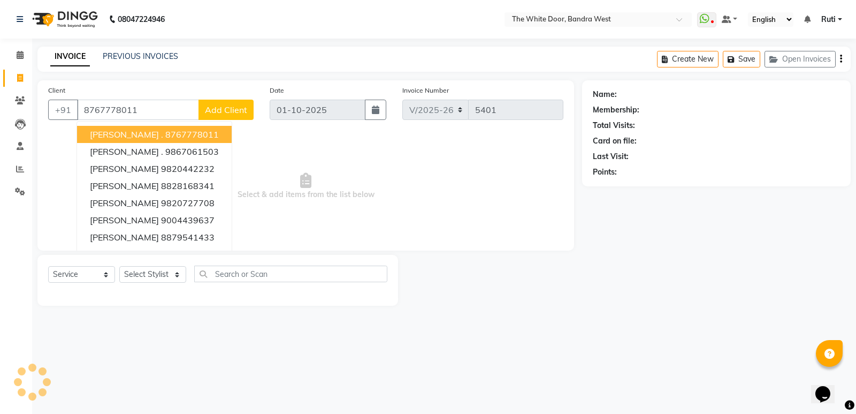
type input "8767778011"
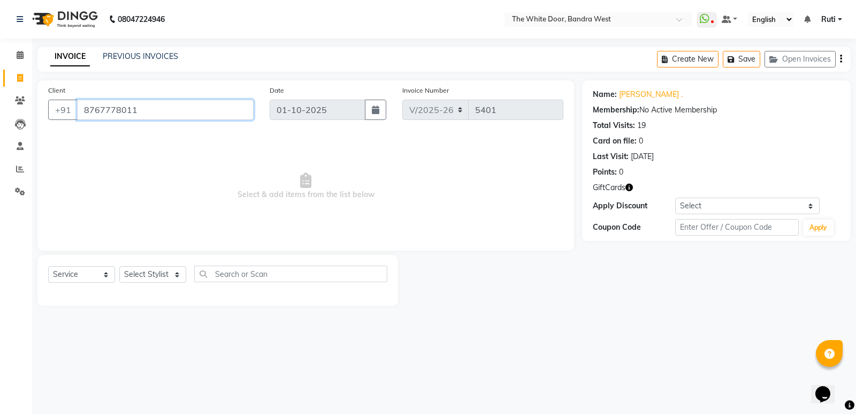
click at [96, 111] on input "8767778011" at bounding box center [165, 110] width 177 height 20
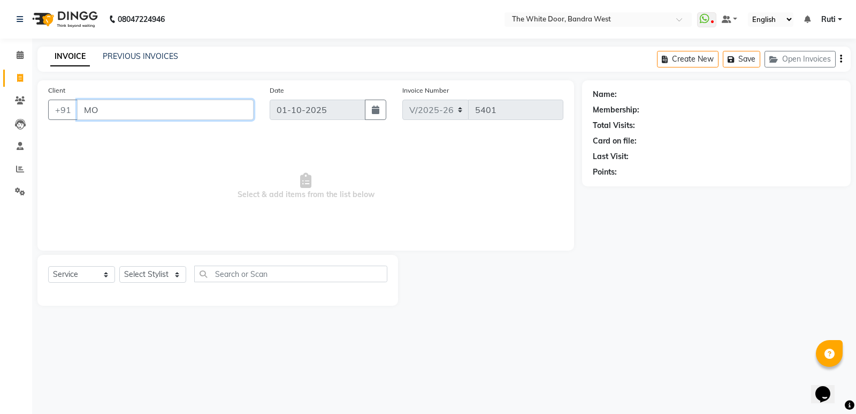
type input "M"
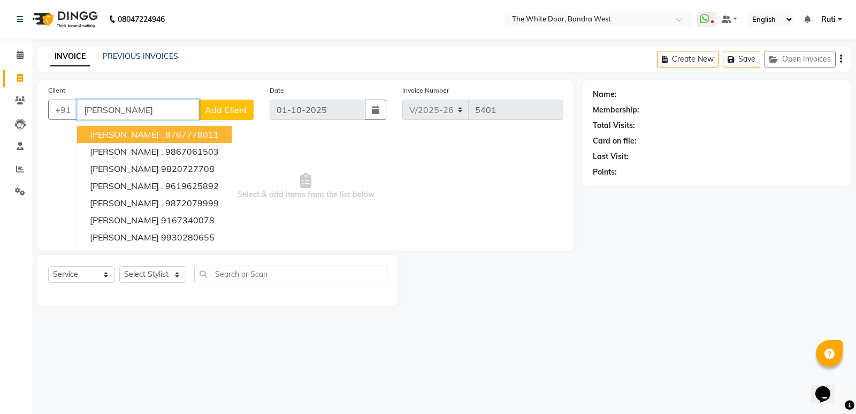
type input "monica ga"
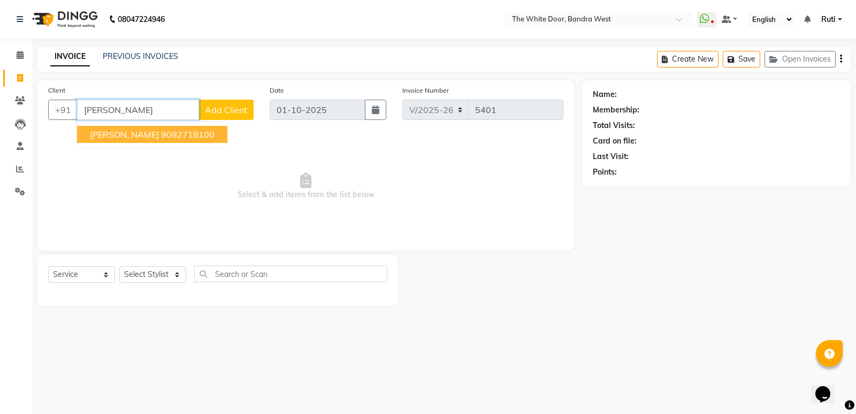
click at [159, 114] on input "monica ga" at bounding box center [138, 110] width 122 height 20
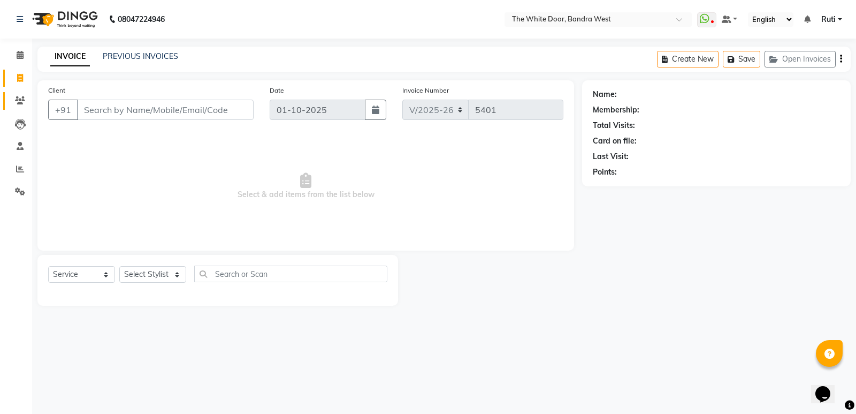
click at [25, 94] on link "Clients" at bounding box center [16, 101] width 26 height 18
click at [162, 55] on link "PREVIOUS INVOICES" at bounding box center [140, 56] width 75 height 10
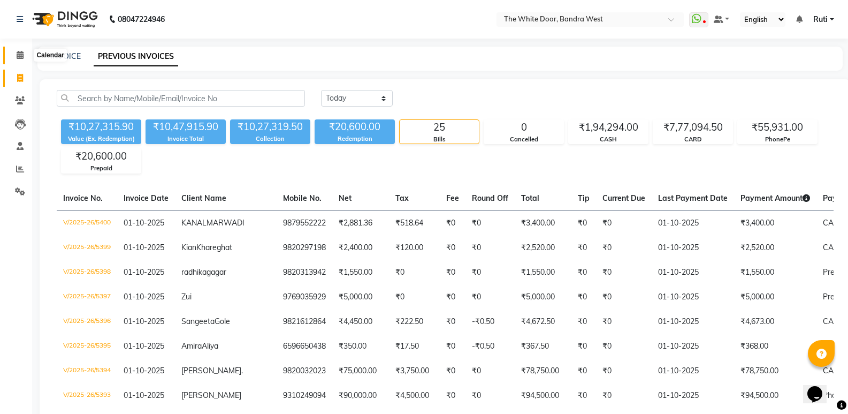
click at [25, 54] on span at bounding box center [20, 55] width 19 height 12
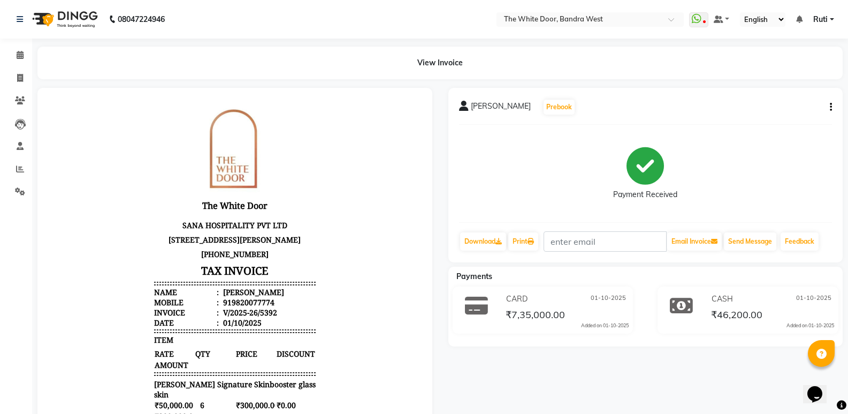
click at [24, 68] on li "Invoice" at bounding box center [16, 78] width 32 height 23
click at [20, 50] on span at bounding box center [20, 55] width 19 height 12
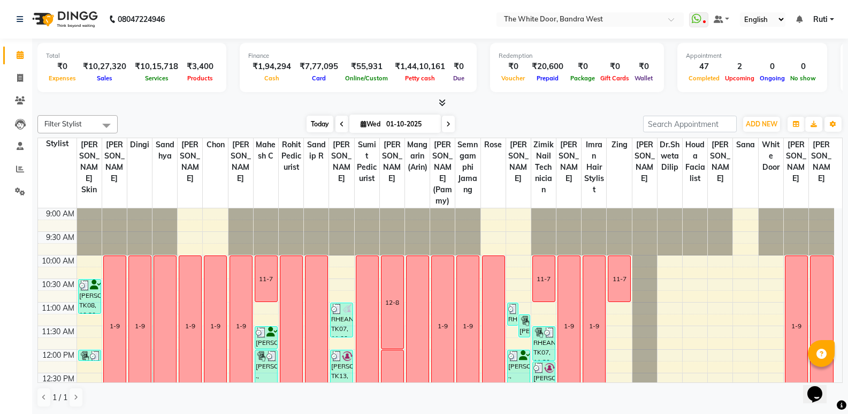
click at [318, 128] on span "Today" at bounding box center [320, 124] width 27 height 17
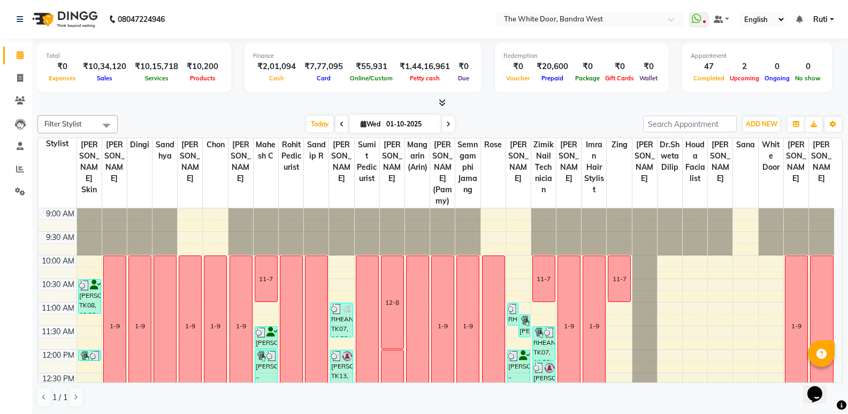
click at [331, 127] on div "[DATE] [DATE]" at bounding box center [381, 124] width 150 height 16
click at [317, 127] on span "Today" at bounding box center [320, 124] width 27 height 17
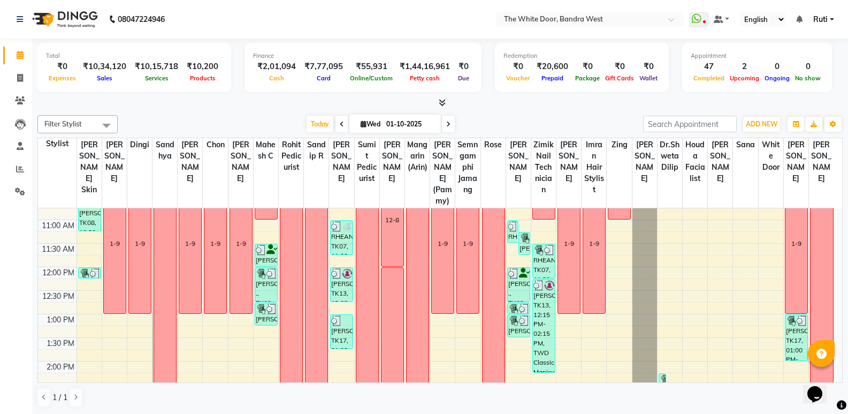
scroll to position [74, 0]
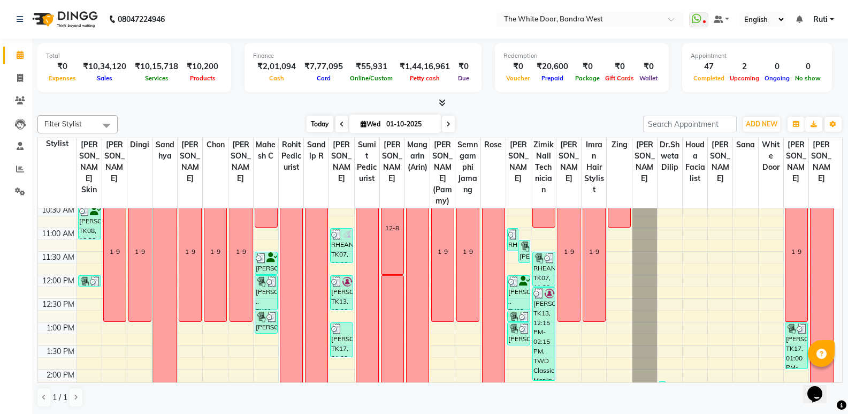
click at [316, 121] on span "Today" at bounding box center [320, 124] width 27 height 17
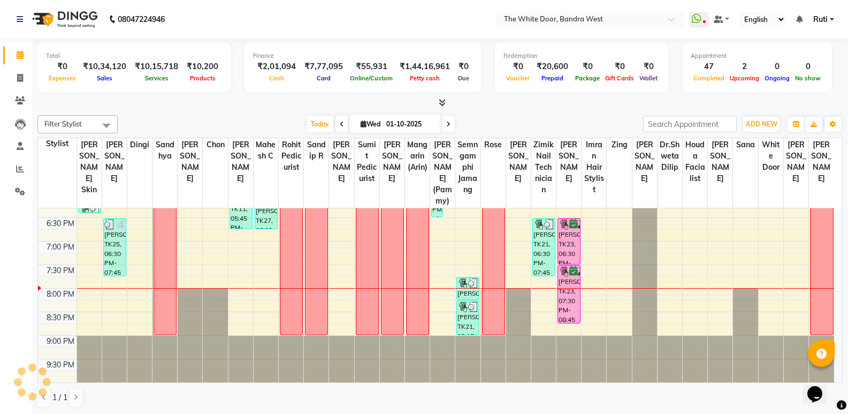
click at [452, 122] on span at bounding box center [448, 124] width 13 height 17
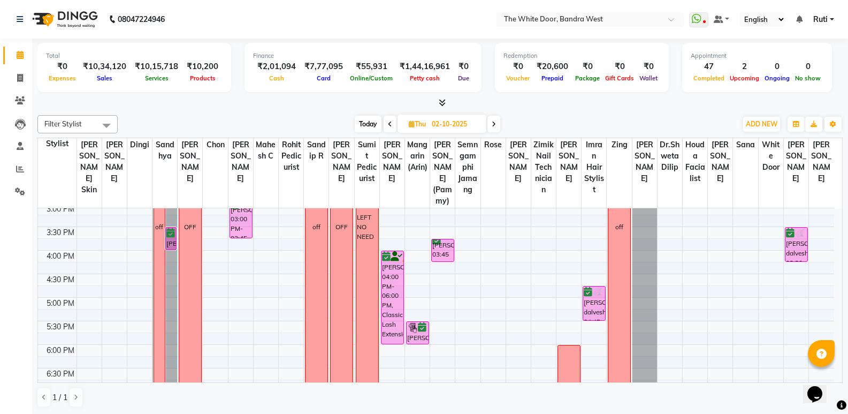
scroll to position [288, 0]
click at [364, 118] on span "Today" at bounding box center [368, 124] width 27 height 17
type input "01-10-2025"
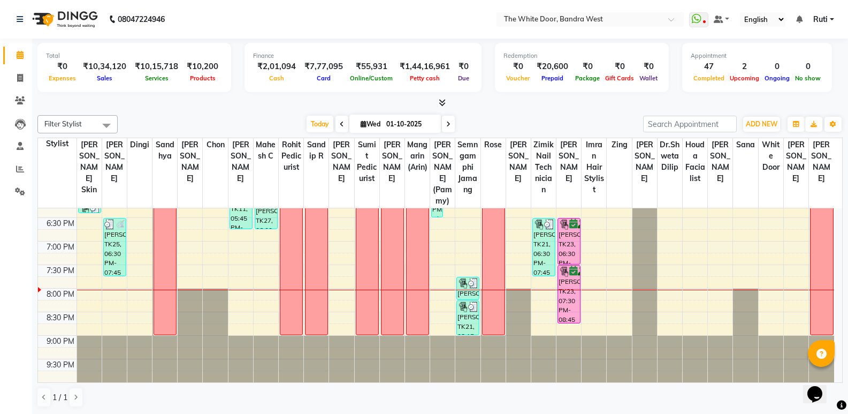
scroll to position [449, 0]
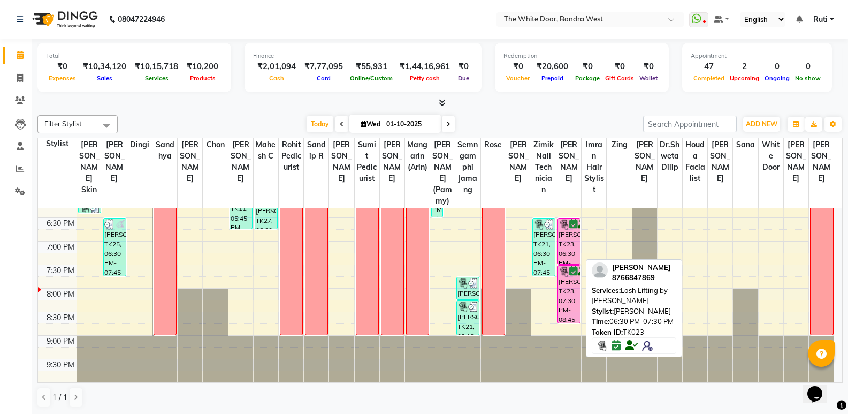
click at [568, 250] on div "[PERSON_NAME], TK23, 06:30 PM-07:30 PM, Lash Lifting by [PERSON_NAME]" at bounding box center [569, 240] width 22 height 45
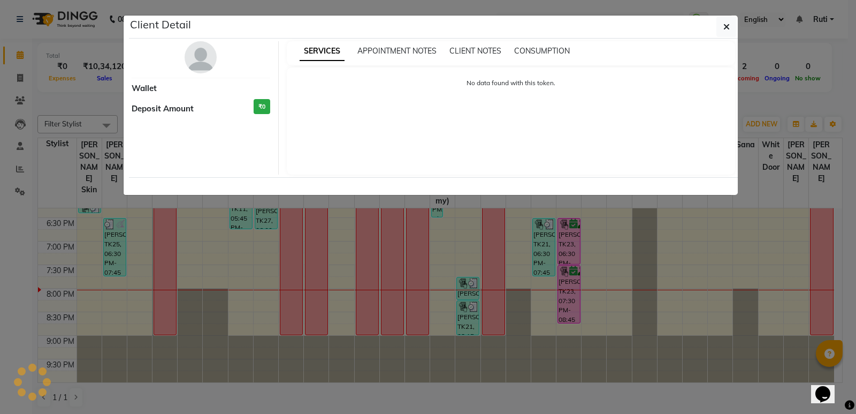
select select "6"
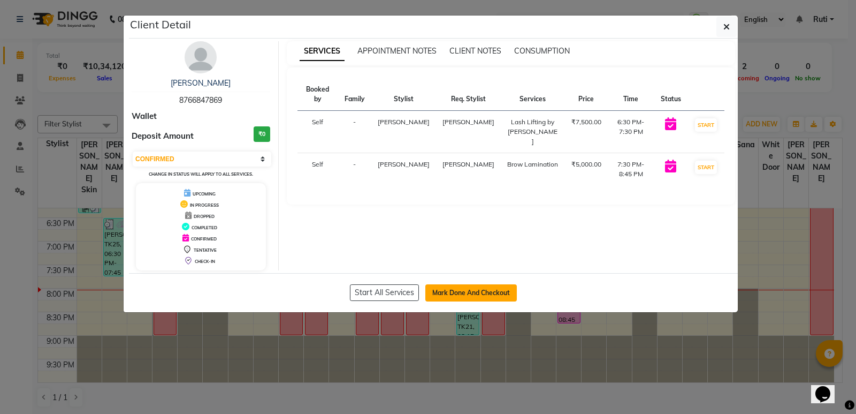
click at [444, 288] on button "Mark Done And Checkout" at bounding box center [471, 292] width 92 height 17
select select "3980"
select select "service"
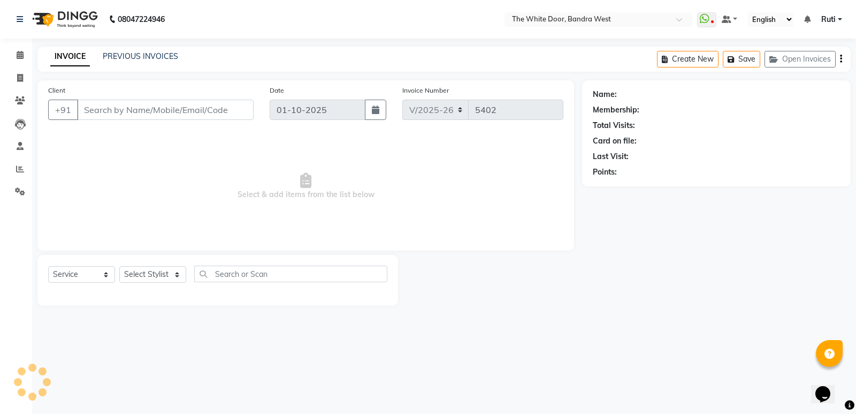
type input "8766847869"
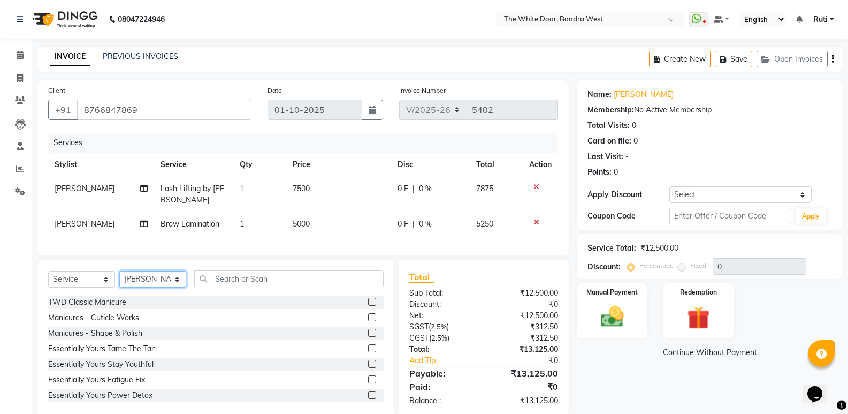
click at [166, 287] on select "Select Stylist [PERSON_NAME] Skin [PERSON_NAME] [PERSON_NAME] Dingi Dr.Shweta […" at bounding box center [152, 279] width 67 height 17
select select "28788"
click at [166, 287] on select "Select Stylist [PERSON_NAME] Skin [PERSON_NAME] [PERSON_NAME] Dingi Dr.Shweta […" at bounding box center [152, 279] width 67 height 17
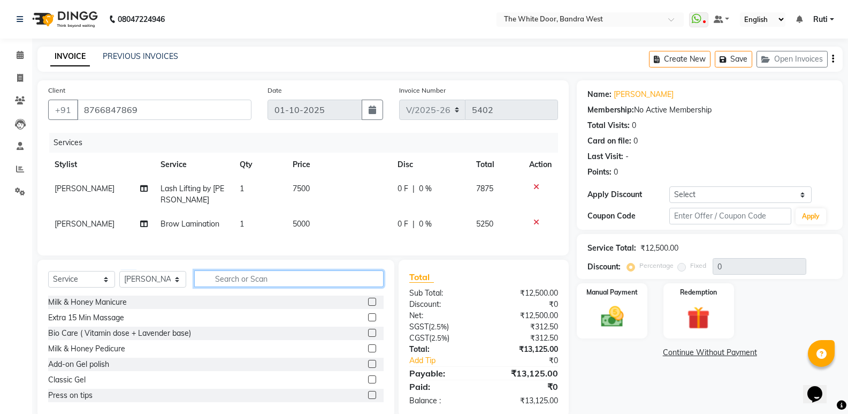
click at [247, 287] on input "text" at bounding box center [288, 278] width 189 height 17
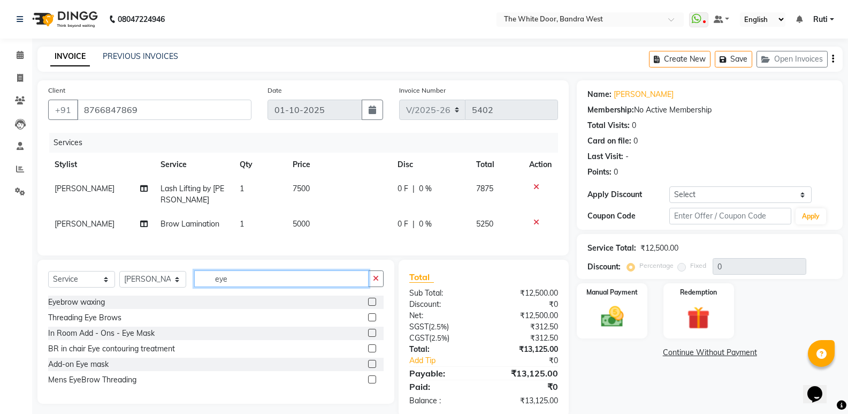
type input "eye"
click at [374, 321] on label at bounding box center [372, 317] width 8 height 8
click at [374, 321] on input "checkbox" at bounding box center [371, 317] width 7 height 7
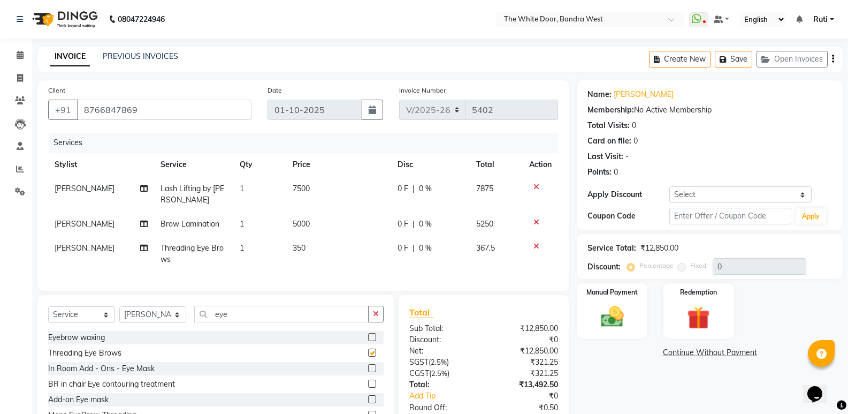
checkbox input "false"
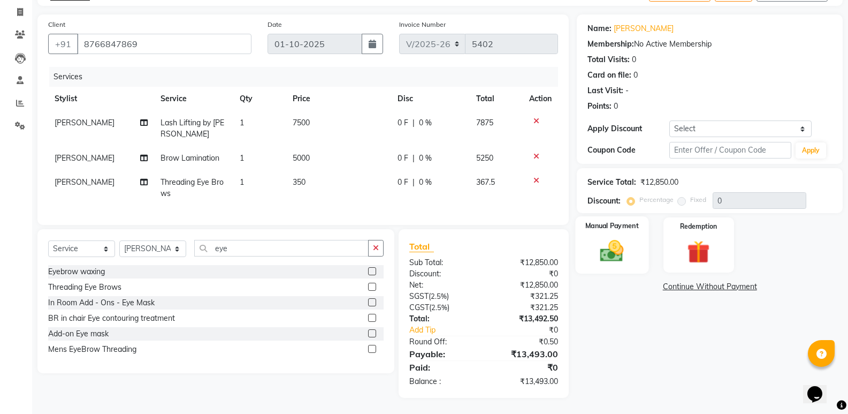
click at [606, 249] on img at bounding box center [612, 250] width 38 height 27
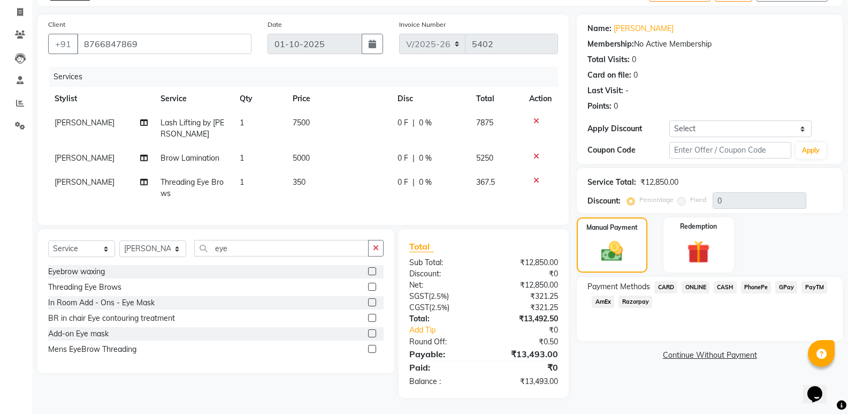
click at [750, 281] on span "PhonePe" at bounding box center [756, 287] width 31 height 12
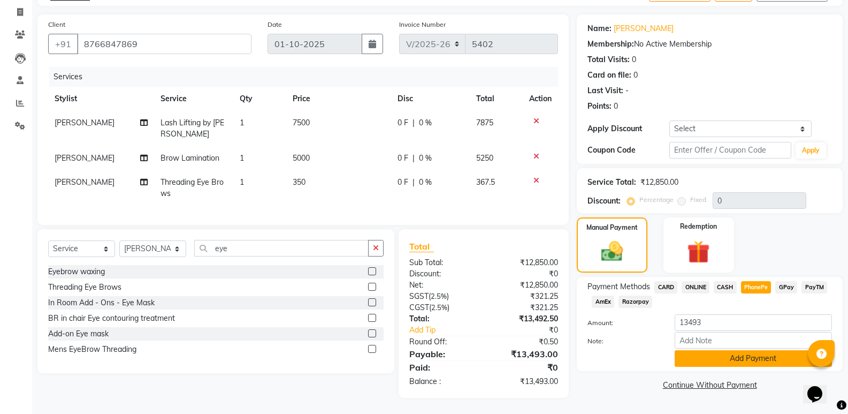
click at [714, 350] on button "Add Payment" at bounding box center [753, 358] width 157 height 17
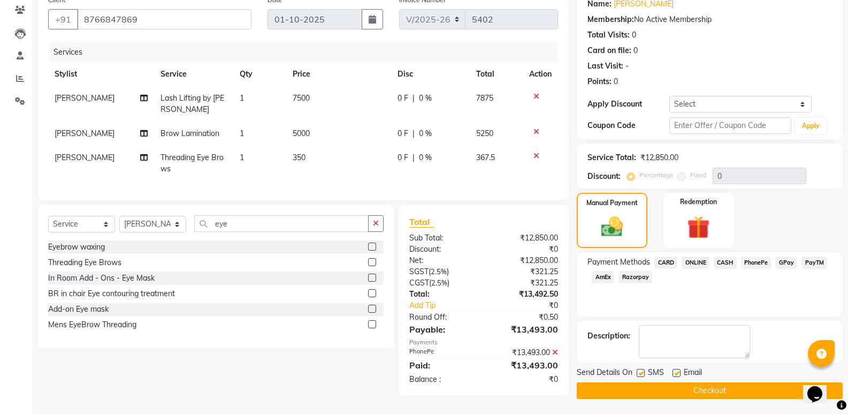
scroll to position [96, 0]
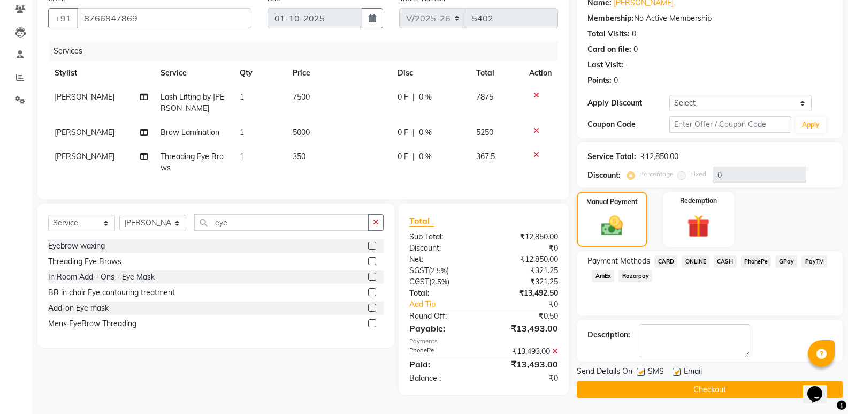
click at [720, 382] on button "Checkout" at bounding box center [710, 389] width 266 height 17
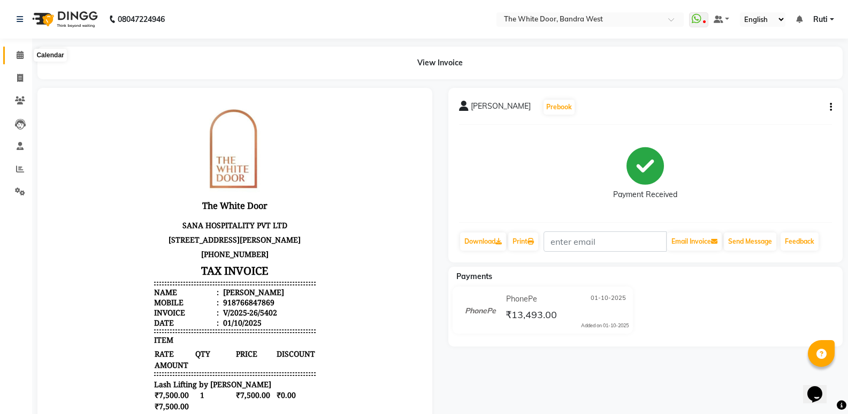
click at [17, 58] on icon at bounding box center [20, 55] width 7 height 8
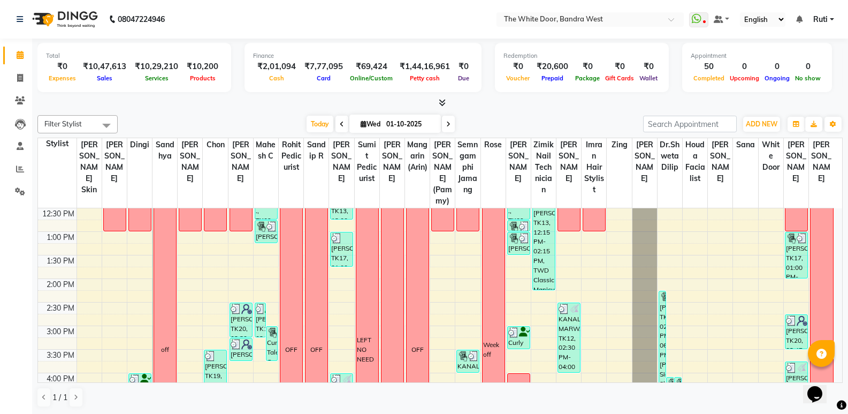
scroll to position [128, 0]
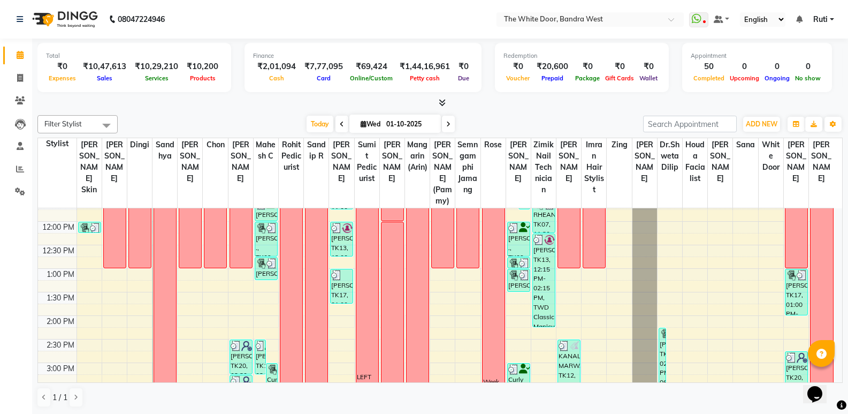
click at [446, 125] on icon at bounding box center [448, 124] width 4 height 6
type input "02-10-2025"
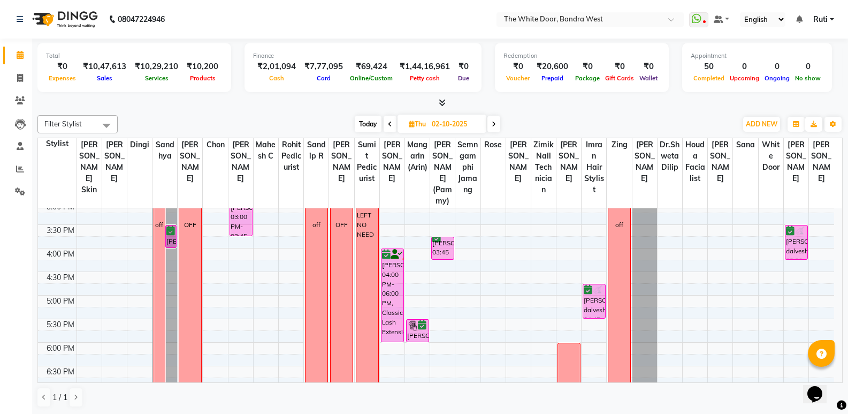
scroll to position [288, 0]
click at [569, 242] on div "9:00 AM 9:30 AM 10:00 AM 10:30 AM 11:00 AM 11:30 AM 12:00 PM 12:30 PM 1:00 PM 1…" at bounding box center [436, 226] width 796 height 612
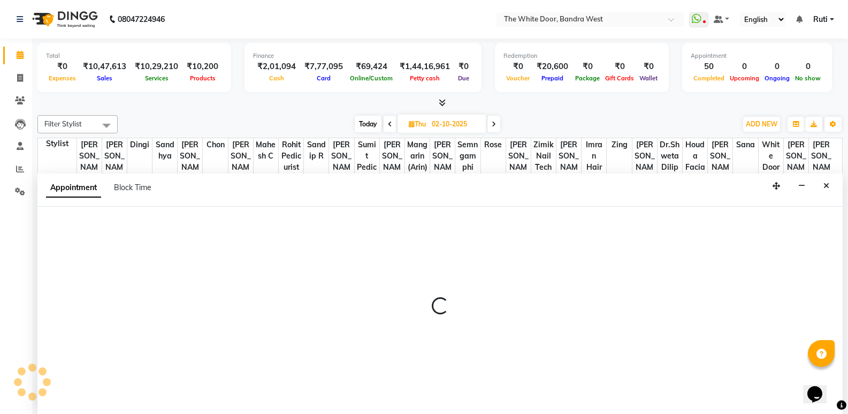
scroll to position [1, 0]
select select "37901"
select select "930"
select select "tentative"
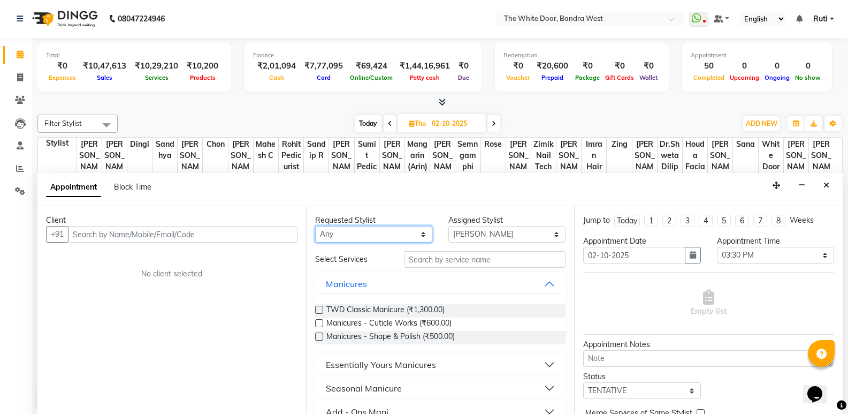
click at [379, 238] on select "Any [PERSON_NAME] Skin [PERSON_NAME] Dingi Dr.Shweta [PERSON_NAME] [PERSON_NAME…" at bounding box center [373, 234] width 117 height 17
select select "37901"
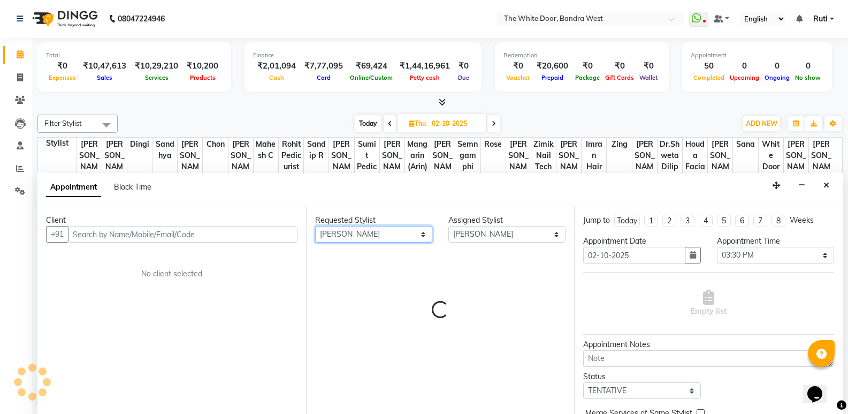
click at [368, 235] on select "Any [PERSON_NAME] Skin [PERSON_NAME] Dingi Dr.Shweta [PERSON_NAME] [PERSON_NAME…" at bounding box center [373, 234] width 117 height 17
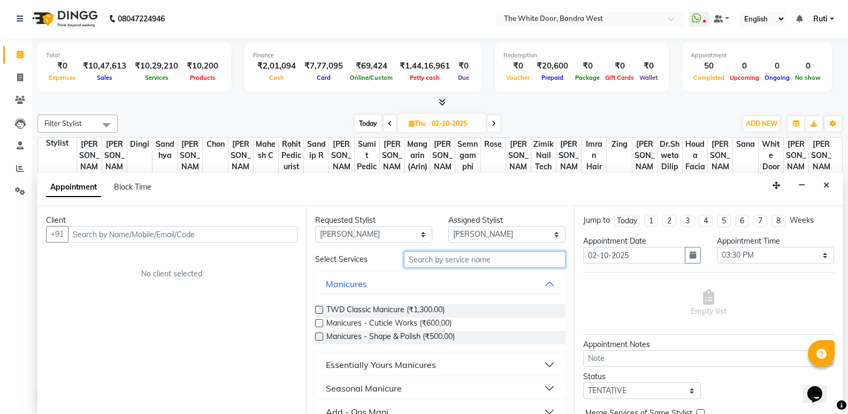
click at [440, 262] on input "text" at bounding box center [485, 259] width 162 height 17
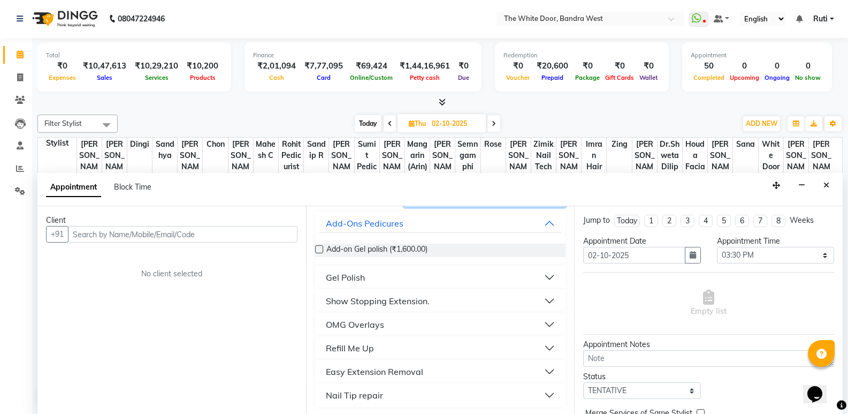
scroll to position [62, 0]
type input "gel"
click at [420, 344] on button "Refill Me Up" at bounding box center [440, 346] width 242 height 19
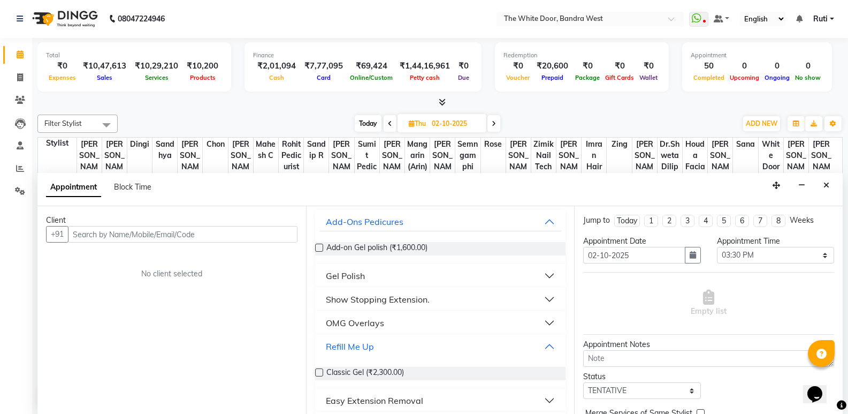
scroll to position [93, 0]
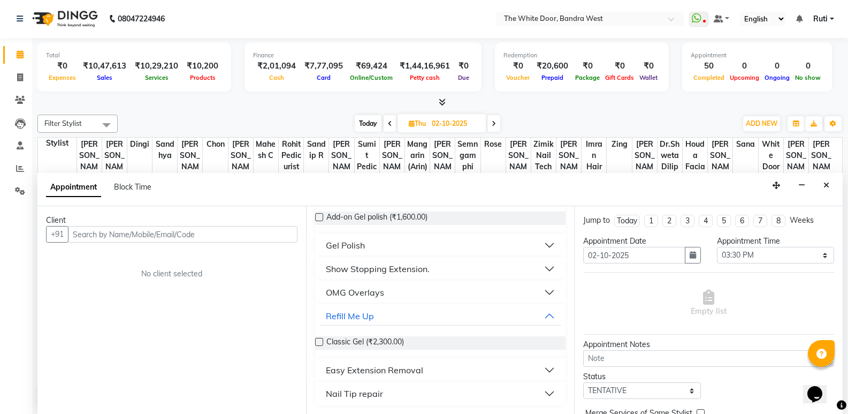
click at [318, 340] on label at bounding box center [319, 342] width 8 height 8
click at [318, 340] on input "checkbox" at bounding box center [318, 342] width 7 height 7
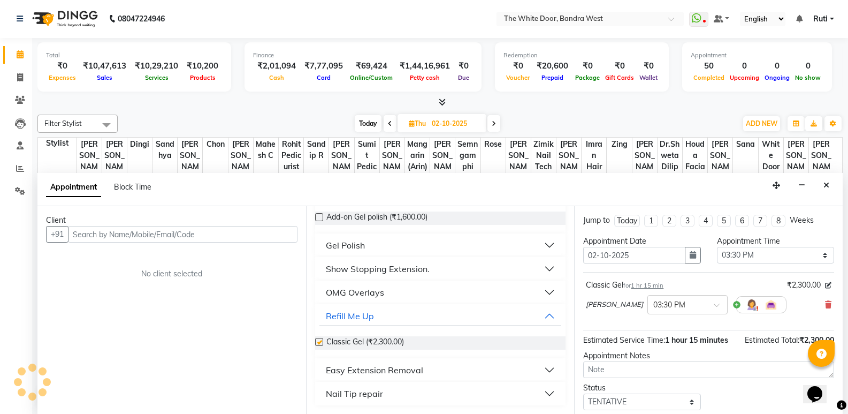
checkbox input "false"
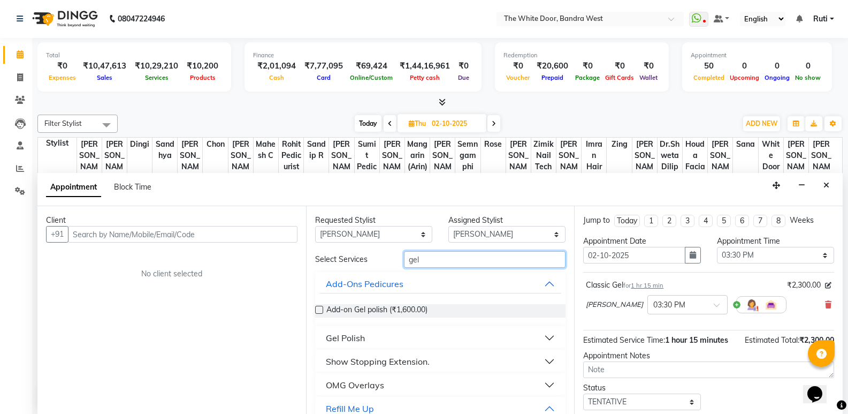
click at [448, 259] on input "gel" at bounding box center [485, 259] width 162 height 17
type input "g"
type input "gel"
click at [455, 338] on button "Gel Polish" at bounding box center [440, 337] width 242 height 19
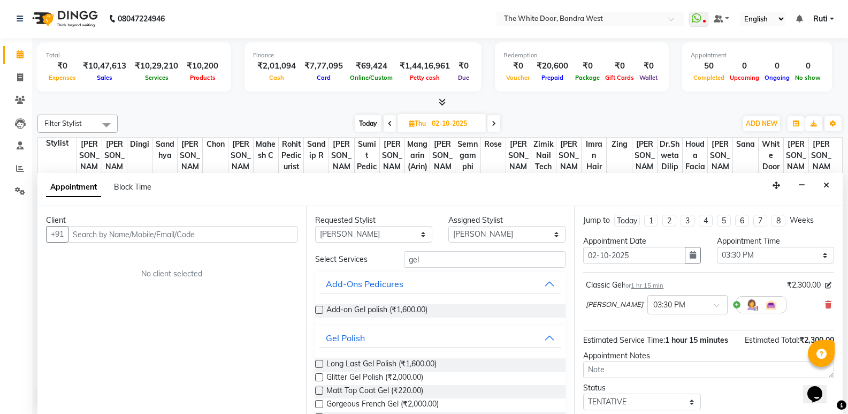
click at [321, 363] on label at bounding box center [319, 364] width 8 height 8
click at [321, 363] on input "checkbox" at bounding box center [318, 364] width 7 height 7
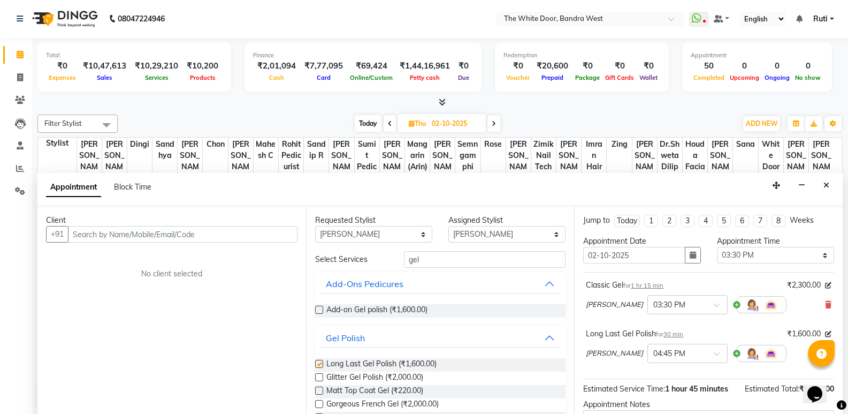
checkbox input "false"
click at [170, 235] on input "text" at bounding box center [183, 234] width 230 height 17
paste input "91679 04153"
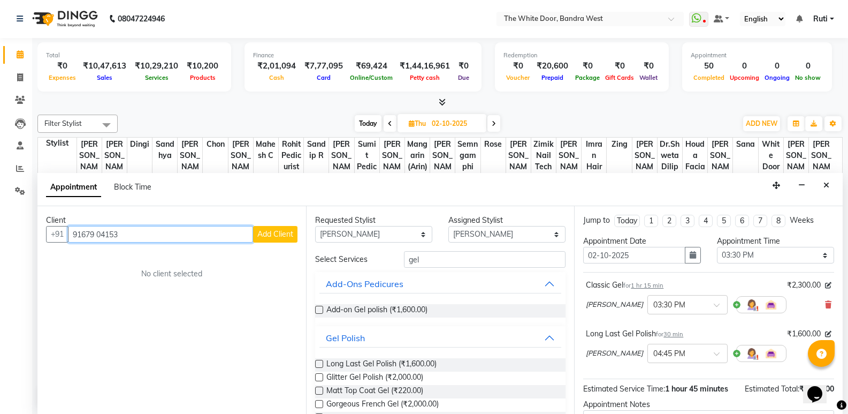
click at [99, 237] on input "91679 04153" at bounding box center [160, 234] width 185 height 17
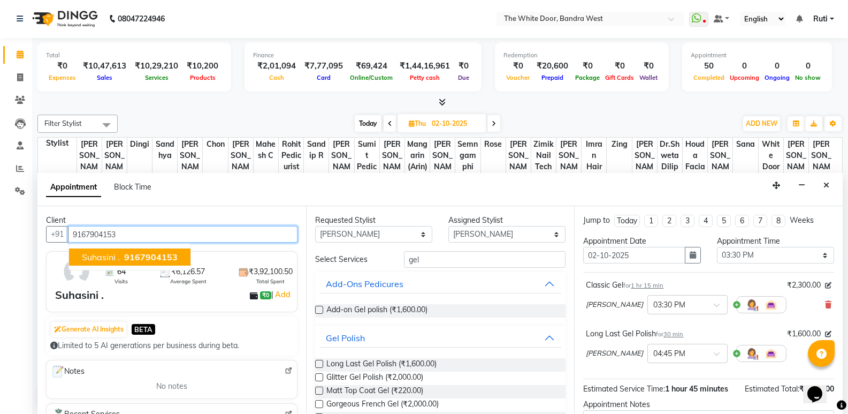
click at [130, 257] on span "9167904153" at bounding box center [151, 257] width 54 height 11
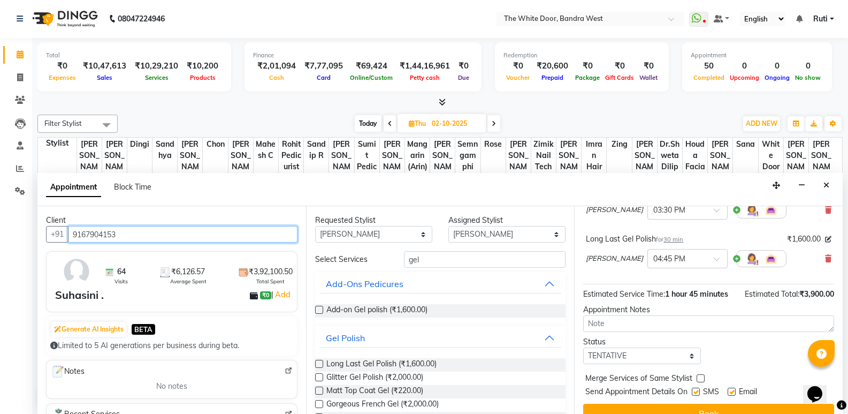
scroll to position [107, 0]
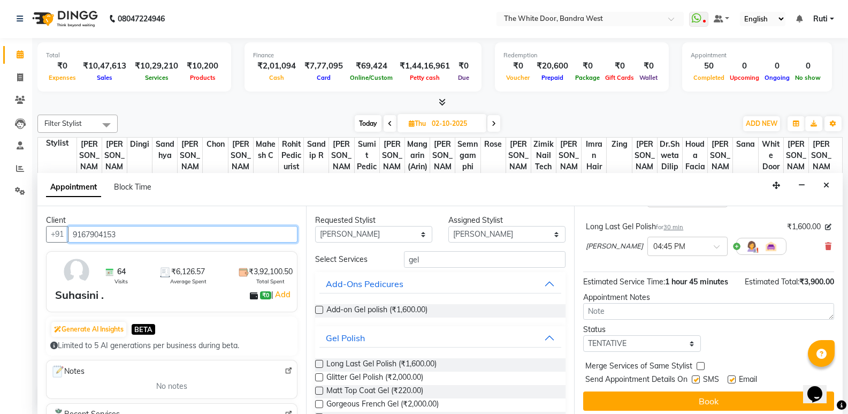
type input "9167904153"
click at [637, 342] on select "Select TENTATIVE CONFIRM UPCOMING" at bounding box center [641, 343] width 117 height 17
select select "confirm booking"
click at [583, 335] on select "Select TENTATIVE CONFIRM UPCOMING" at bounding box center [641, 343] width 117 height 17
click at [637, 397] on button "Book" at bounding box center [708, 400] width 251 height 19
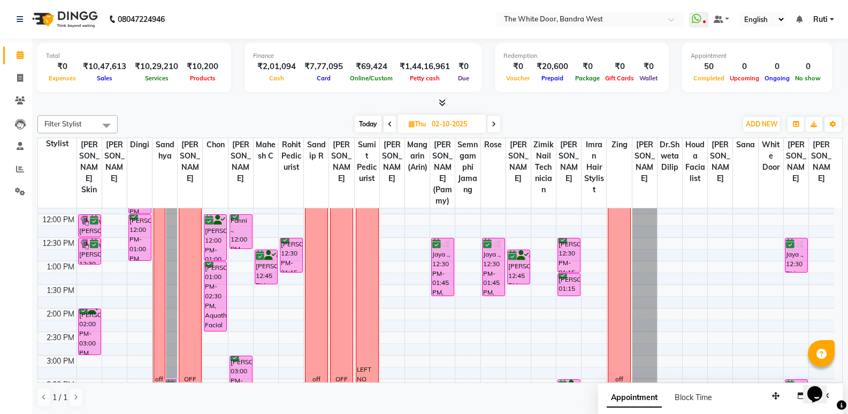
scroll to position [0, 0]
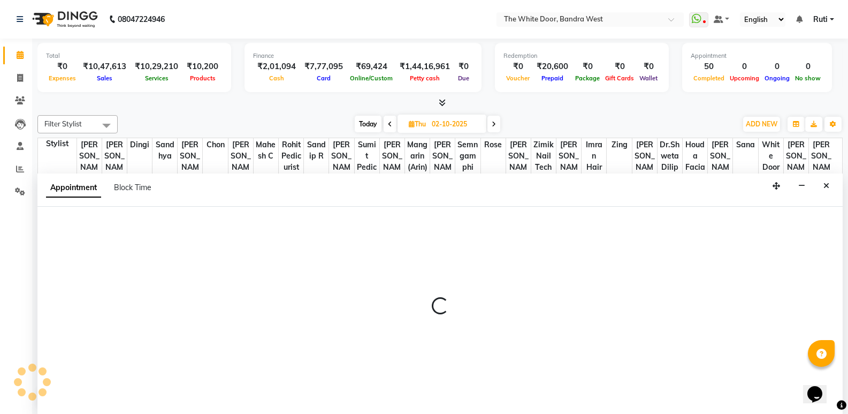
scroll to position [1, 0]
select select "64906"
select select "630"
select select "tentative"
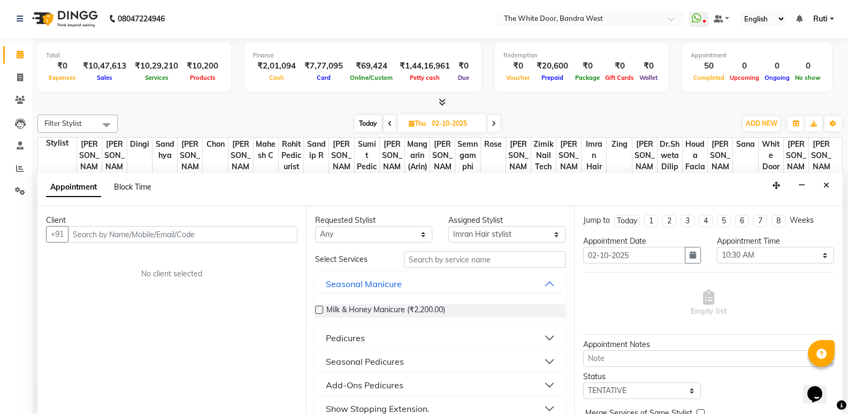
drag, startPoint x: 127, startPoint y: 176, endPoint x: 127, endPoint y: 182, distance: 5.9
click at [127, 179] on div "Appointment Block Time" at bounding box center [439, 189] width 805 height 33
click at [136, 184] on span "Block Time" at bounding box center [132, 187] width 37 height 10
select select "64906"
select select "630"
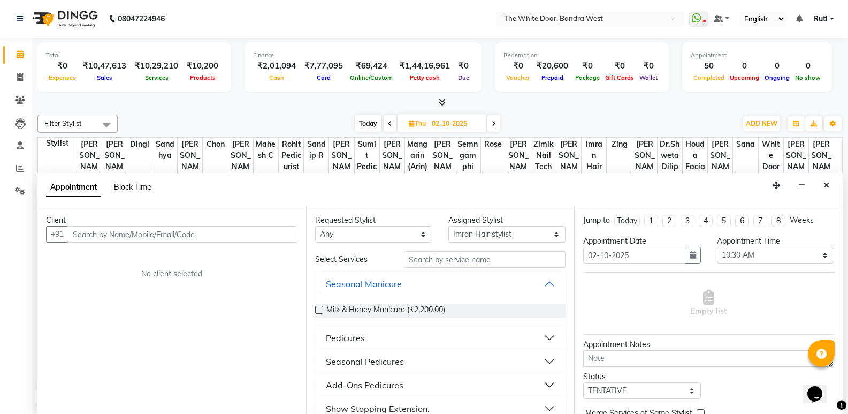
select select "645"
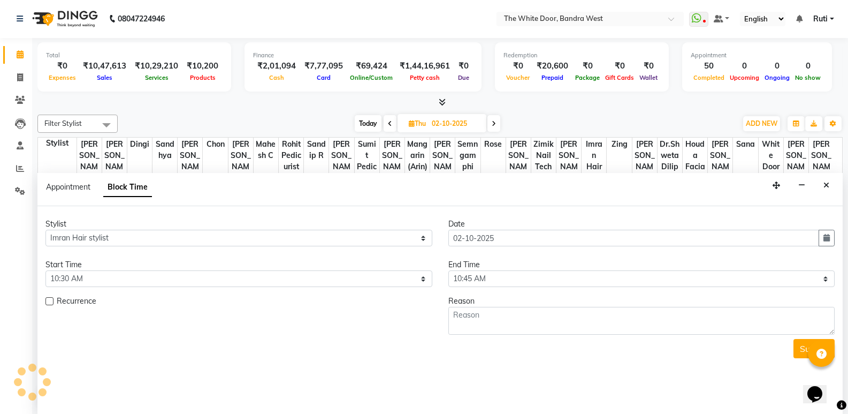
scroll to position [449, 0]
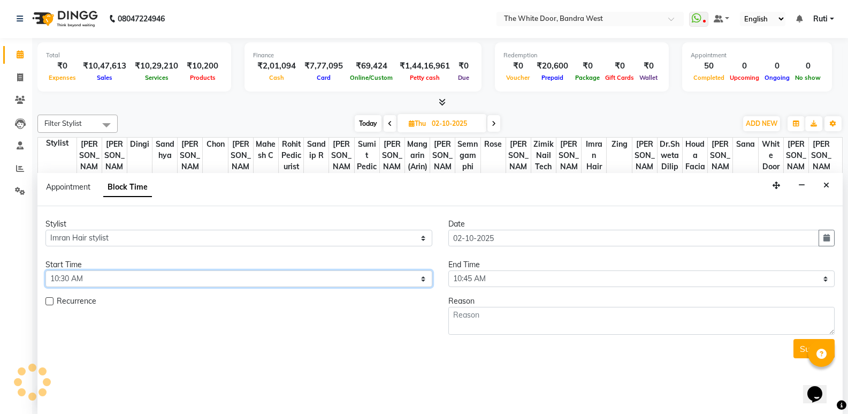
click at [134, 281] on select "Select 10:00 AM 10:15 AM 10:30 AM 10:45 AM 11:00 AM 11:15 AM 11:30 AM 11:45 AM …" at bounding box center [238, 278] width 387 height 17
select select "600"
click at [45, 270] on select "Select 10:00 AM 10:15 AM 10:30 AM 10:45 AM 11:00 AM 11:15 AM 11:30 AM 11:45 AM …" at bounding box center [238, 278] width 387 height 17
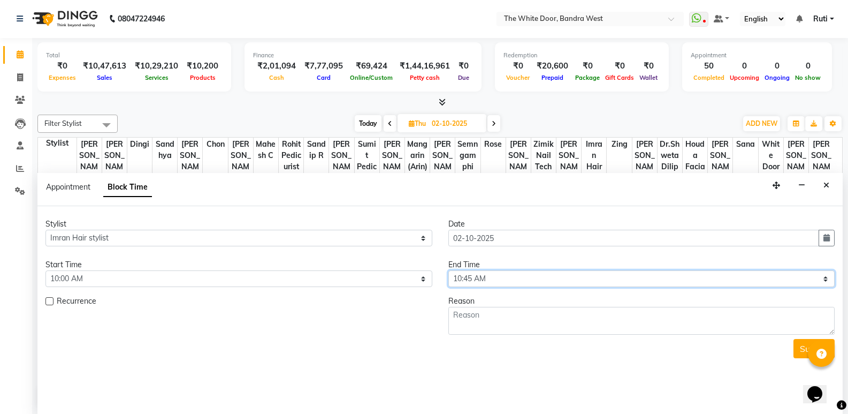
click at [565, 283] on select "Select 10:00 AM 10:15 AM 10:30 AM 10:45 AM 11:00 AM 11:15 AM 11:30 AM 11:45 AM …" at bounding box center [641, 278] width 387 height 17
select select "780"
click at [448, 270] on select "Select 10:00 AM 10:15 AM 10:30 AM 10:45 AM 11:00 AM 11:15 AM 11:30 AM 11:45 AM …" at bounding box center [641, 278] width 387 height 17
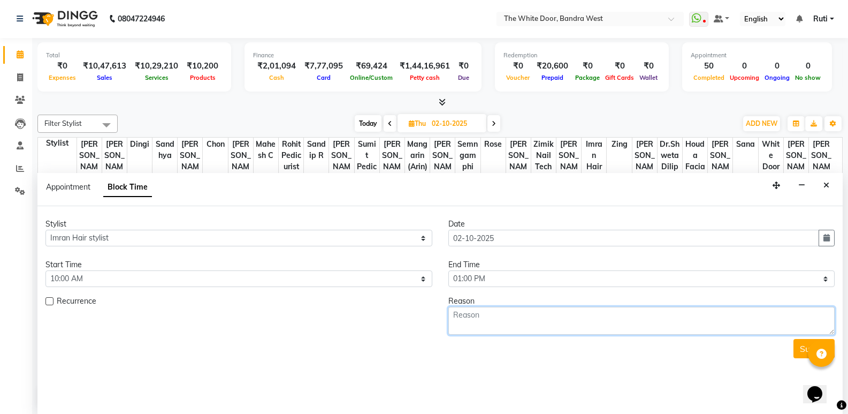
click at [489, 313] on textarea at bounding box center [641, 321] width 387 height 28
type textarea "1-9"
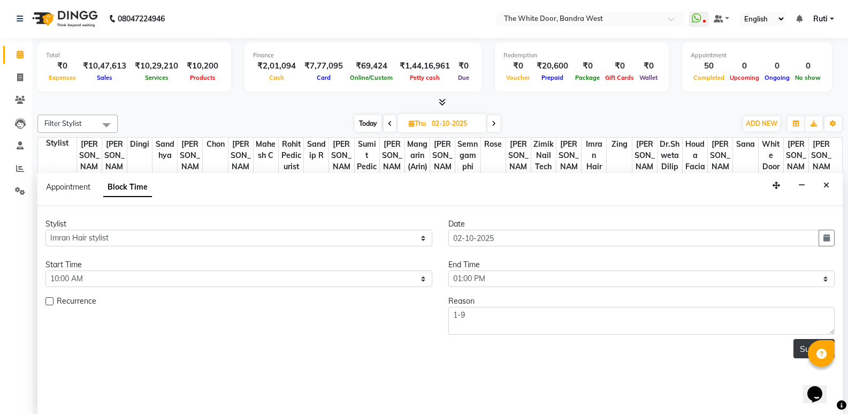
click at [796, 346] on button "Submit" at bounding box center [814, 348] width 41 height 19
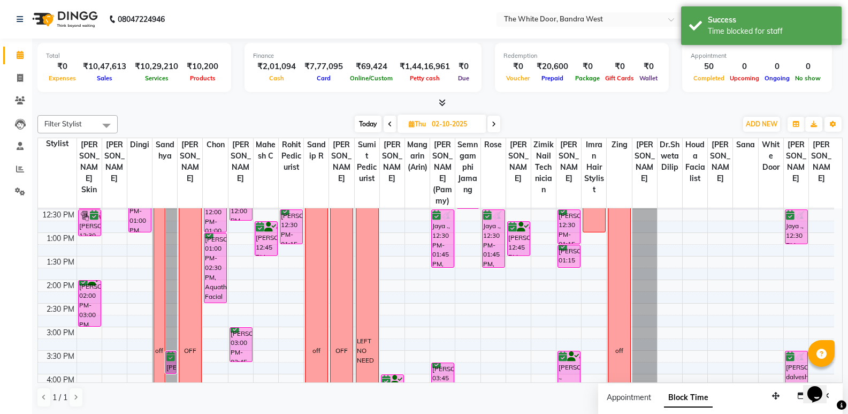
scroll to position [74, 0]
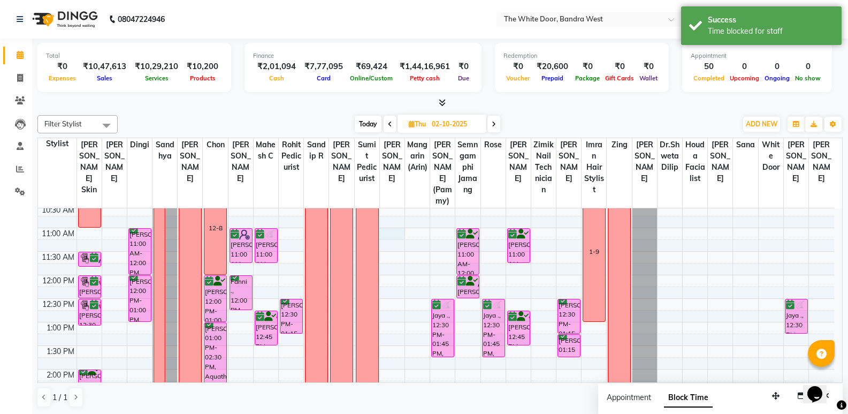
select select "60601"
select select "660"
select select "tentative"
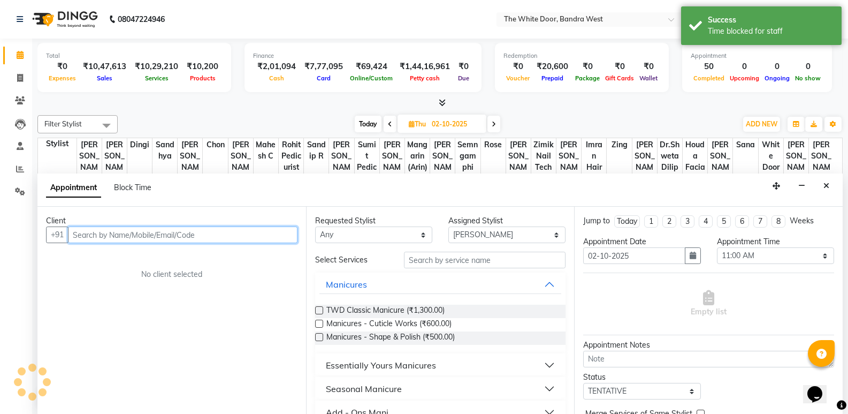
scroll to position [1, 0]
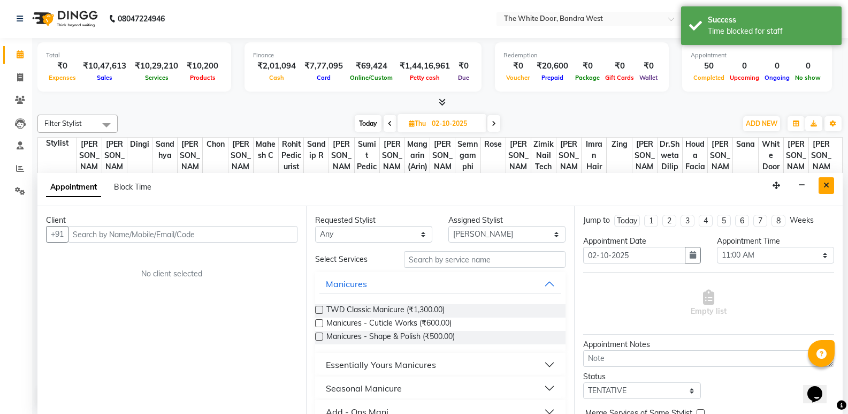
click at [828, 183] on icon "Close" at bounding box center [827, 184] width 6 height 7
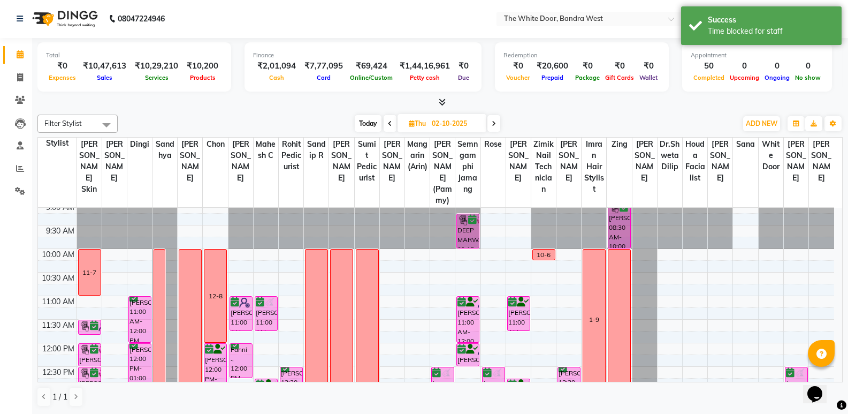
scroll to position [0, 0]
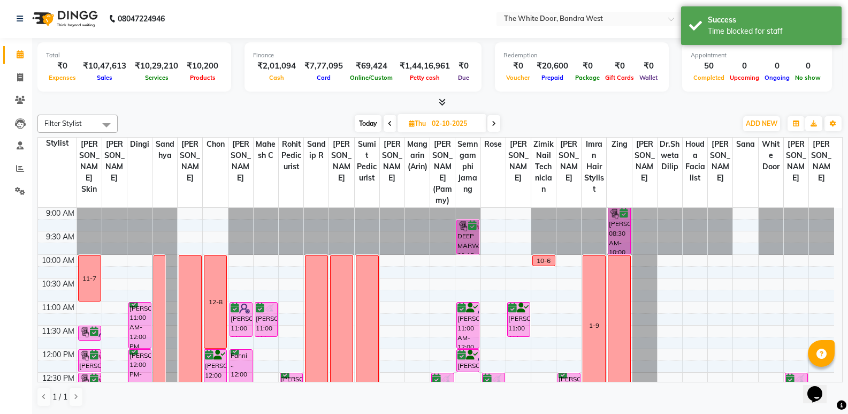
select select "60601"
select select "tentative"
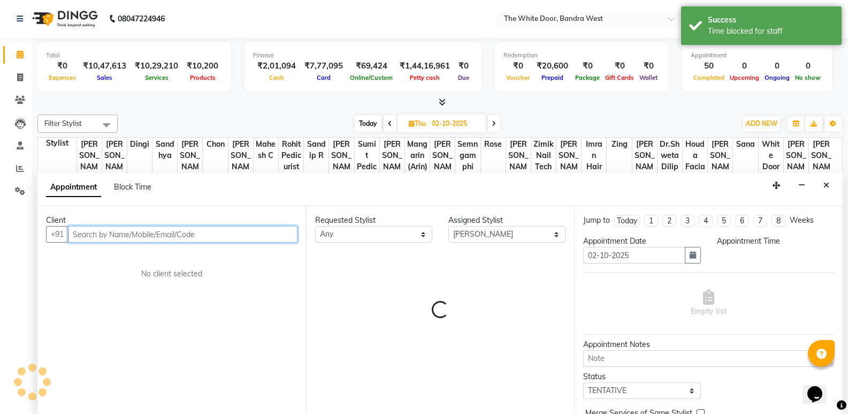
select select "645"
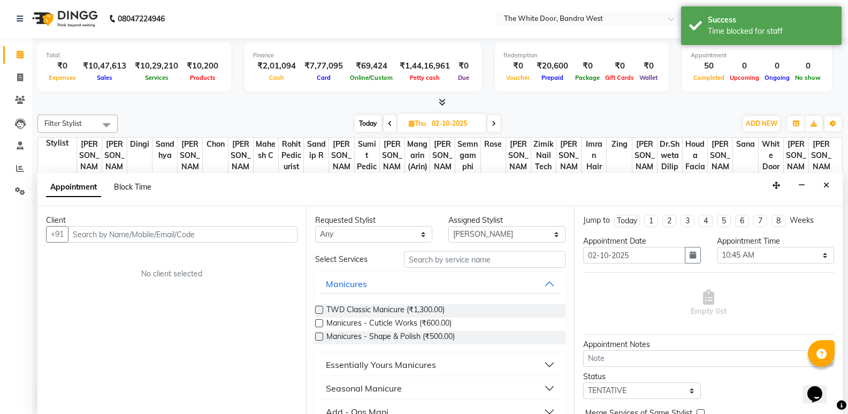
click at [136, 182] on span "Block Time" at bounding box center [132, 187] width 37 height 10
select select "60601"
select select "645"
select select "660"
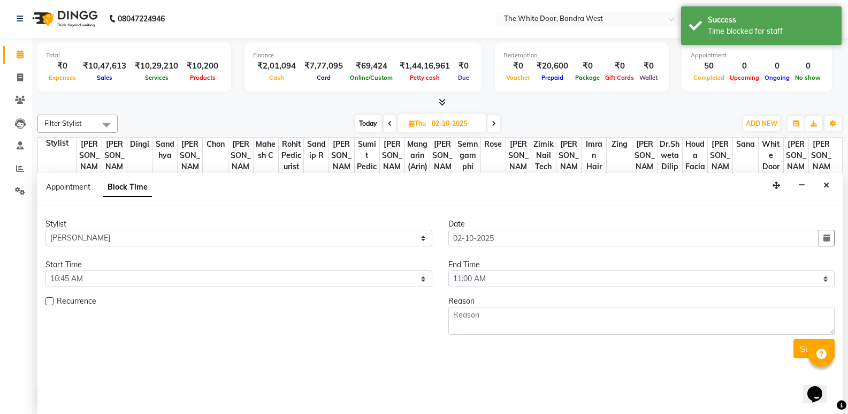
scroll to position [449, 0]
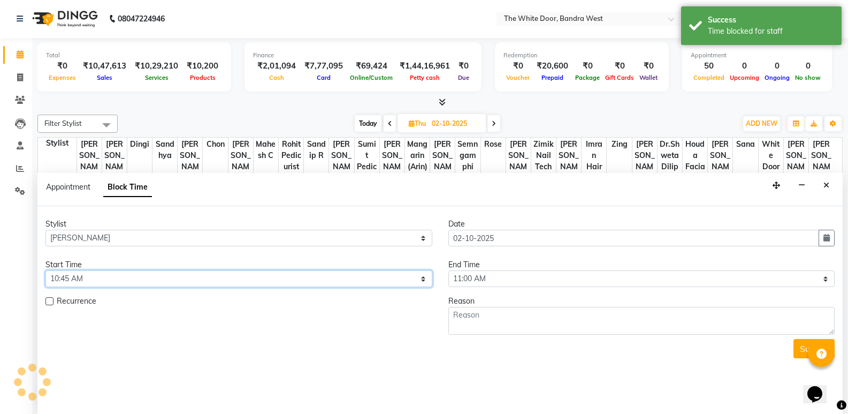
drag, startPoint x: 88, startPoint y: 280, endPoint x: 94, endPoint y: 271, distance: 10.8
click at [89, 279] on select "Select 10:00 AM 10:15 AM 10:30 AM 10:45 AM 11:00 AM 11:15 AM 11:30 AM 11:45 AM …" at bounding box center [238, 278] width 387 height 17
select select "600"
click at [45, 270] on select "Select 10:00 AM 10:15 AM 10:30 AM 10:45 AM 11:00 AM 11:15 AM 11:30 AM 11:45 AM …" at bounding box center [238, 278] width 387 height 17
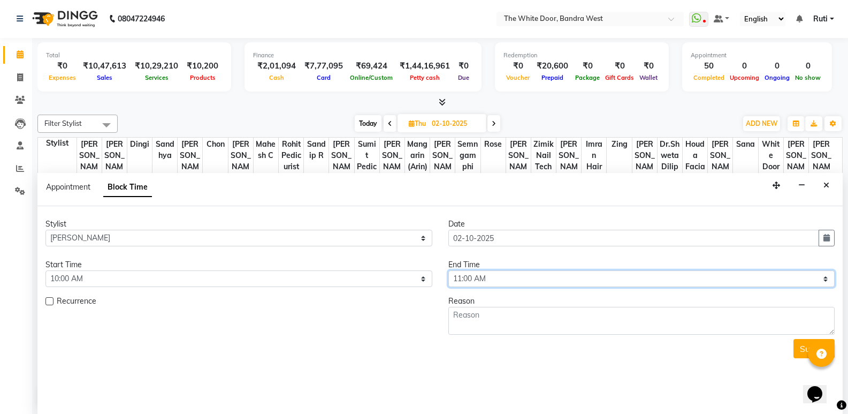
click at [593, 275] on select "Select 10:00 AM 10:15 AM 10:30 AM 10:45 AM 11:00 AM 11:15 AM 11:30 AM 11:45 AM …" at bounding box center [641, 278] width 387 height 17
select select "780"
click at [448, 270] on select "Select 10:00 AM 10:15 AM 10:30 AM 10:45 AM 11:00 AM 11:15 AM 11:30 AM 11:45 AM …" at bounding box center [641, 278] width 387 height 17
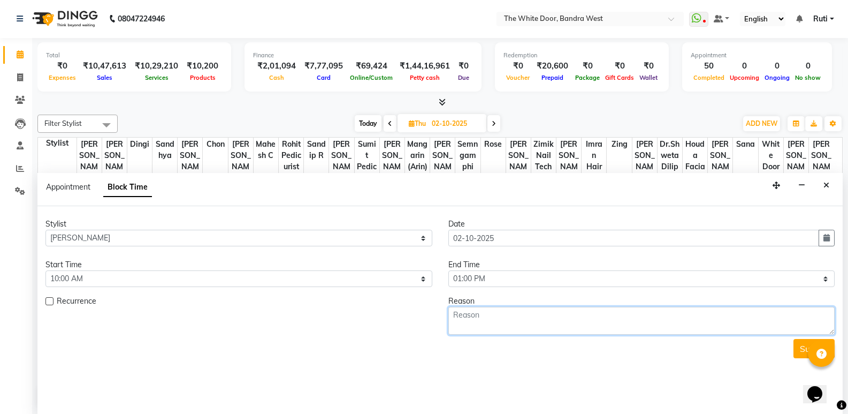
click at [490, 317] on textarea at bounding box center [641, 321] width 387 height 28
type textarea "1-9"
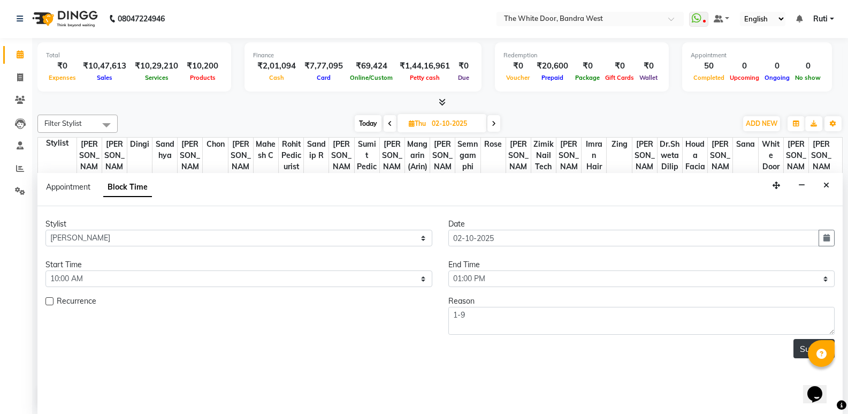
click at [797, 341] on button "Submit" at bounding box center [814, 348] width 41 height 19
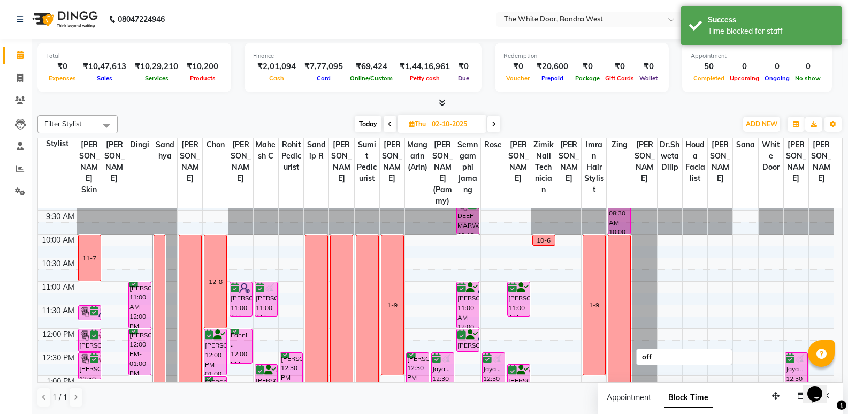
scroll to position [0, 0]
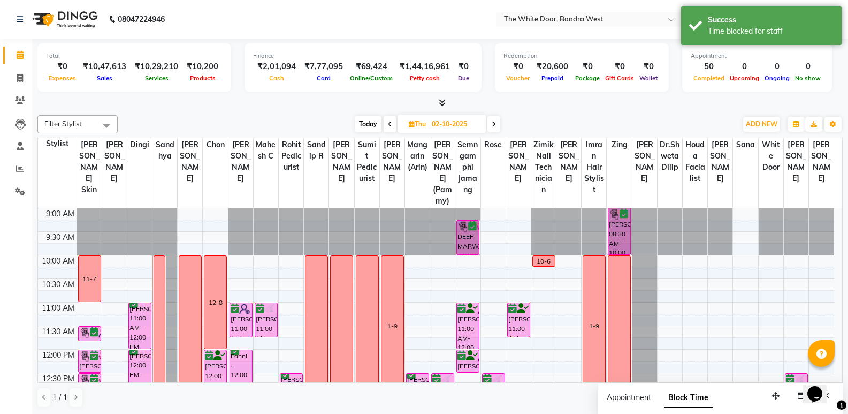
select select "59535"
select select "tentative"
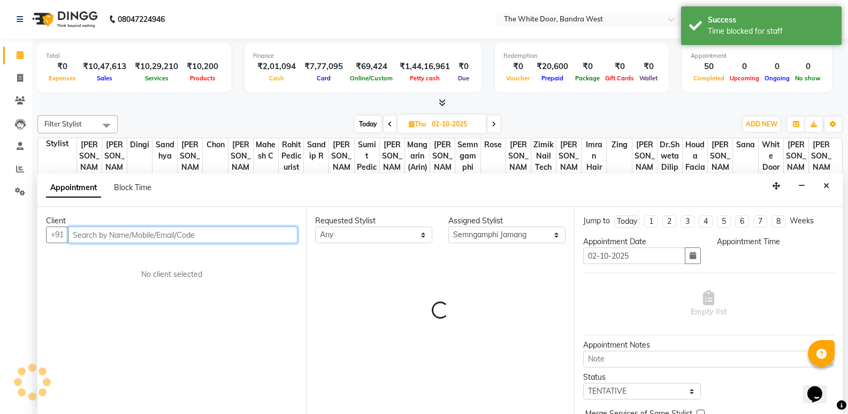
select select "630"
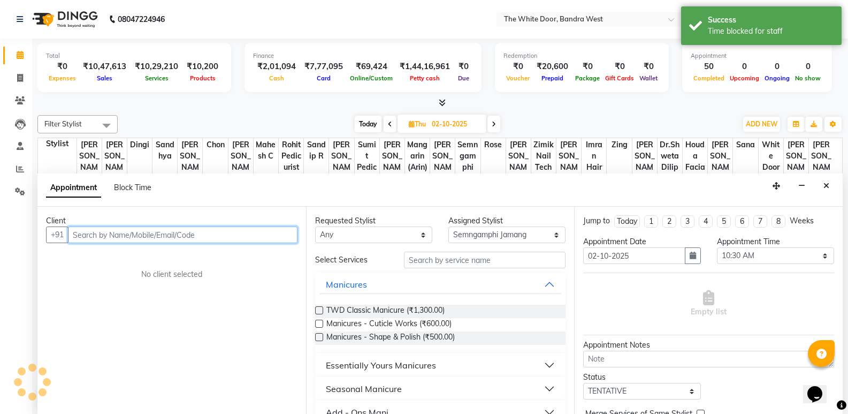
scroll to position [1, 0]
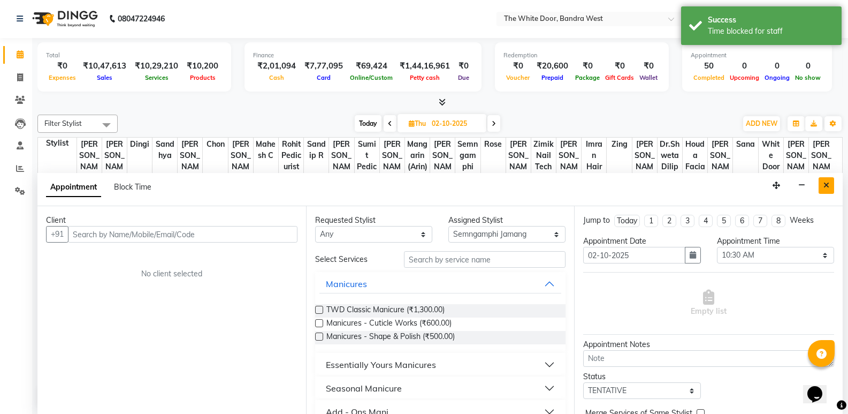
click at [830, 185] on button "Close" at bounding box center [827, 185] width 16 height 17
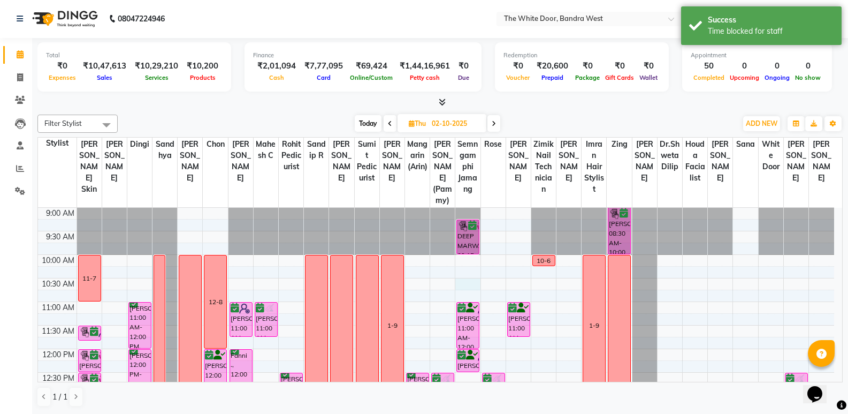
select select "59535"
select select "630"
select select "tentative"
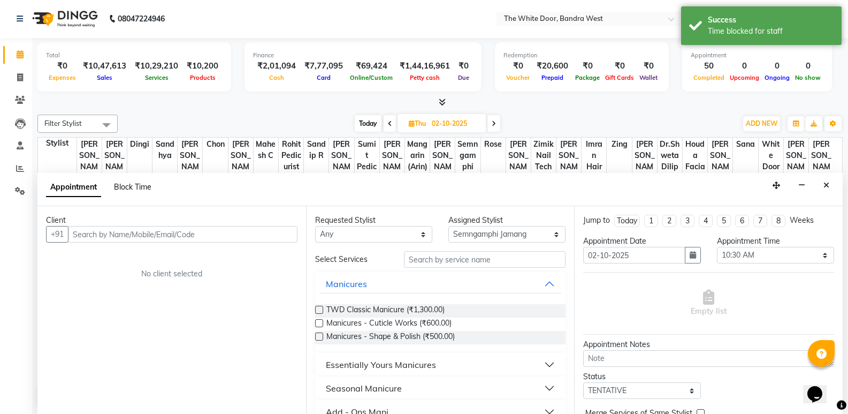
click at [139, 187] on span "Block Time" at bounding box center [132, 187] width 37 height 10
select select "59535"
select select "630"
select select "645"
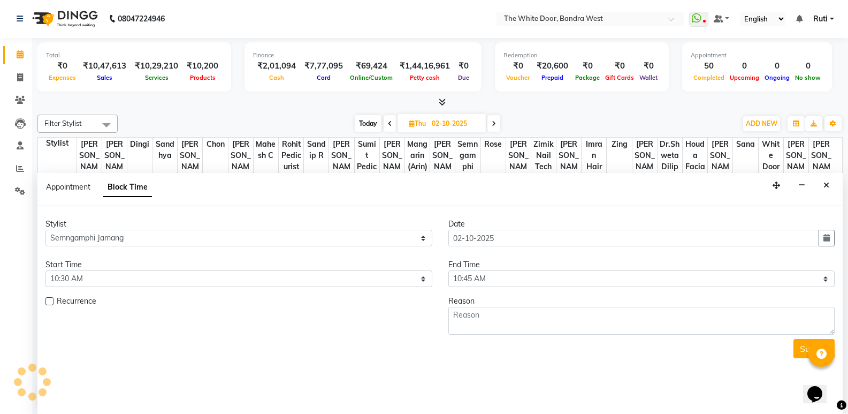
scroll to position [449, 0]
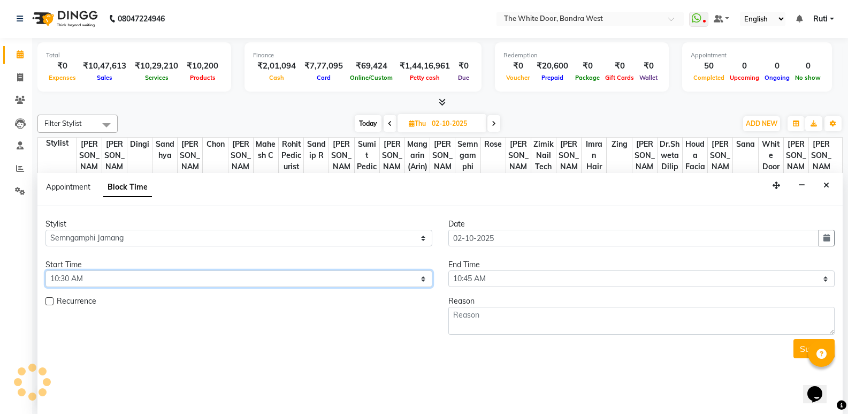
click at [123, 281] on select "Select 10:00 AM 10:15 AM 10:30 AM 10:45 AM 11:00 AM 11:15 AM 11:30 AM 11:45 AM …" at bounding box center [238, 278] width 387 height 17
select select "600"
click at [45, 270] on select "Select 10:00 AM 10:15 AM 10:30 AM 10:45 AM 11:00 AM 11:15 AM 11:30 AM 11:45 AM …" at bounding box center [238, 278] width 387 height 17
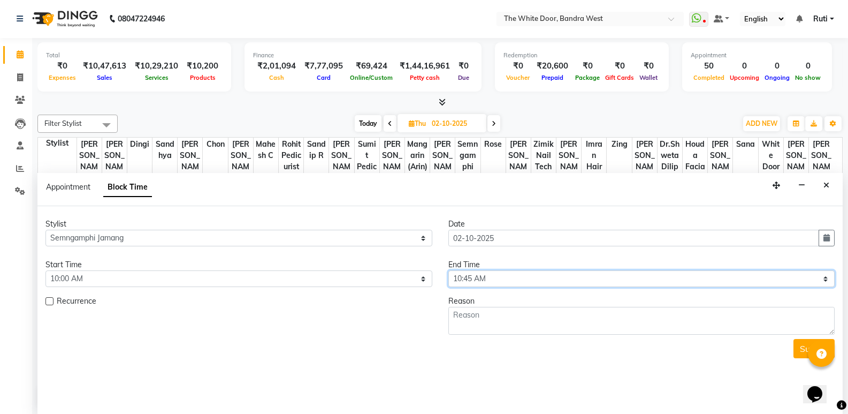
click at [521, 279] on select "Select 10:00 AM 10:15 AM 10:30 AM 10:45 AM 11:00 AM 11:15 AM 11:30 AM 11:45 AM …" at bounding box center [641, 278] width 387 height 17
select select "660"
click at [448, 270] on select "Select 10:00 AM 10:15 AM 10:30 AM 10:45 AM 11:00 AM 11:15 AM 11:30 AM 11:45 AM …" at bounding box center [641, 278] width 387 height 17
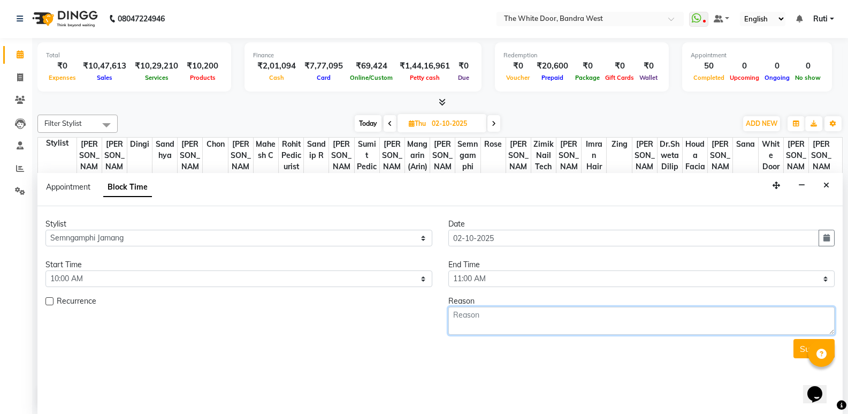
click at [507, 317] on textarea at bounding box center [641, 321] width 387 height 28
type textarea "11-7"
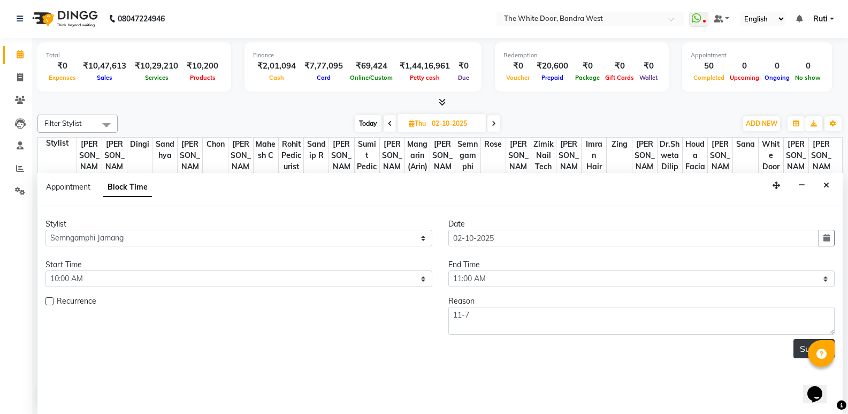
click at [800, 352] on button "Submit" at bounding box center [814, 348] width 41 height 19
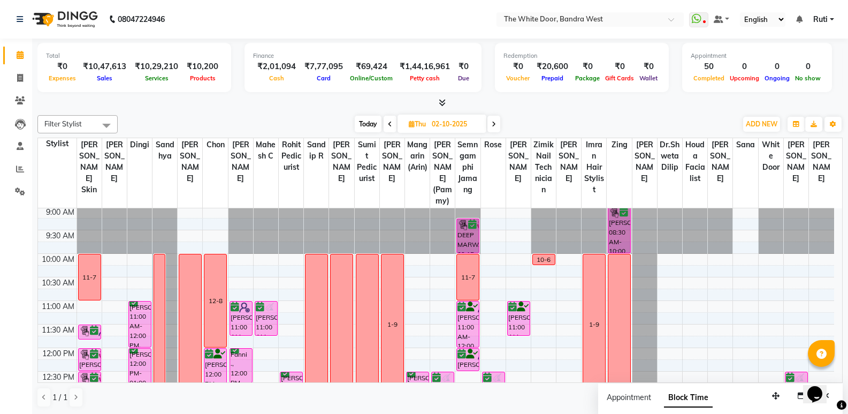
scroll to position [0, 0]
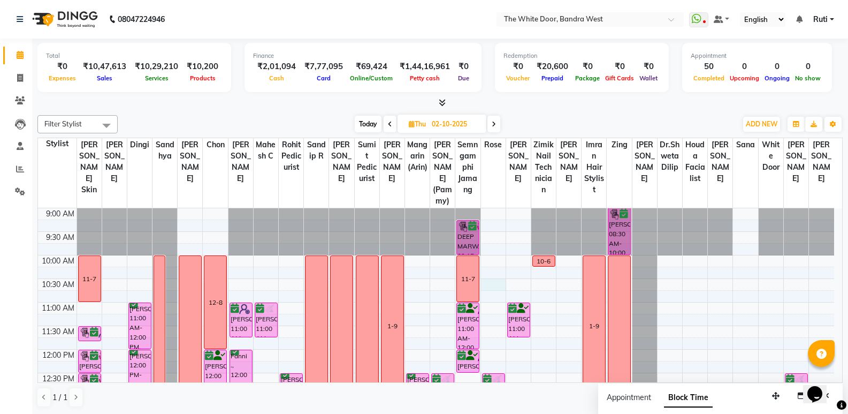
select select "20403"
select select "tentative"
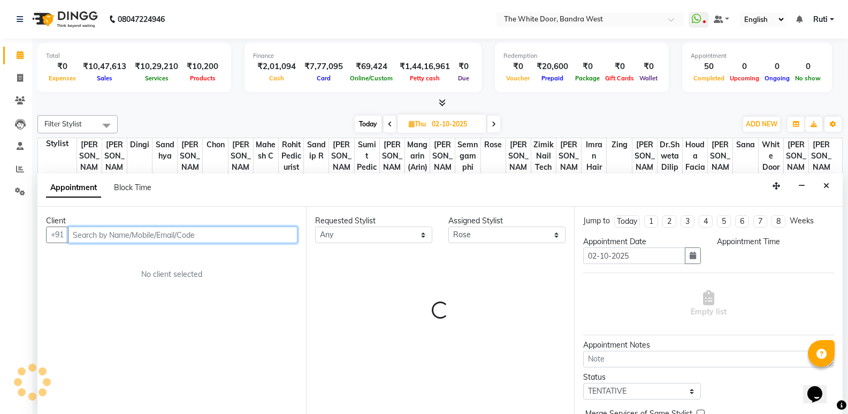
scroll to position [1, 0]
select select "630"
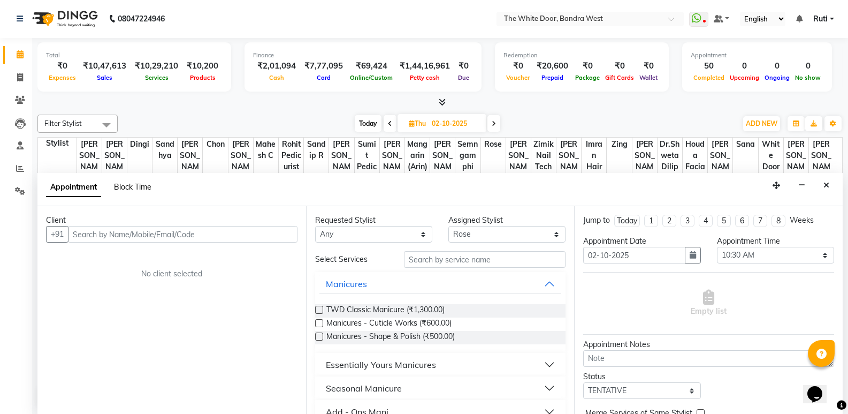
click at [131, 184] on span "Block Time" at bounding box center [132, 187] width 37 height 10
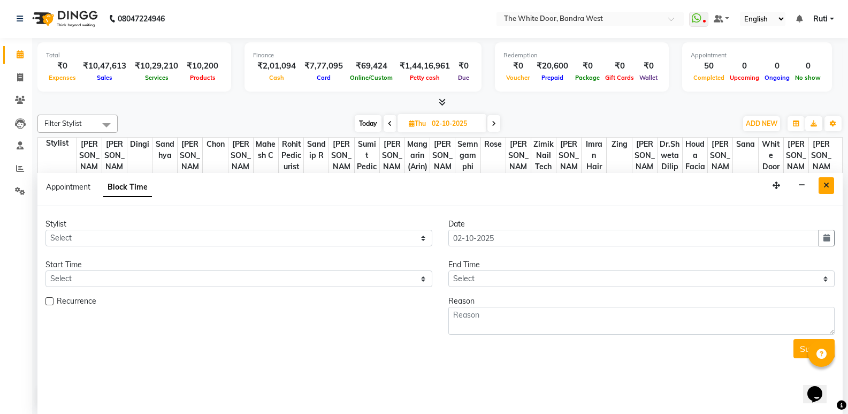
click at [827, 181] on icon "Close" at bounding box center [827, 184] width 6 height 7
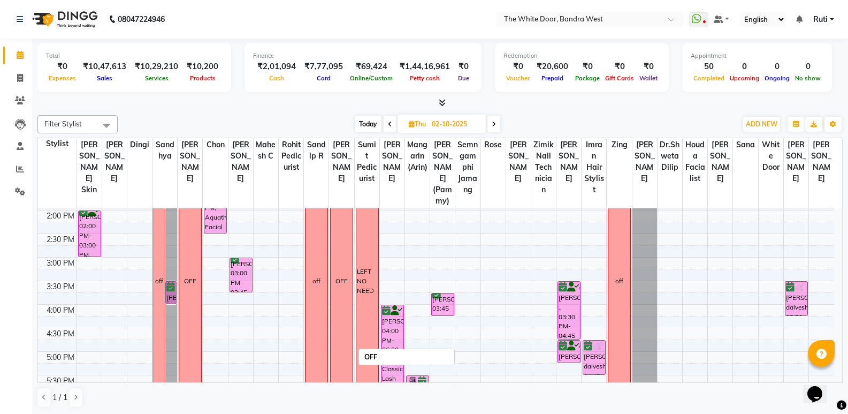
scroll to position [214, 0]
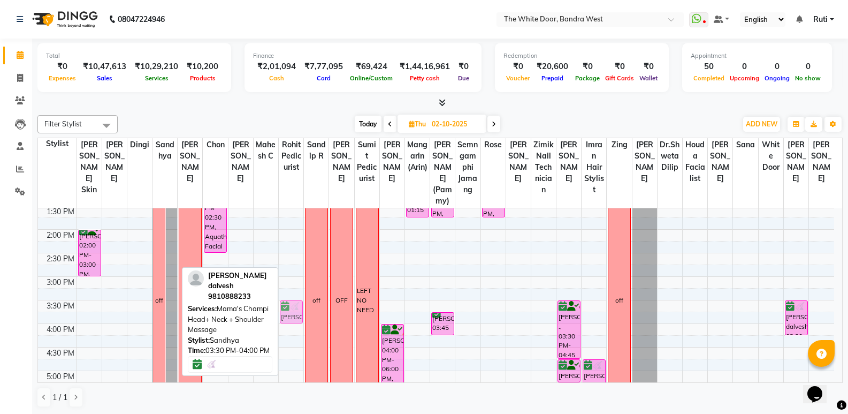
drag, startPoint x: 170, startPoint y: 322, endPoint x: 289, endPoint y: 319, distance: 118.8
click at [289, 319] on tr "11-7 [PERSON_NAME], 11:30 AM-11:50 AM, Eyebrow waxing [PERSON_NAME], 12:00 PM-1…" at bounding box center [436, 300] width 796 height 612
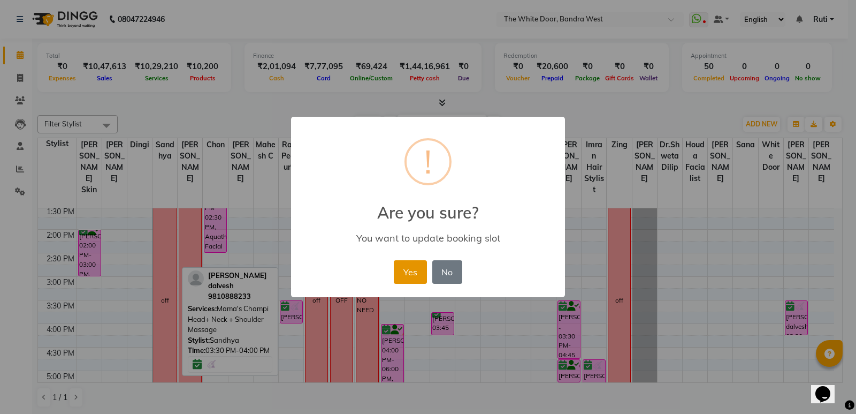
click at [413, 277] on button "Yes" at bounding box center [410, 272] width 33 height 24
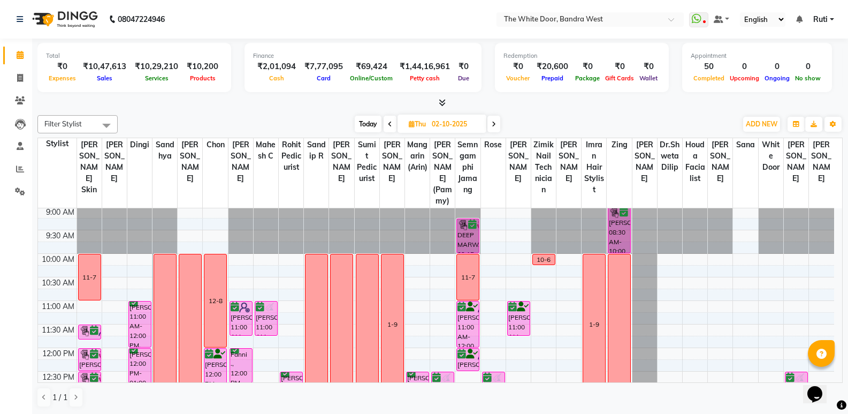
scroll to position [0, 0]
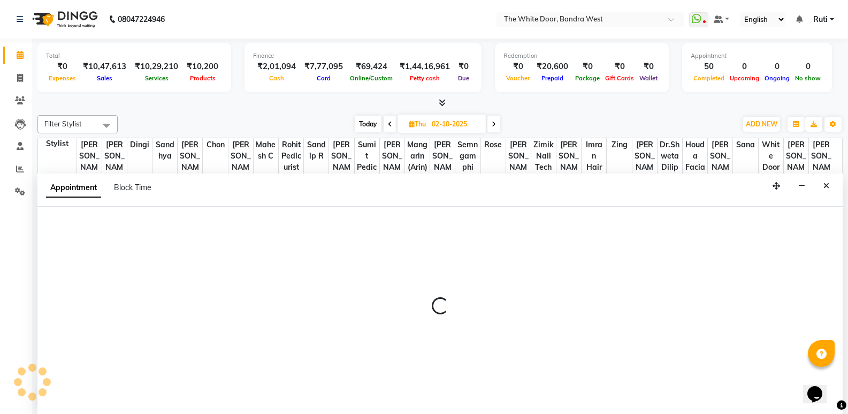
scroll to position [1, 0]
click at [155, 188] on div "Appointment Block Time" at bounding box center [105, 186] width 118 height 11
click at [146, 188] on span "Block Time" at bounding box center [132, 187] width 37 height 10
select select "20404"
select select "615"
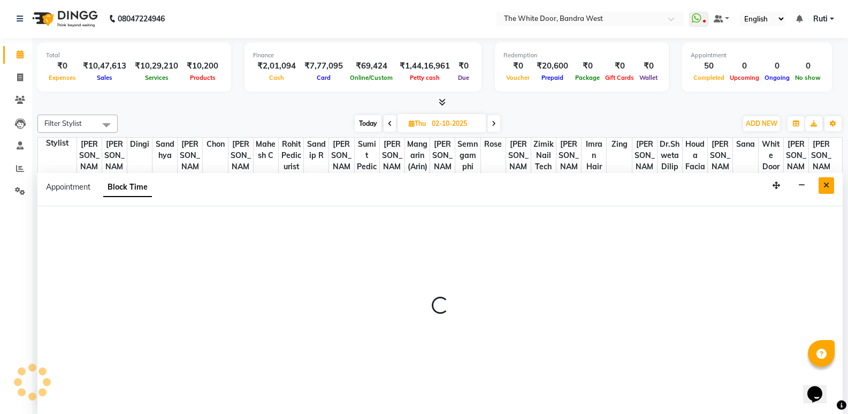
select select "630"
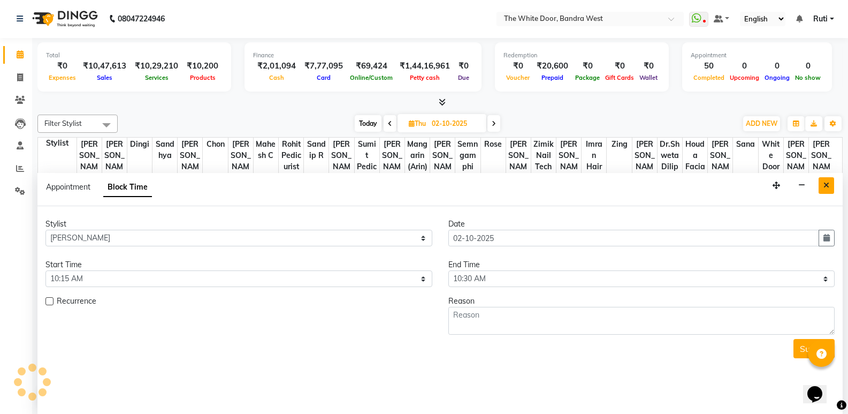
scroll to position [449, 0]
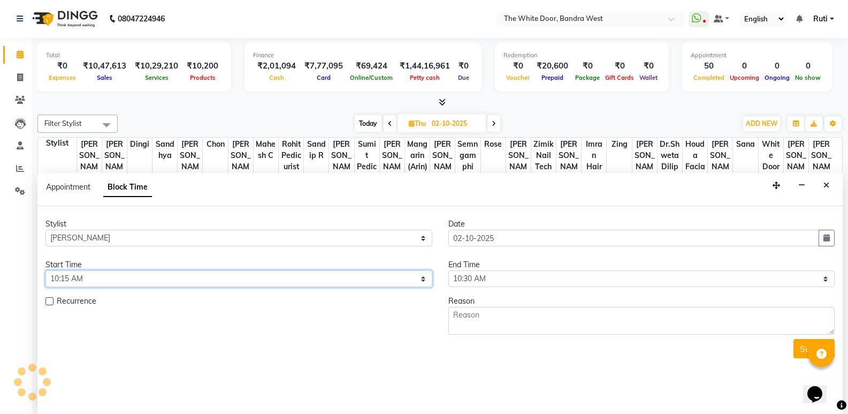
click at [109, 277] on select "Select 10:00 AM 10:15 AM 10:30 AM 10:45 AM 11:00 AM 11:15 AM 11:30 AM 11:45 AM …" at bounding box center [238, 278] width 387 height 17
select select "600"
click at [45, 270] on select "Select 10:00 AM 10:15 AM 10:30 AM 10:45 AM 11:00 AM 11:15 AM 11:30 AM 11:45 AM …" at bounding box center [238, 278] width 387 height 17
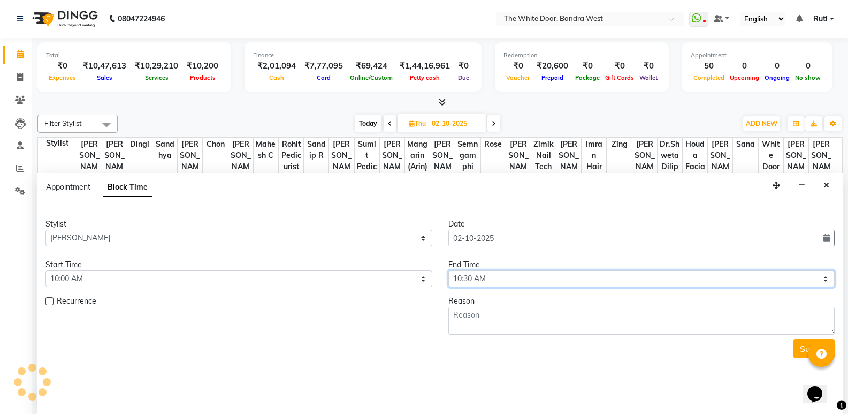
click at [499, 281] on select "Select 10:00 AM 10:15 AM 10:30 AM 10:45 AM 11:00 AM 11:15 AM 11:30 AM 11:45 AM …" at bounding box center [641, 278] width 387 height 17
select select "660"
click at [448, 270] on select "Select 10:00 AM 10:15 AM 10:30 AM 10:45 AM 11:00 AM 11:15 AM 11:30 AM 11:45 AM …" at bounding box center [641, 278] width 387 height 17
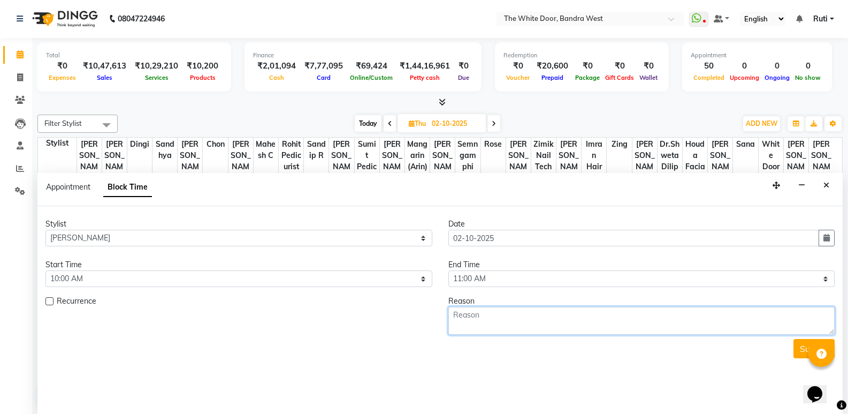
click at [502, 332] on textarea at bounding box center [641, 321] width 387 height 28
type textarea "11-7"
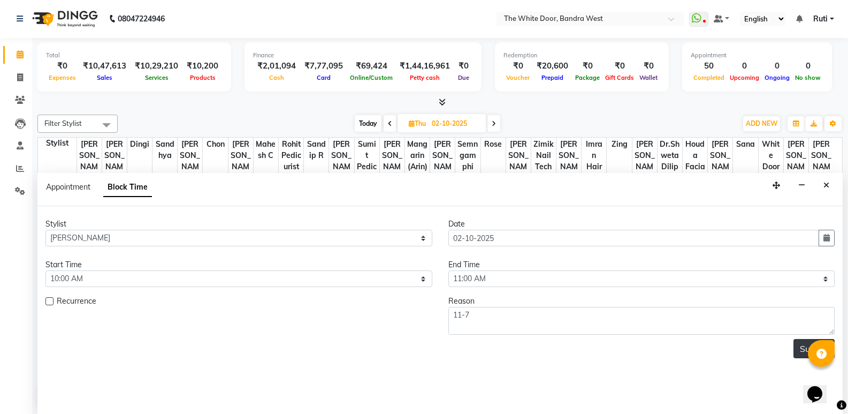
click at [805, 348] on button "Submit" at bounding box center [814, 348] width 41 height 19
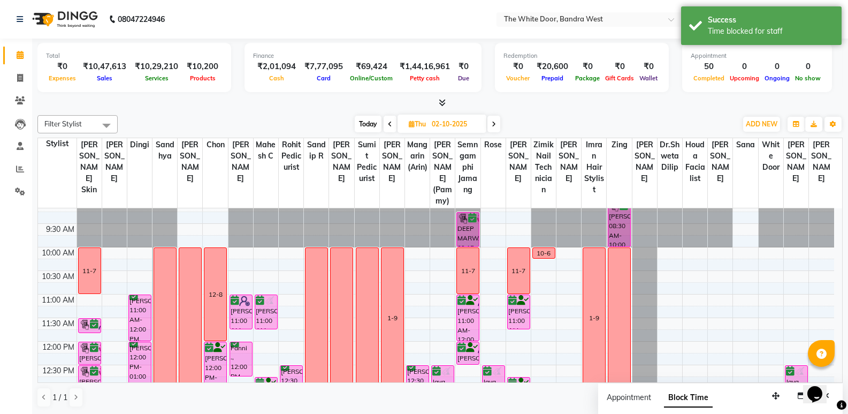
scroll to position [0, 0]
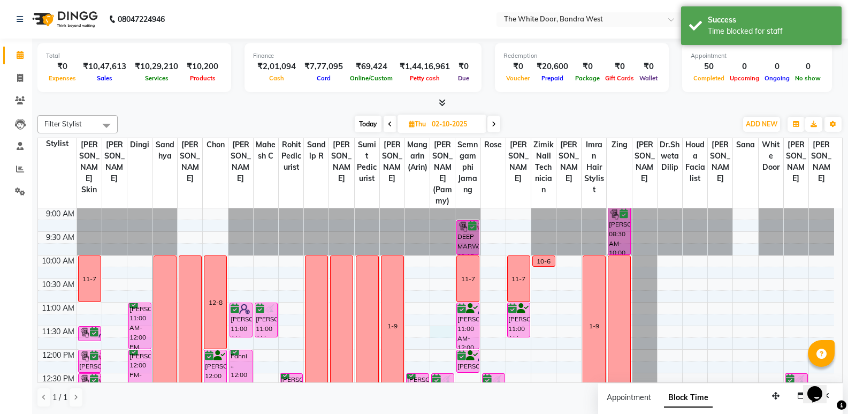
select select "82878"
select select "690"
select select "tentative"
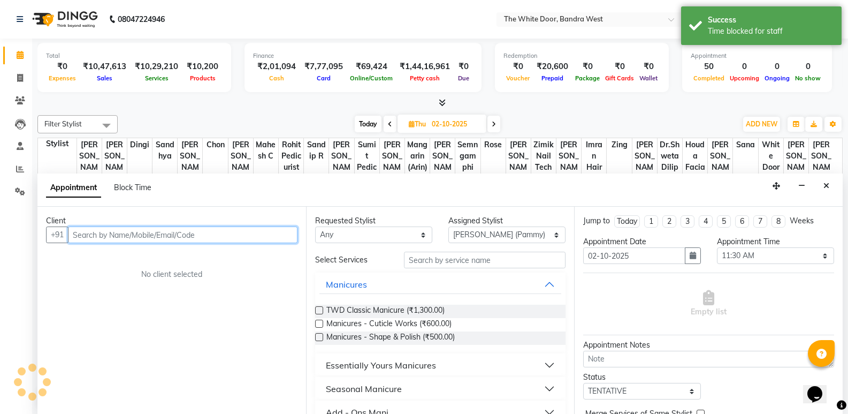
scroll to position [1, 0]
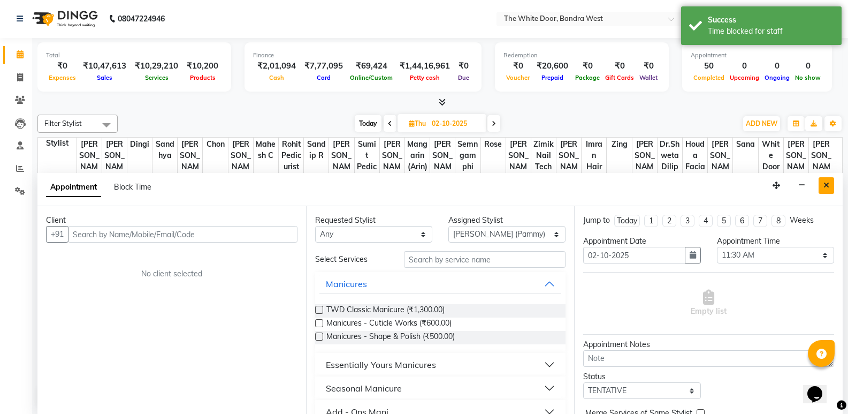
click at [833, 180] on button "Close" at bounding box center [827, 185] width 16 height 17
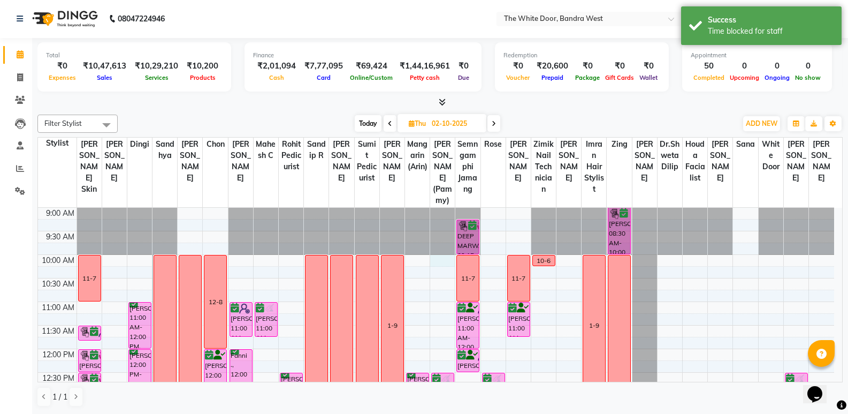
select select "82878"
select select "tentative"
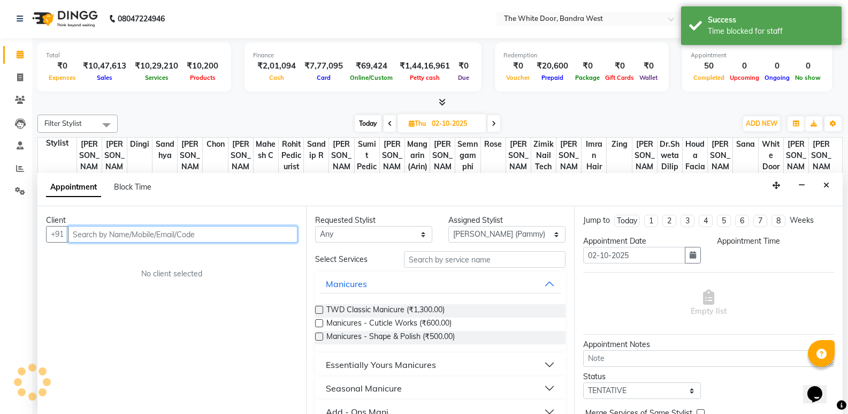
select select "600"
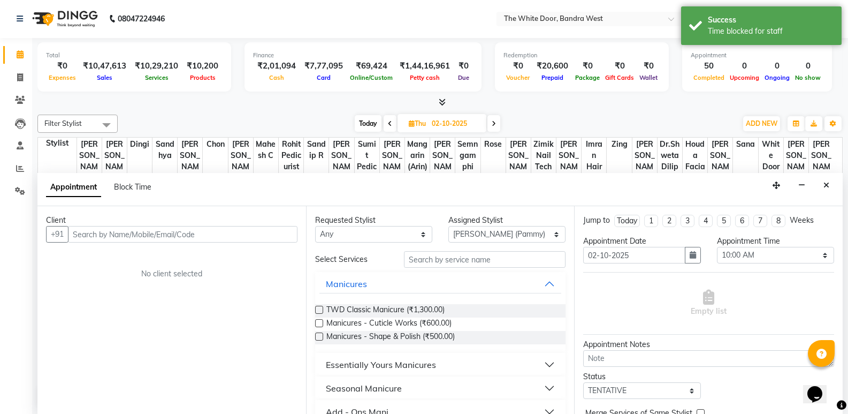
click at [135, 181] on div "Appointment Block Time" at bounding box center [105, 189] width 118 height 24
click at [133, 182] on span "Block Time" at bounding box center [132, 187] width 37 height 10
select select "82878"
select select "600"
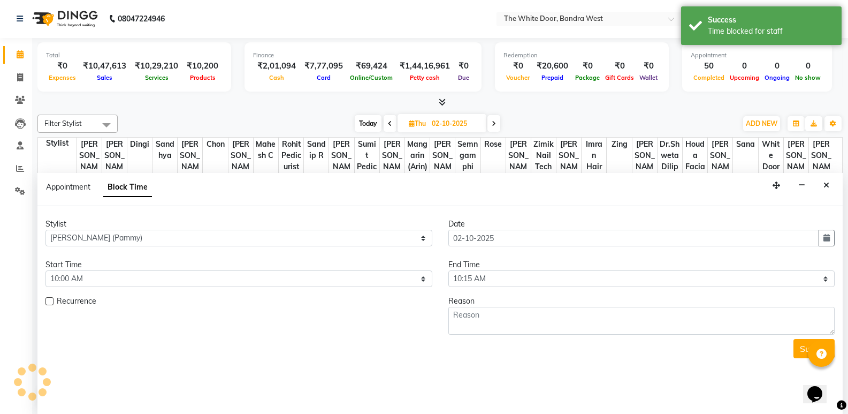
scroll to position [449, 0]
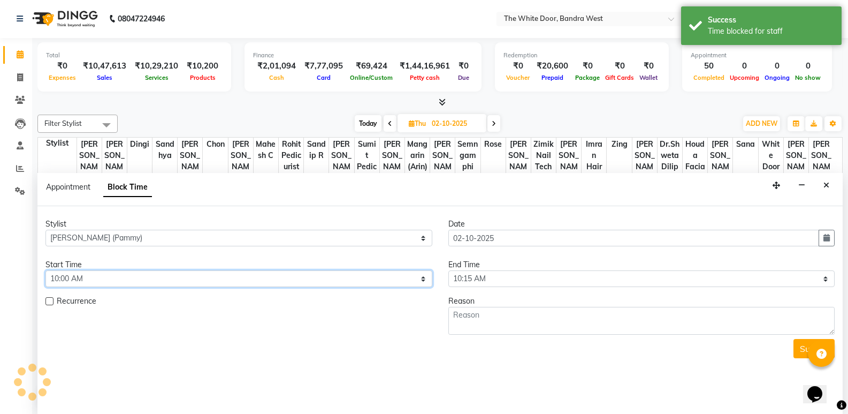
click at [120, 280] on select "Select 10:00 AM 10:15 AM 10:30 AM 10:45 AM 11:00 AM 11:15 AM 11:30 AM 11:45 AM …" at bounding box center [238, 278] width 387 height 17
click at [45, 270] on select "Select 10:00 AM 10:15 AM 10:30 AM 10:45 AM 11:00 AM 11:15 AM 11:30 AM 11:45 AM …" at bounding box center [238, 278] width 387 height 17
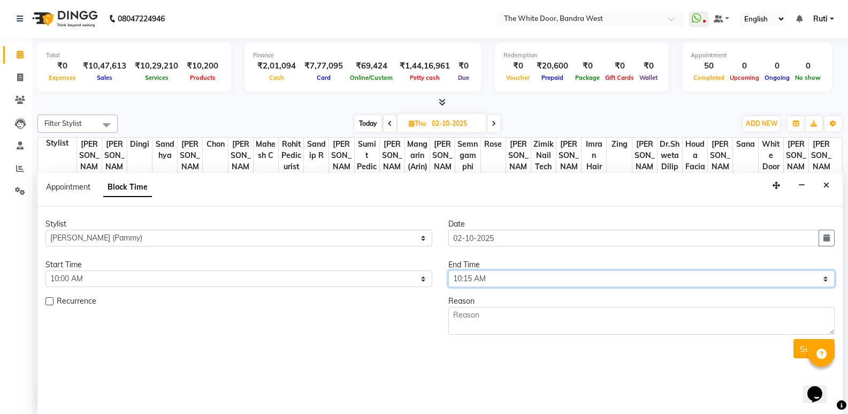
click at [513, 279] on select "Select 10:00 AM 10:15 AM 10:30 AM 10:45 AM 11:00 AM 11:15 AM 11:30 AM 11:45 AM …" at bounding box center [641, 278] width 387 height 17
select select "780"
click at [448, 270] on select "Select 10:00 AM 10:15 AM 10:30 AM 10:45 AM 11:00 AM 11:15 AM 11:30 AM 11:45 AM …" at bounding box center [641, 278] width 387 height 17
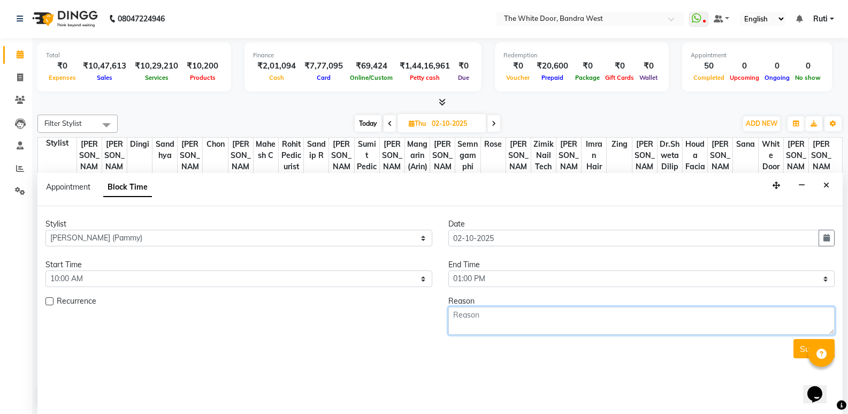
click at [483, 317] on textarea at bounding box center [641, 321] width 387 height 28
type textarea "1-9"
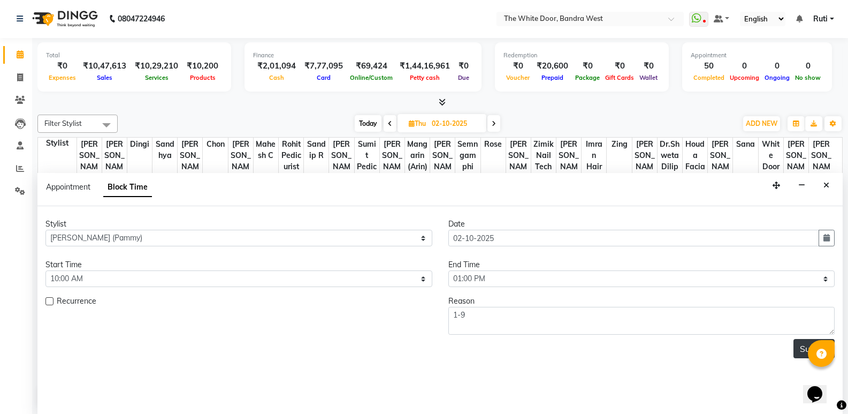
click at [797, 348] on button "Submit" at bounding box center [814, 348] width 41 height 19
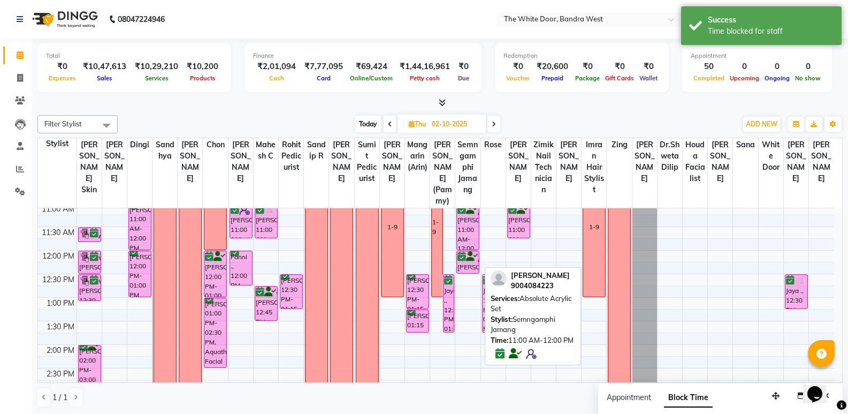
scroll to position [107, 0]
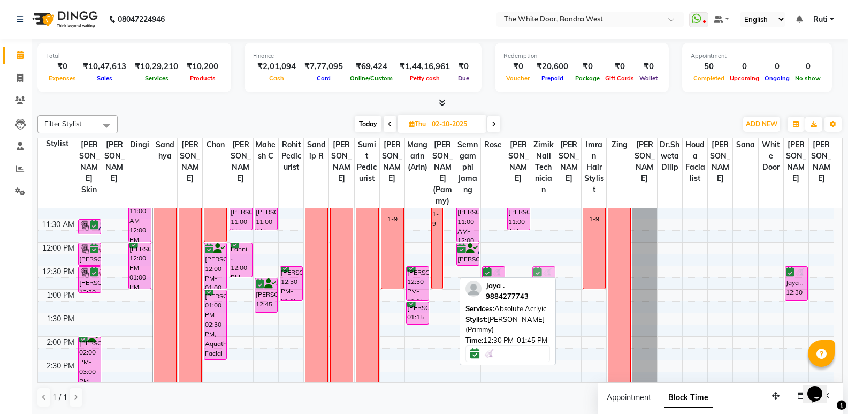
drag, startPoint x: 445, startPoint y: 308, endPoint x: 546, endPoint y: 306, distance: 100.6
click at [546, 306] on div "Filter Stylist Select All [PERSON_NAME] Skin [PERSON_NAME] [PERSON_NAME] M Mahe…" at bounding box center [439, 261] width 805 height 301
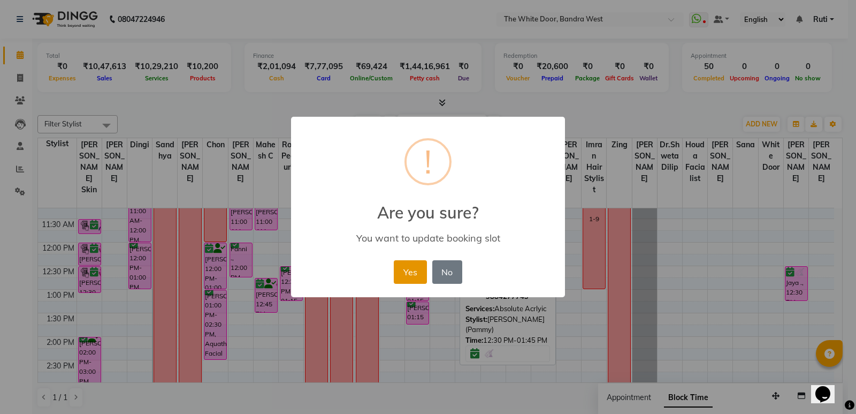
click at [418, 273] on button "Yes" at bounding box center [410, 272] width 33 height 24
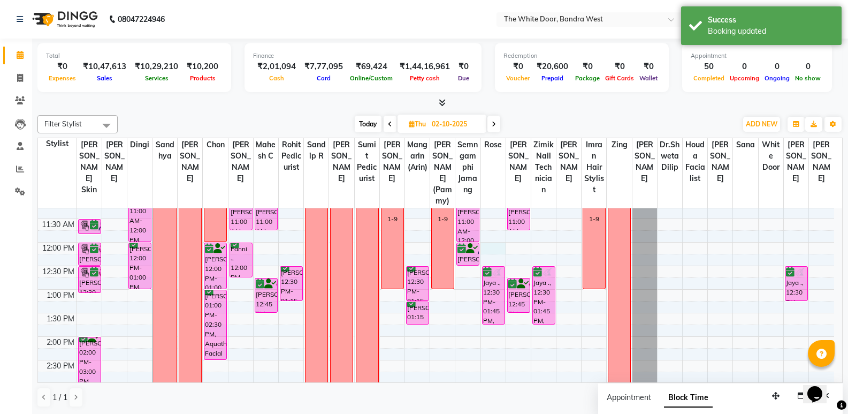
click at [500, 254] on div "9:00 AM 9:30 AM 10:00 AM 10:30 AM 11:00 AM 11:30 AM 12:00 PM 12:30 PM 1:00 PM 1…" at bounding box center [436, 407] width 796 height 612
select select "20403"
select select "720"
select select "tentative"
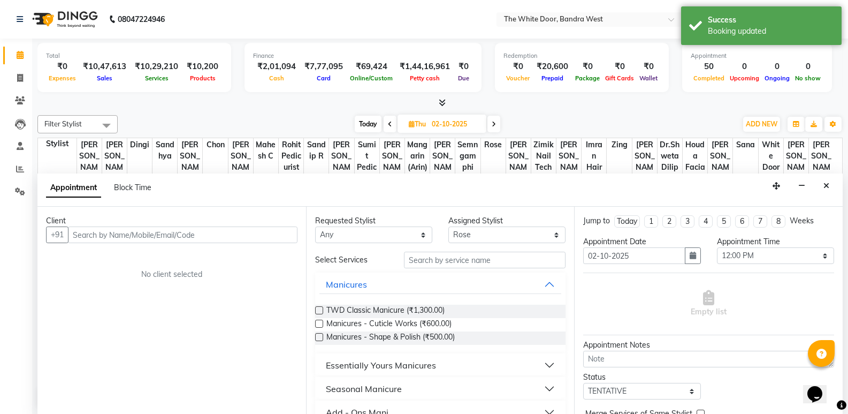
scroll to position [1, 0]
click at [139, 187] on span "Block Time" at bounding box center [132, 187] width 37 height 10
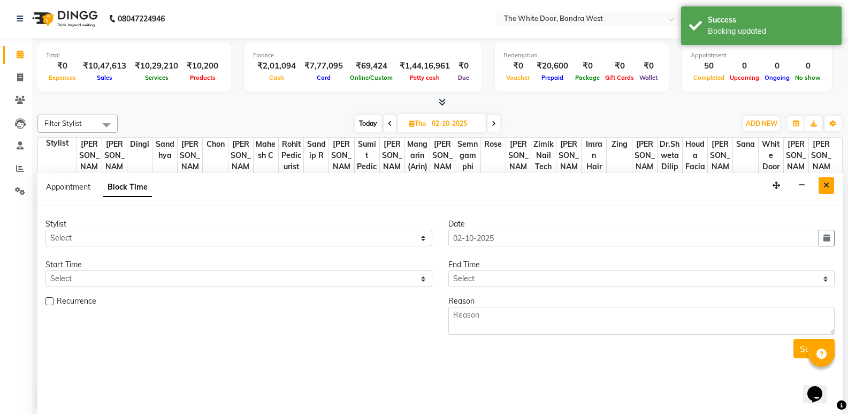
click at [829, 187] on icon "Close" at bounding box center [827, 184] width 6 height 7
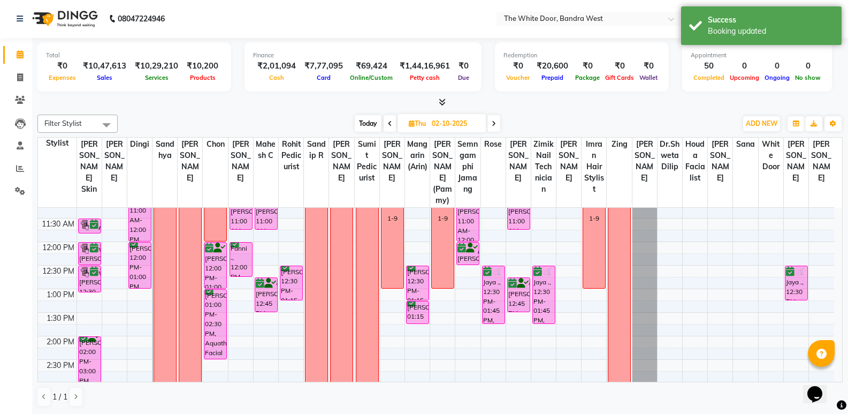
click at [499, 234] on div "9:00 AM 9:30 AM 10:00 AM 10:30 AM 11:00 AM 11:30 AM 12:00 PM 12:30 PM 1:00 PM 1…" at bounding box center [436, 407] width 796 height 612
select select "20403"
select select "tentative"
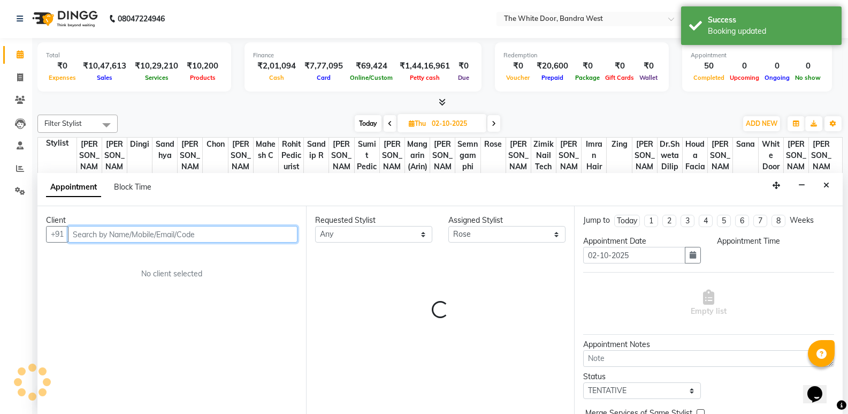
select select "690"
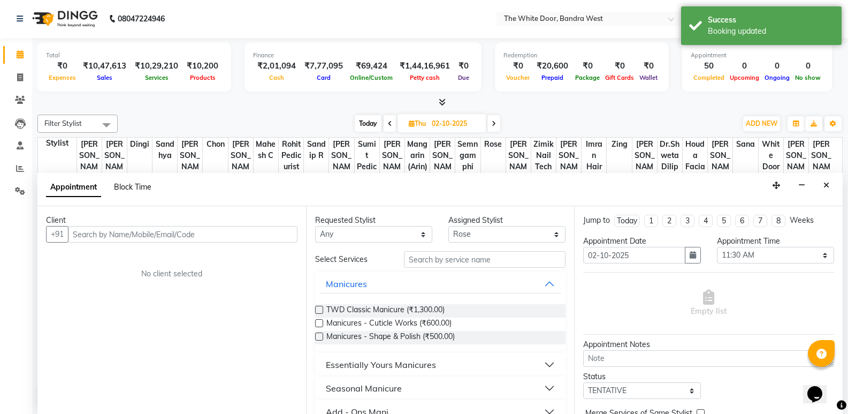
click at [123, 188] on span "Block Time" at bounding box center [132, 187] width 37 height 10
select select "20403"
select select "690"
select select "705"
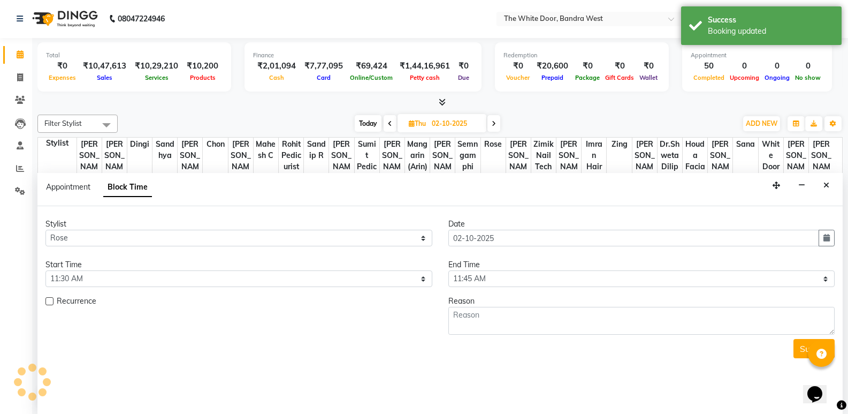
scroll to position [449, 0]
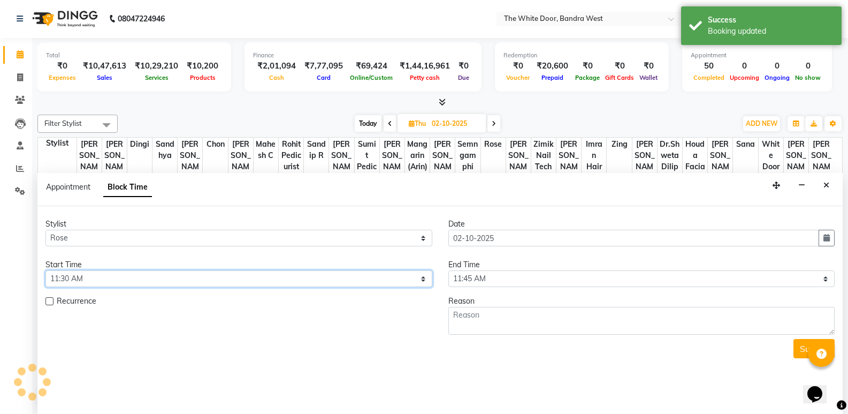
click at [90, 279] on select "Select 10:00 AM 10:15 AM 10:30 AM 10:45 AM 11:00 AM 11:15 AM 11:30 AM 11:45 AM …" at bounding box center [238, 278] width 387 height 17
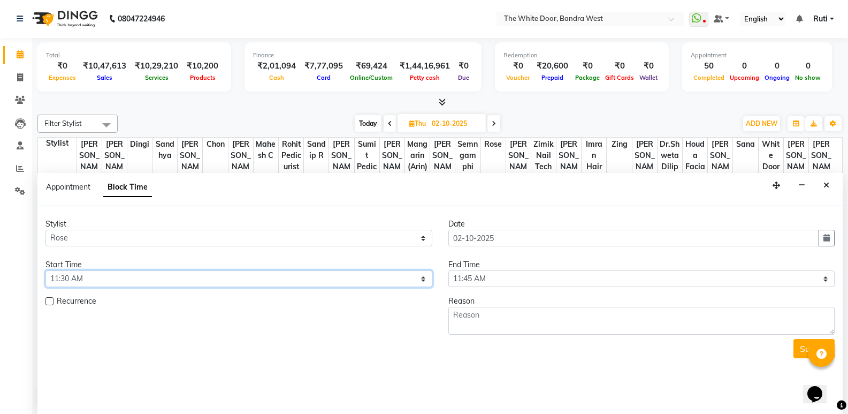
select select "600"
click at [45, 270] on select "Select 10:00 AM 10:15 AM 10:30 AM 10:45 AM 11:00 AM 11:15 AM 11:30 AM 11:45 AM …" at bounding box center [238, 278] width 387 height 17
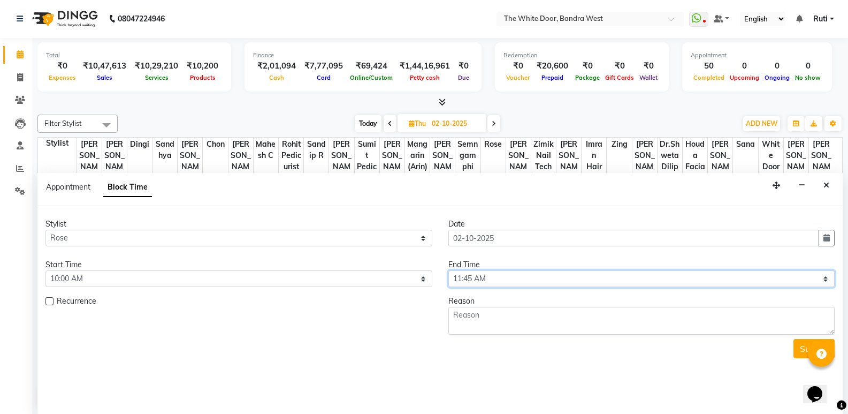
click at [578, 273] on select "Select 10:00 AM 10:15 AM 10:30 AM 10:45 AM 11:00 AM 11:15 AM 11:30 AM 11:45 AM …" at bounding box center [641, 278] width 387 height 17
select select "720"
click at [448, 270] on select "Select 10:00 AM 10:15 AM 10:30 AM 10:45 AM 11:00 AM 11:15 AM 11:30 AM 11:45 AM …" at bounding box center [641, 278] width 387 height 17
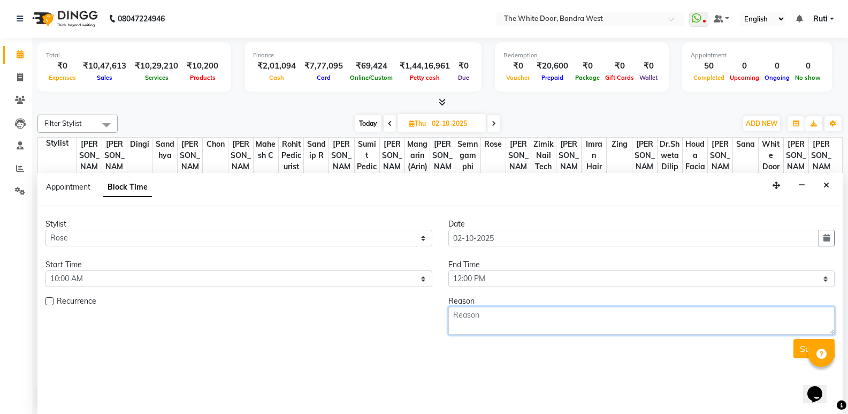
click at [528, 323] on textarea at bounding box center [641, 321] width 387 height 28
type textarea "12-8"
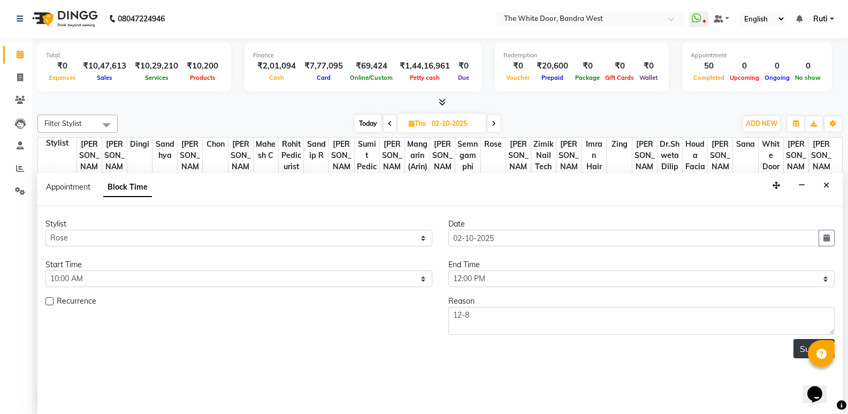
click at [799, 342] on button "Submit" at bounding box center [814, 348] width 41 height 19
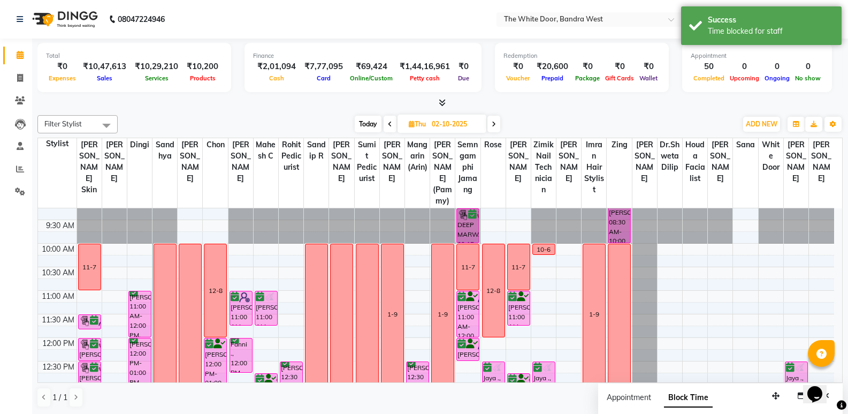
scroll to position [0, 0]
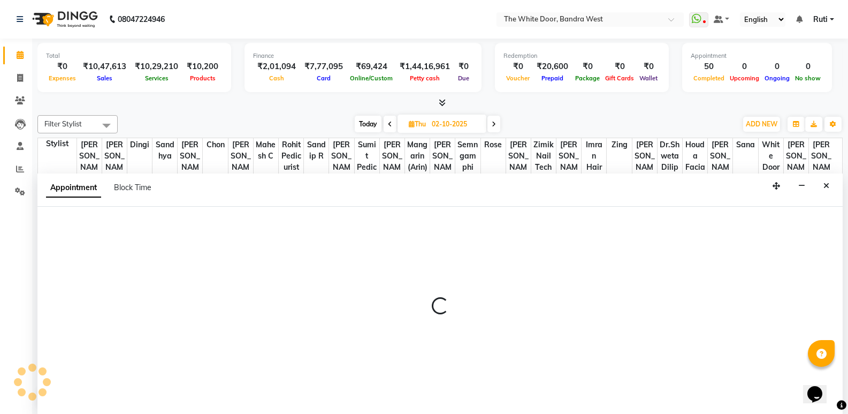
select select "57439"
select select "660"
select select "tentative"
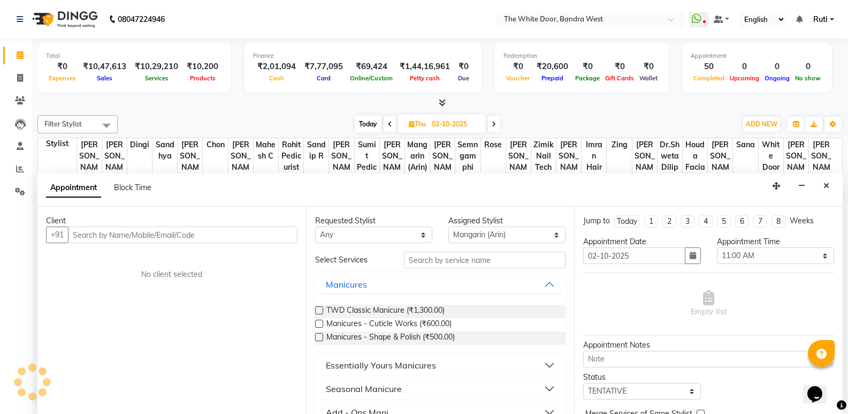
scroll to position [1, 0]
click at [833, 180] on button "Close" at bounding box center [827, 185] width 16 height 17
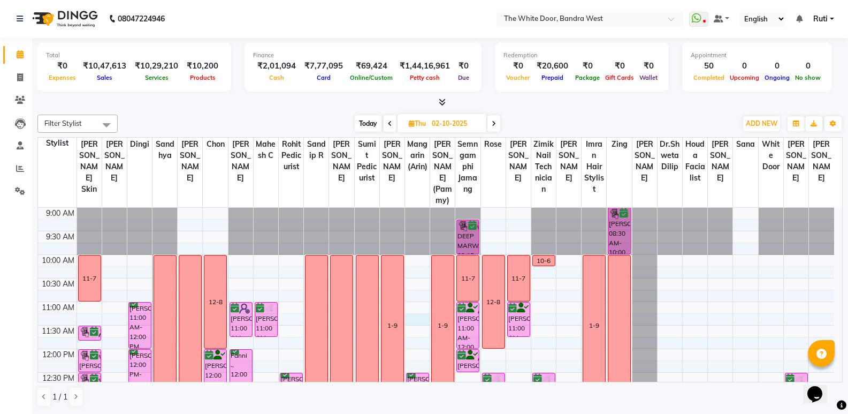
select select "57439"
select select "tentative"
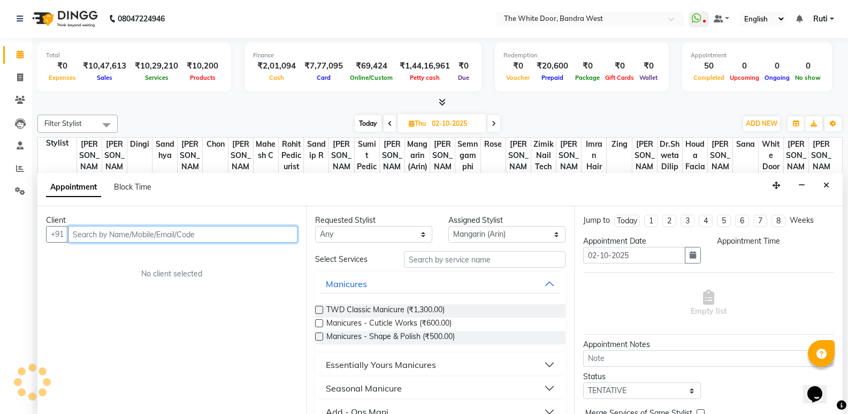
select select "675"
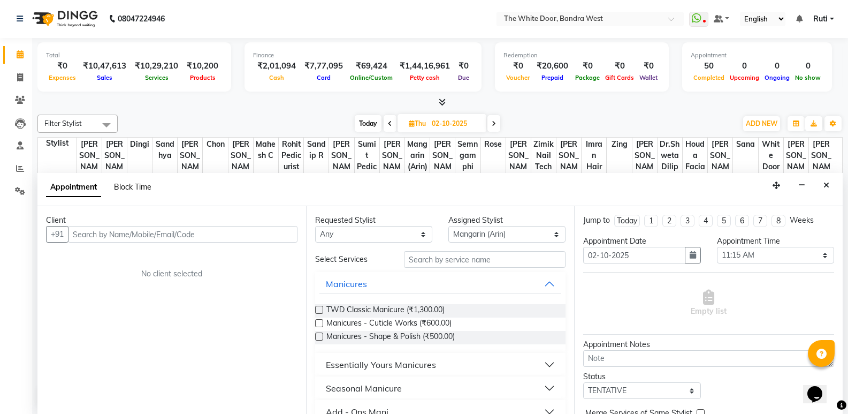
click at [119, 184] on span "Block Time" at bounding box center [132, 187] width 37 height 10
select select "57439"
select select "675"
select select "690"
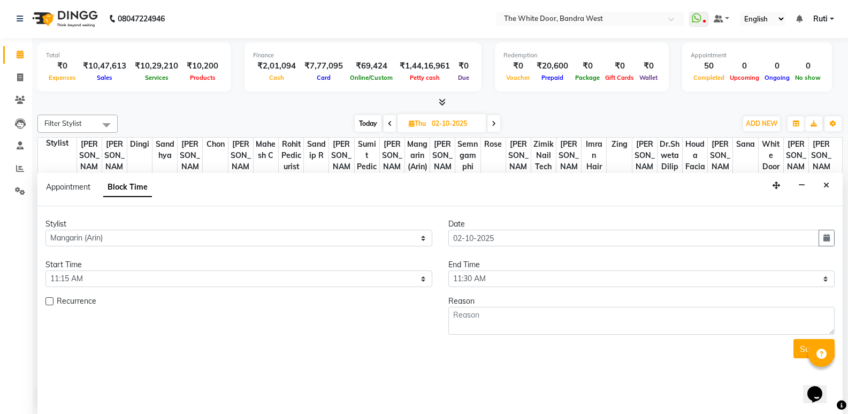
scroll to position [449, 0]
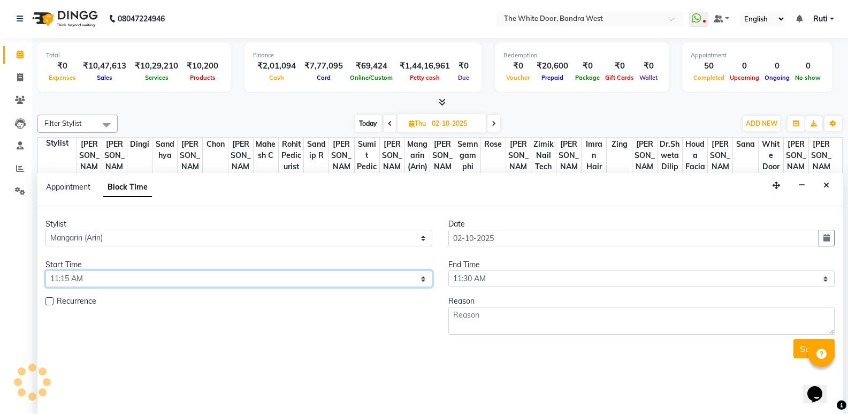
click at [99, 278] on select "Select 10:00 AM 10:15 AM 10:30 AM 10:45 AM 11:00 AM 11:15 AM 11:30 AM 11:45 AM …" at bounding box center [238, 278] width 387 height 17
select select "600"
click at [45, 270] on select "Select 10:00 AM 10:15 AM 10:30 AM 10:45 AM 11:00 AM 11:15 AM 11:30 AM 11:45 AM …" at bounding box center [238, 278] width 387 height 17
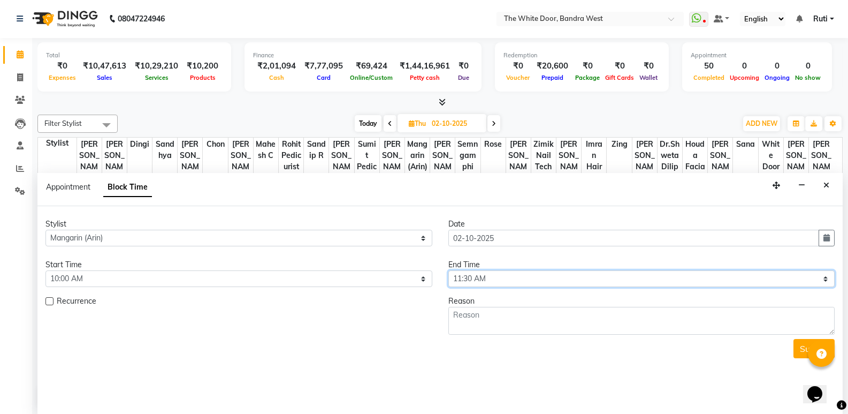
click at [545, 279] on select "Select 10:00 AM 10:15 AM 10:30 AM 10:45 AM 11:00 AM 11:15 AM 11:30 AM 11:45 AM …" at bounding box center [641, 278] width 387 height 17
select select "780"
click at [448, 270] on select "Select 10:00 AM 10:15 AM 10:30 AM 10:45 AM 11:00 AM 11:15 AM 11:30 AM 11:45 AM …" at bounding box center [641, 278] width 387 height 17
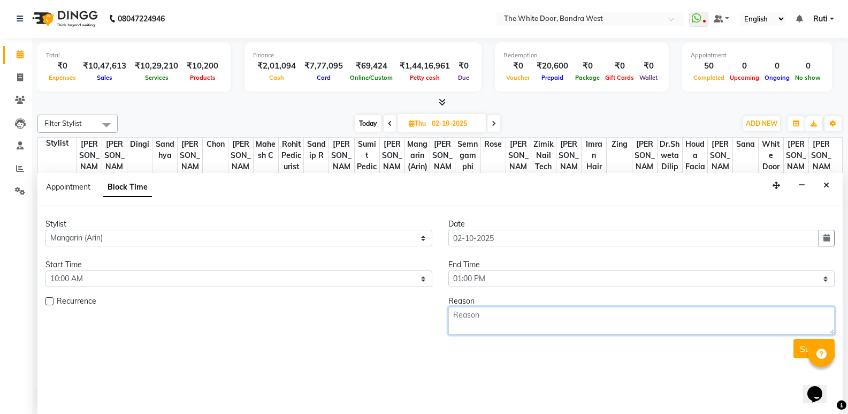
click at [507, 308] on textarea at bounding box center [641, 321] width 387 height 28
type textarea "1-9"
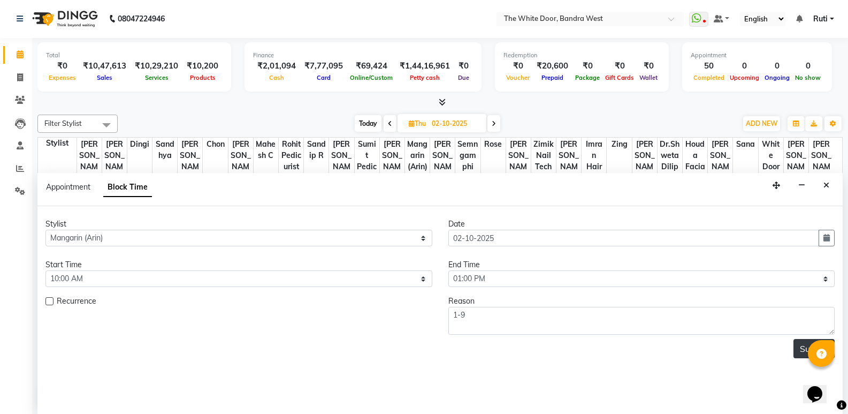
click at [797, 346] on button "Submit" at bounding box center [814, 348] width 41 height 19
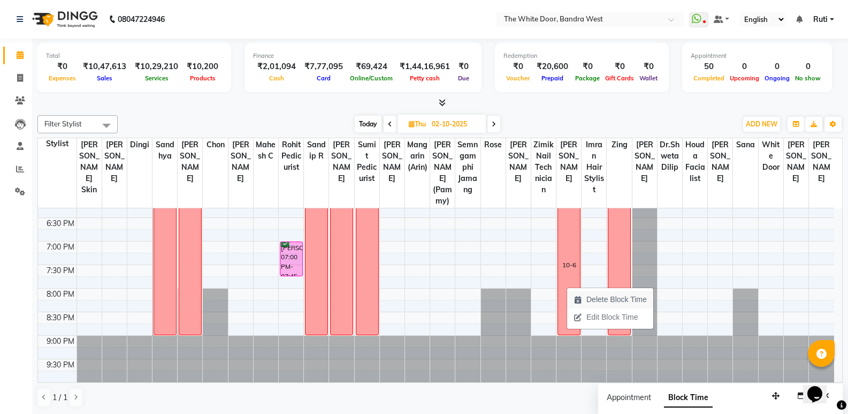
click at [577, 301] on icon "button" at bounding box center [578, 299] width 9 height 7
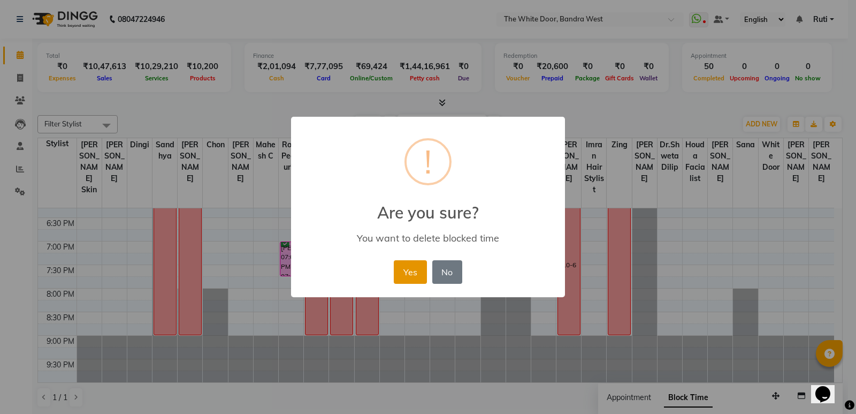
click at [411, 275] on button "Yes" at bounding box center [410, 272] width 33 height 24
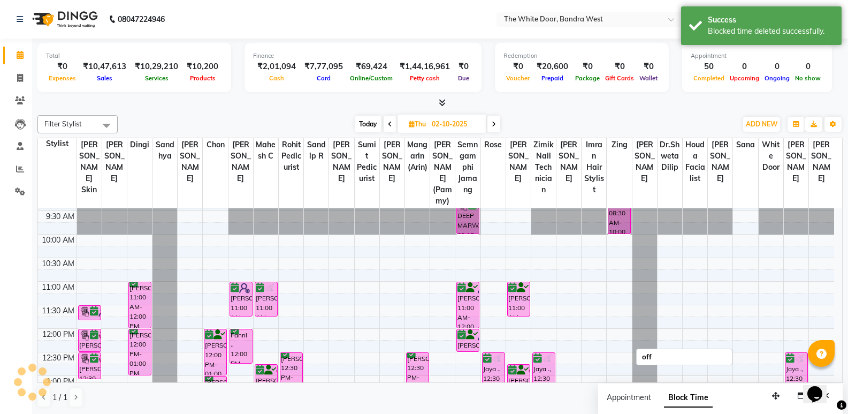
scroll to position [0, 0]
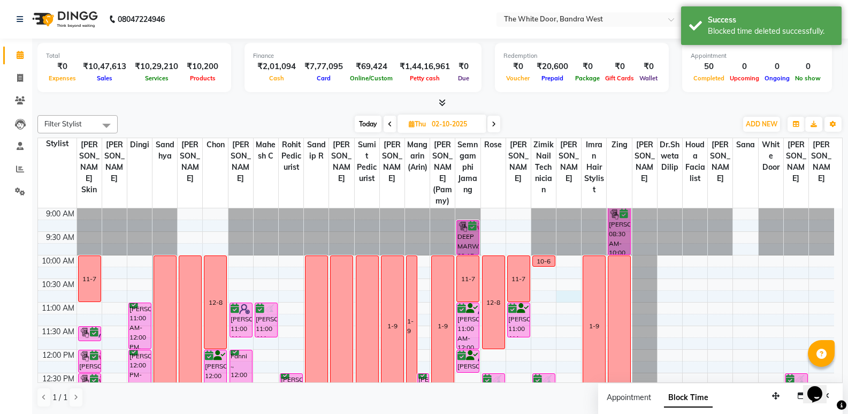
select select "37901"
select select "645"
select select "tentative"
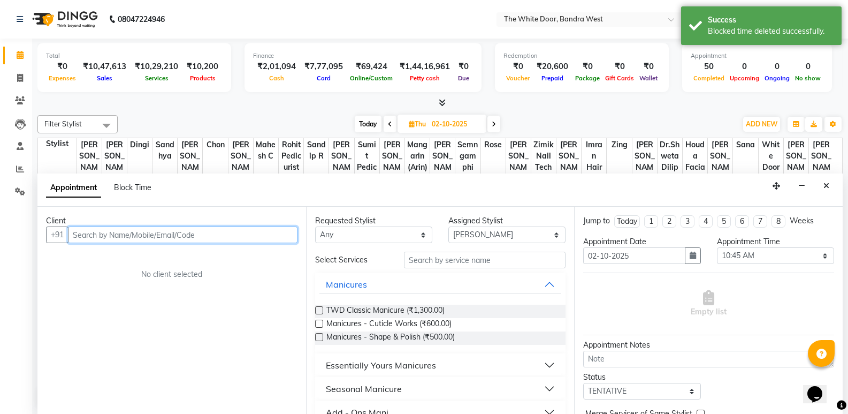
scroll to position [1, 0]
click at [121, 182] on span "Block Time" at bounding box center [132, 187] width 37 height 10
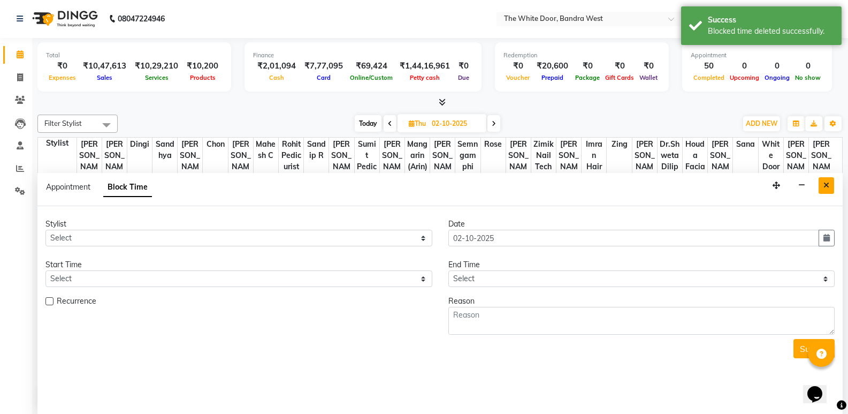
click at [827, 184] on icon "Close" at bounding box center [827, 184] width 6 height 7
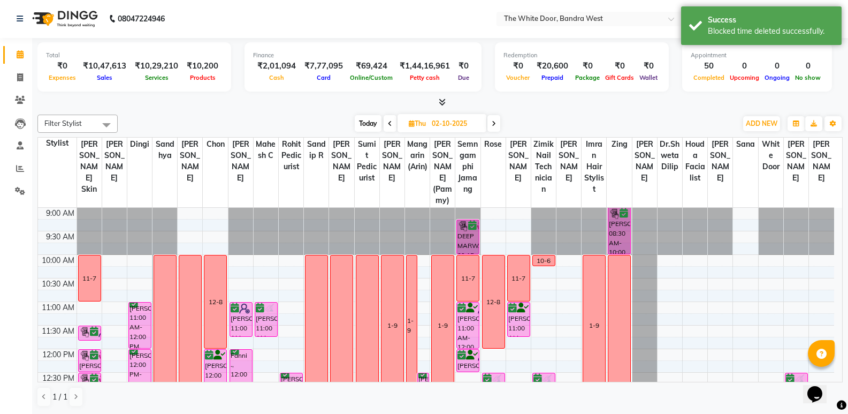
select select "37901"
select select "tentative"
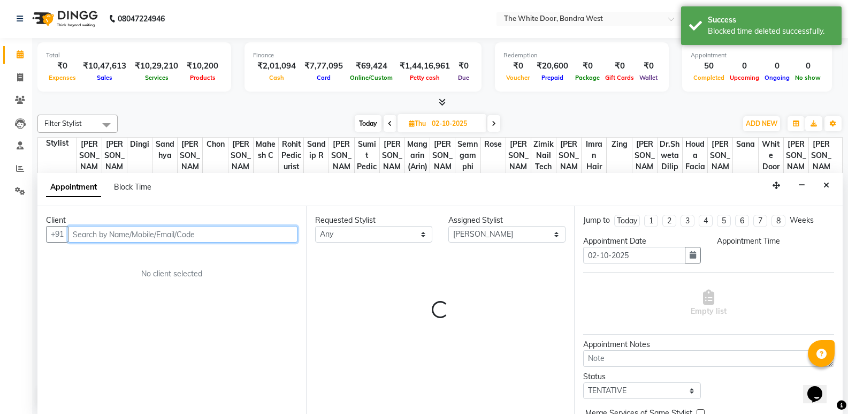
select select "615"
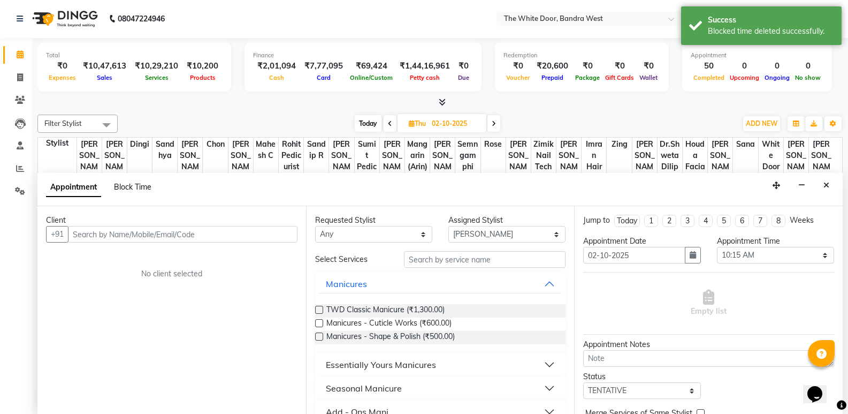
click at [127, 182] on span "Block Time" at bounding box center [132, 187] width 37 height 10
select select "37901"
select select "615"
select select "630"
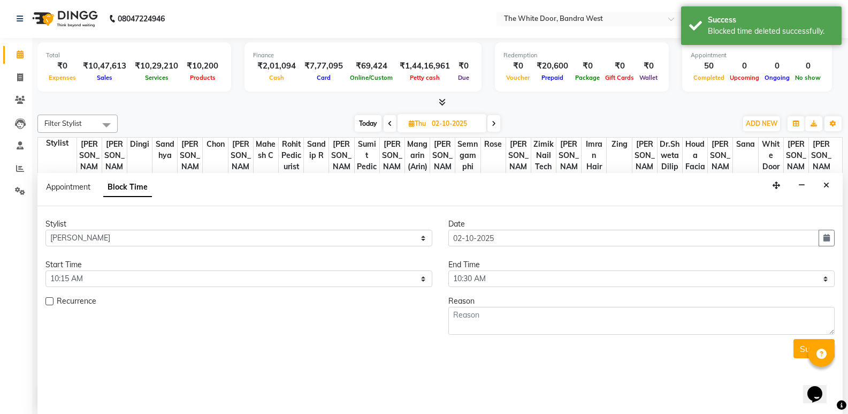
scroll to position [449, 0]
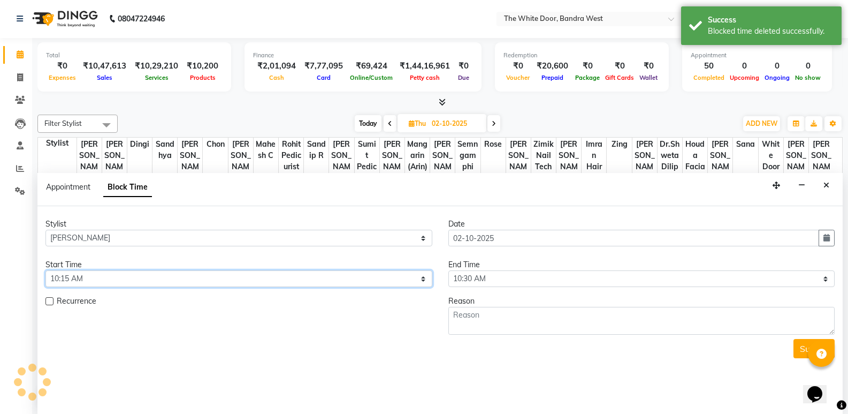
drag, startPoint x: 98, startPoint y: 285, endPoint x: 102, endPoint y: 276, distance: 9.6
click at [99, 283] on select "Select 10:00 AM 10:15 AM 10:30 AM 10:45 AM 11:00 AM 11:15 AM 11:30 AM 11:45 AM …" at bounding box center [238, 278] width 387 height 17
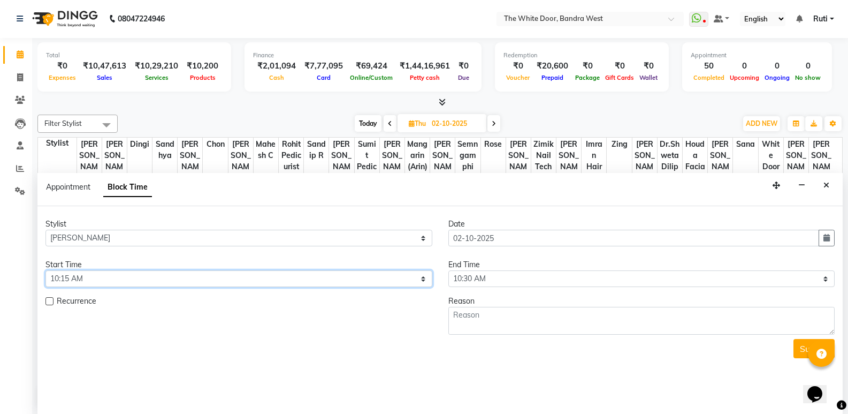
select select "600"
click at [45, 270] on select "Select 10:00 AM 10:15 AM 10:30 AM 10:45 AM 11:00 AM 11:15 AM 11:30 AM 11:45 AM …" at bounding box center [238, 278] width 387 height 17
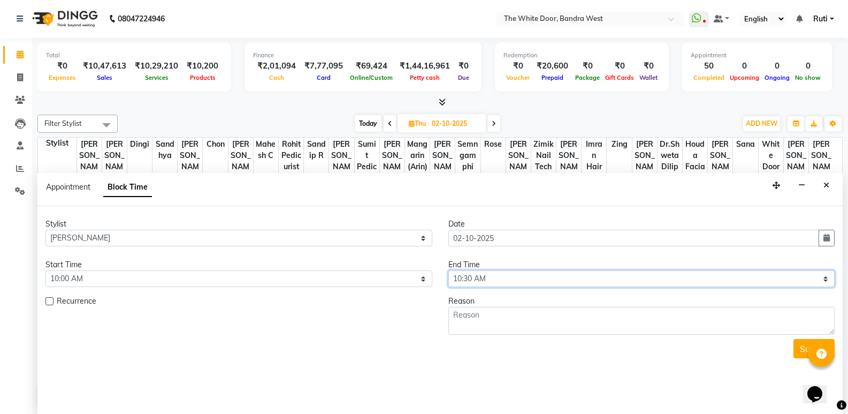
click at [648, 278] on select "Select 10:00 AM 10:15 AM 10:30 AM 10:45 AM 11:00 AM 11:15 AM 11:30 AM 11:45 AM …" at bounding box center [641, 278] width 387 height 17
select select "780"
click at [448, 270] on select "Select 10:00 AM 10:15 AM 10:30 AM 10:45 AM 11:00 AM 11:15 AM 11:30 AM 11:45 AM …" at bounding box center [641, 278] width 387 height 17
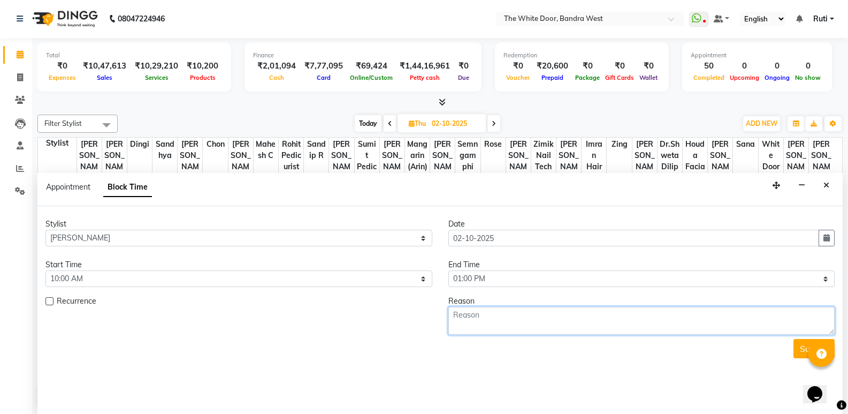
click at [515, 313] on textarea at bounding box center [641, 321] width 387 height 28
type textarea "1-9"
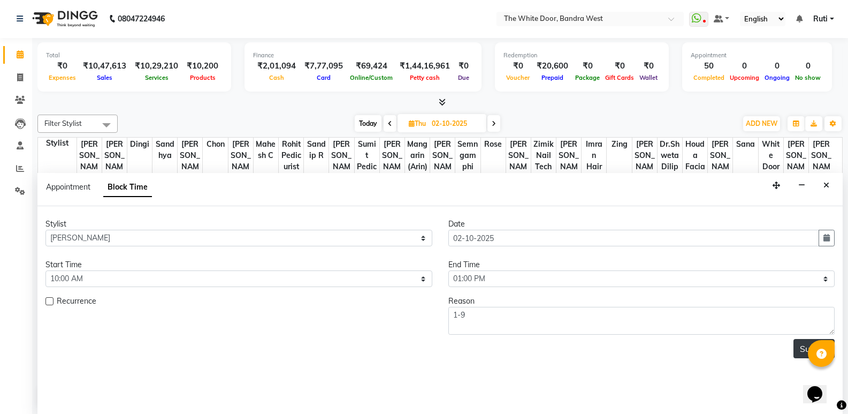
click at [806, 348] on button "Submit" at bounding box center [814, 348] width 41 height 19
click at [800, 342] on div at bounding box center [796, 358] width 25 height 47
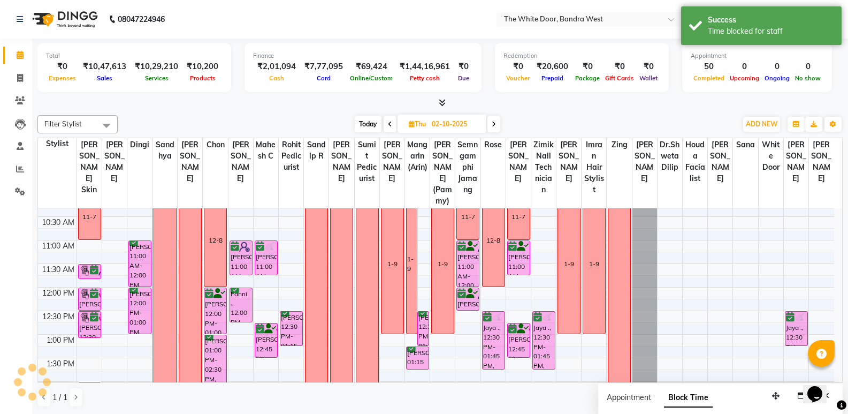
scroll to position [21, 0]
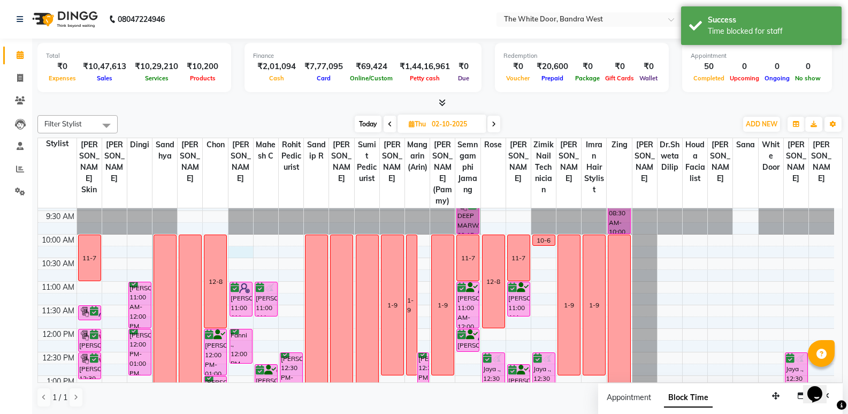
select select "20533"
select select "615"
select select "tentative"
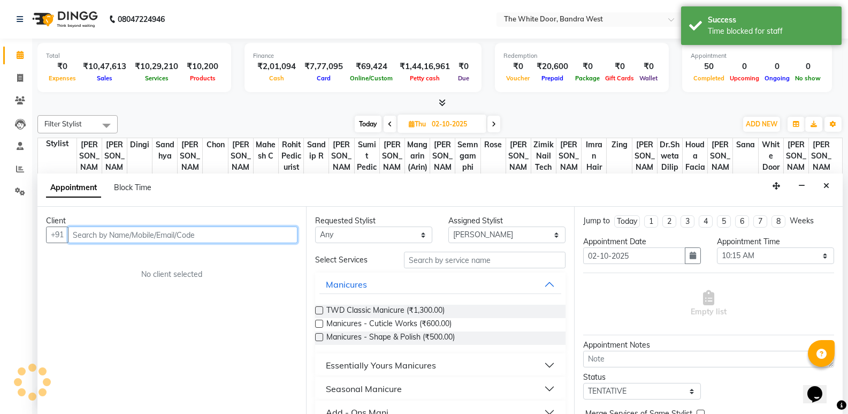
scroll to position [1, 0]
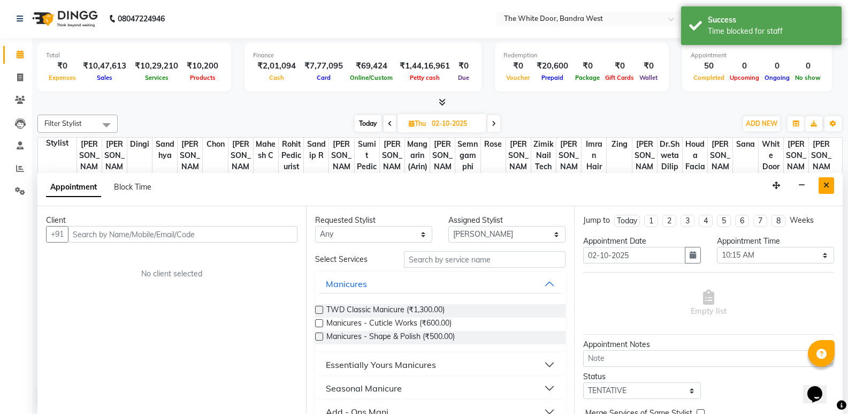
click at [822, 180] on button "Close" at bounding box center [827, 185] width 16 height 17
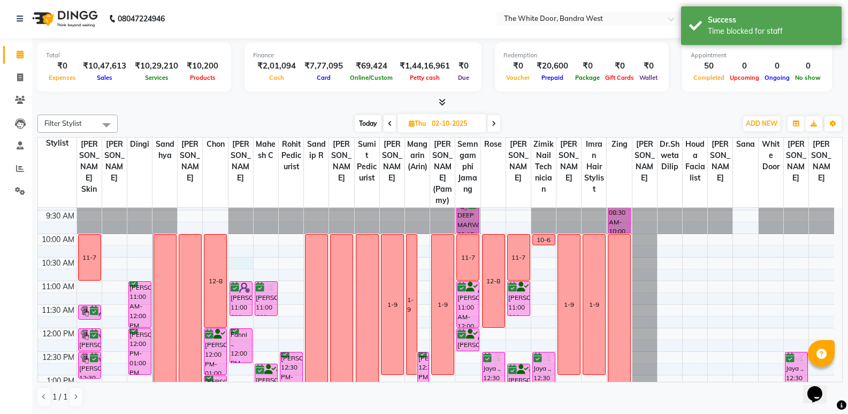
select select "20533"
select select "tentative"
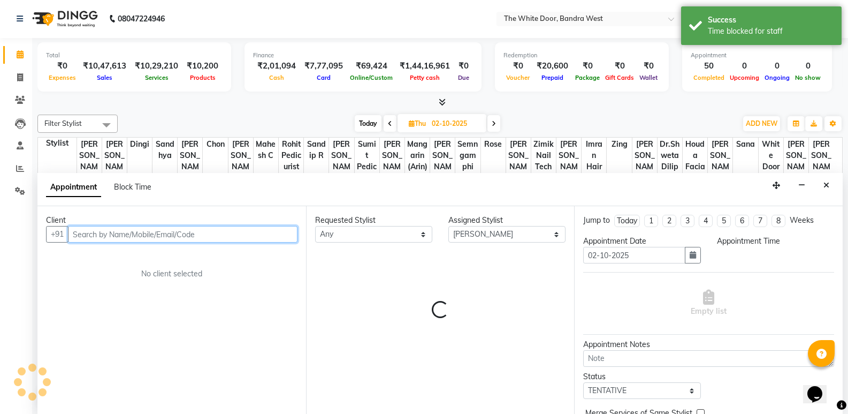
select select "630"
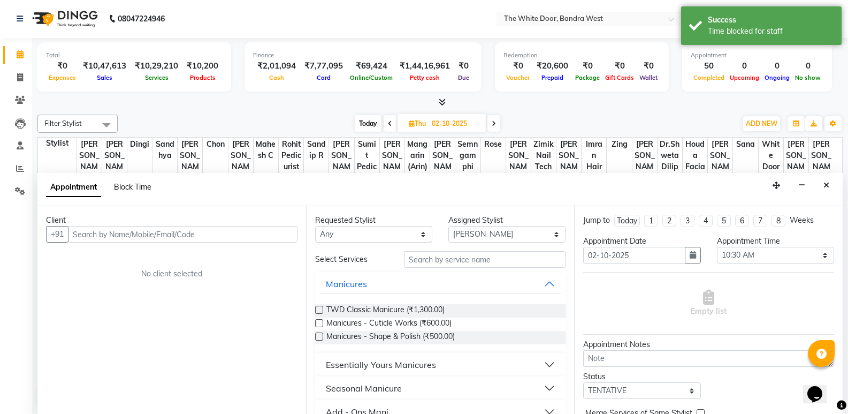
click at [140, 187] on span "Block Time" at bounding box center [132, 187] width 37 height 10
select select "20533"
select select "630"
select select "645"
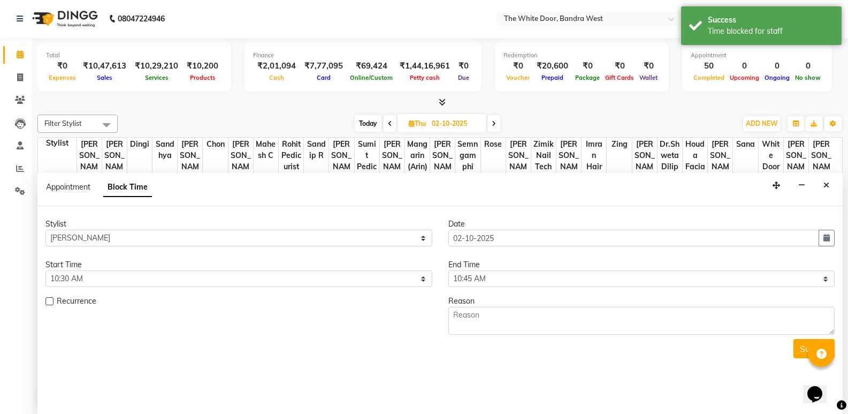
scroll to position [449, 0]
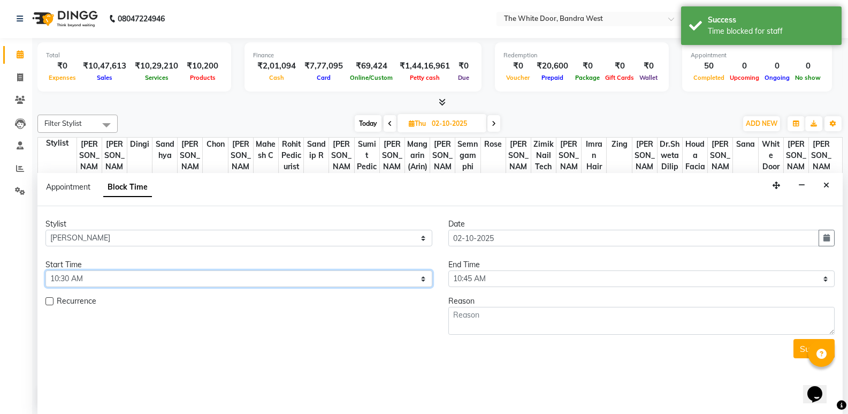
click at [94, 273] on select "Select 10:00 AM 10:15 AM 10:30 AM 10:45 AM 11:00 AM 11:15 AM 11:30 AM 11:45 AM …" at bounding box center [238, 278] width 387 height 17
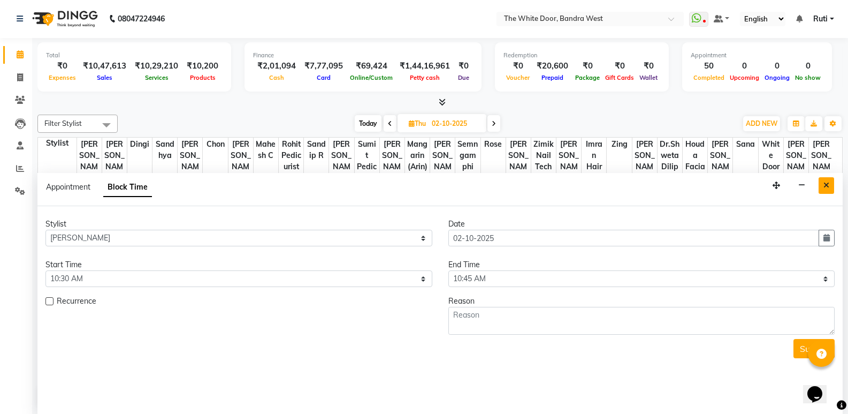
click at [827, 183] on icon "Close" at bounding box center [827, 184] width 6 height 7
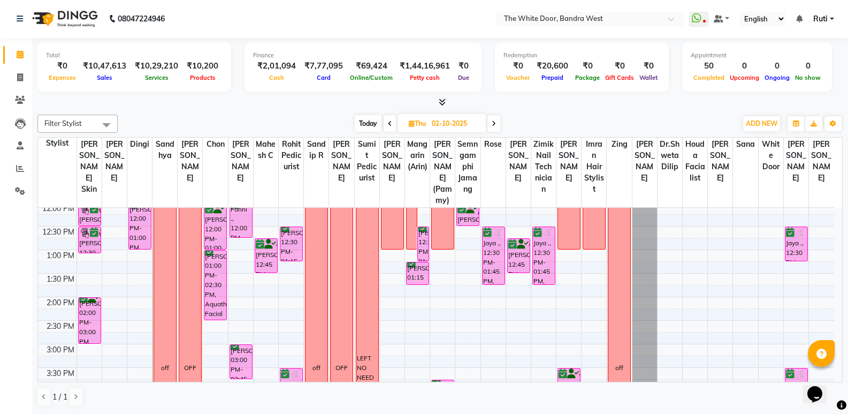
scroll to position [21, 0]
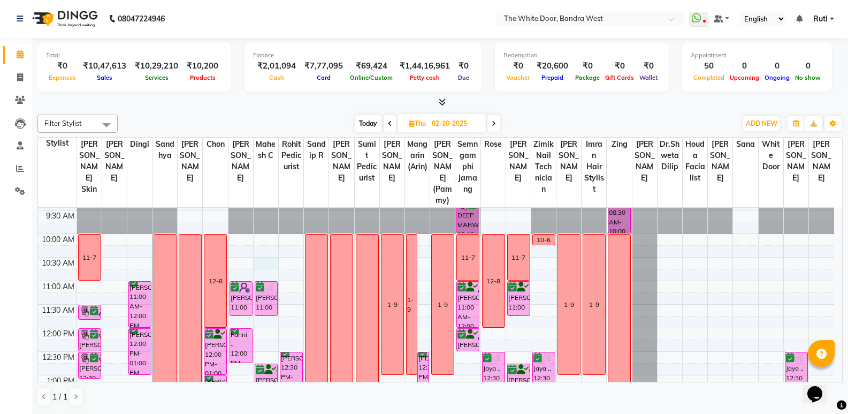
select select "20535"
select select "630"
select select "tentative"
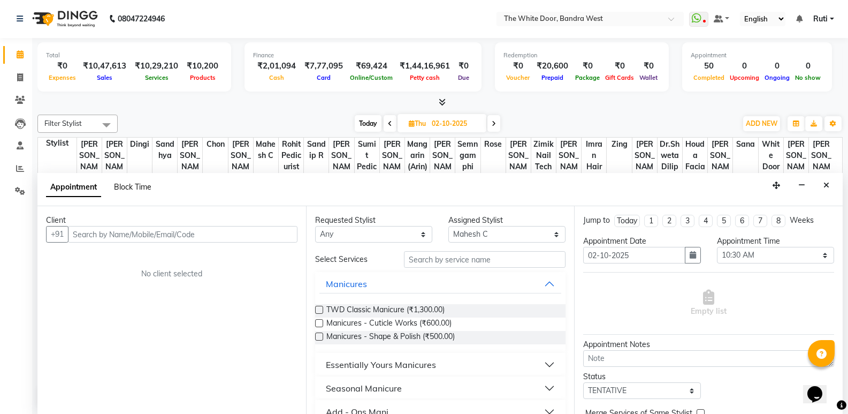
click at [121, 182] on span "Block Time" at bounding box center [132, 187] width 37 height 10
select select "20535"
select select "630"
select select "645"
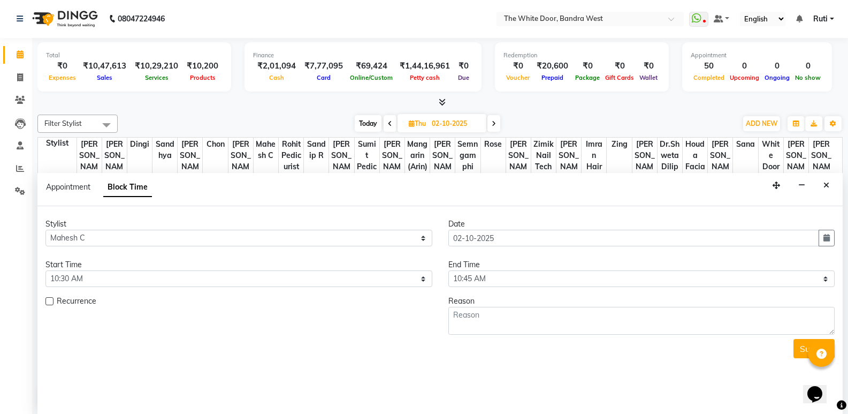
scroll to position [449, 0]
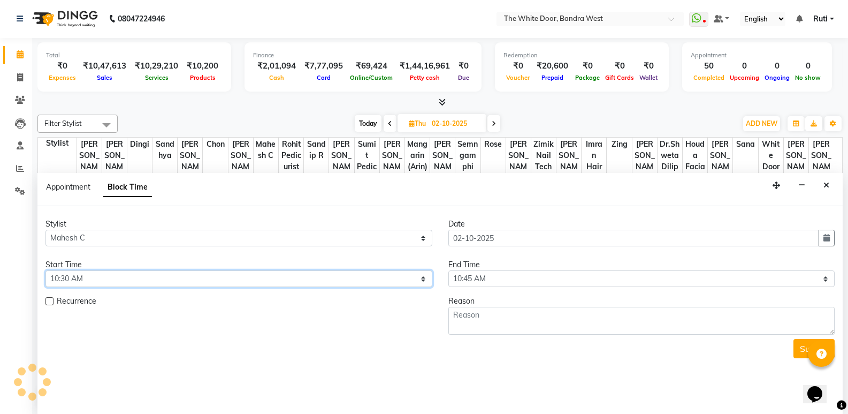
click at [106, 278] on select "Select 10:00 AM 10:15 AM 10:30 AM 10:45 AM 11:00 AM 11:15 AM 11:30 AM 11:45 AM …" at bounding box center [238, 278] width 387 height 17
select select "600"
click at [45, 270] on select "Select 10:00 AM 10:15 AM 10:30 AM 10:45 AM 11:00 AM 11:15 AM 11:30 AM 11:45 AM …" at bounding box center [238, 278] width 387 height 17
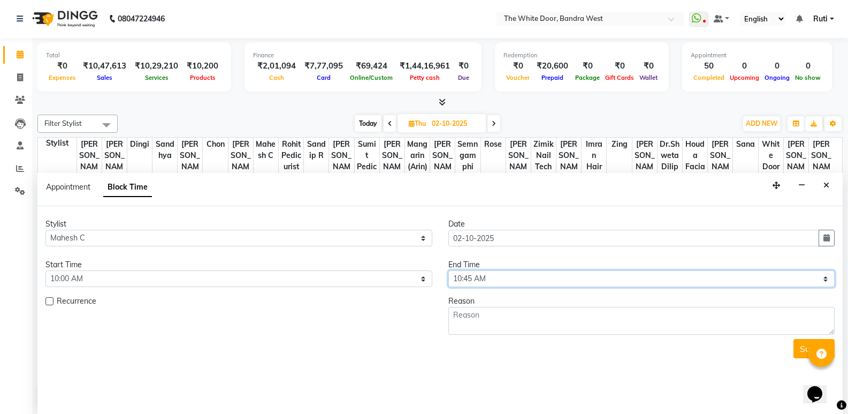
click at [514, 281] on select "Select 10:00 AM 10:15 AM 10:30 AM 10:45 AM 11:00 AM 11:15 AM 11:30 AM 11:45 AM …" at bounding box center [641, 278] width 387 height 17
select select "660"
click at [448, 270] on select "Select 10:00 AM 10:15 AM 10:30 AM 10:45 AM 11:00 AM 11:15 AM 11:30 AM 11:45 AM …" at bounding box center [641, 278] width 387 height 17
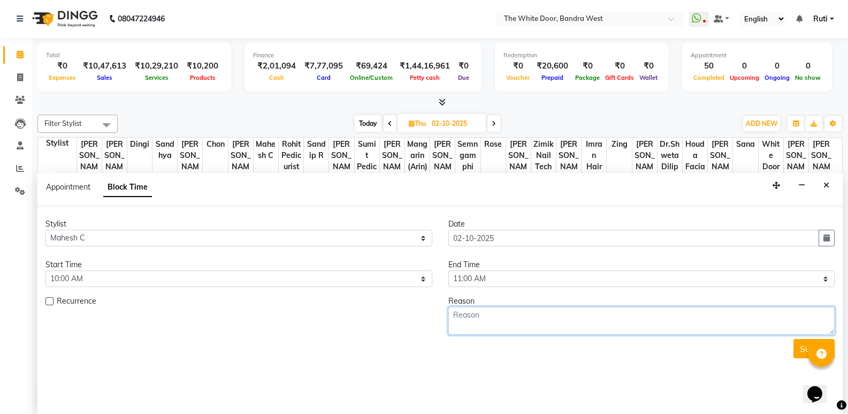
drag, startPoint x: 514, startPoint y: 329, endPoint x: 521, endPoint y: 331, distance: 7.1
click at [514, 329] on textarea at bounding box center [641, 321] width 387 height 28
type textarea "11-7"
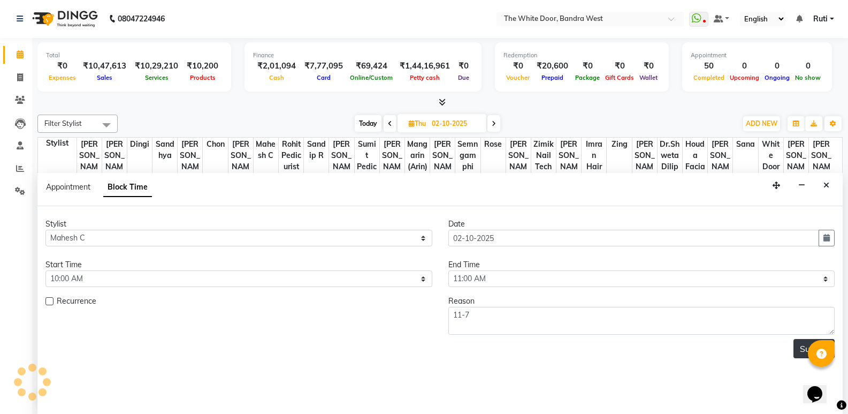
click at [804, 349] on button "Submit" at bounding box center [814, 348] width 41 height 19
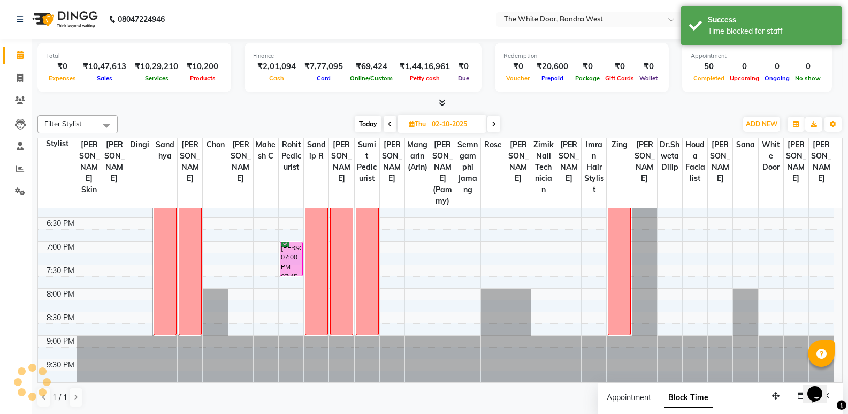
scroll to position [1, 0]
click at [234, 288] on div "9:00 AM 9:30 AM 10:00 AM 10:30 AM 11:00 AM 11:30 AM 12:00 PM 12:30 PM 1:00 PM 1…" at bounding box center [436, 76] width 796 height 612
select select "20533"
select select "tentative"
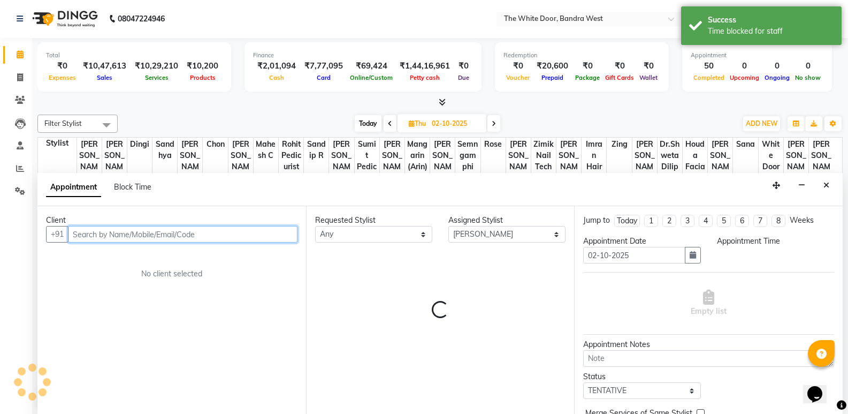
select select "1200"
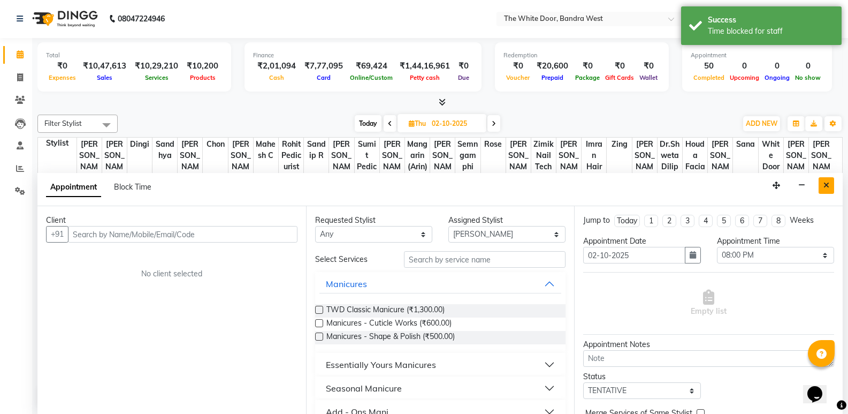
click at [829, 188] on button "Close" at bounding box center [827, 185] width 16 height 17
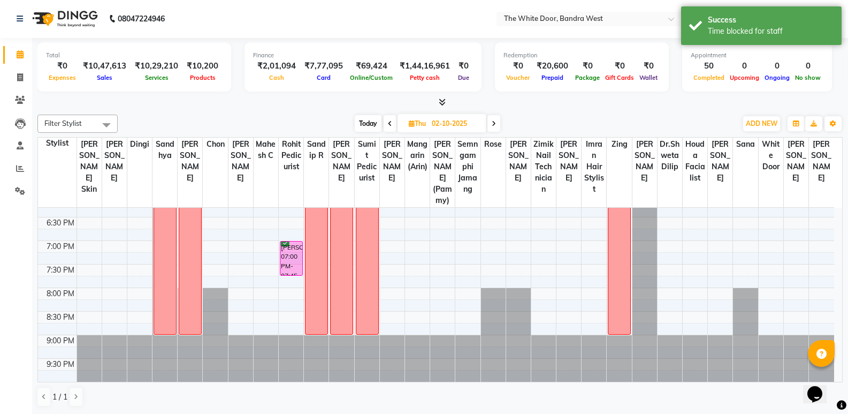
click at [239, 313] on div "9:00 AM 9:30 AM 10:00 AM 10:30 AM 11:00 AM 11:30 AM 12:00 PM 12:30 PM 1:00 PM 1…" at bounding box center [436, 76] width 796 height 612
select select "20533"
select select "tentative"
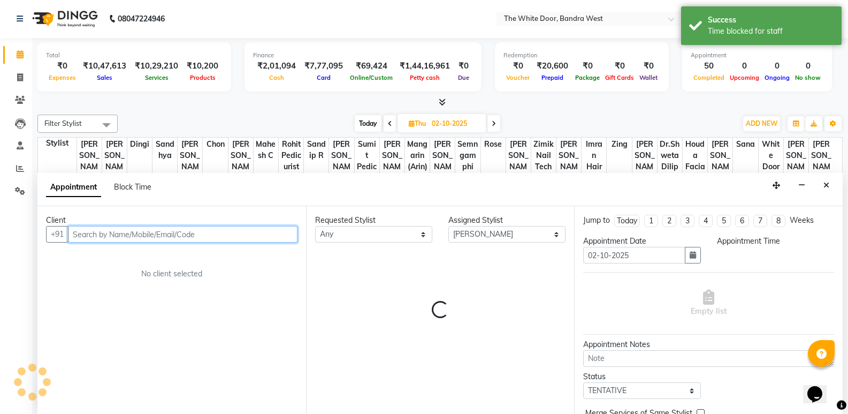
select select "1230"
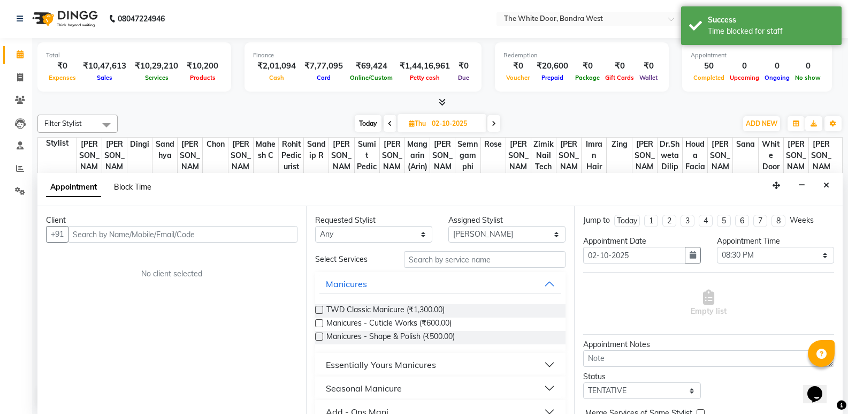
click at [133, 183] on span "Block Time" at bounding box center [132, 187] width 37 height 10
select select "20533"
select select "1230"
select select "1245"
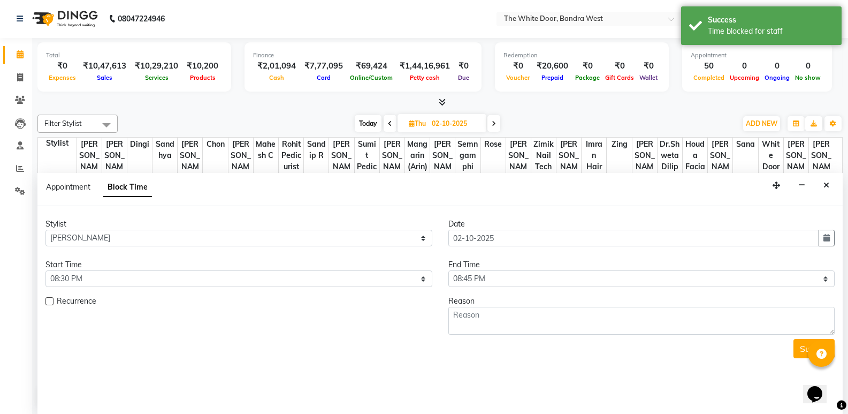
scroll to position [449, 0]
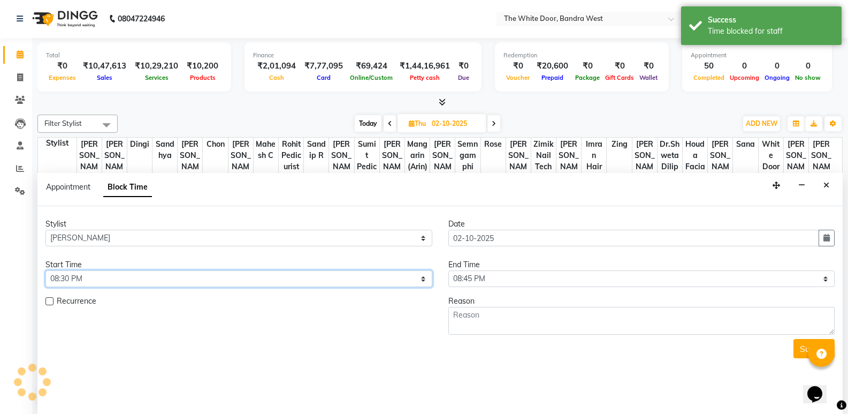
click at [108, 278] on select "Select 10:00 AM 10:15 AM 10:30 AM 10:45 AM 11:00 AM 11:15 AM 11:30 AM 11:45 AM …" at bounding box center [238, 278] width 387 height 17
select select "1080"
click at [45, 270] on select "Select 10:00 AM 10:15 AM 10:30 AM 10:45 AM 11:00 AM 11:15 AM 11:30 AM 11:45 AM …" at bounding box center [238, 278] width 387 height 17
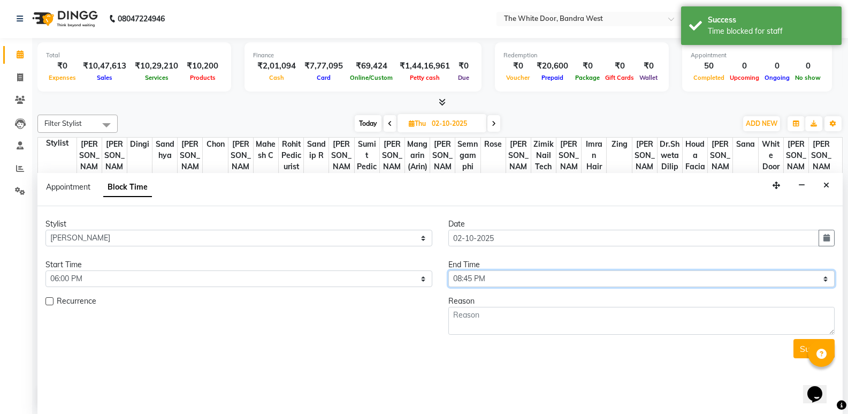
click at [520, 275] on select "Select 10:00 AM 10:15 AM 10:30 AM 10:45 AM 11:00 AM 11:15 AM 11:30 AM 11:45 AM …" at bounding box center [641, 278] width 387 height 17
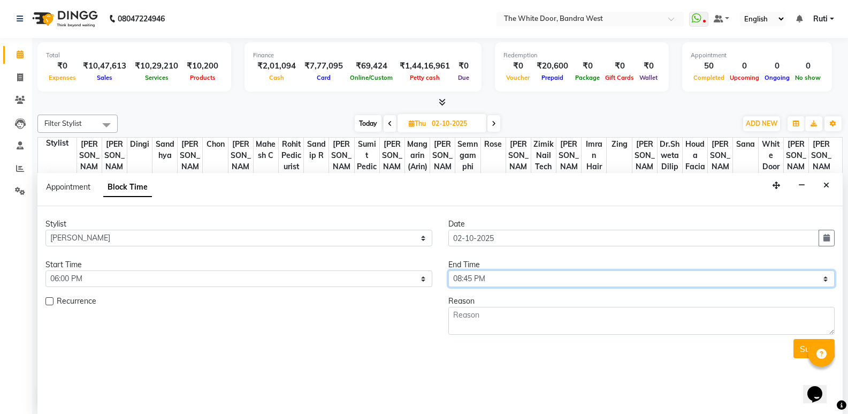
select select "1260"
click at [448, 270] on select "Select 10:00 AM 10:15 AM 10:30 AM 10:45 AM 11:00 AM 11:15 AM 11:30 AM 11:45 AM …" at bounding box center [641, 278] width 387 height 17
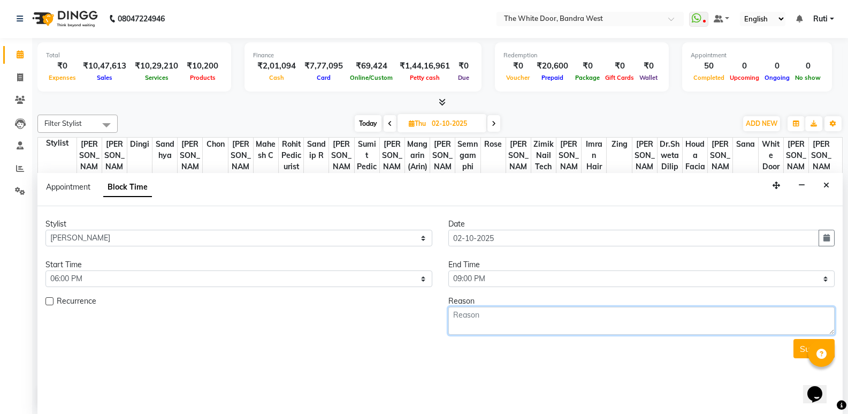
click at [487, 316] on textarea at bounding box center [641, 321] width 387 height 28
type textarea "10-6"
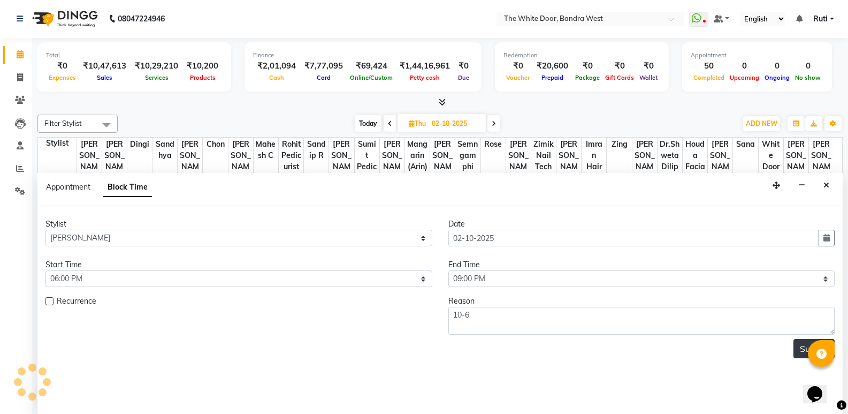
click at [806, 346] on button "Submit" at bounding box center [814, 348] width 41 height 19
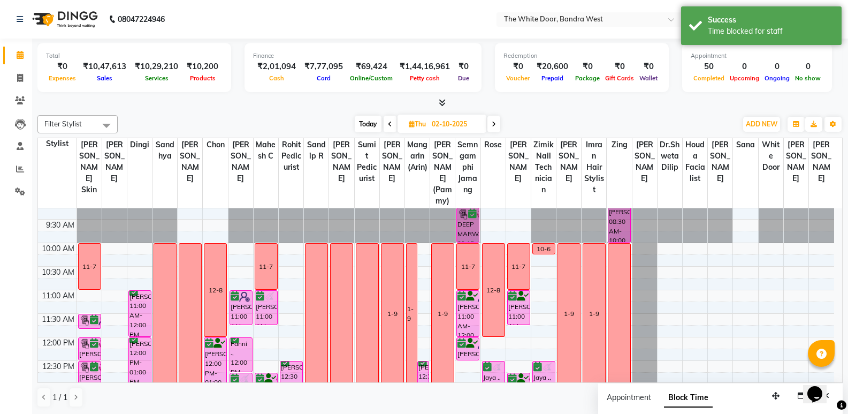
scroll to position [0, 0]
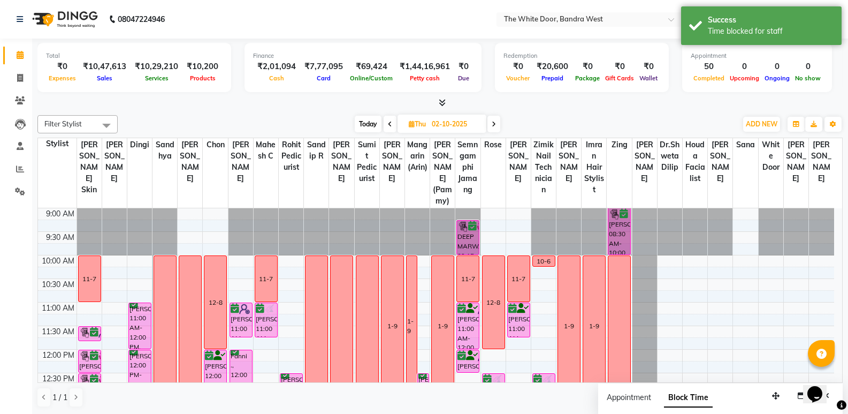
select select "67741"
select select "tentative"
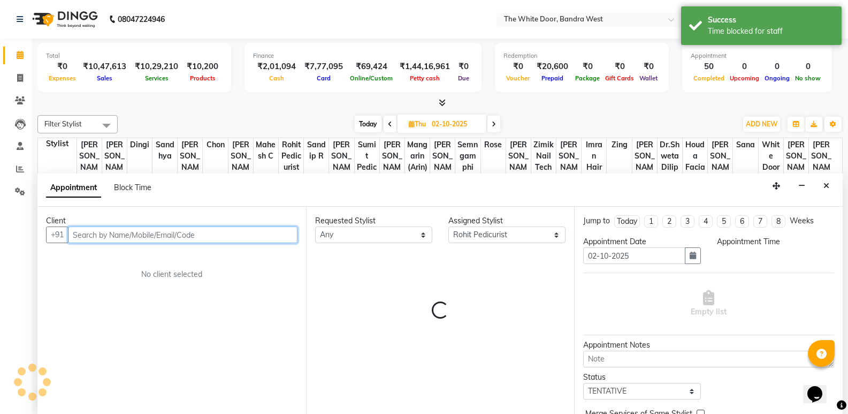
select select "660"
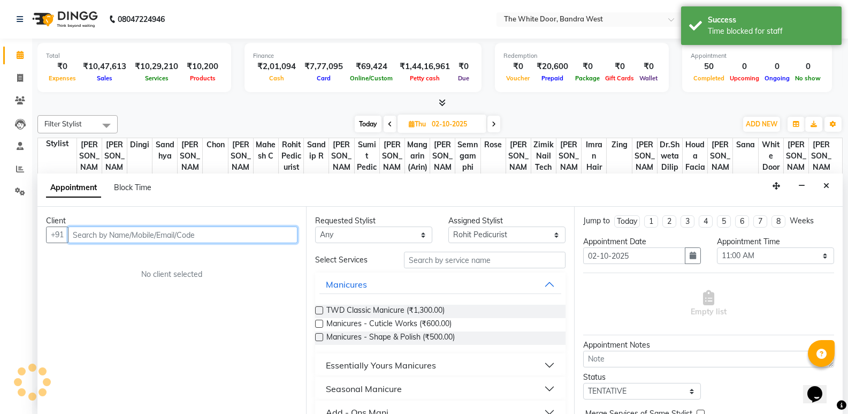
scroll to position [1, 0]
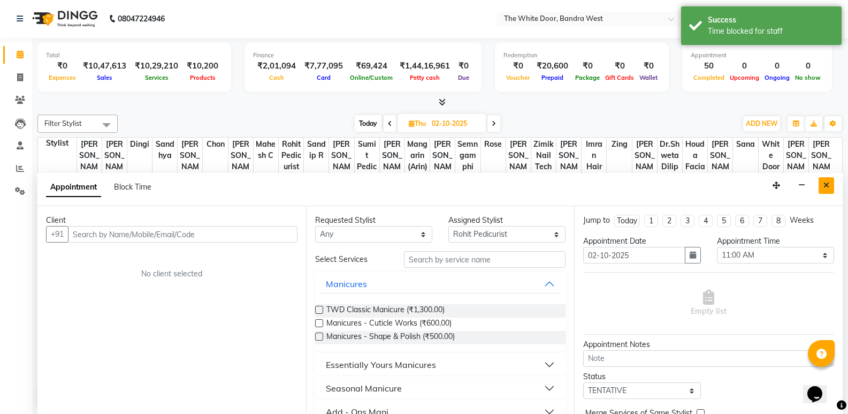
click at [826, 182] on icon "Close" at bounding box center [827, 184] width 6 height 7
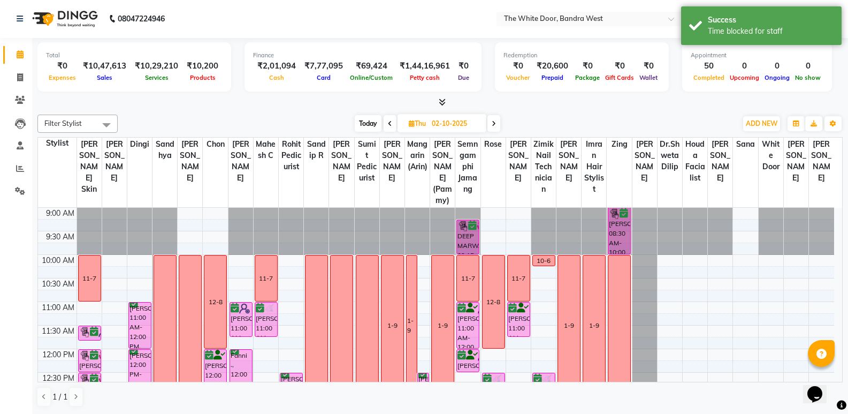
select select "67741"
select select "tentative"
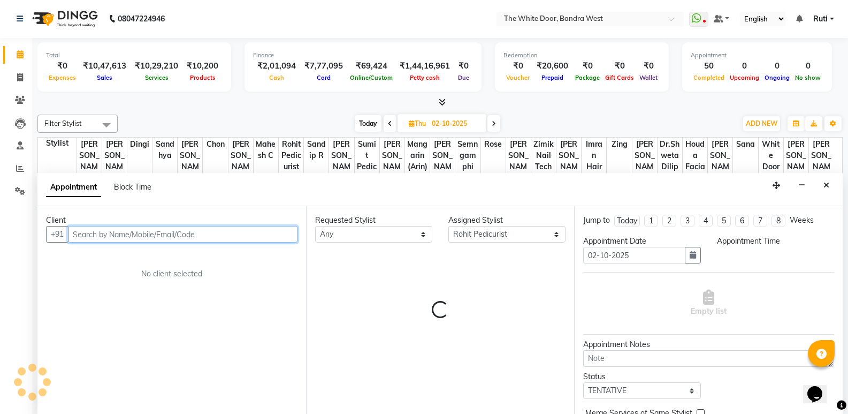
select select "615"
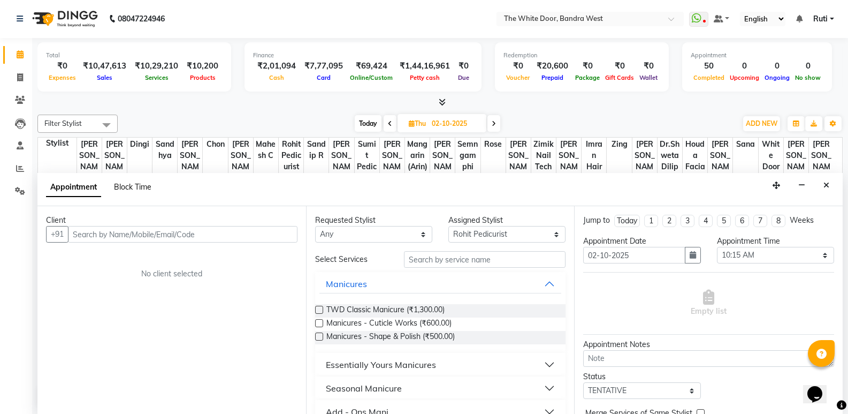
click at [151, 187] on span "Block Time" at bounding box center [132, 187] width 37 height 10
select select "67741"
select select "615"
select select "630"
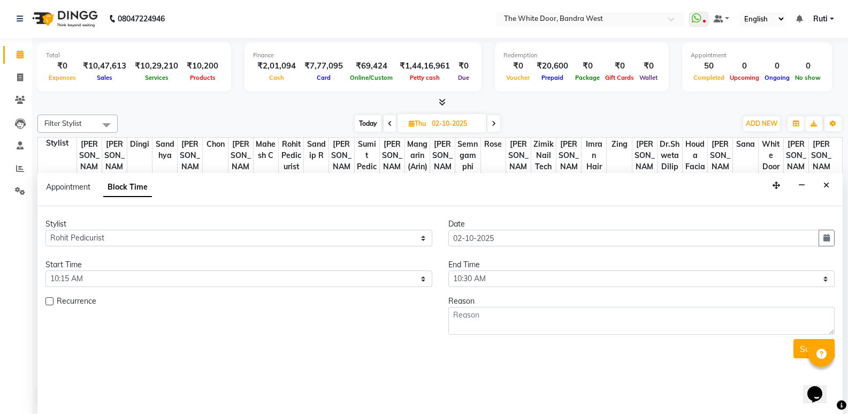
scroll to position [449, 0]
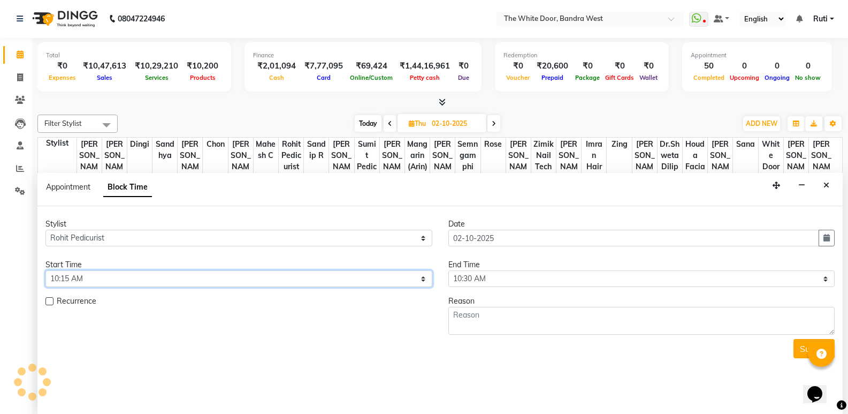
click at [115, 278] on select "Select 10:00 AM 10:15 AM 10:30 AM 10:45 AM 11:00 AM 11:15 AM 11:30 AM 11:45 AM …" at bounding box center [238, 278] width 387 height 17
select select "600"
click at [45, 270] on select "Select 10:00 AM 10:15 AM 10:30 AM 10:45 AM 11:00 AM 11:15 AM 11:30 AM 11:45 AM …" at bounding box center [238, 278] width 387 height 17
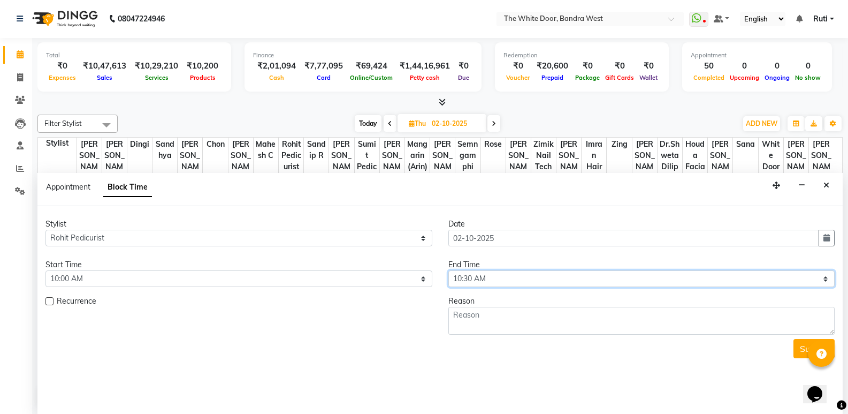
click at [552, 274] on select "Select 10:00 AM 10:15 AM 10:30 AM 10:45 AM 11:00 AM 11:15 AM 11:30 AM 11:45 AM …" at bounding box center [641, 278] width 387 height 17
select select "720"
click at [448, 270] on select "Select 10:00 AM 10:15 AM 10:30 AM 10:45 AM 11:00 AM 11:15 AM 11:30 AM 11:45 AM …" at bounding box center [641, 278] width 387 height 17
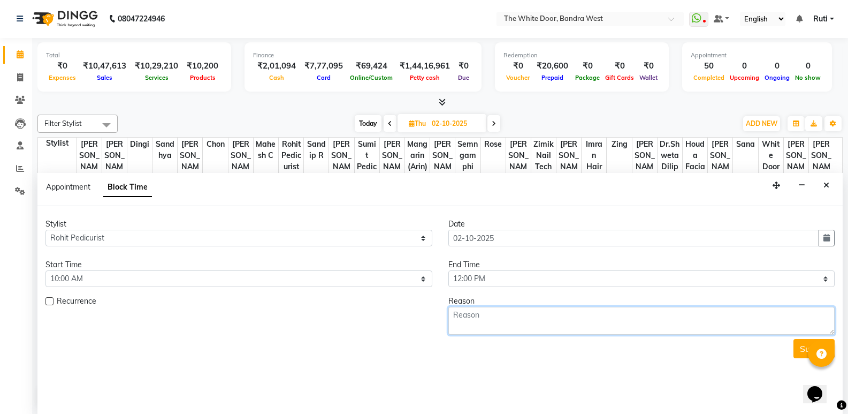
click at [546, 317] on textarea at bounding box center [641, 321] width 387 height 28
type textarea "12-8"
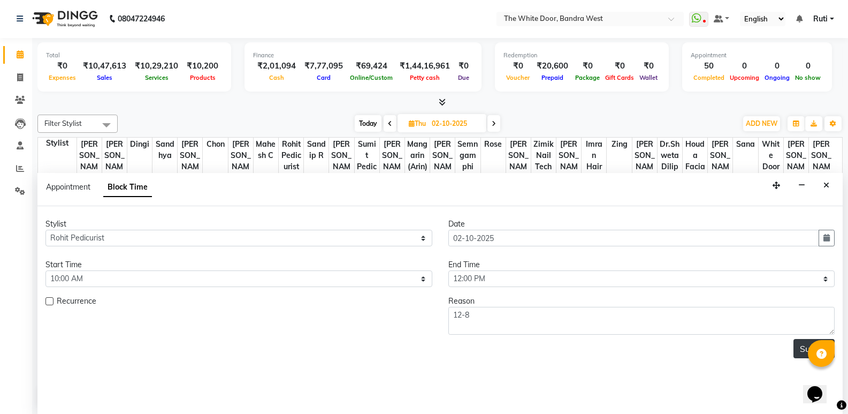
click at [797, 349] on button "Submit" at bounding box center [814, 348] width 41 height 19
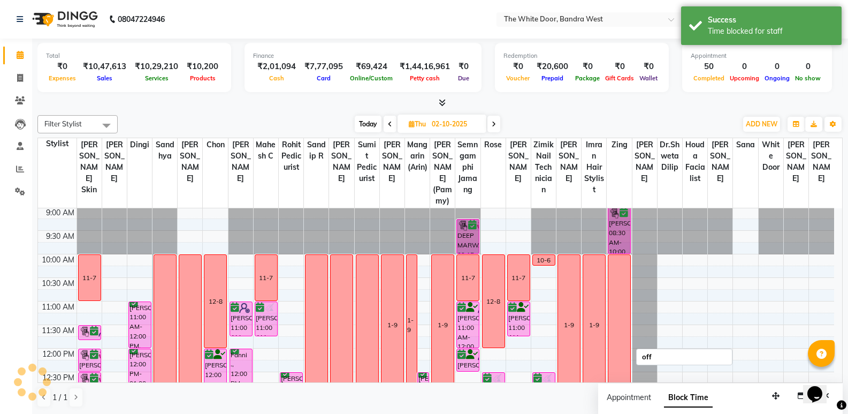
scroll to position [0, 0]
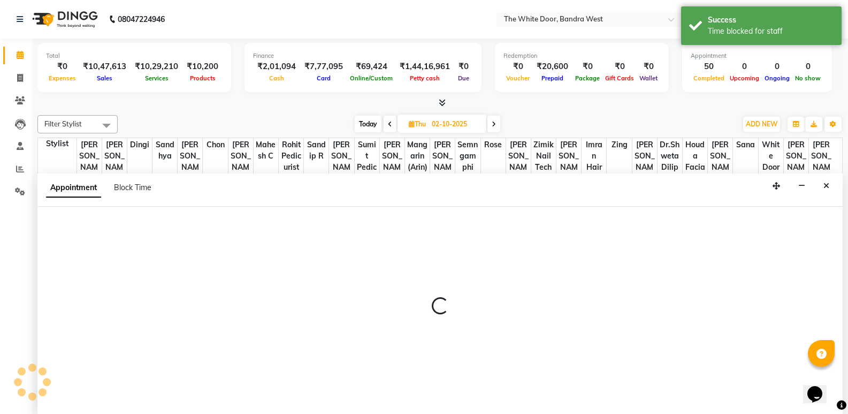
select select "92327"
select select "630"
select select "tentative"
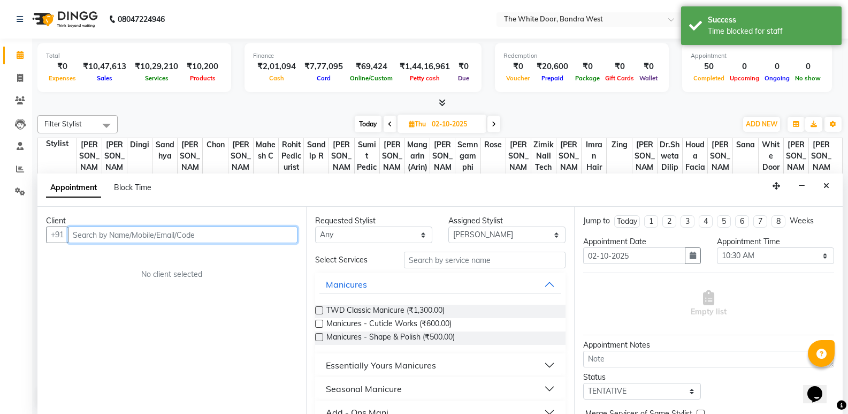
scroll to position [1, 0]
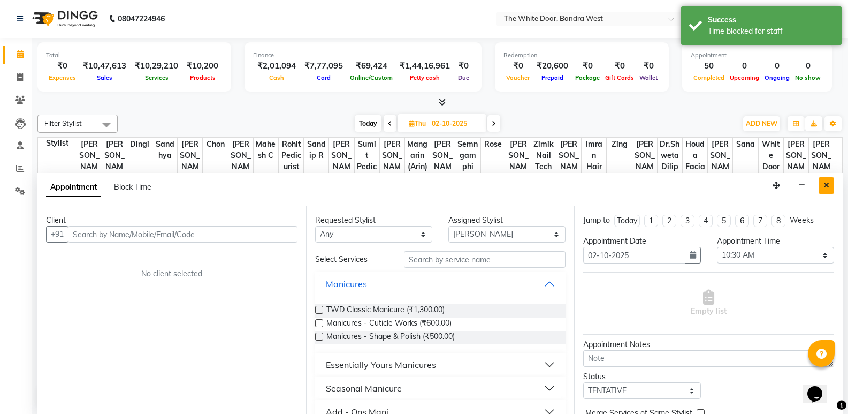
click at [832, 182] on button "Close" at bounding box center [827, 185] width 16 height 17
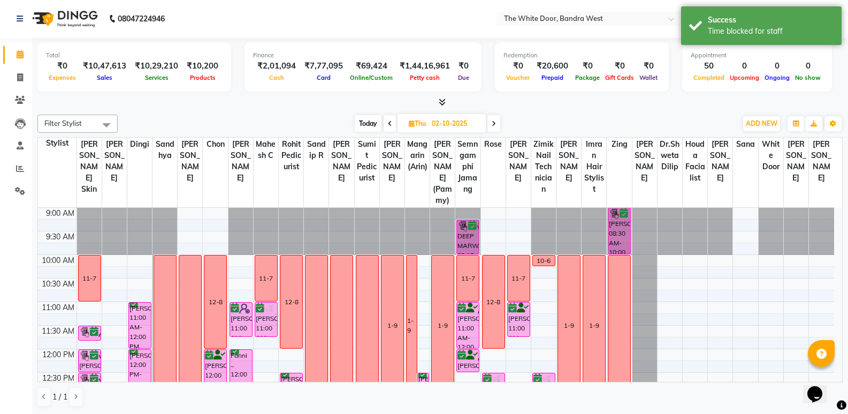
select select "92327"
select select "tentative"
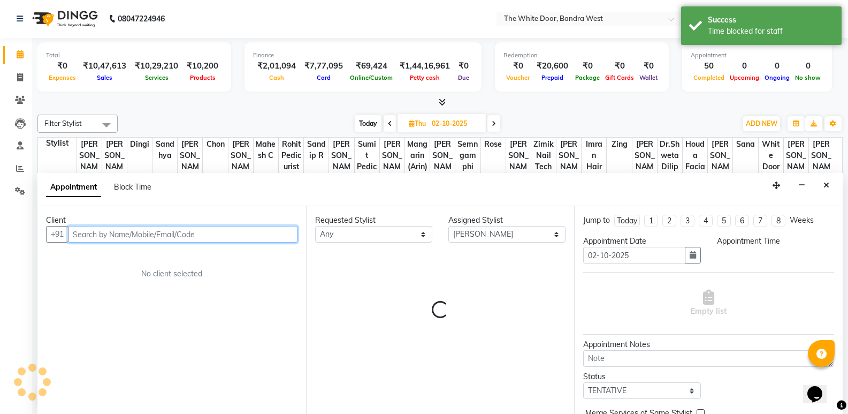
select select "600"
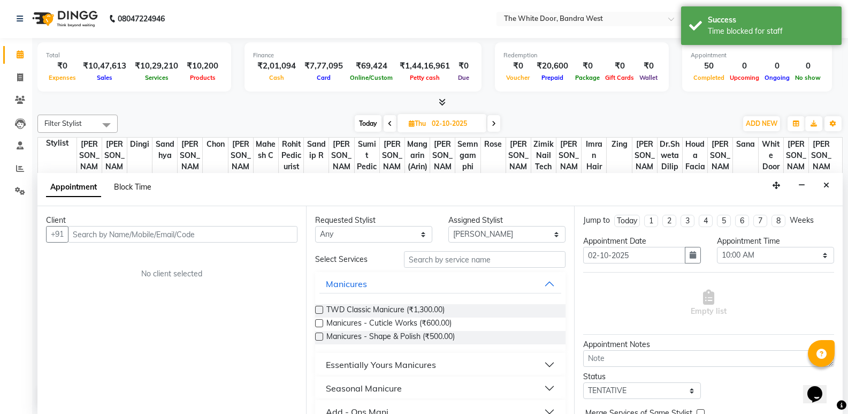
click at [130, 186] on span "Block Time" at bounding box center [132, 187] width 37 height 10
select select "92327"
select select "600"
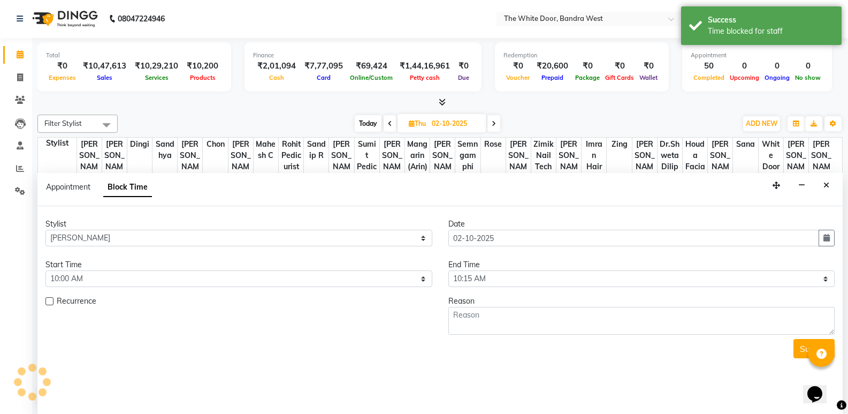
scroll to position [449, 0]
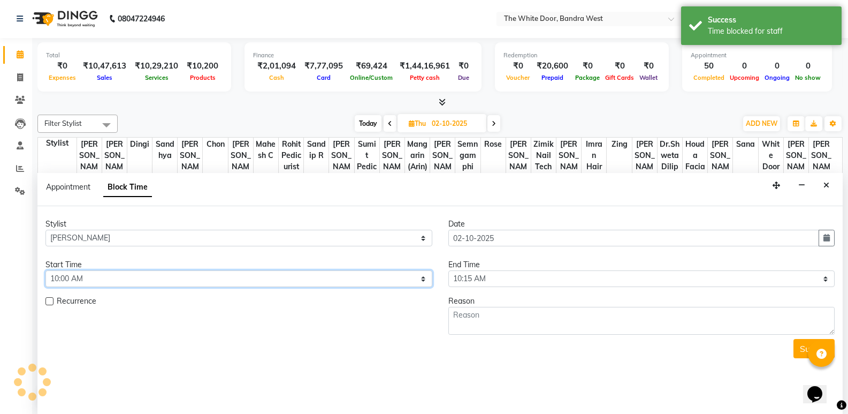
click at [148, 274] on select "Select 10:00 AM 10:15 AM 10:30 AM 10:45 AM 11:00 AM 11:15 AM 11:30 AM 11:45 AM …" at bounding box center [238, 278] width 387 height 17
click at [45, 270] on select "Select 10:00 AM 10:15 AM 10:30 AM 10:45 AM 11:00 AM 11:15 AM 11:30 AM 11:45 AM …" at bounding box center [238, 278] width 387 height 17
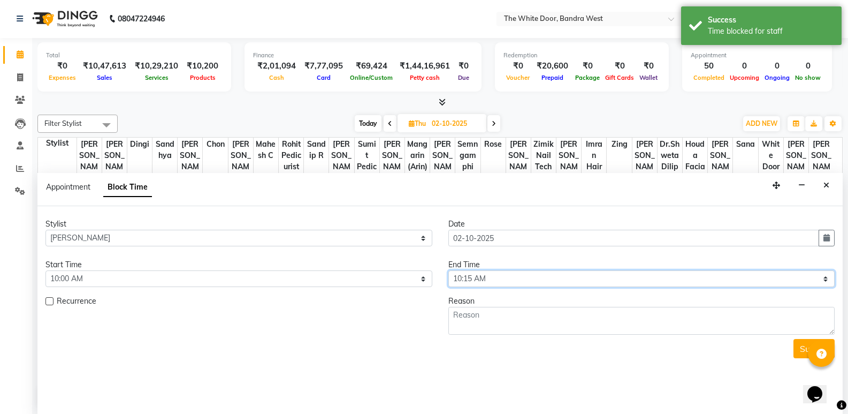
click at [545, 273] on select "Select 10:00 AM 10:15 AM 10:30 AM 10:45 AM 11:00 AM 11:15 AM 11:30 AM 11:45 AM …" at bounding box center [641, 278] width 387 height 17
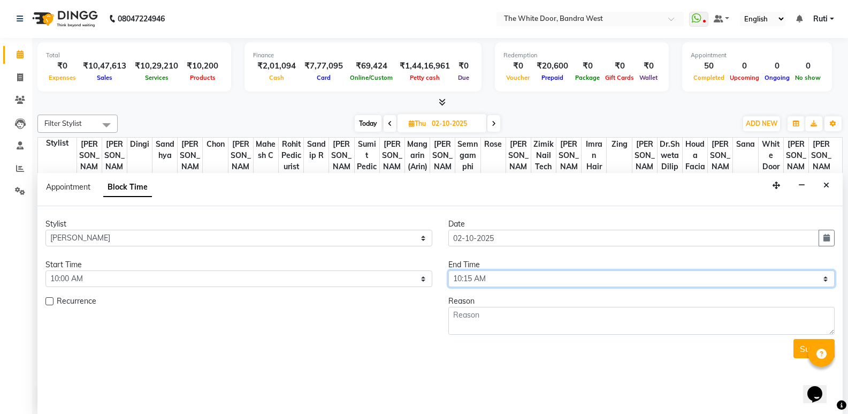
select select "780"
click at [448, 270] on select "Select 10:00 AM 10:15 AM 10:30 AM 10:45 AM 11:00 AM 11:15 AM 11:30 AM 11:45 AM …" at bounding box center [641, 278] width 387 height 17
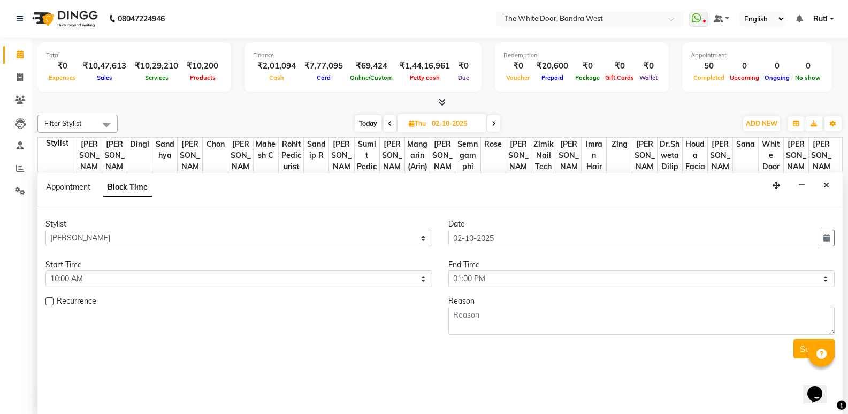
click at [478, 305] on div "Reason" at bounding box center [641, 300] width 387 height 11
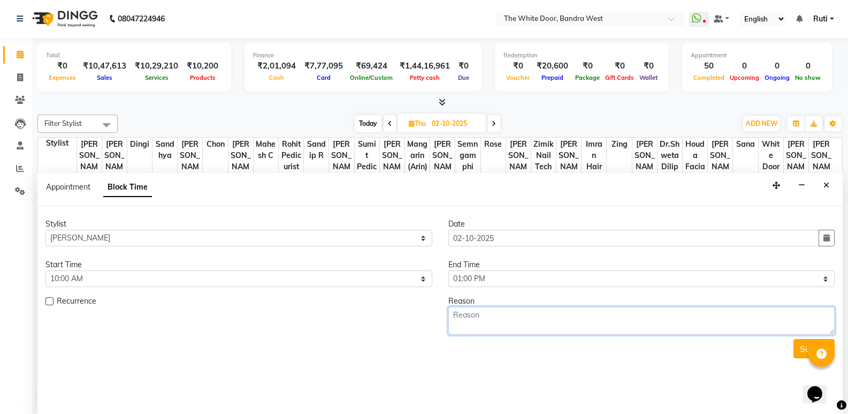
click at [476, 318] on textarea at bounding box center [641, 321] width 387 height 28
type textarea "1-9"
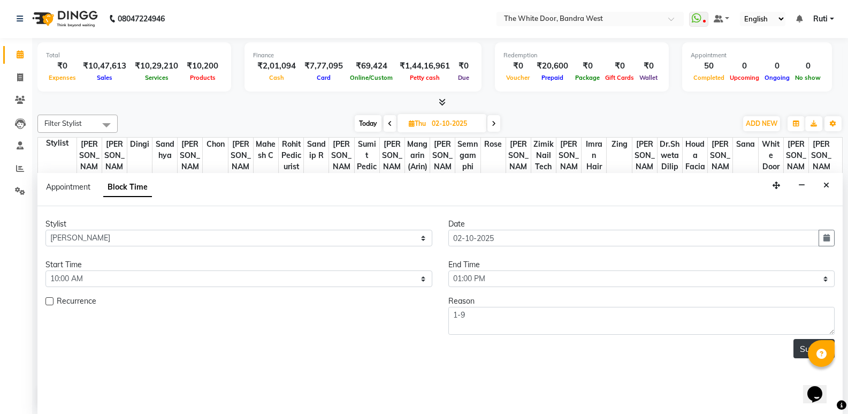
click at [802, 350] on button "Submit" at bounding box center [814, 348] width 41 height 19
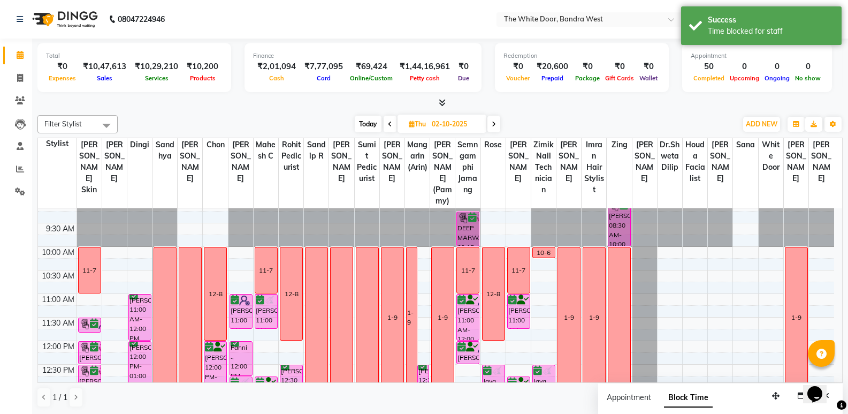
scroll to position [0, 0]
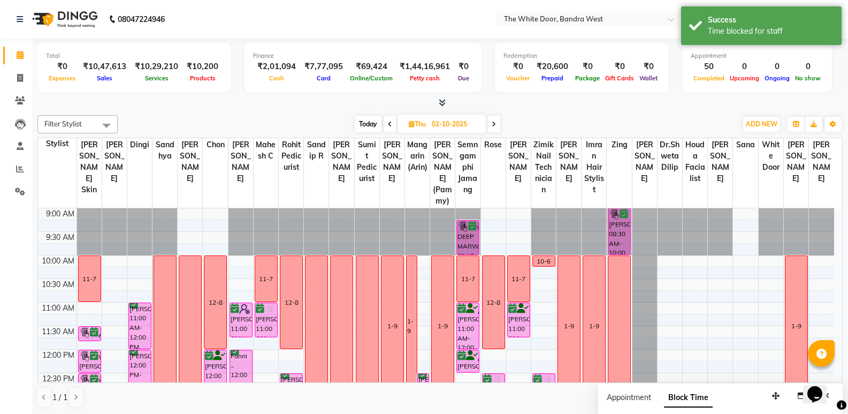
select select "83679"
select select "tentative"
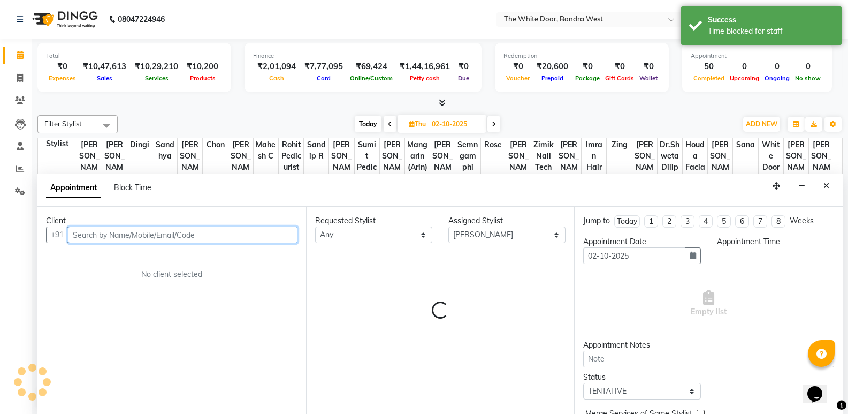
select select "615"
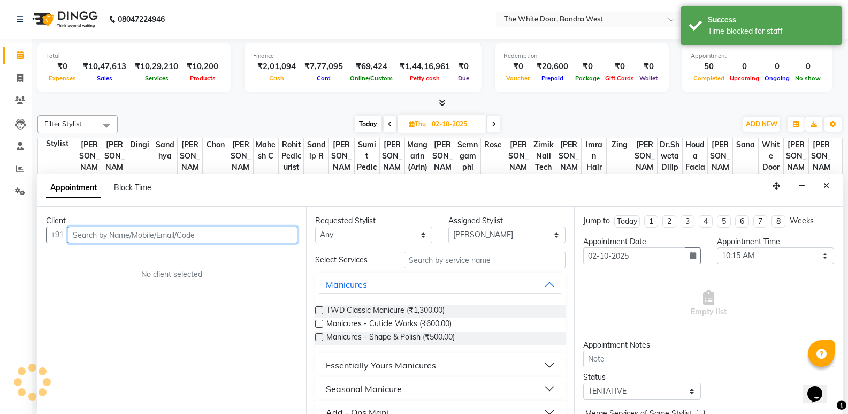
scroll to position [1, 0]
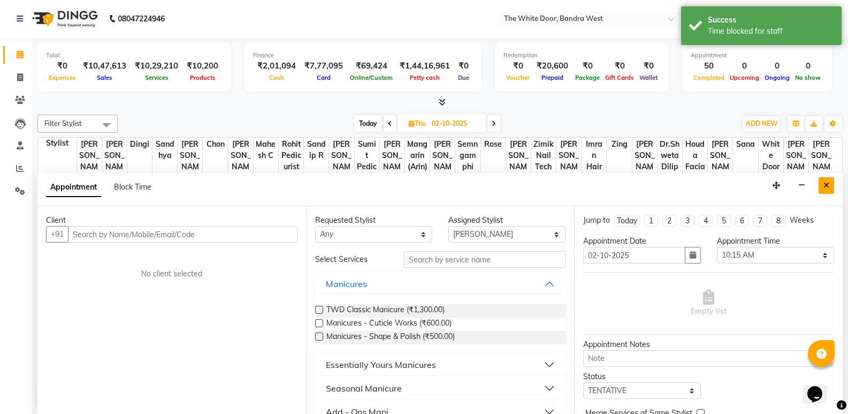
click at [830, 185] on button "Close" at bounding box center [827, 185] width 16 height 17
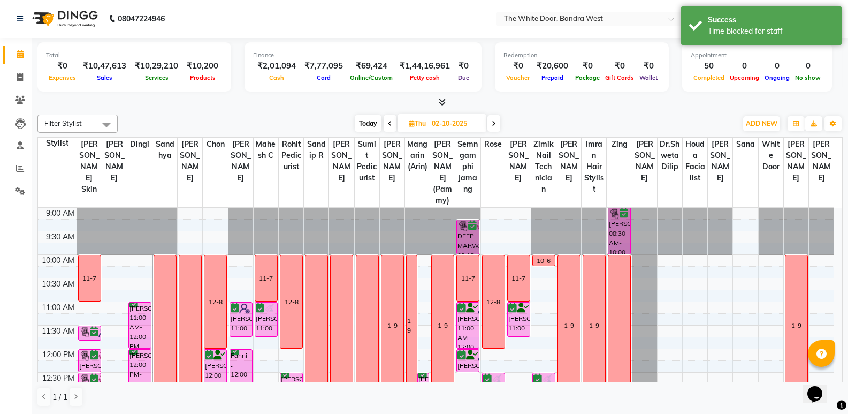
select select "83679"
select select "tentative"
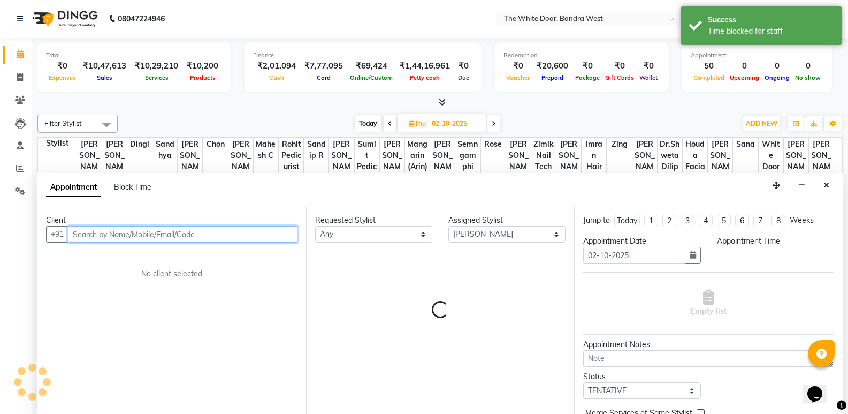
select select "615"
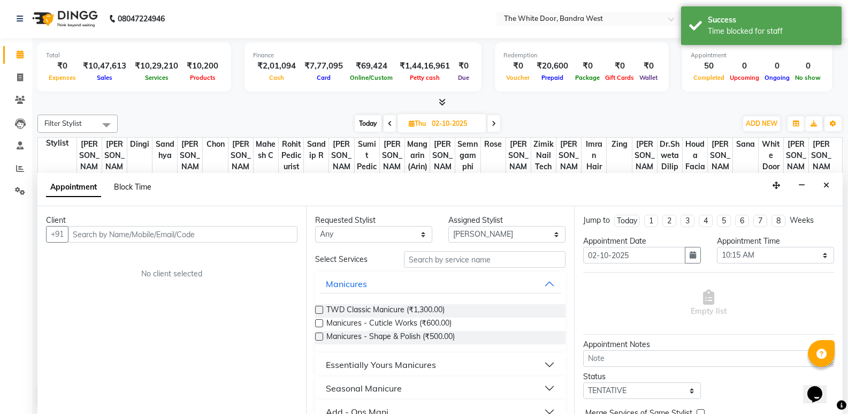
drag, startPoint x: 113, startPoint y: 178, endPoint x: 118, endPoint y: 188, distance: 11.5
click at [115, 183] on div "Appointment Block Time" at bounding box center [105, 189] width 118 height 24
click at [131, 185] on span "Block Time" at bounding box center [132, 187] width 37 height 10
select select "83679"
select select "615"
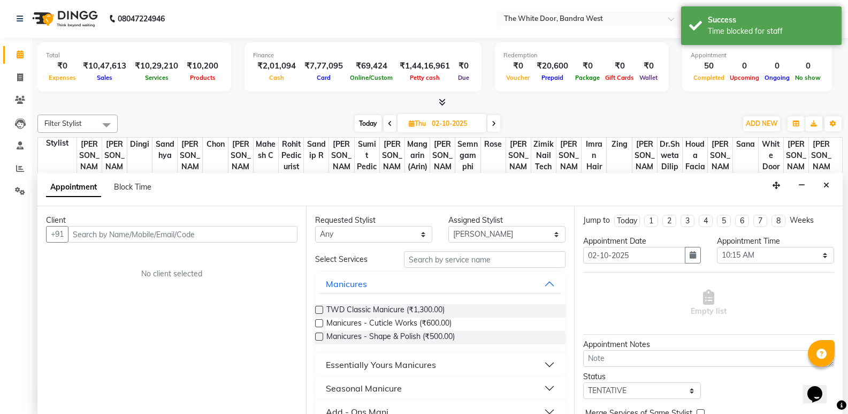
select select "630"
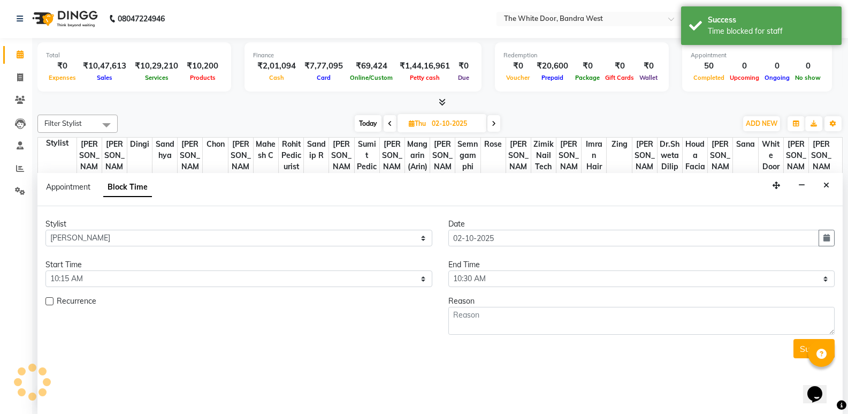
scroll to position [449, 0]
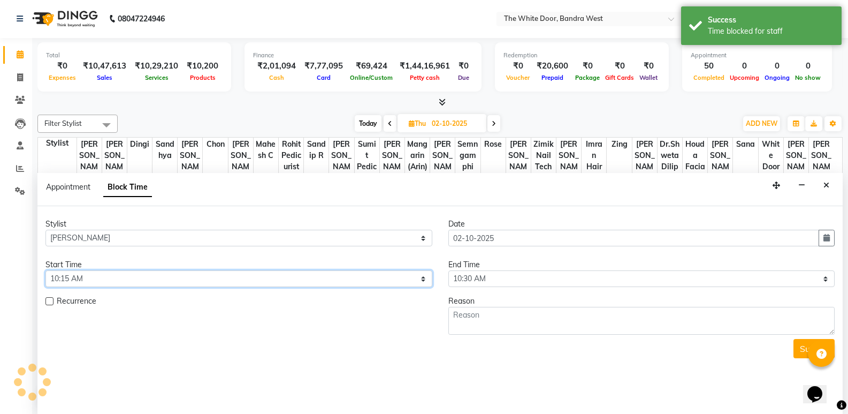
drag, startPoint x: 103, startPoint y: 281, endPoint x: 104, endPoint y: 262, distance: 18.8
click at [104, 262] on div "Start Time Select 10:00 AM 10:15 AM 10:30 AM 10:45 AM 11:00 AM 11:15 AM 11:30 A…" at bounding box center [238, 273] width 403 height 28
select select "600"
click at [45, 270] on select "Select 10:00 AM 10:15 AM 10:30 AM 10:45 AM 11:00 AM 11:15 AM 11:30 AM 11:45 AM …" at bounding box center [238, 278] width 387 height 17
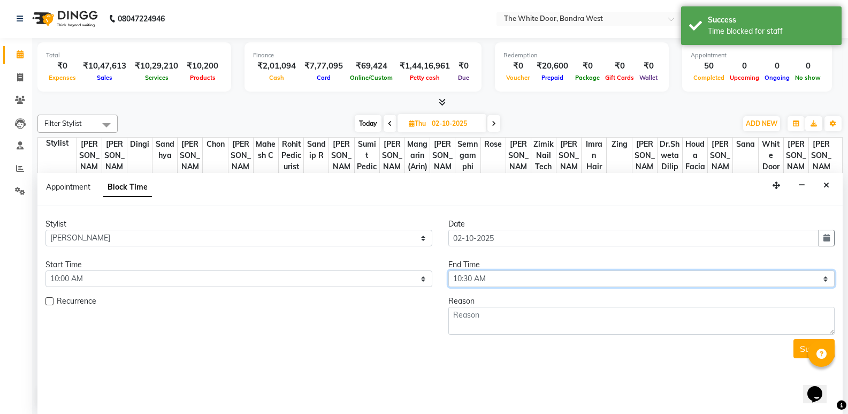
click at [511, 275] on select "Select 10:00 AM 10:15 AM 10:30 AM 10:45 AM 11:00 AM 11:15 AM 11:30 AM 11:45 AM …" at bounding box center [641, 278] width 387 height 17
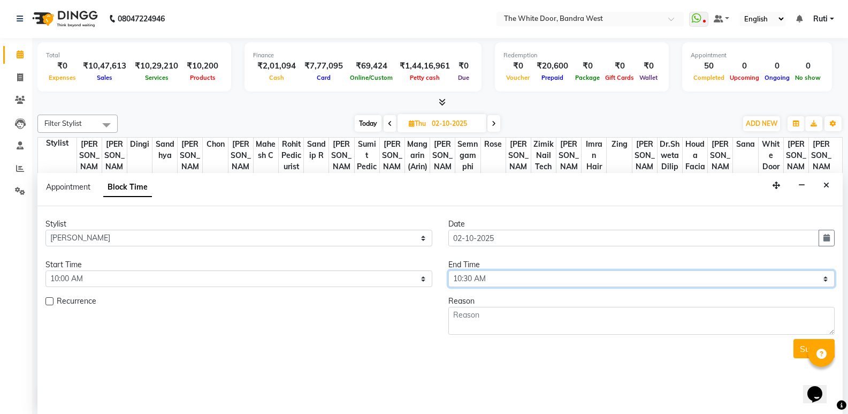
select select "780"
click at [448, 270] on select "Select 10:00 AM 10:15 AM 10:30 AM 10:45 AM 11:00 AM 11:15 AM 11:30 AM 11:45 AM …" at bounding box center [641, 278] width 387 height 17
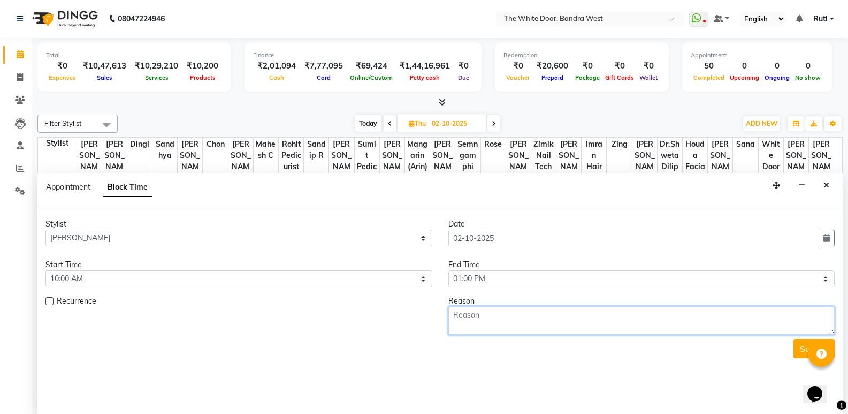
click at [497, 314] on textarea at bounding box center [641, 321] width 387 height 28
type textarea "1-9"
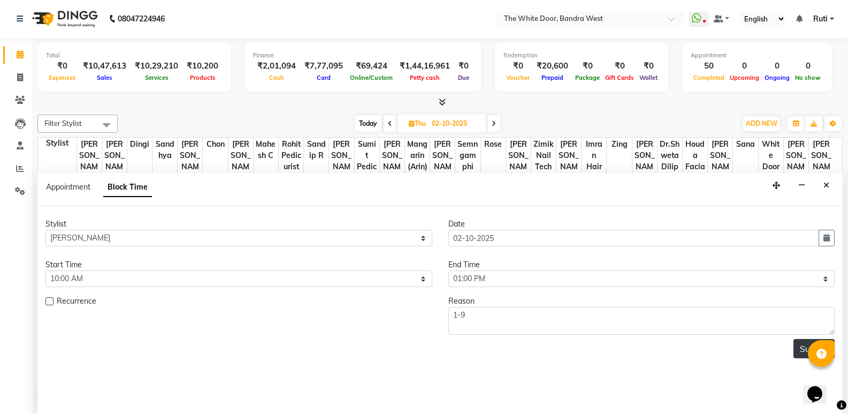
click at [801, 345] on button "Submit" at bounding box center [814, 348] width 41 height 19
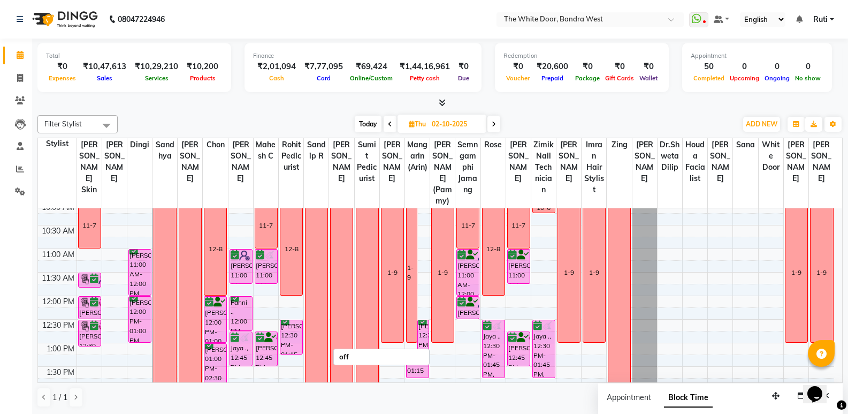
scroll to position [0, 0]
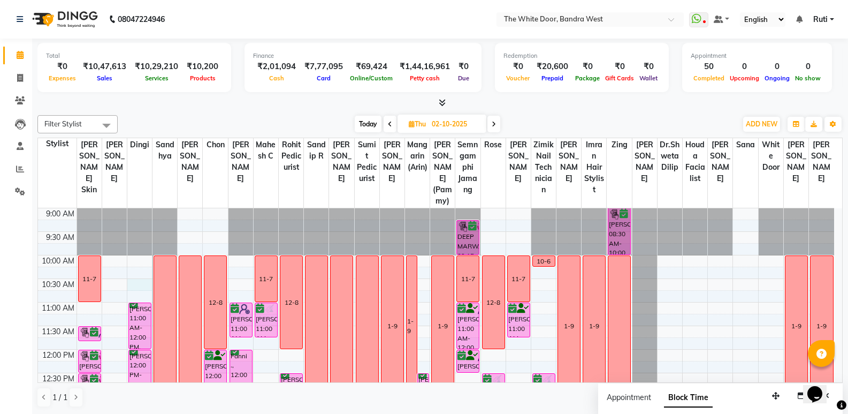
select select "31478"
select select "tentative"
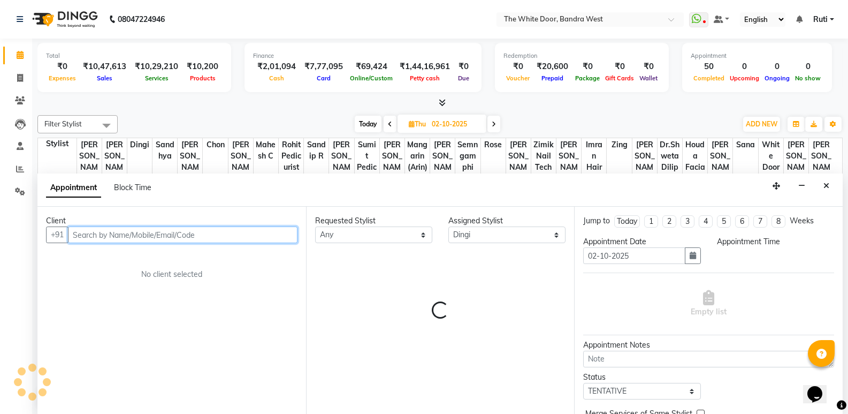
select select "630"
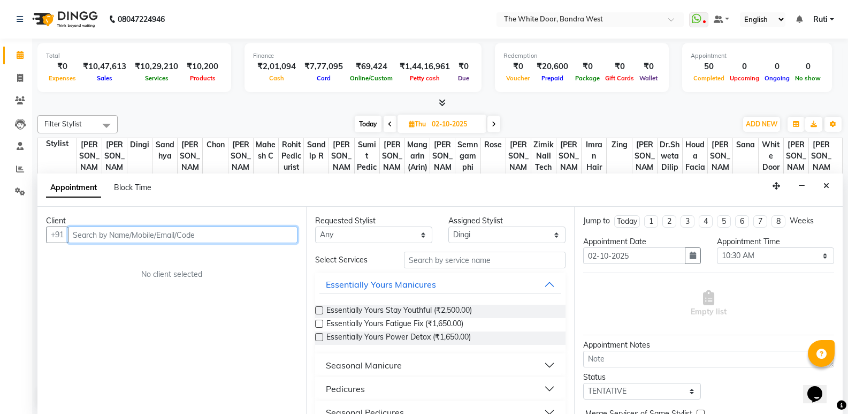
scroll to position [1, 0]
click at [131, 179] on div "Appointment Block Time" at bounding box center [105, 189] width 118 height 24
click at [131, 188] on span "Block Time" at bounding box center [132, 187] width 37 height 10
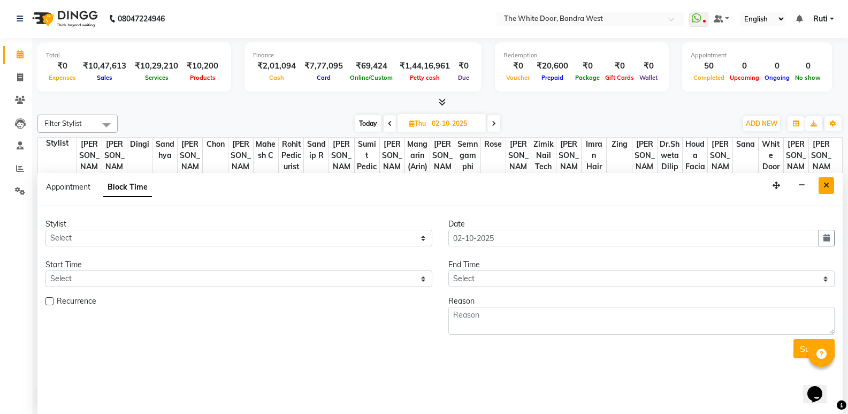
click at [826, 184] on icon "Close" at bounding box center [827, 184] width 6 height 7
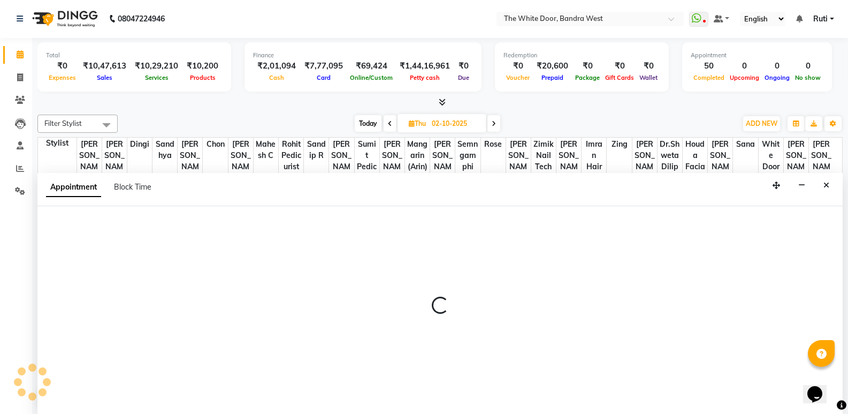
select select "31478"
select select "615"
select select "tentative"
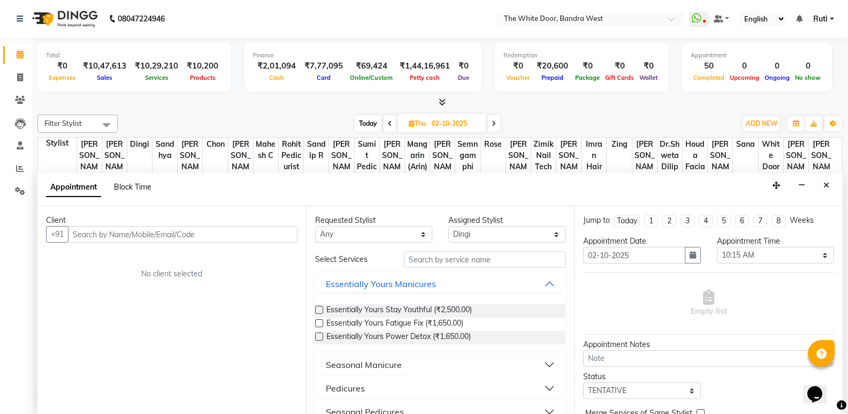
click at [133, 187] on span "Block Time" at bounding box center [132, 187] width 37 height 10
select select "31478"
select select "615"
select select "630"
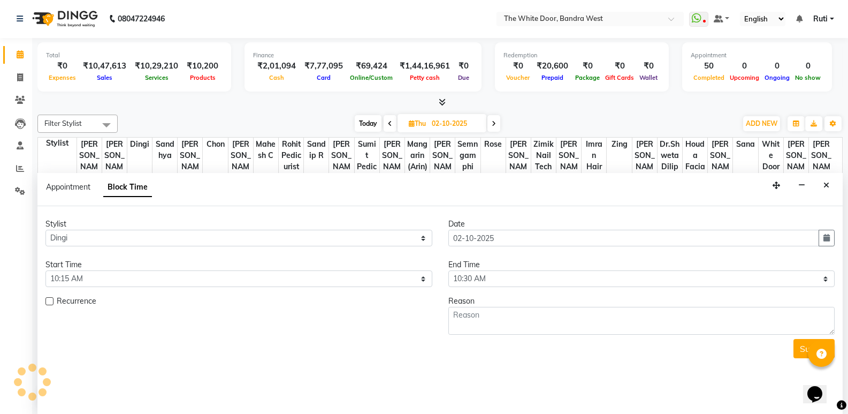
scroll to position [449, 0]
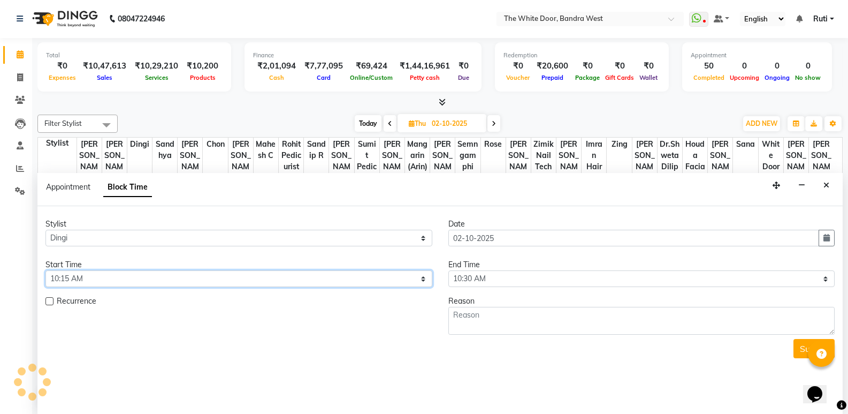
drag, startPoint x: 109, startPoint y: 281, endPoint x: 109, endPoint y: 273, distance: 8.0
click at [109, 280] on select "Select 10:00 AM 10:15 AM 10:30 AM 10:45 AM 11:00 AM 11:15 AM 11:30 AM 11:45 AM …" at bounding box center [238, 278] width 387 height 17
select select "600"
click at [45, 270] on select "Select 10:00 AM 10:15 AM 10:30 AM 10:45 AM 11:00 AM 11:15 AM 11:30 AM 11:45 AM …" at bounding box center [238, 278] width 387 height 17
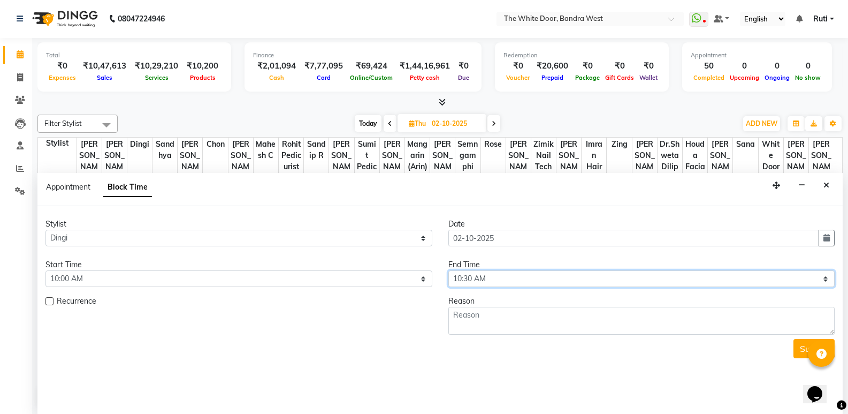
click at [589, 274] on select "Select 10:00 AM 10:15 AM 10:30 AM 10:45 AM 11:00 AM 11:15 AM 11:30 AM 11:45 AM …" at bounding box center [641, 278] width 387 height 17
select select "660"
click at [448, 270] on select "Select 10:00 AM 10:15 AM 10:30 AM 10:45 AM 11:00 AM 11:15 AM 11:30 AM 11:45 AM …" at bounding box center [641, 278] width 387 height 17
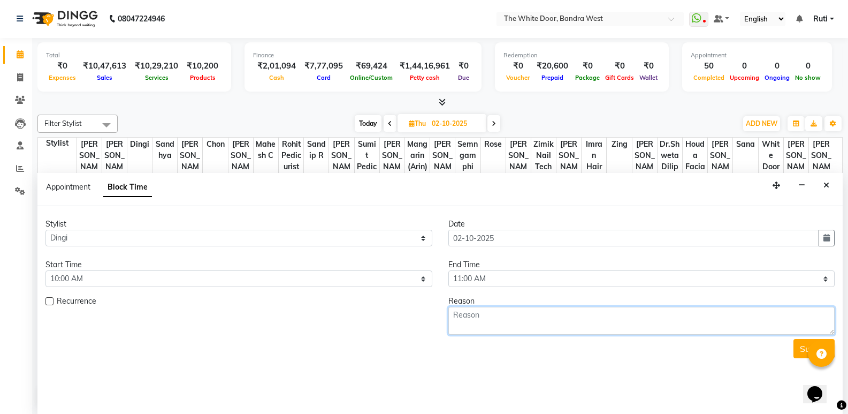
click at [531, 321] on textarea at bounding box center [641, 321] width 387 height 28
type textarea "11-7"
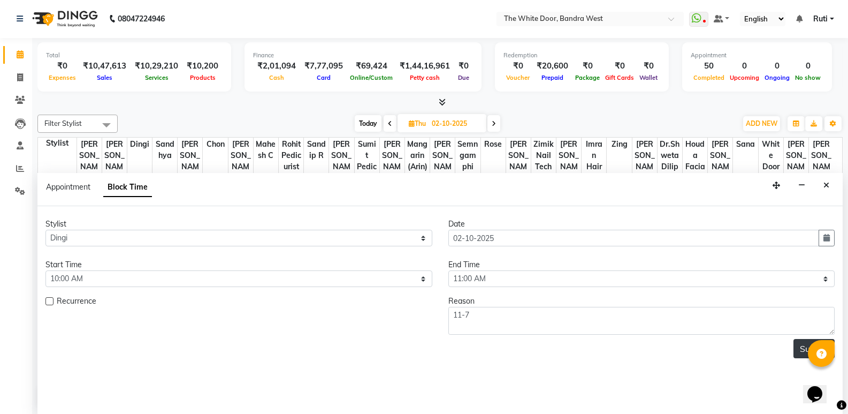
click at [804, 346] on button "Submit" at bounding box center [814, 348] width 41 height 19
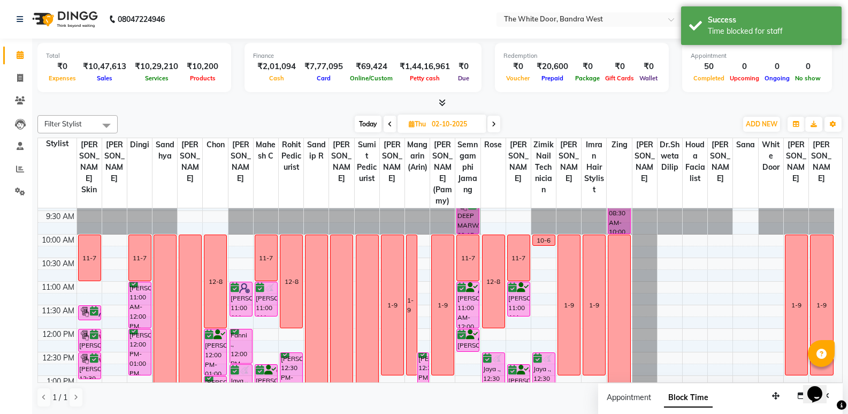
scroll to position [0, 0]
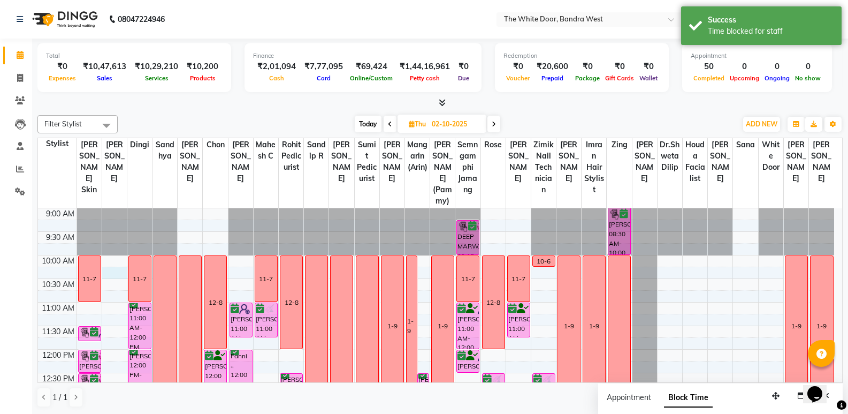
select select "28788"
select select "615"
select select "tentative"
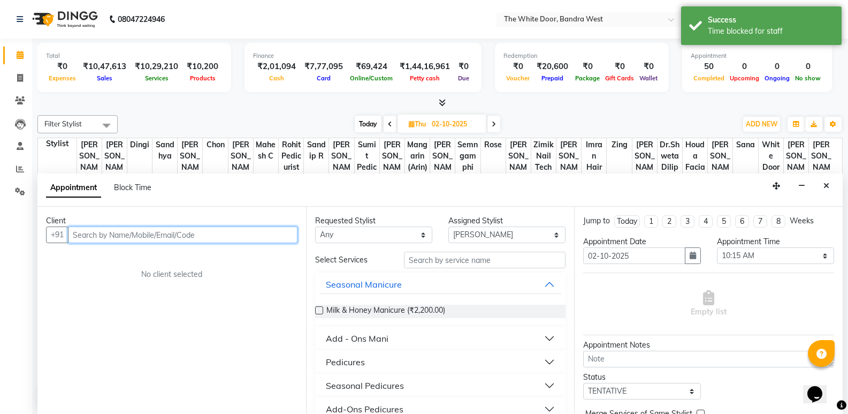
scroll to position [1, 0]
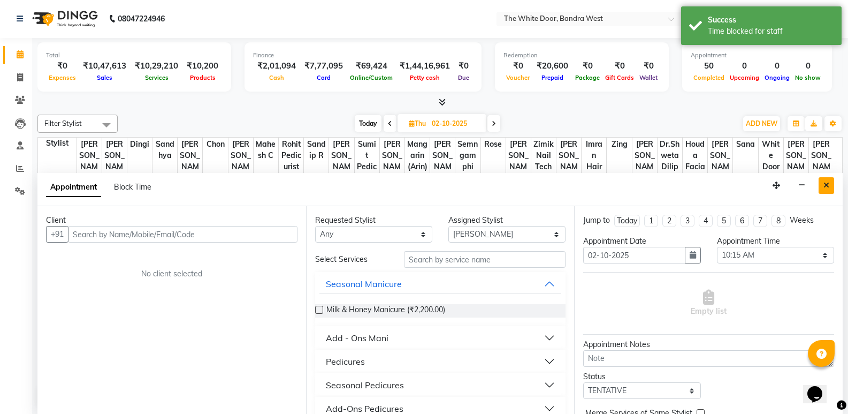
click at [821, 182] on button "Close" at bounding box center [827, 185] width 16 height 17
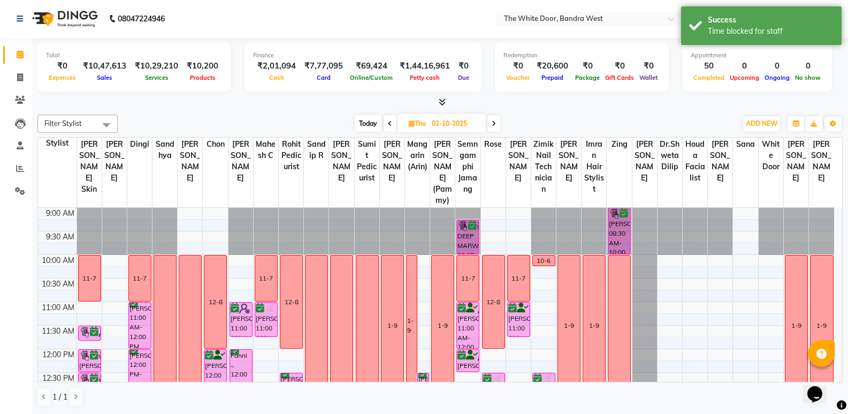
select select "28788"
select select "tentative"
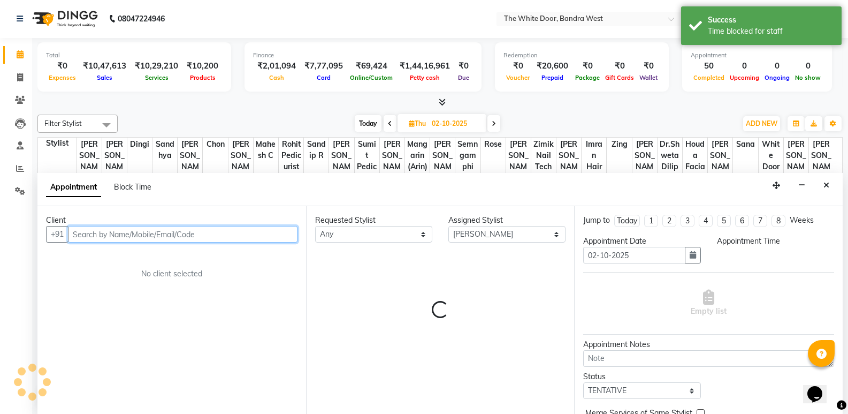
select select "630"
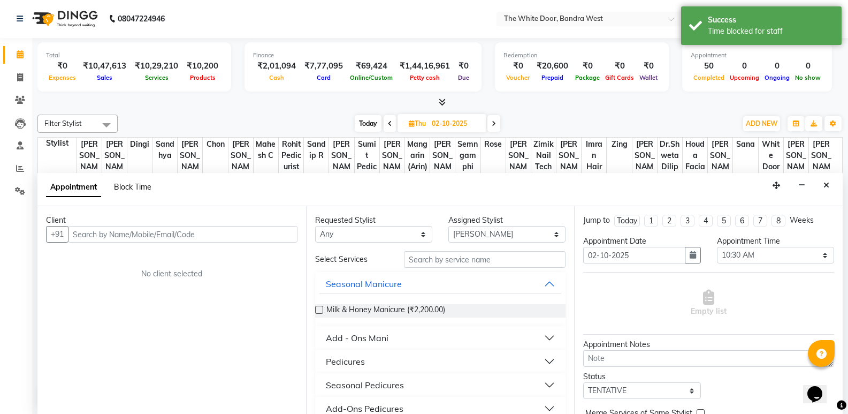
click at [128, 185] on span "Block Time" at bounding box center [132, 187] width 37 height 10
select select "28788"
select select "630"
select select "645"
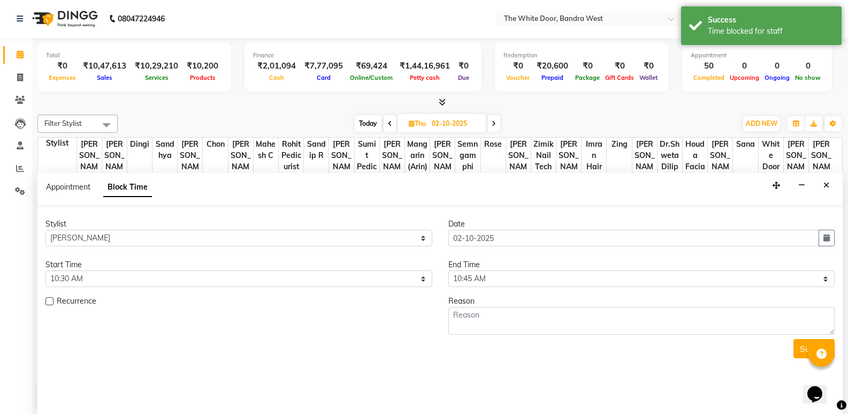
scroll to position [449, 0]
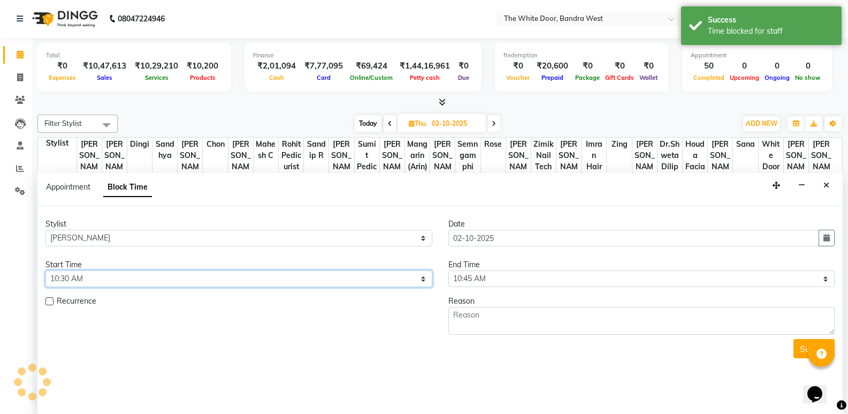
drag, startPoint x: 97, startPoint y: 279, endPoint x: 98, endPoint y: 271, distance: 8.2
click at [97, 279] on select "Select 10:00 AM 10:15 AM 10:30 AM 10:45 AM 11:00 AM 11:15 AM 11:30 AM 11:45 AM …" at bounding box center [238, 278] width 387 height 17
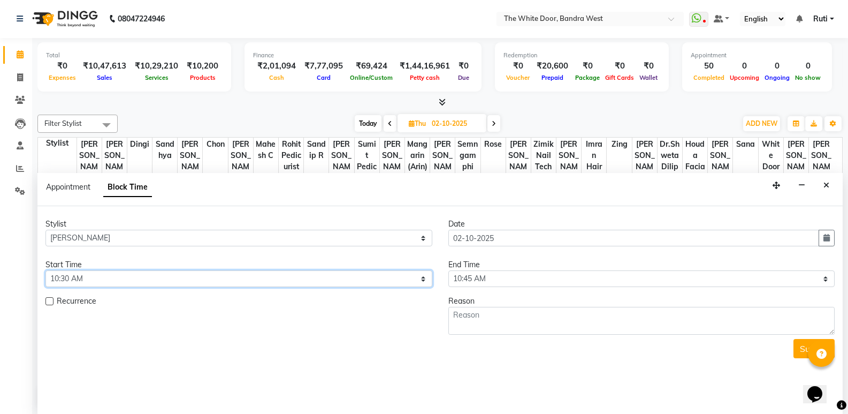
select select "600"
click at [45, 270] on select "Select 10:00 AM 10:15 AM 10:30 AM 10:45 AM 11:00 AM 11:15 AM 11:30 AM 11:45 AM …" at bounding box center [238, 278] width 387 height 17
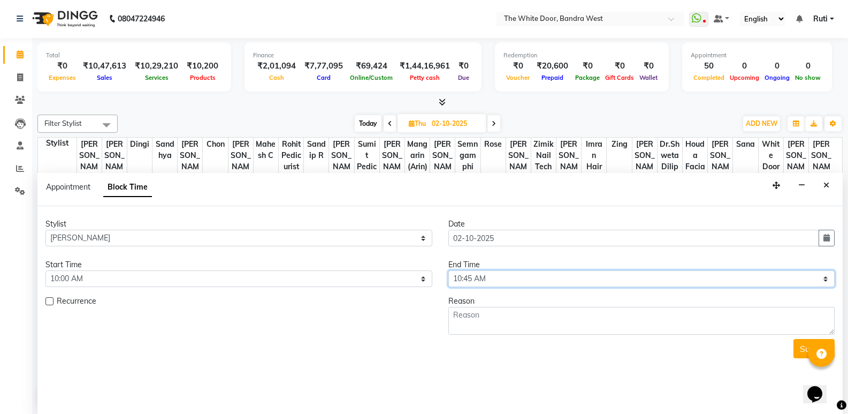
click at [502, 275] on select "Select 10:00 AM 10:15 AM 10:30 AM 10:45 AM 11:00 AM 11:15 AM 11:30 AM 11:45 AM …" at bounding box center [641, 278] width 387 height 17
select select "780"
click at [448, 270] on select "Select 10:00 AM 10:15 AM 10:30 AM 10:45 AM 11:00 AM 11:15 AM 11:30 AM 11:45 AM …" at bounding box center [641, 278] width 387 height 17
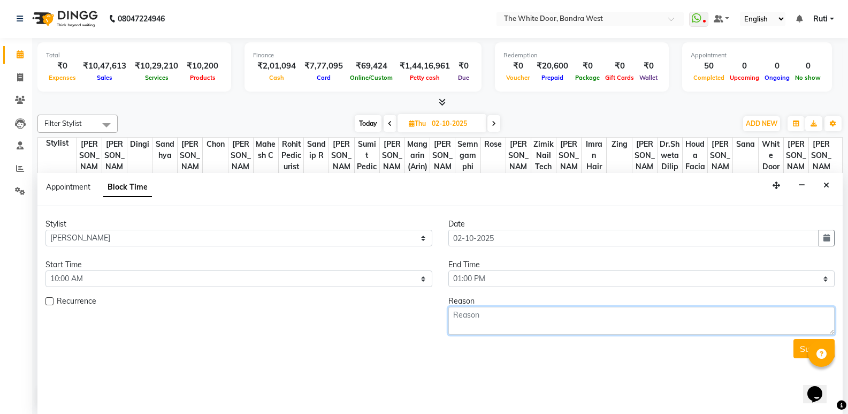
click at [520, 318] on textarea at bounding box center [641, 321] width 387 height 28
type textarea "1-9"
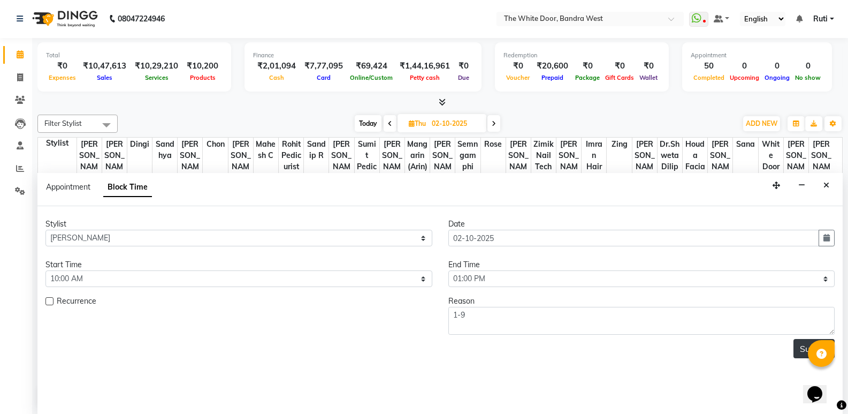
click at [802, 342] on button "Submit" at bounding box center [814, 348] width 41 height 19
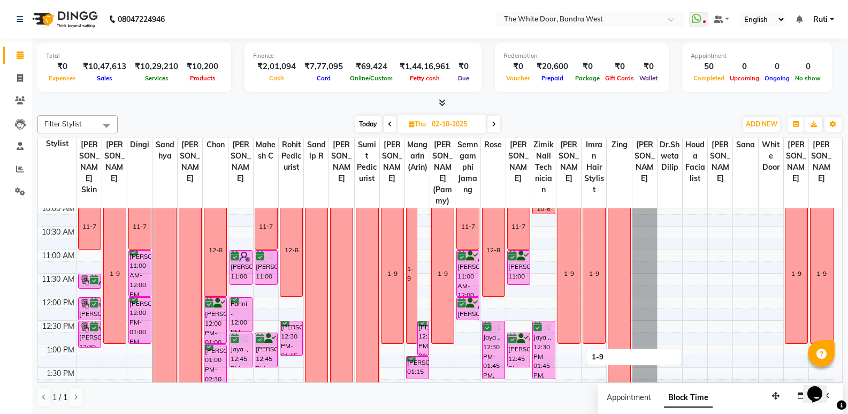
scroll to position [74, 0]
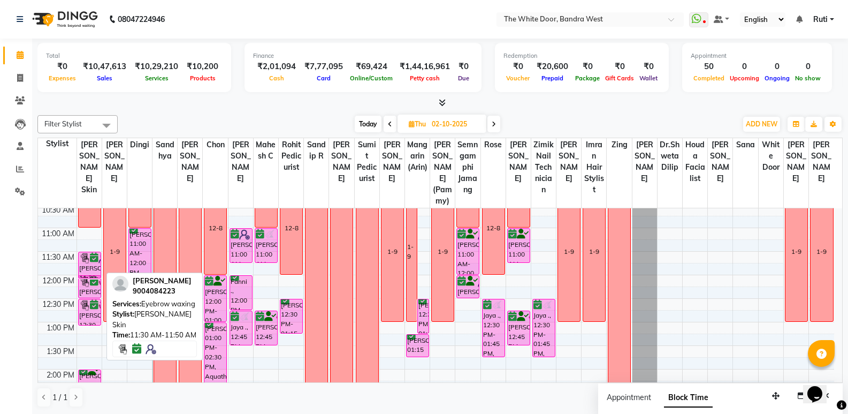
drag, startPoint x: 92, startPoint y: 275, endPoint x: 89, endPoint y: 287, distance: 12.6
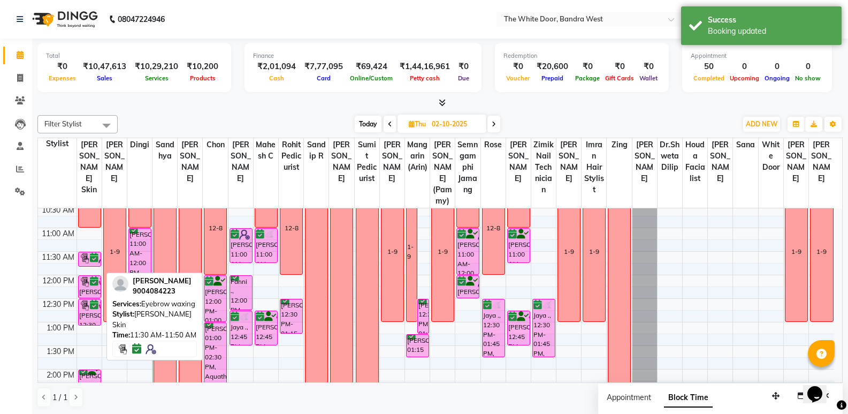
drag, startPoint x: 87, startPoint y: 276, endPoint x: 86, endPoint y: 281, distance: 6.0
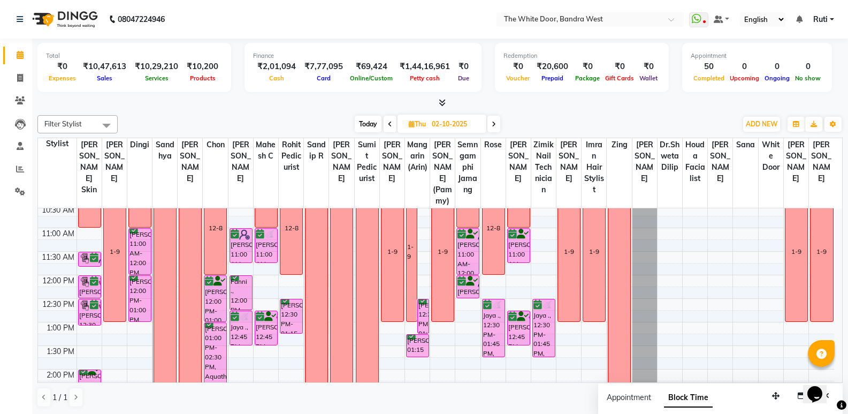
drag, startPoint x: 89, startPoint y: 276, endPoint x: 88, endPoint y: 286, distance: 9.7
click at [88, 134] on div "11-7 [PERSON_NAME], 11:30 AM-11:50 AM, Eyebrow waxing [PERSON_NAME], 12:00 PM-1…" at bounding box center [89, 134] width 23 height 0
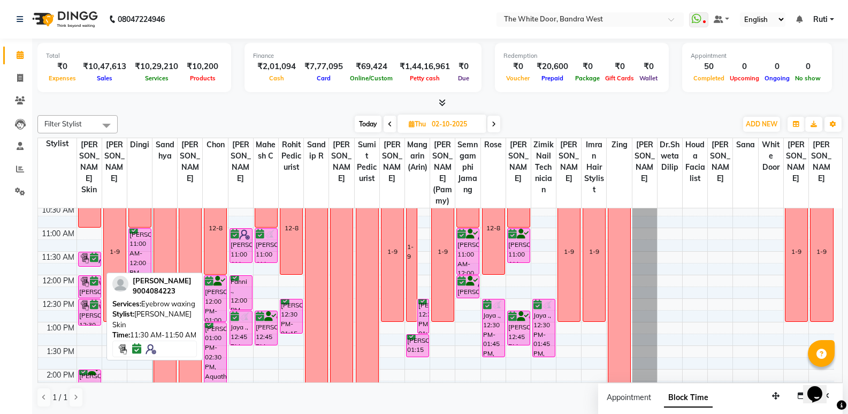
drag, startPoint x: 94, startPoint y: 276, endPoint x: 93, endPoint y: 284, distance: 8.0
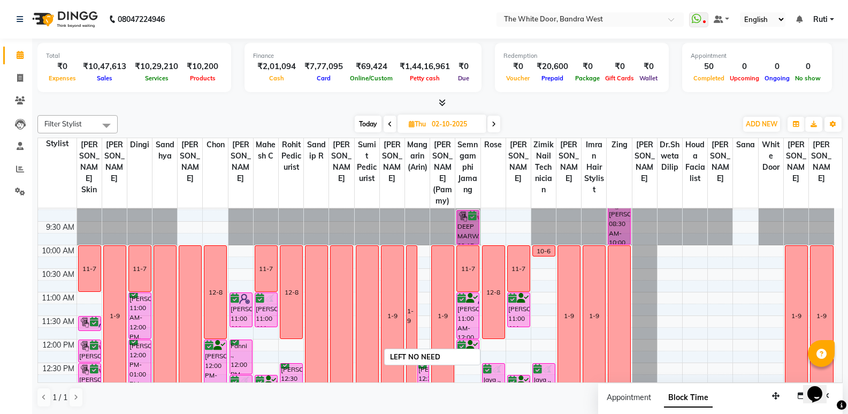
scroll to position [0, 0]
